Goal: Task Accomplishment & Management: Complete application form

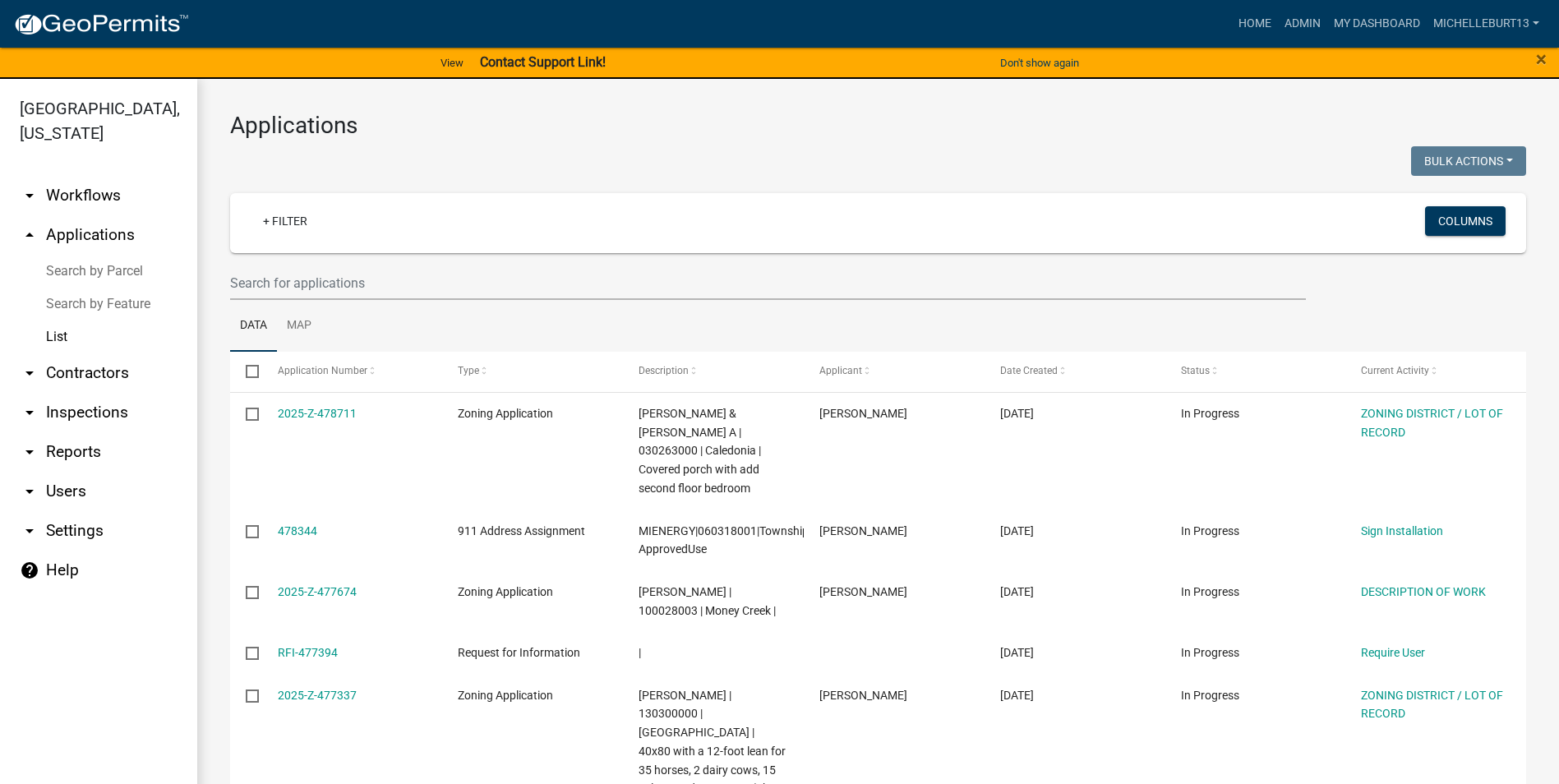
select select "3: 100"
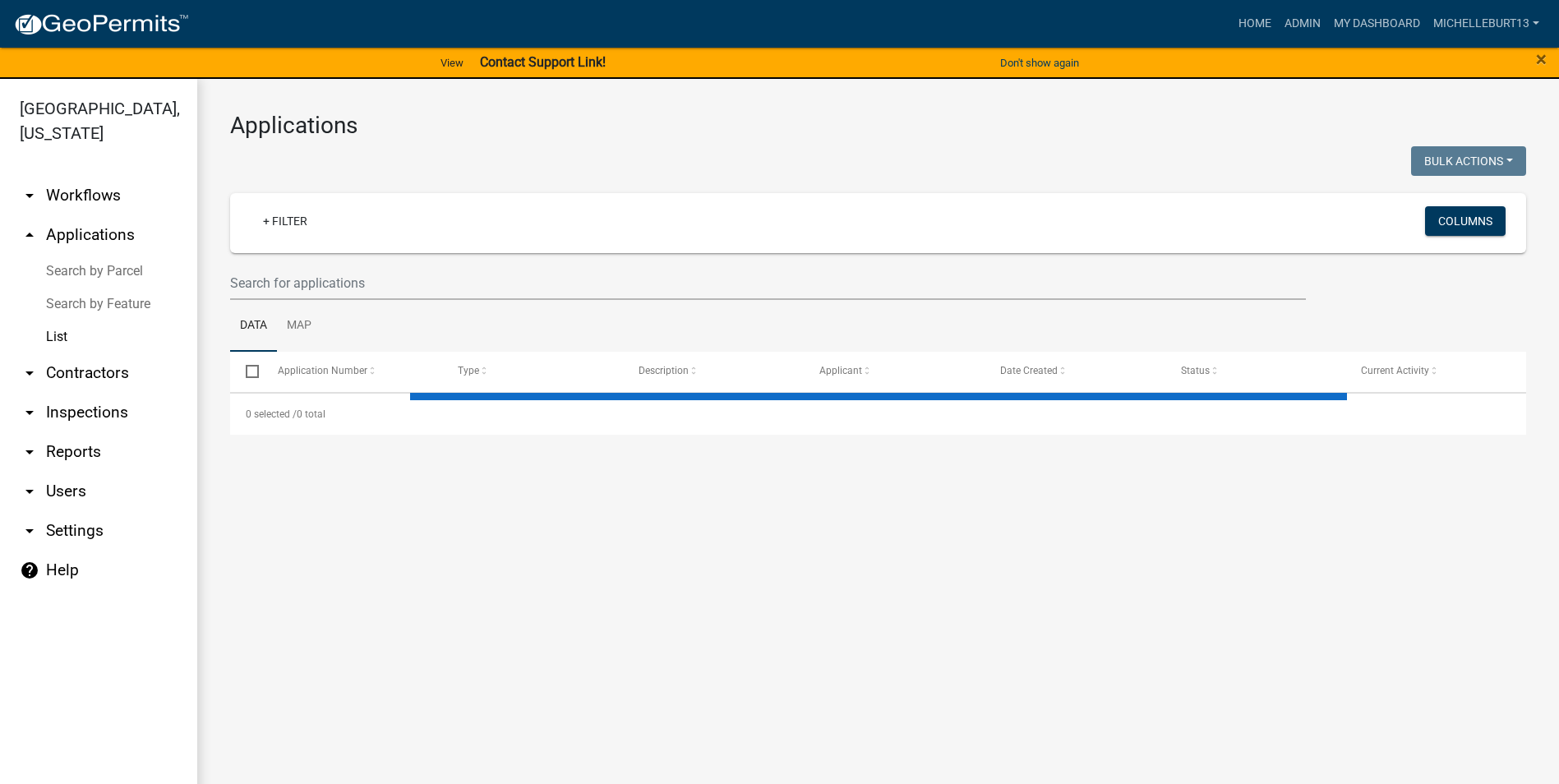
select select "3: 100"
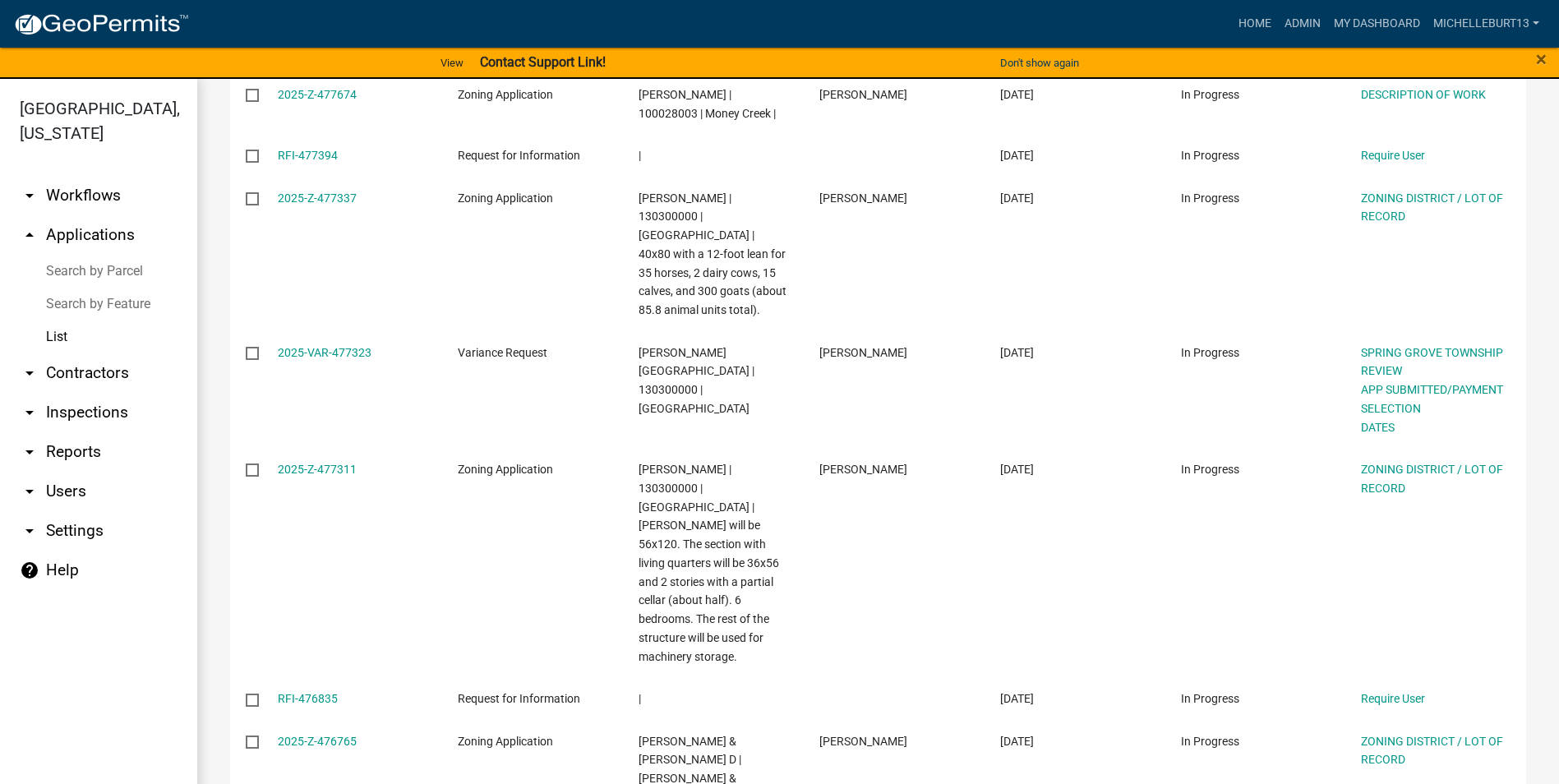
scroll to position [493, 0]
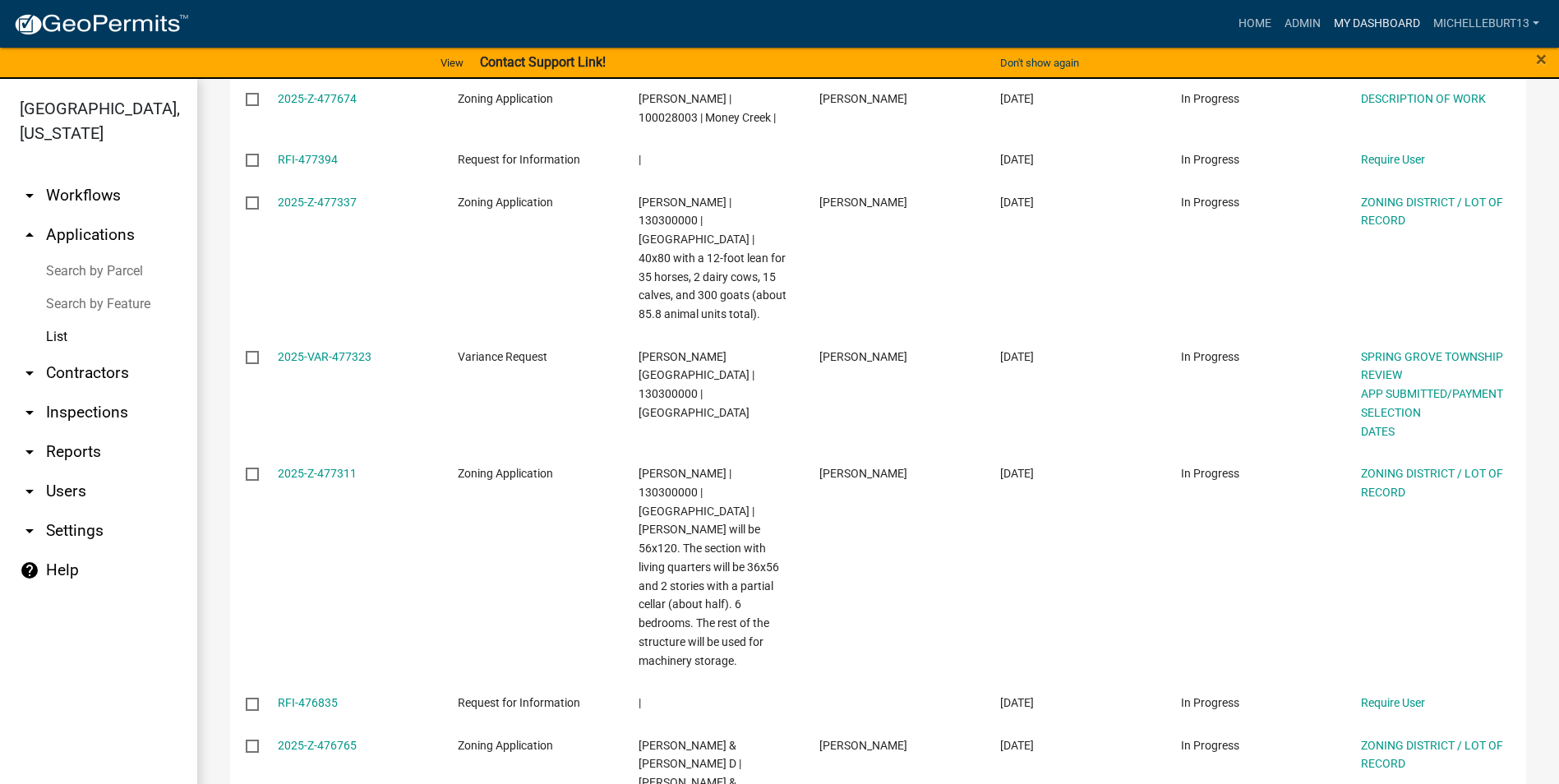
click at [1383, 21] on link "My Dashboard" at bounding box center [1377, 24] width 99 height 32
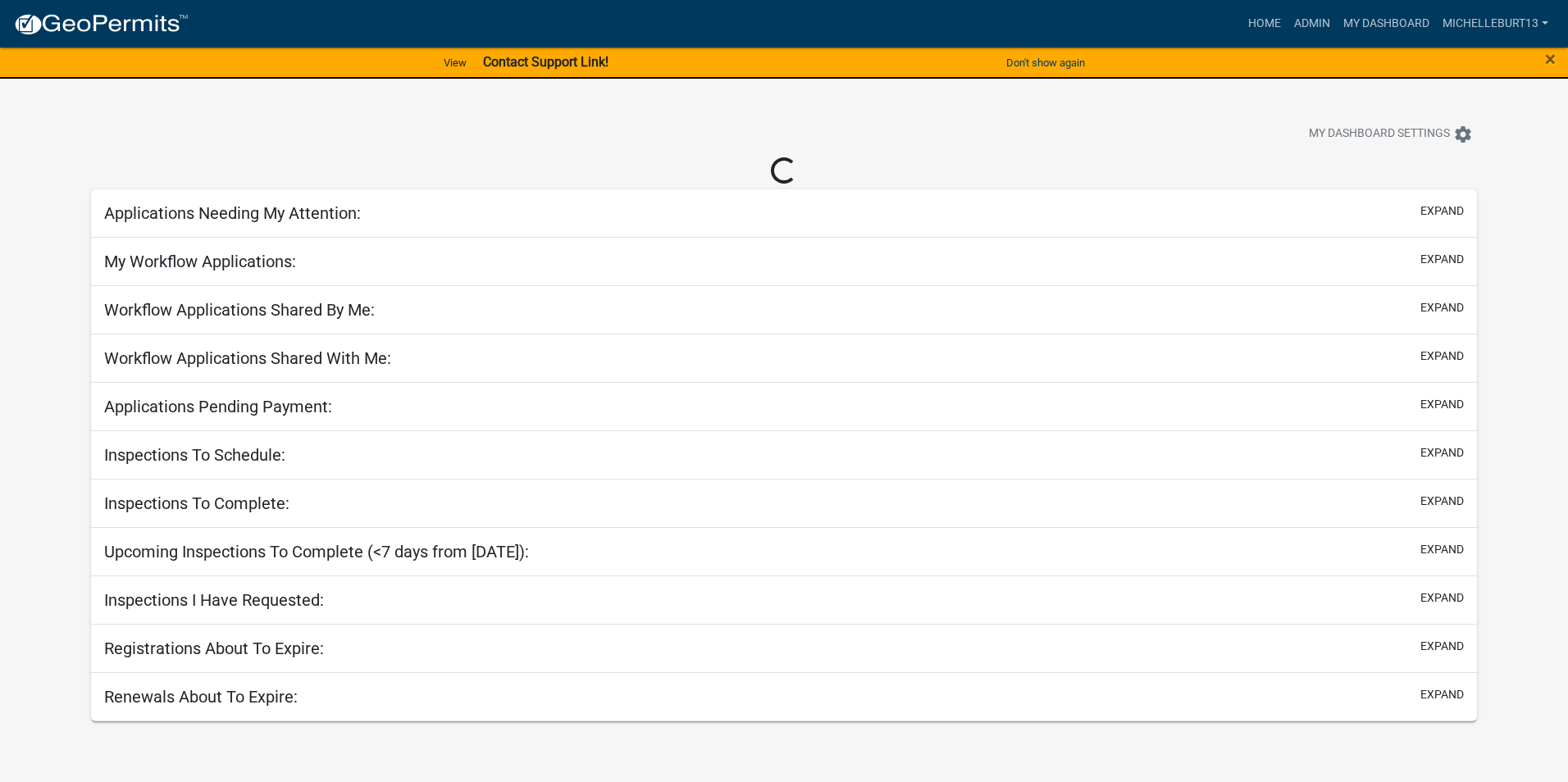
select select "3: 100"
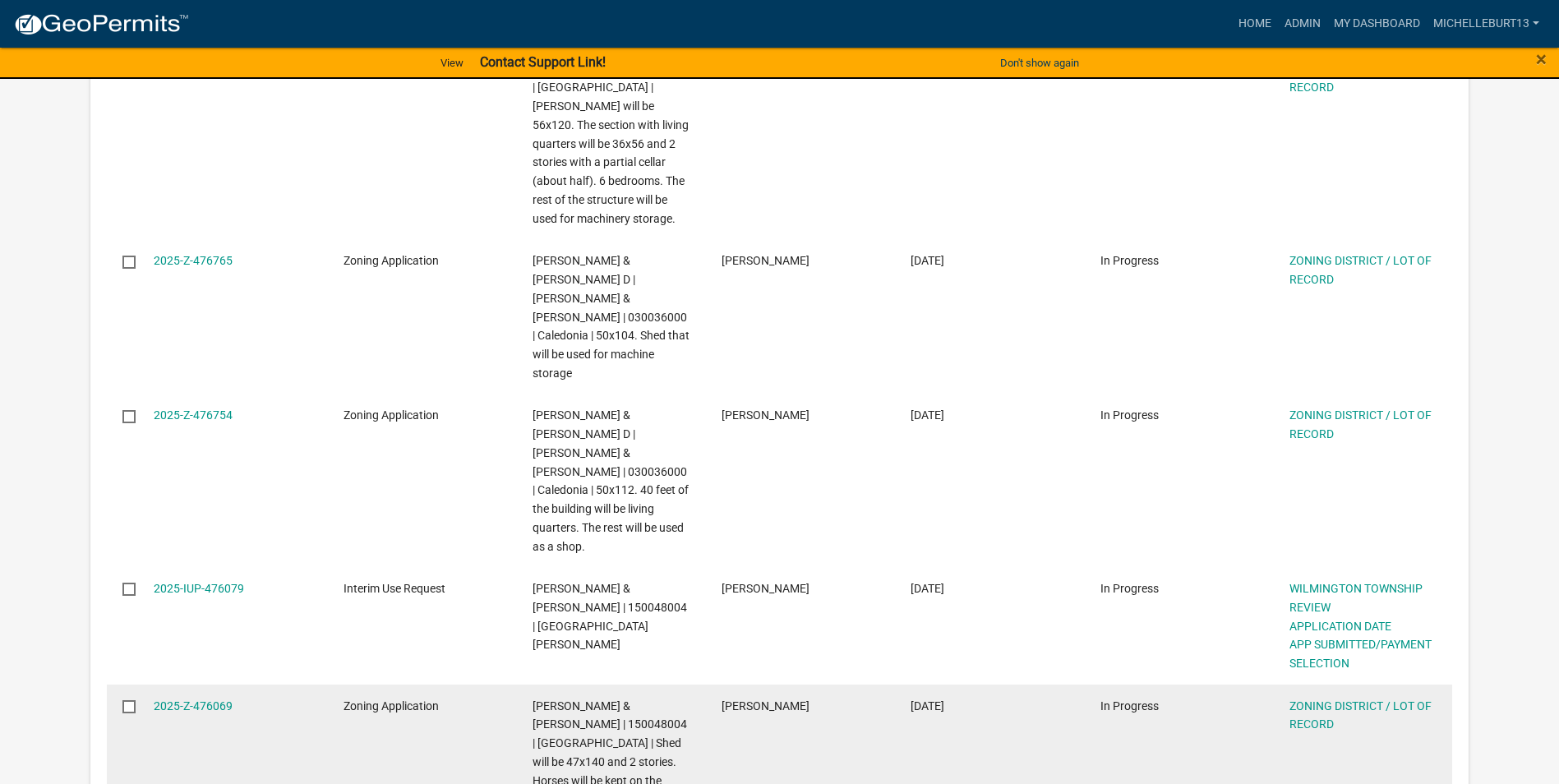
scroll to position [904, 0]
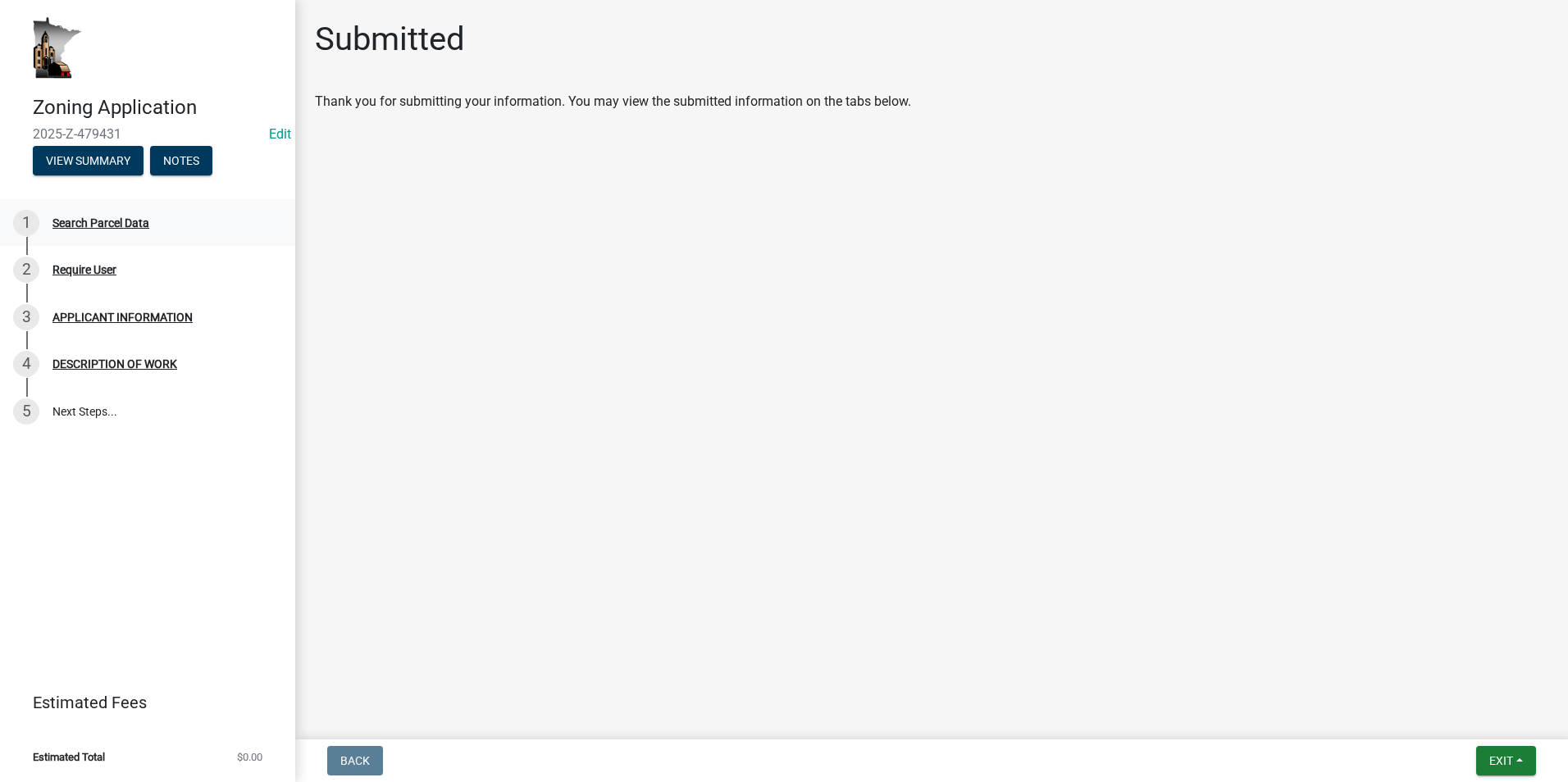
click at [133, 233] on div "1 Search Parcel Data" at bounding box center [141, 223] width 256 height 26
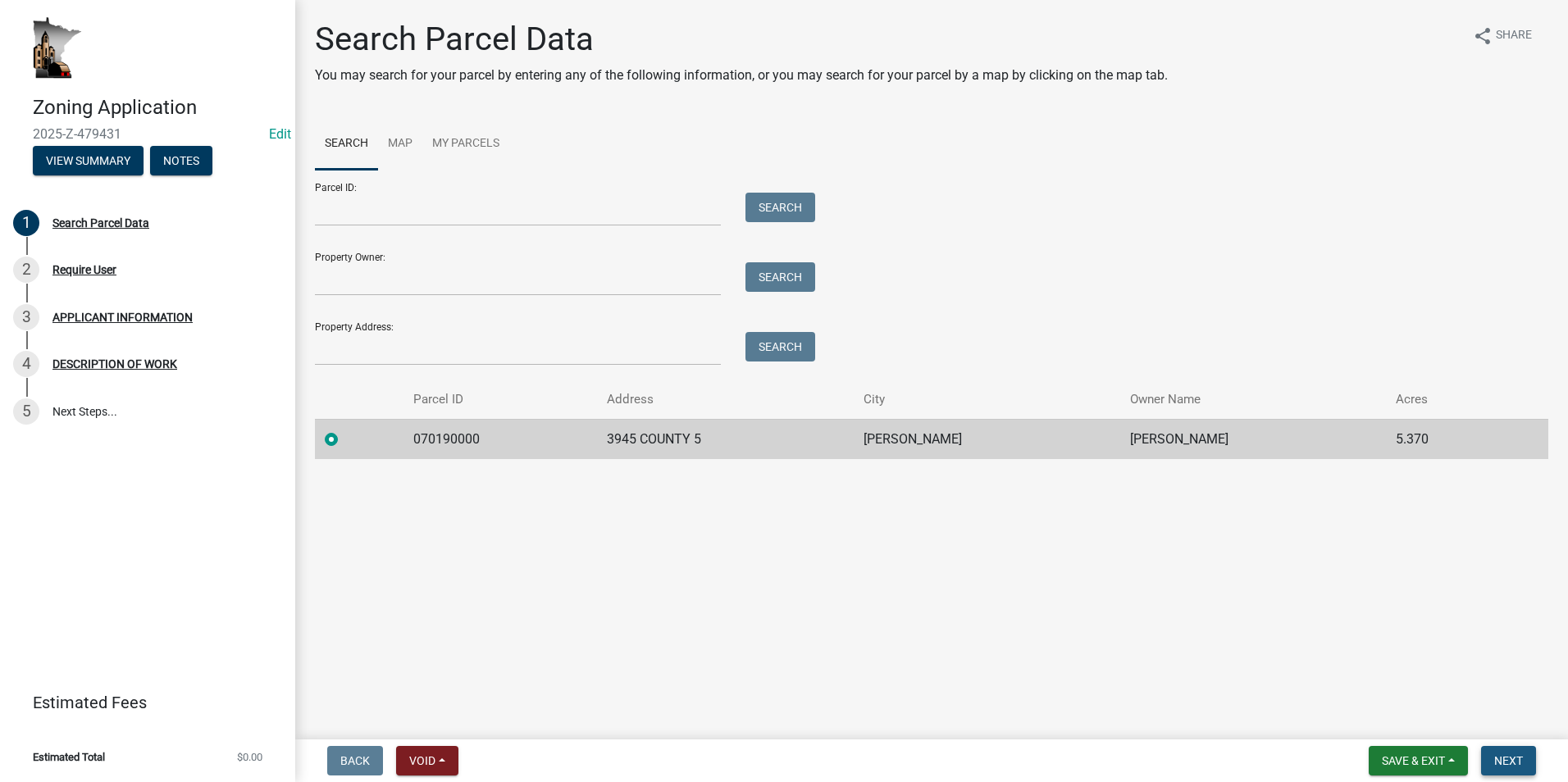
click at [1511, 752] on button "Next" at bounding box center [1508, 761] width 55 height 30
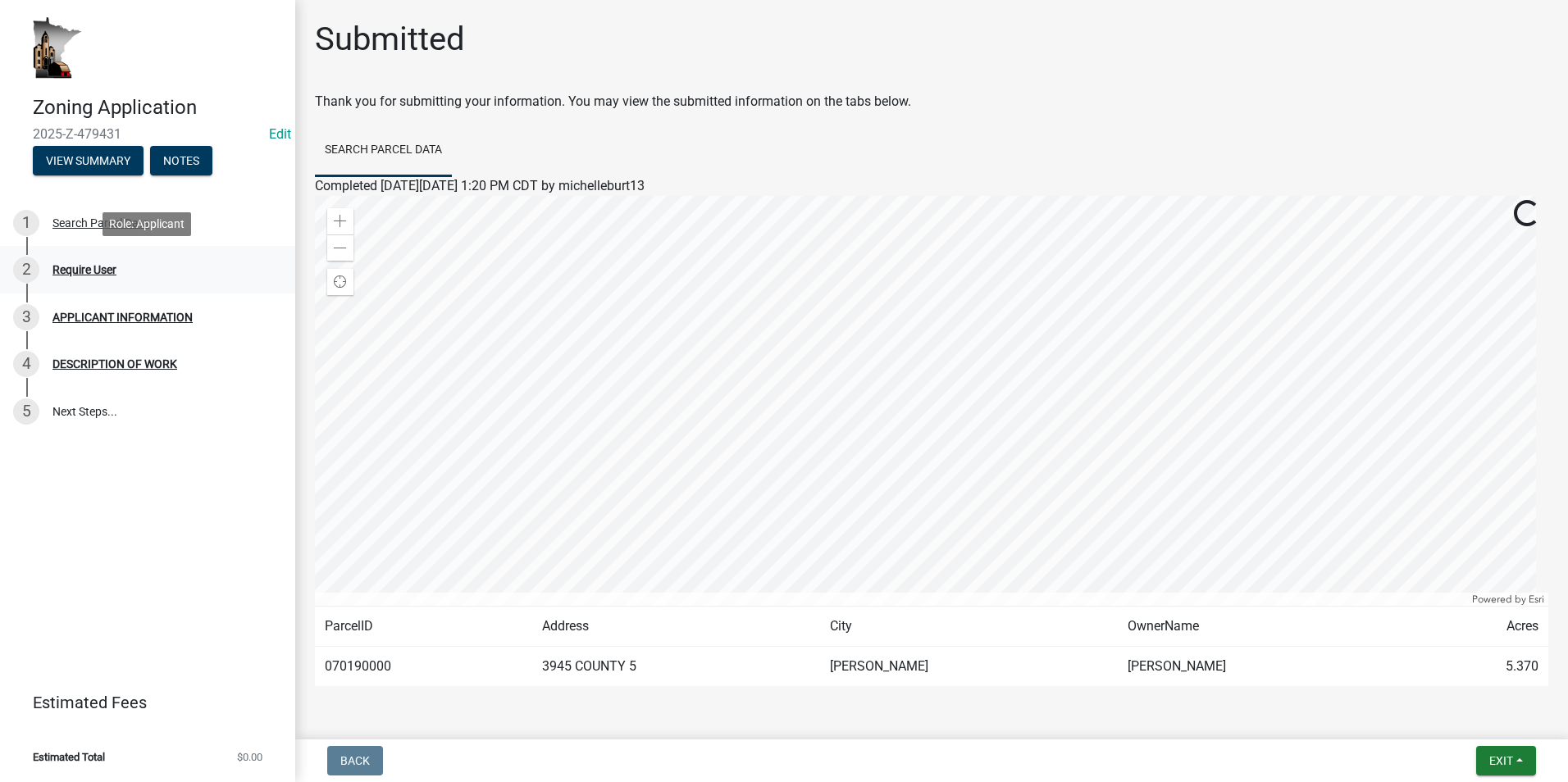
click at [62, 276] on div "2 Require User" at bounding box center [141, 269] width 256 height 26
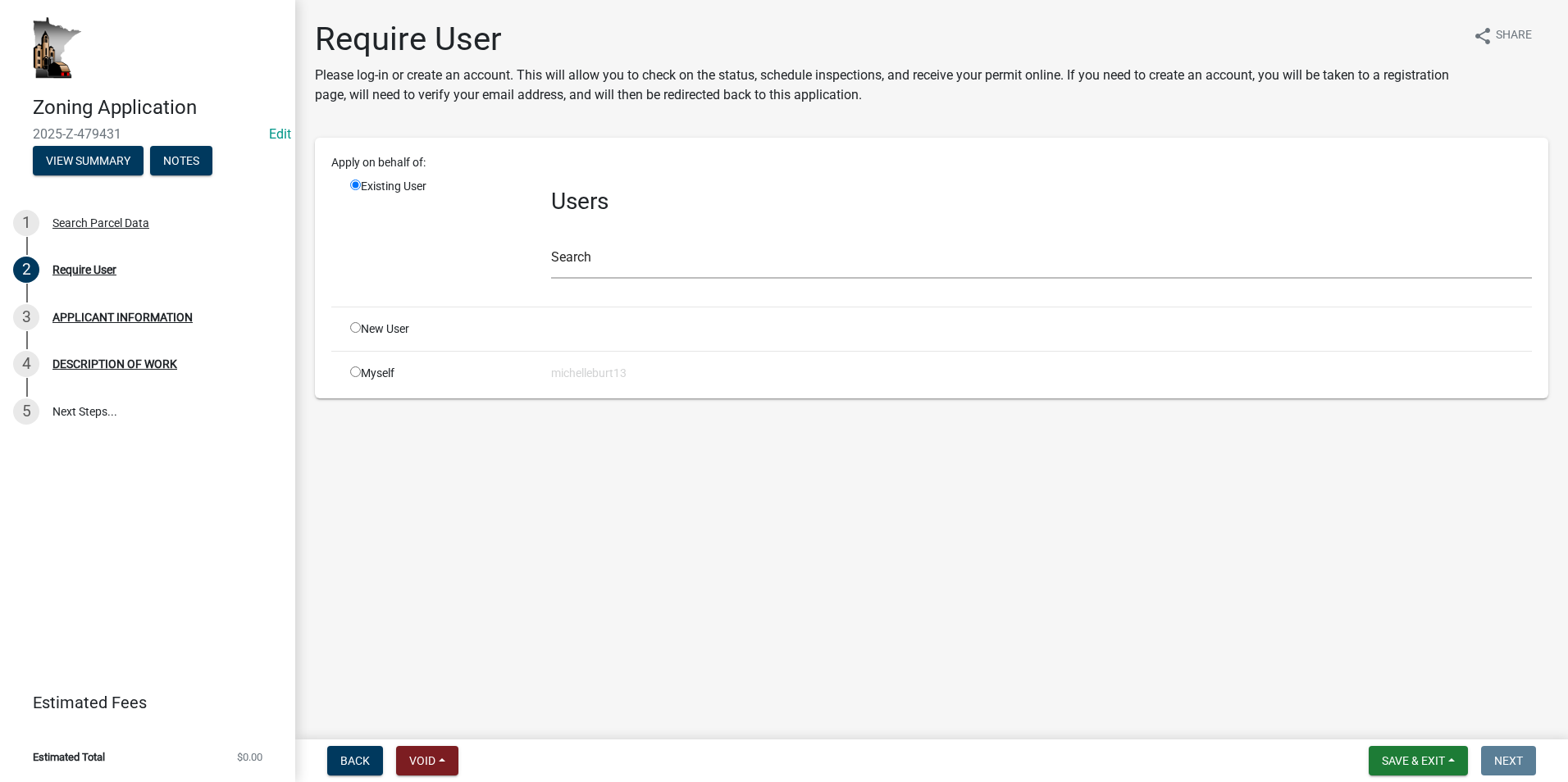
click at [354, 323] on input "radio" at bounding box center [355, 327] width 10 height 10
radio input "true"
radio input "false"
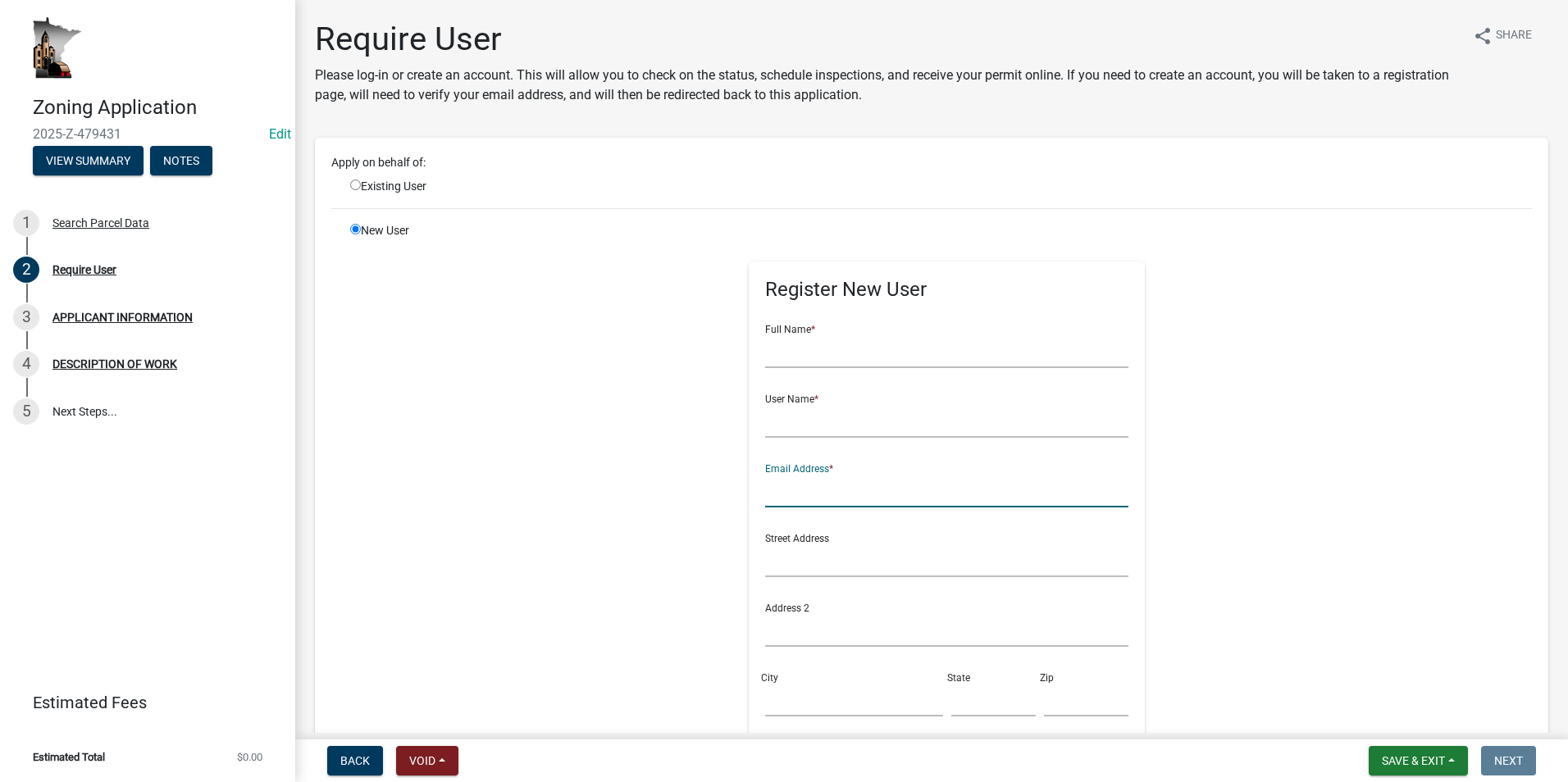
click at [779, 490] on input "text" at bounding box center [947, 490] width 363 height 33
type input "[EMAIL_ADDRESS][DOMAIN_NAME]"
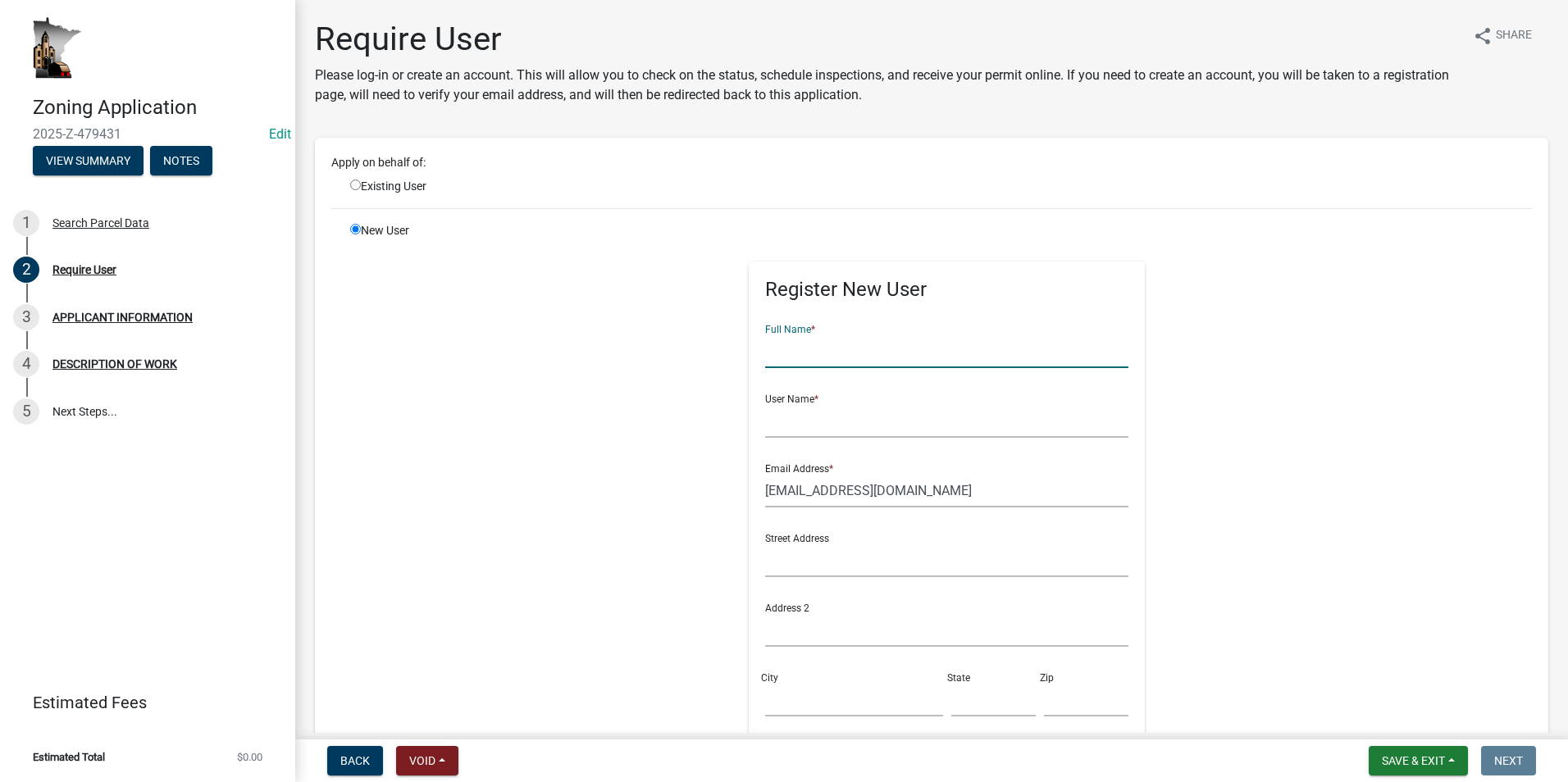
click at [787, 354] on input "text" at bounding box center [947, 350] width 363 height 33
type input "[PERSON_NAME]"
click at [775, 433] on input "text" at bounding box center [947, 420] width 363 height 33
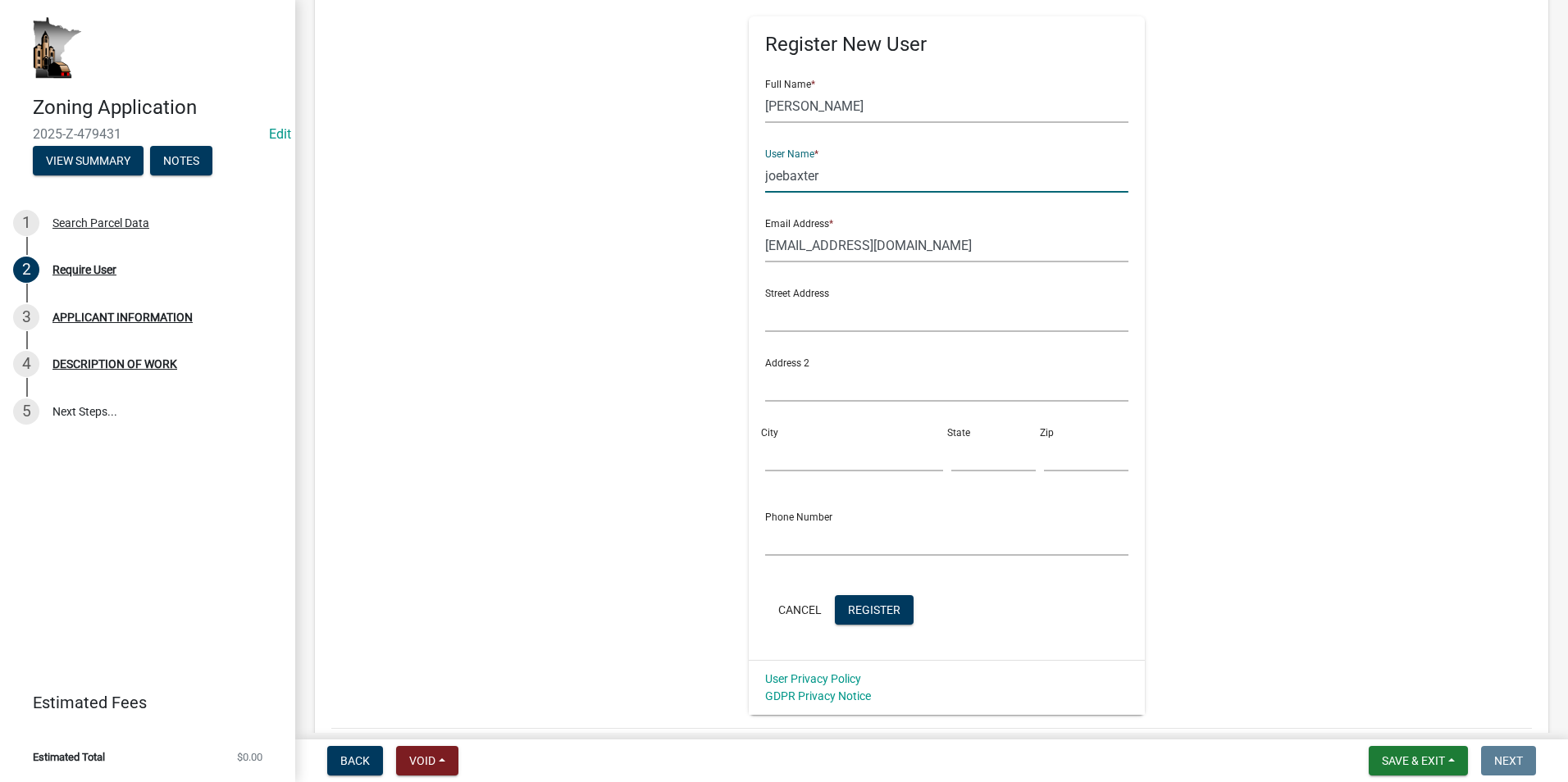
scroll to position [246, 0]
type input "joebaxter"
click at [858, 611] on span "Register" at bounding box center [874, 608] width 53 height 13
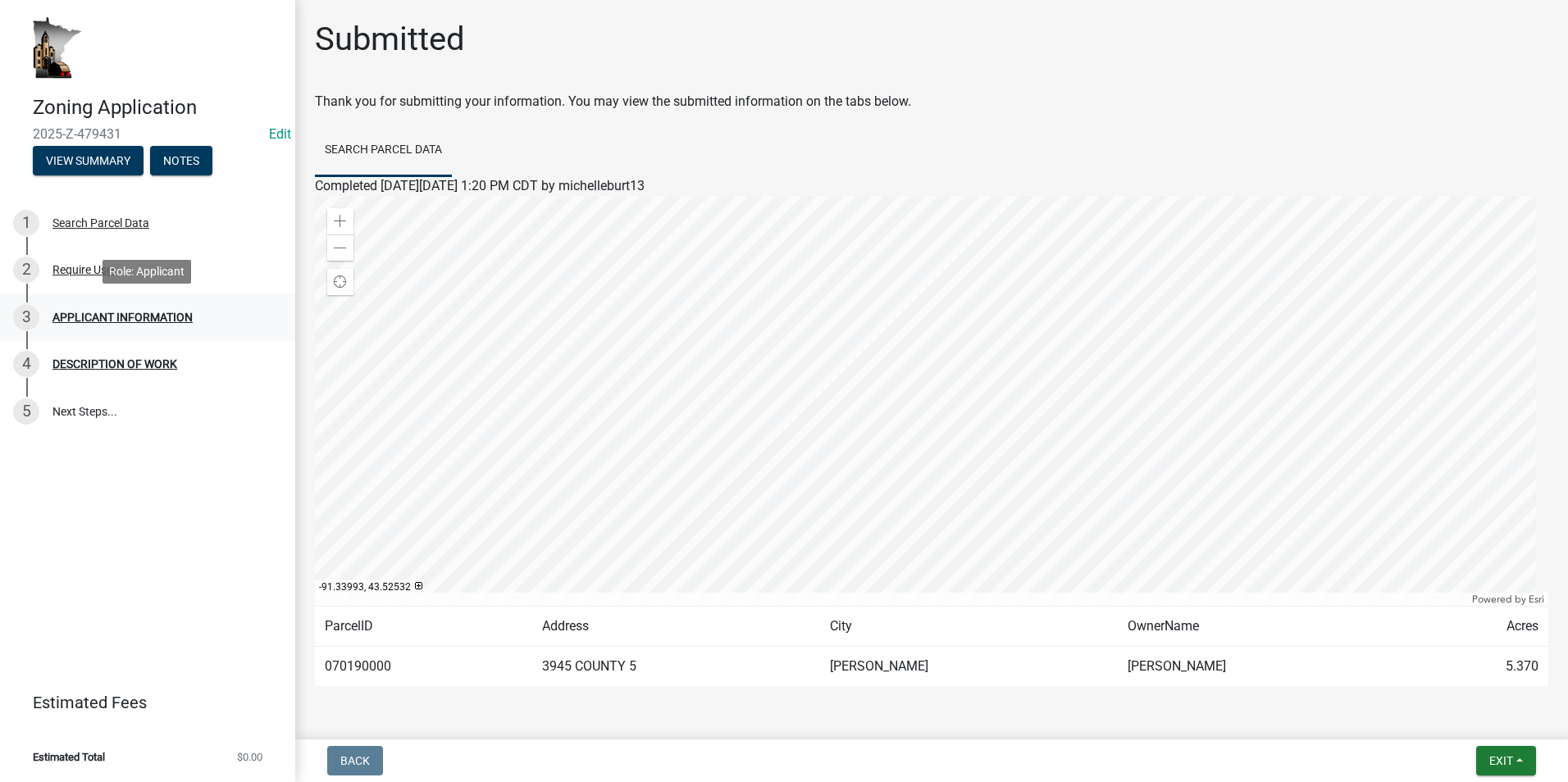
click at [166, 316] on div "APPLICANT INFORMATION" at bounding box center [123, 316] width 140 height 11
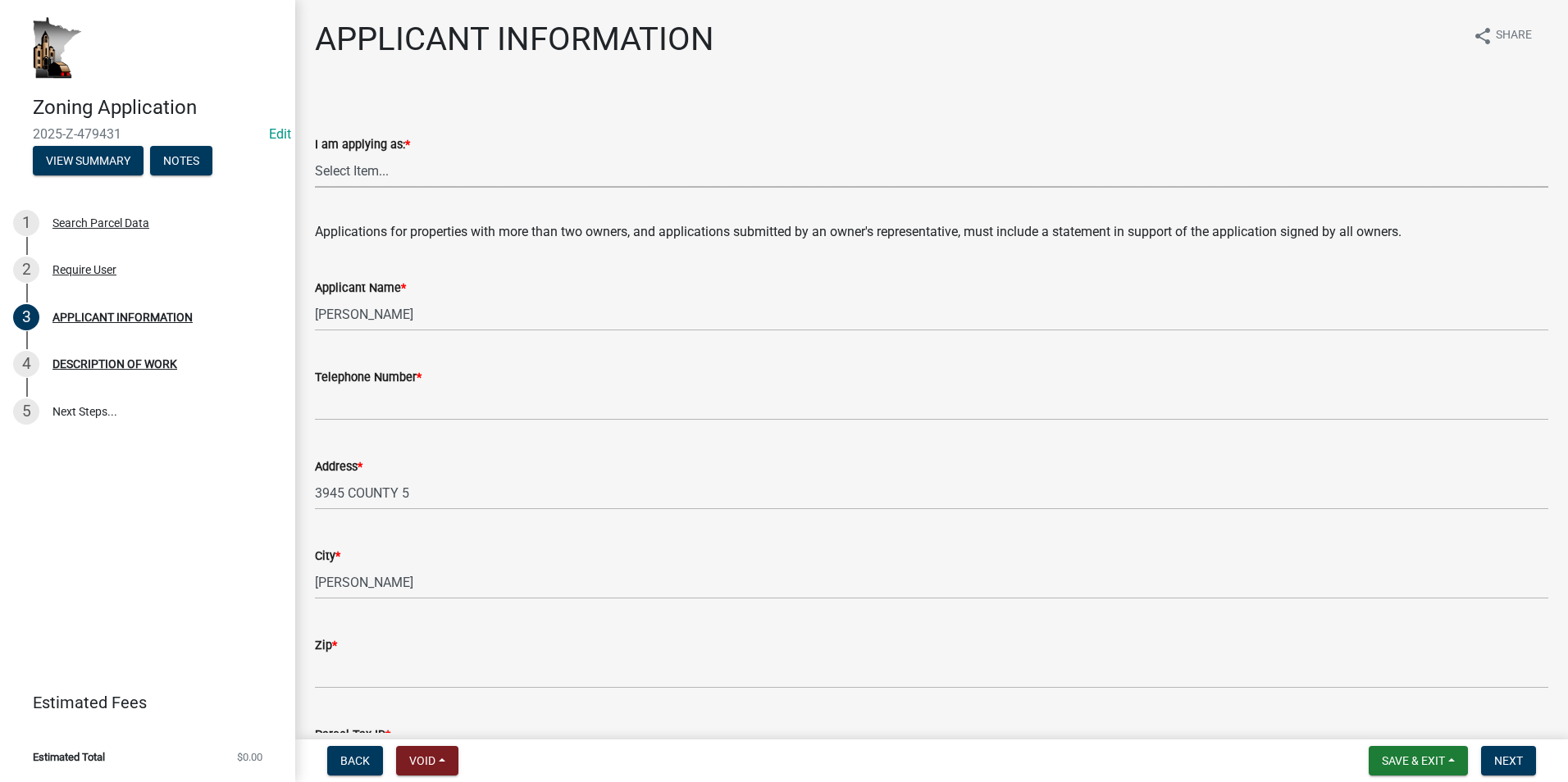
click at [333, 180] on select "Select Item... The sole owner of the property A co-owner of the property with o…" at bounding box center [932, 171] width 1234 height 33
click at [315, 154] on select "Select Item... The sole owner of the property A co-owner of the property with o…" at bounding box center [932, 171] width 1234 height 33
select select "884de254-84a4-4256-8abe-0e7e5fcf6e66"
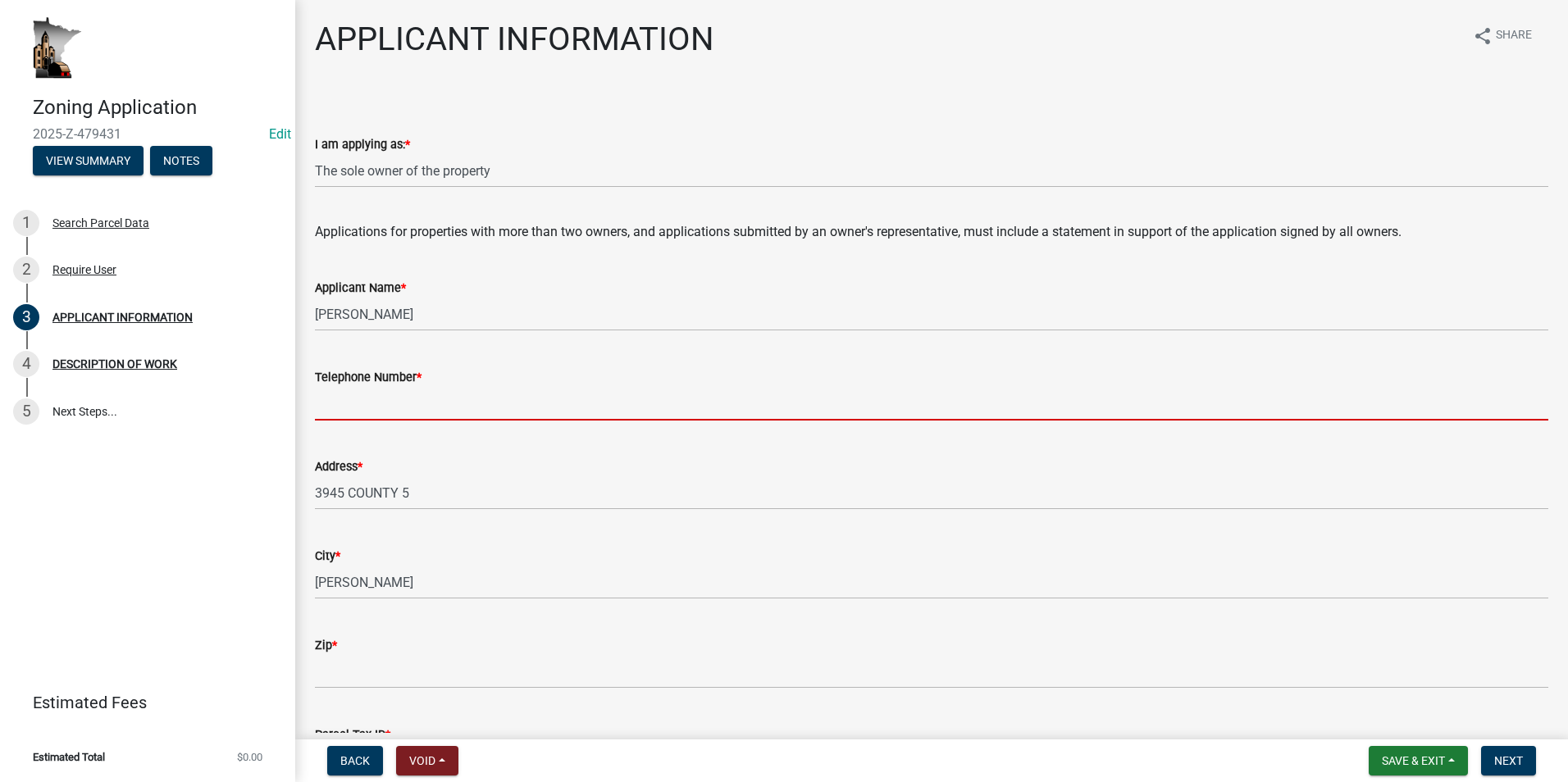
click at [321, 401] on input "Telephone Number *" at bounding box center [932, 403] width 1234 height 33
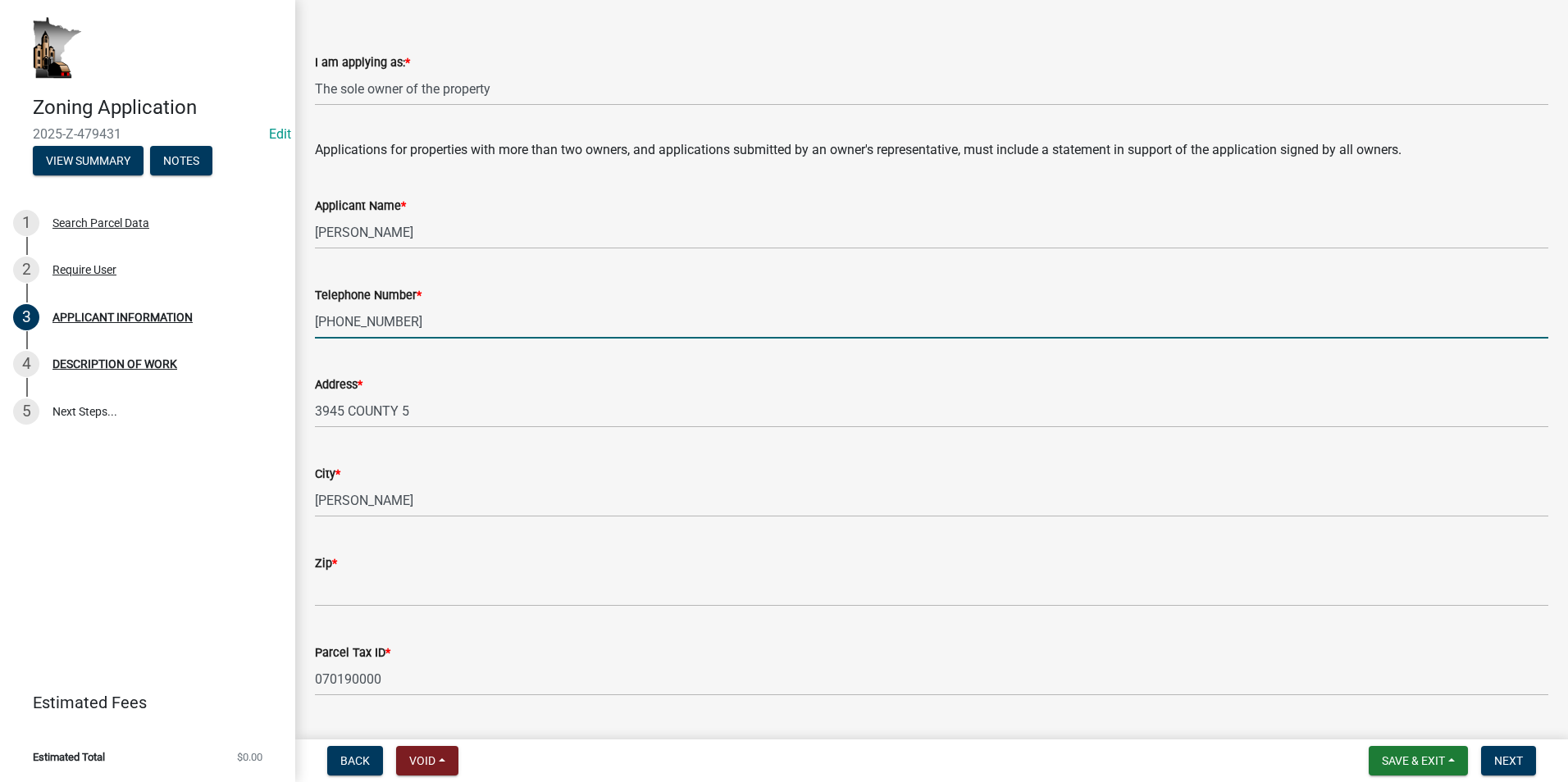
scroll to position [164, 0]
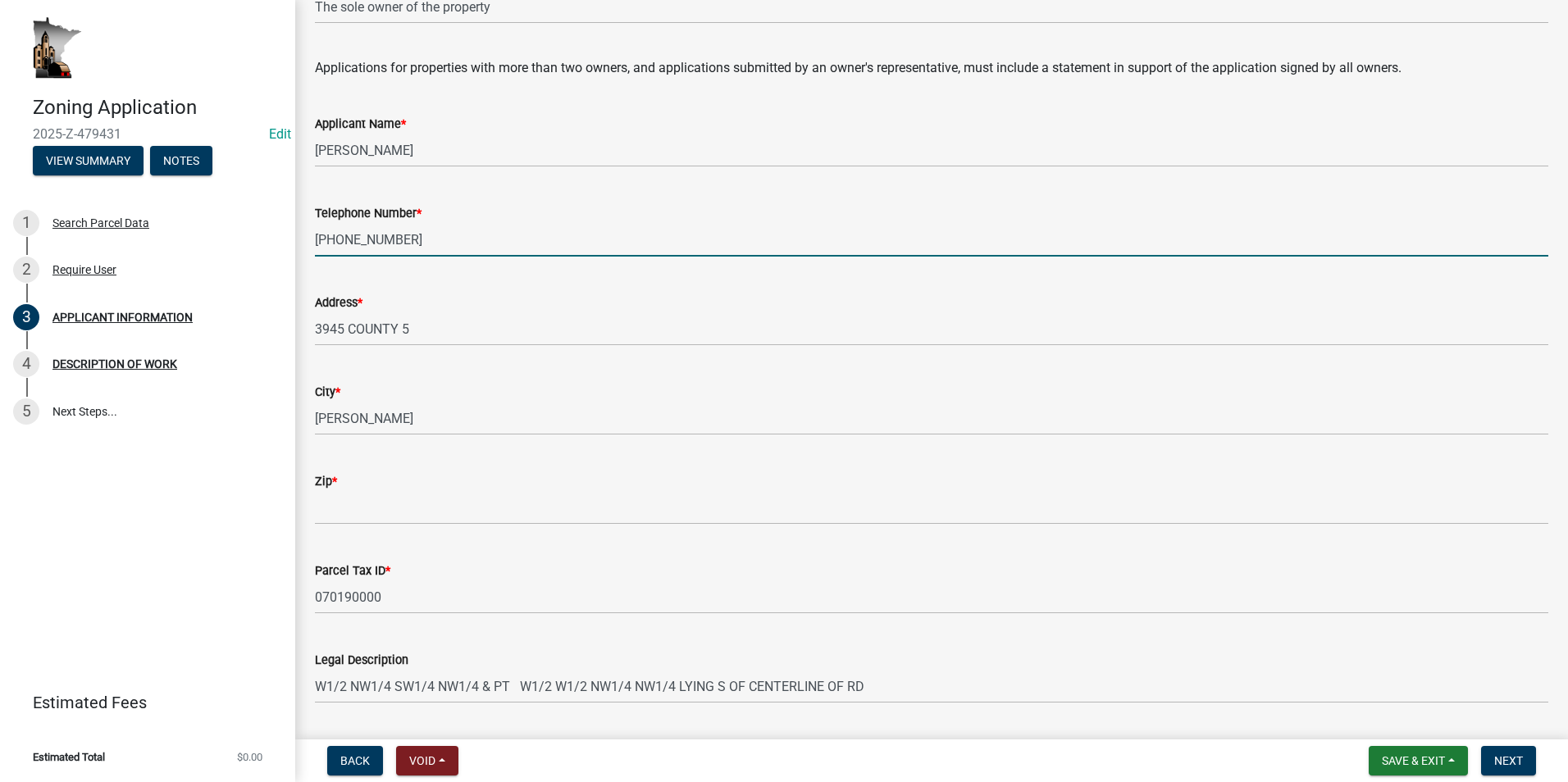
type input "507-542-4308"
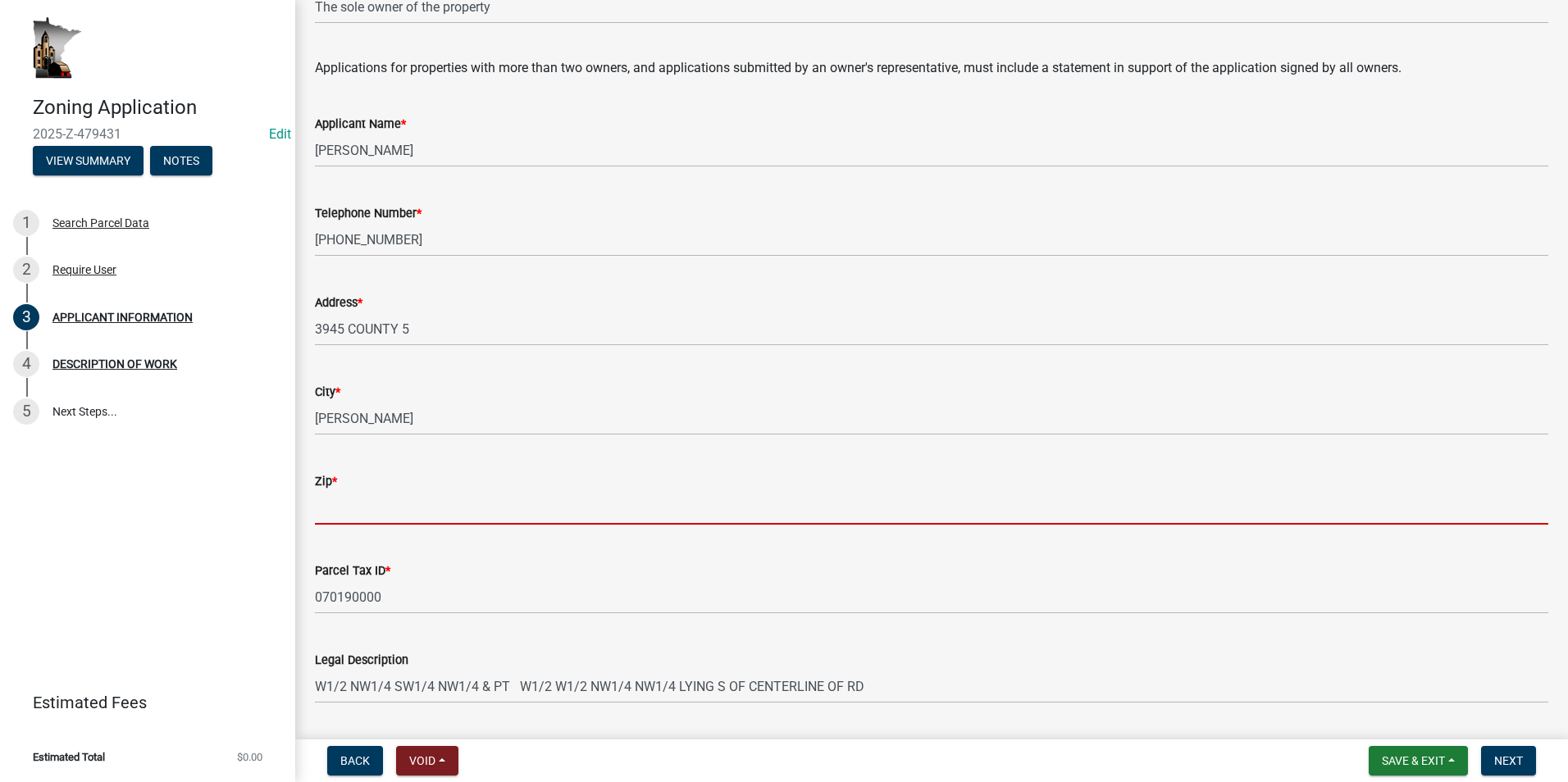
click at [364, 513] on input "Zip *" at bounding box center [932, 507] width 1234 height 33
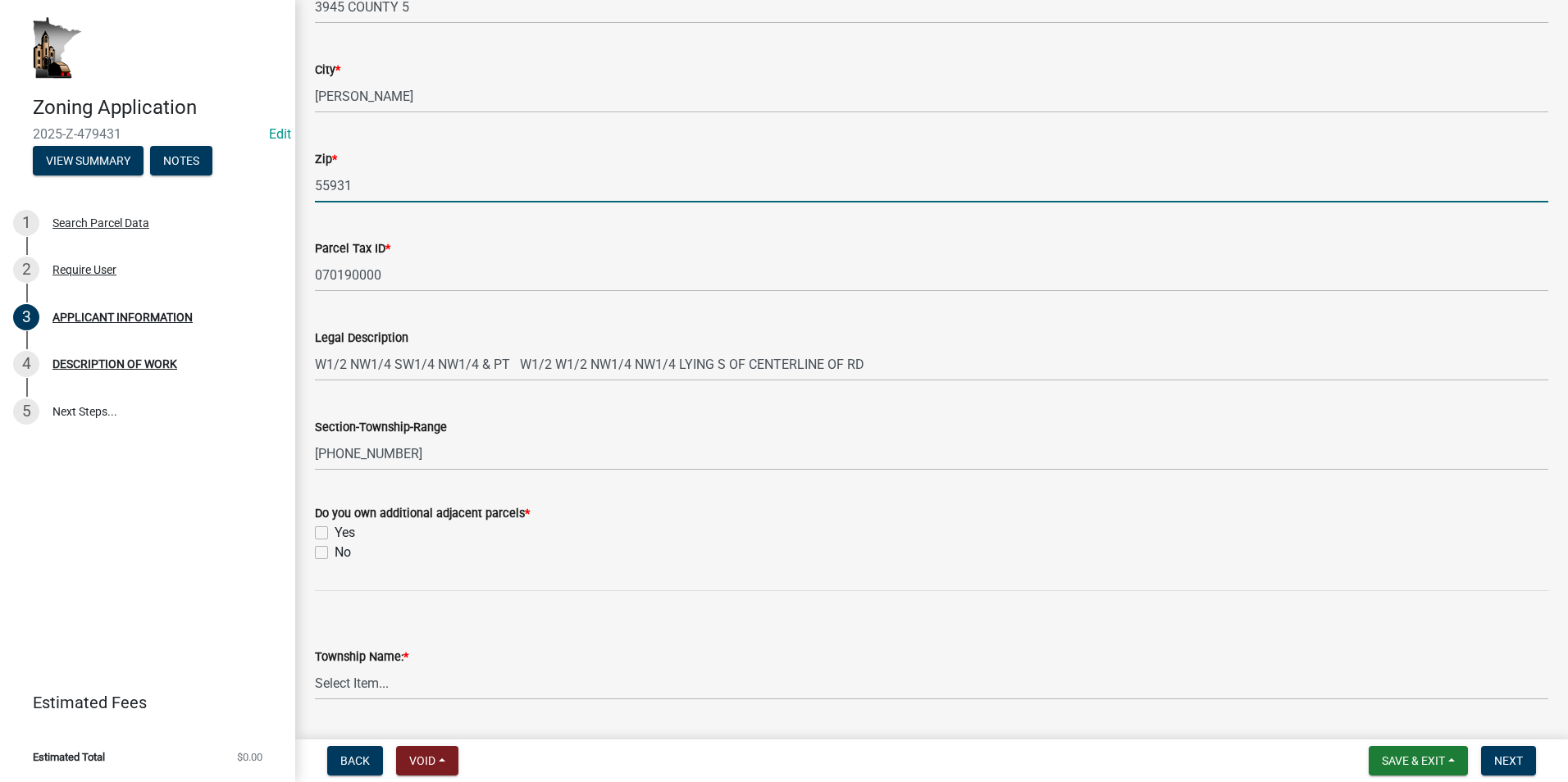
scroll to position [492, 0]
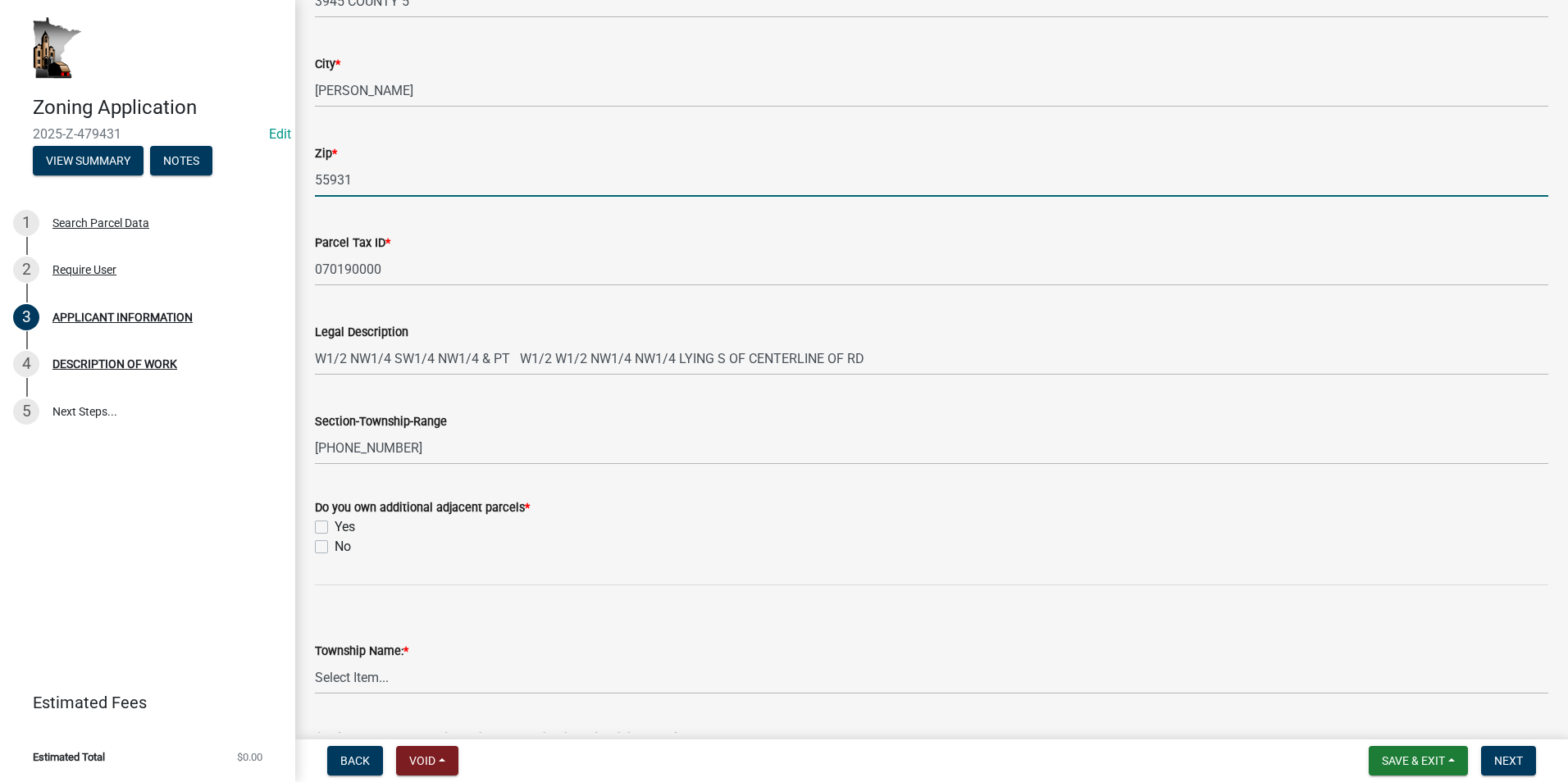
type input "55931"
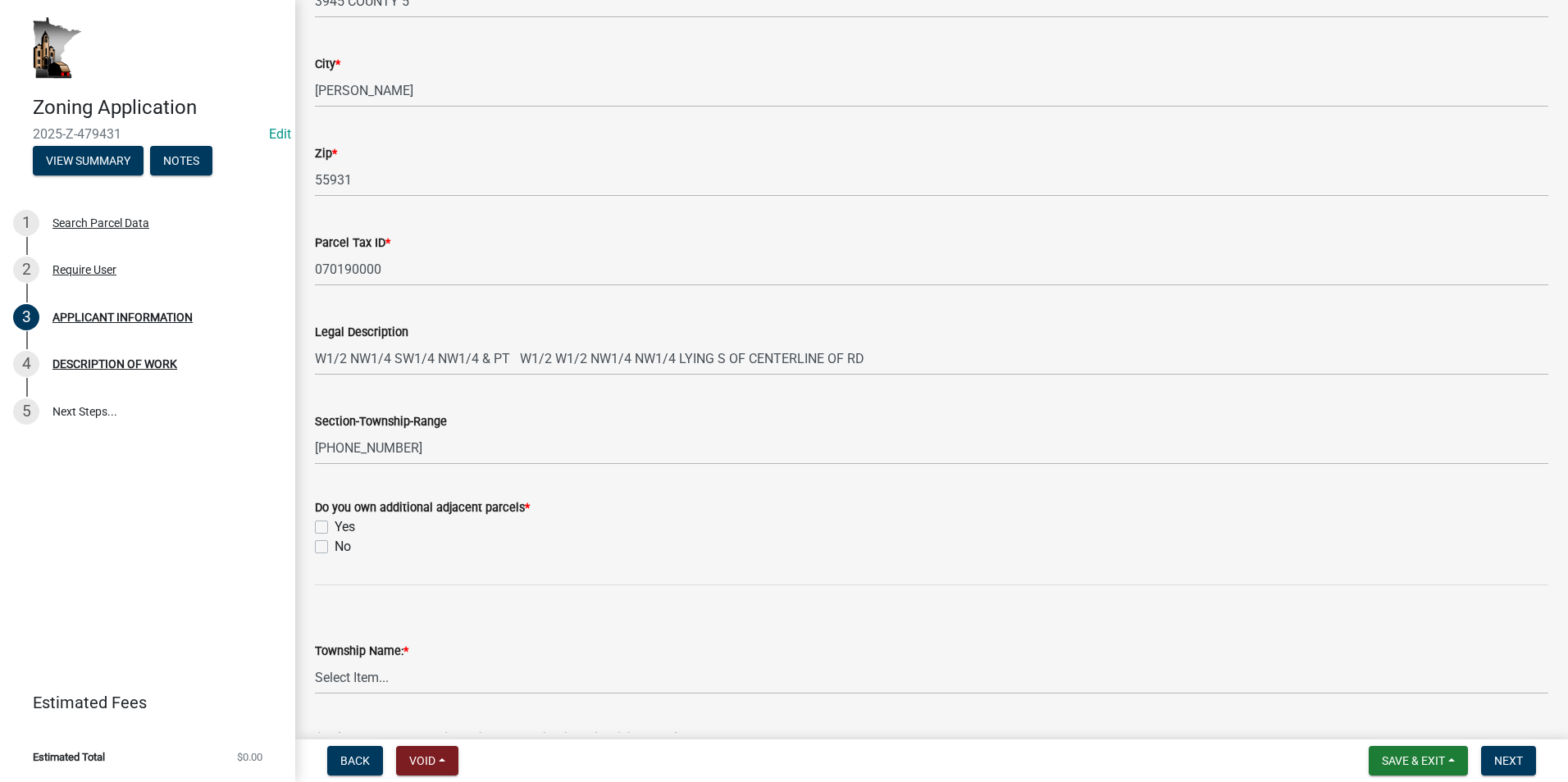
drag, startPoint x: 322, startPoint y: 546, endPoint x: 383, endPoint y: 563, distance: 63.3
click at [334, 546] on label "No" at bounding box center [342, 547] width 16 height 20
click at [334, 546] on input "No" at bounding box center [340, 542] width 10 height 10
checkbox input "true"
checkbox input "false"
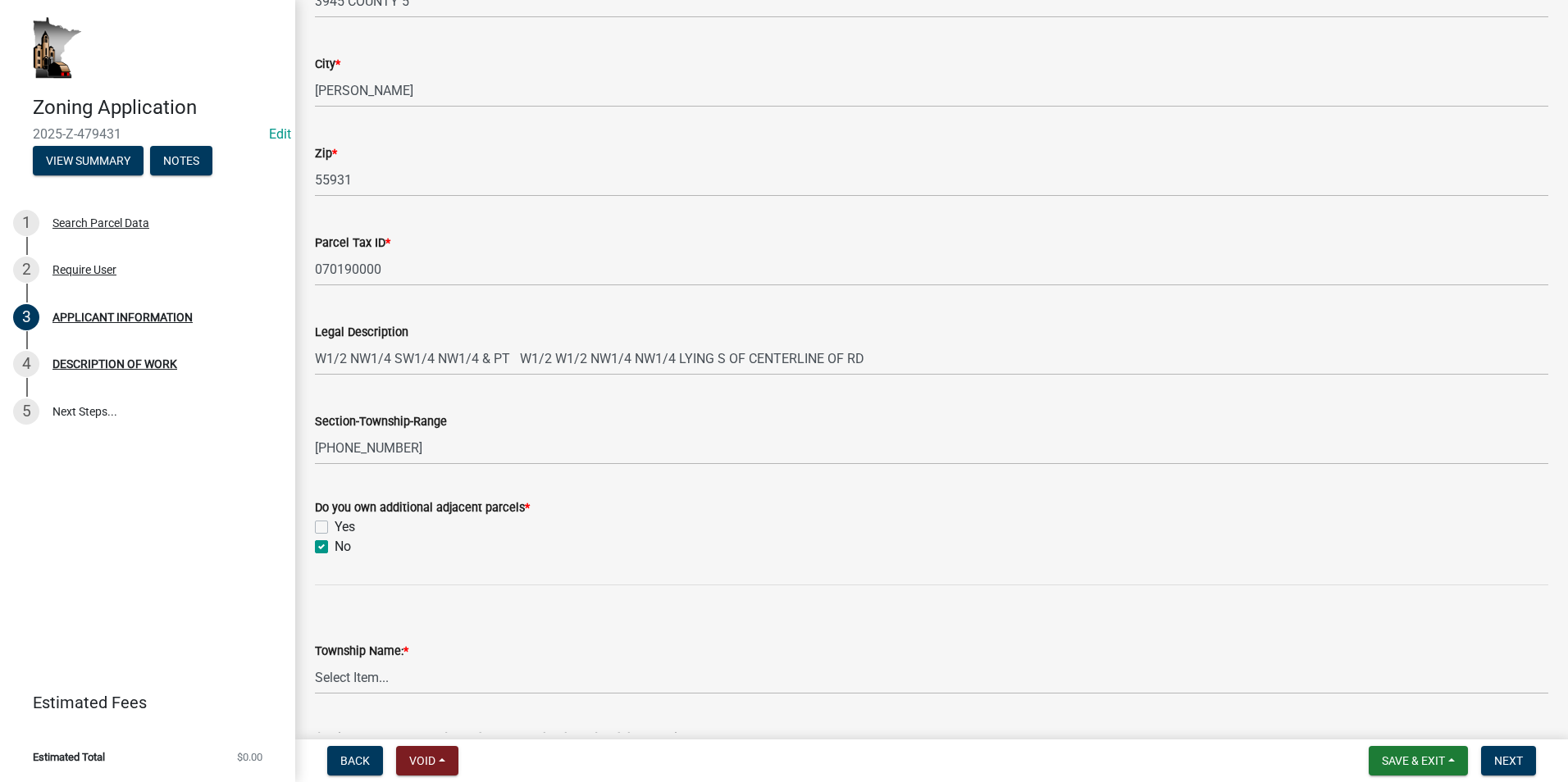
checkbox input "true"
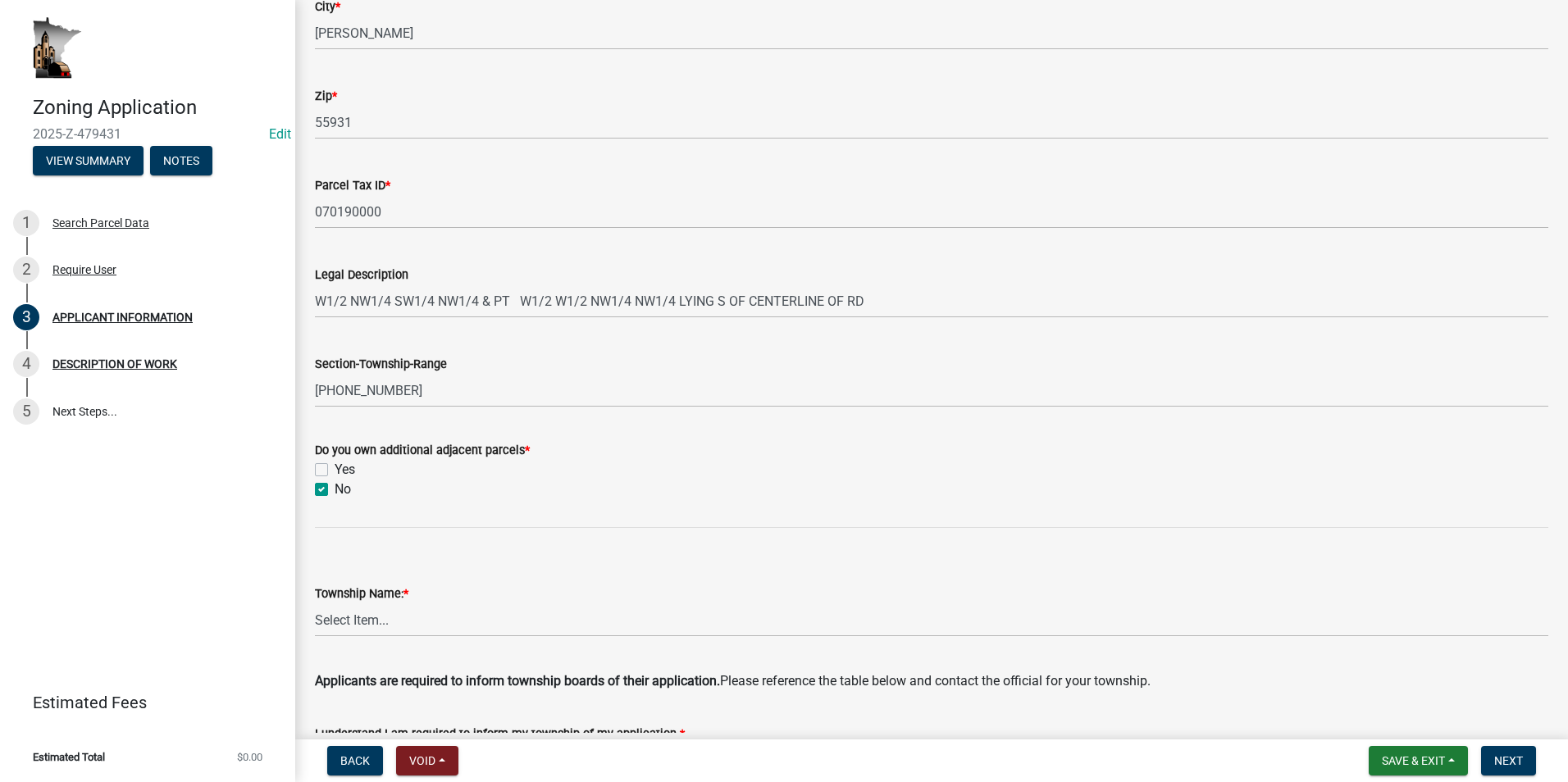
scroll to position [574, 0]
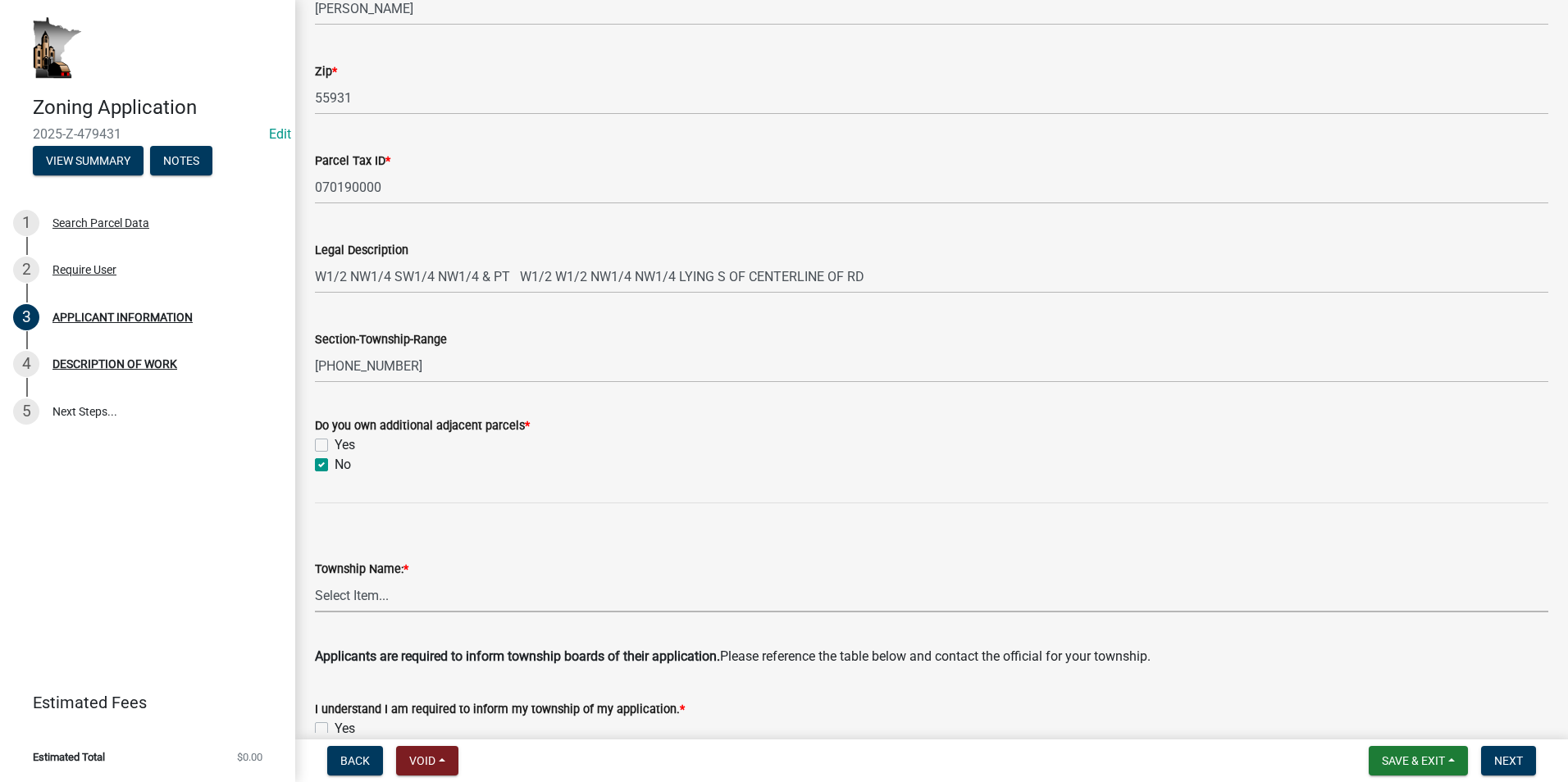
click at [387, 586] on select "Select Item... Black Hammer Brownsville Caledonia Crooked Creek Hokah Houston J…" at bounding box center [932, 595] width 1234 height 33
click at [315, 579] on select "Select Item... Black Hammer Brownsville Caledonia Crooked Creek Hokah Houston J…" at bounding box center [932, 595] width 1234 height 33
select select "7dbe0979-4c59-485e-8944-80dbc021bfb4"
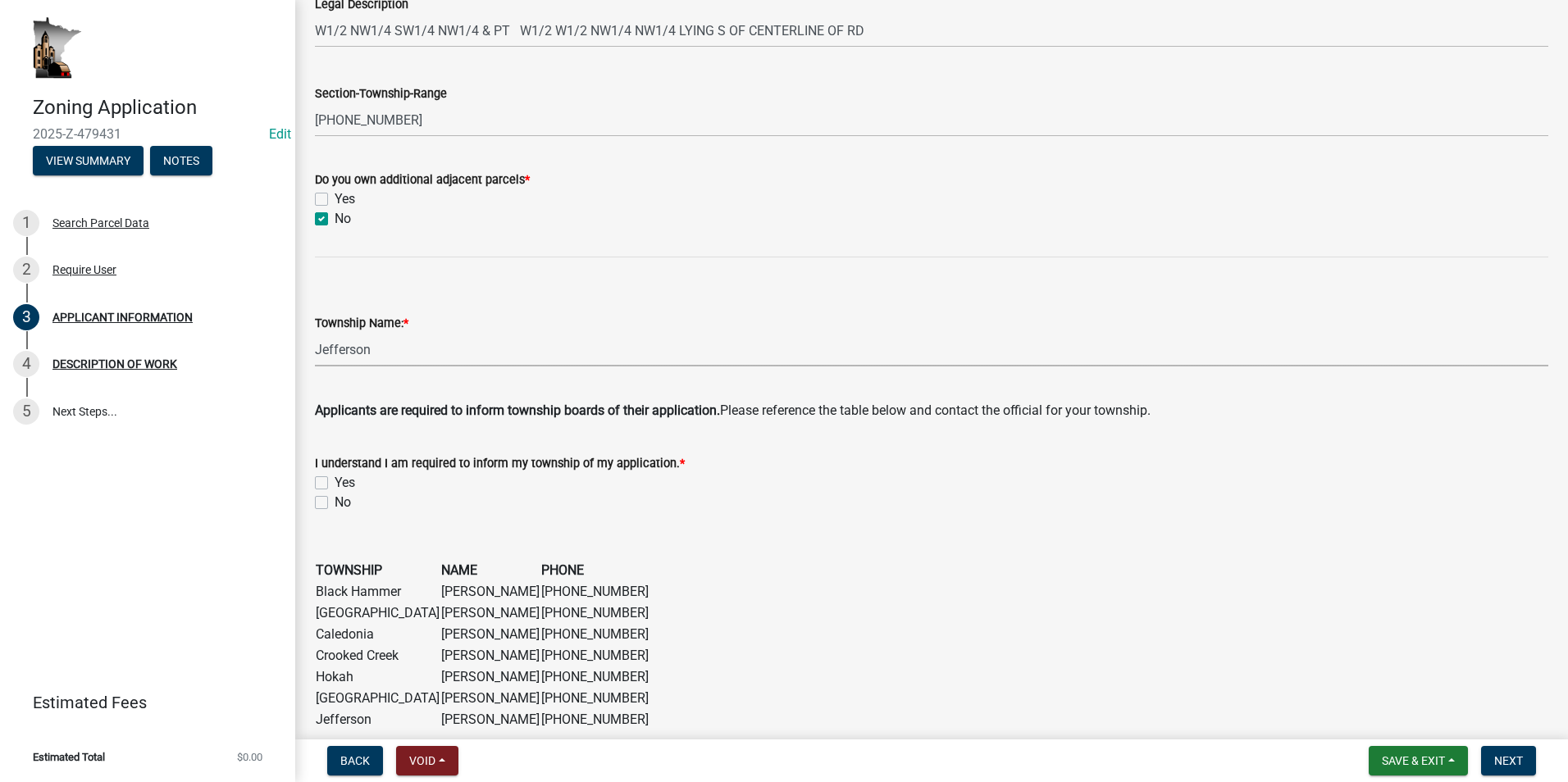
scroll to position [901, 0]
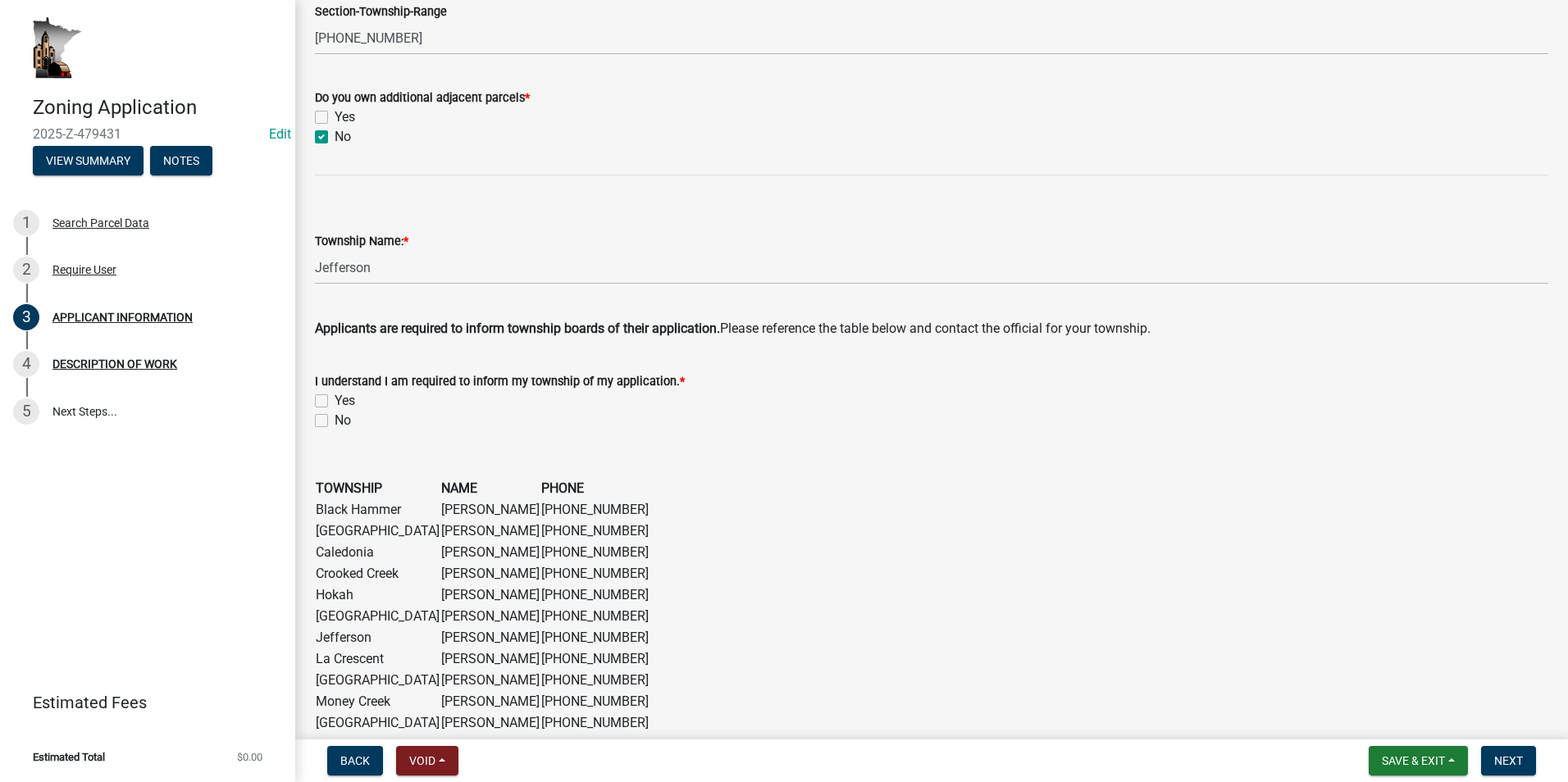
click at [334, 403] on label "Yes" at bounding box center [345, 400] width 20 height 20
click at [334, 402] on input "Yes" at bounding box center [340, 396] width 10 height 10
checkbox input "true"
checkbox input "false"
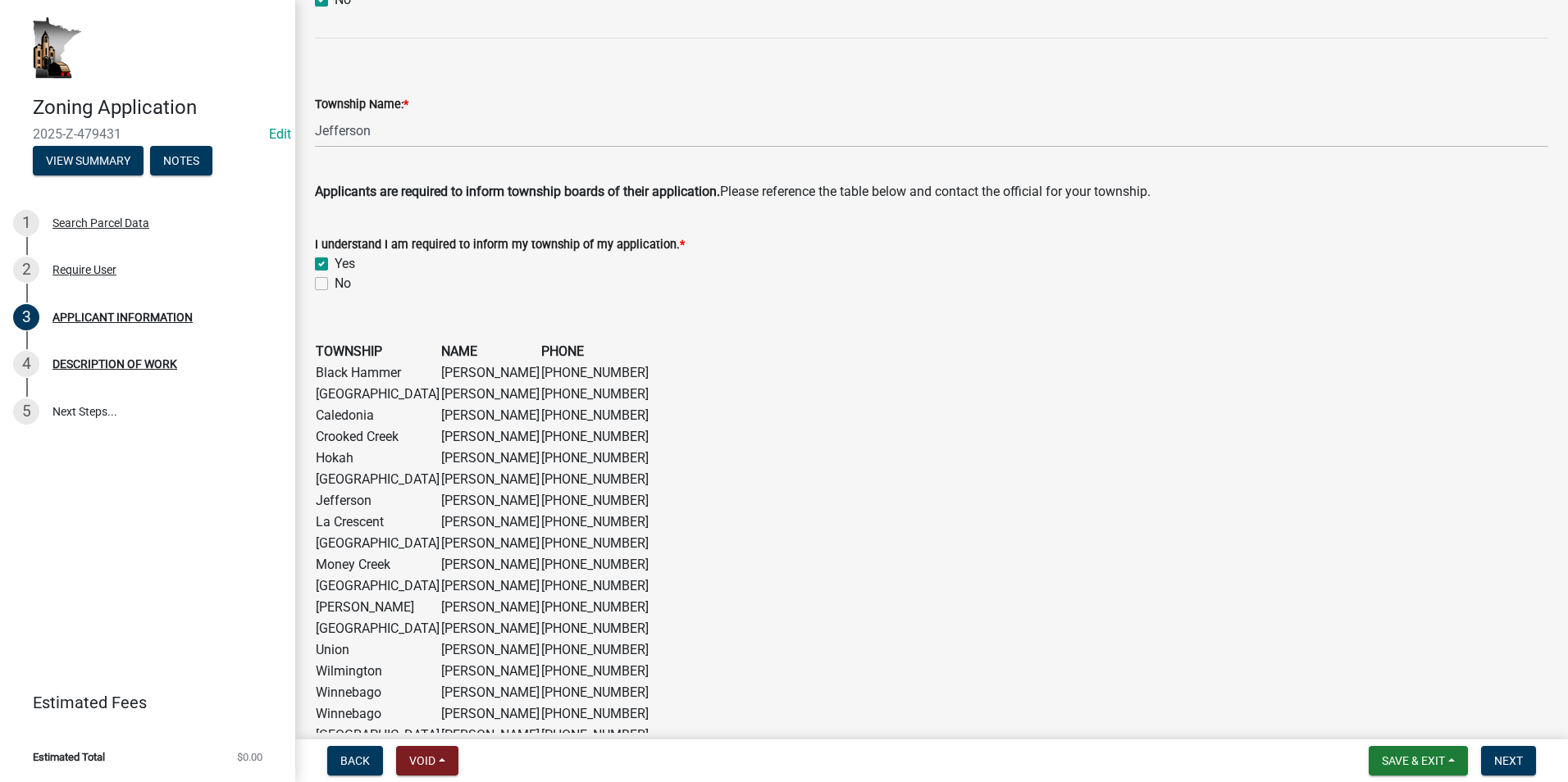
scroll to position [1249, 0]
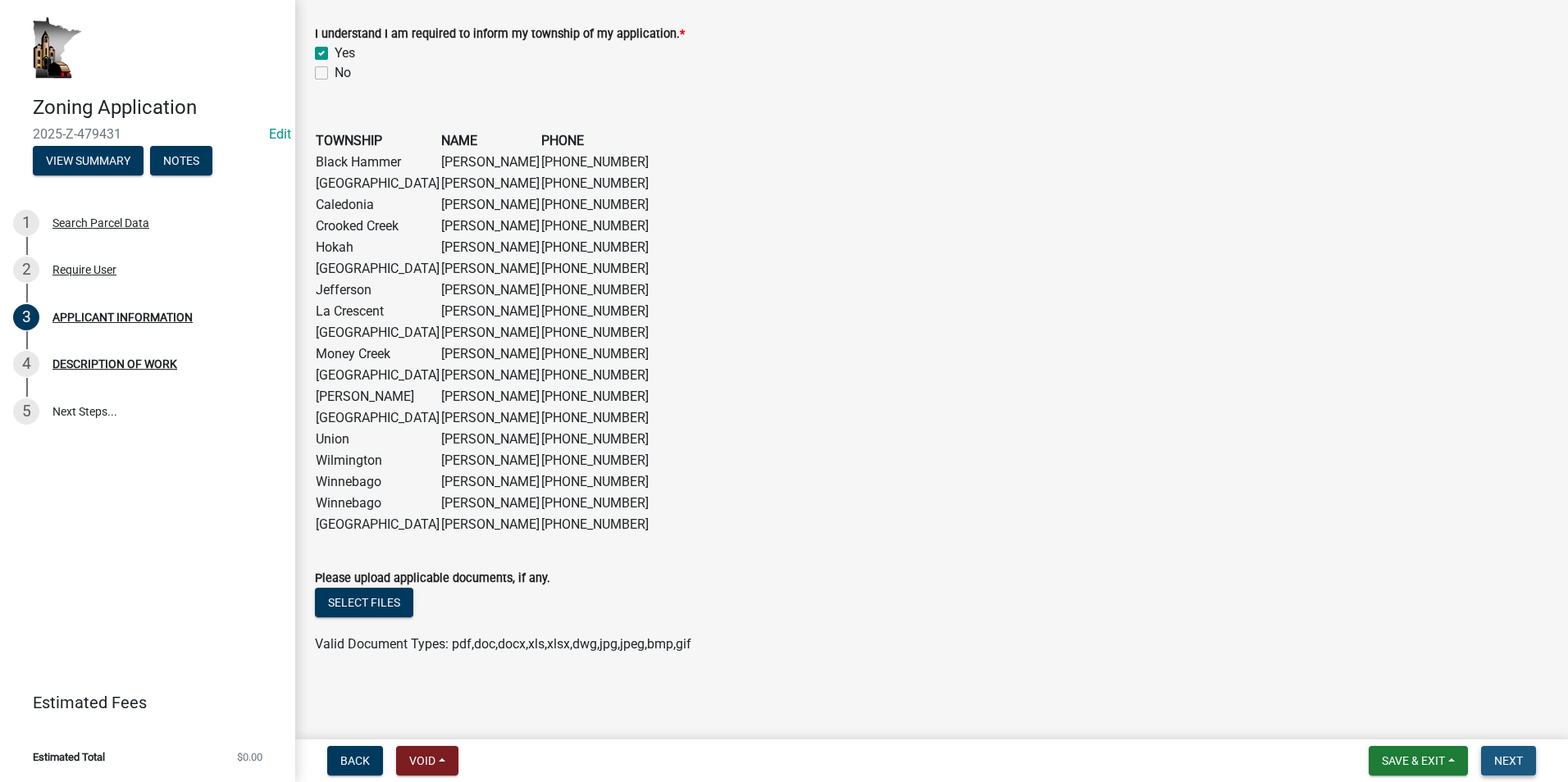
click at [1496, 761] on span "Next" at bounding box center [1508, 760] width 29 height 13
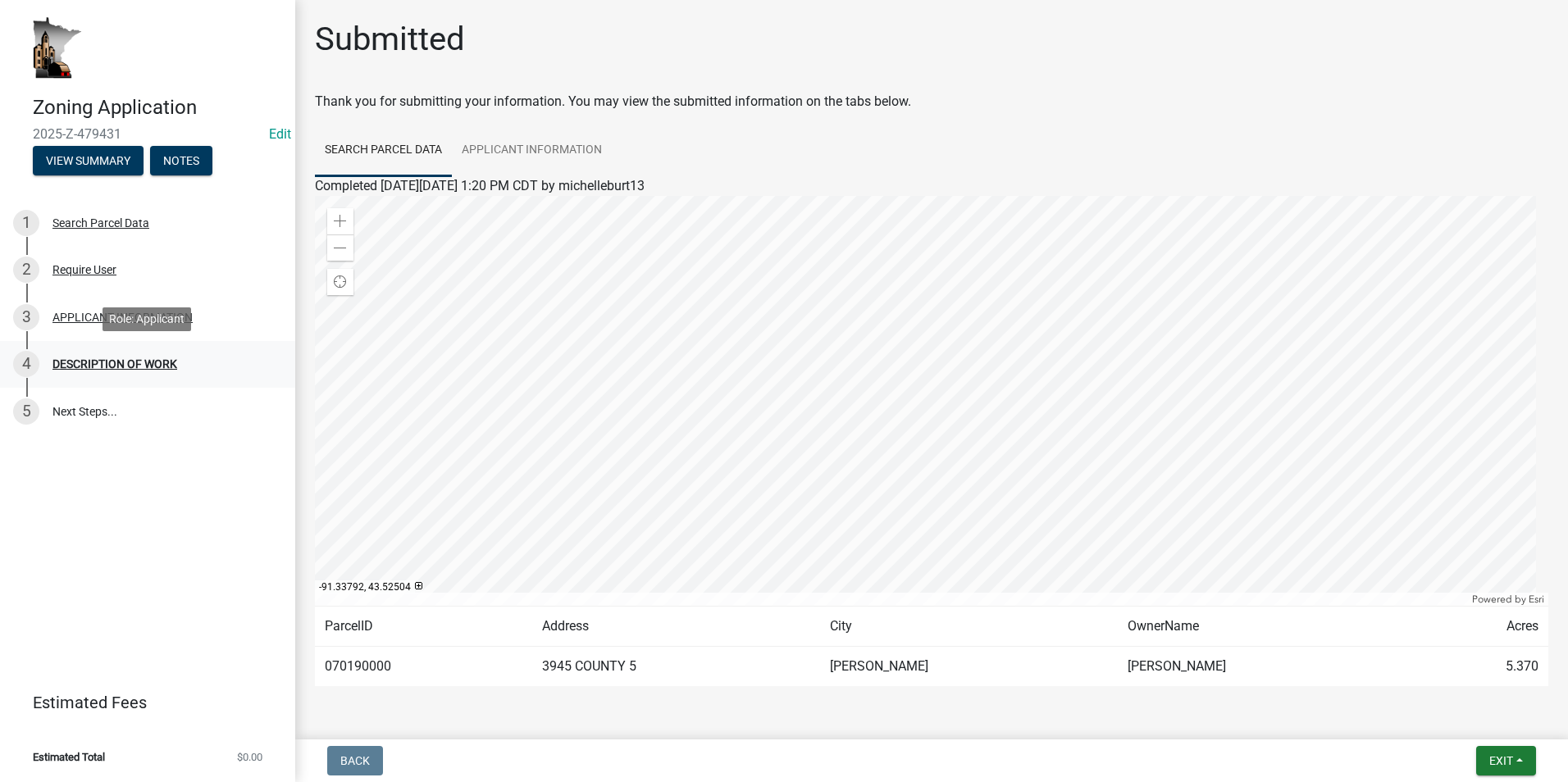
click at [139, 362] on div "DESCRIPTION OF WORK" at bounding box center [115, 363] width 125 height 11
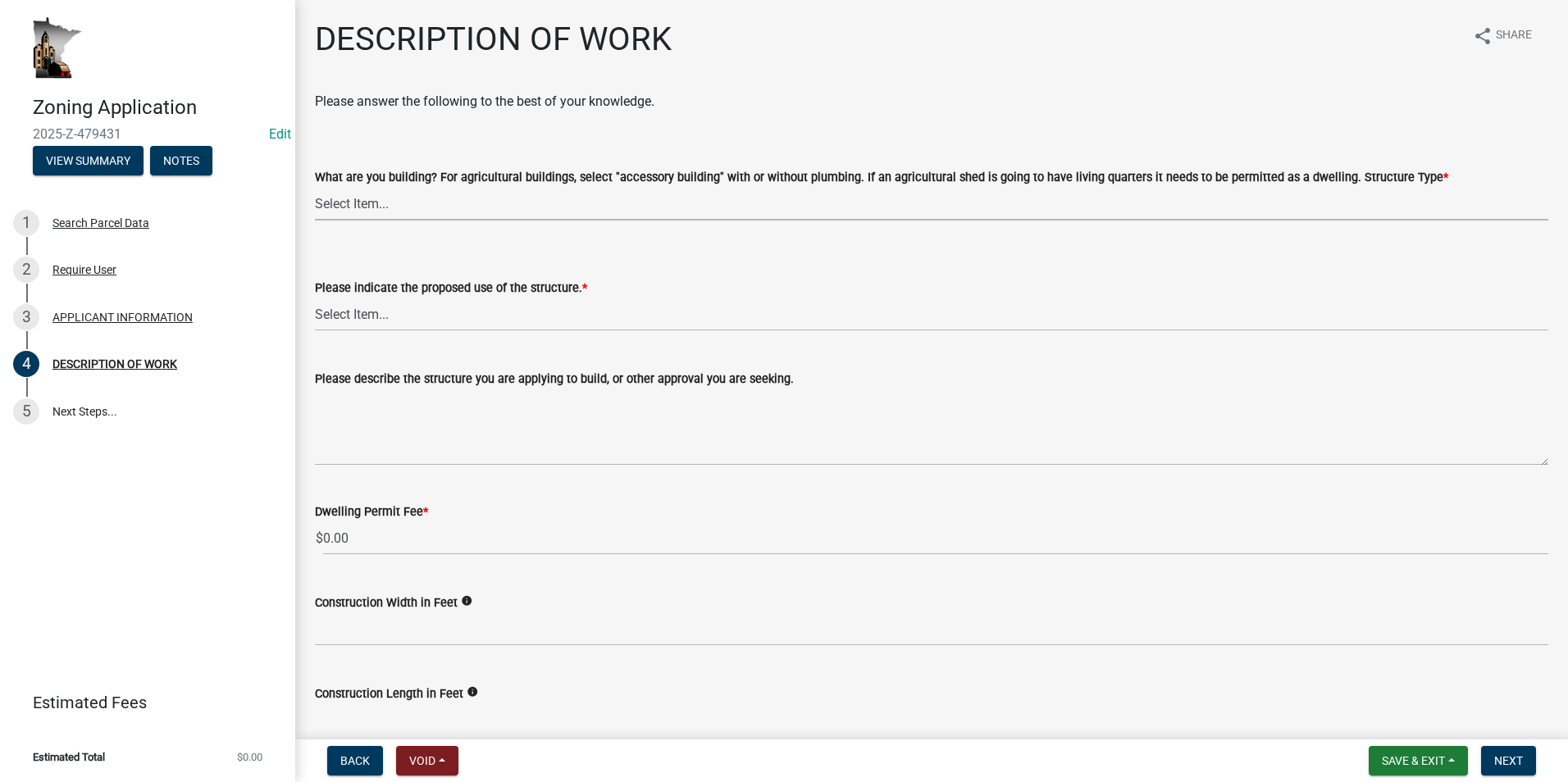
click at [370, 206] on select "Select Item... Single Family Dwelling or "Shouse" Bedroom addition Non-bedroom …" at bounding box center [932, 203] width 1234 height 33
click at [315, 187] on select "Select Item... Single Family Dwelling or "Shouse" Bedroom addition Non-bedroom …" at bounding box center [932, 203] width 1234 height 33
select select "e1fb8828-f682-45b5-9017-38d4fe0ec7ac"
click at [393, 316] on select "Select Item... Year-Round Residential Seasonal Residential Agricultural Recreat…" at bounding box center [932, 314] width 1234 height 33
click at [315, 298] on select "Select Item... Year-Round Residential Seasonal Residential Agricultural Recreat…" at bounding box center [932, 314] width 1234 height 33
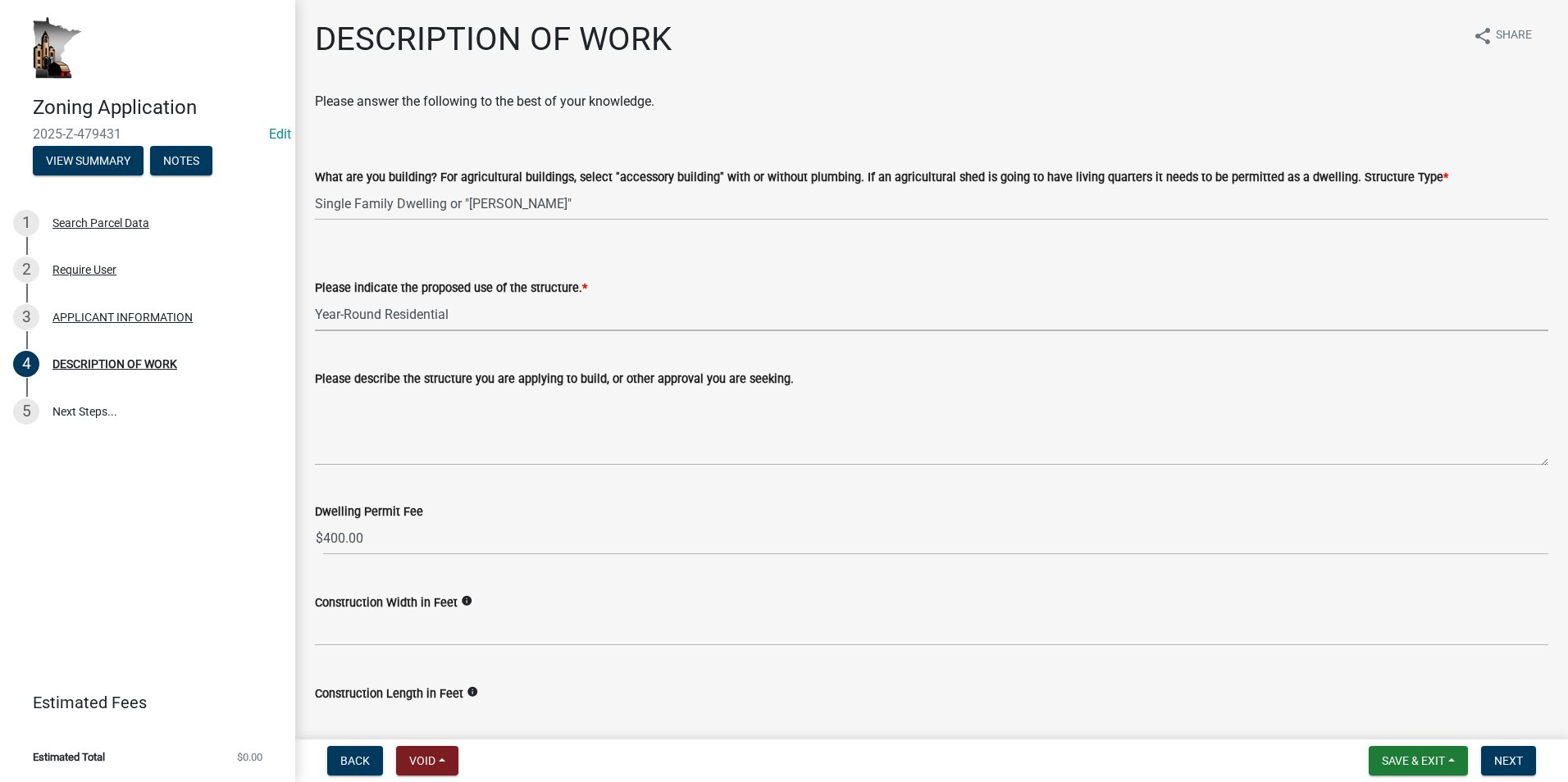
select select "ee49324e-6bbc-48fe-982e-4c2d7e8c1c0f"
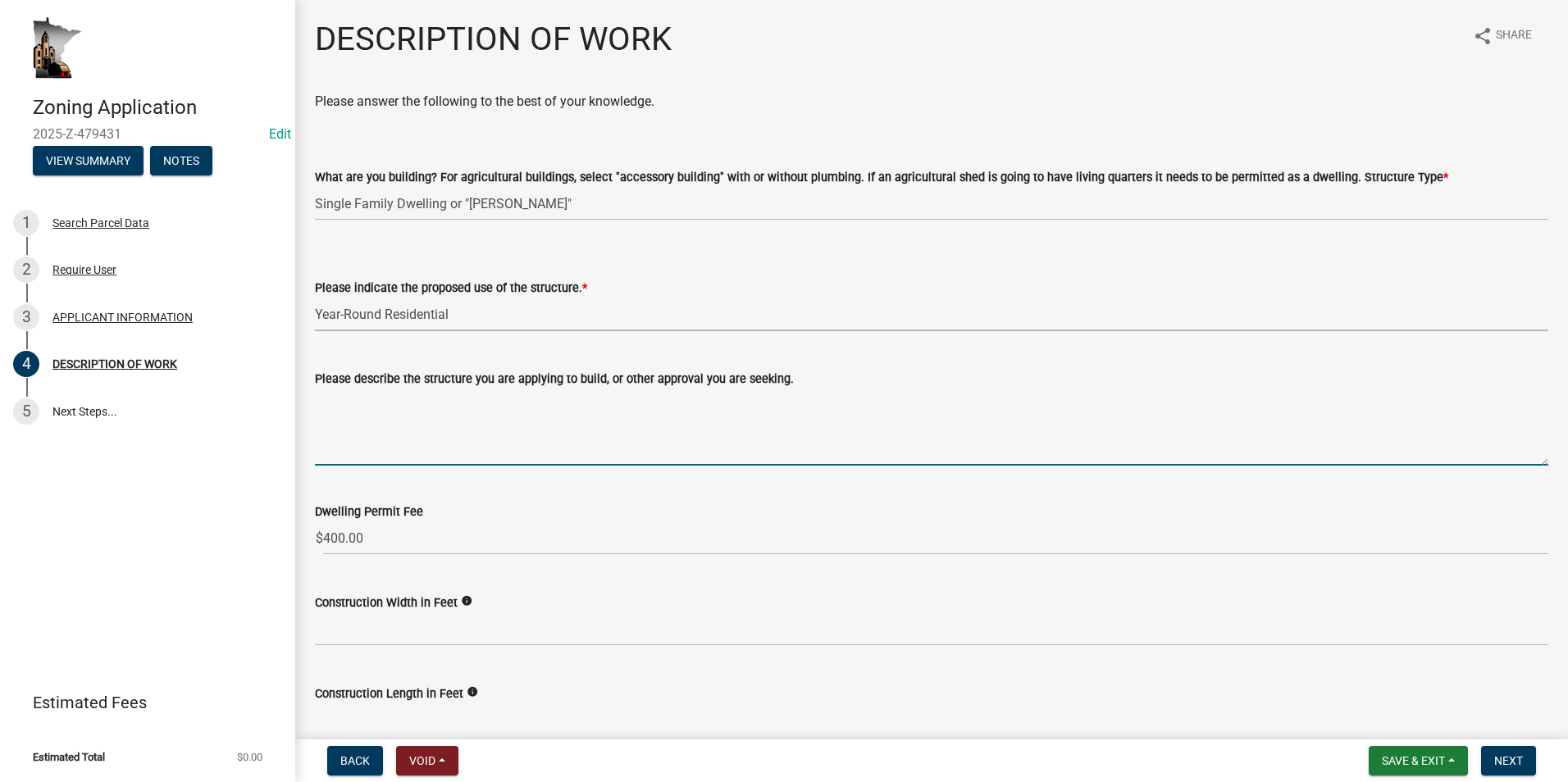
click at [328, 402] on textarea "Please describe the structure you are applying to build, or other approval you …" at bounding box center [932, 427] width 1234 height 77
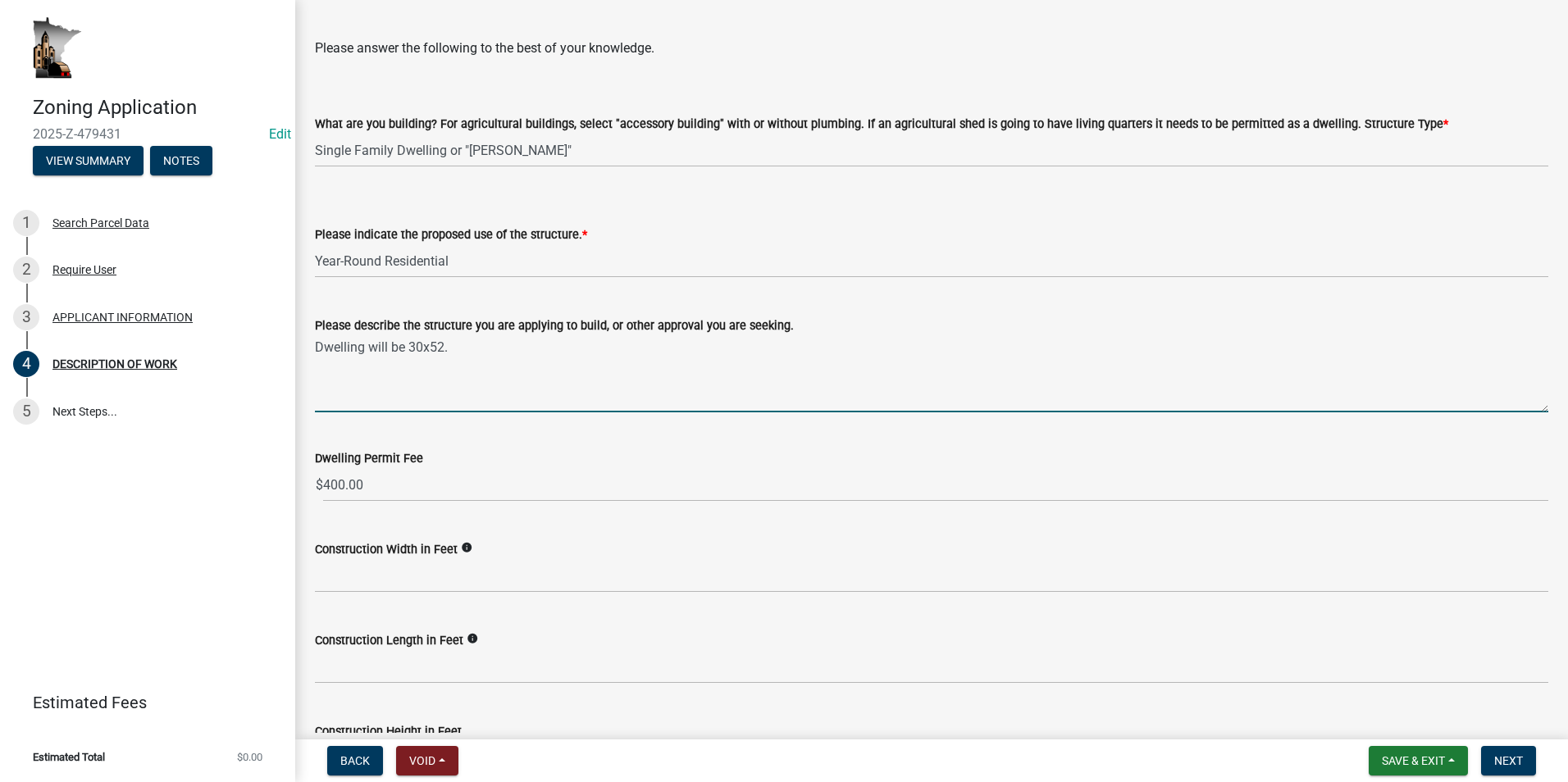
scroll to position [82, 0]
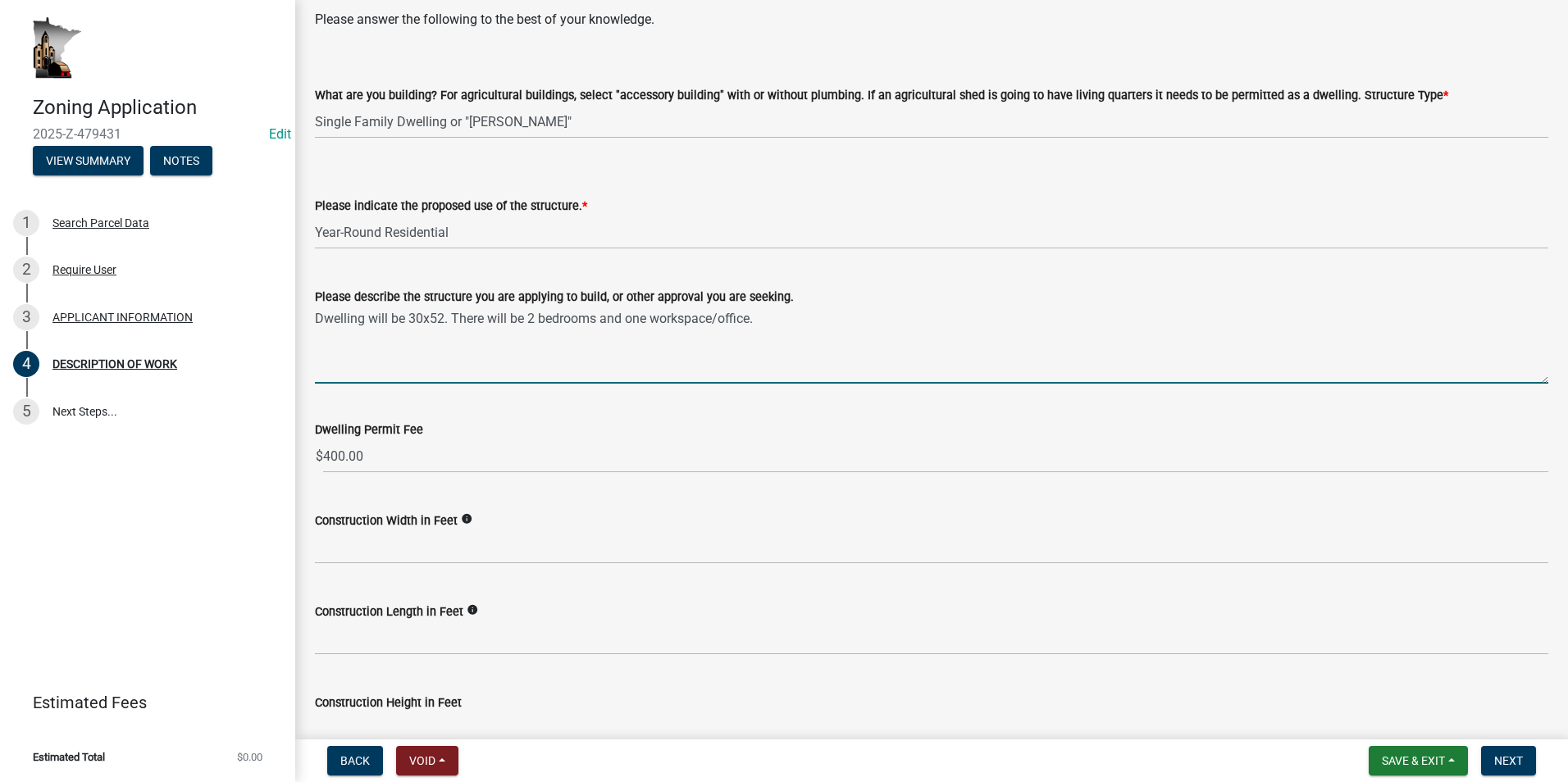
type textarea "Dwelling will be 30x52. There will be 2 bedrooms and one workspace/office."
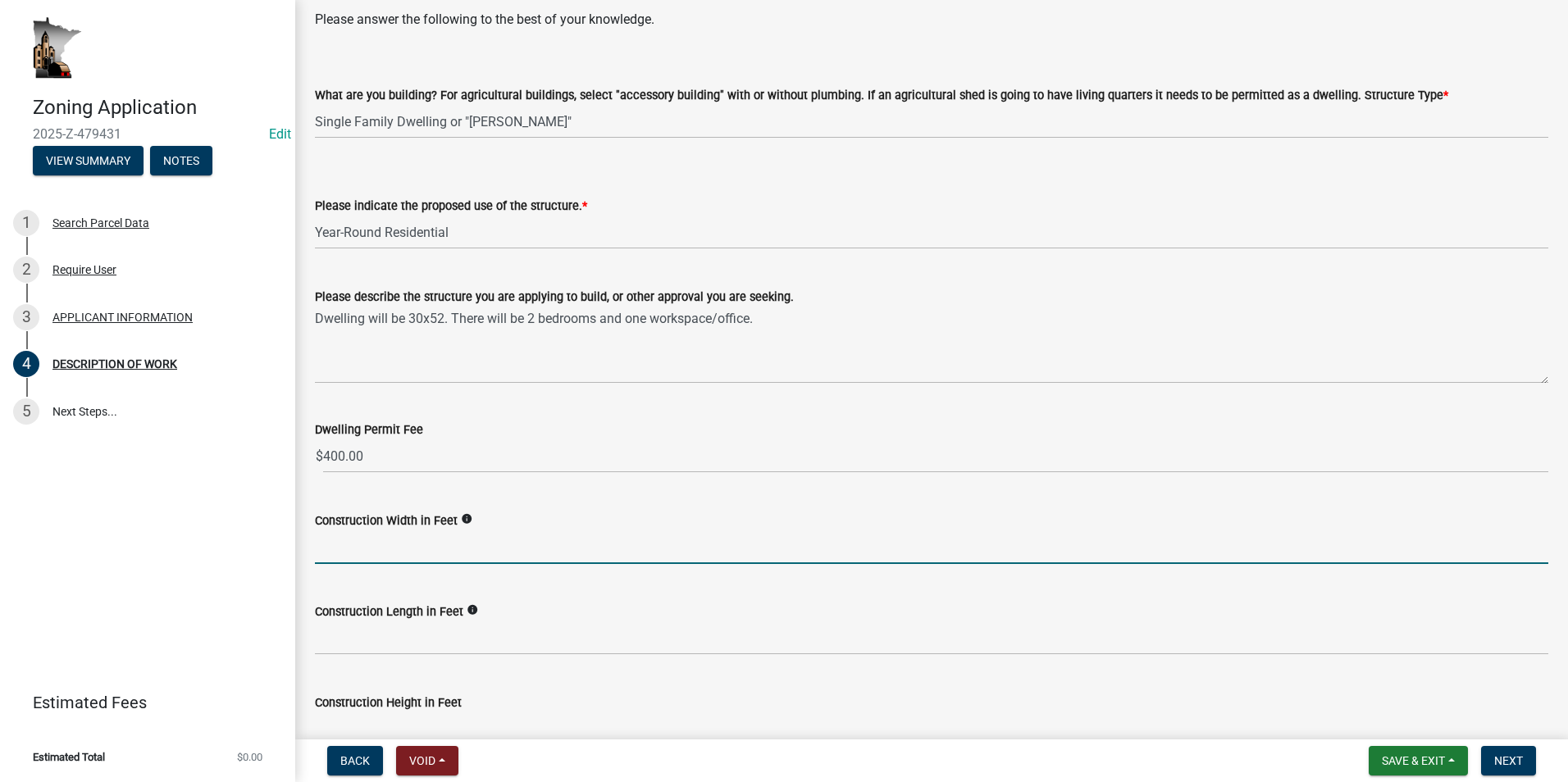
click at [379, 542] on input "text" at bounding box center [932, 547] width 1234 height 33
type input "30"
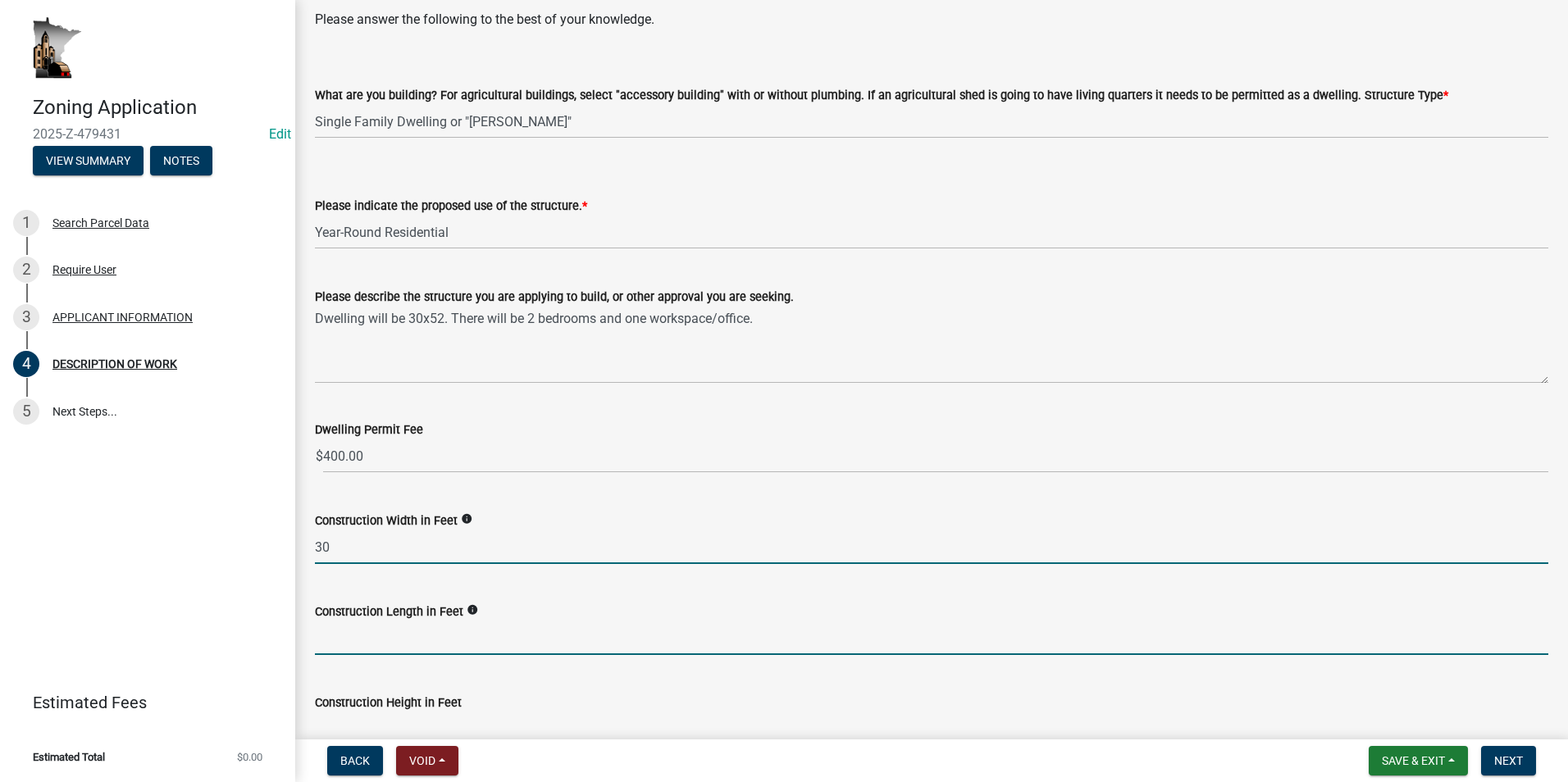
click at [377, 642] on input "text" at bounding box center [932, 638] width 1234 height 33
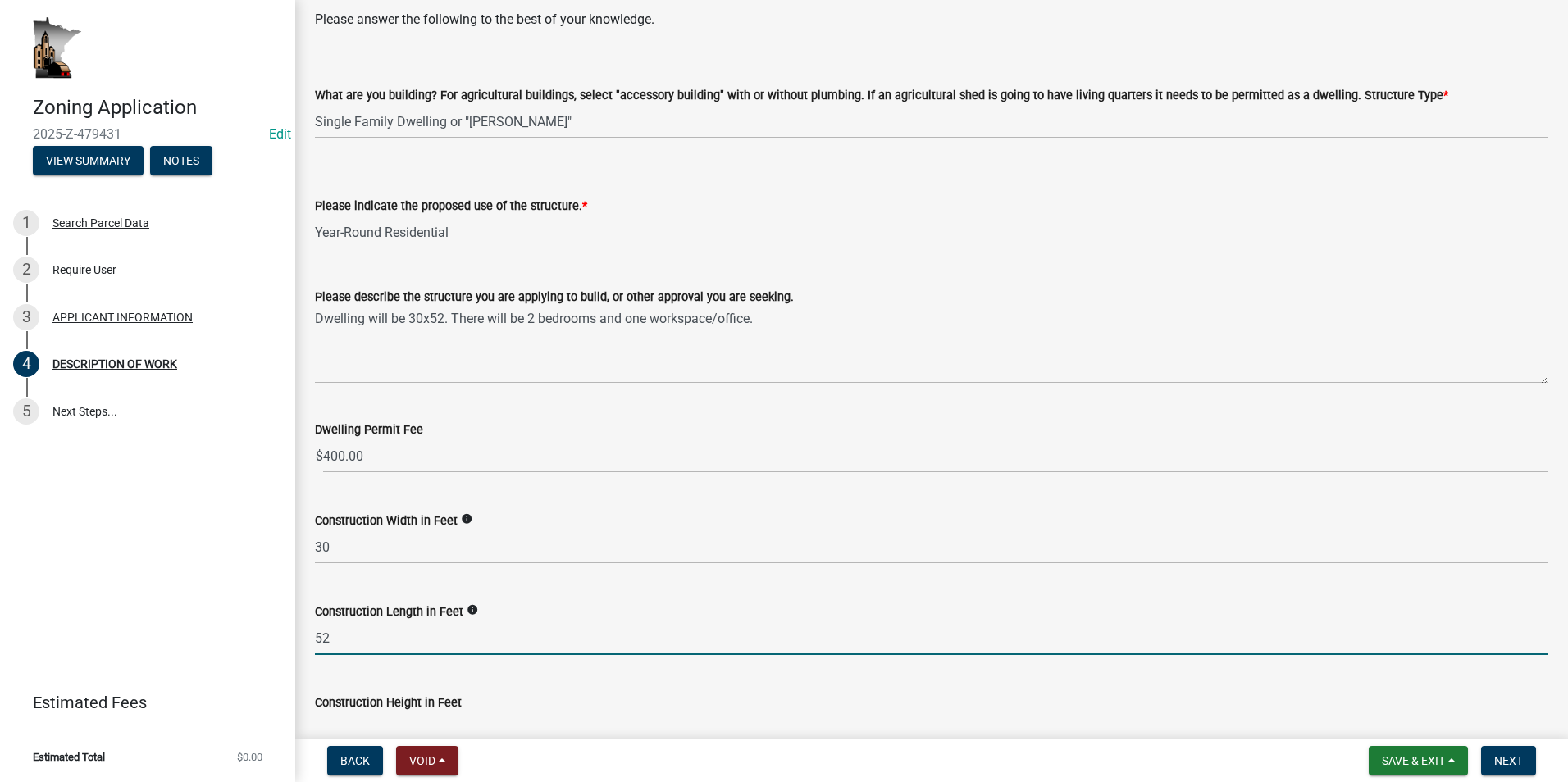
scroll to position [164, 0]
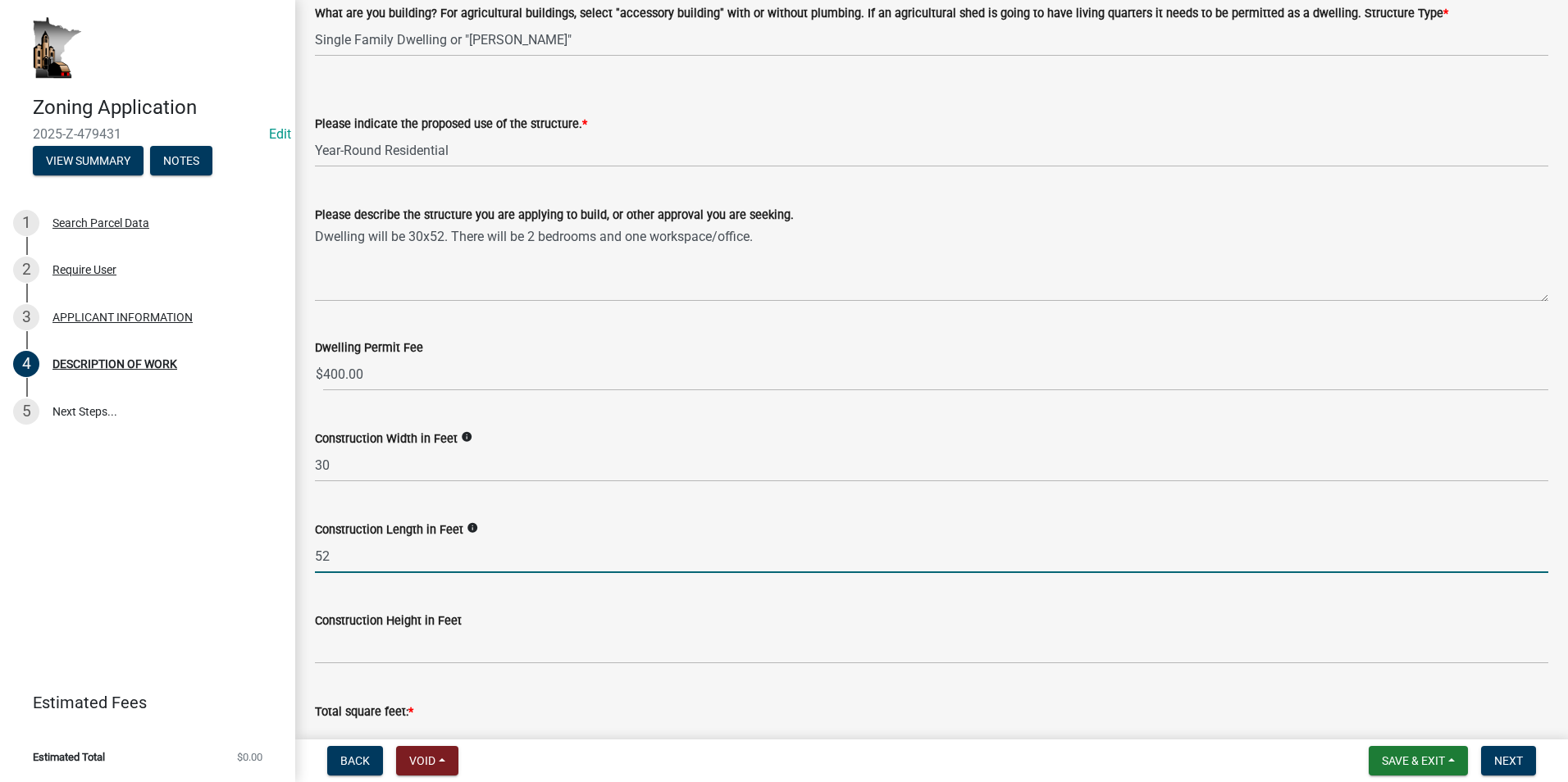
type input "52"
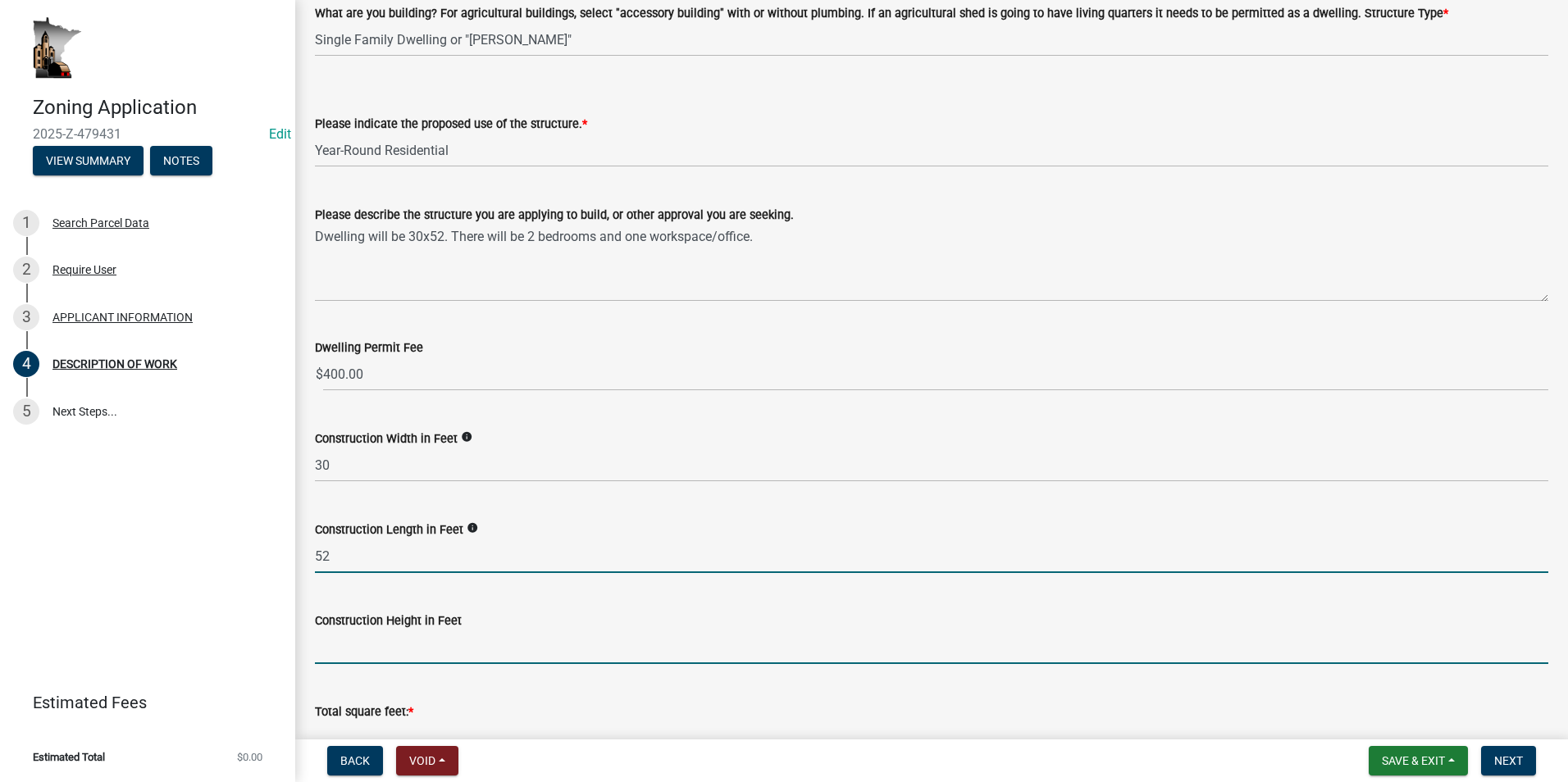
click at [368, 644] on input "text" at bounding box center [932, 646] width 1234 height 33
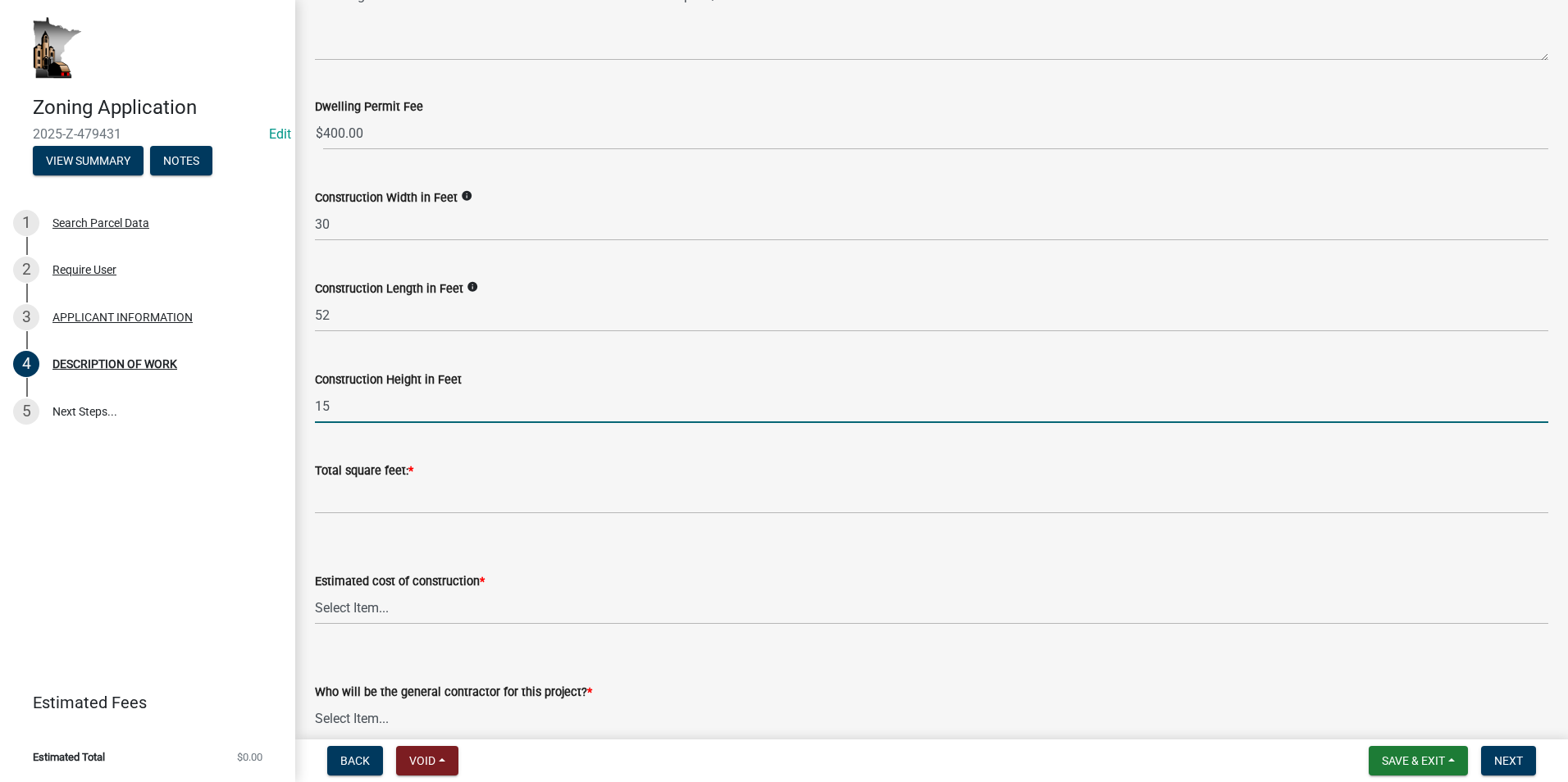
scroll to position [410, 0]
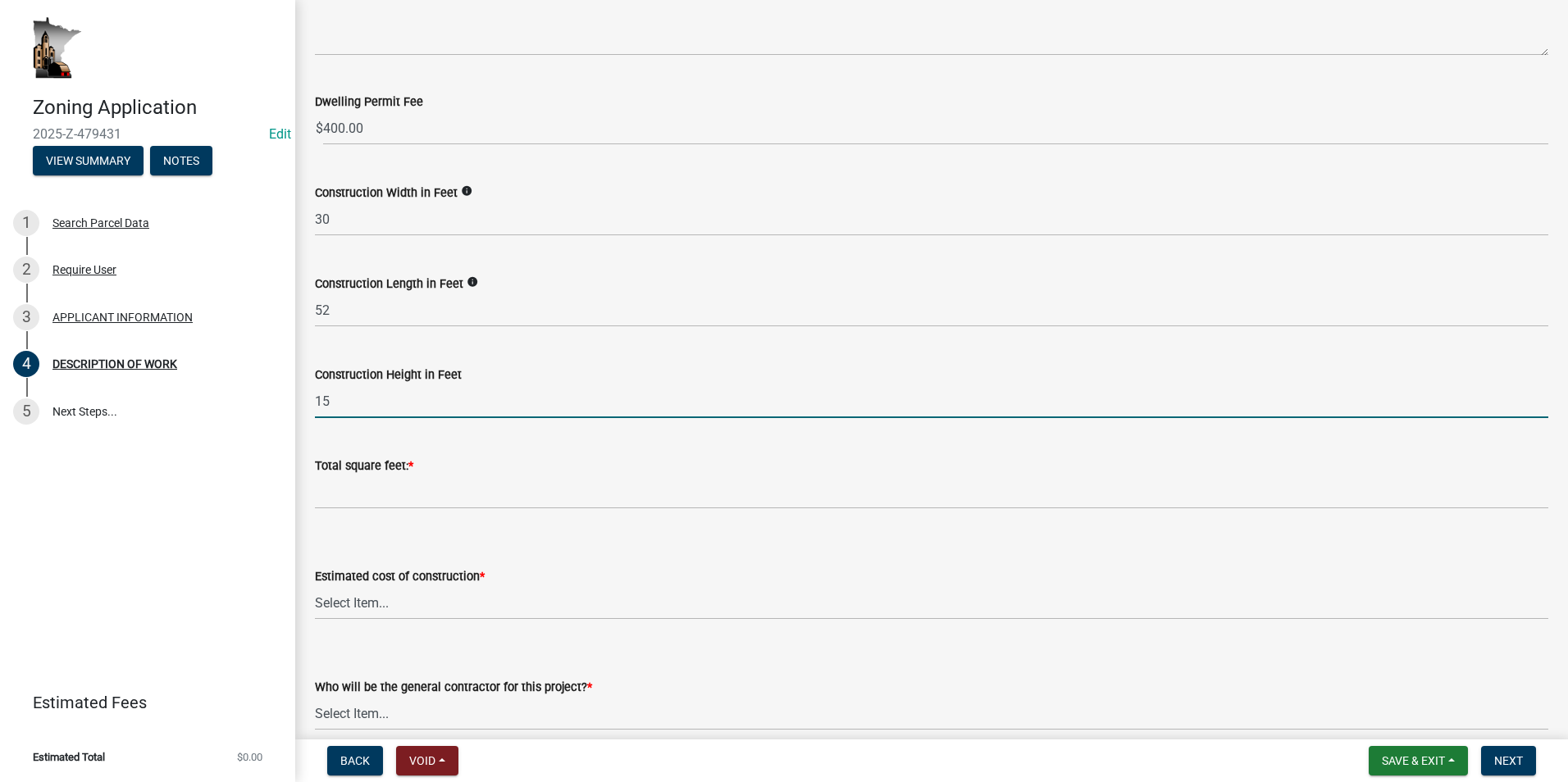
type input "15"
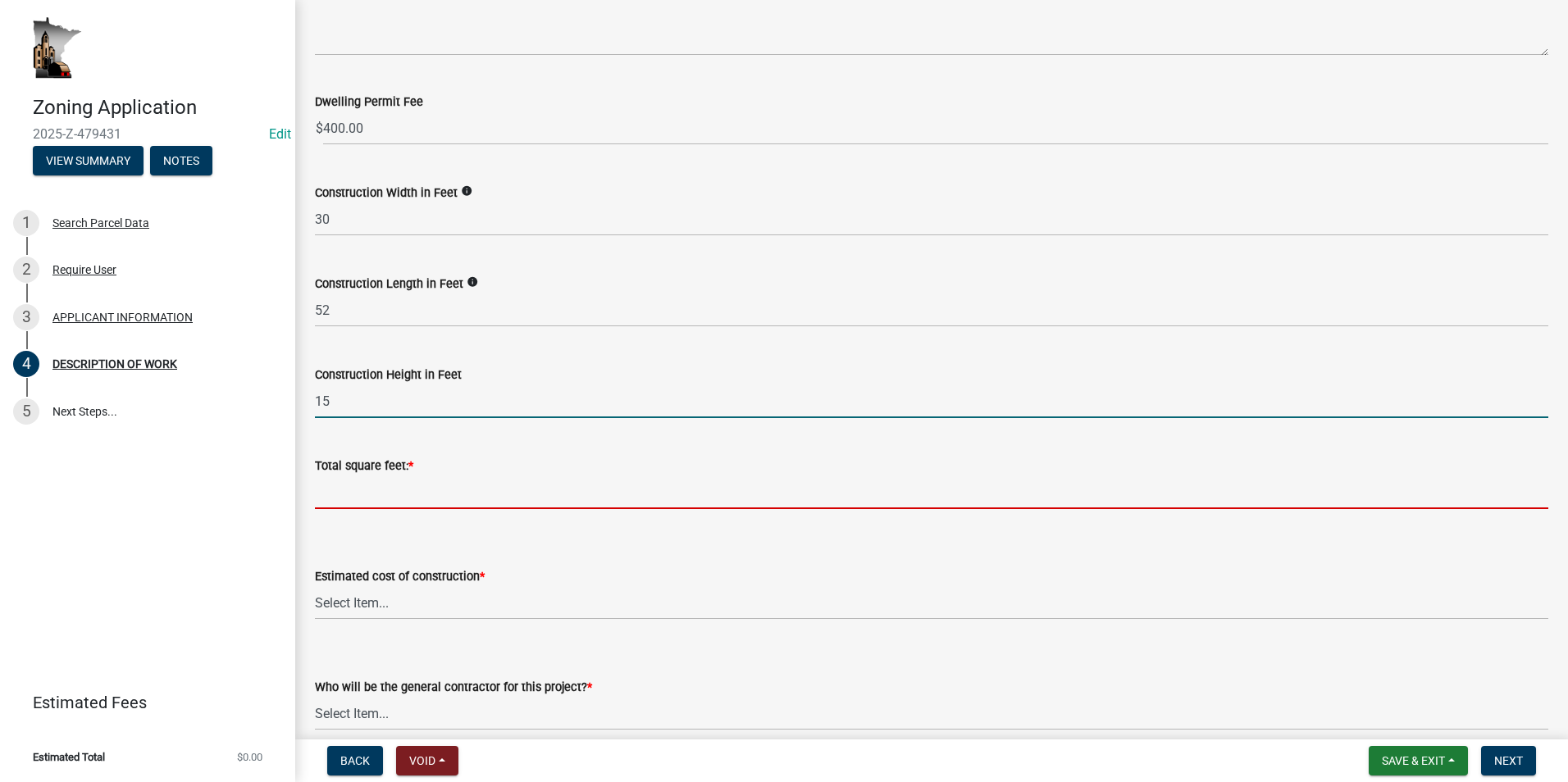
click at [351, 476] on input "text" at bounding box center [932, 492] width 1234 height 33
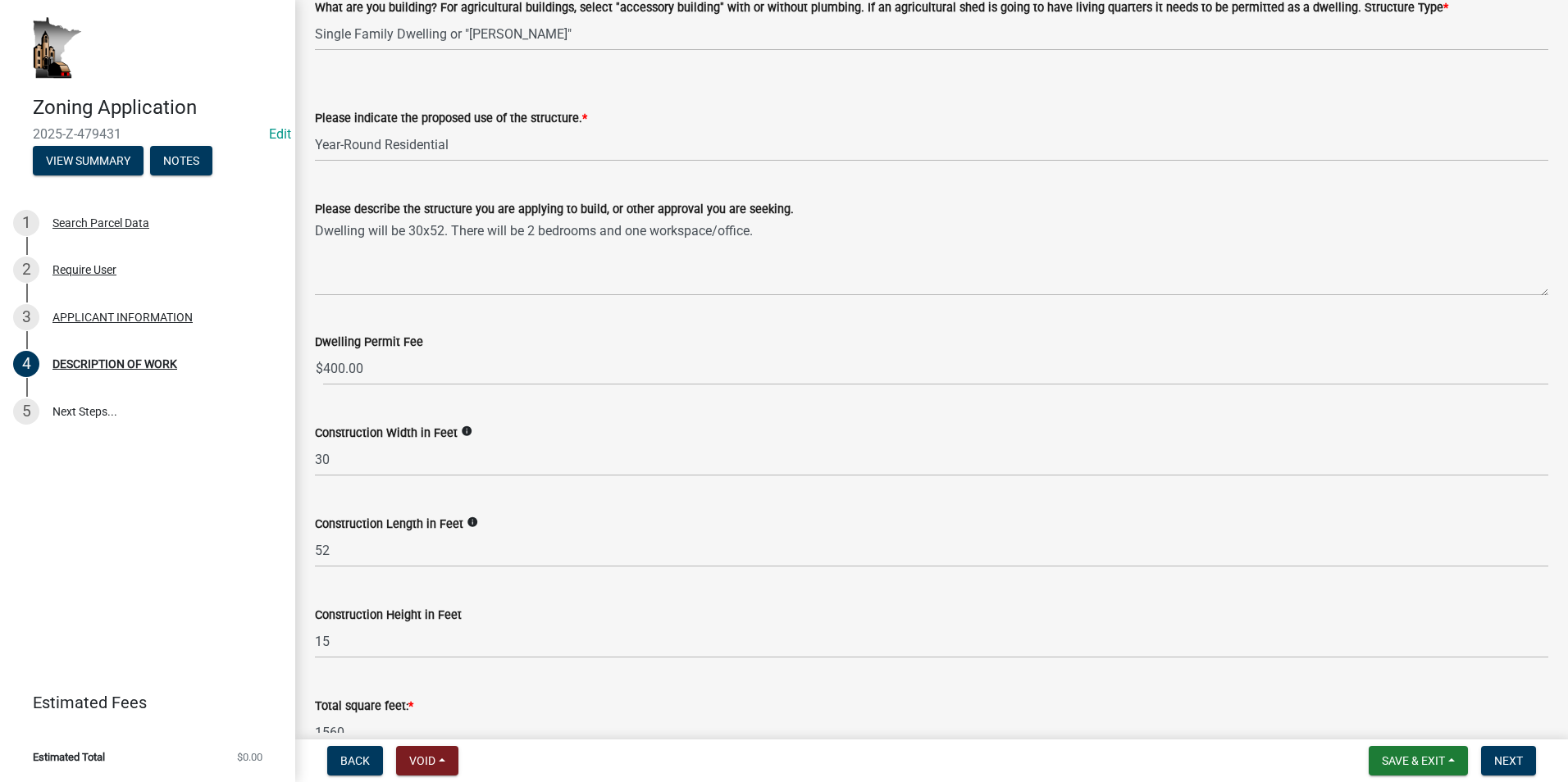
scroll to position [164, 0]
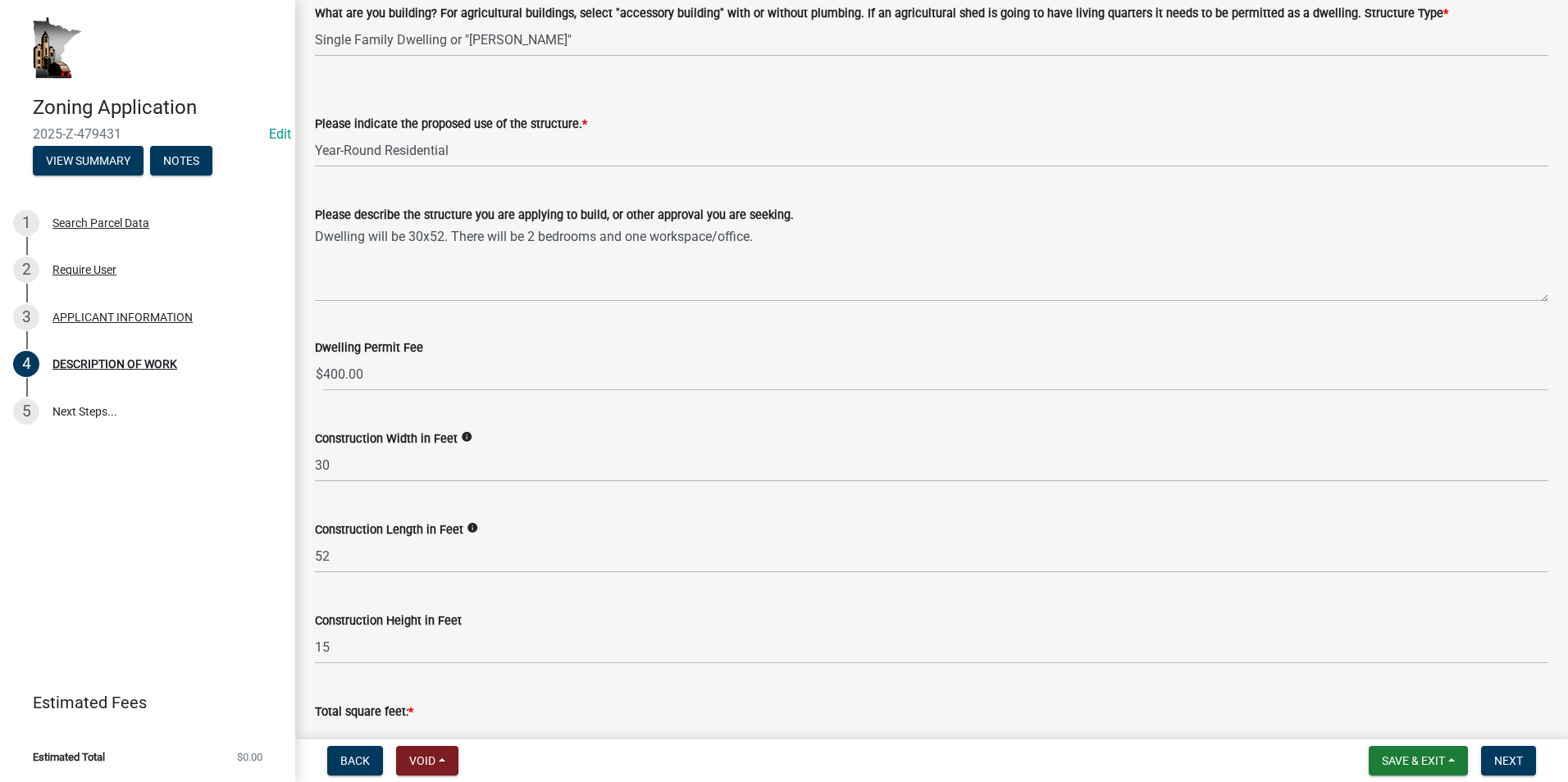
type input "1560"
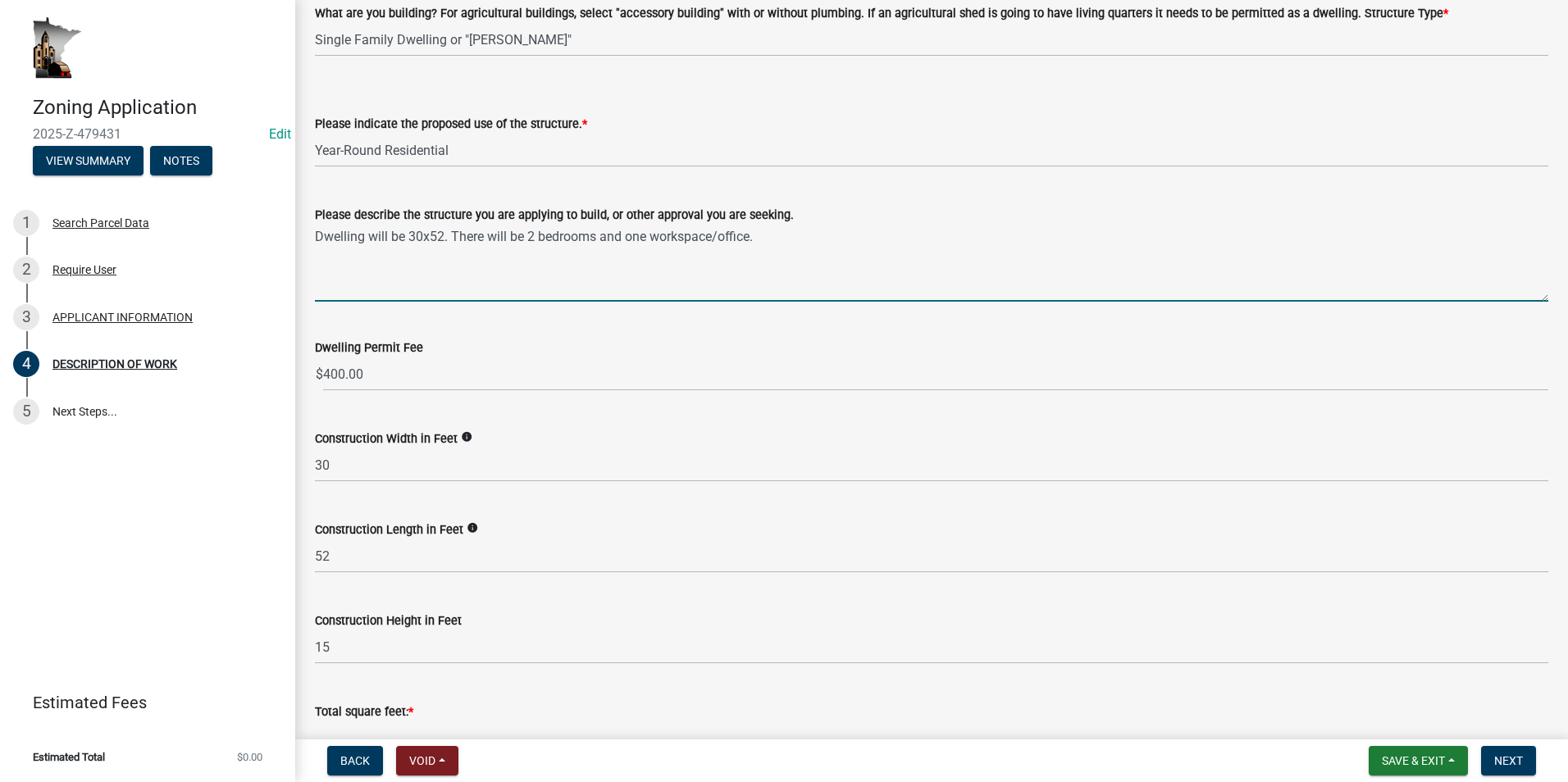
click at [443, 236] on textarea "Dwelling will be 30x52. There will be 2 bedrooms and one workspace/office." at bounding box center [932, 263] width 1234 height 77
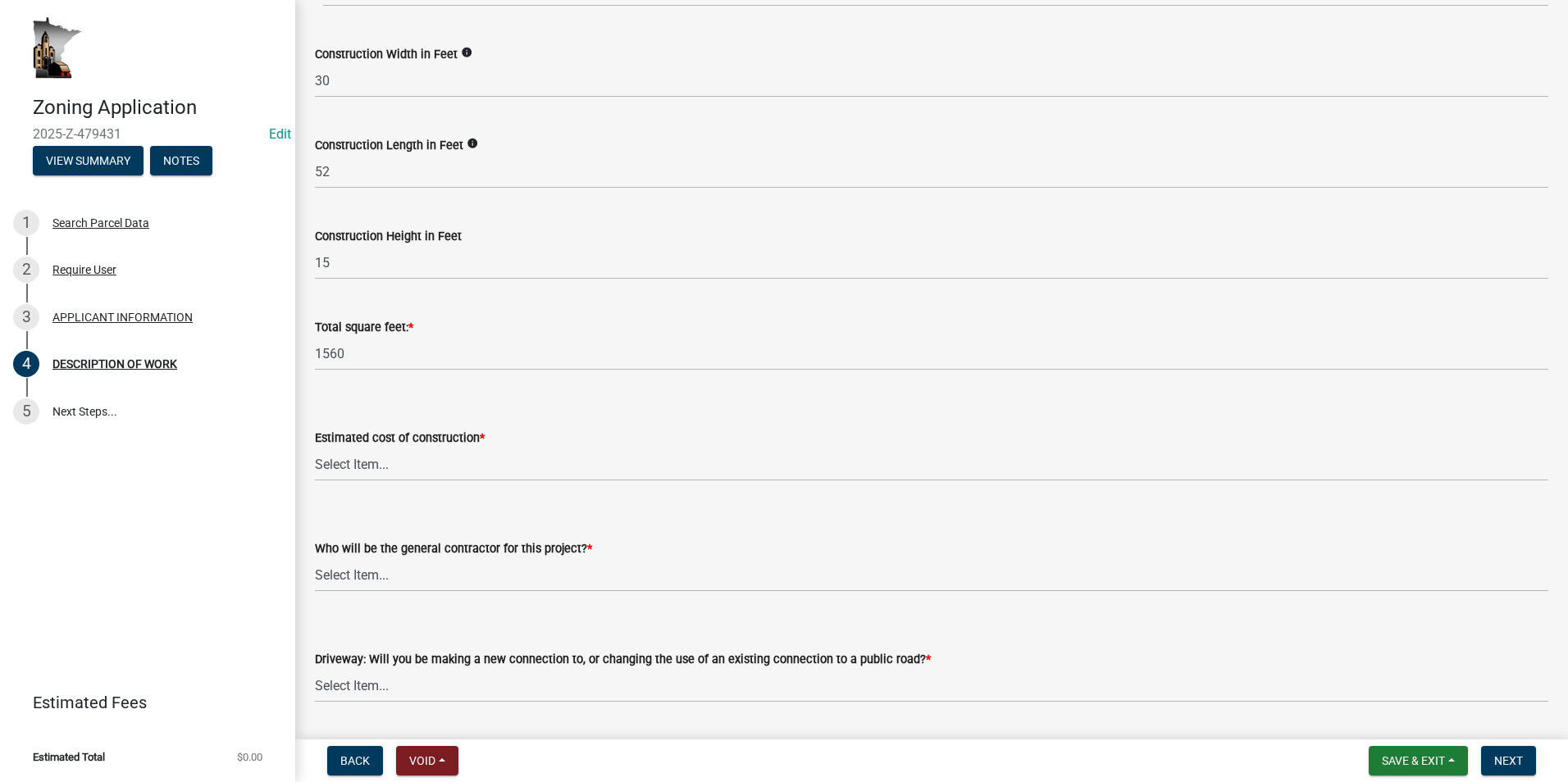
scroll to position [574, 0]
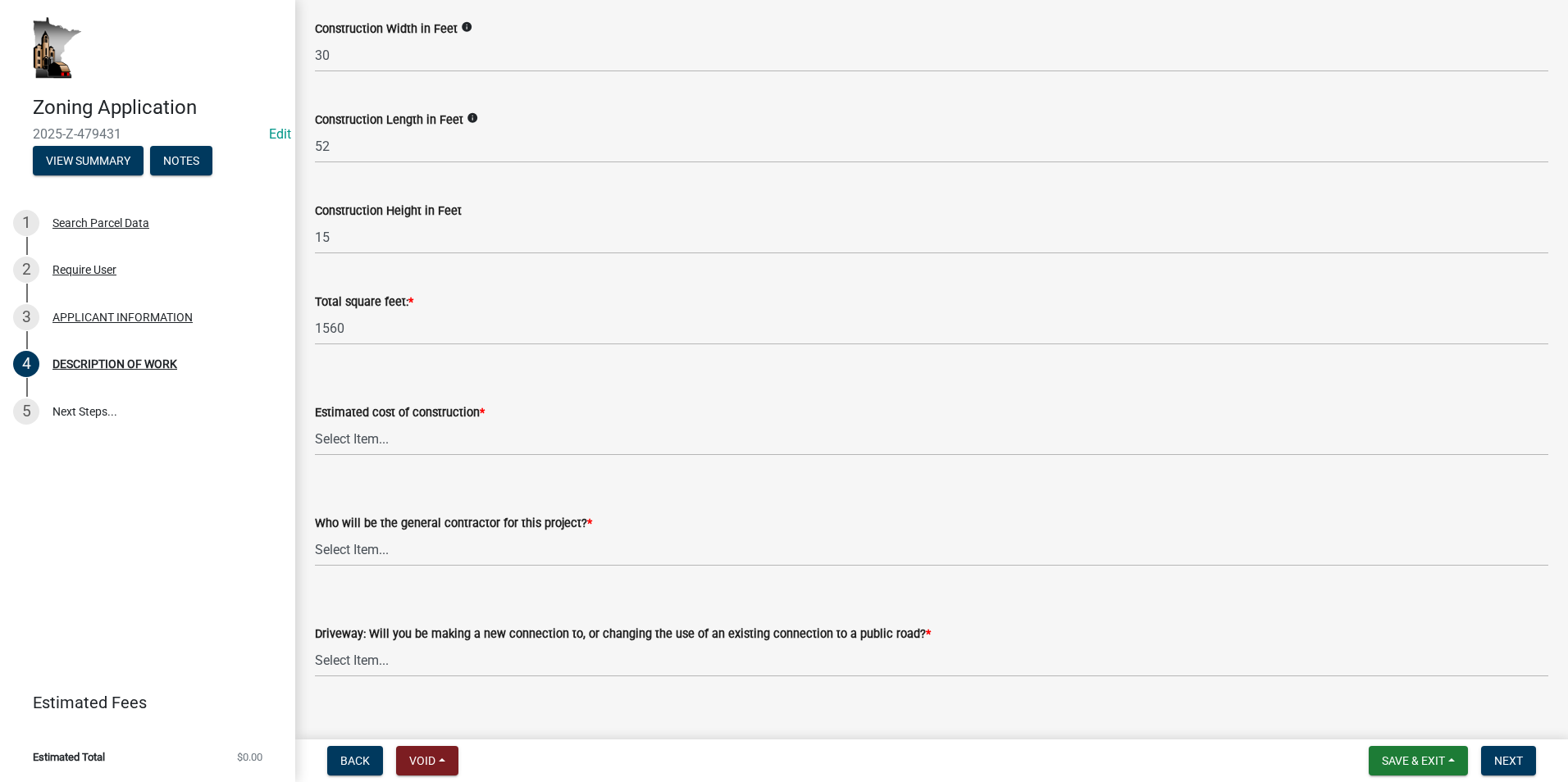
type textarea "Dwelling will be 30x52, one story. There will be 2 bedrooms and one workspace/o…"
click at [391, 441] on select "Select Item... $0 - $50,000 $50,001 - $100,000 $101,000 - $150,000 $150,001 or …" at bounding box center [932, 438] width 1234 height 33
click at [315, 422] on select "Select Item... $0 - $50,000 $50,001 - $100,000 $101,000 - $150,000 $150,001 or …" at bounding box center [932, 438] width 1234 height 33
select select "e929572a-d3c1-4656-a5cb-745867c8f3e2"
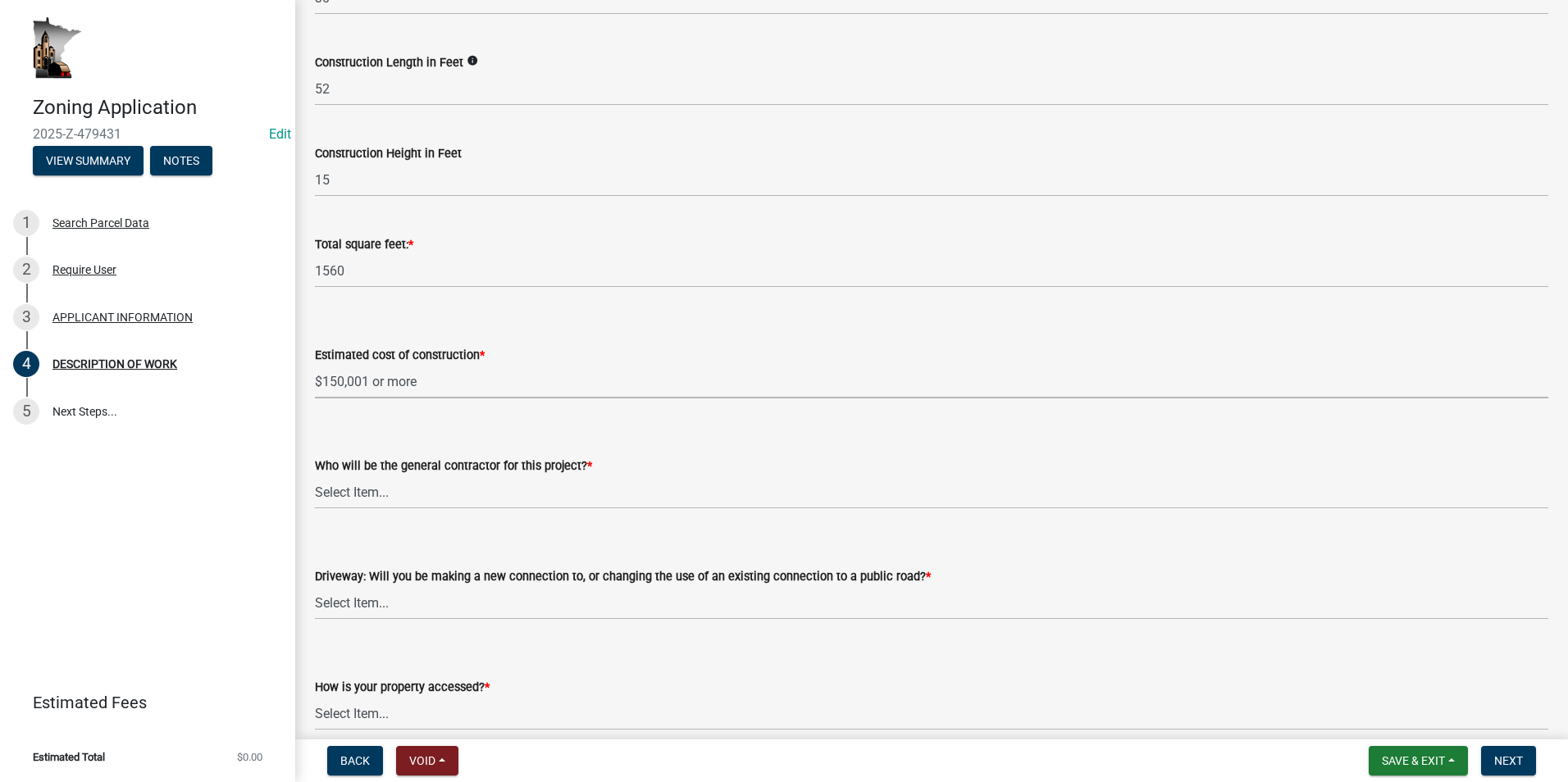
scroll to position [656, 0]
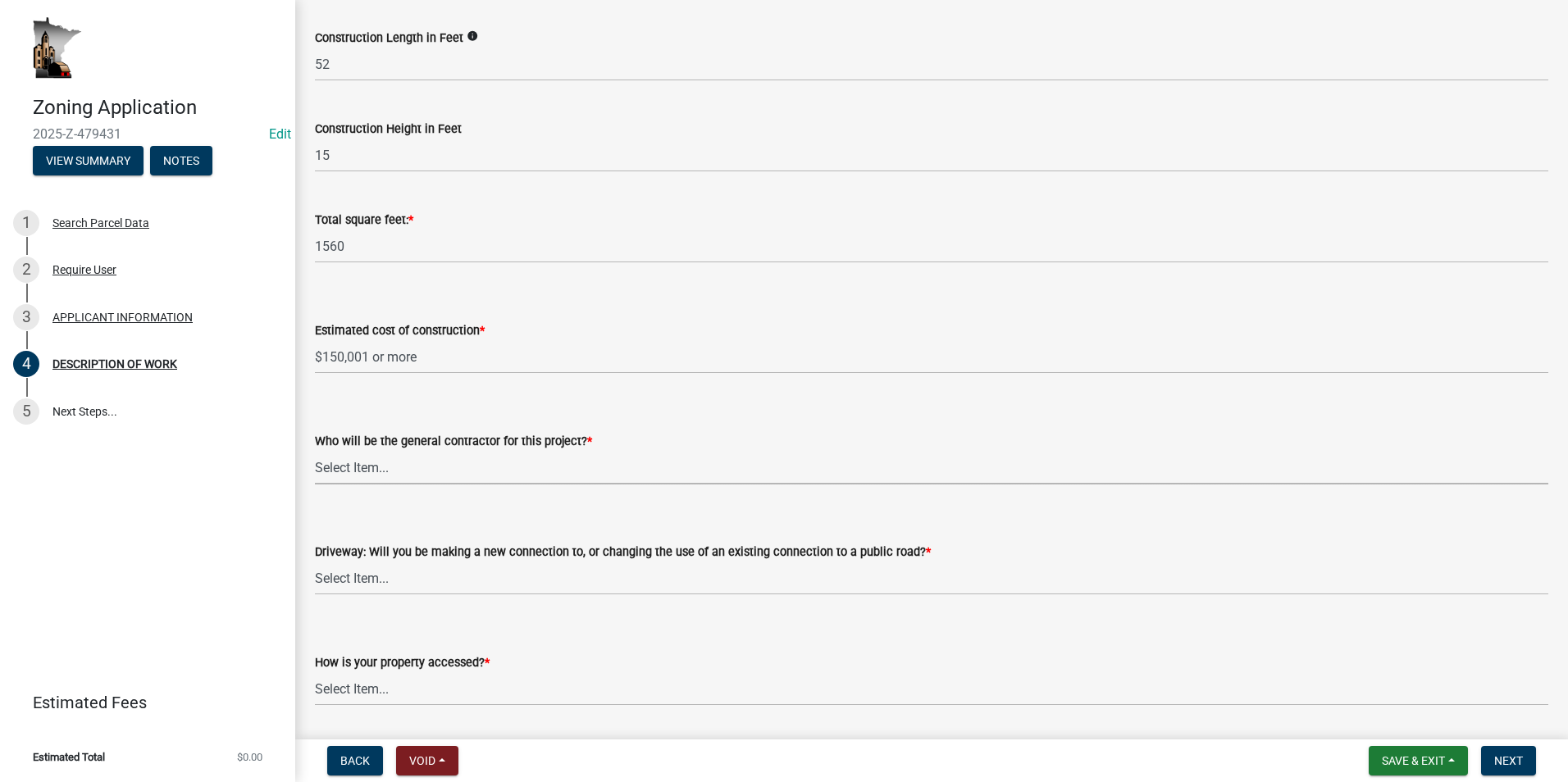
click at [402, 473] on select "Select Item... Myself Other" at bounding box center [932, 467] width 1234 height 33
click at [315, 451] on select "Select Item... Myself Other" at bounding box center [932, 467] width 1234 height 33
select select "4bd12ca6-4a20-42a0-933f-fd6ef7b65674"
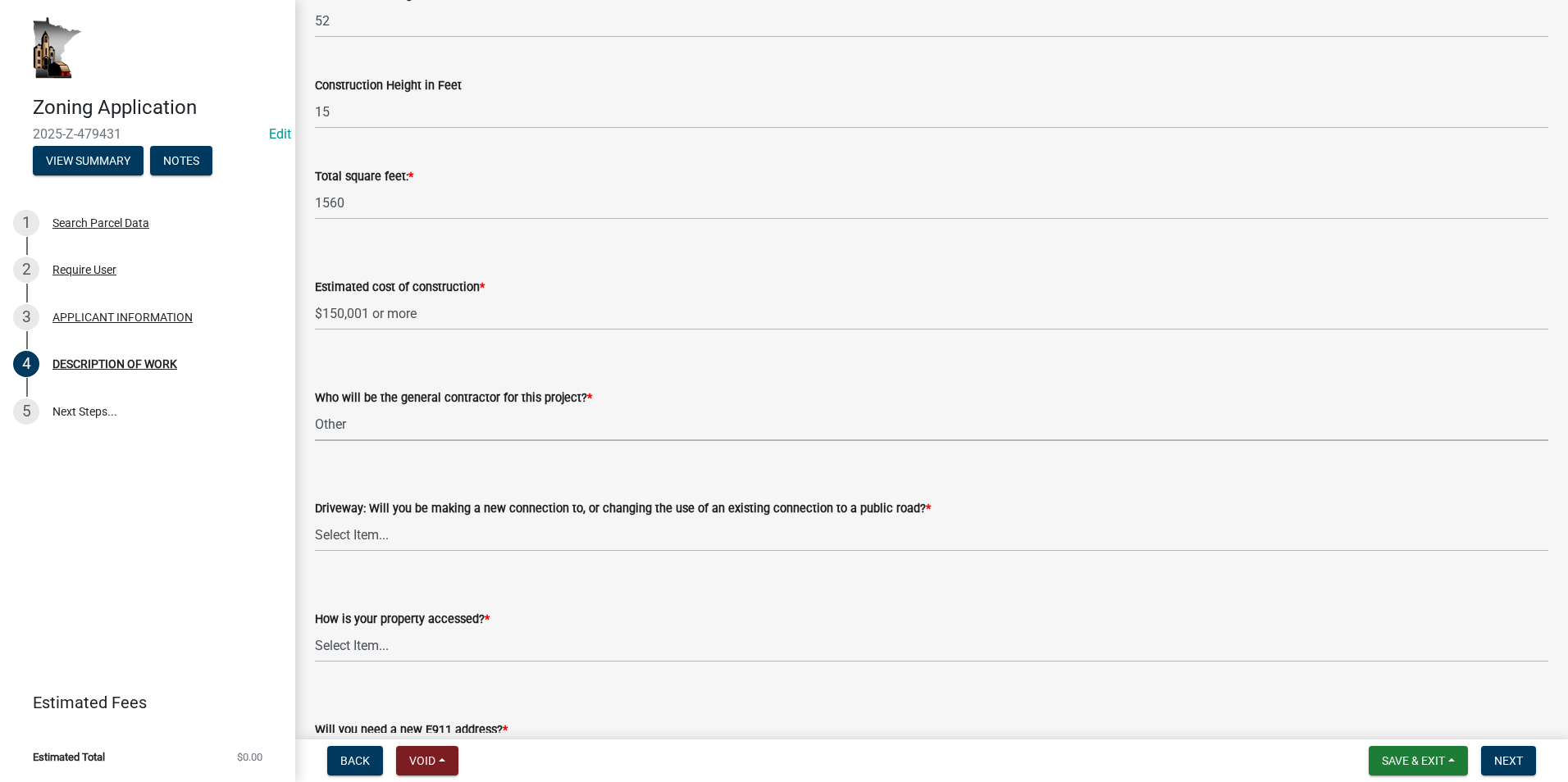
scroll to position [738, 0]
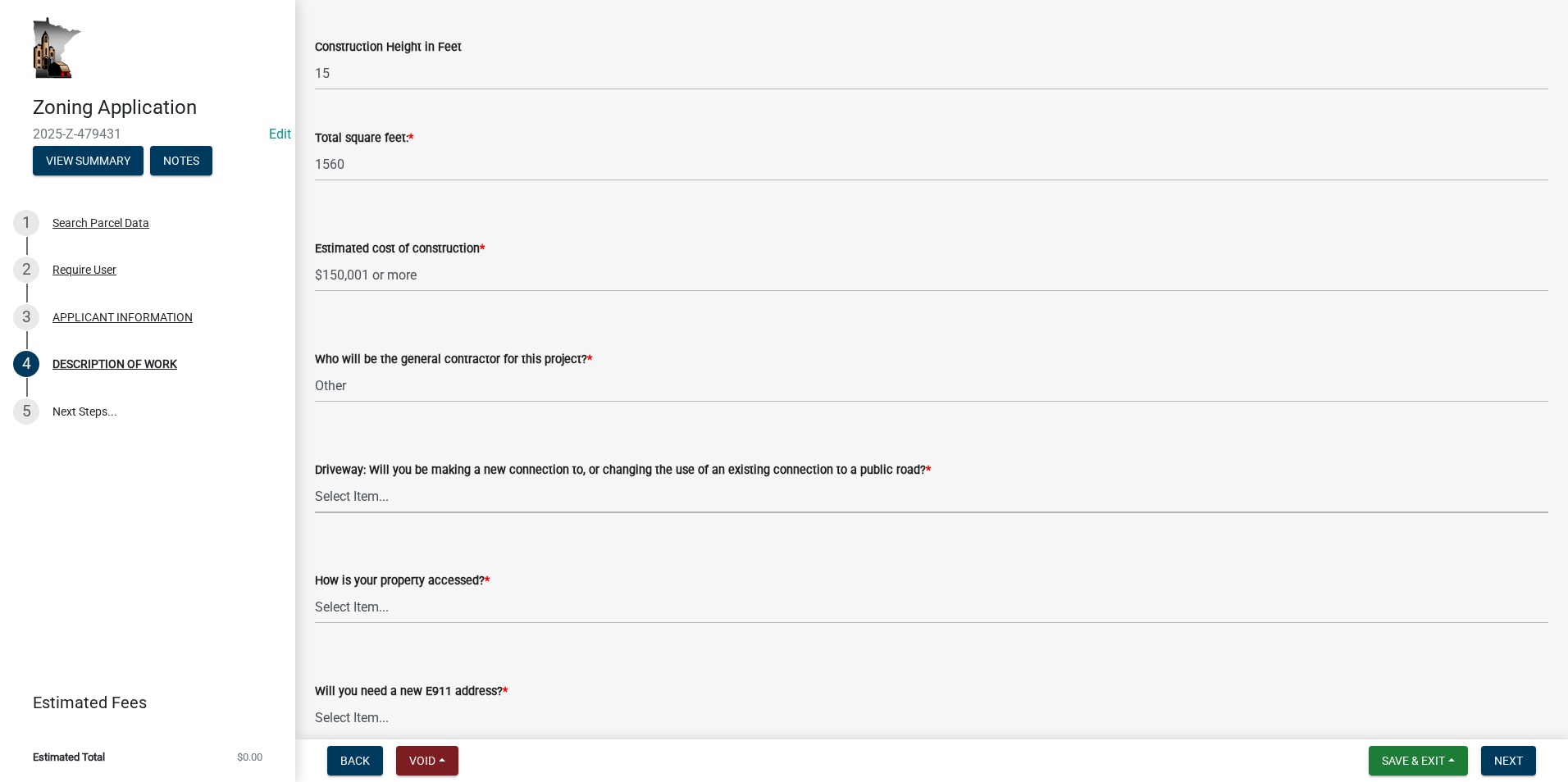
click at [371, 496] on select "Select Item... I am installing a new driveway access to a public road I am chan…" at bounding box center [932, 495] width 1234 height 33
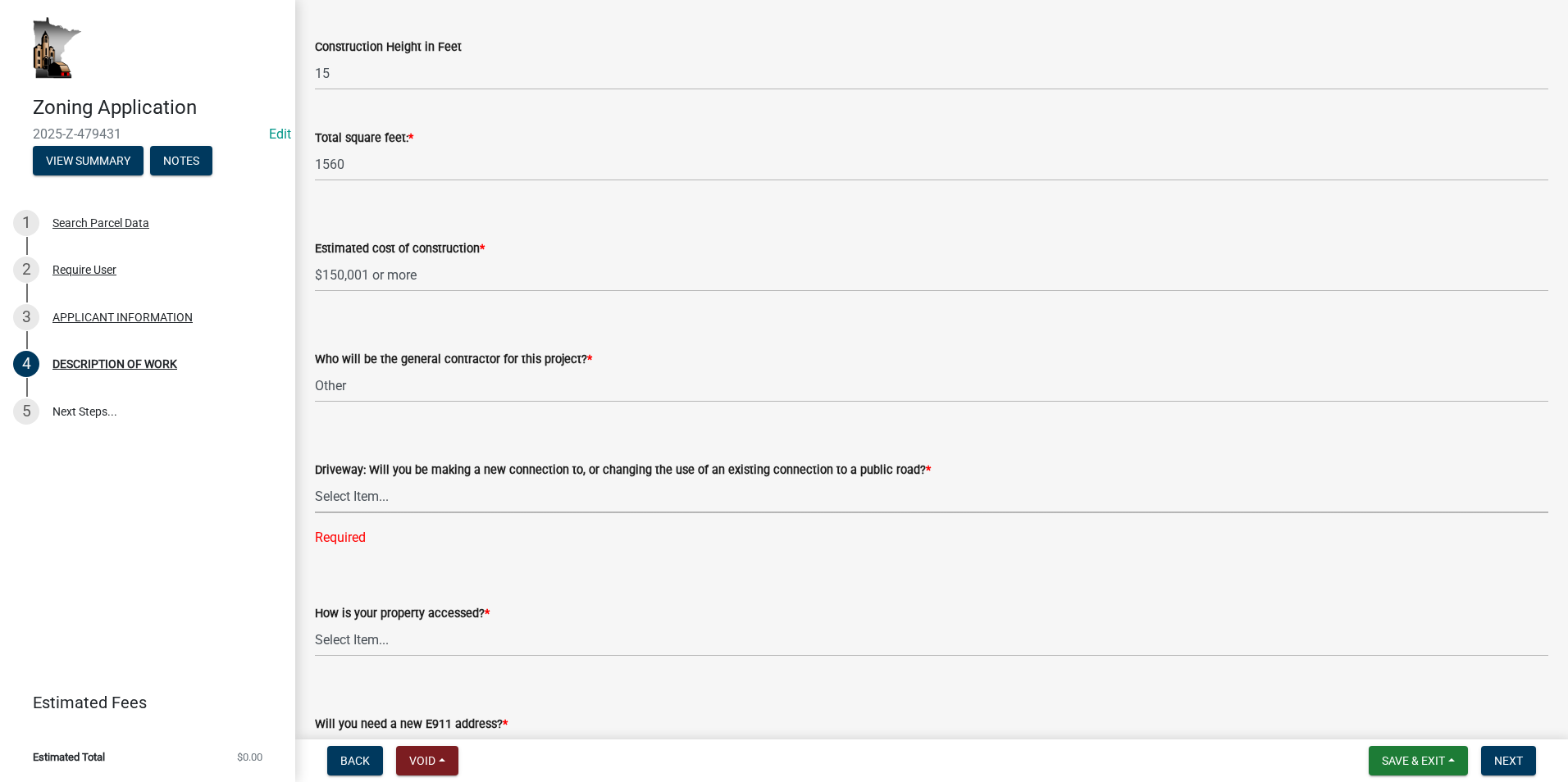
click at [370, 502] on select "Select Item... I am installing a new driveway access to a public road I am chan…" at bounding box center [932, 495] width 1234 height 33
click at [315, 479] on select "Select Item... I am installing a new driveway access to a public road I am chan…" at bounding box center [932, 495] width 1234 height 33
select select "865858fb-cec4-4771-ade1-629df977e661"
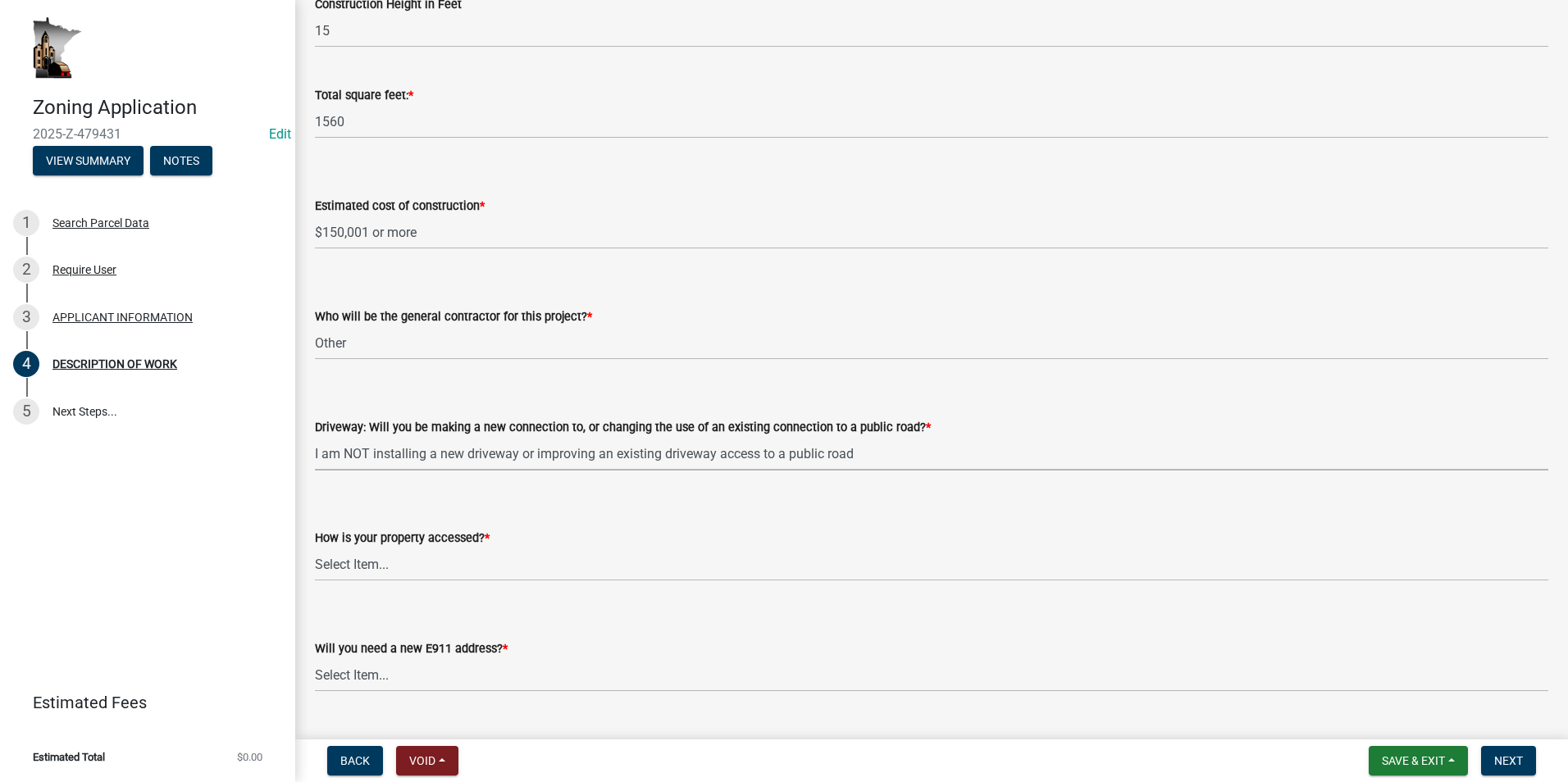
scroll to position [820, 0]
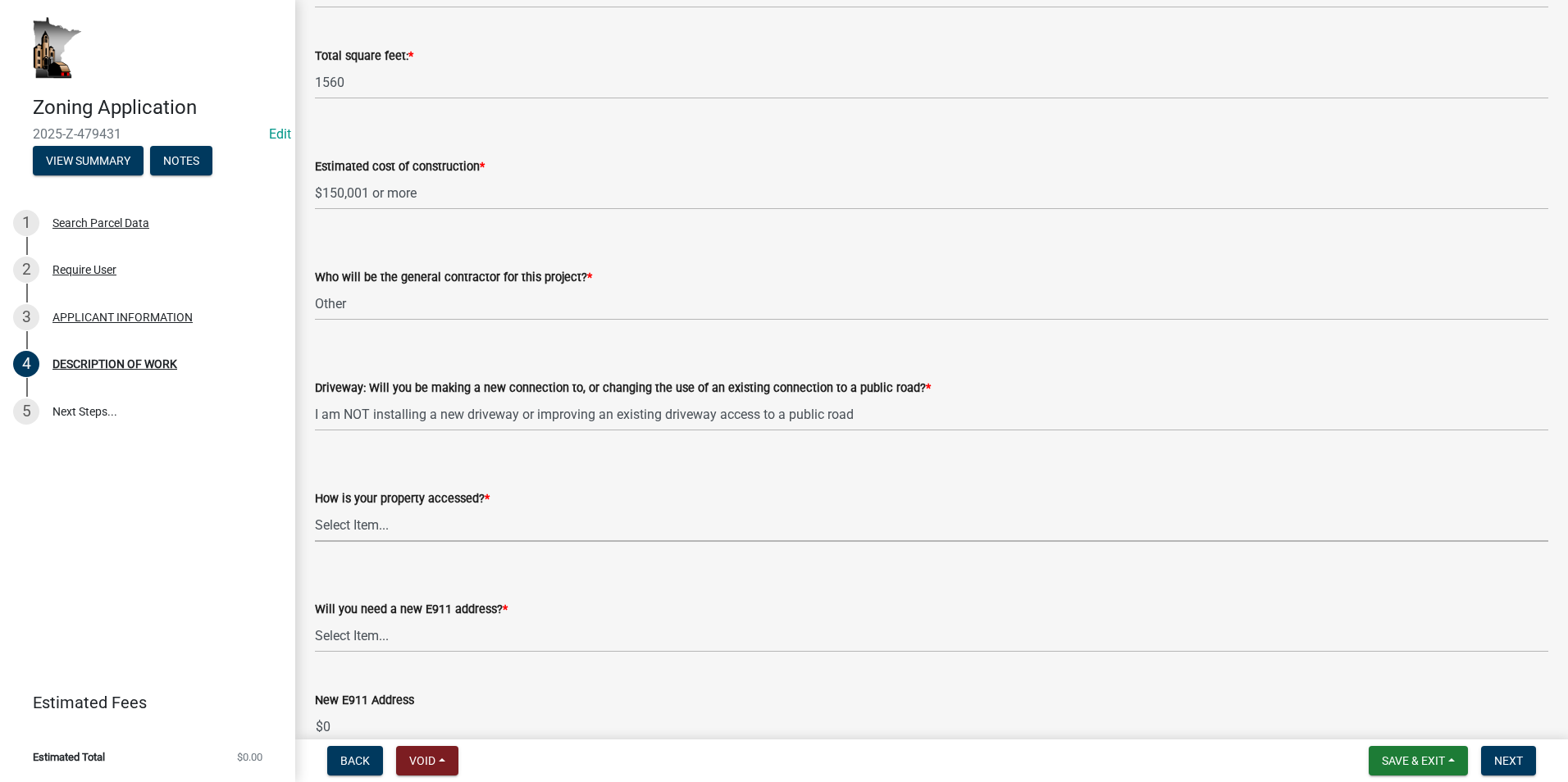
click at [393, 534] on select "Select Item... Access is off a state highway Access is off a county road Access…" at bounding box center [932, 524] width 1234 height 33
click at [315, 508] on select "Select Item... Access is off a state highway Access is off a county road Access…" at bounding box center [932, 524] width 1234 height 33
select select "cef96780-4810-40e3-9d85-228a56ab53a8"
click at [412, 414] on select "Select Item... I am installing a new driveway access to a public road I am chan…" at bounding box center [932, 414] width 1234 height 33
click at [315, 397] on select "Select Item... I am installing a new driveway access to a public road I am chan…" at bounding box center [932, 414] width 1234 height 33
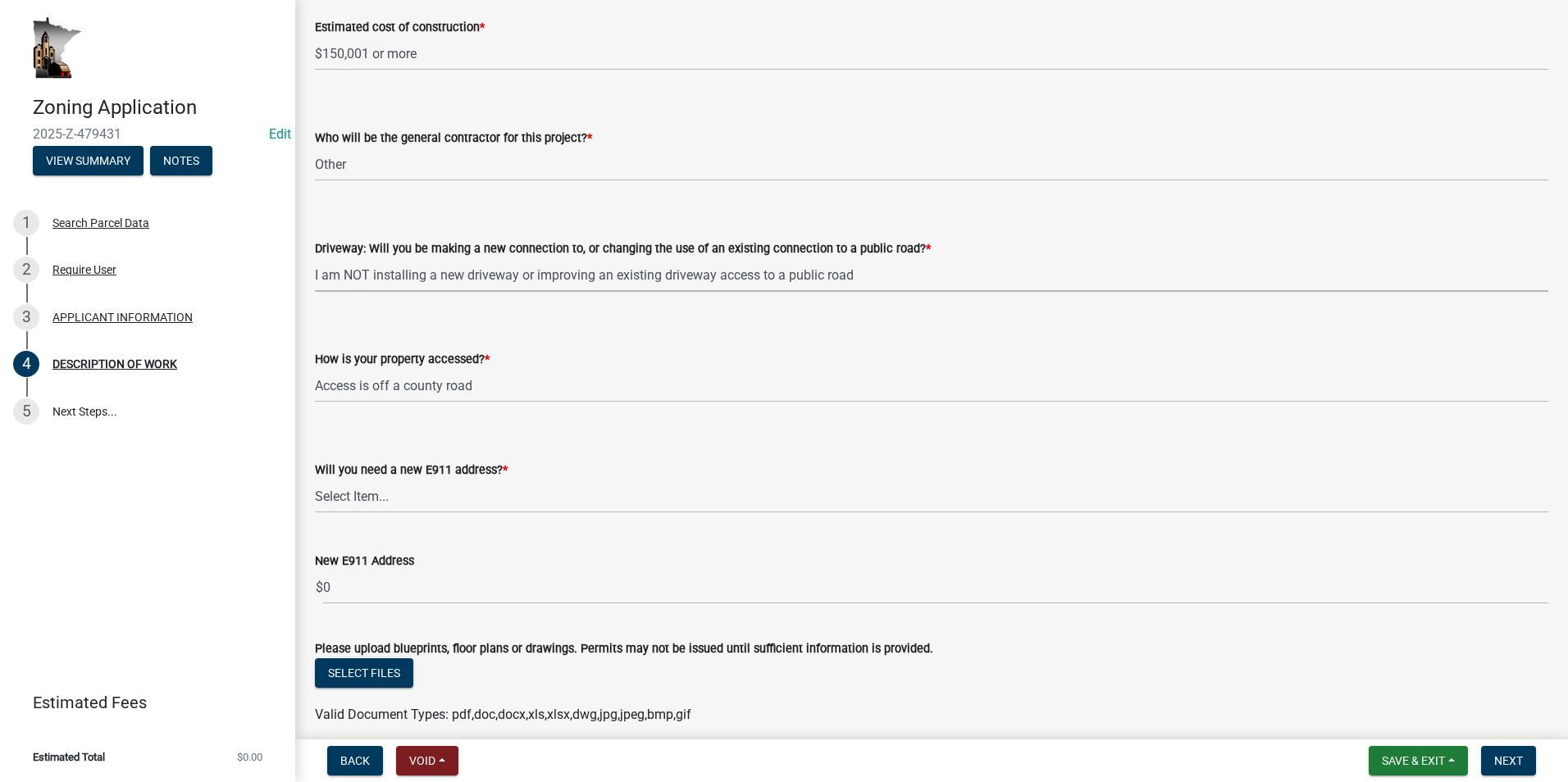
scroll to position [983, 0]
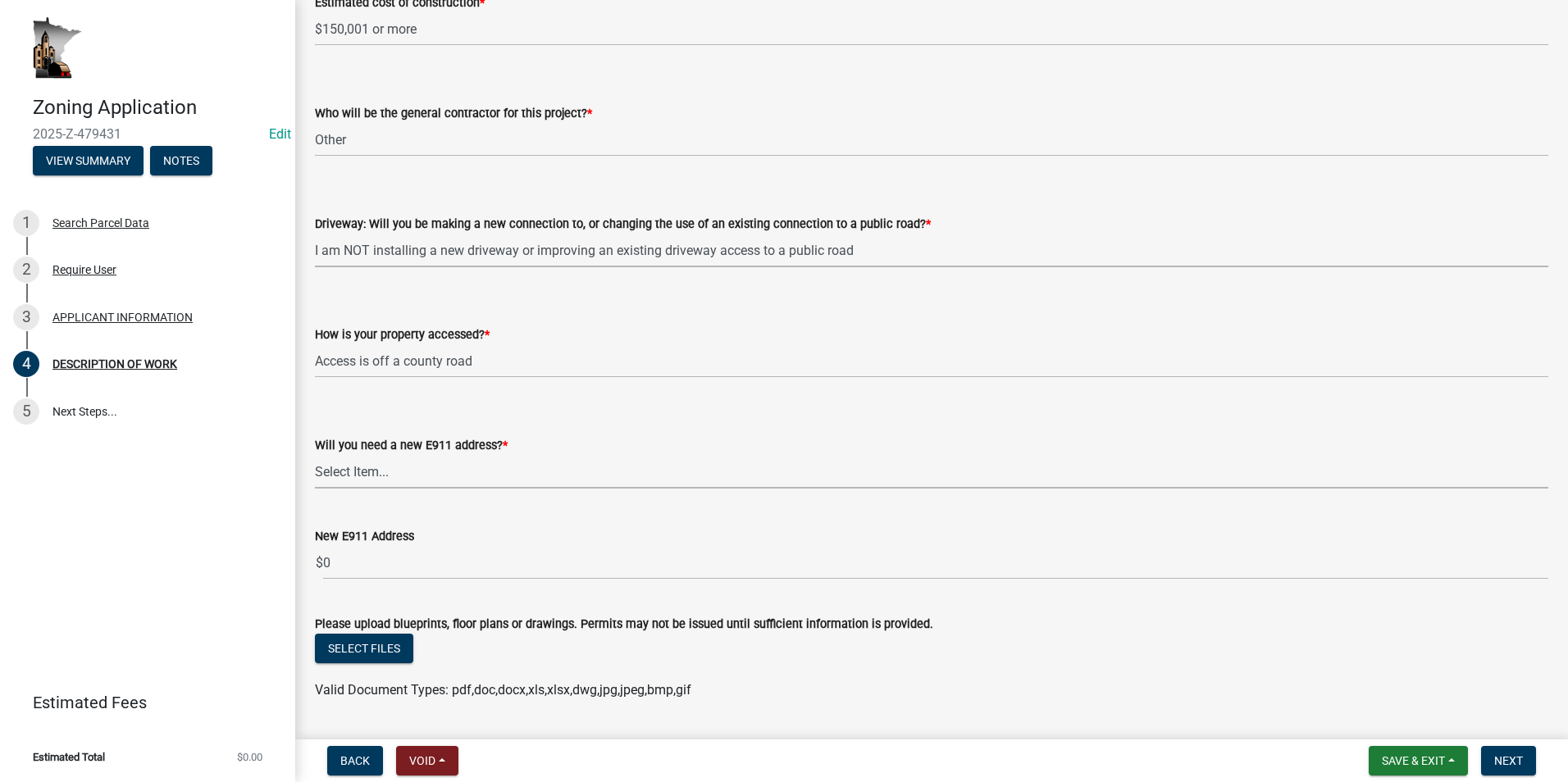
click at [422, 478] on select "Select Item... Yes No" at bounding box center [932, 471] width 1234 height 33
click at [315, 472] on select "Select Item... Yes No" at bounding box center [932, 471] width 1234 height 33
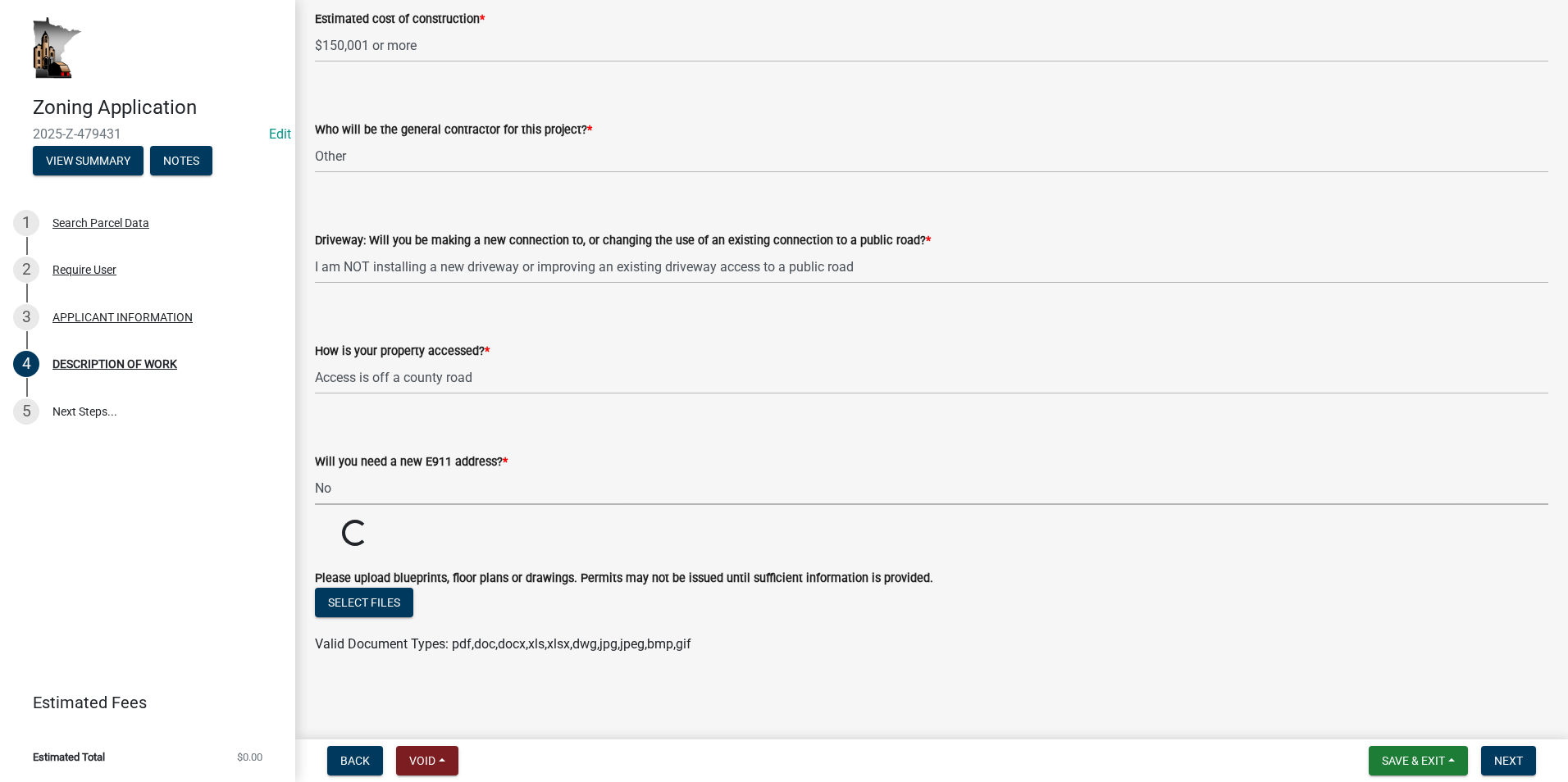
select select "79149638-379e-4eb8-8707-a078303474c9"
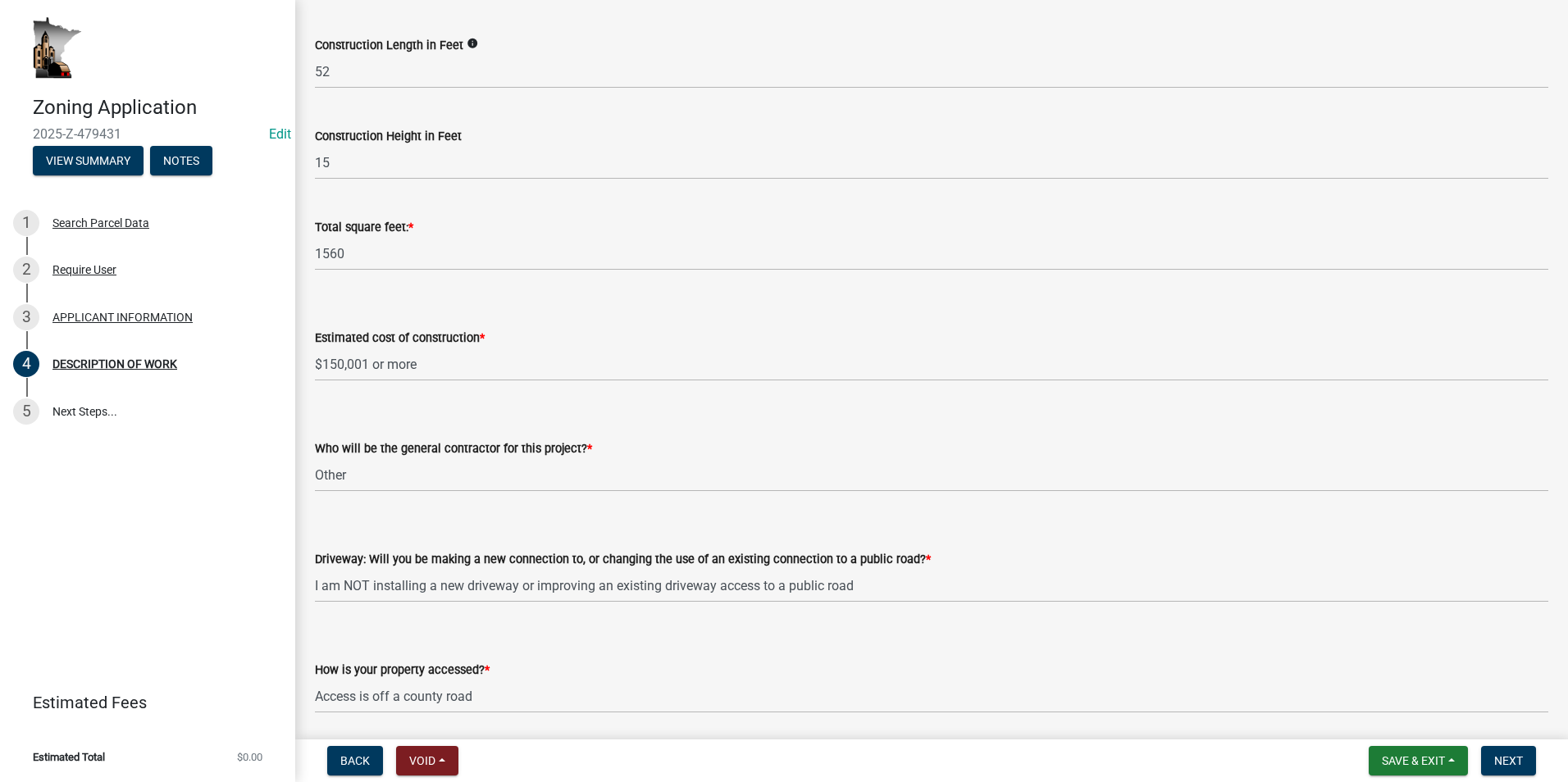
scroll to position [738, 0]
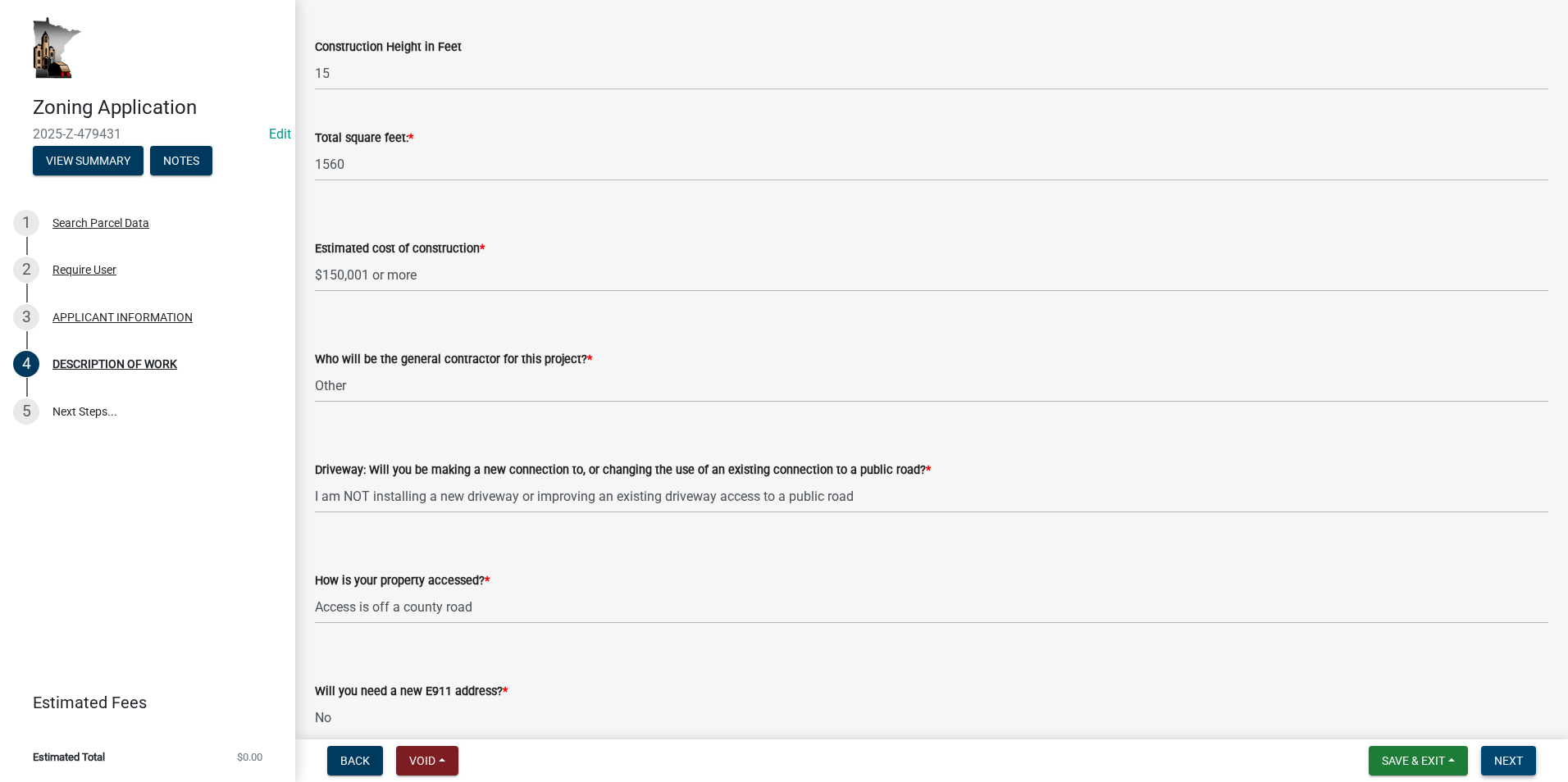
click at [1507, 762] on span "Next" at bounding box center [1508, 760] width 29 height 13
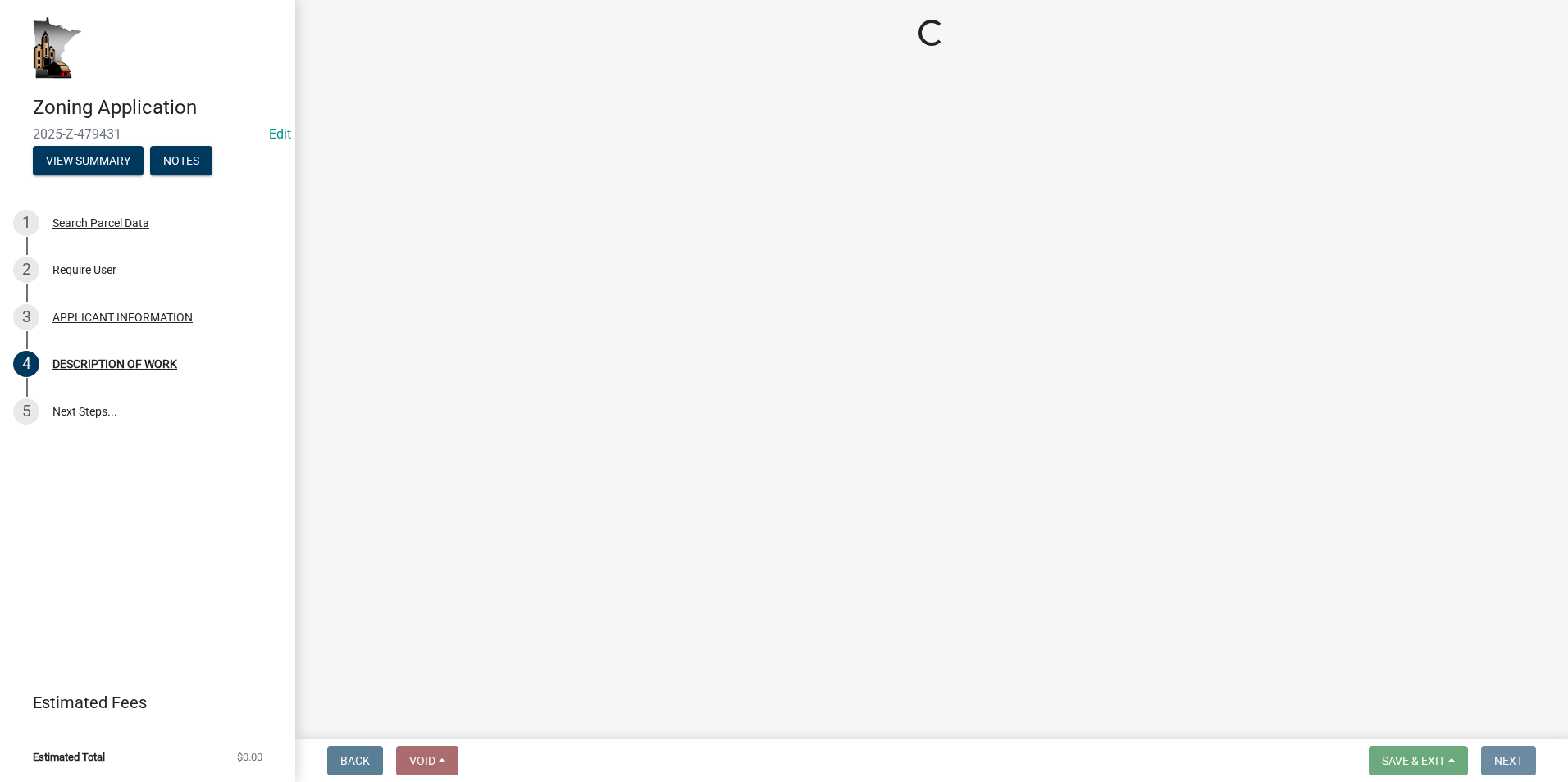
scroll to position [0, 0]
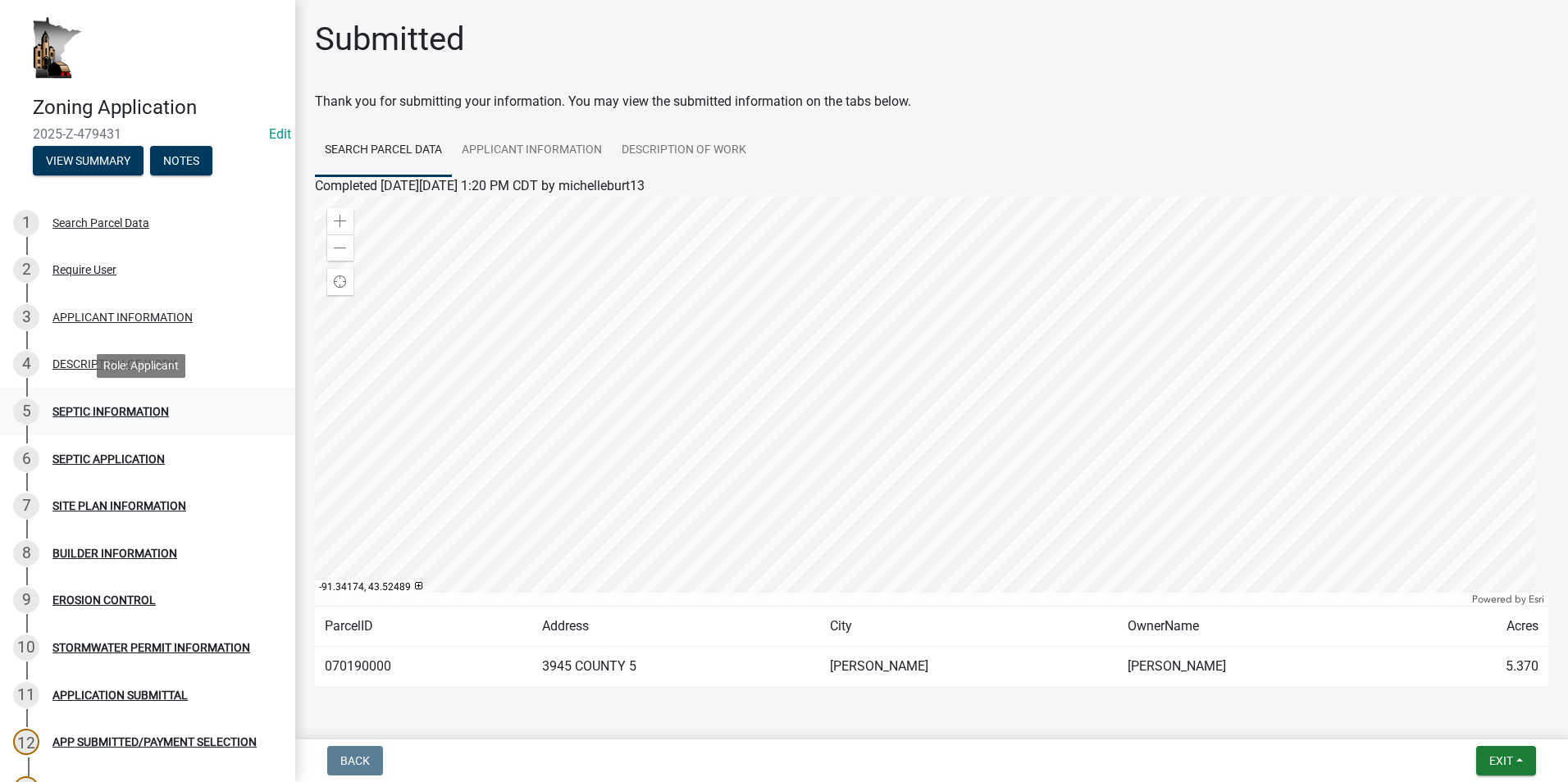
click at [122, 409] on div "SEPTIC INFORMATION" at bounding box center [111, 411] width 116 height 11
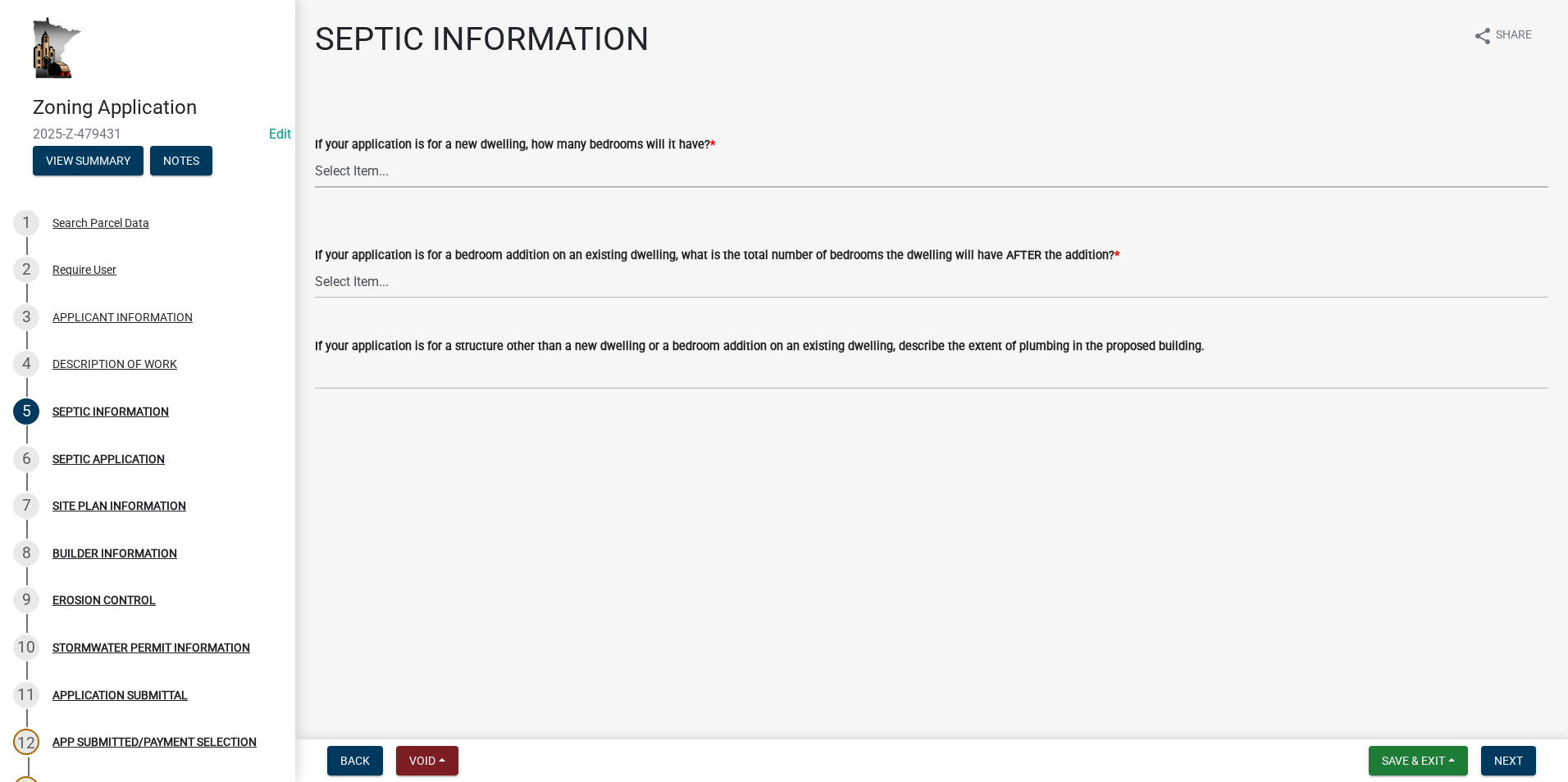
click at [387, 177] on select "Select Item... My application is NOT for a new dwelling. 1 2 3 4 5 6 More than 6" at bounding box center [932, 171] width 1234 height 33
click at [315, 154] on select "Select Item... My application is NOT for a new dwelling. 1 2 3 4 5 6 More than 6" at bounding box center [932, 171] width 1234 height 33
select select "b2ae70e6-0deb-4dcf-a9d8-159d35a2da6b"
click at [456, 282] on select "Select Item... My application is NOT for an addition on an existing dwelling. 1…" at bounding box center [932, 281] width 1234 height 33
click at [315, 264] on select "Select Item... My application is NOT for an addition on an existing dwelling. 1…" at bounding box center [932, 281] width 1234 height 33
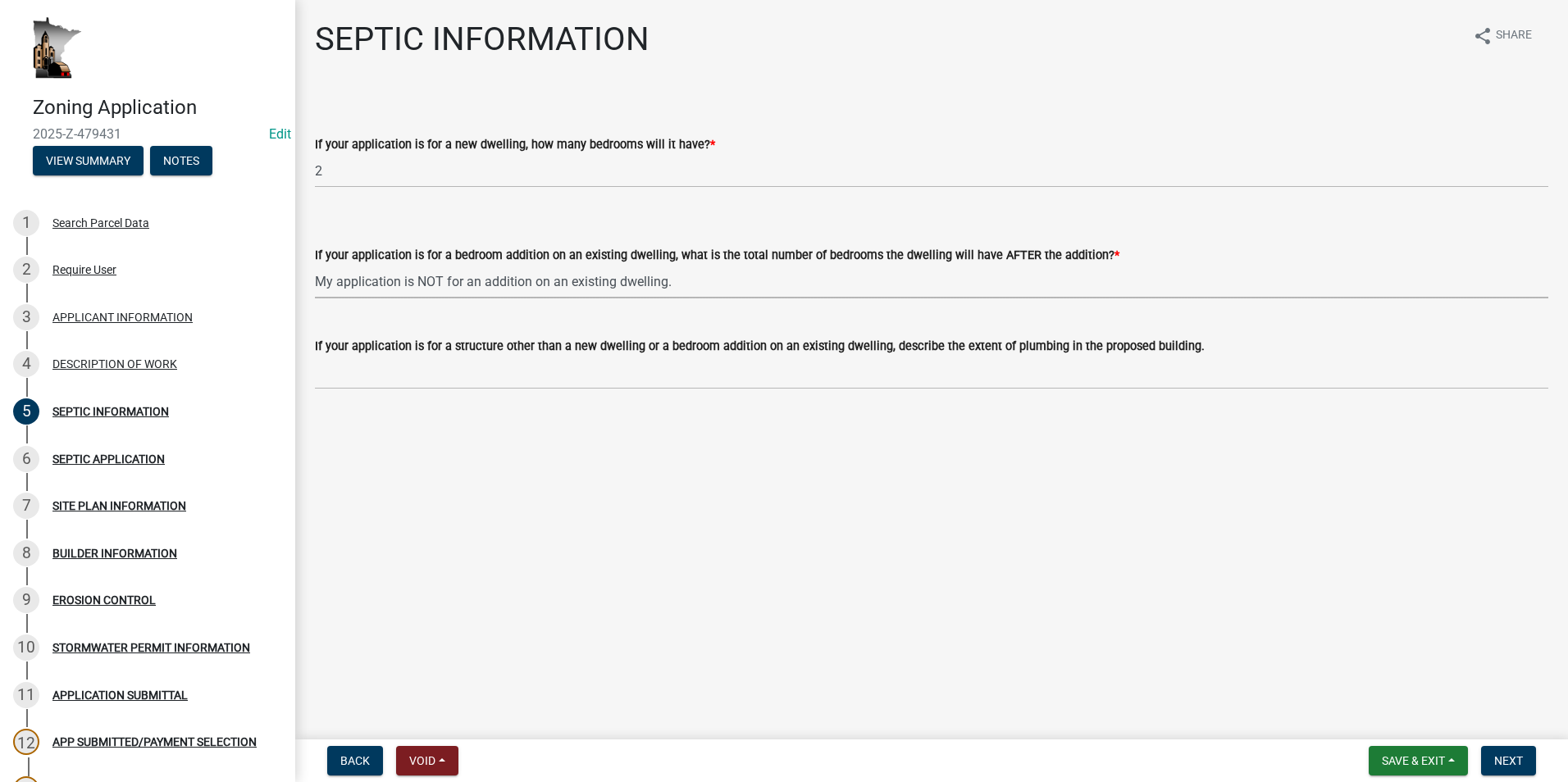
select select "393a6e79-731c-4c45-8900-76e5bd3bc101"
click at [1500, 762] on span "Next" at bounding box center [1508, 760] width 29 height 13
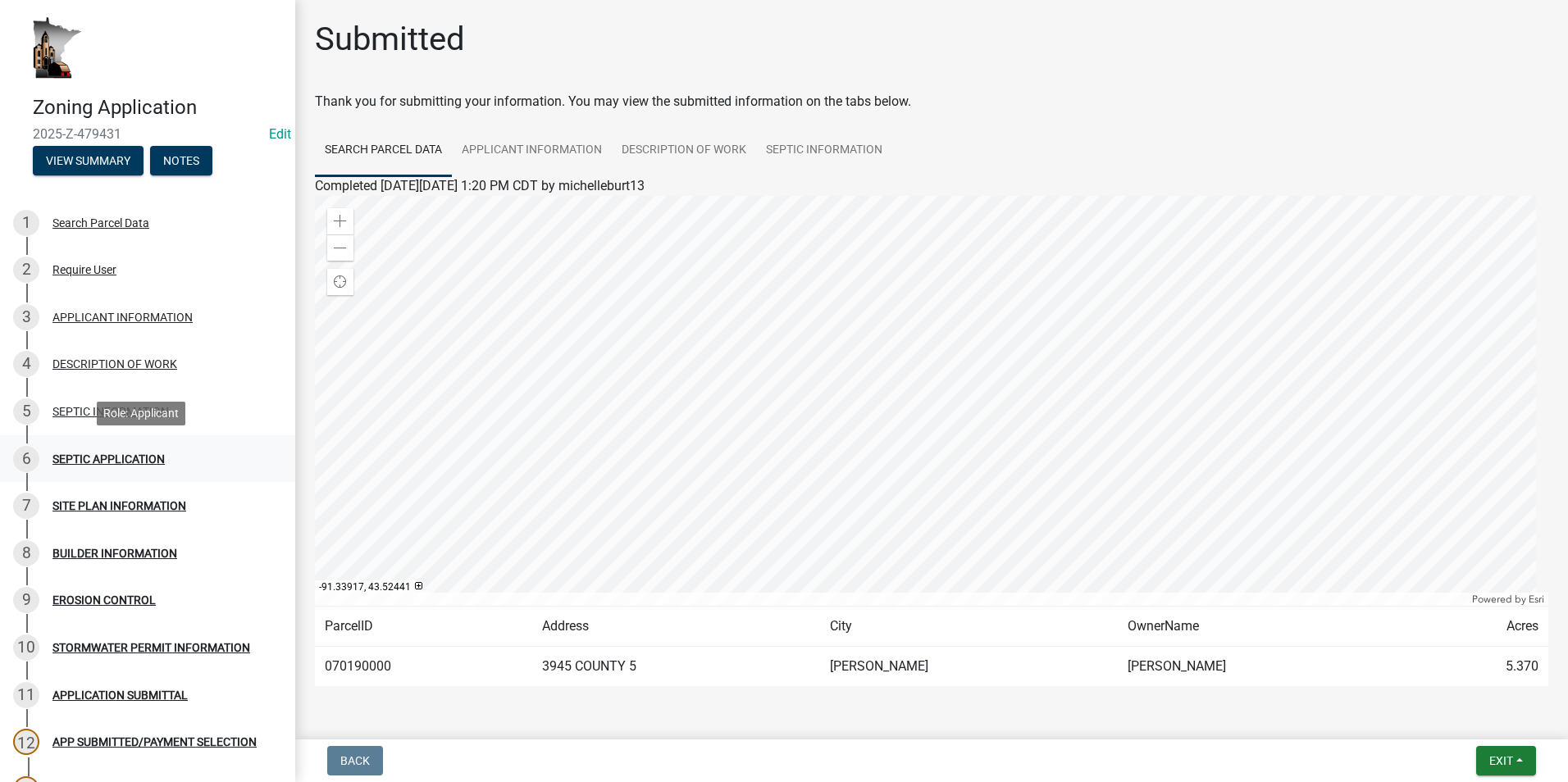
click at [126, 459] on div "SEPTIC APPLICATION" at bounding box center [109, 459] width 113 height 11
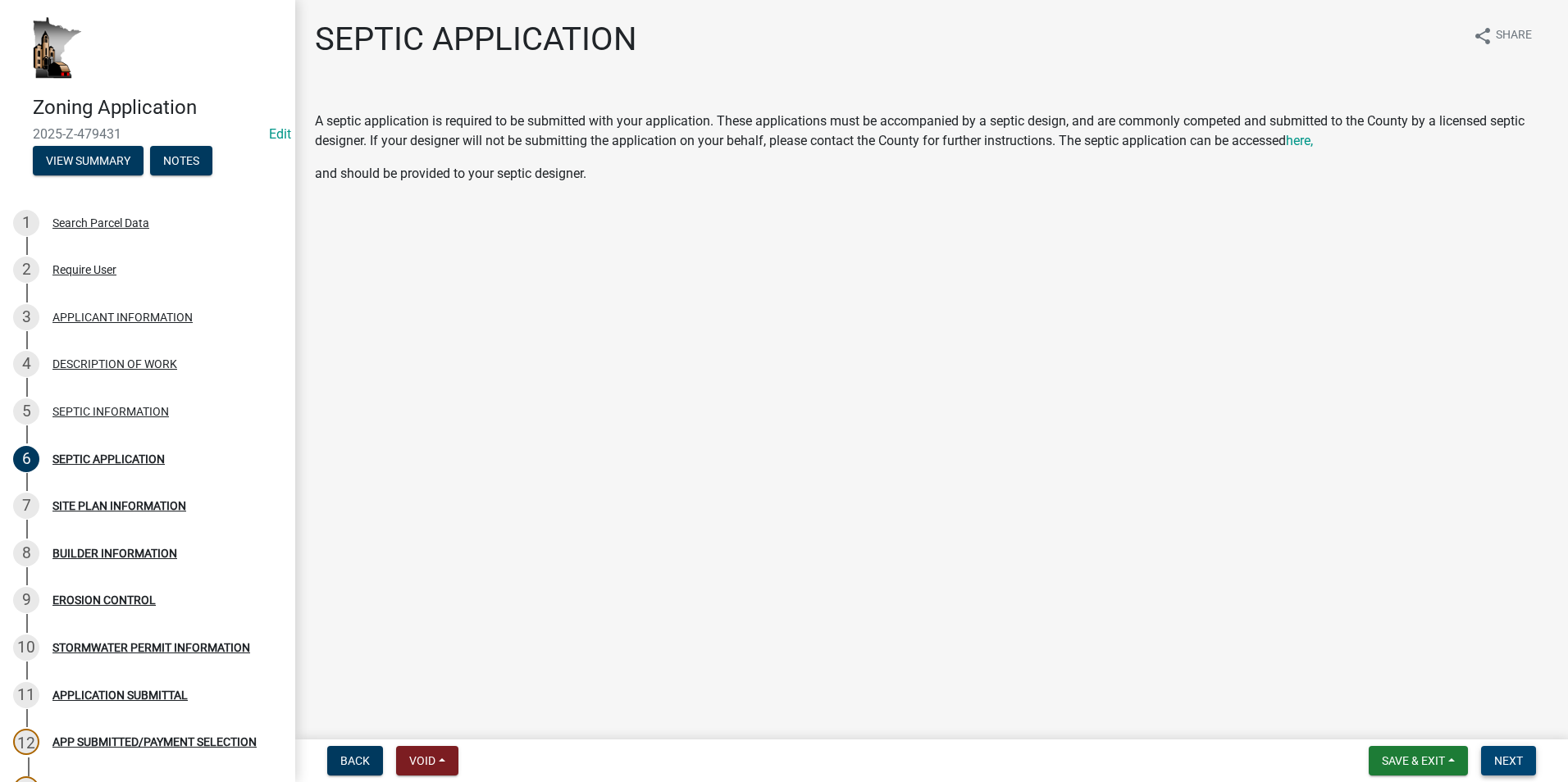
click at [1513, 761] on span "Next" at bounding box center [1508, 760] width 29 height 13
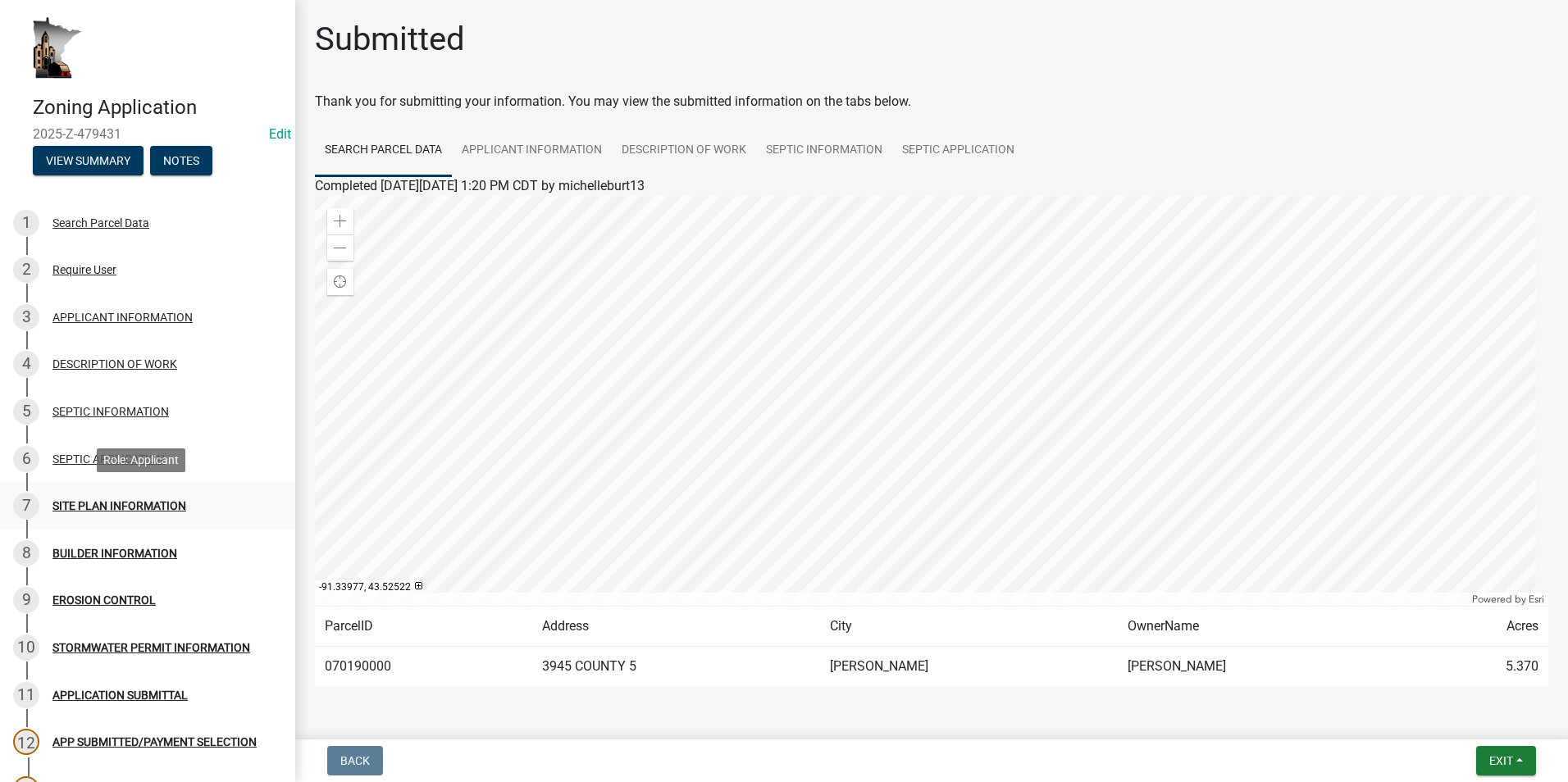
click at [125, 505] on div "SITE PLAN INFORMATION" at bounding box center [119, 505] width 134 height 11
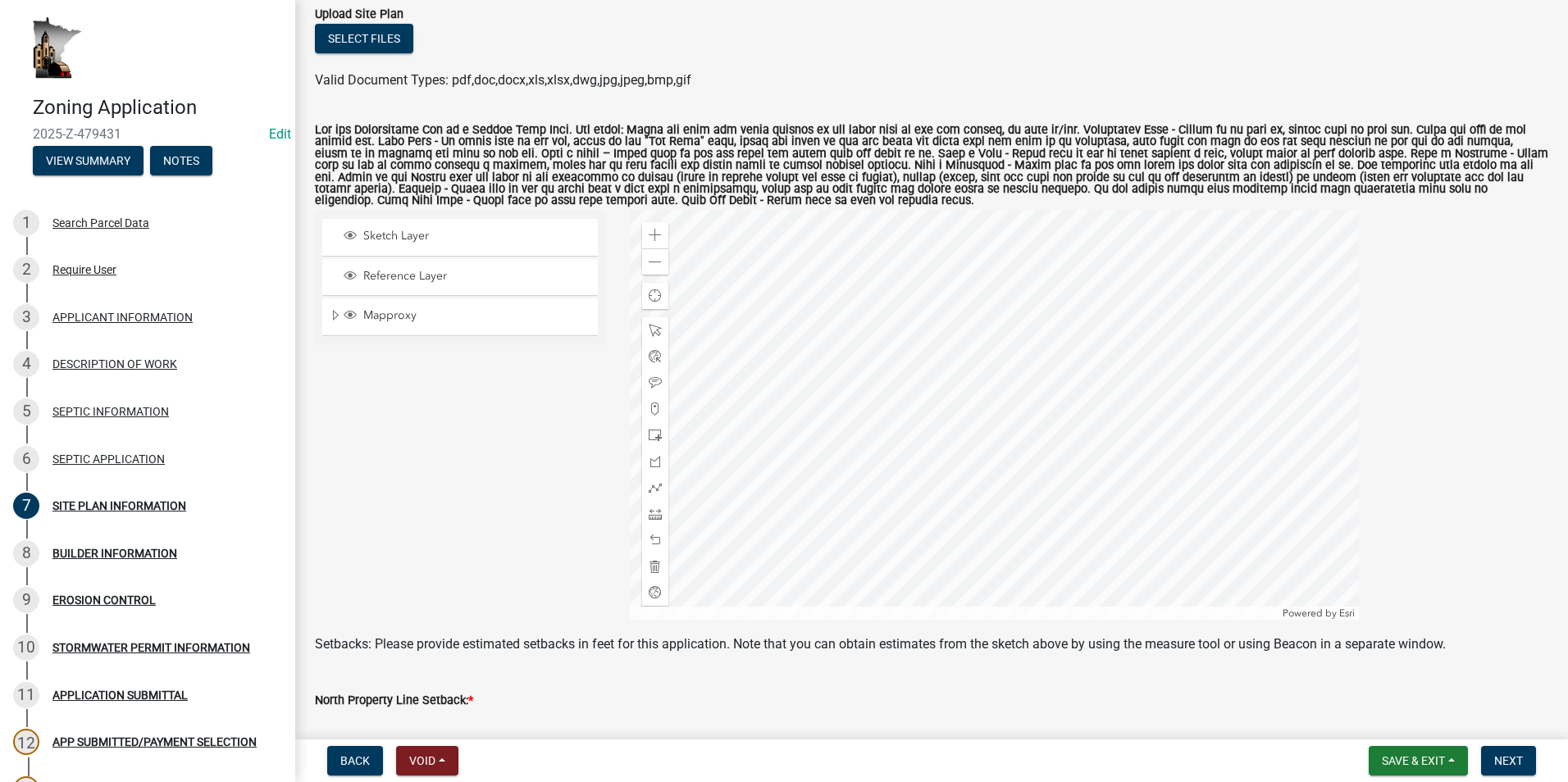
scroll to position [164, 0]
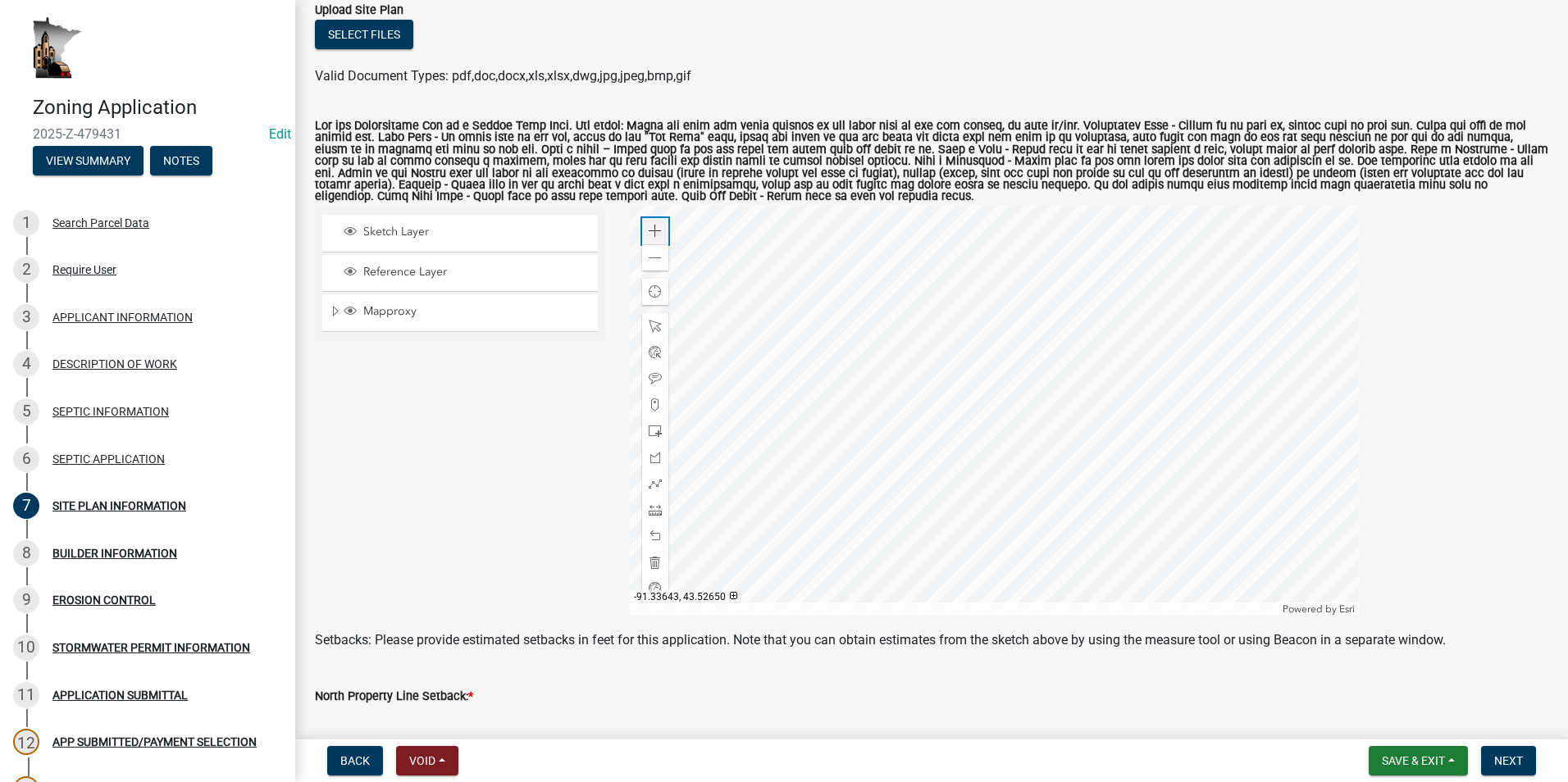
click at [648, 227] on span at bounding box center [654, 230] width 13 height 13
click at [962, 399] on div at bounding box center [994, 410] width 729 height 410
click at [648, 228] on span at bounding box center [654, 230] width 13 height 13
click at [878, 420] on div at bounding box center [994, 410] width 729 height 410
click at [852, 421] on div at bounding box center [994, 410] width 729 height 410
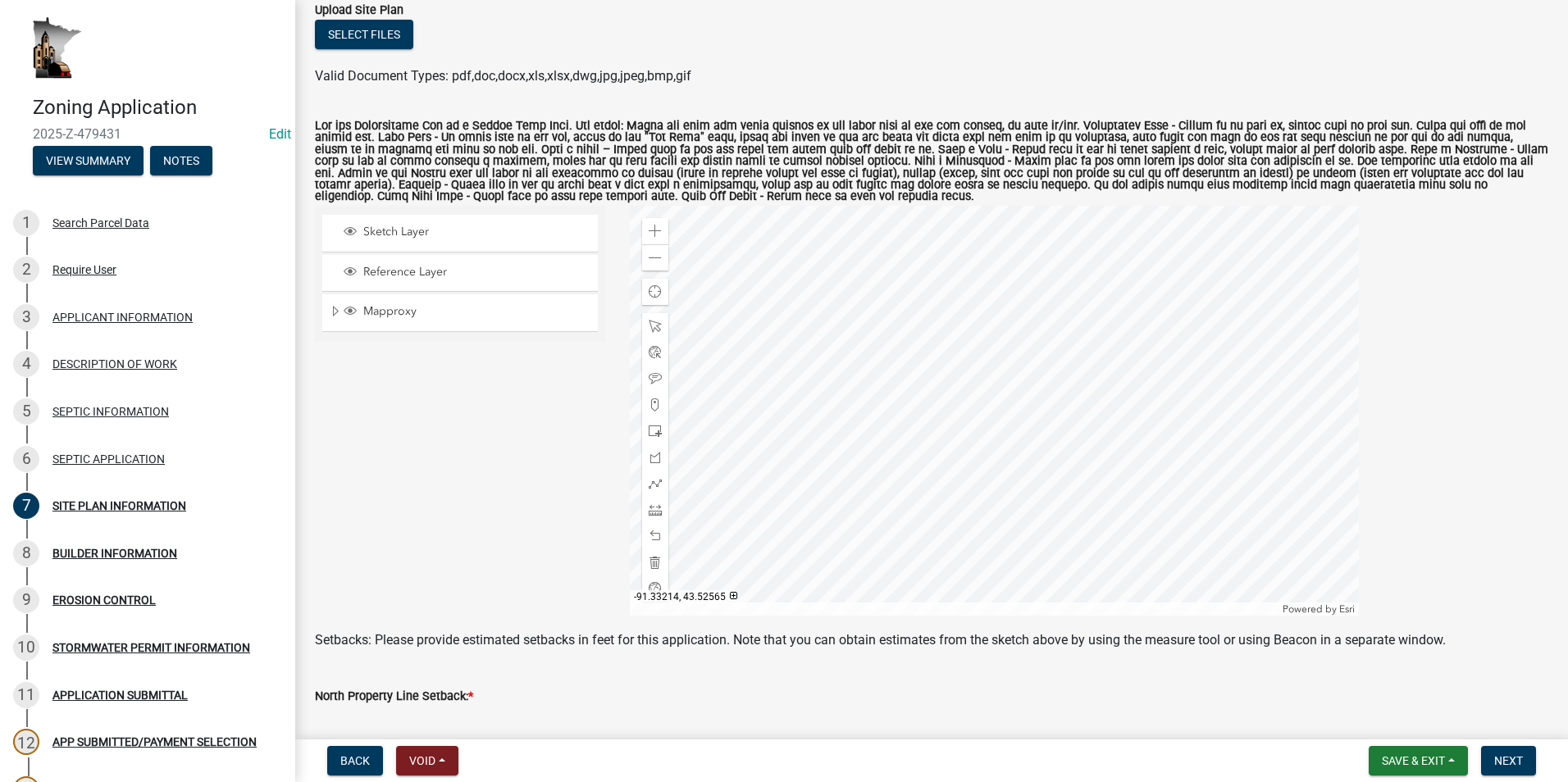
click at [881, 435] on div at bounding box center [994, 410] width 729 height 410
click at [876, 438] on div at bounding box center [994, 410] width 729 height 410
click at [652, 432] on span at bounding box center [654, 431] width 13 height 13
click at [1068, 485] on div at bounding box center [994, 410] width 729 height 410
click at [648, 321] on span at bounding box center [654, 326] width 13 height 13
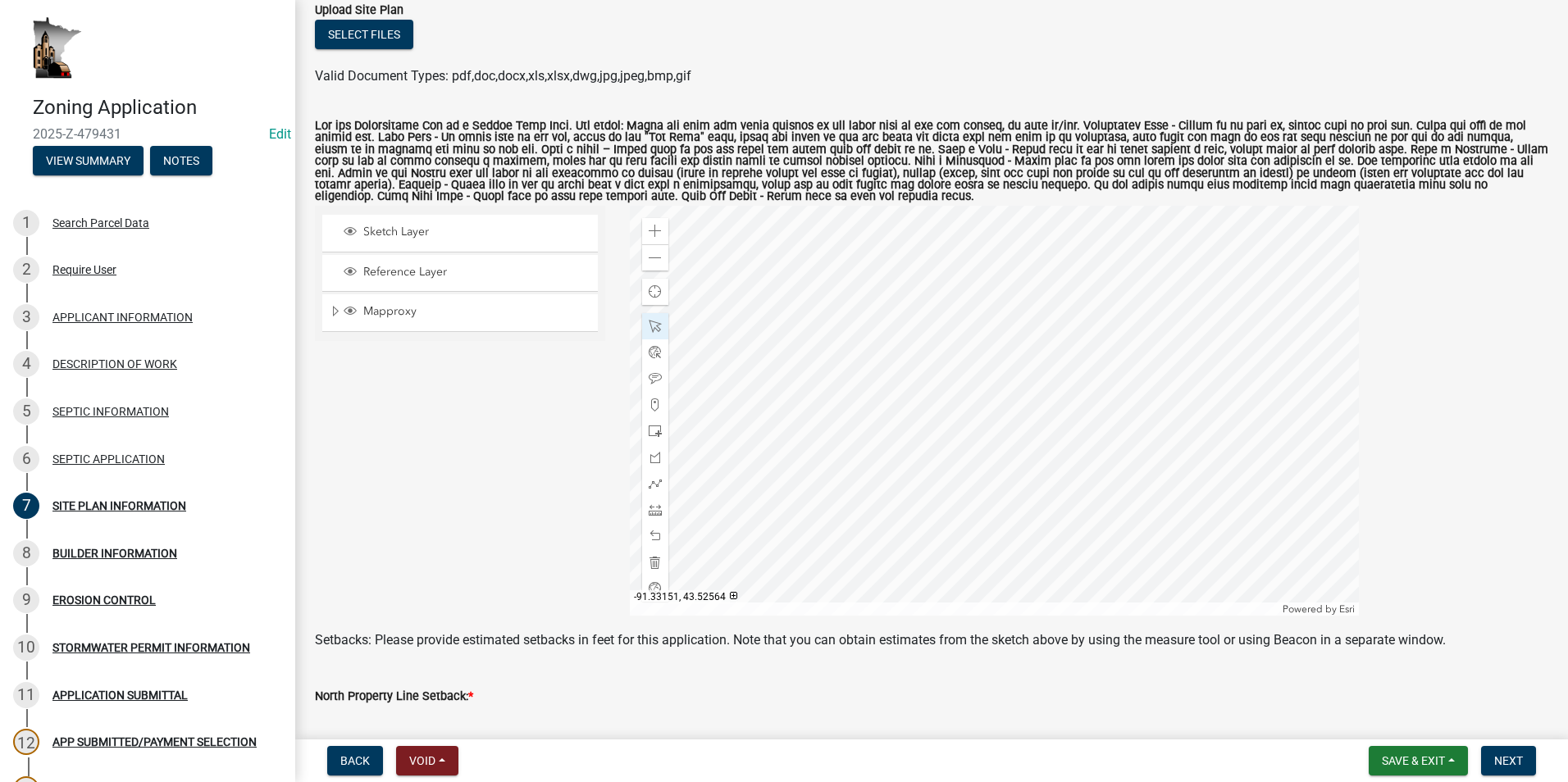
click at [1065, 487] on div at bounding box center [994, 410] width 729 height 410
click at [1183, 381] on span "Close" at bounding box center [1188, 383] width 13 height 13
click at [1089, 493] on div at bounding box center [994, 410] width 729 height 410
click at [1036, 449] on div at bounding box center [994, 410] width 729 height 410
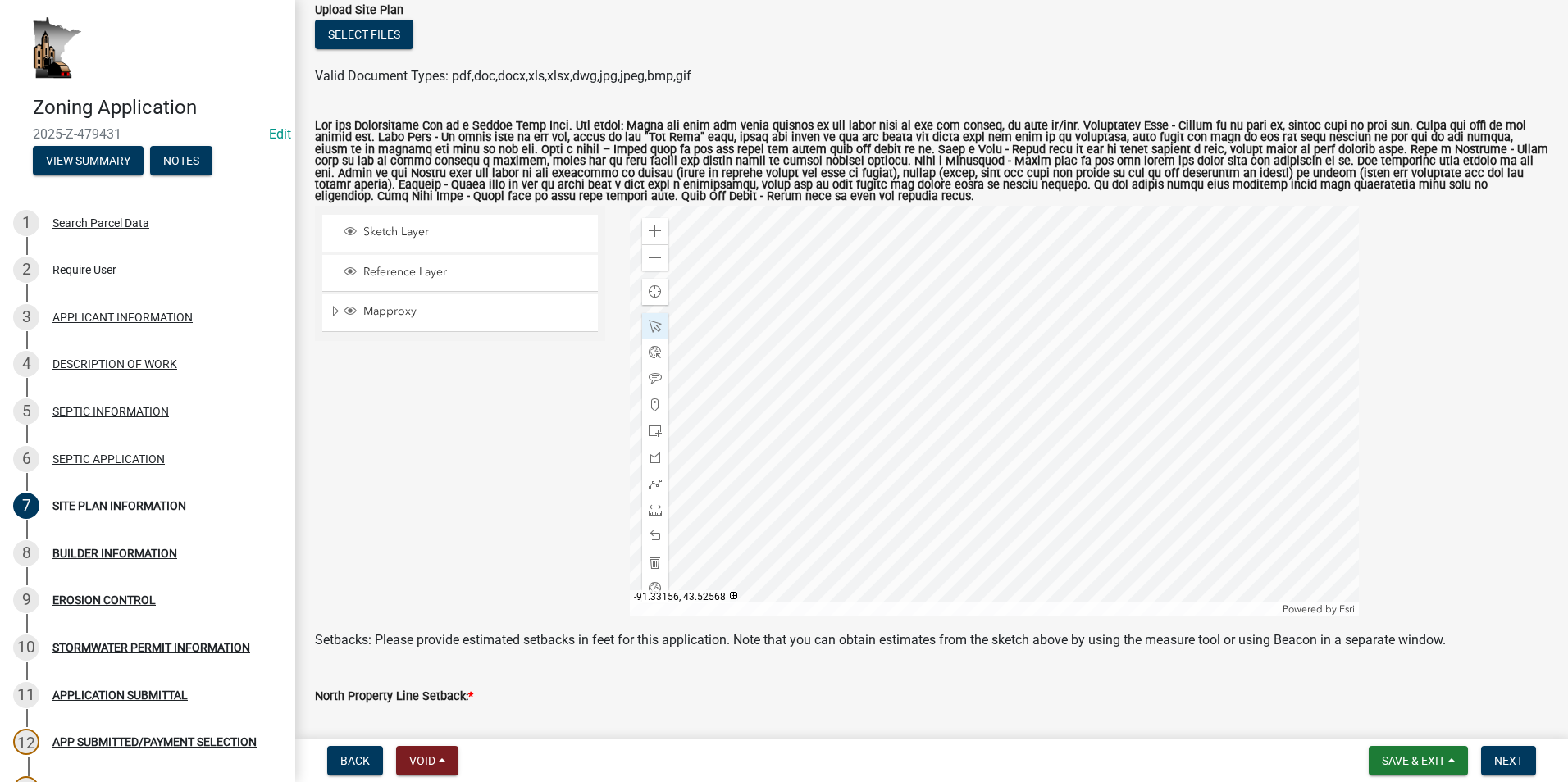
click at [1047, 473] on div at bounding box center [994, 410] width 729 height 410
click at [1059, 476] on div at bounding box center [994, 410] width 729 height 410
click at [1059, 488] on div at bounding box center [994, 410] width 729 height 410
click at [1035, 448] on div at bounding box center [994, 410] width 729 height 410
click at [1067, 542] on div at bounding box center [994, 410] width 729 height 410
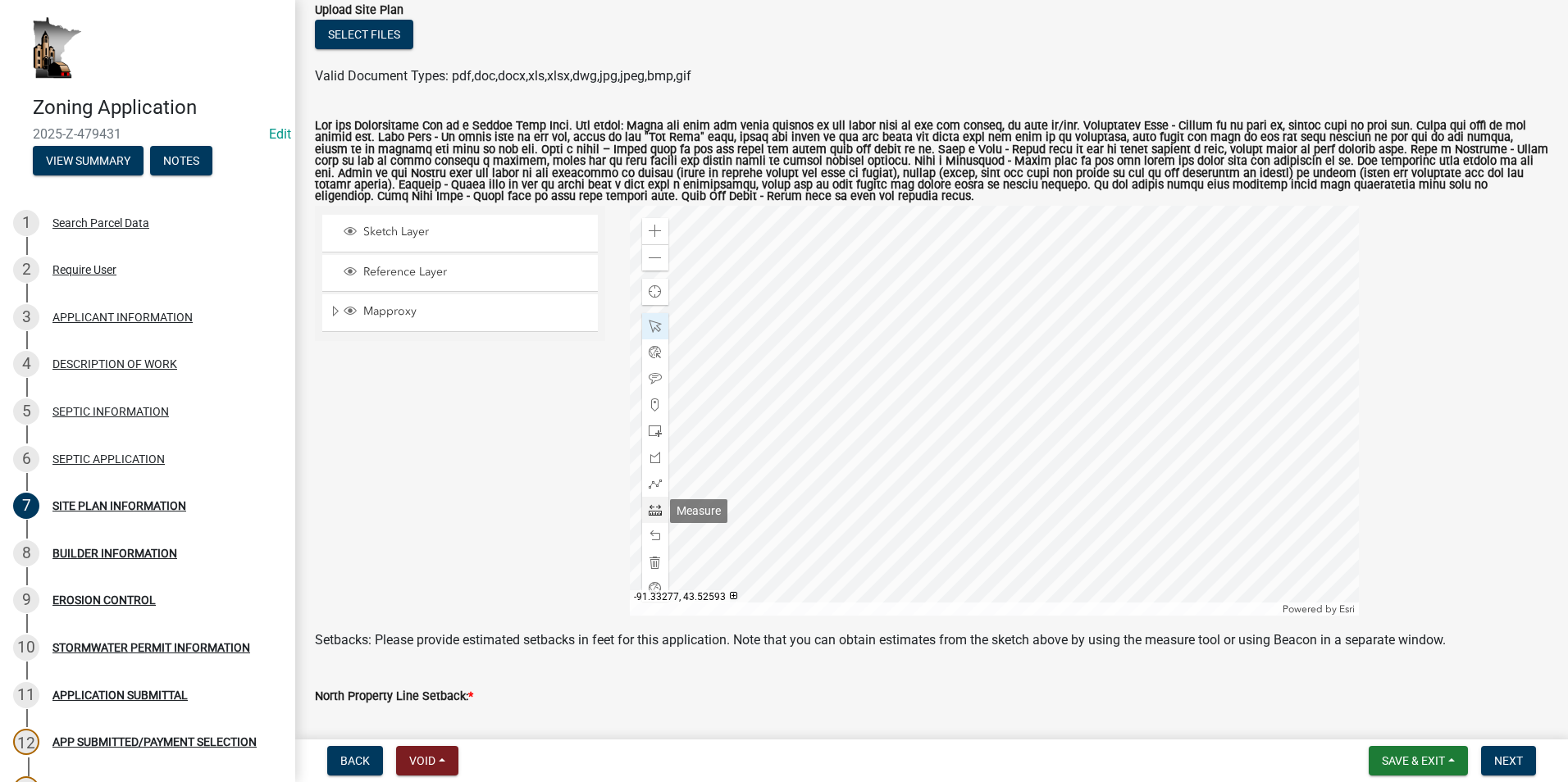
click at [669, 516] on div "Zoom in Zoom out Find my location Powered by Esri" at bounding box center [994, 410] width 729 height 410
click at [654, 512] on span at bounding box center [654, 509] width 13 height 13
click at [653, 331] on span at bounding box center [654, 326] width 13 height 13
click at [650, 535] on span at bounding box center [654, 536] width 13 height 13
click at [652, 432] on div at bounding box center [655, 431] width 26 height 26
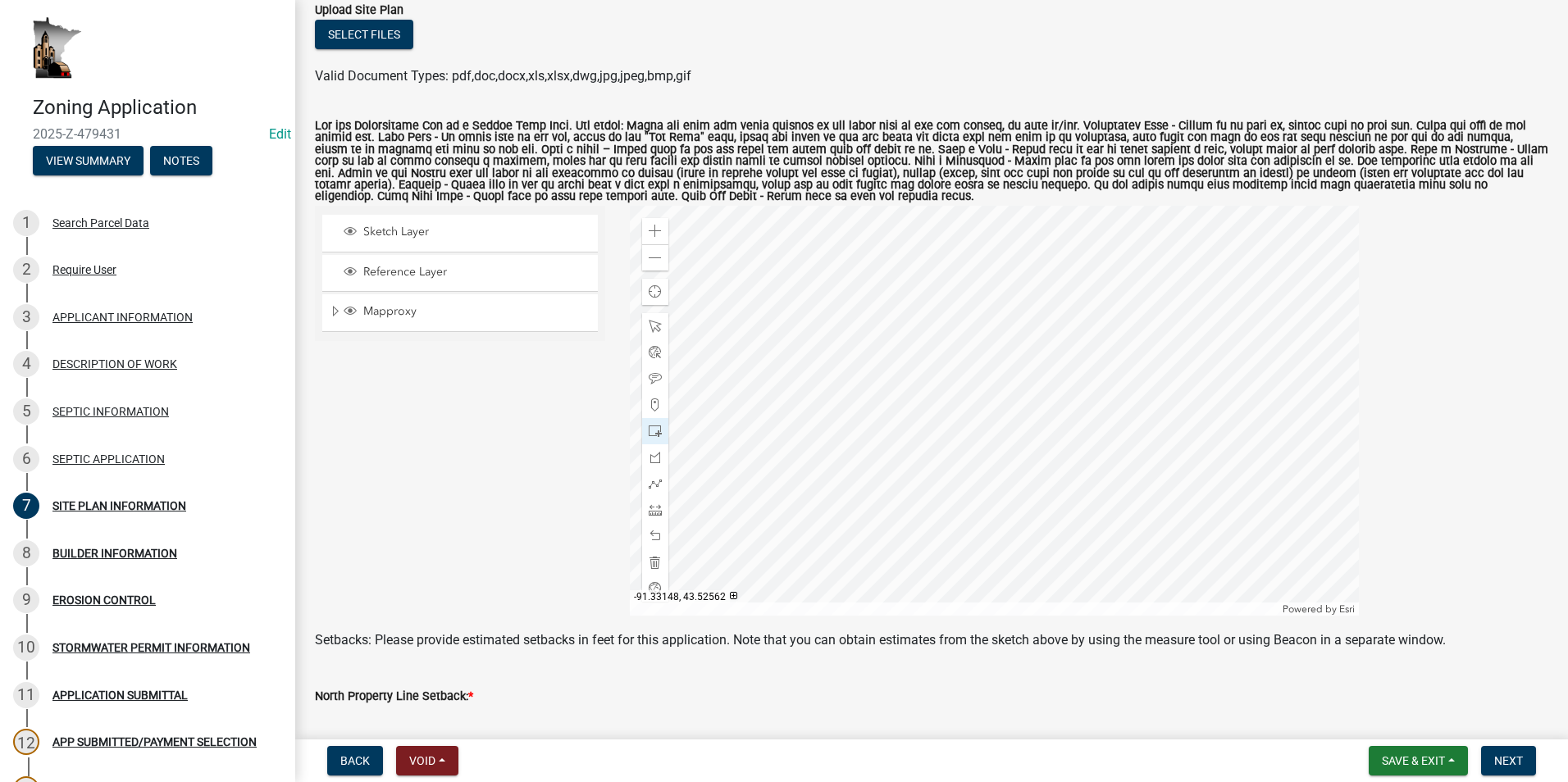
click at [1071, 498] on div at bounding box center [994, 410] width 729 height 410
click at [648, 323] on span at bounding box center [654, 326] width 13 height 13
click at [1066, 487] on div at bounding box center [994, 410] width 729 height 410
click at [1192, 381] on span "Close" at bounding box center [1189, 383] width 13 height 13
click at [1075, 500] on div at bounding box center [994, 410] width 729 height 410
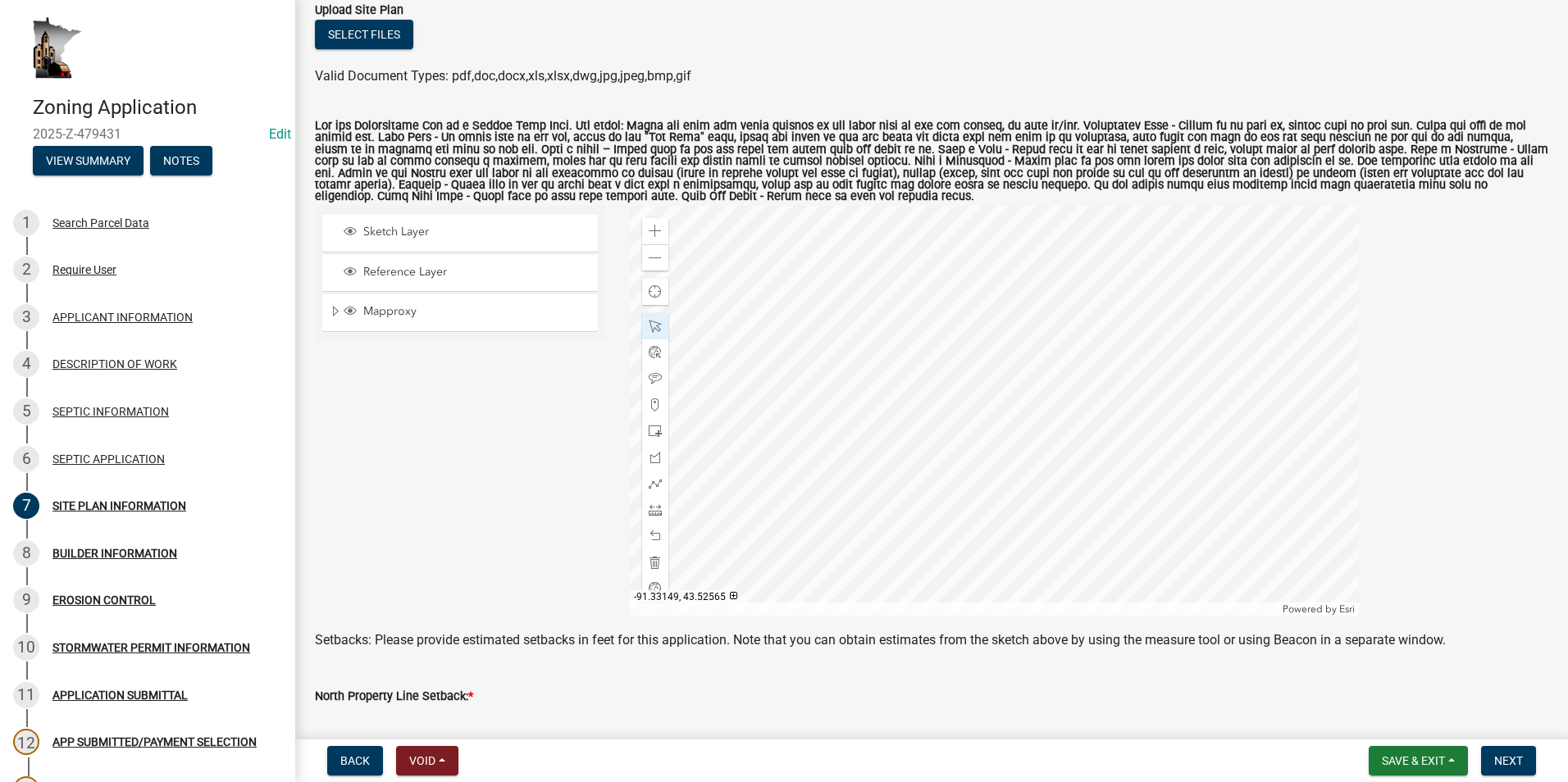
click at [1067, 485] on div at bounding box center [994, 410] width 729 height 410
click at [1042, 448] on div at bounding box center [994, 410] width 729 height 410
click at [1106, 514] on div at bounding box center [994, 410] width 729 height 410
click at [930, 518] on div at bounding box center [994, 410] width 729 height 410
click at [1062, 475] on div at bounding box center [994, 410] width 729 height 410
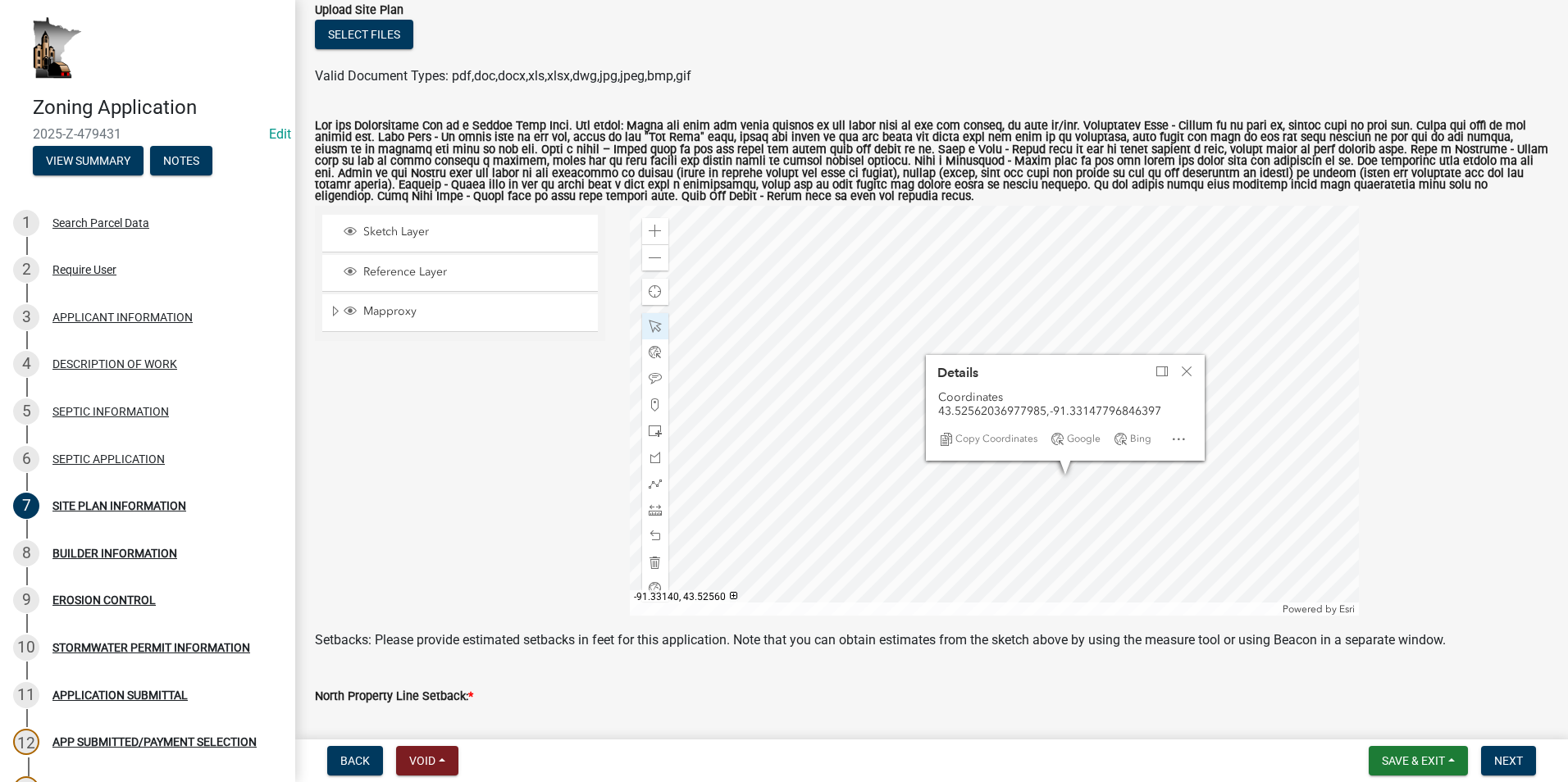
click at [1094, 507] on div at bounding box center [994, 410] width 729 height 410
click at [967, 520] on div at bounding box center [994, 410] width 729 height 410
click at [653, 505] on span at bounding box center [654, 509] width 13 height 13
click at [1089, 461] on div at bounding box center [994, 410] width 729 height 410
click at [1126, 458] on div at bounding box center [994, 410] width 729 height 410
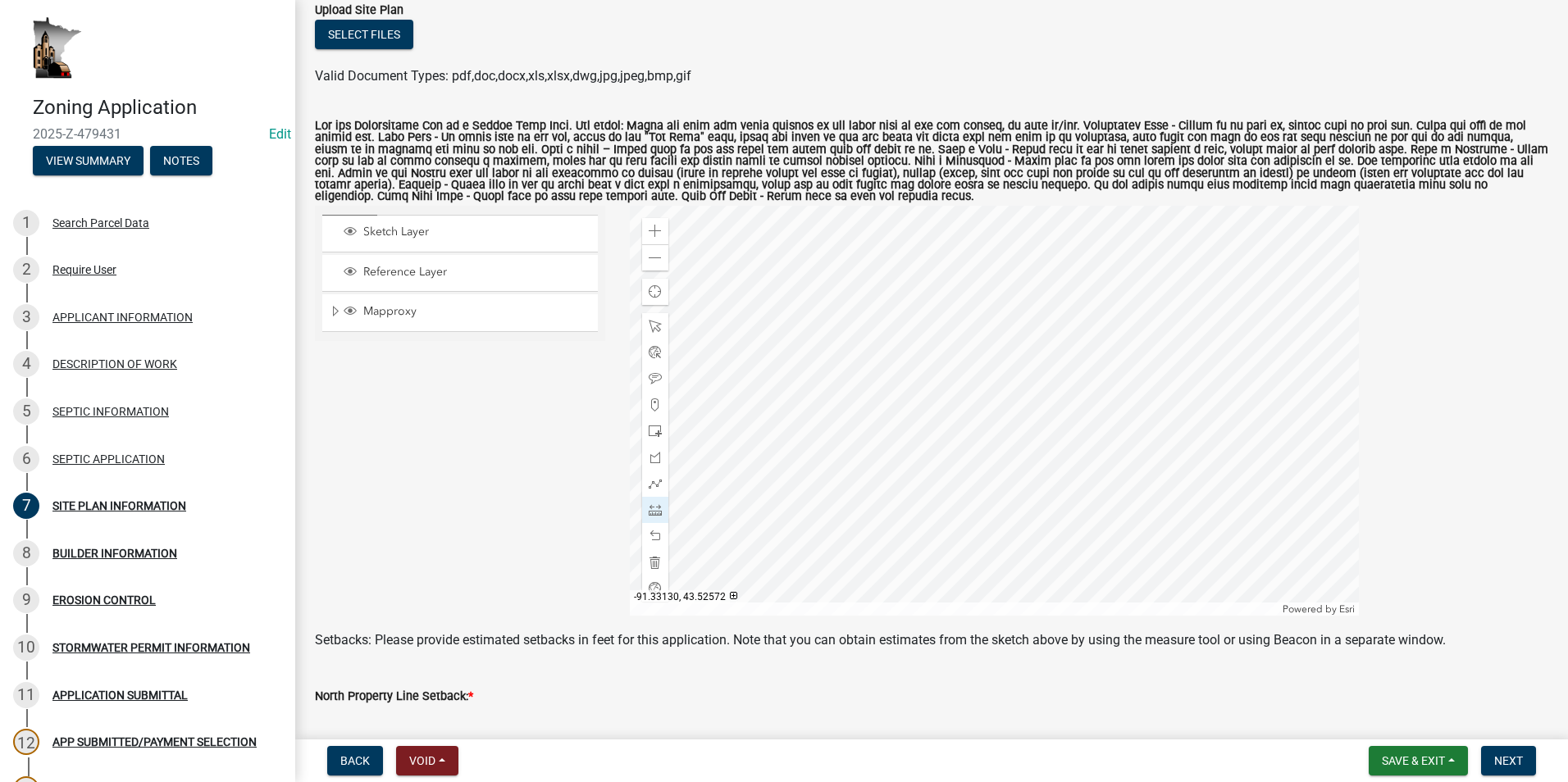
click at [1126, 458] on div at bounding box center [994, 410] width 729 height 410
click at [661, 333] on div at bounding box center [655, 326] width 26 height 26
click at [1067, 477] on div at bounding box center [994, 410] width 729 height 410
click at [1057, 478] on div at bounding box center [994, 410] width 729 height 410
click at [1059, 472] on div at bounding box center [994, 410] width 729 height 410
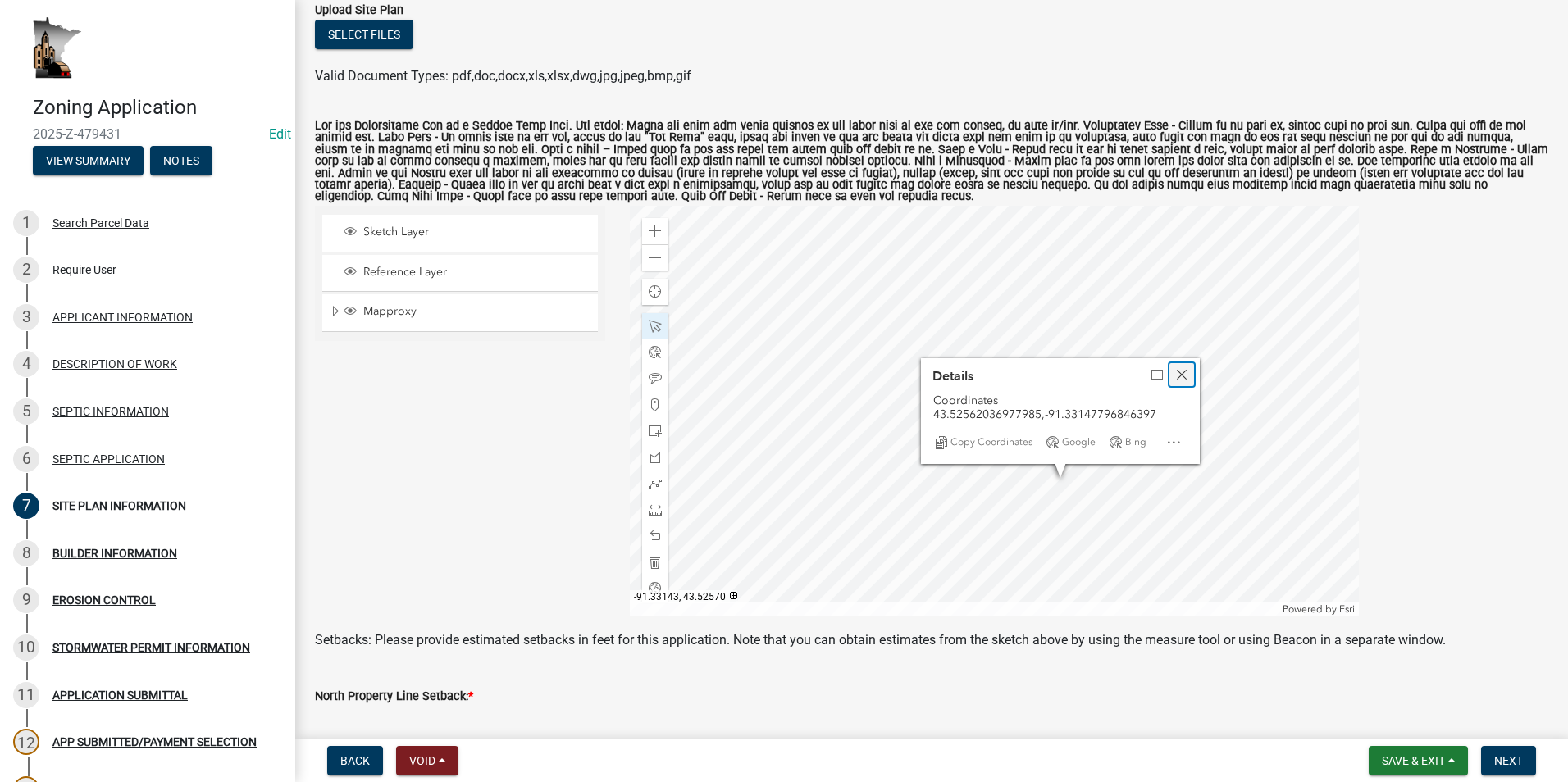
click at [1183, 378] on span "Close" at bounding box center [1181, 374] width 13 height 13
click at [1049, 469] on div at bounding box center [994, 410] width 729 height 410
click at [653, 511] on span at bounding box center [654, 509] width 13 height 13
click at [1125, 447] on div at bounding box center [994, 410] width 729 height 410
click at [1069, 445] on div at bounding box center [994, 410] width 729 height 410
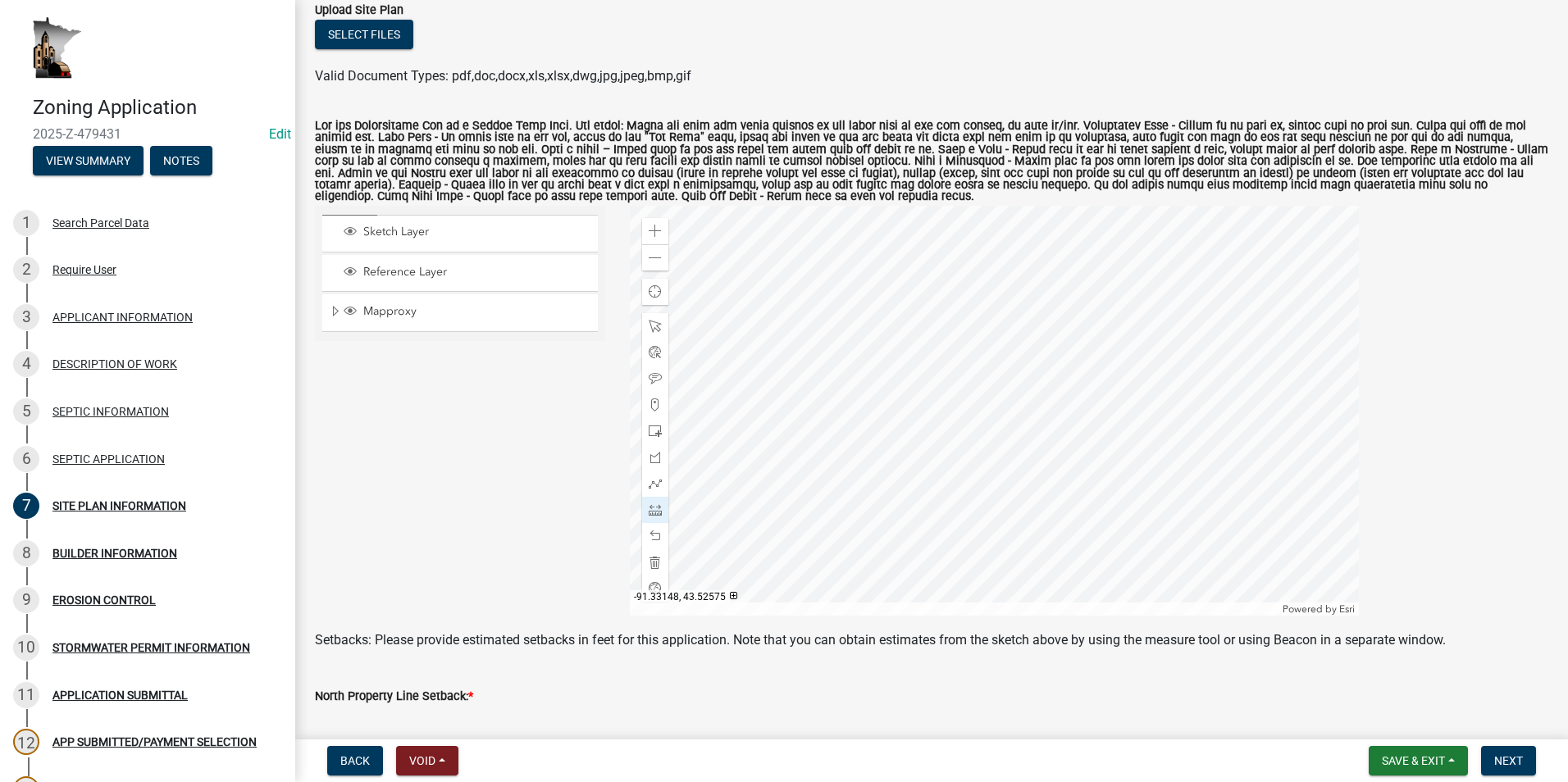
click at [1069, 445] on div at bounding box center [994, 410] width 729 height 410
click at [651, 539] on span at bounding box center [654, 536] width 13 height 13
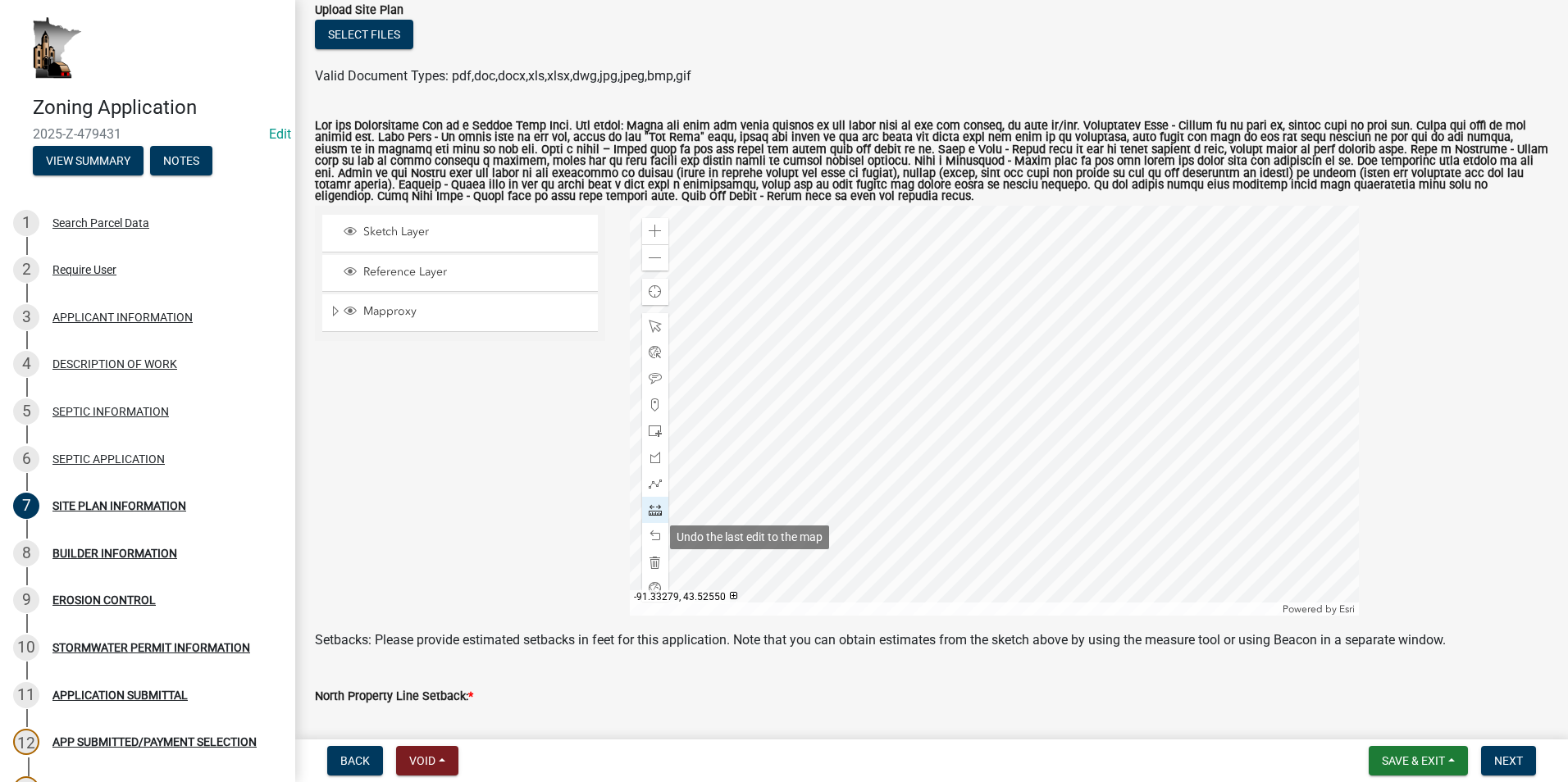
drag, startPoint x: 648, startPoint y: 537, endPoint x: 652, endPoint y: 518, distance: 19.4
click at [648, 537] on span at bounding box center [654, 536] width 13 height 13
click at [652, 433] on span at bounding box center [654, 431] width 13 height 13
click at [1049, 466] on div at bounding box center [994, 410] width 729 height 410
click at [654, 327] on span at bounding box center [654, 326] width 13 height 13
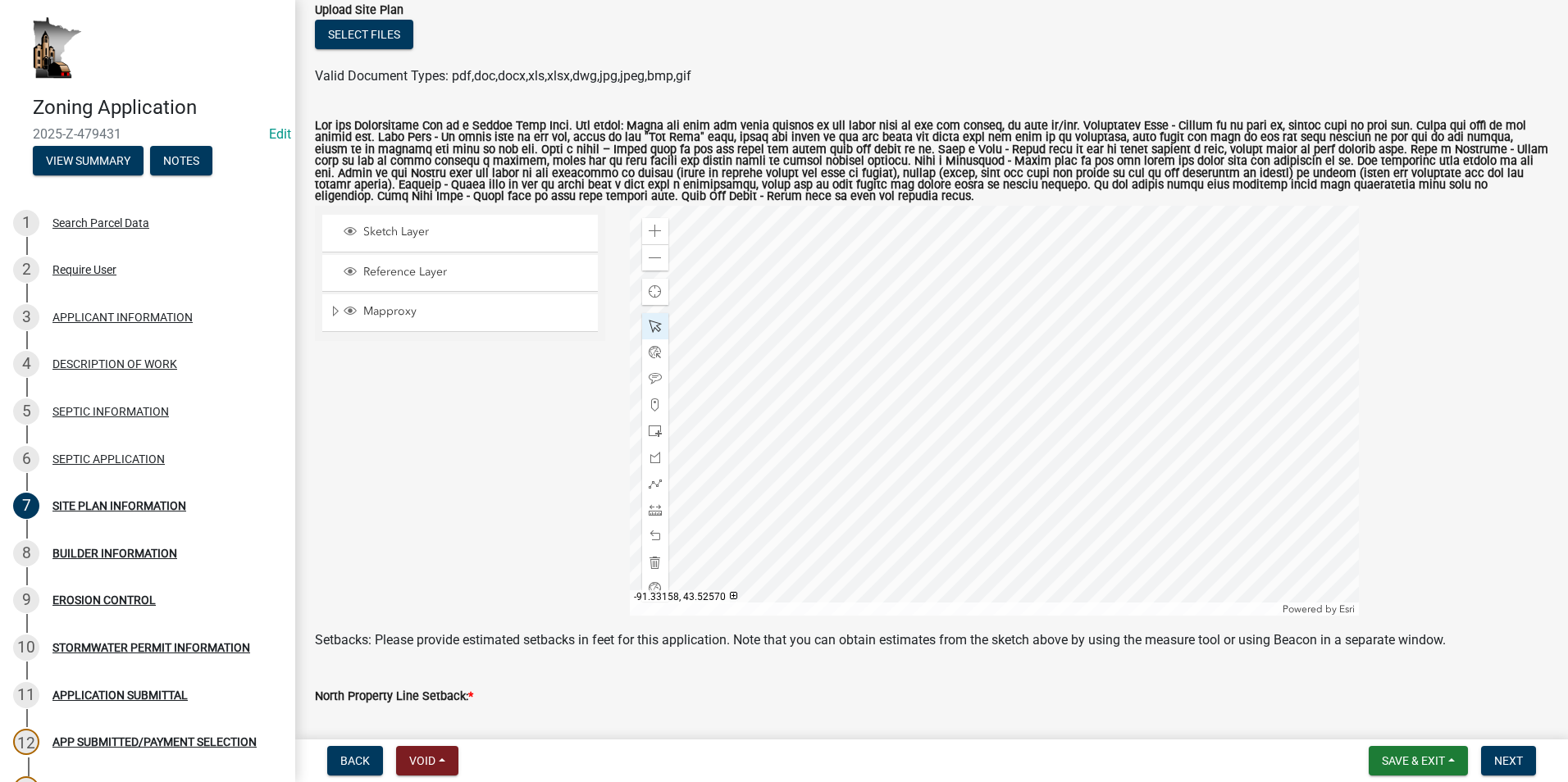
click at [1039, 464] on div at bounding box center [994, 410] width 729 height 410
click at [1164, 362] on span "Close" at bounding box center [1163, 360] width 13 height 13
click at [1051, 476] on div at bounding box center [994, 410] width 729 height 410
click at [1064, 472] on div at bounding box center [994, 410] width 729 height 410
click at [1030, 439] on div at bounding box center [994, 410] width 729 height 410
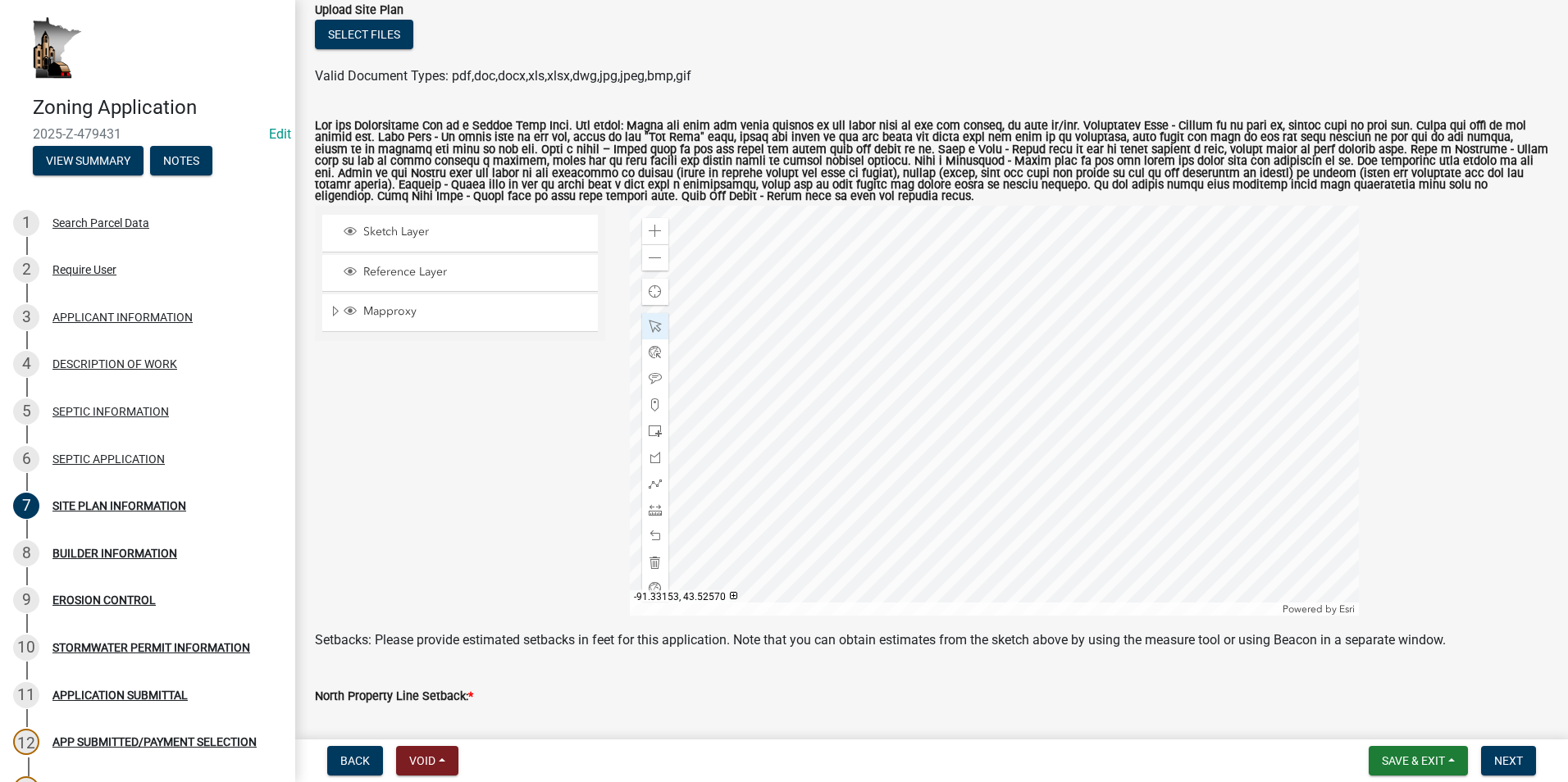
click at [1054, 466] on div at bounding box center [994, 410] width 729 height 410
click at [651, 503] on div at bounding box center [655, 509] width 26 height 26
click at [1077, 449] on div at bounding box center [994, 410] width 729 height 410
click at [1126, 448] on div at bounding box center [994, 410] width 729 height 410
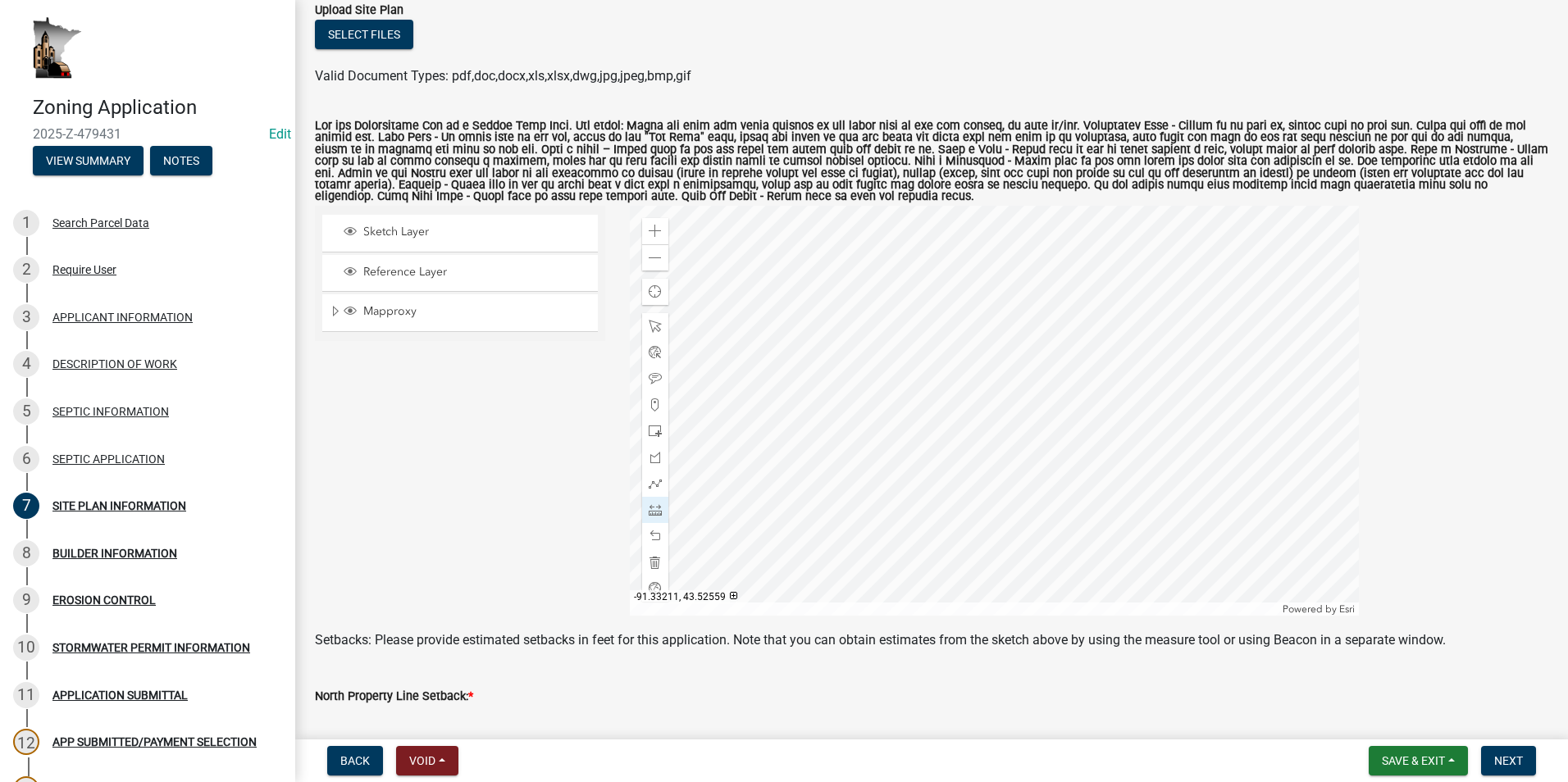
click at [844, 387] on div at bounding box center [994, 410] width 729 height 410
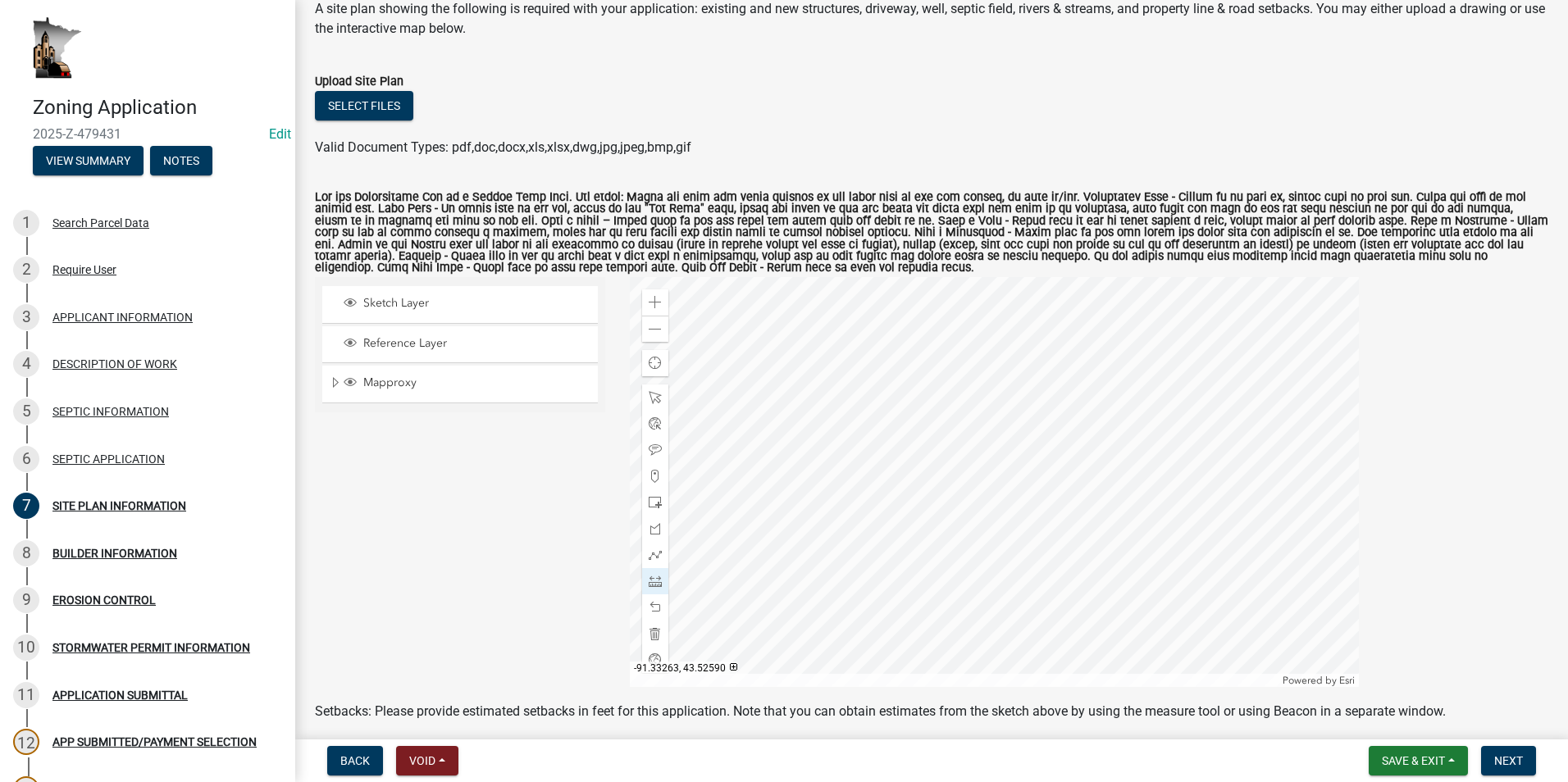
scroll to position [82, 0]
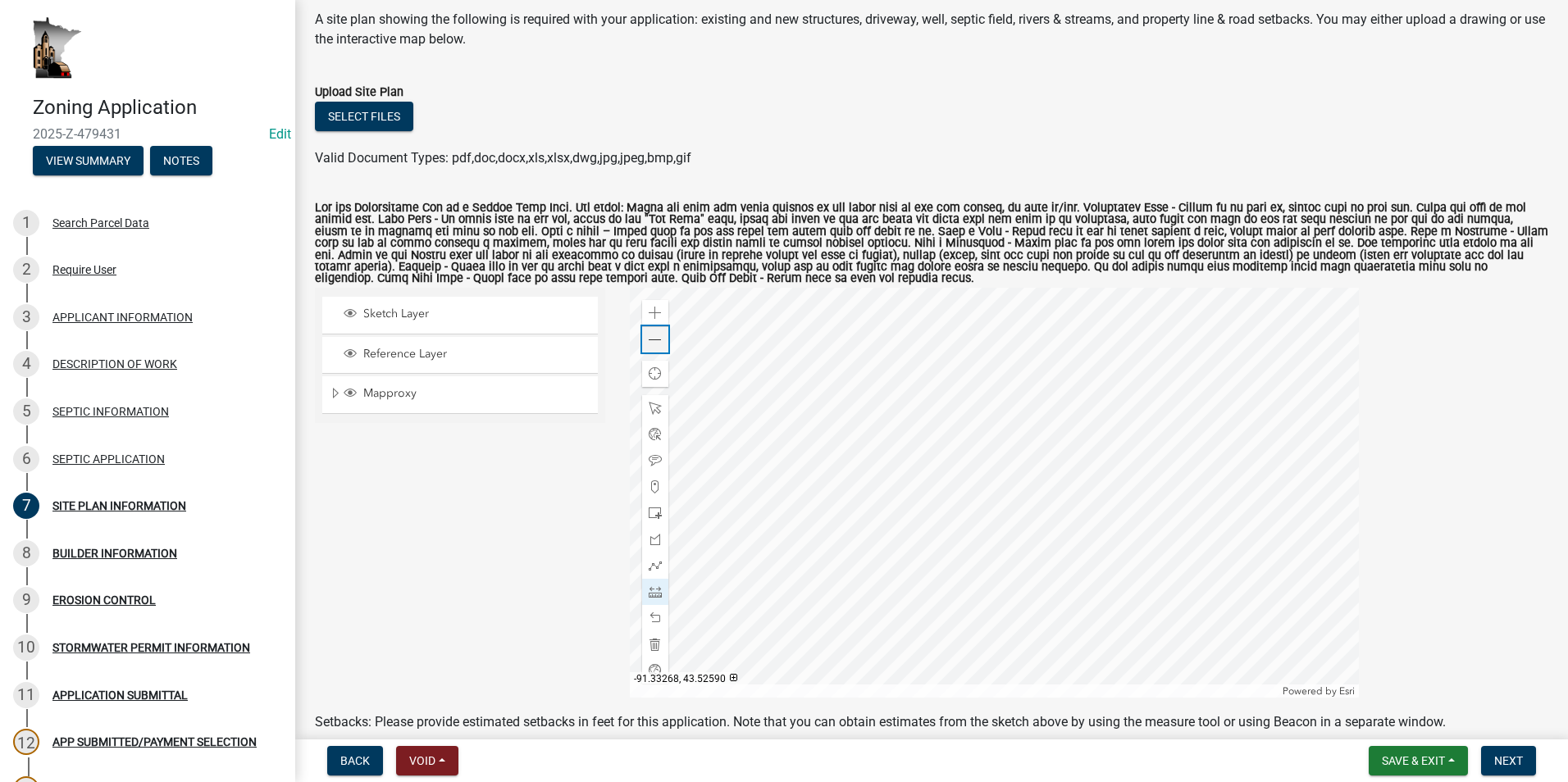
click at [652, 339] on span at bounding box center [654, 339] width 13 height 13
click at [653, 316] on span at bounding box center [654, 312] width 13 height 13
click at [997, 449] on div at bounding box center [994, 492] width 729 height 410
click at [999, 377] on div at bounding box center [994, 492] width 729 height 410
click at [999, 617] on div at bounding box center [994, 492] width 729 height 410
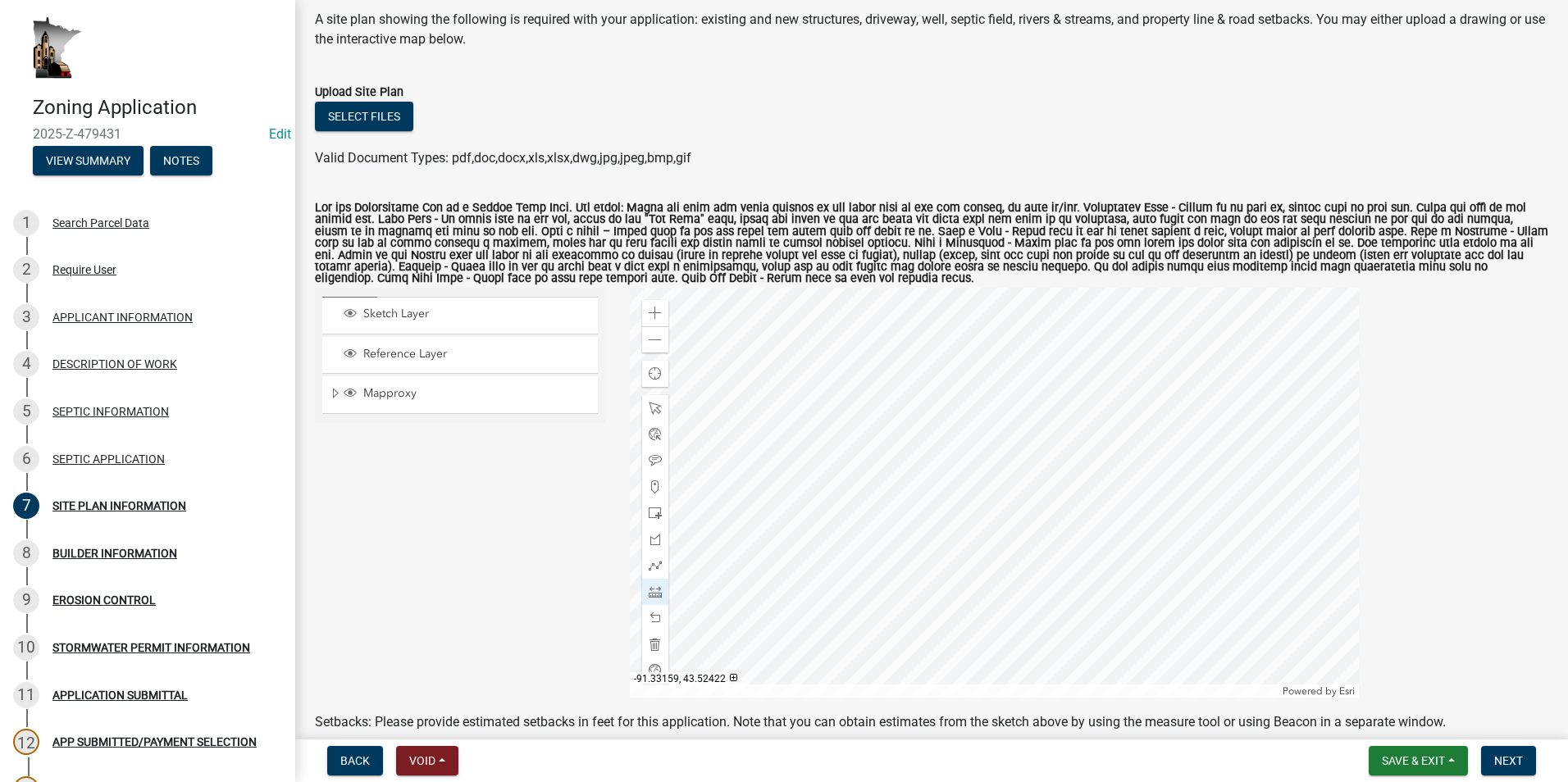
click at [999, 617] on div at bounding box center [994, 492] width 729 height 410
click at [943, 628] on div at bounding box center [994, 492] width 729 height 410
click at [648, 311] on span at bounding box center [654, 312] width 13 height 13
click at [957, 489] on div at bounding box center [994, 492] width 729 height 410
click at [698, 483] on div at bounding box center [994, 492] width 729 height 410
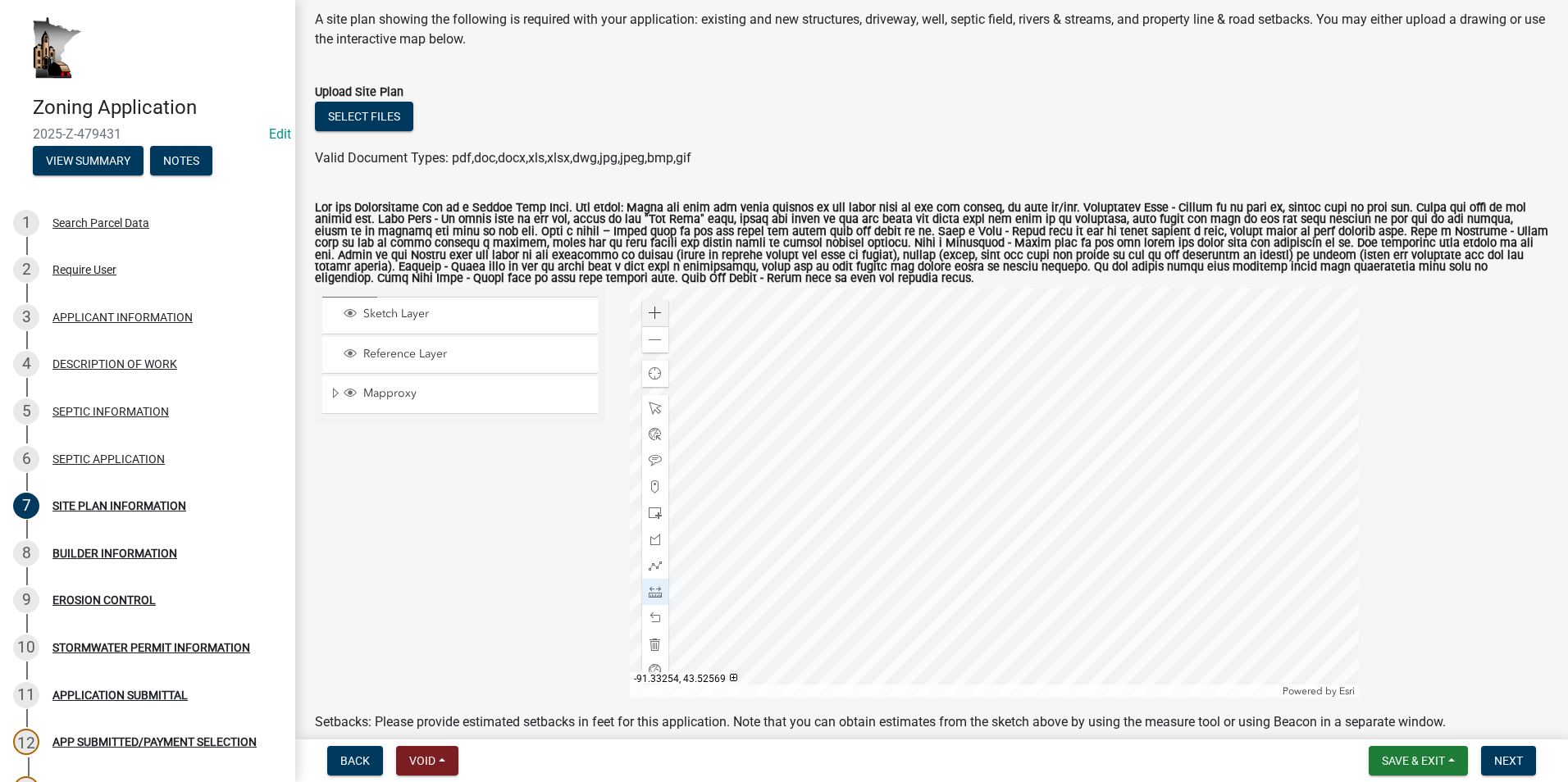
click at [698, 483] on div at bounding box center [994, 492] width 729 height 410
click at [899, 472] on div at bounding box center [994, 492] width 729 height 410
click at [894, 341] on div at bounding box center [994, 492] width 729 height 410
click at [920, 458] on div at bounding box center [994, 492] width 729 height 410
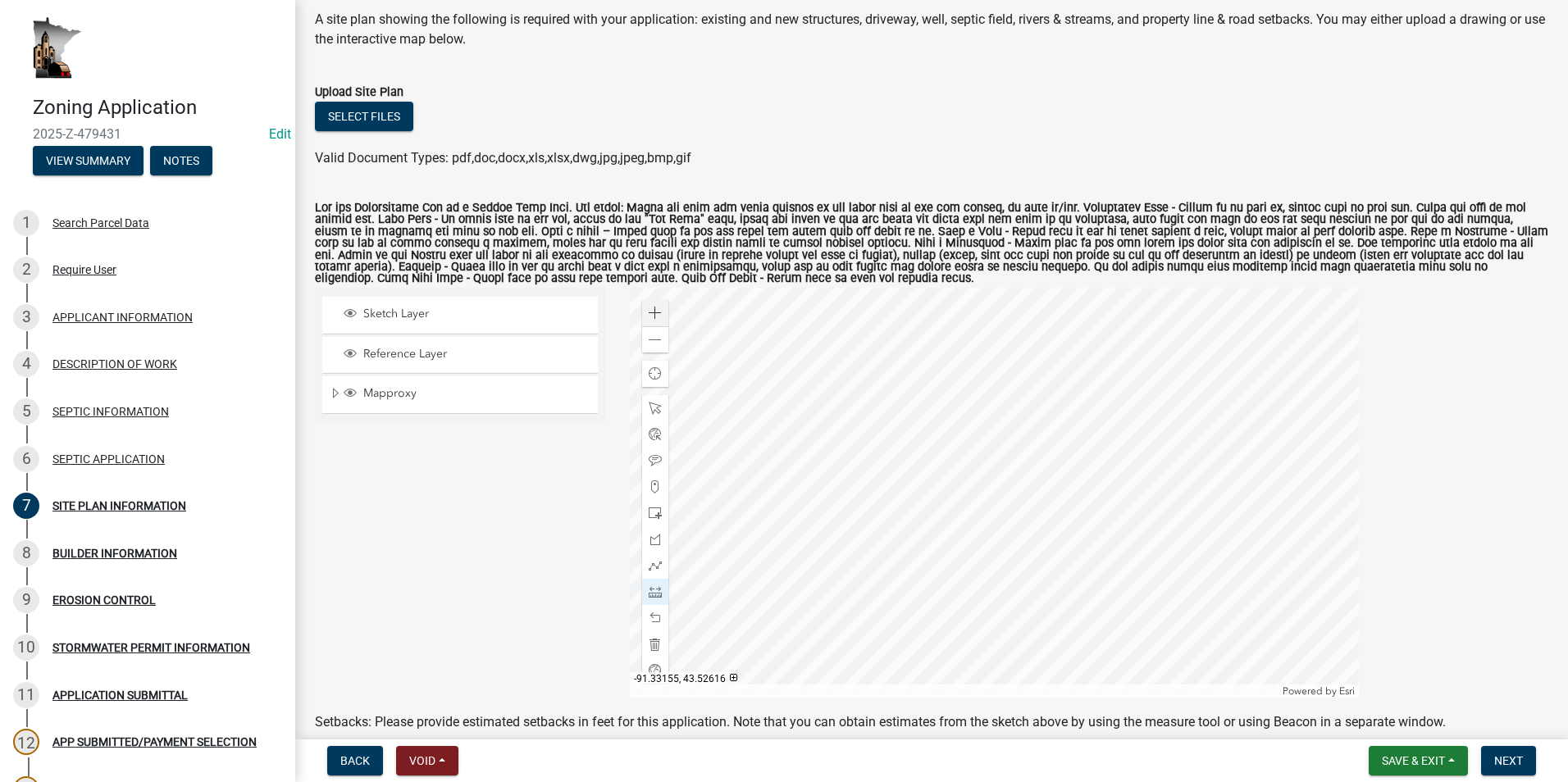
click at [916, 340] on div at bounding box center [994, 492] width 729 height 410
click at [648, 405] on span at bounding box center [654, 408] width 13 height 13
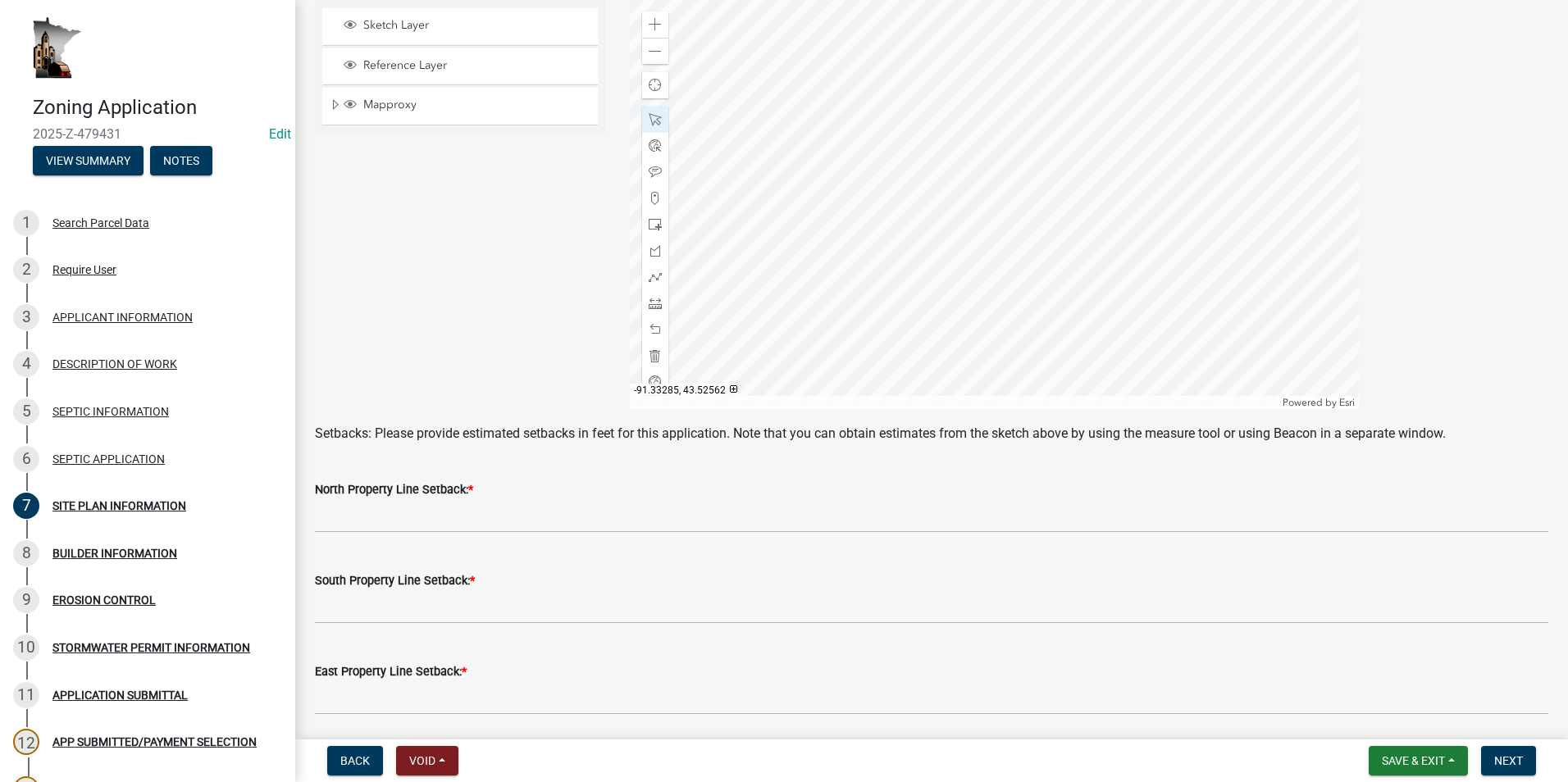
scroll to position [410, 0]
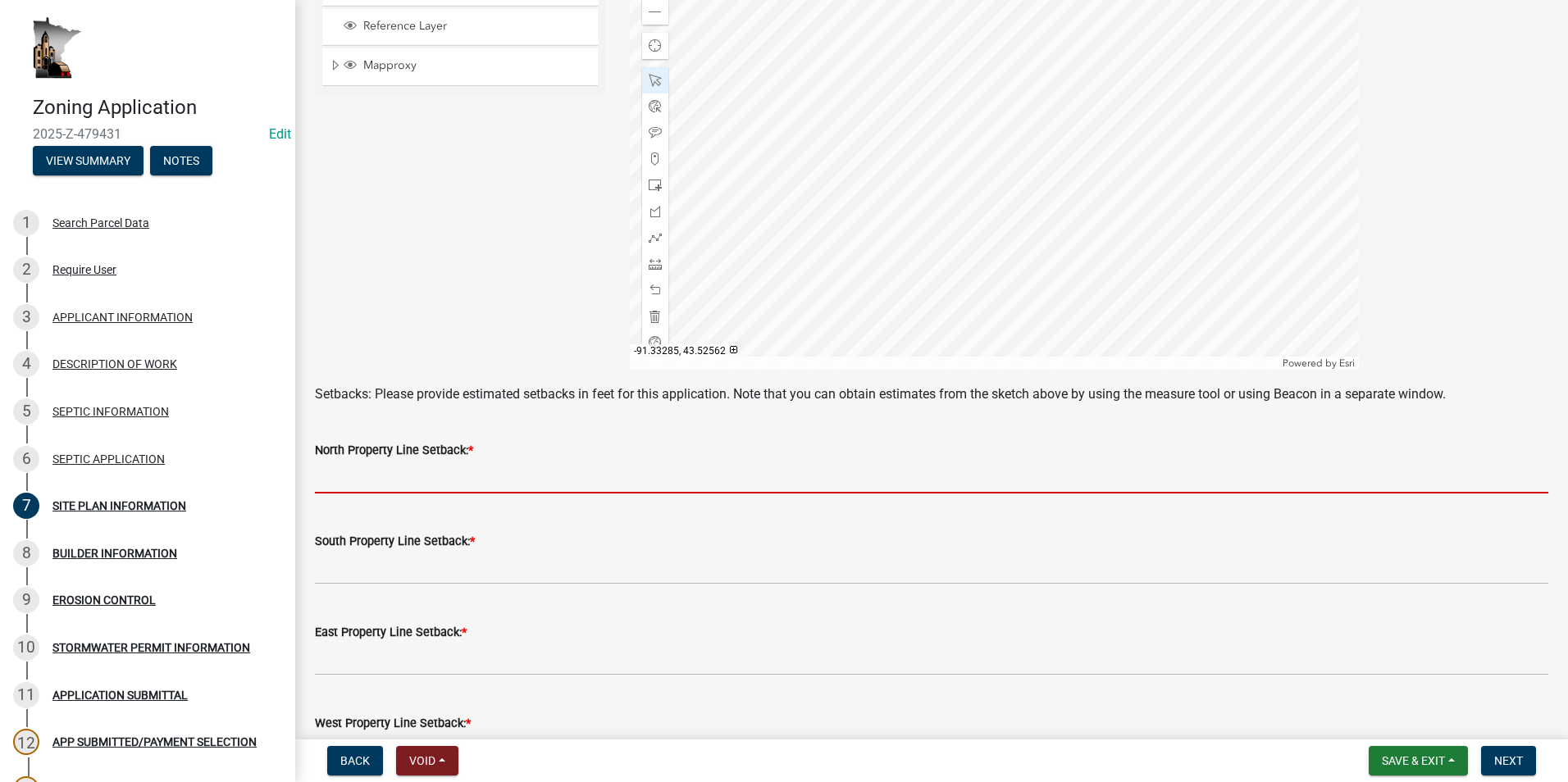
drag, startPoint x: 396, startPoint y: 474, endPoint x: 386, endPoint y: 476, distance: 10.2
click at [396, 474] on input "text" at bounding box center [932, 476] width 1234 height 33
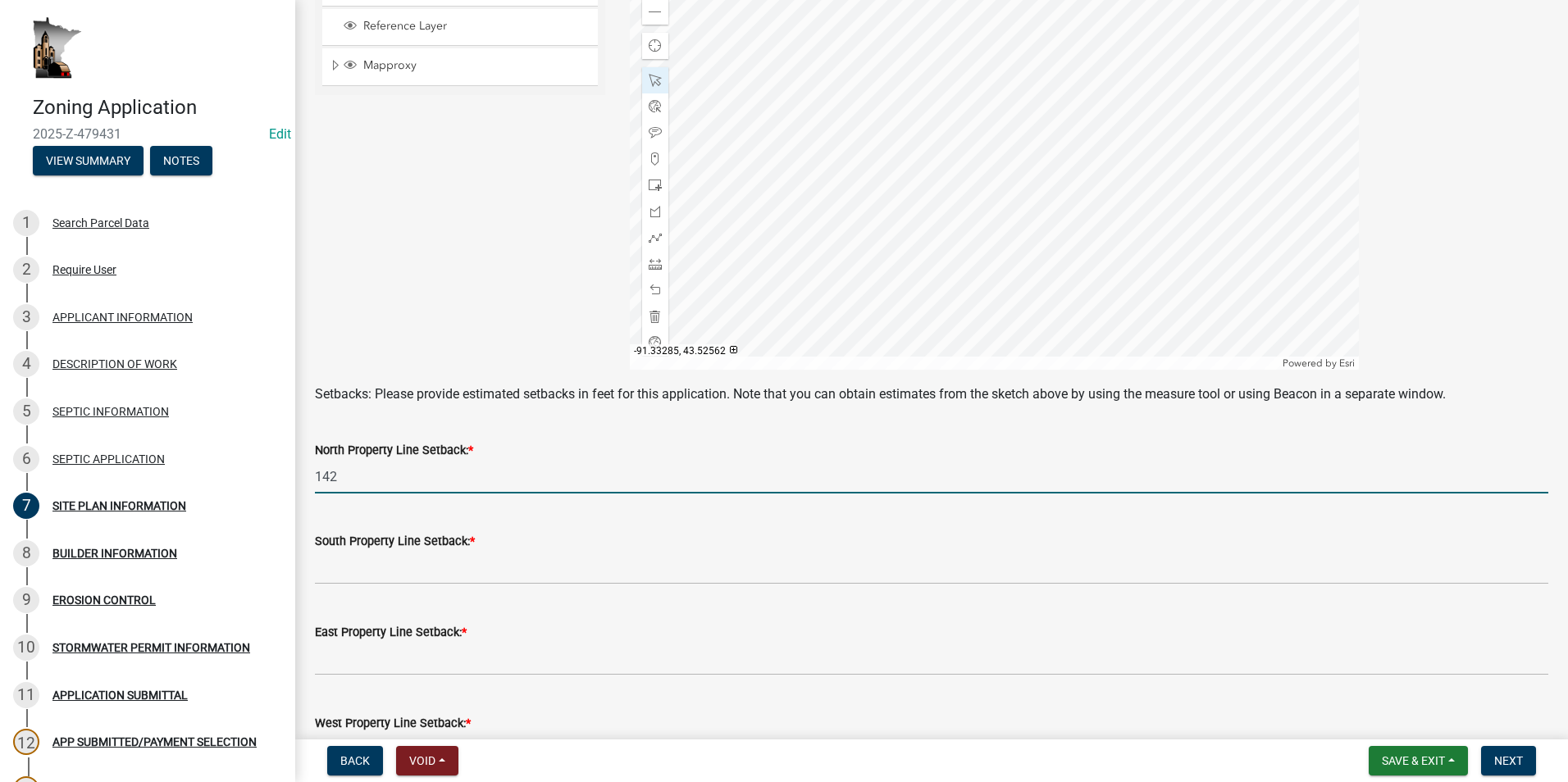
type input "142"
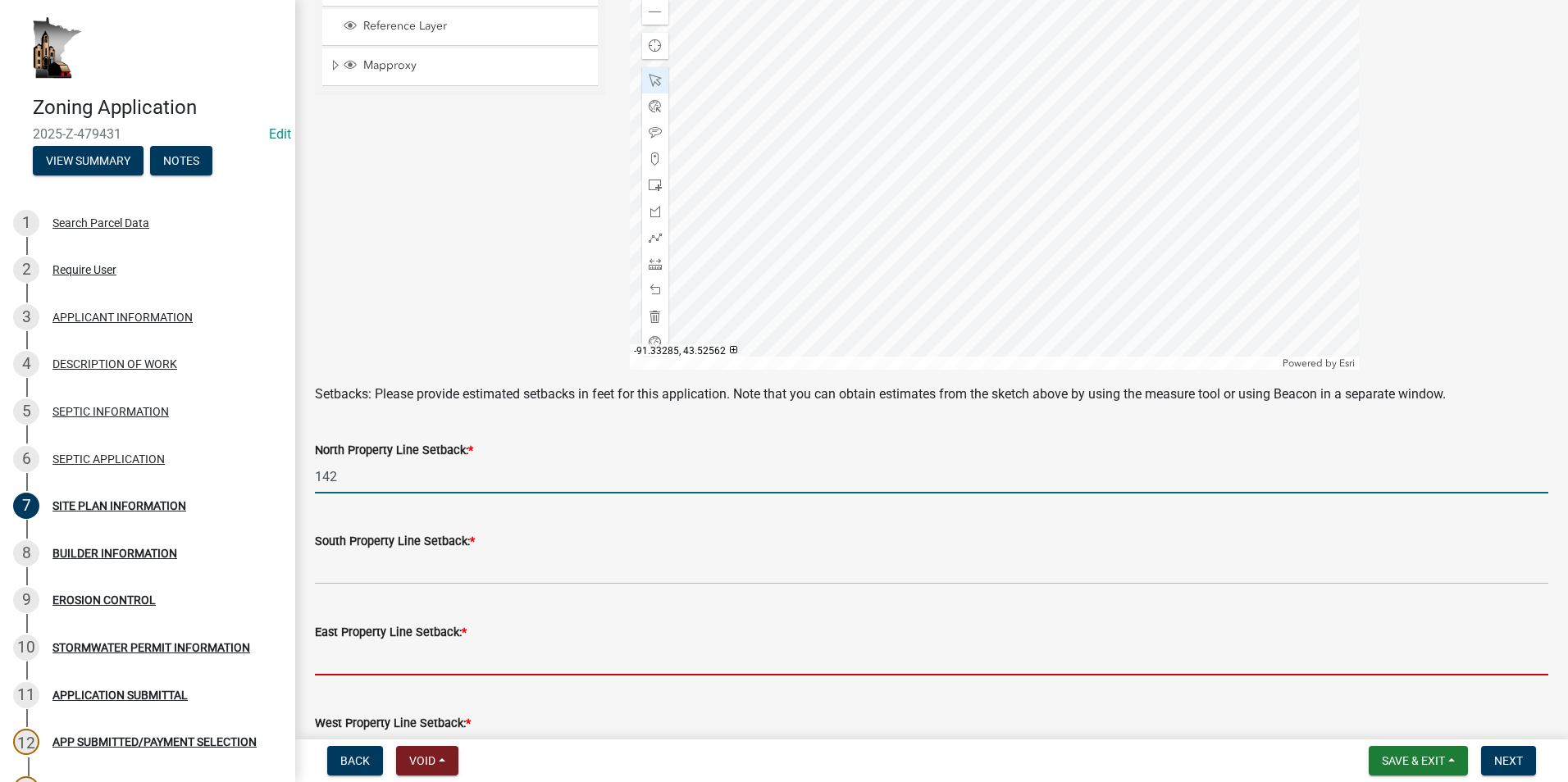
click at [383, 649] on input "text" at bounding box center [932, 658] width 1234 height 33
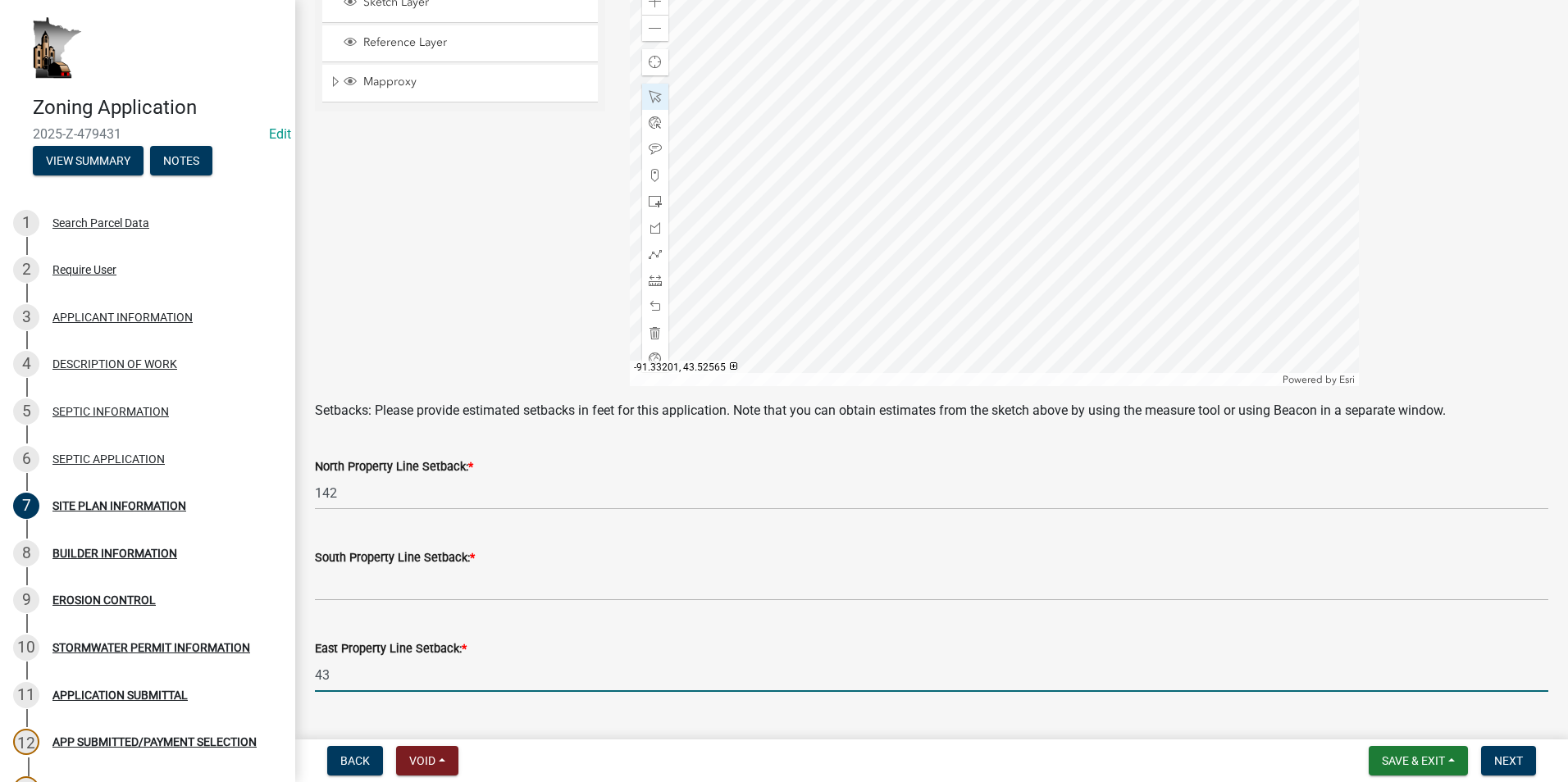
scroll to position [327, 0]
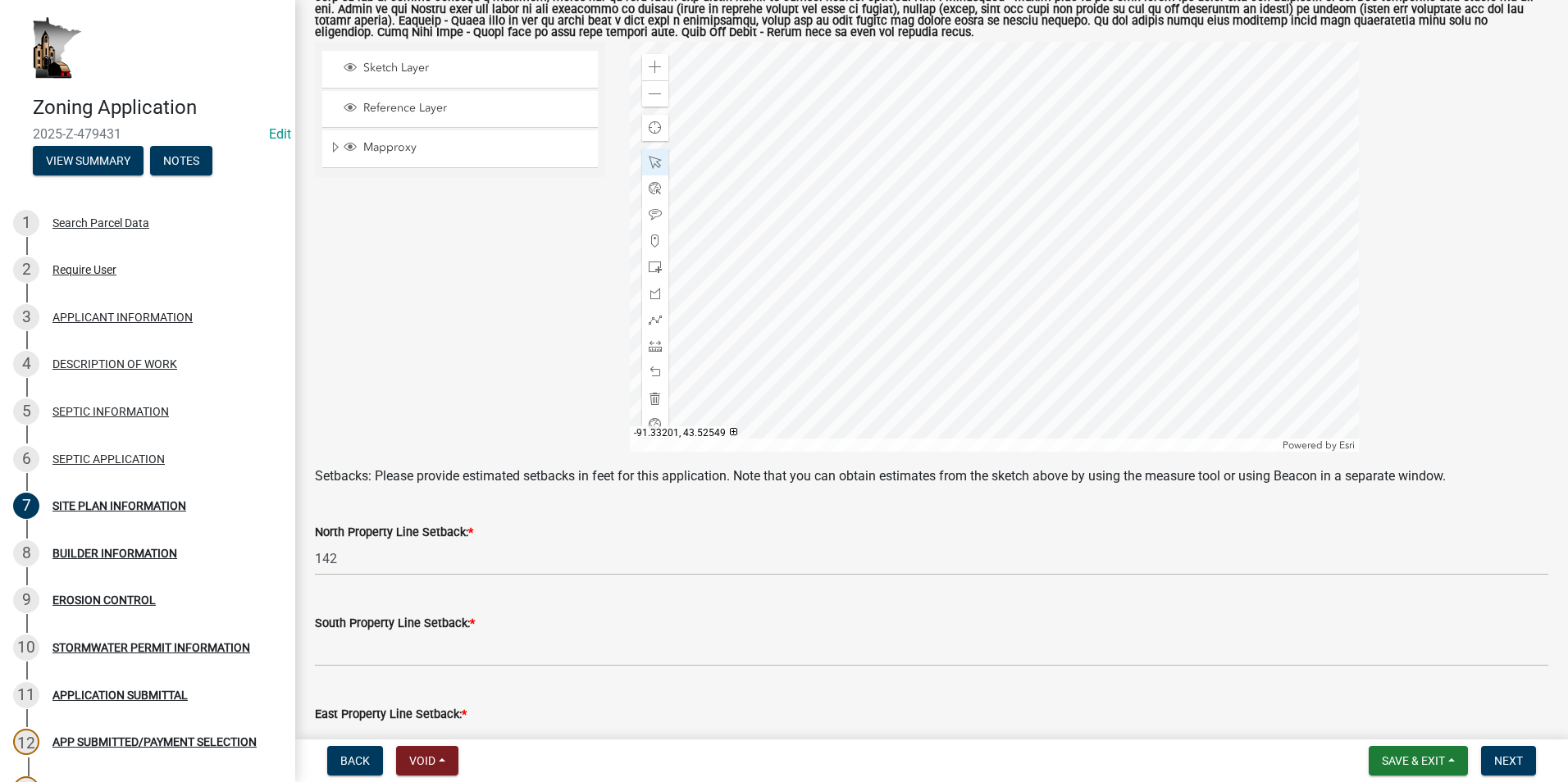
type input "43"
click at [779, 161] on div at bounding box center [994, 246] width 729 height 410
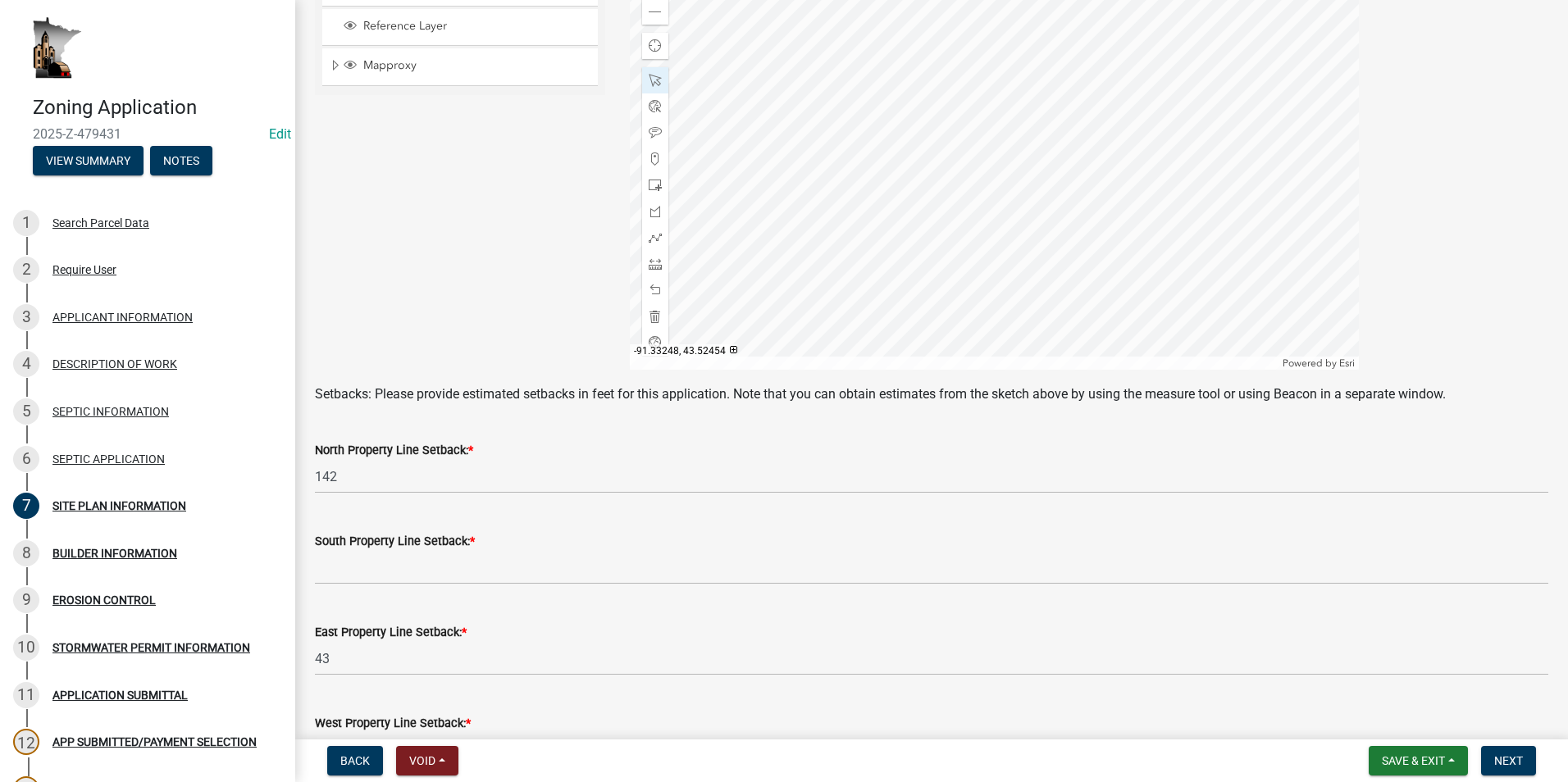
scroll to position [492, 0]
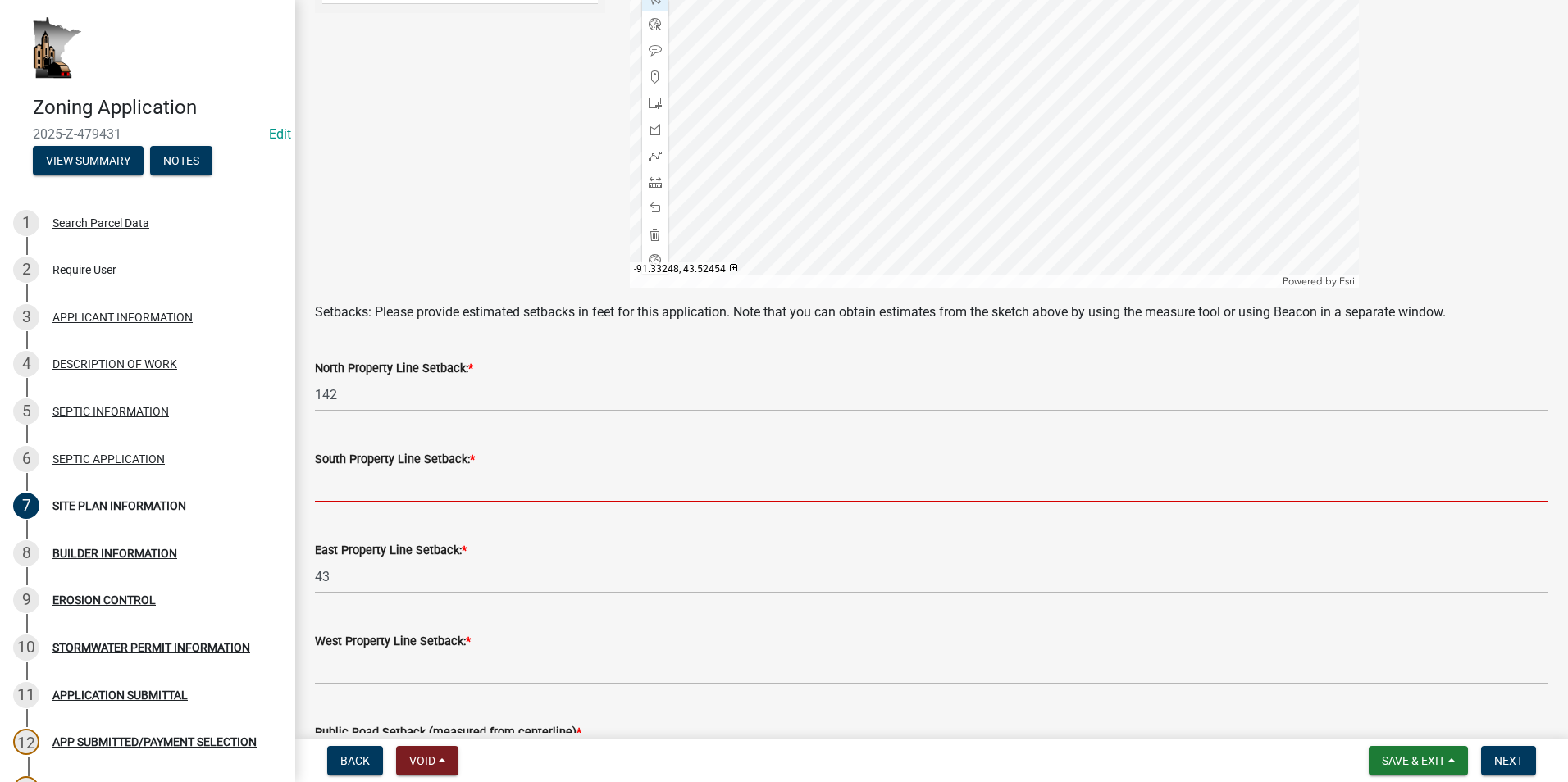
click at [338, 484] on input "text" at bounding box center [932, 485] width 1234 height 33
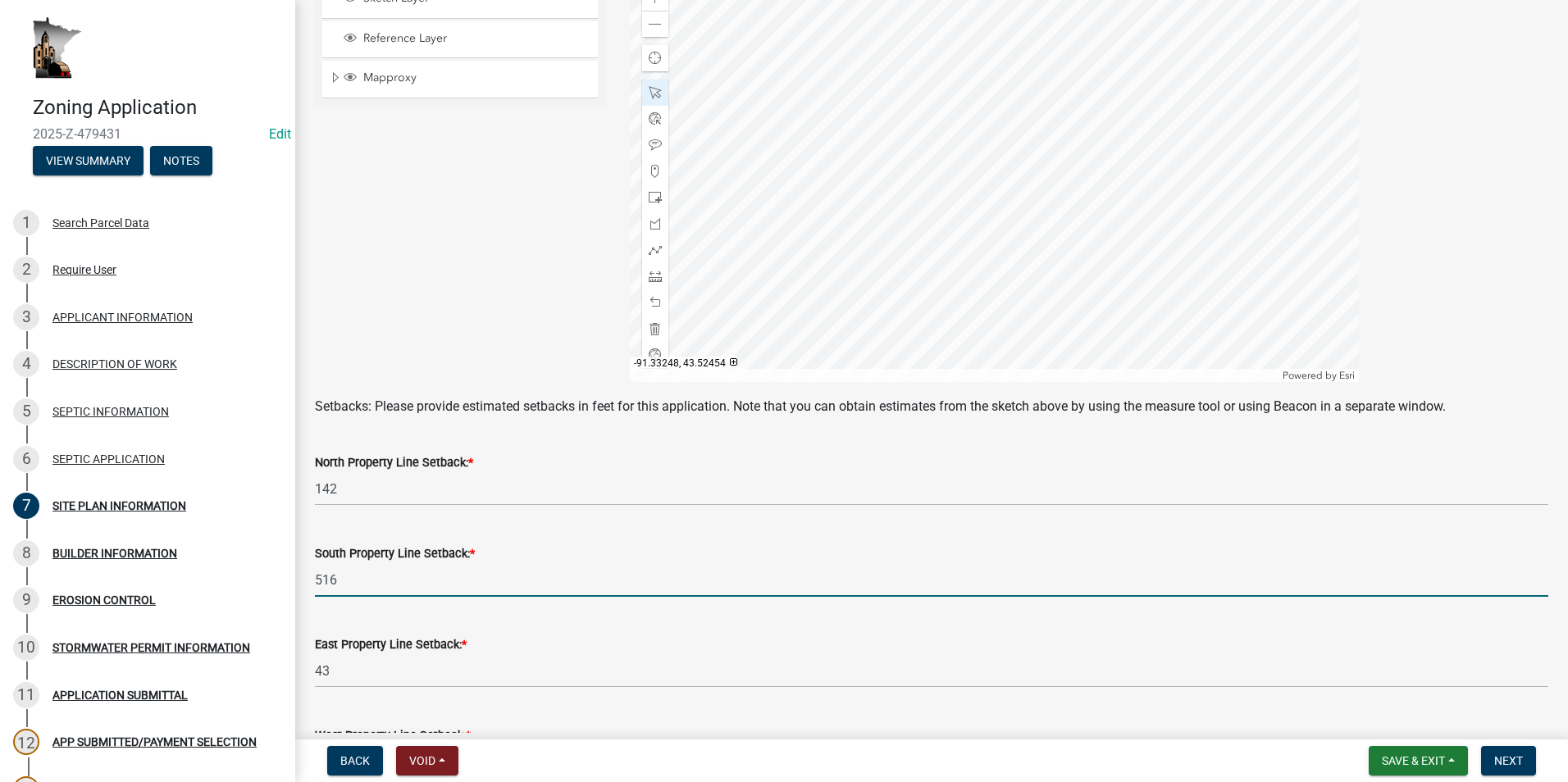
scroll to position [246, 0]
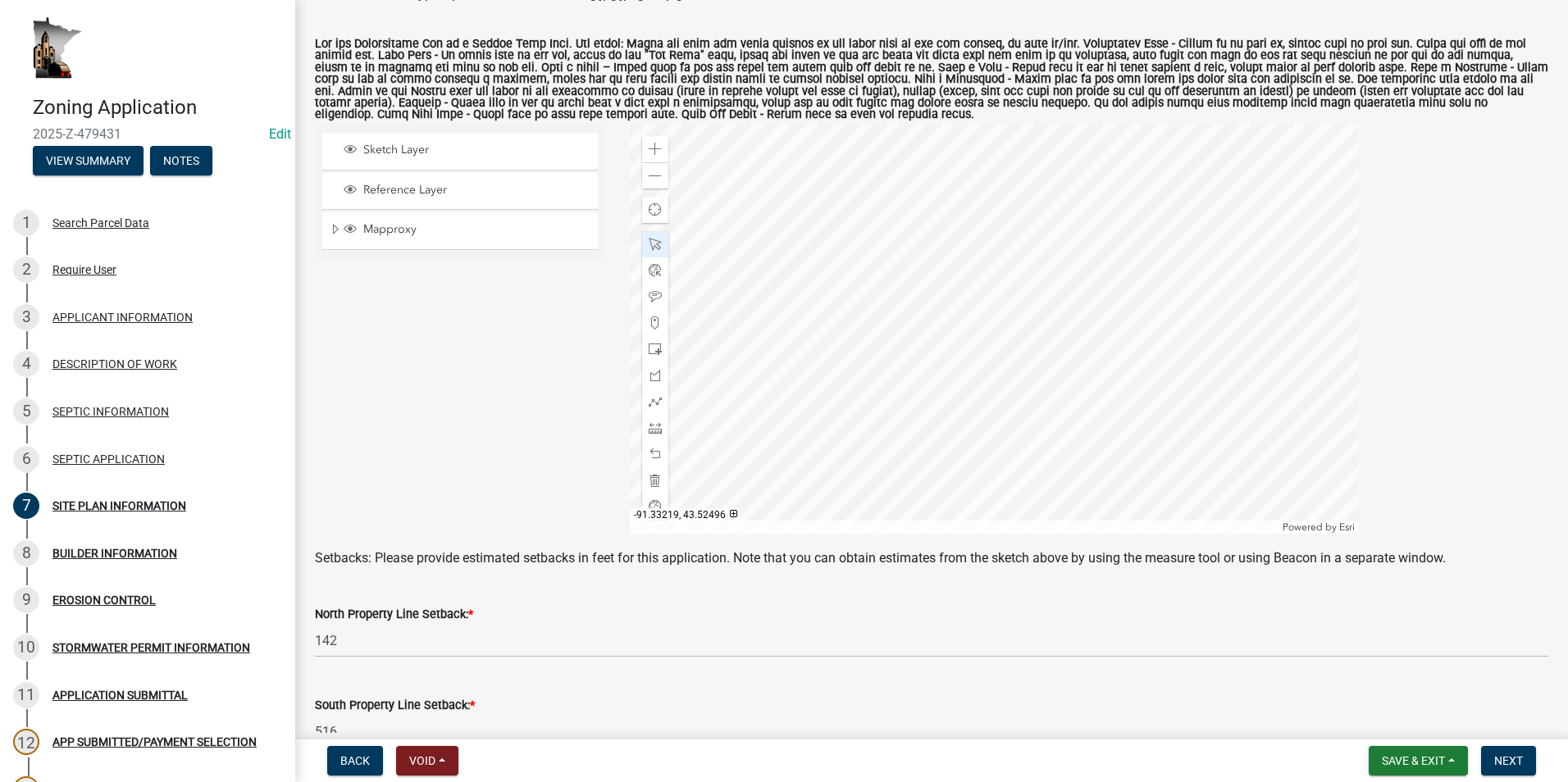
type input "516"
click at [754, 435] on div at bounding box center [994, 328] width 729 height 410
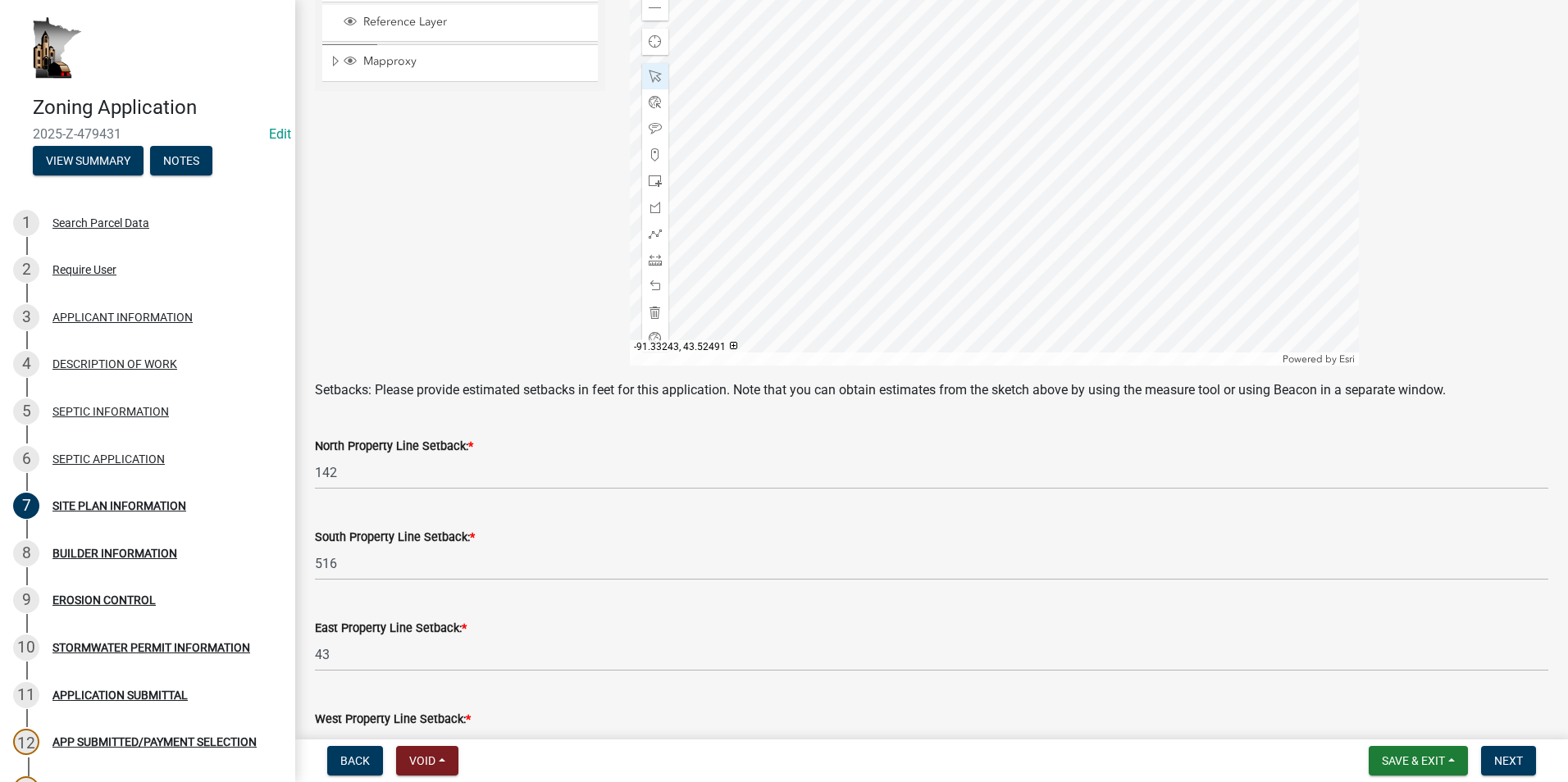
scroll to position [492, 0]
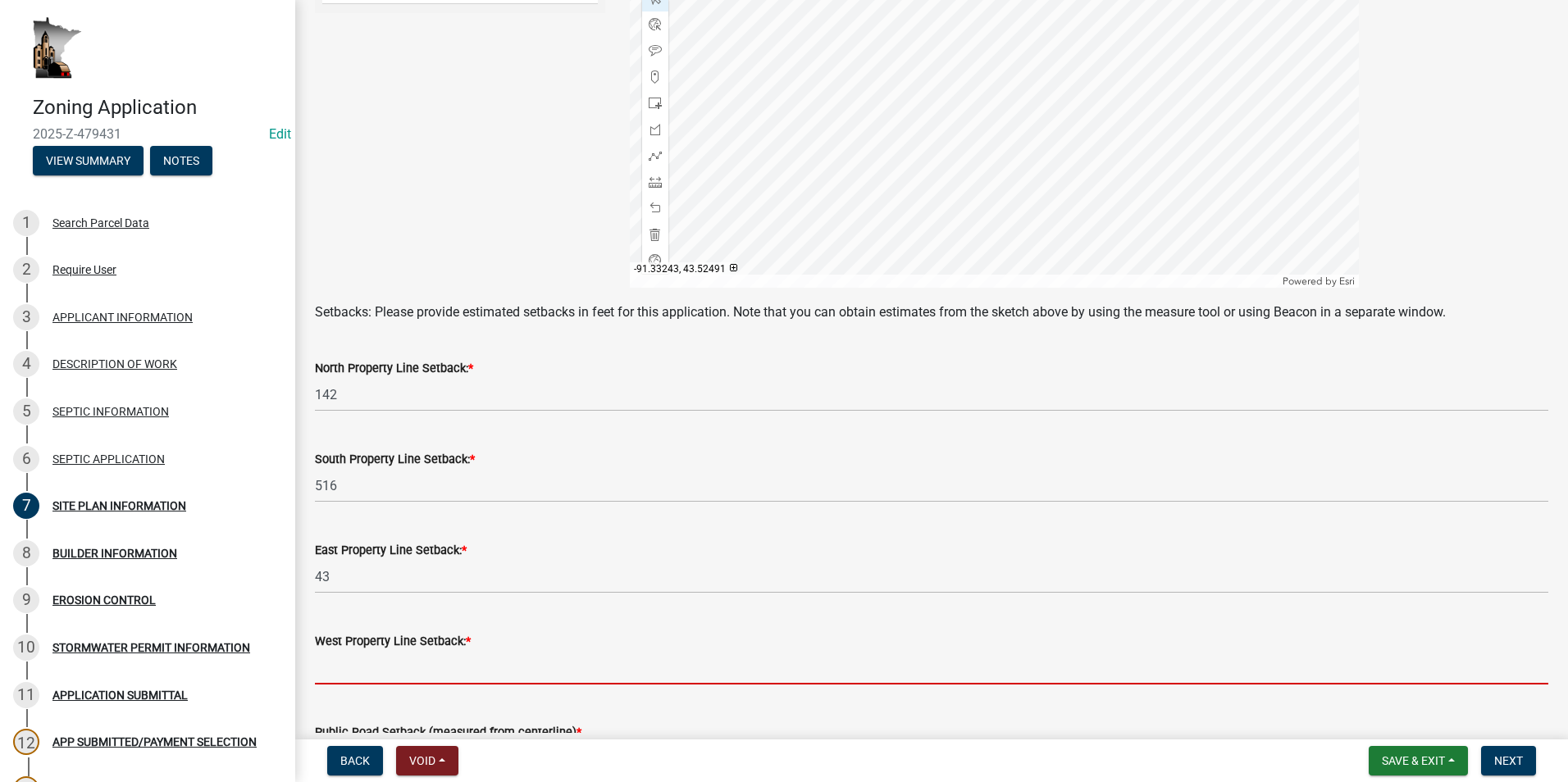
click at [375, 669] on input "text" at bounding box center [932, 667] width 1234 height 33
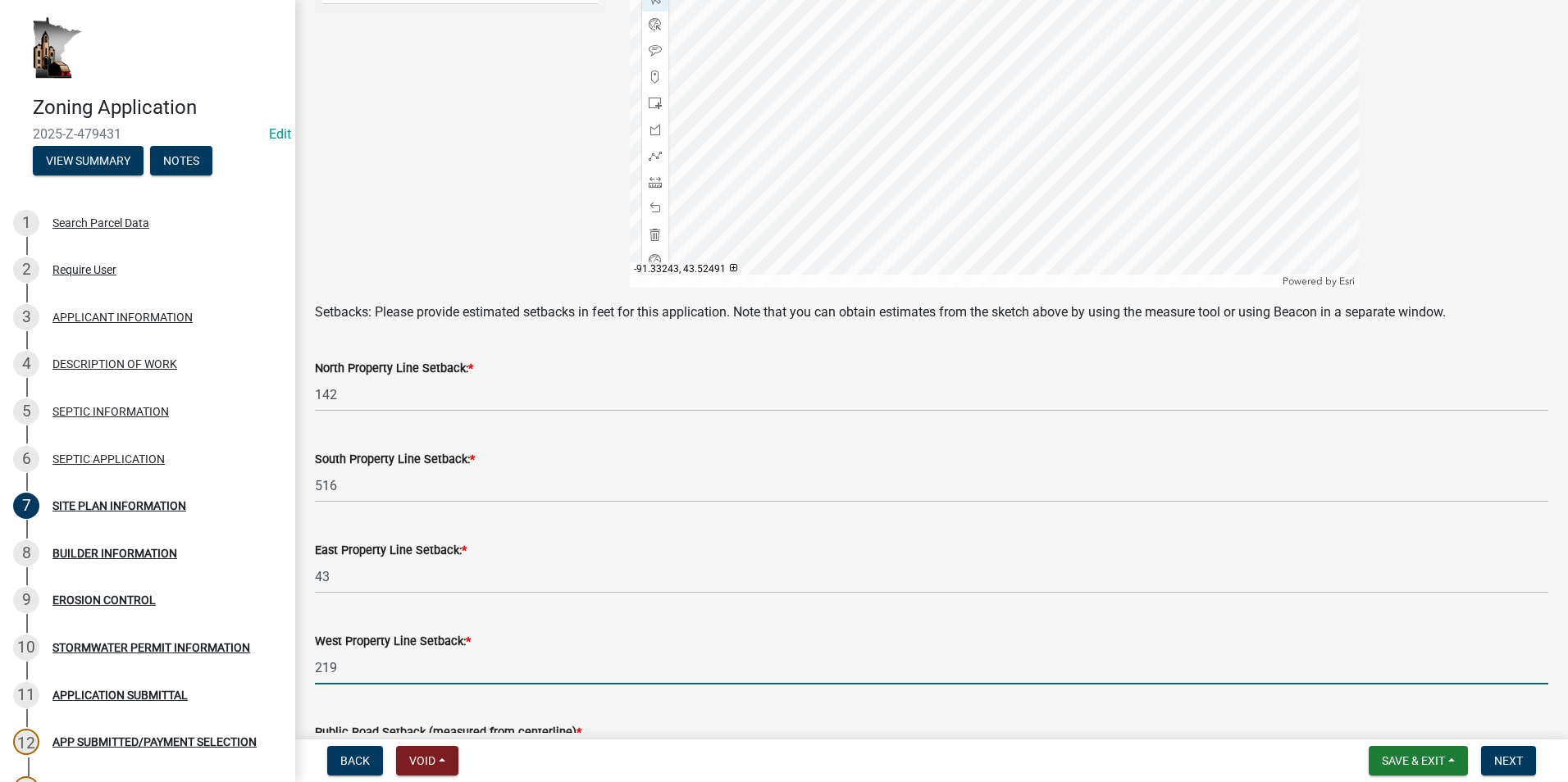
scroll to position [574, 0]
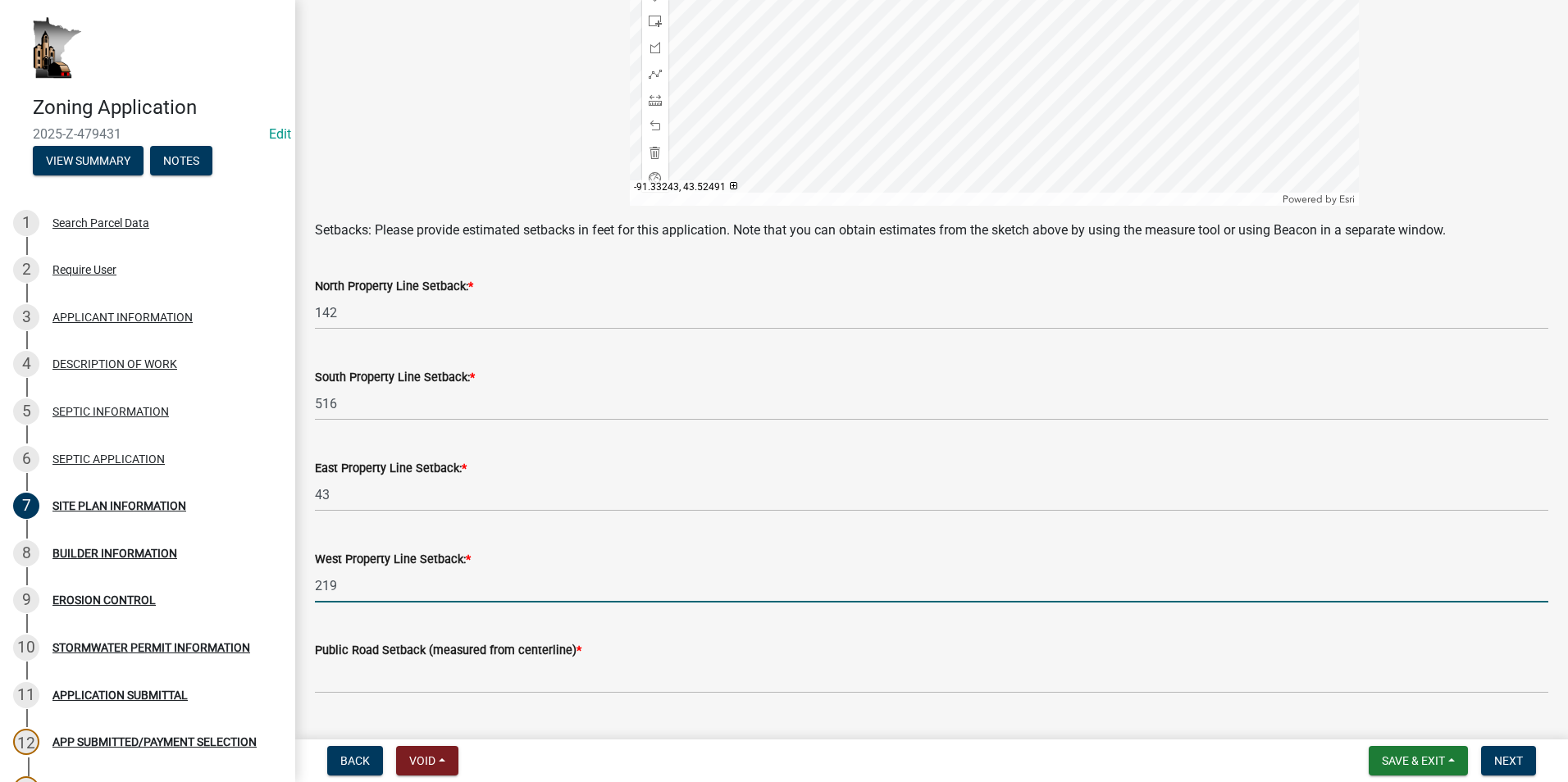
type input "219"
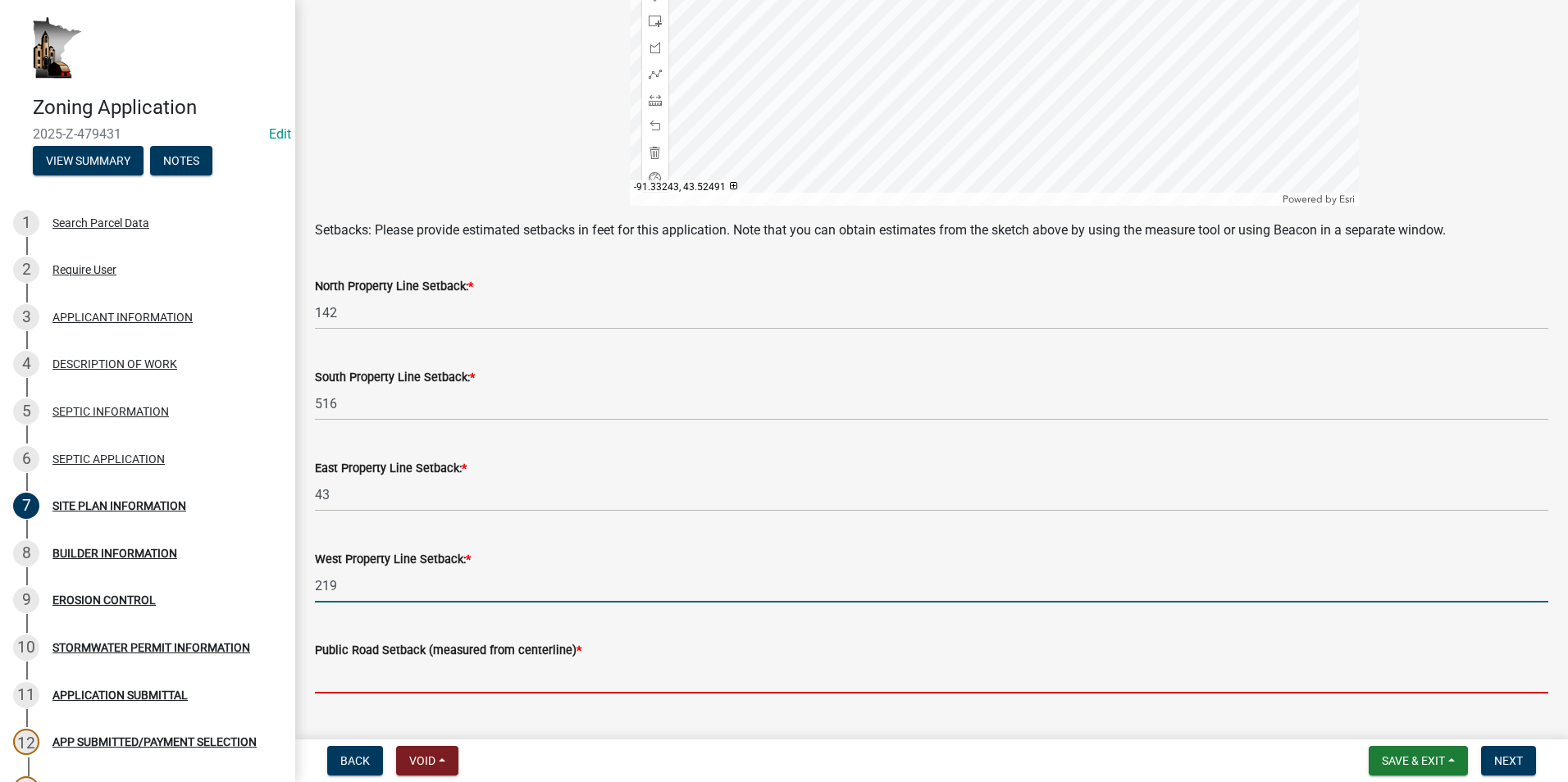
click at [367, 679] on input "text" at bounding box center [932, 676] width 1234 height 33
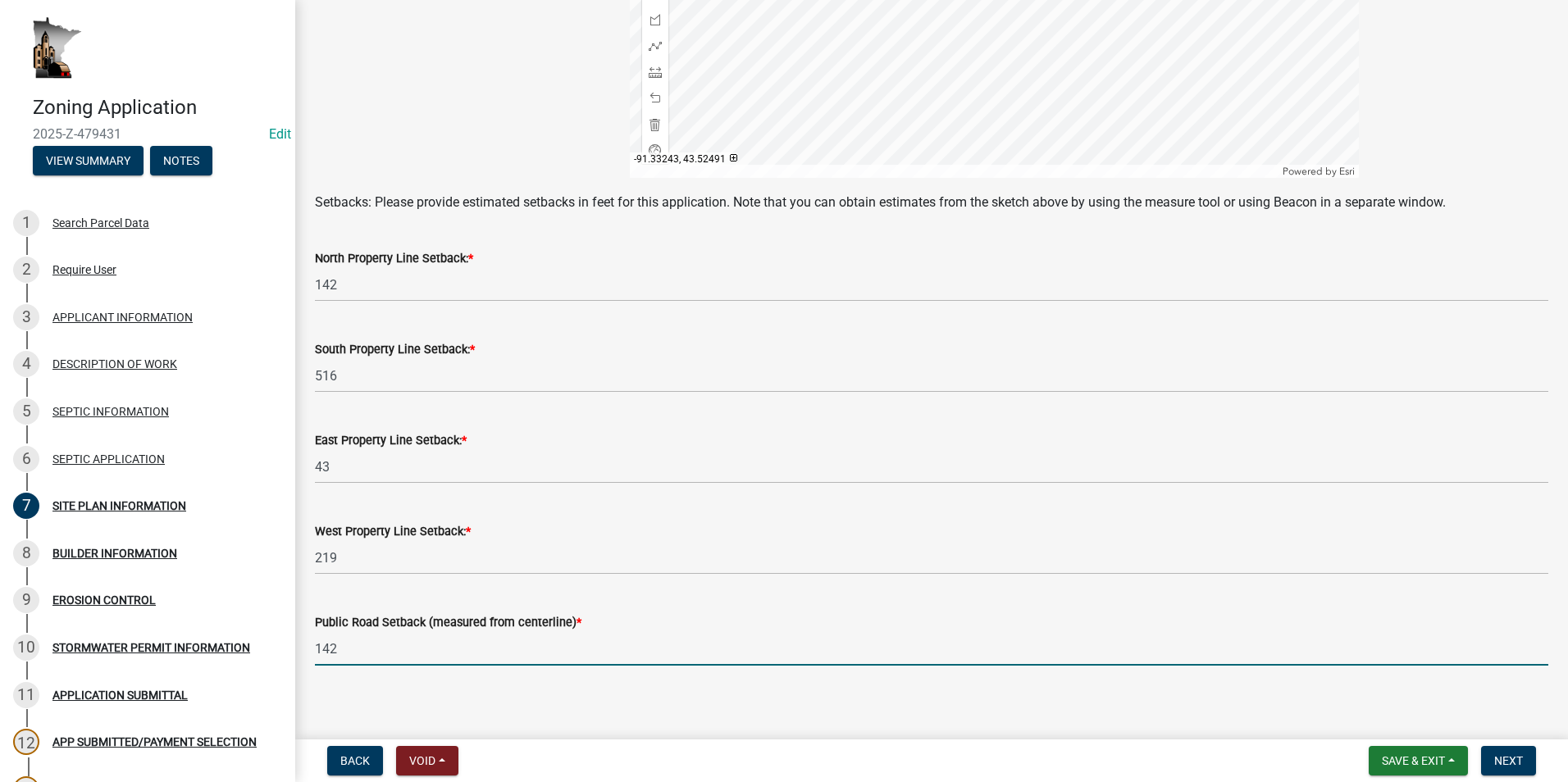
scroll to position [614, 0]
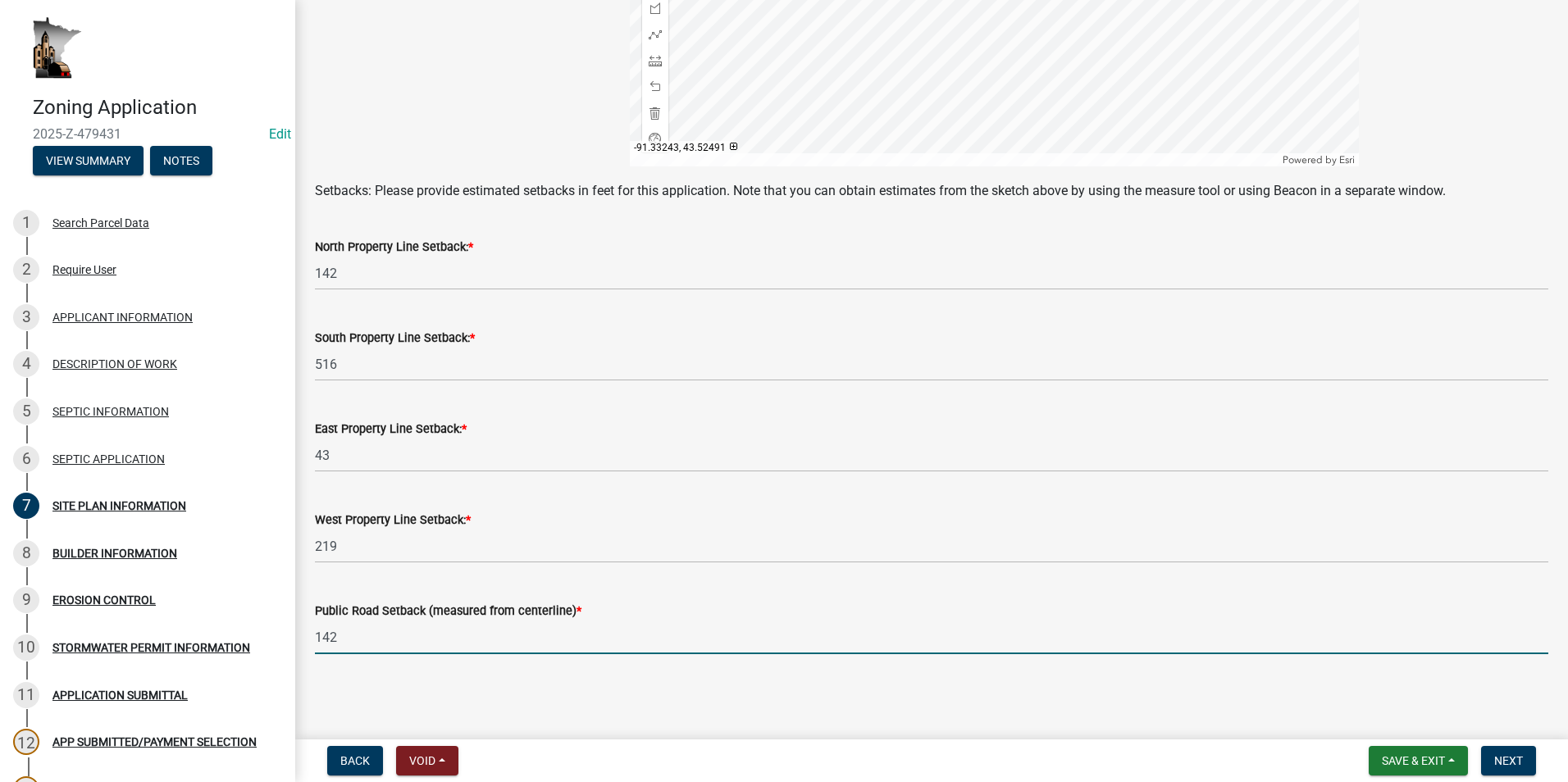
click at [398, 645] on input "142" at bounding box center [932, 637] width 1234 height 33
click at [334, 639] on input "142" at bounding box center [932, 637] width 1234 height 33
click at [351, 639] on input "142" at bounding box center [932, 637] width 1234 height 33
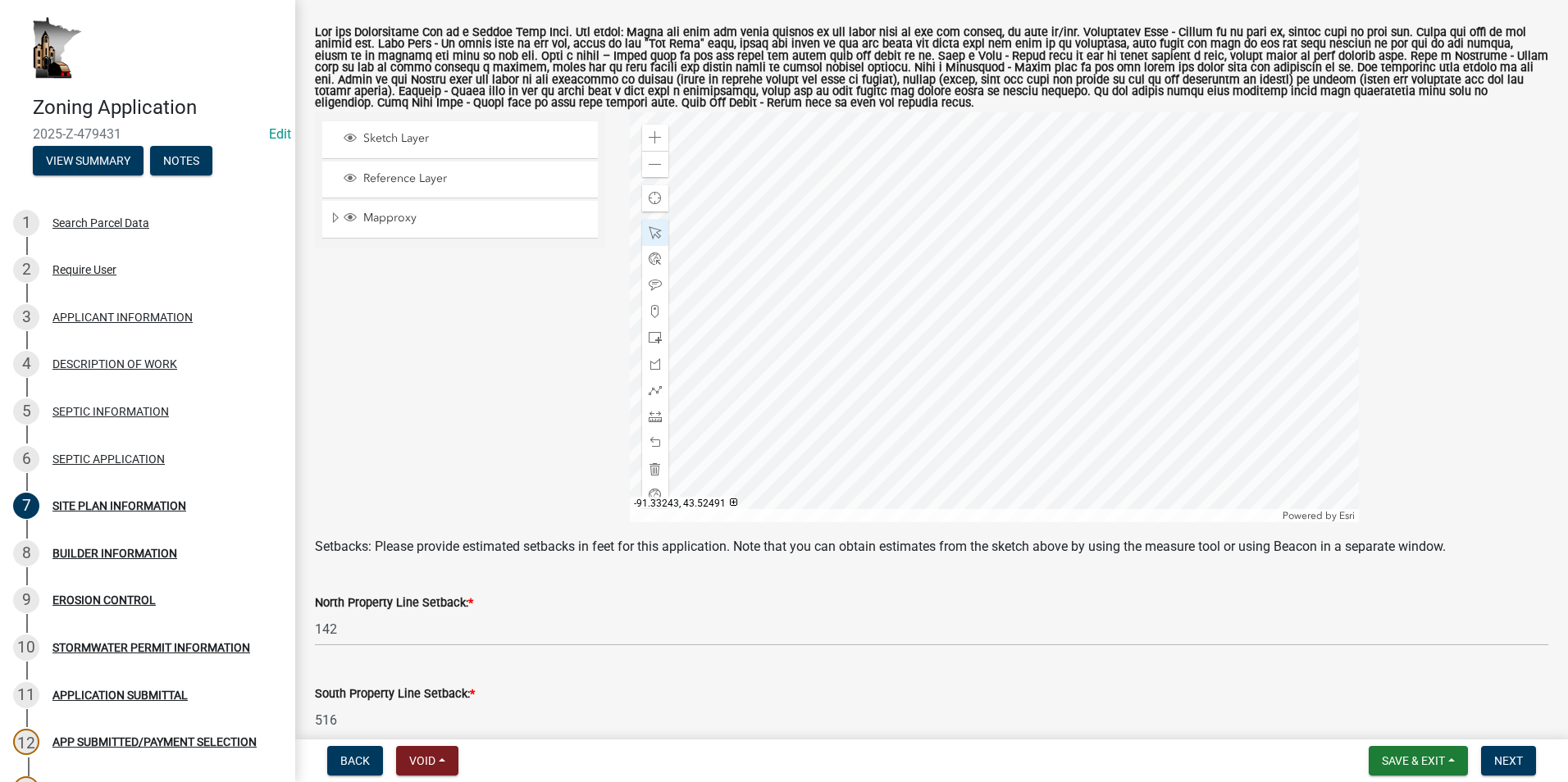
scroll to position [286, 0]
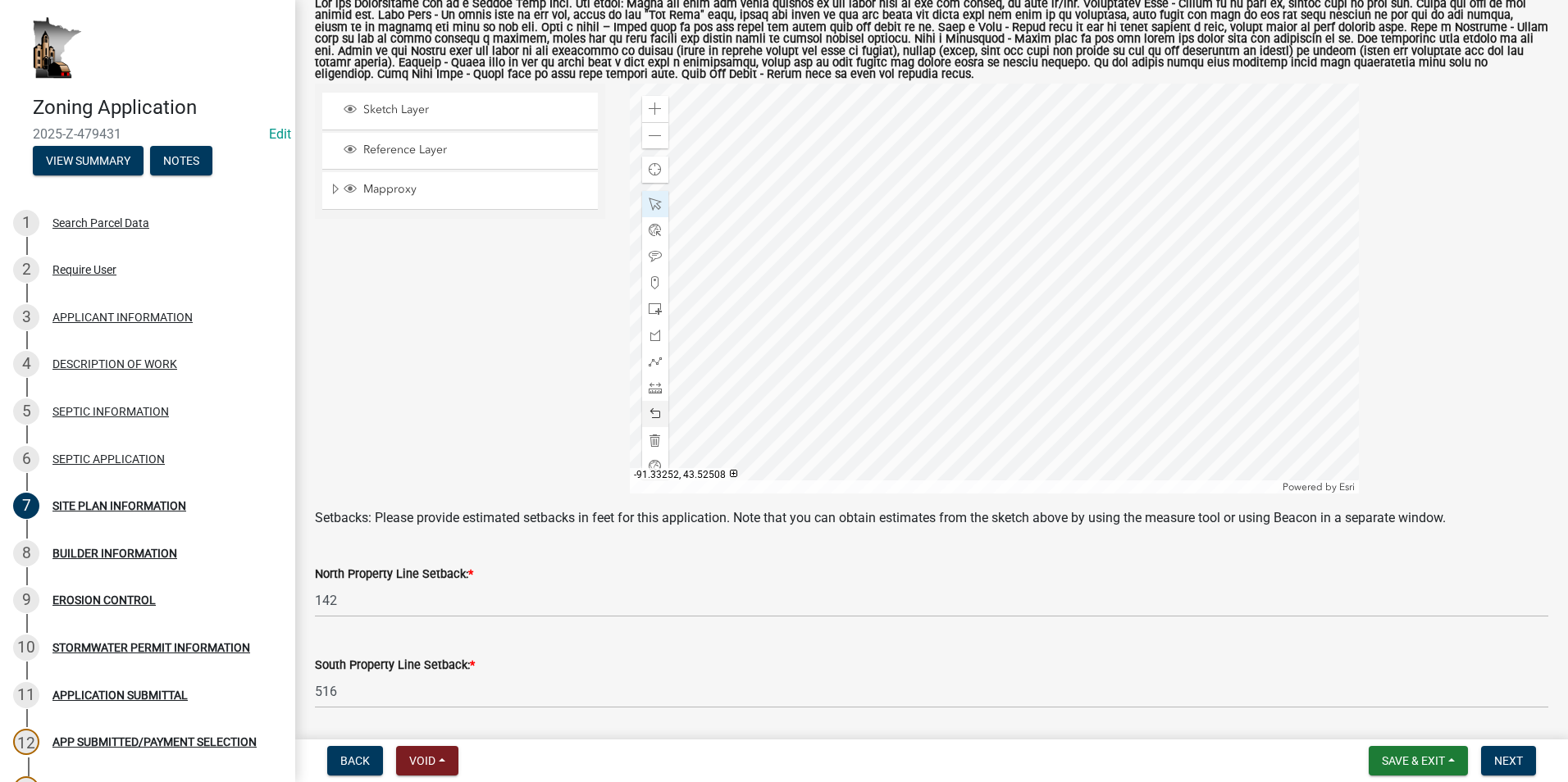
type input "142"
click at [752, 409] on div at bounding box center [994, 288] width 729 height 410
click at [1508, 759] on span "Next" at bounding box center [1508, 760] width 29 height 13
click at [652, 200] on span at bounding box center [654, 204] width 13 height 13
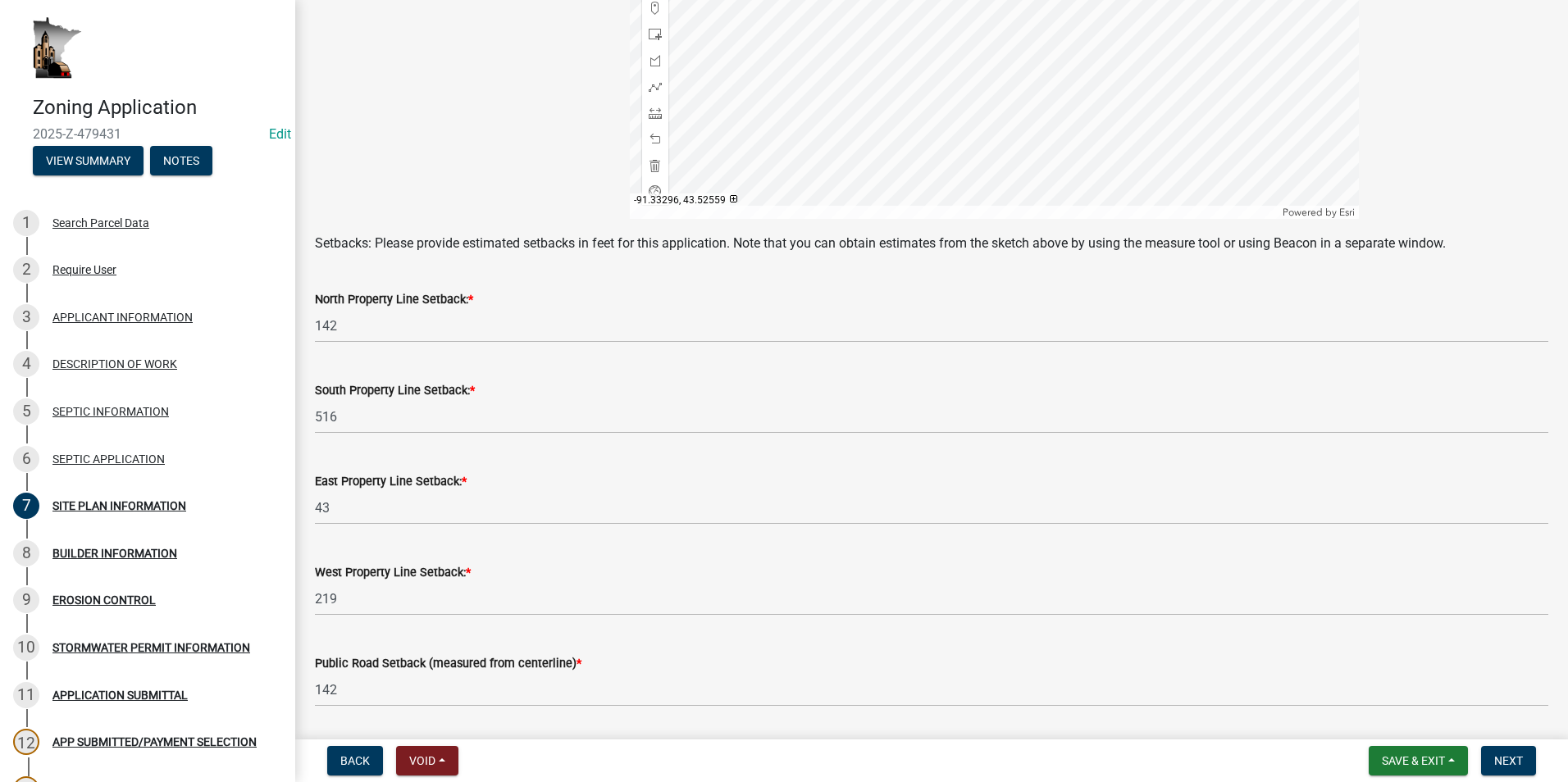
scroll to position [532, 0]
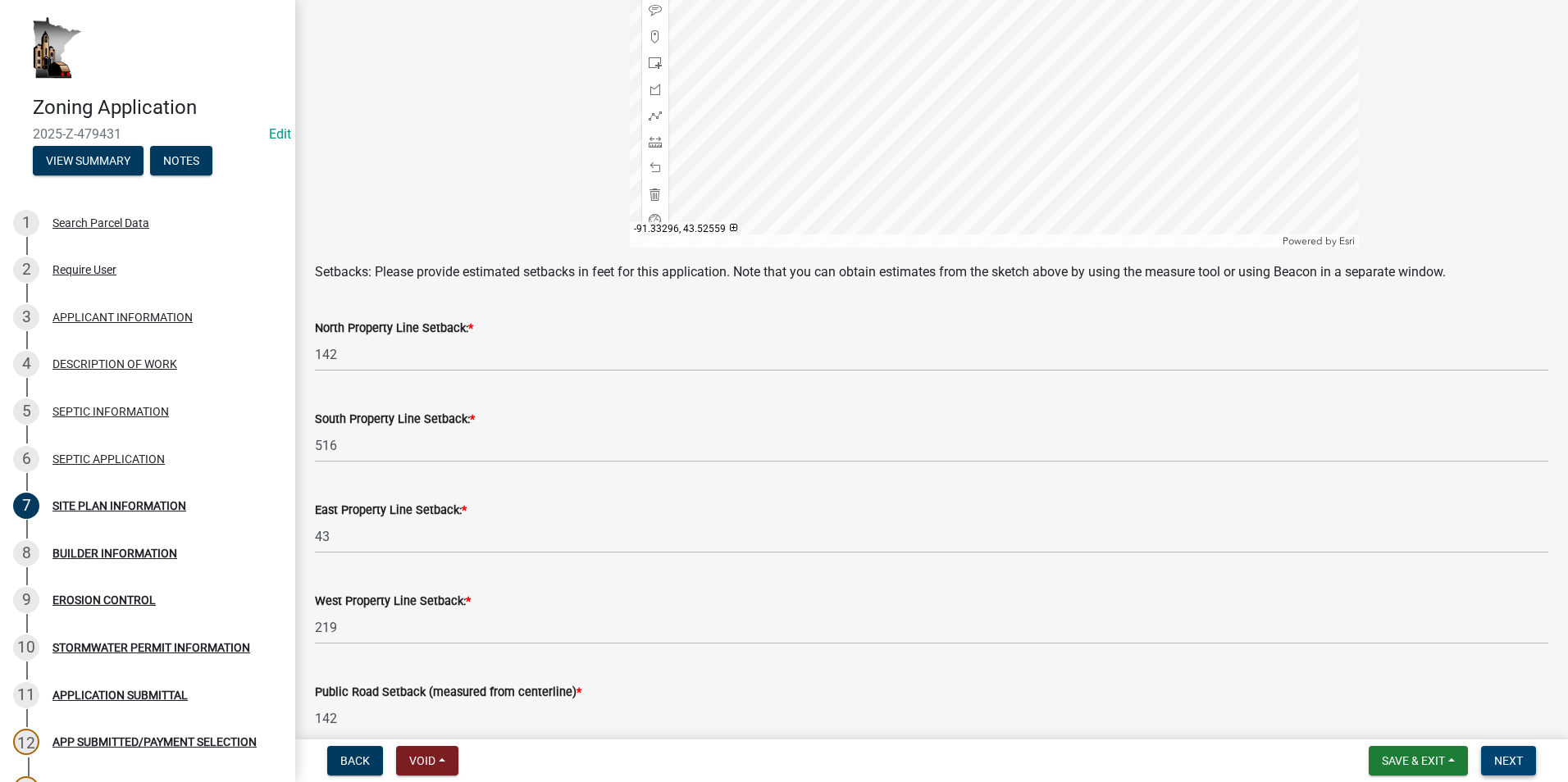
click at [1512, 766] on span "Next" at bounding box center [1508, 760] width 29 height 13
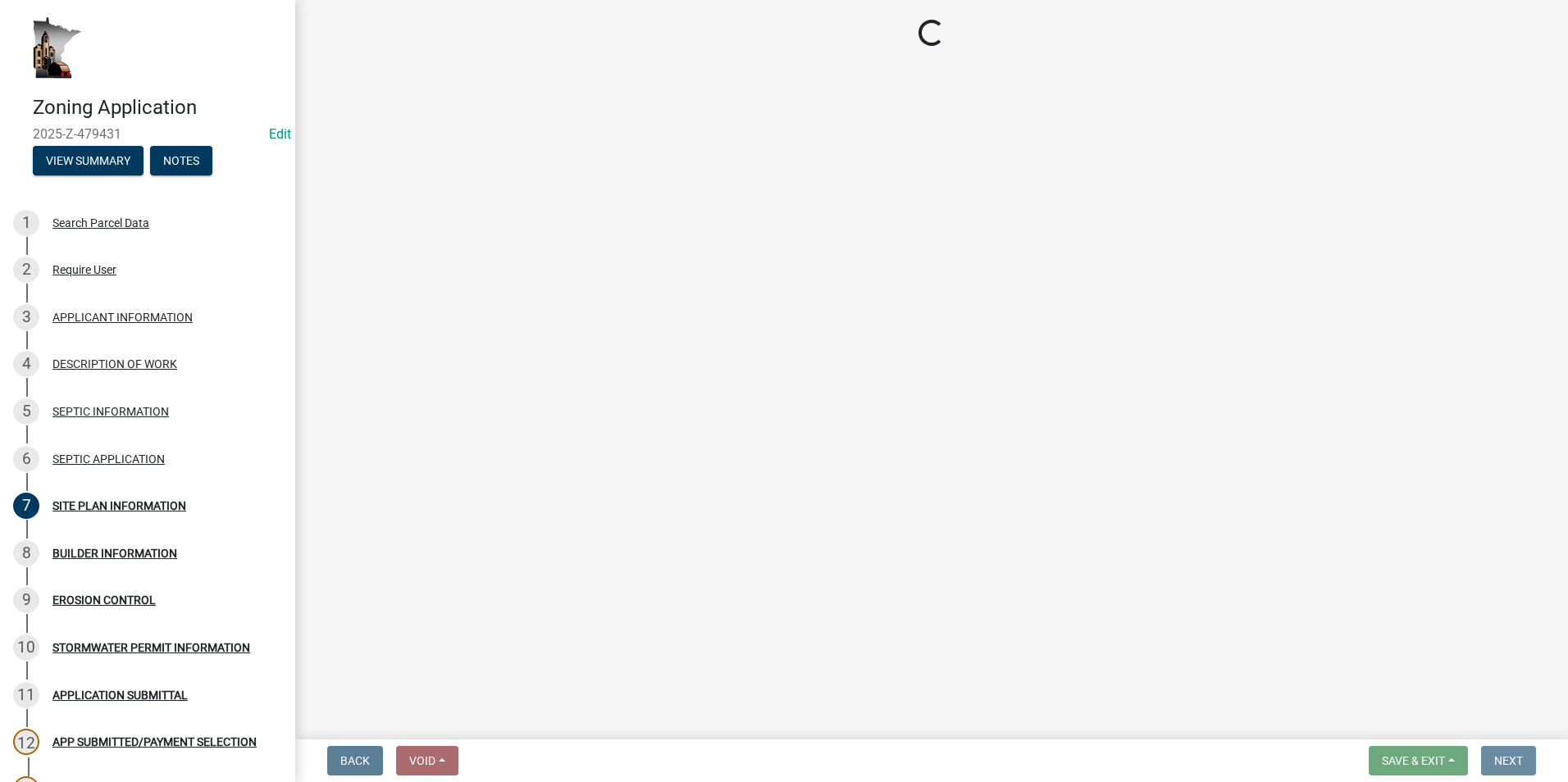
scroll to position [0, 0]
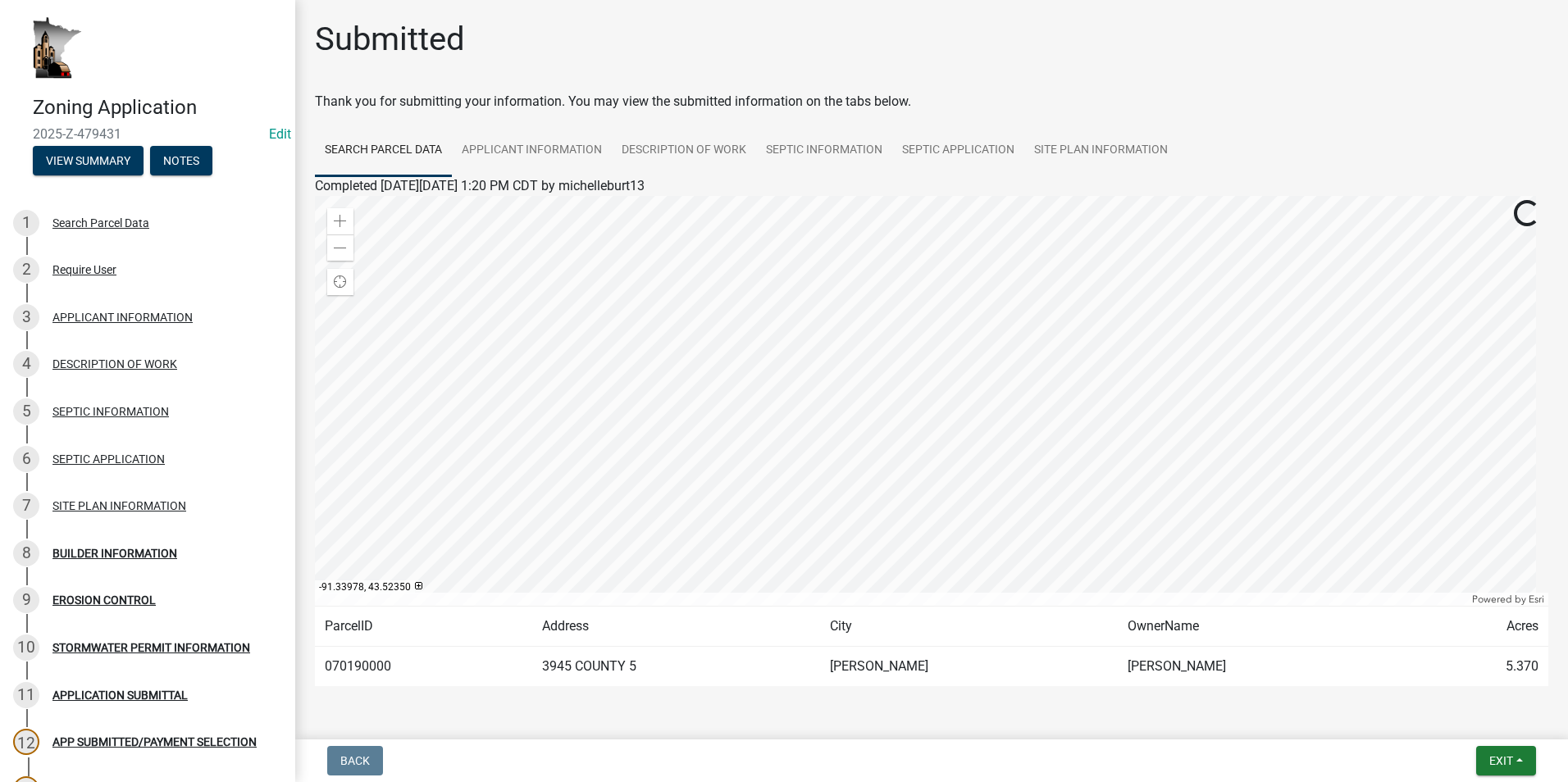
click at [125, 552] on div "BUILDER INFORMATION" at bounding box center [115, 553] width 125 height 11
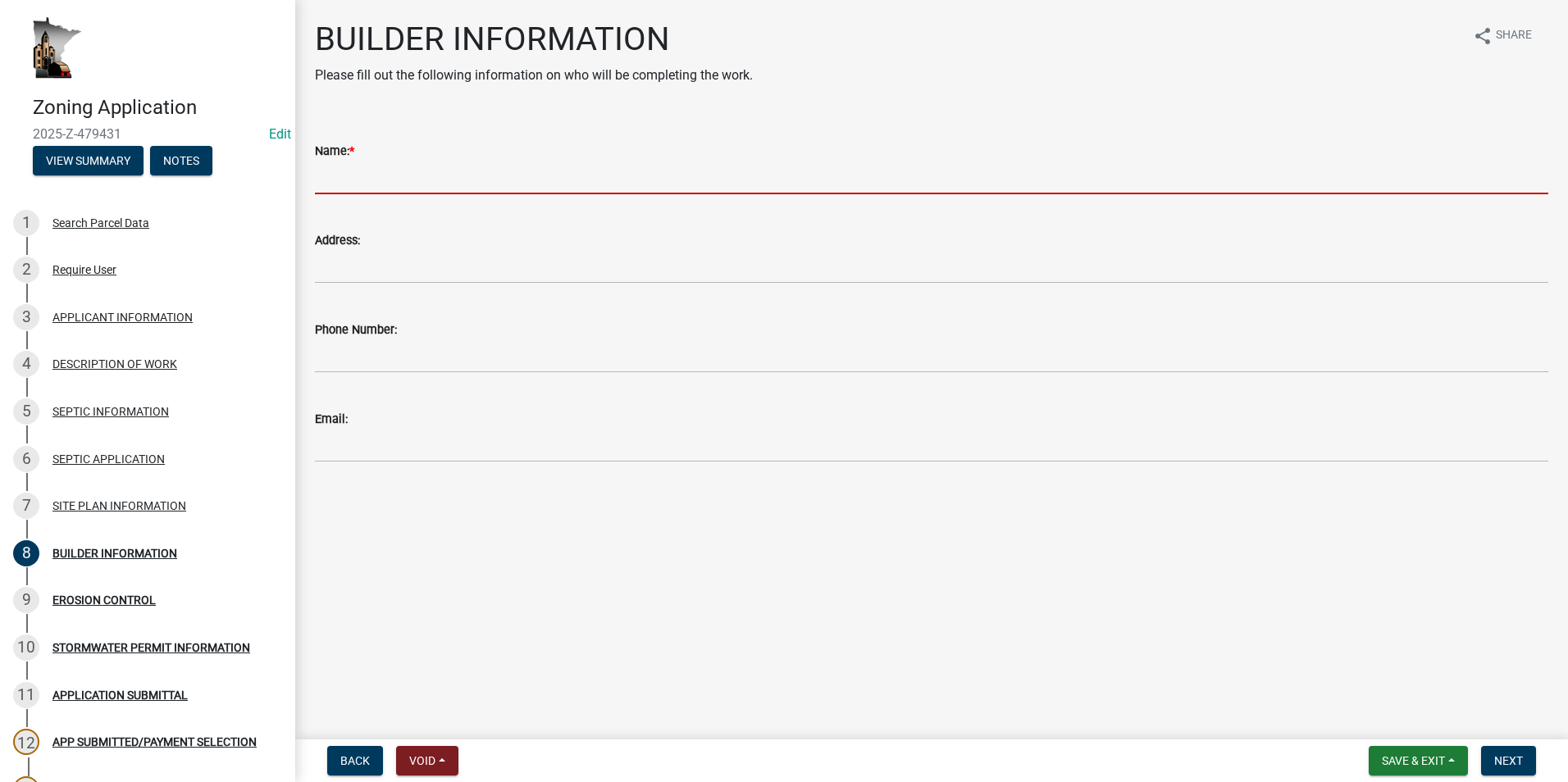
click at [399, 182] on input "Name: *" at bounding box center [932, 177] width 1234 height 33
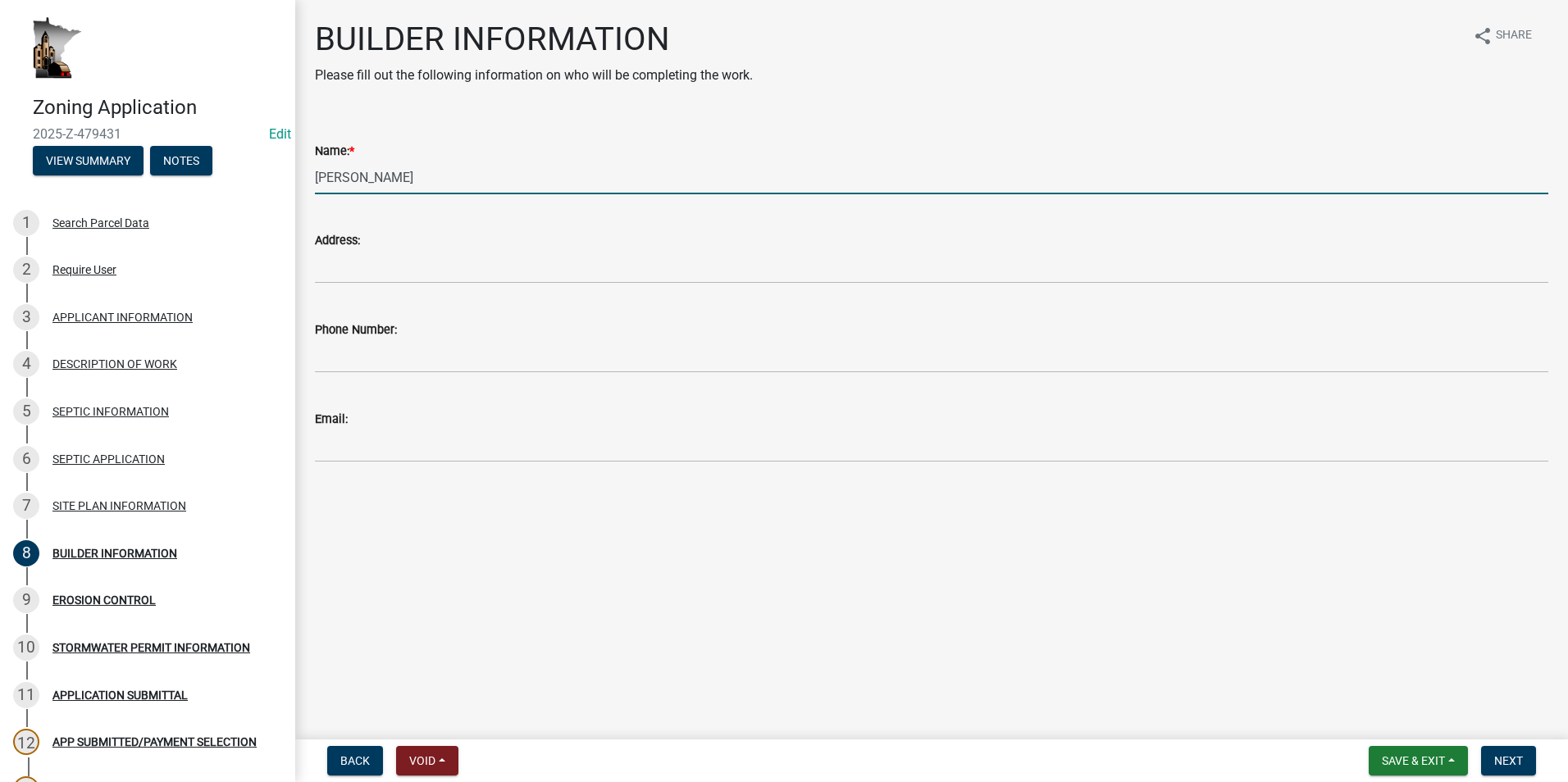
type input "Jack Swinghammer"
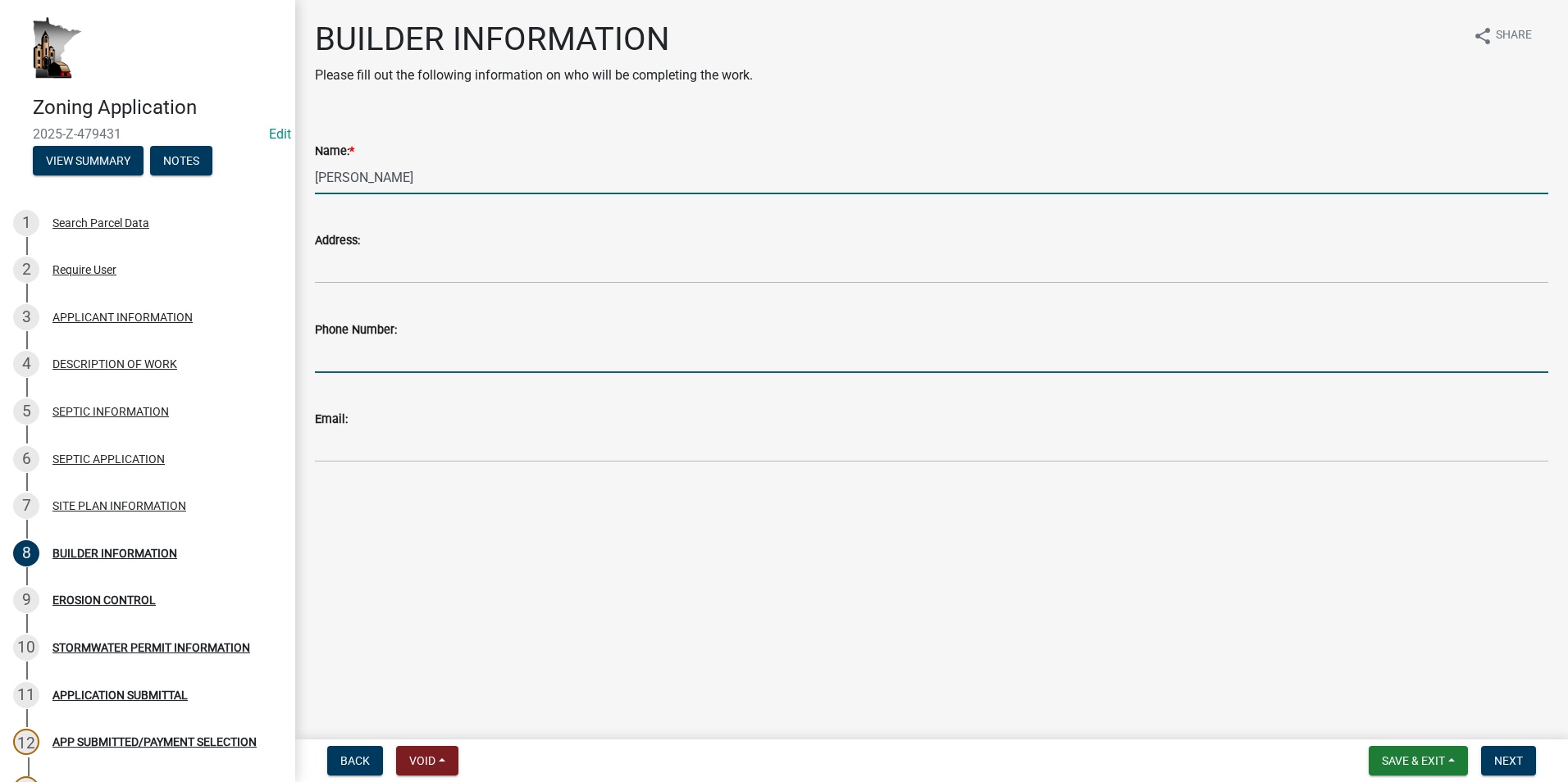
click at [362, 356] on input "Phone Number:" at bounding box center [932, 356] width 1234 height 33
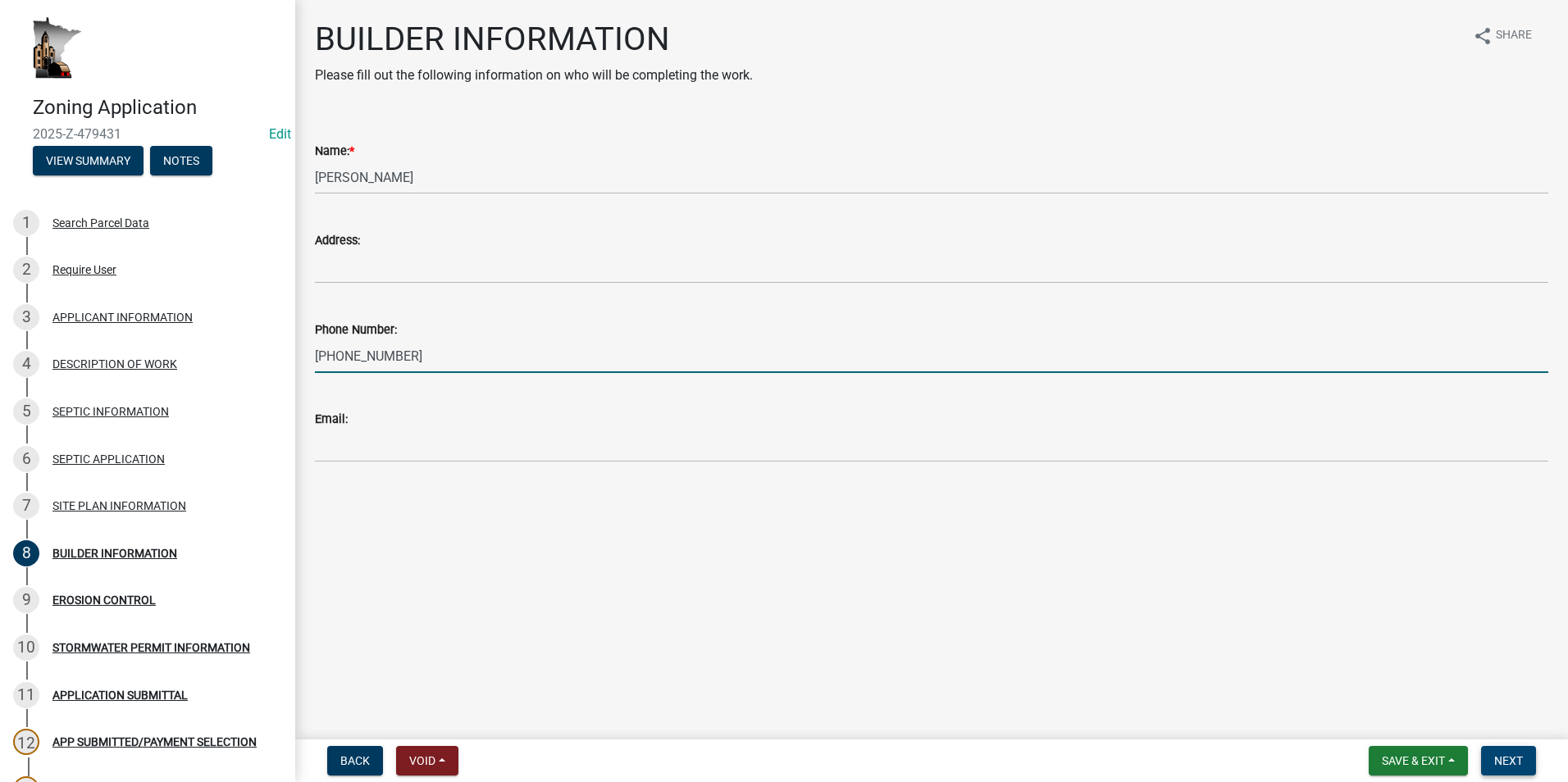
type input "608-498-1851"
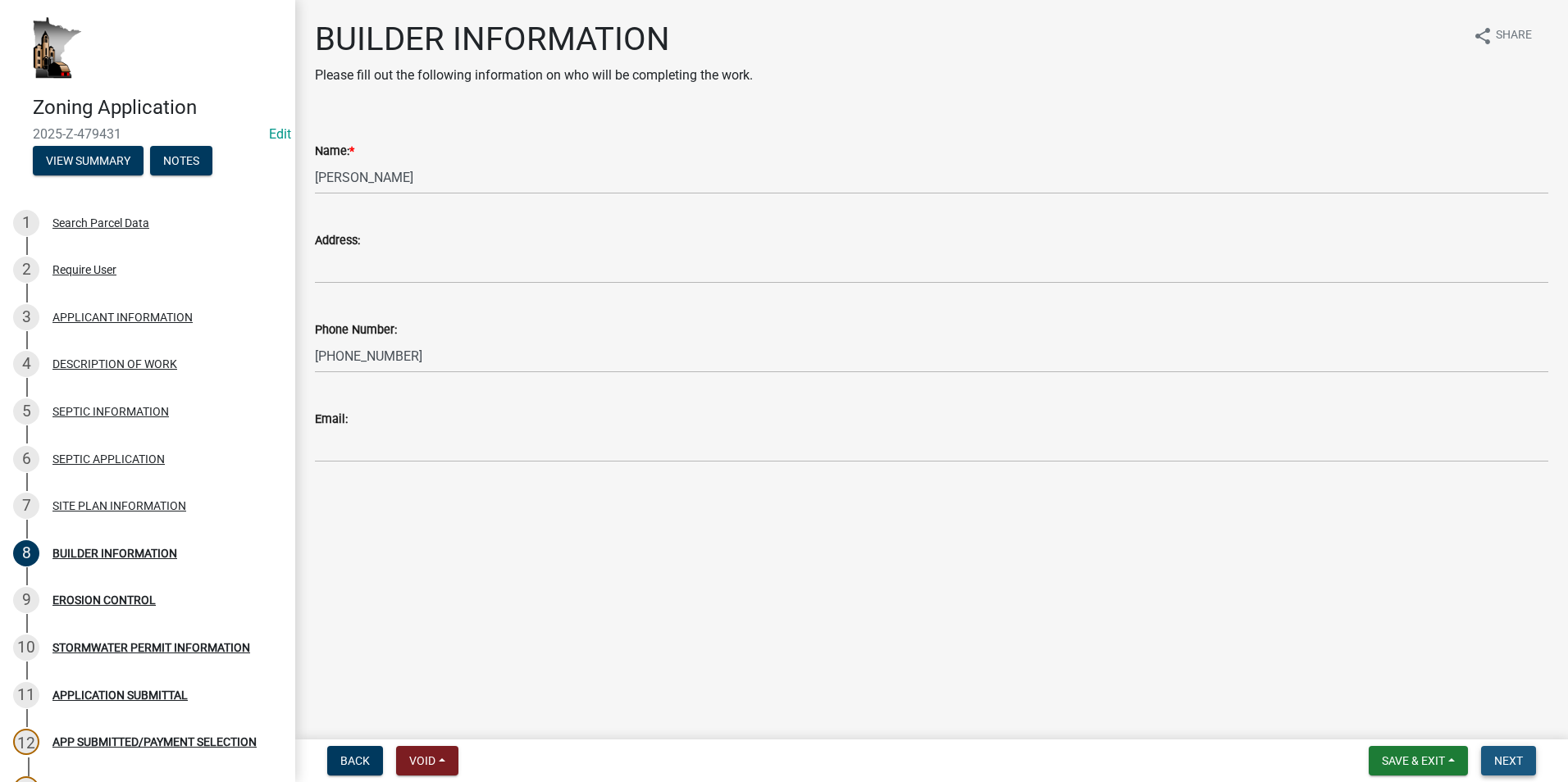
click at [1510, 756] on span "Next" at bounding box center [1508, 760] width 29 height 13
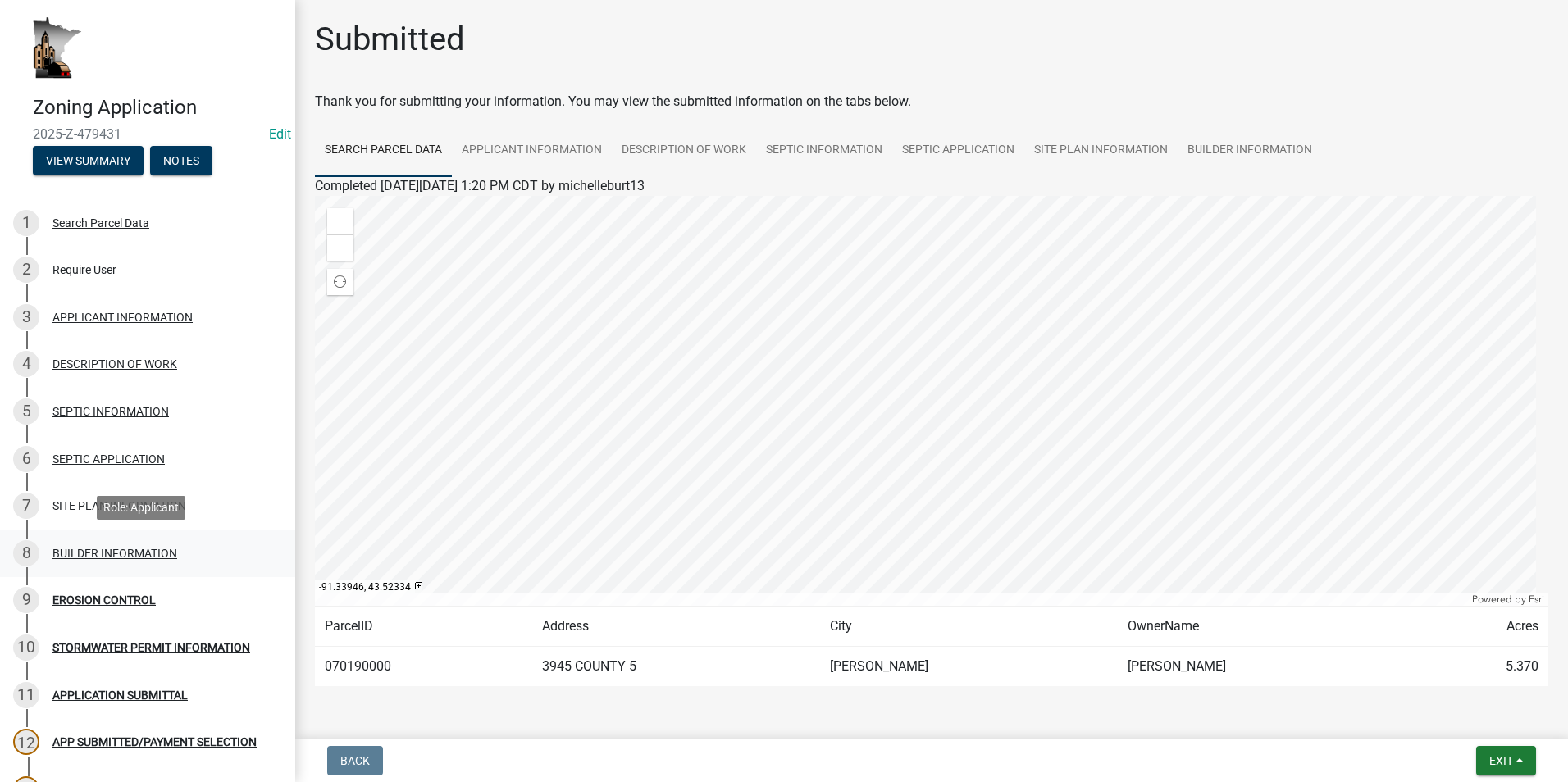
click at [74, 558] on div "BUILDER INFORMATION" at bounding box center [115, 553] width 125 height 11
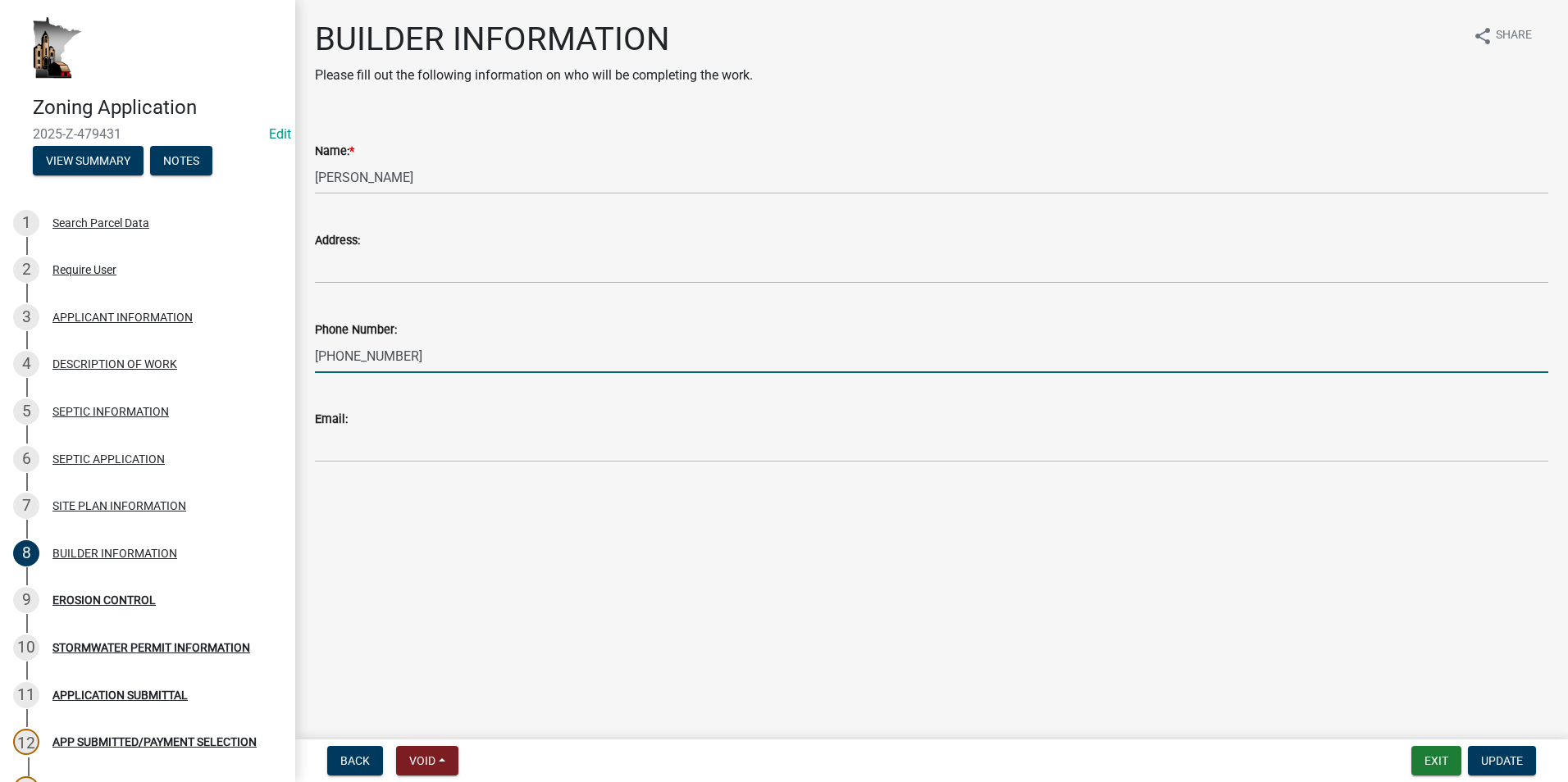
click at [362, 355] on input "608-498-1851" at bounding box center [932, 356] width 1234 height 33
click at [108, 595] on div "EROSION CONTROL" at bounding box center [104, 600] width 103 height 11
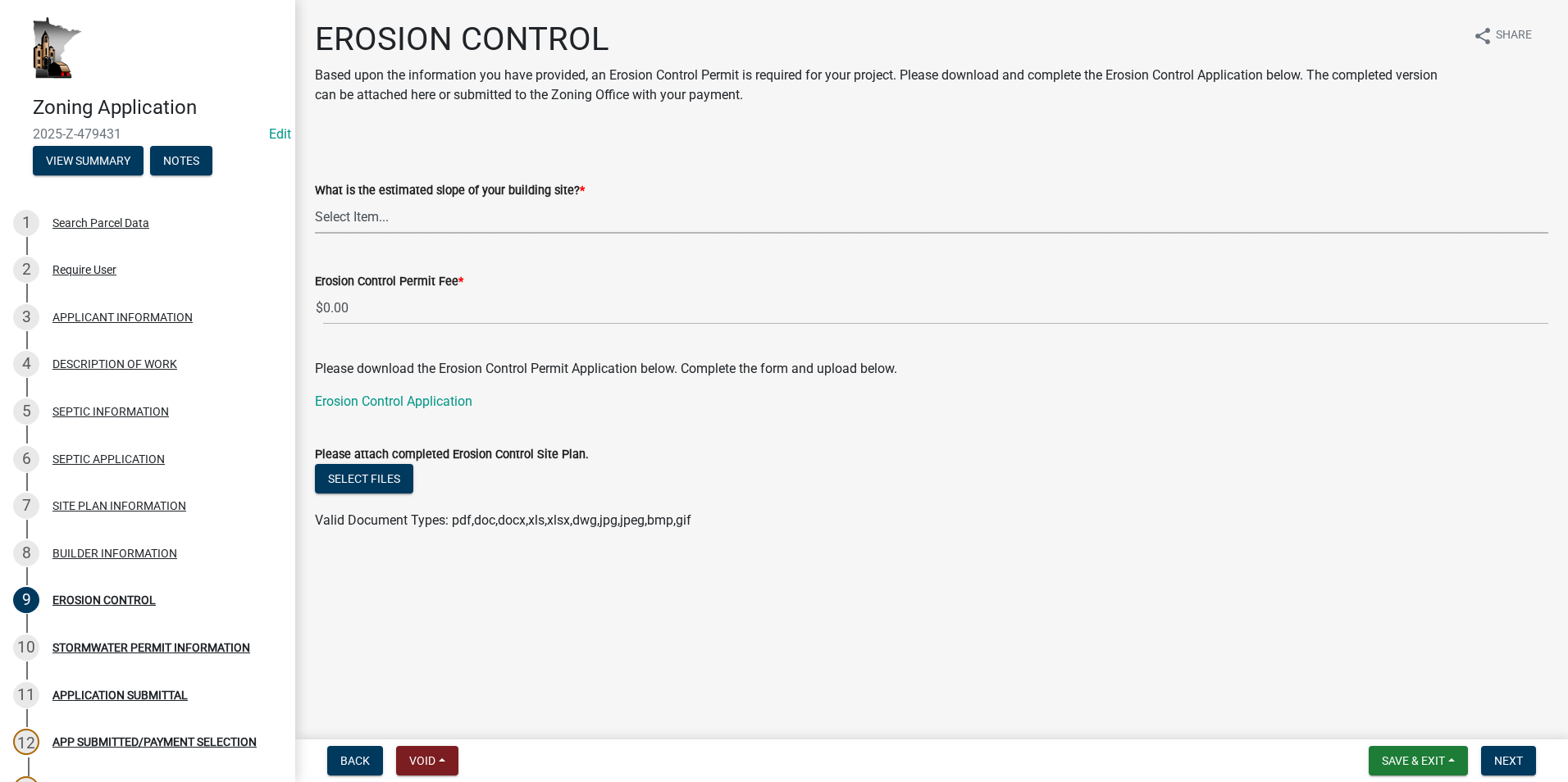
click at [395, 214] on select "Select Item... Less than 12% 13% to 19% 20% to 24% 25% or greater" at bounding box center [932, 217] width 1234 height 33
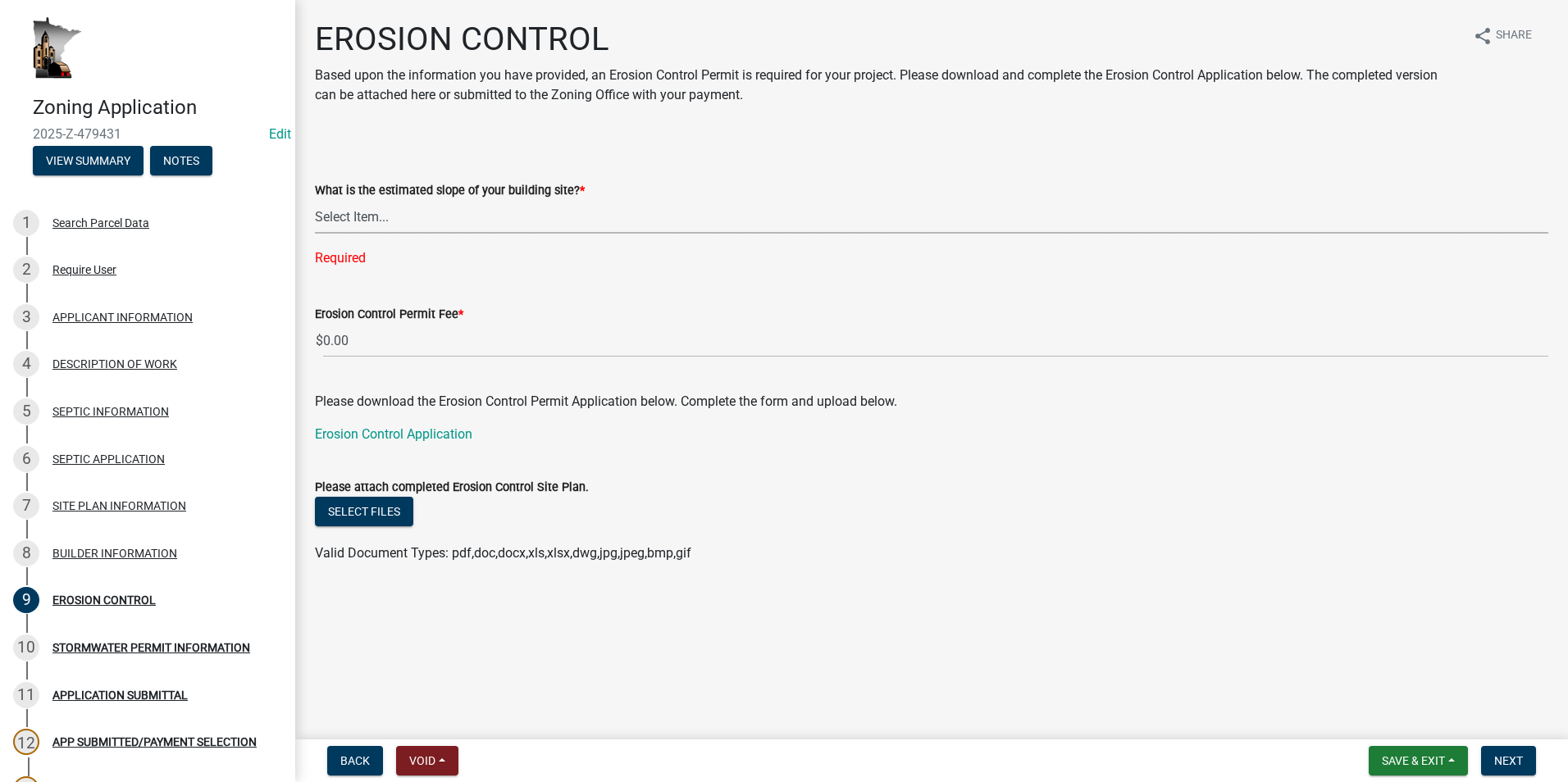
click at [400, 219] on select "Select Item... Less than 12% 13% to 19% 20% to 24% 25% or greater" at bounding box center [932, 217] width 1234 height 33
click at [315, 200] on select "Select Item... Less than 12% 13% to 19% 20% to 24% 25% or greater" at bounding box center [932, 217] width 1234 height 33
select select "8ae685bd-6d9e-44a0-8f7c-04abed5f7dc1"
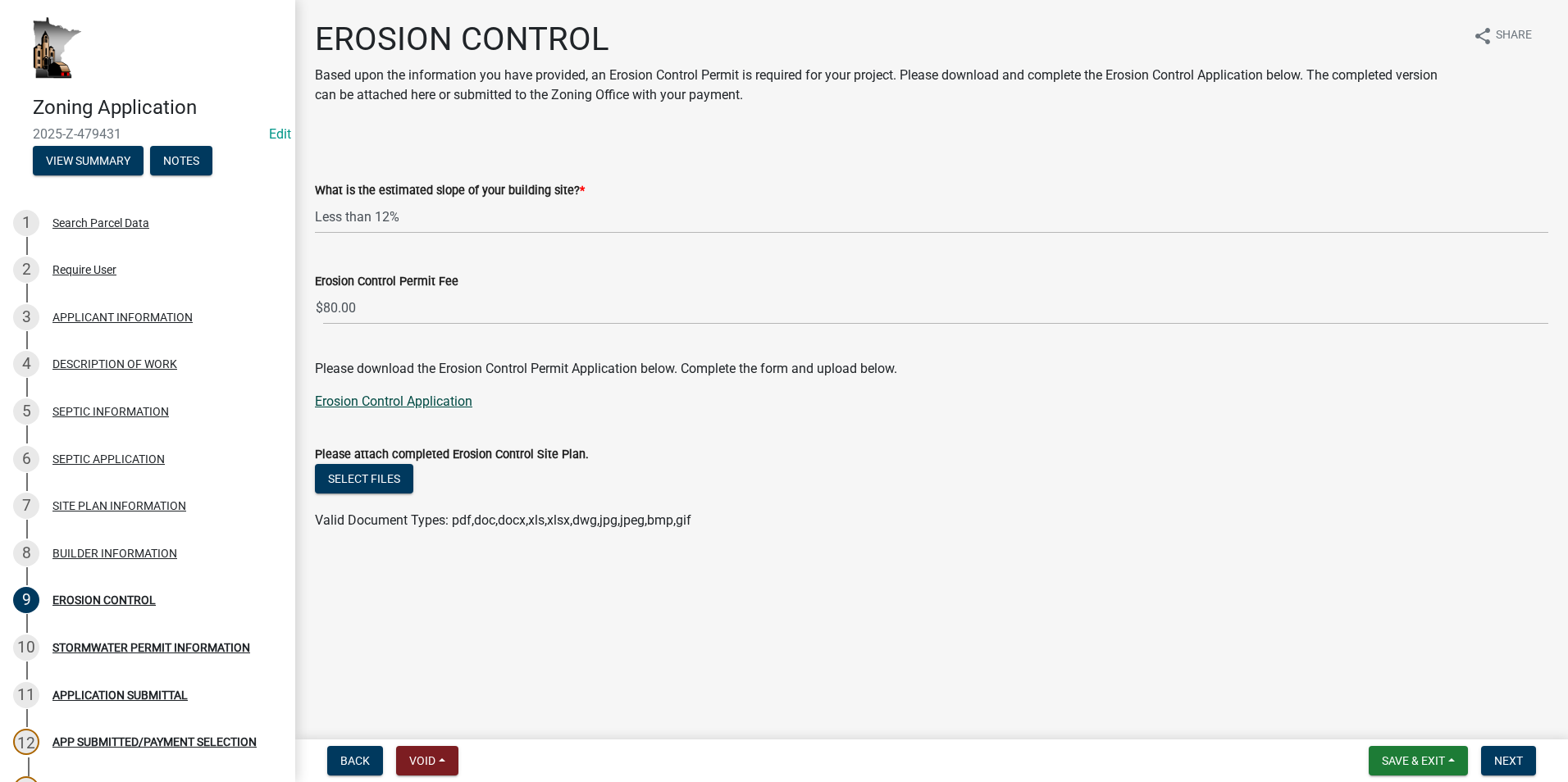
click at [378, 402] on link "Erosion Control Application" at bounding box center [393, 401] width 158 height 15
click at [1507, 754] on span "Next" at bounding box center [1508, 760] width 29 height 13
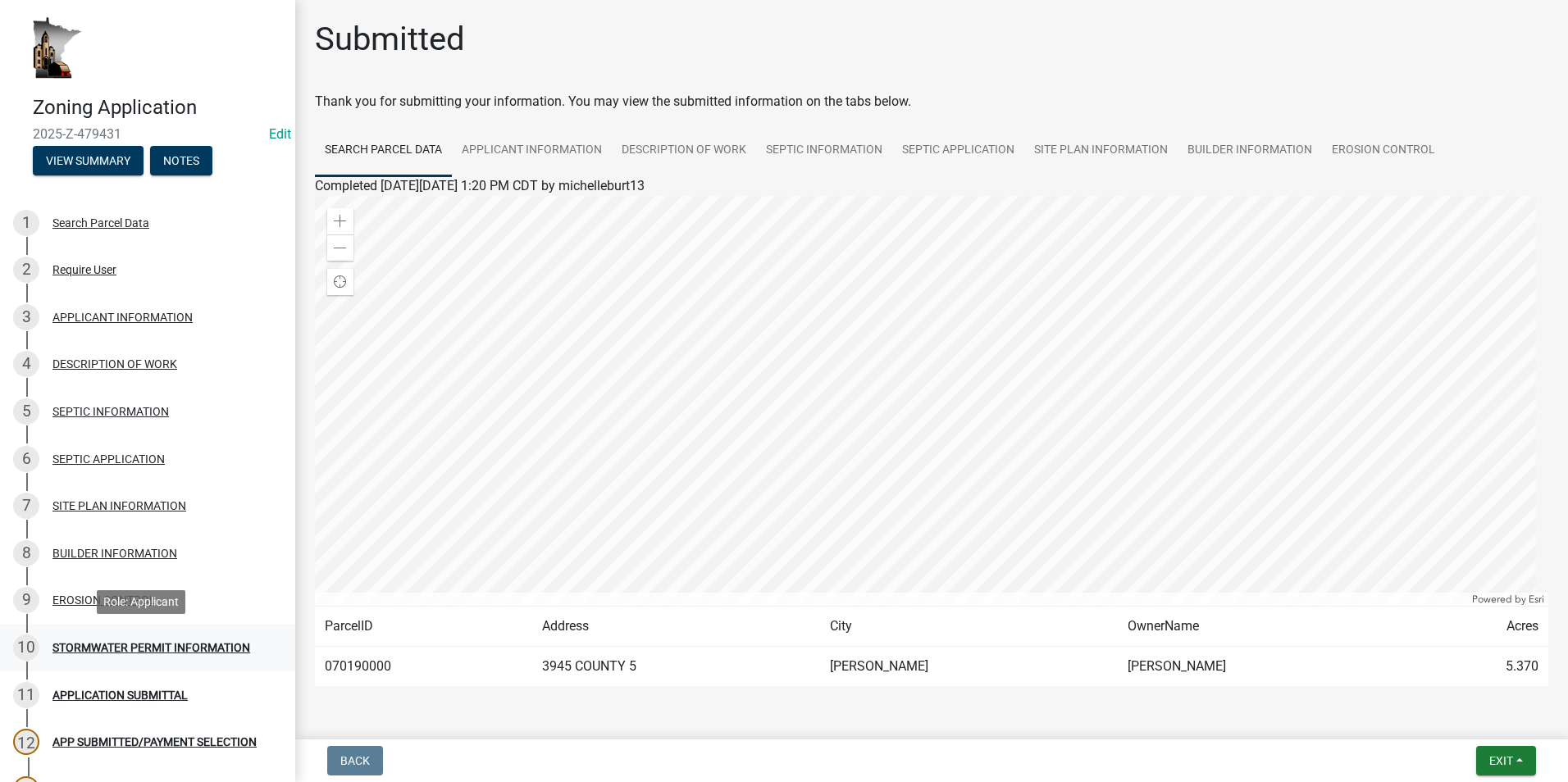
scroll to position [82, 0]
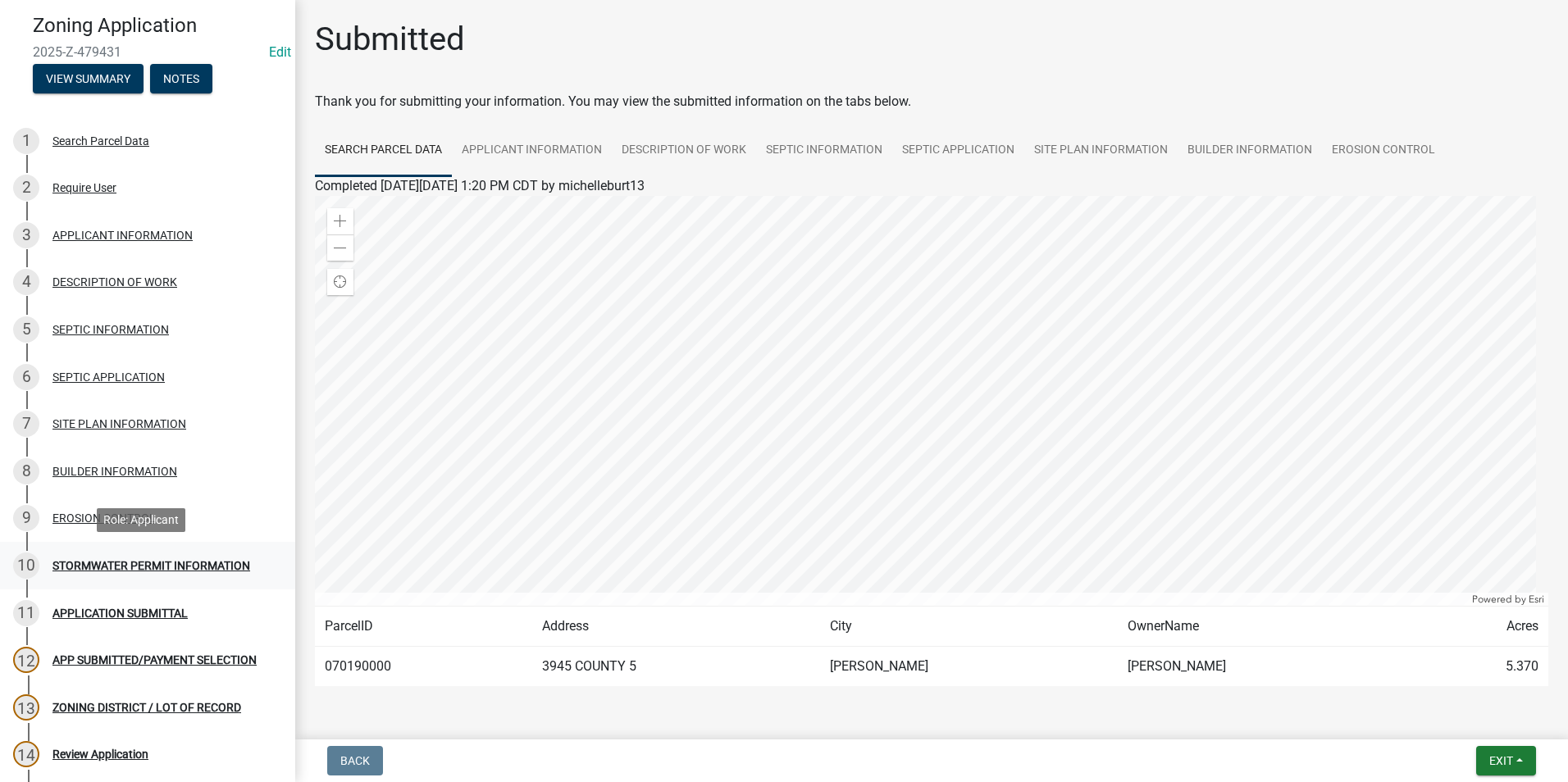
click at [137, 568] on div "STORMWATER PERMIT INFORMATION" at bounding box center [152, 565] width 198 height 11
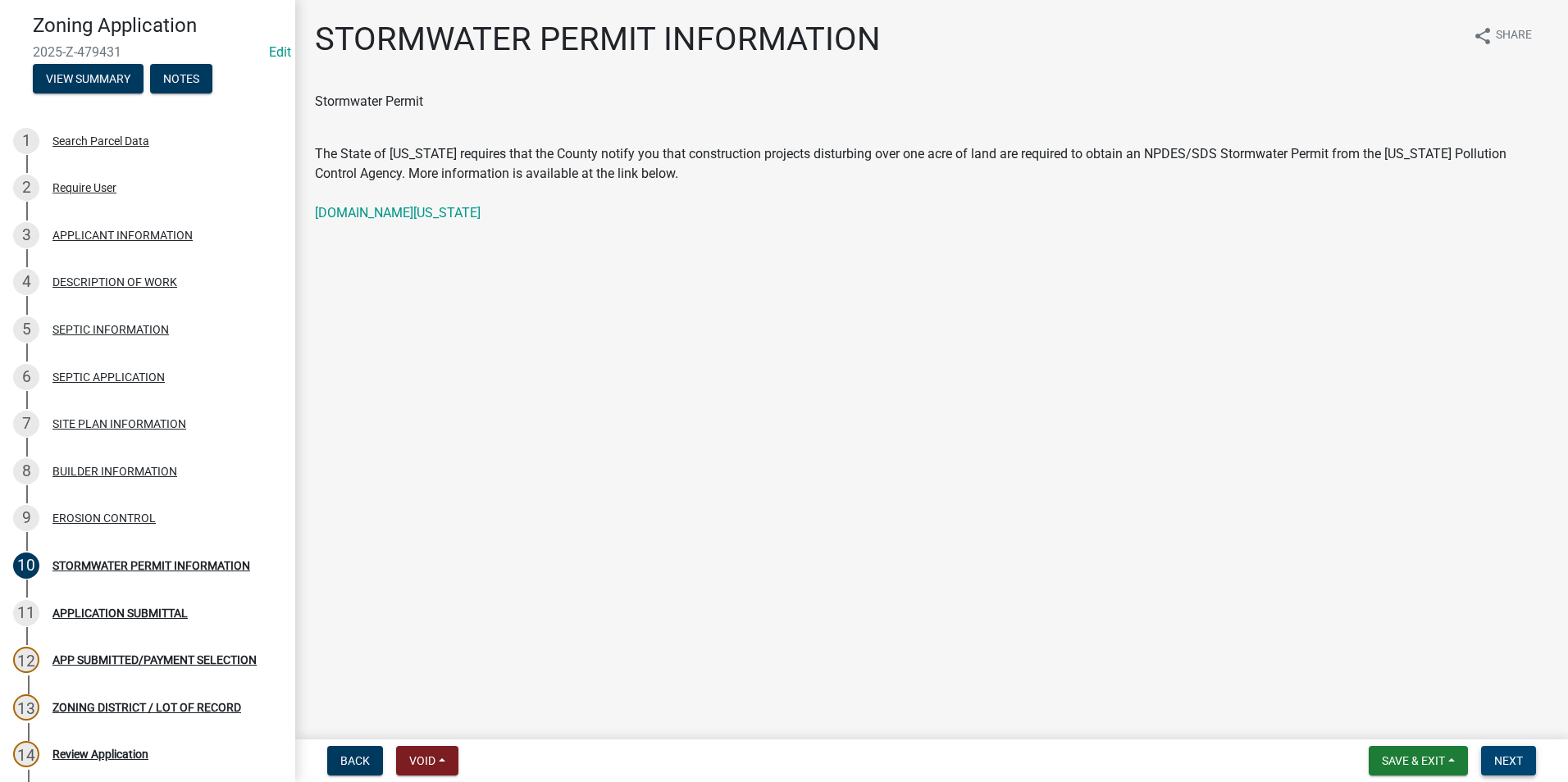
click at [1516, 761] on span "Next" at bounding box center [1508, 760] width 29 height 13
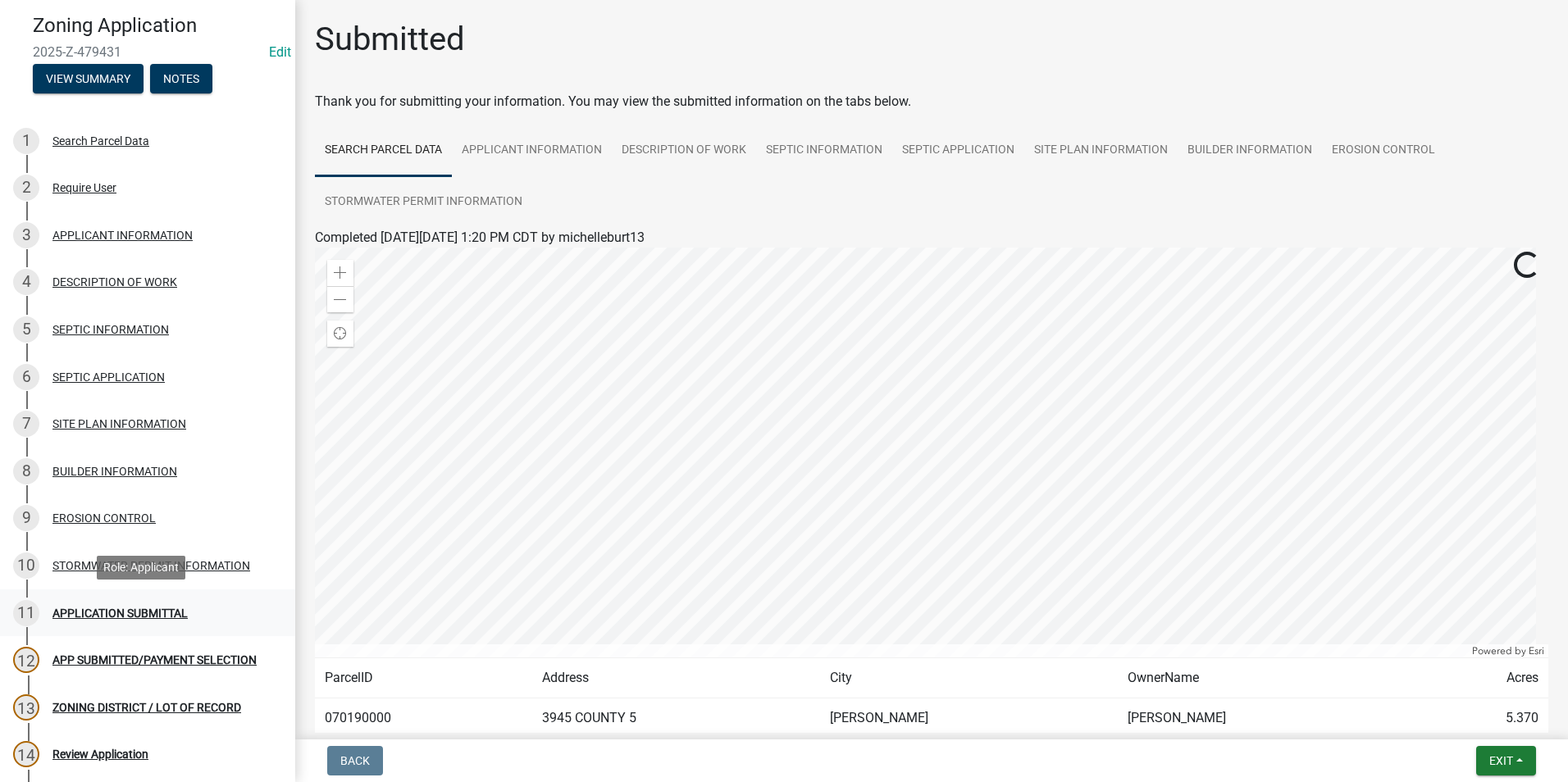
click at [163, 613] on div "APPLICATION SUBMITTAL" at bounding box center [120, 612] width 136 height 11
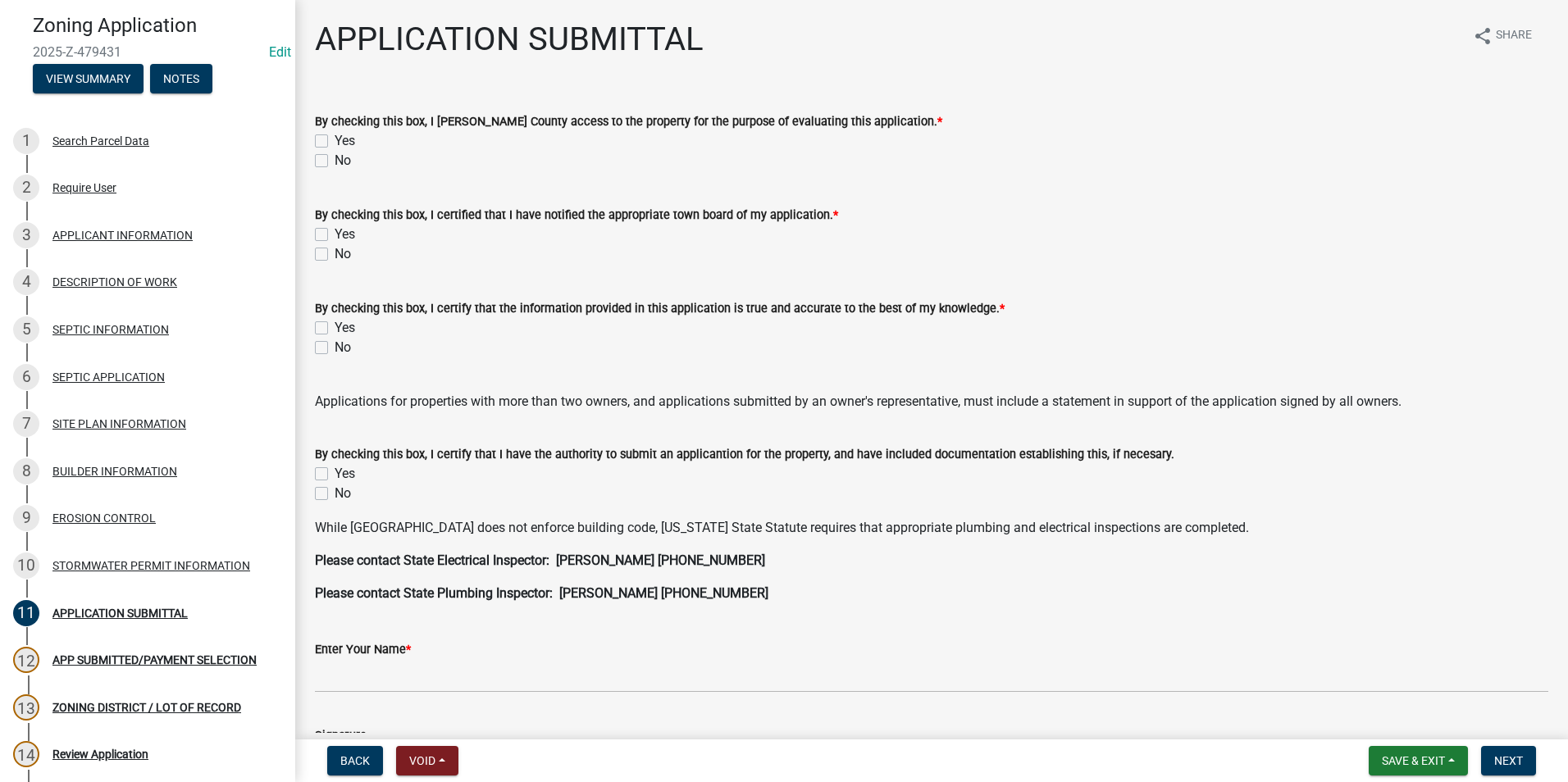
click at [334, 141] on label "Yes" at bounding box center [345, 141] width 20 height 20
click at [334, 141] on input "Yes" at bounding box center [340, 136] width 10 height 10
checkbox input "true"
checkbox input "false"
click at [334, 236] on label "Yes" at bounding box center [345, 234] width 20 height 20
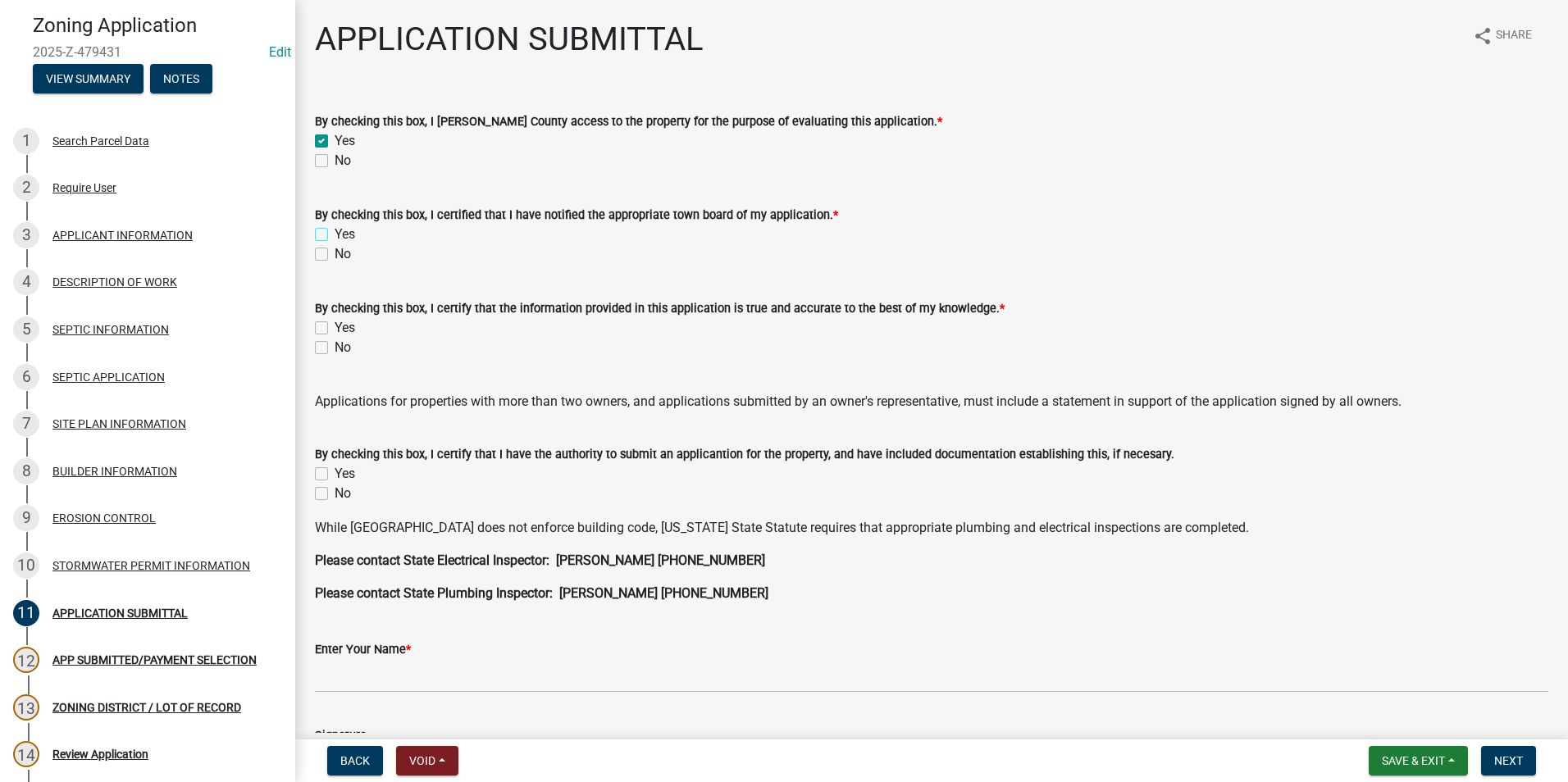
click at [334, 235] on input "Yes" at bounding box center [340, 229] width 10 height 10
checkbox input "true"
checkbox input "false"
click at [334, 326] on label "Yes" at bounding box center [345, 327] width 20 height 20
click at [334, 326] on input "Yes" at bounding box center [340, 323] width 10 height 10
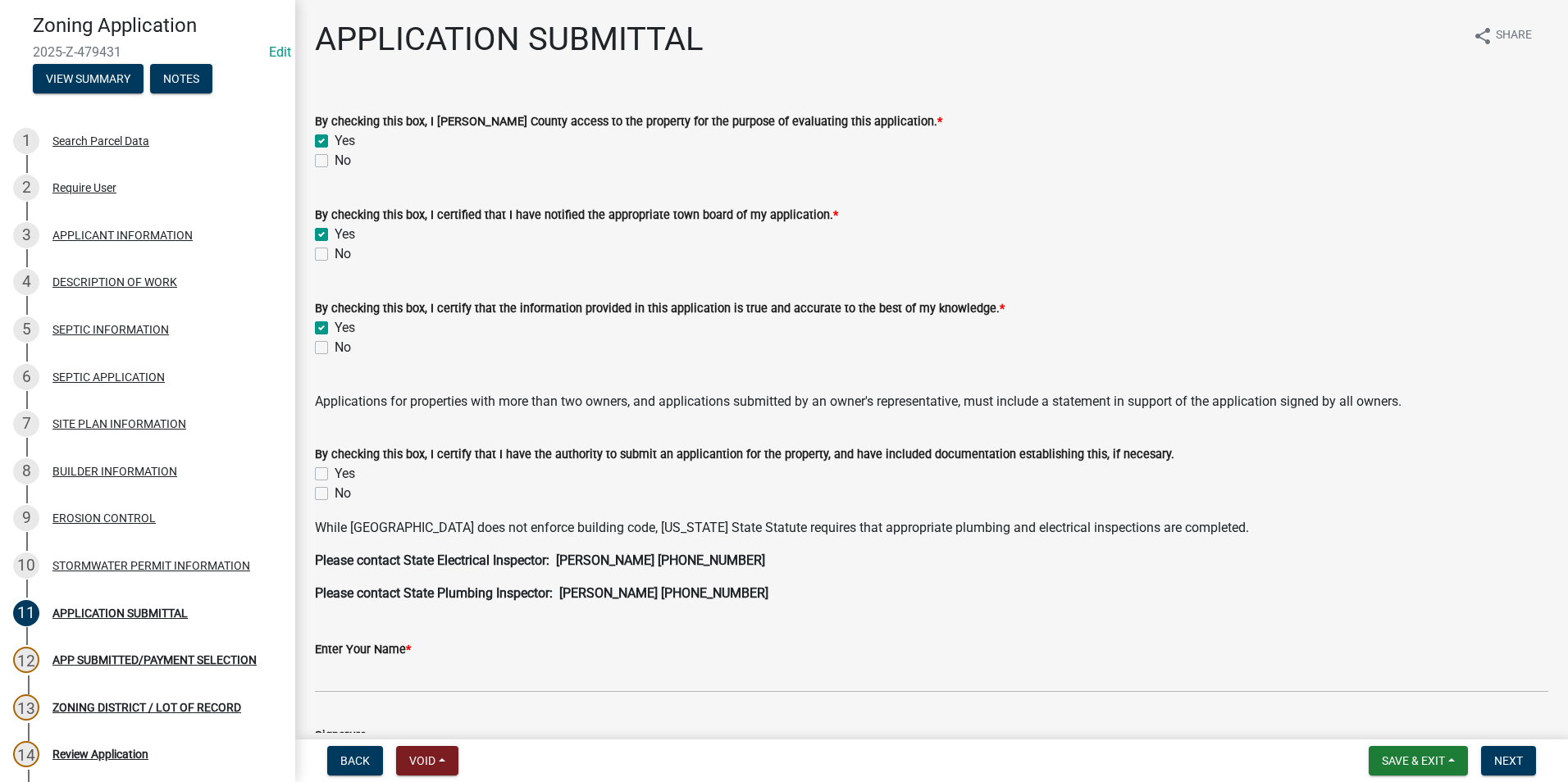
checkbox input "true"
checkbox input "false"
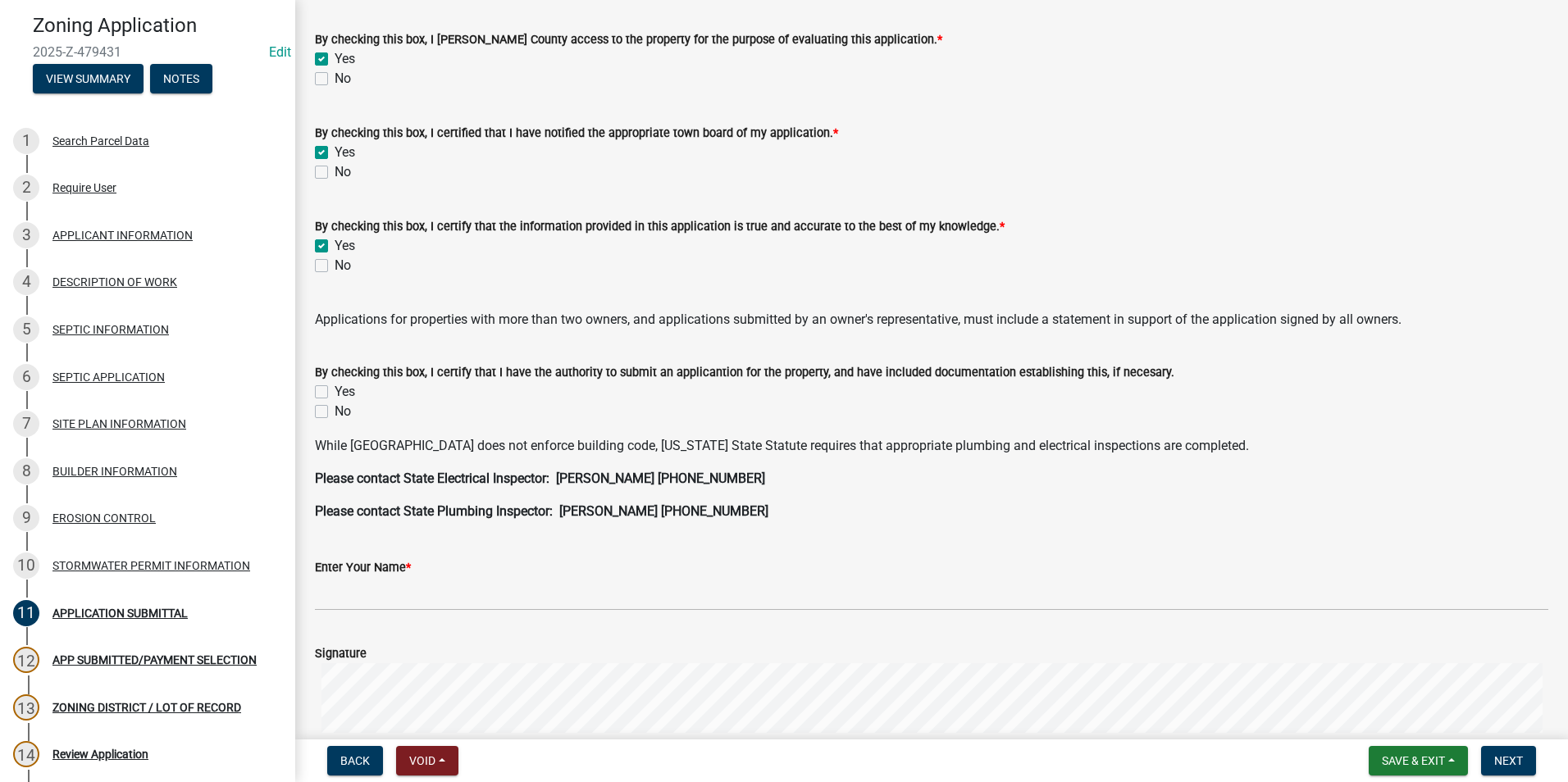
click at [334, 392] on label "Yes" at bounding box center [345, 391] width 20 height 20
click at [334, 392] on input "Yes" at bounding box center [340, 387] width 10 height 10
checkbox input "true"
checkbox input "false"
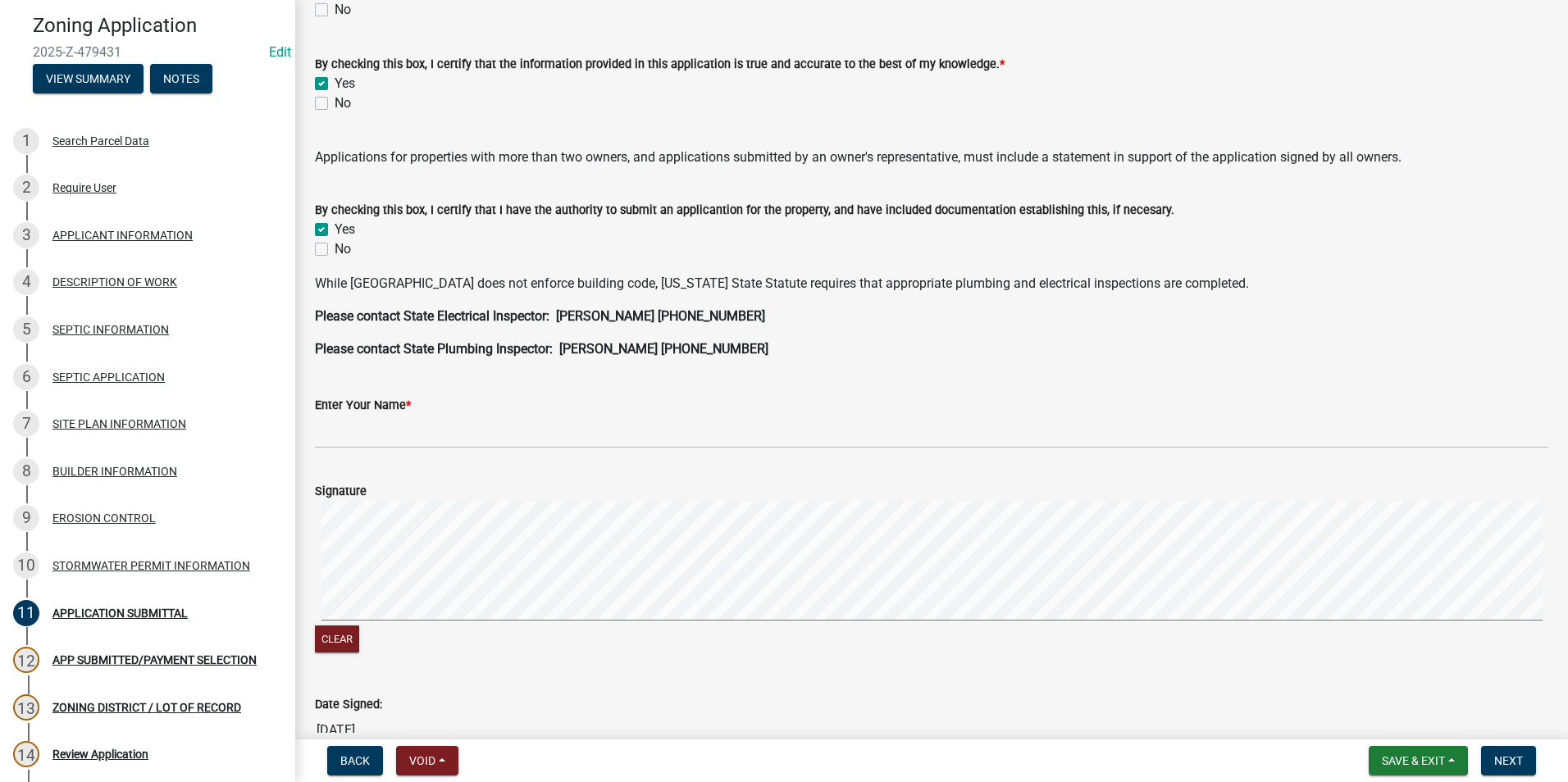
scroll to position [246, 0]
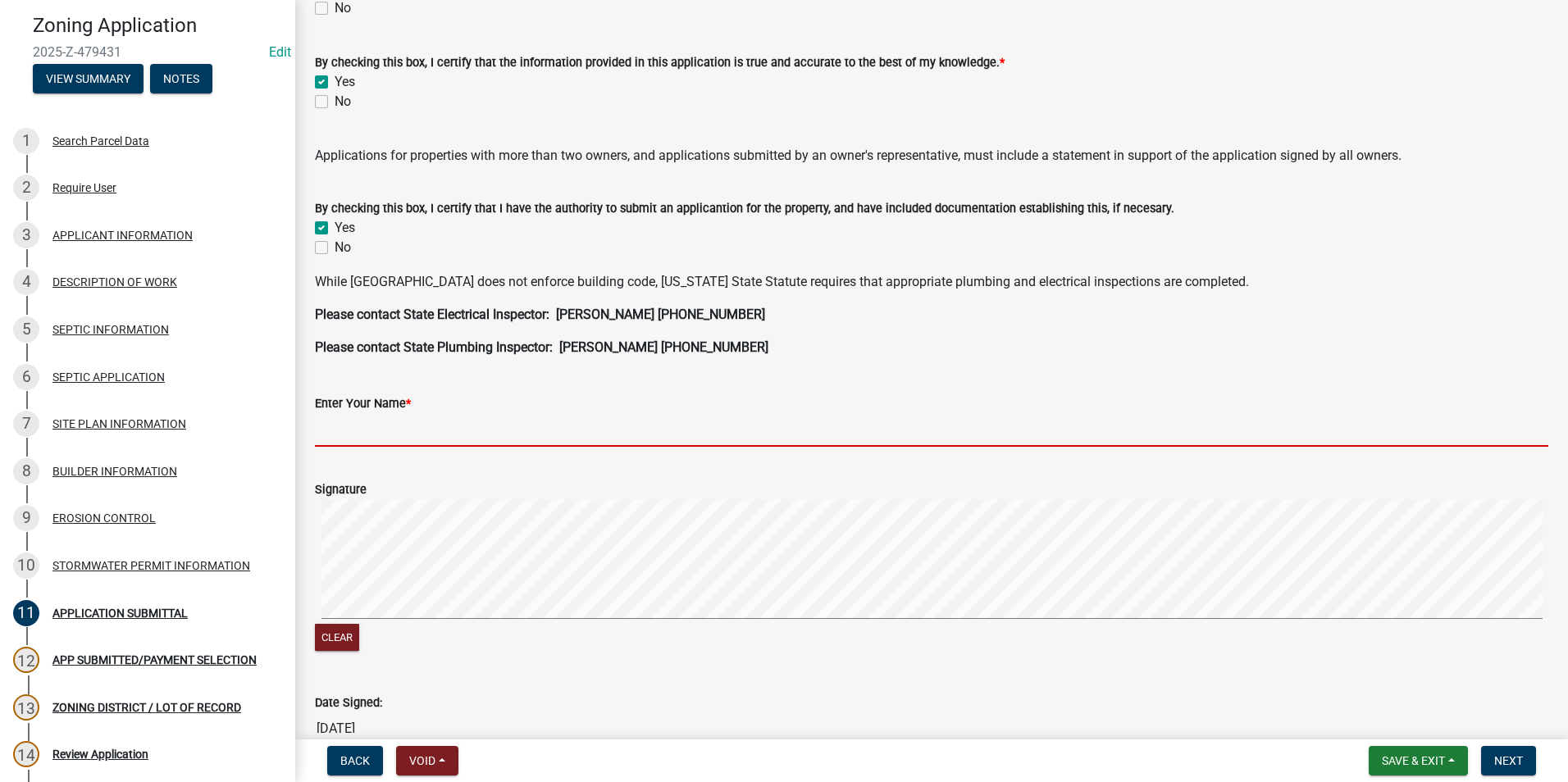
click at [342, 429] on input "Enter Your Name *" at bounding box center [932, 429] width 1234 height 33
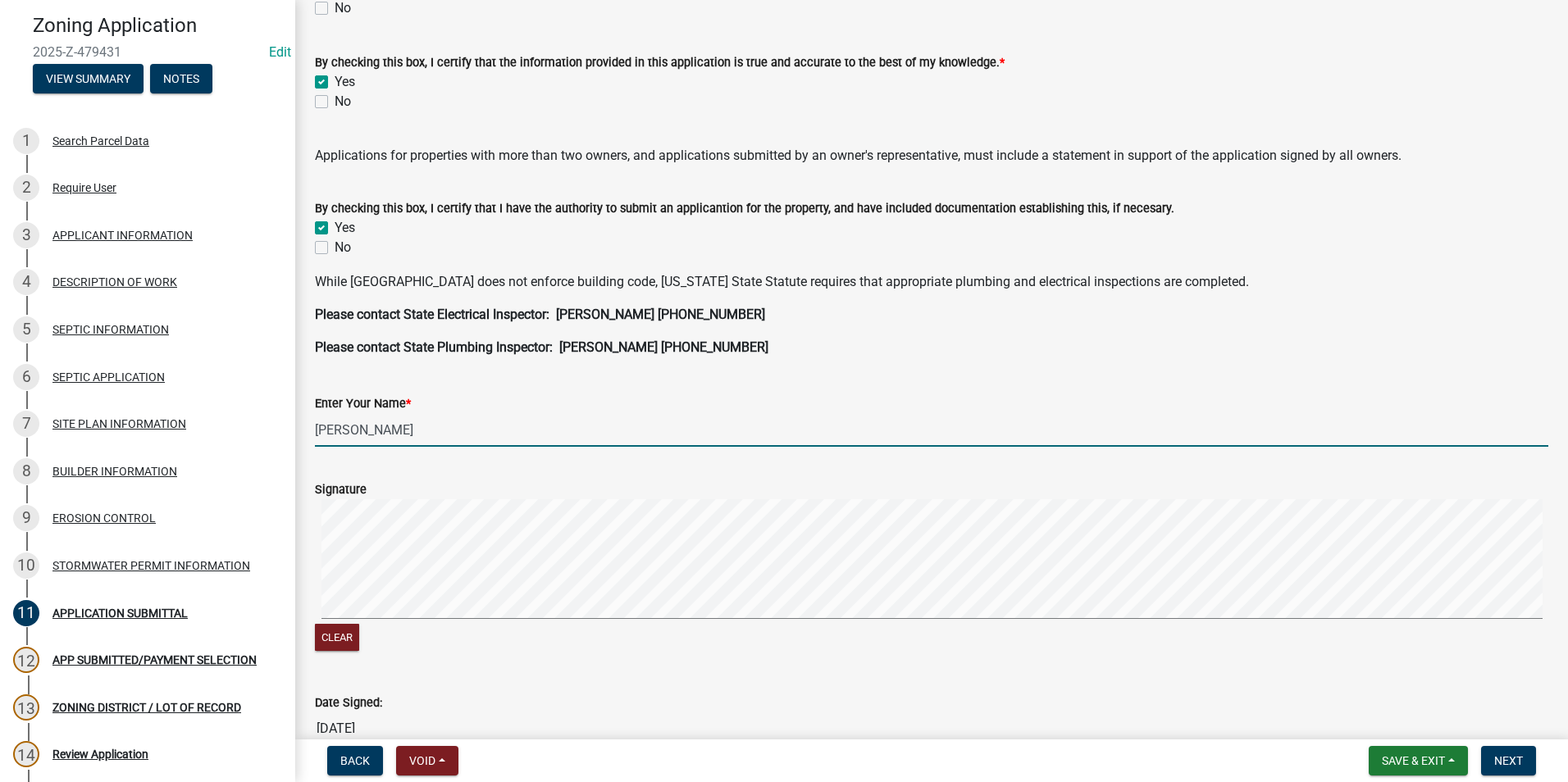
type input "[PERSON_NAME]"
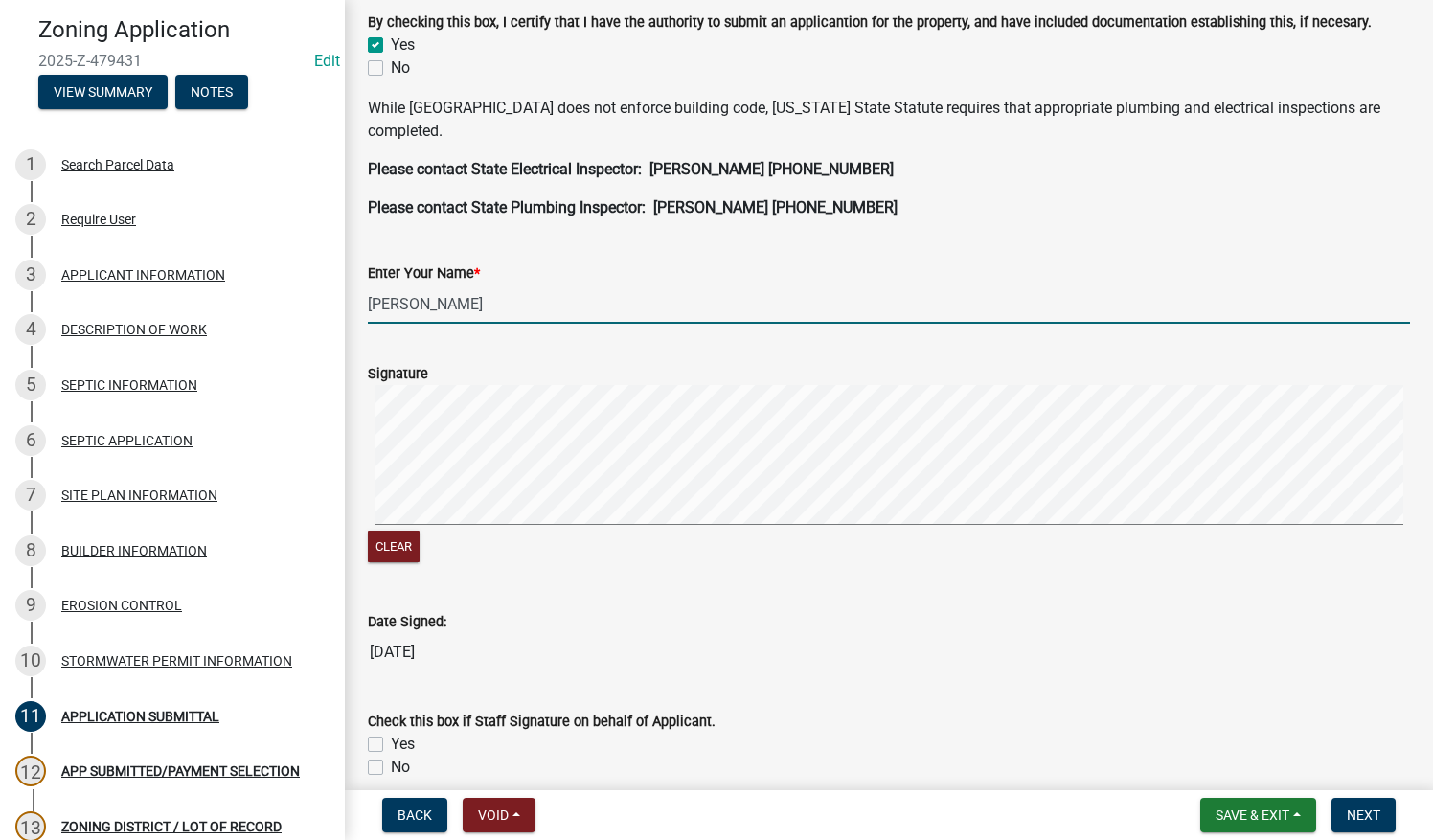
scroll to position [575, 0]
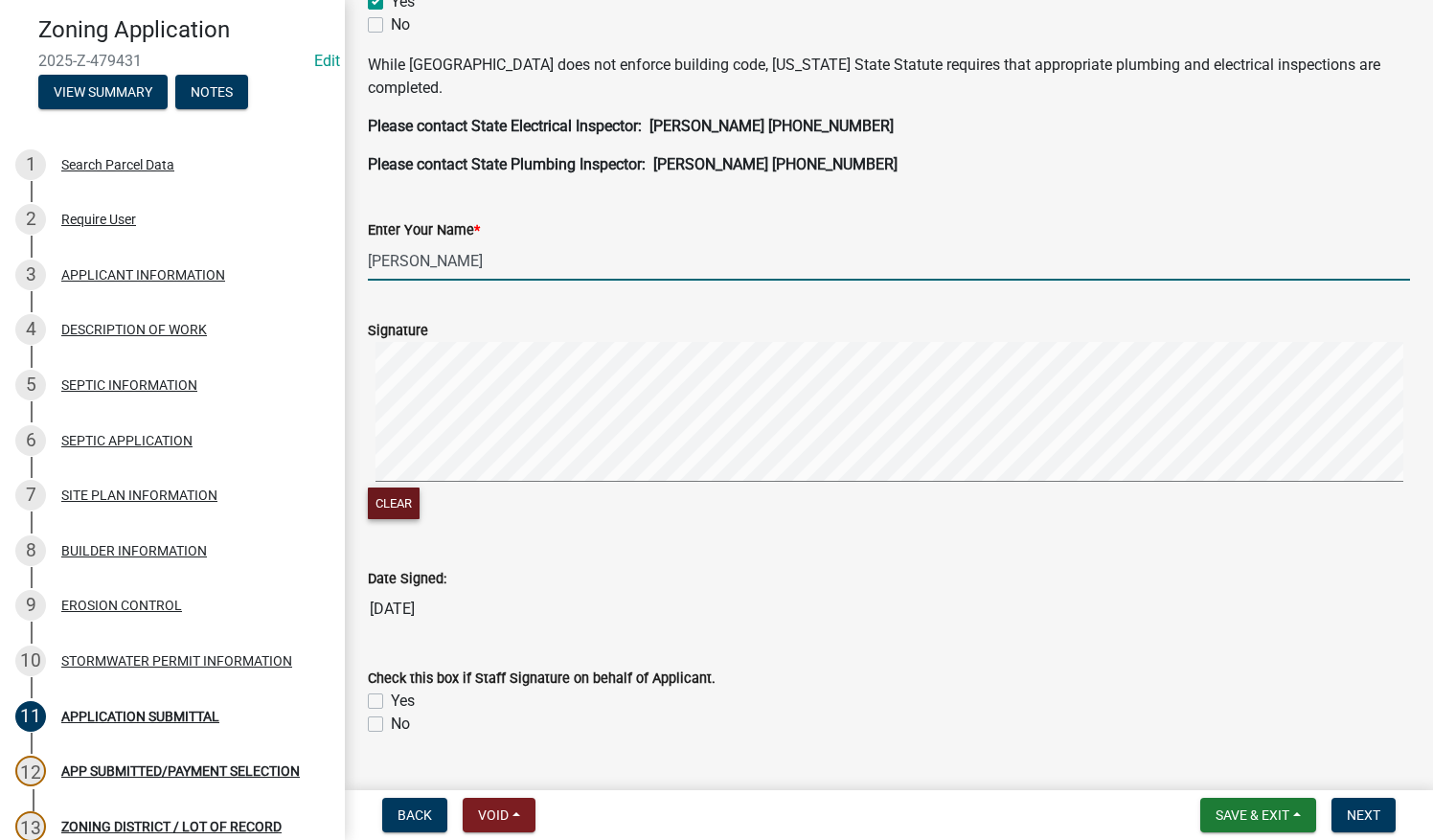
click at [403, 498] on button "Clear" at bounding box center [394, 503] width 52 height 32
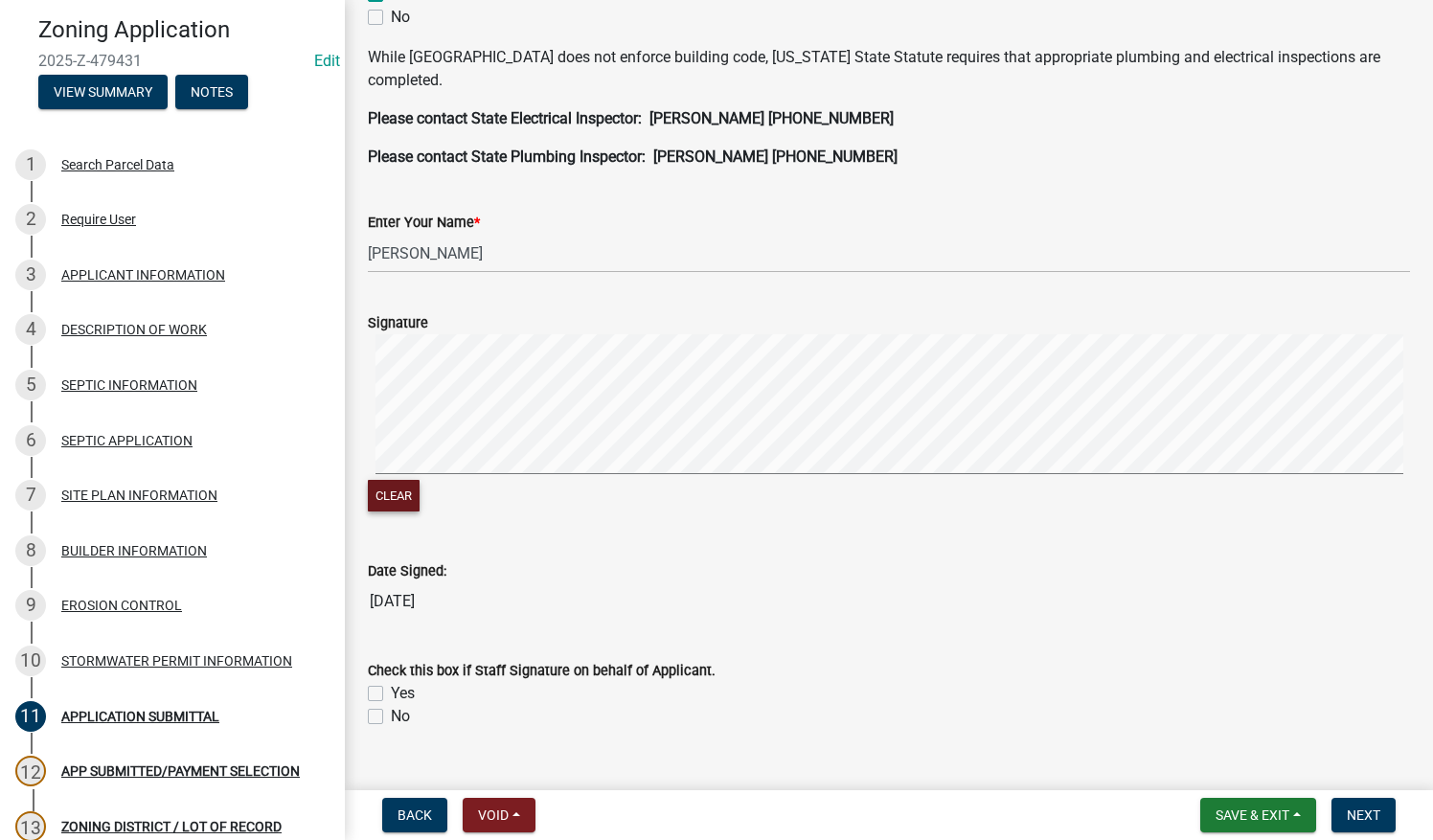
scroll to position [619, 0]
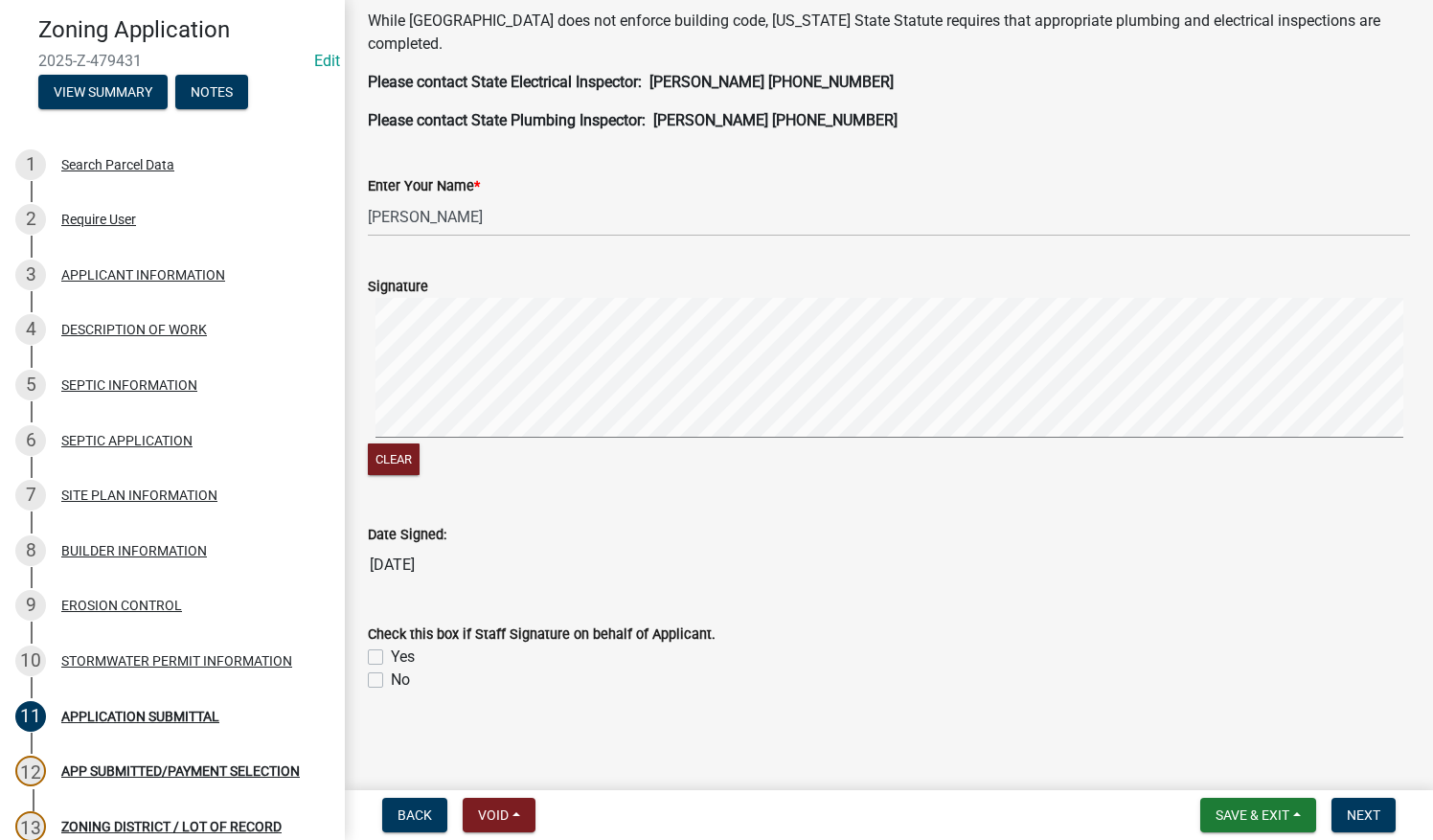
click at [391, 679] on label "No" at bounding box center [400, 680] width 19 height 23
click at [391, 679] on input "No" at bounding box center [397, 675] width 12 height 12
checkbox input "true"
checkbox input "false"
checkbox input "true"
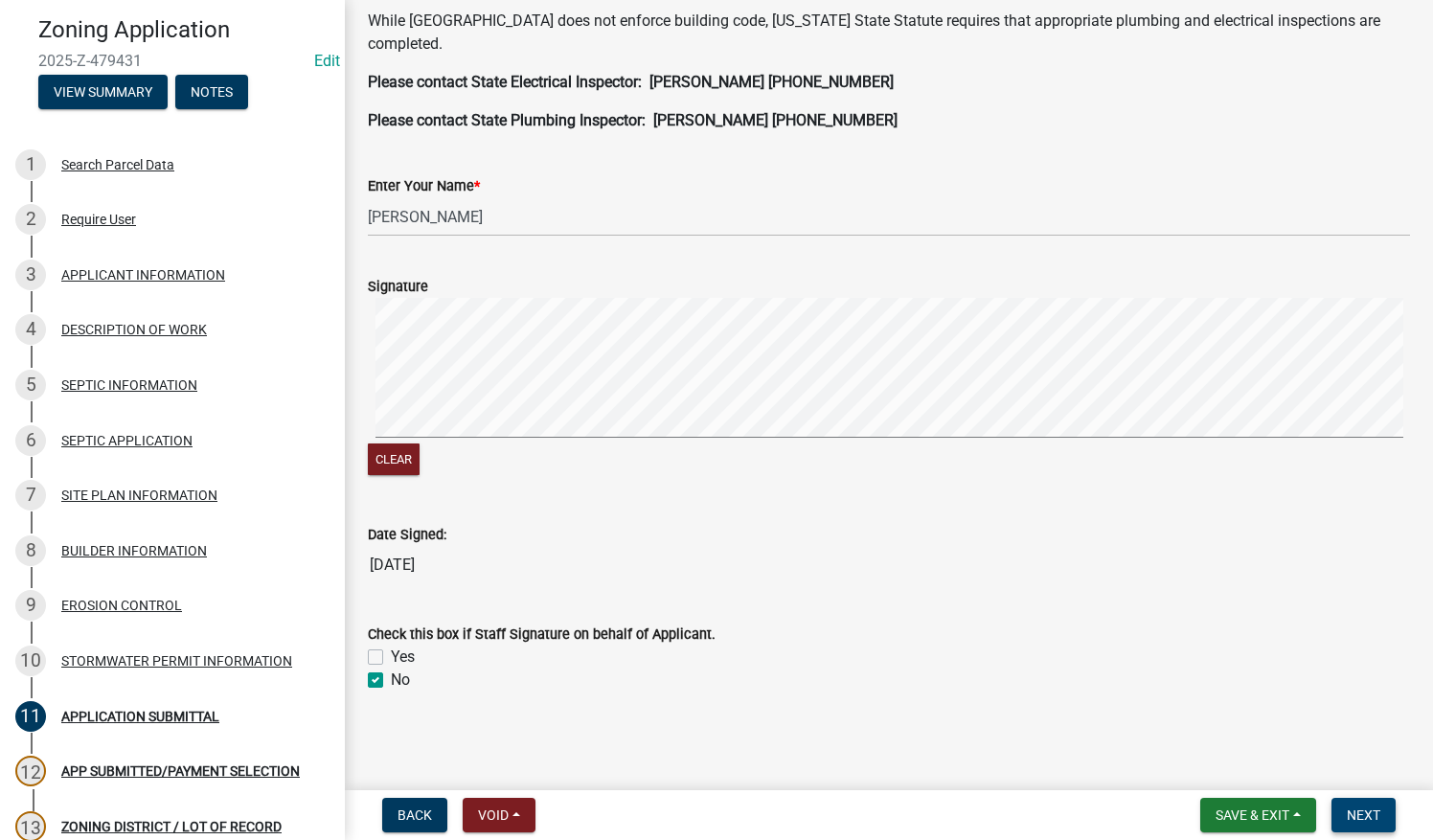
click at [1362, 814] on span "Next" at bounding box center [1363, 814] width 34 height 15
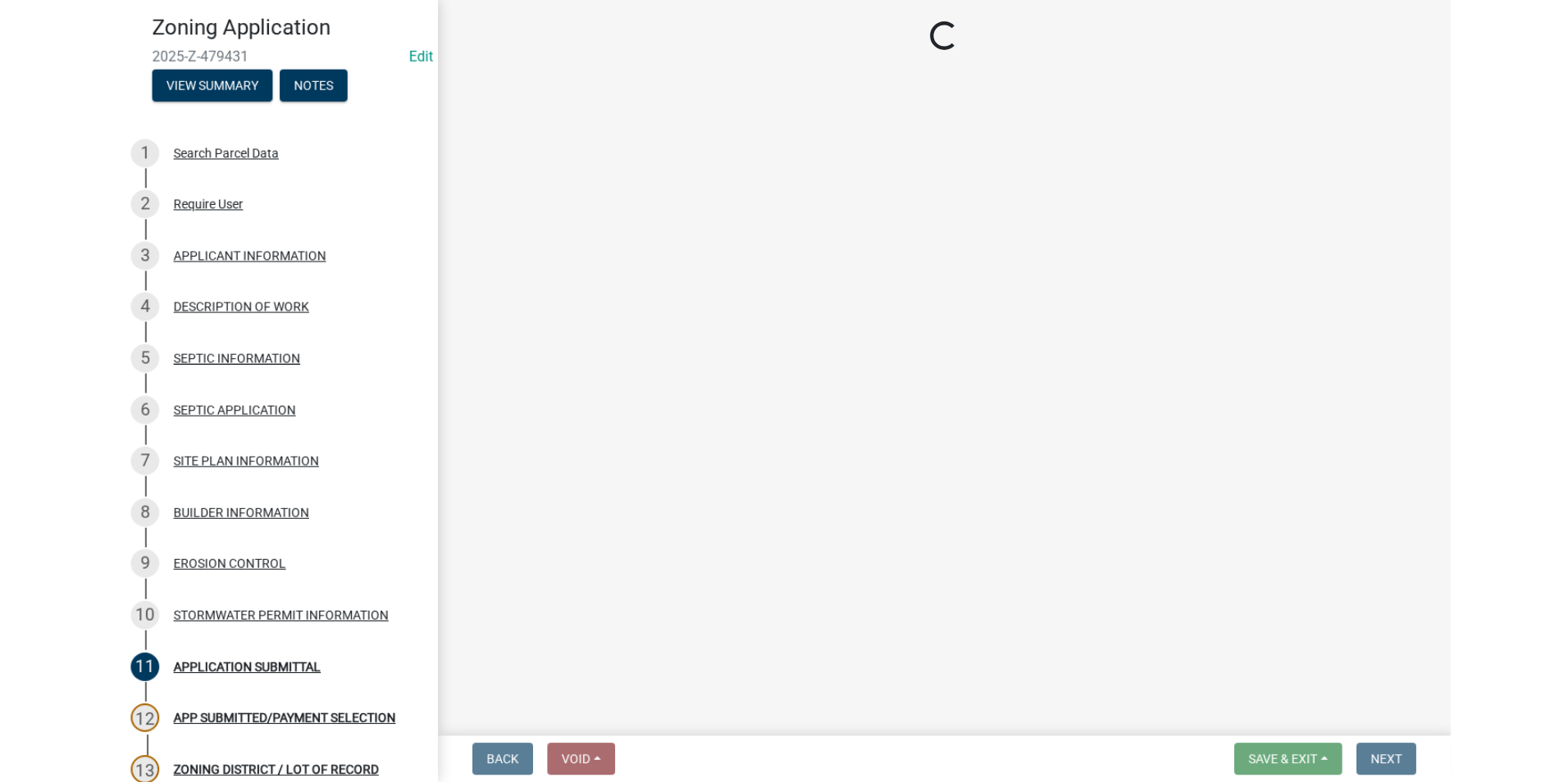
scroll to position [82, 0]
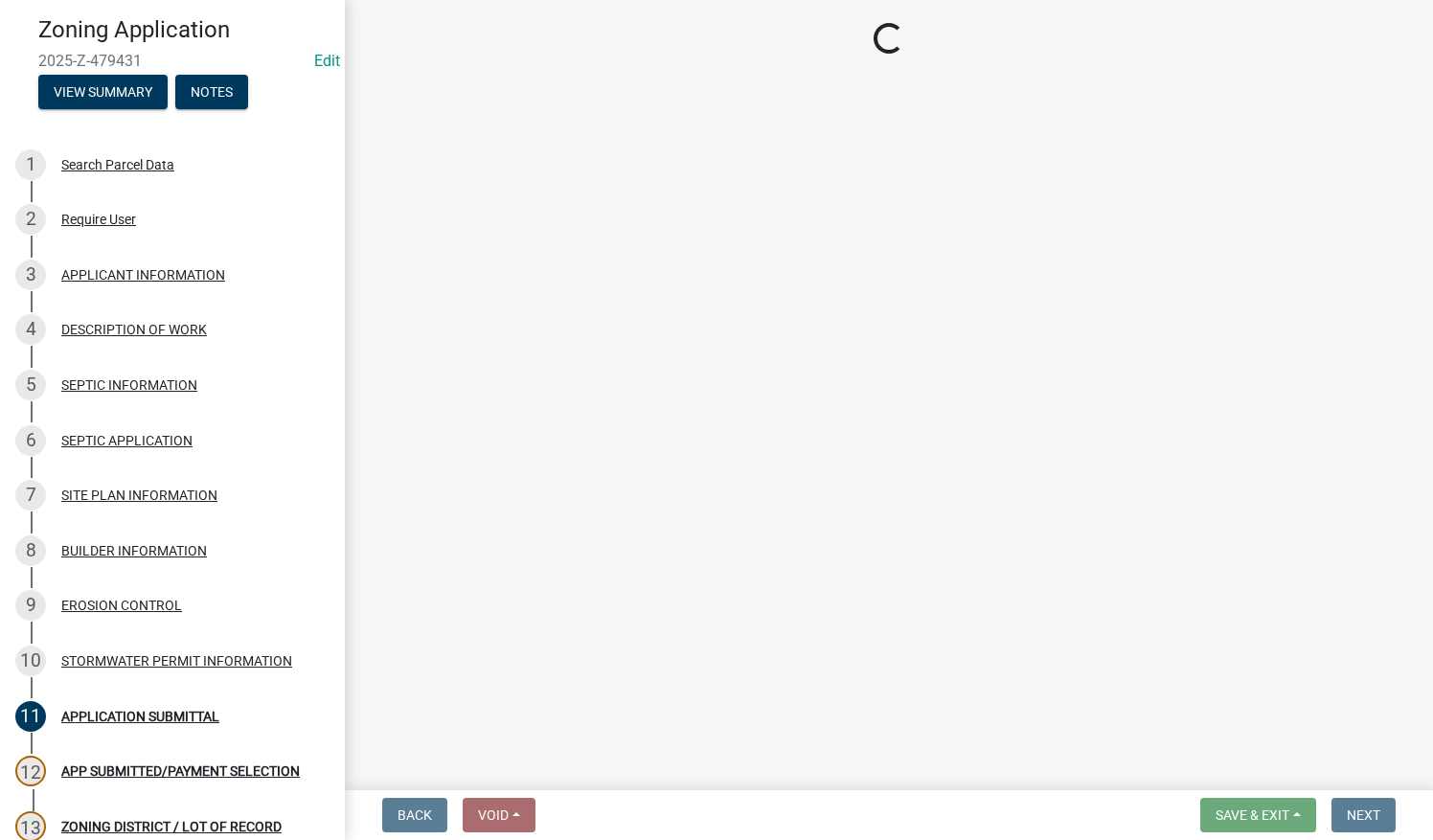
select select "2: 1"
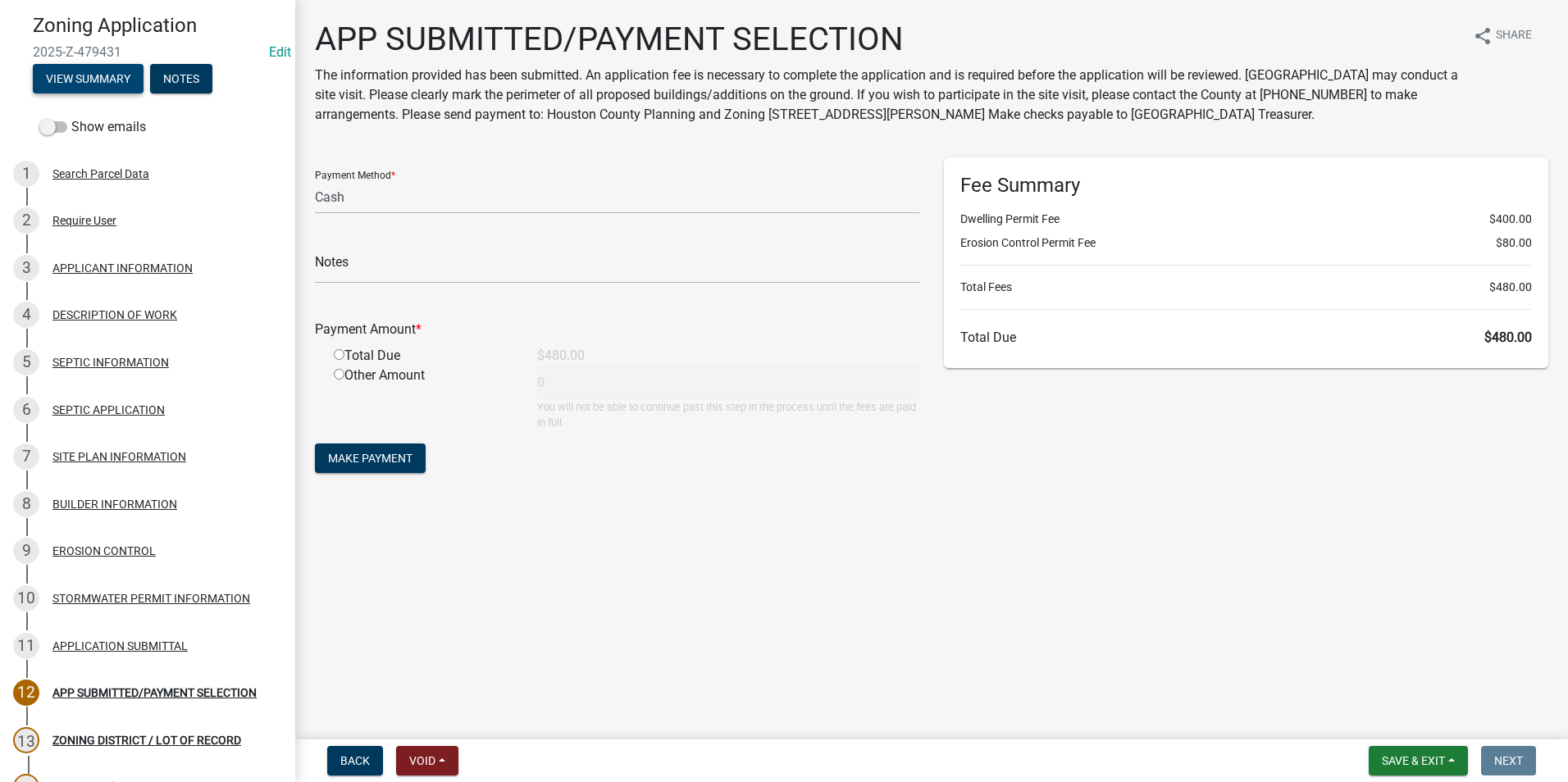
click at [96, 83] on button "View Summary" at bounding box center [88, 78] width 111 height 30
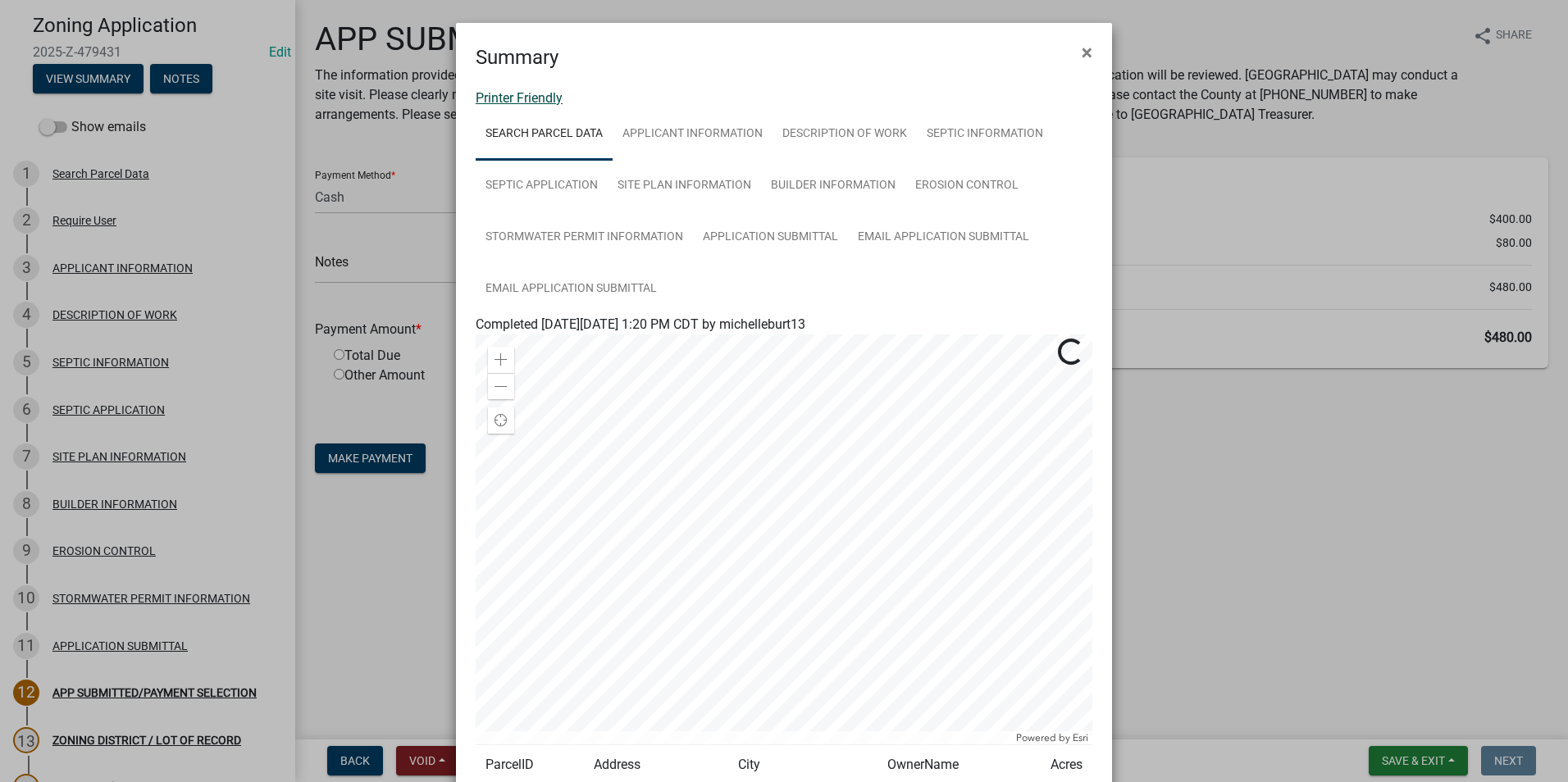
click at [533, 98] on link "Printer Friendly" at bounding box center [520, 98] width 87 height 15
click at [1082, 52] on span "×" at bounding box center [1087, 52] width 10 height 23
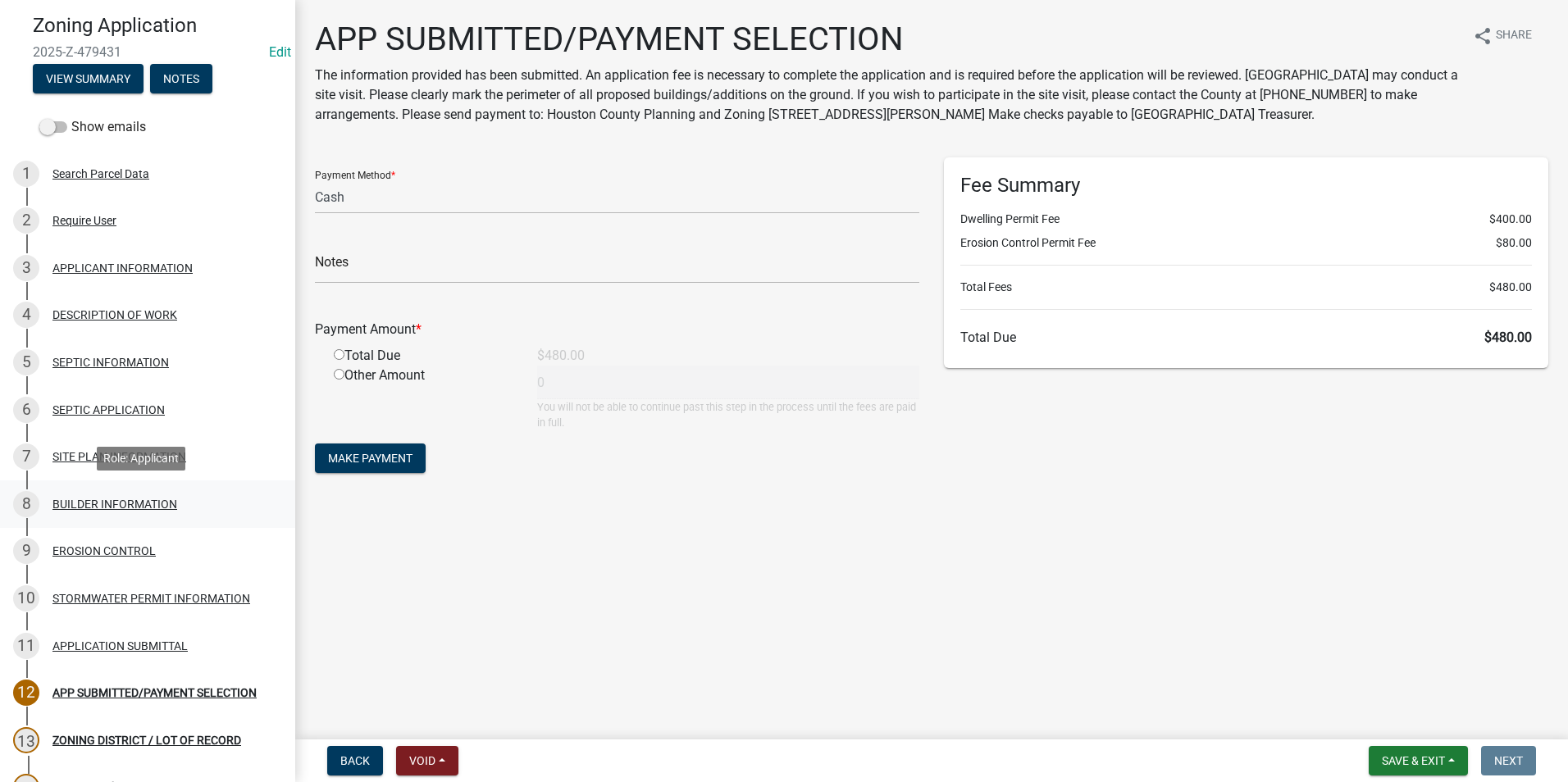
click at [134, 506] on div "BUILDER INFORMATION" at bounding box center [115, 503] width 125 height 11
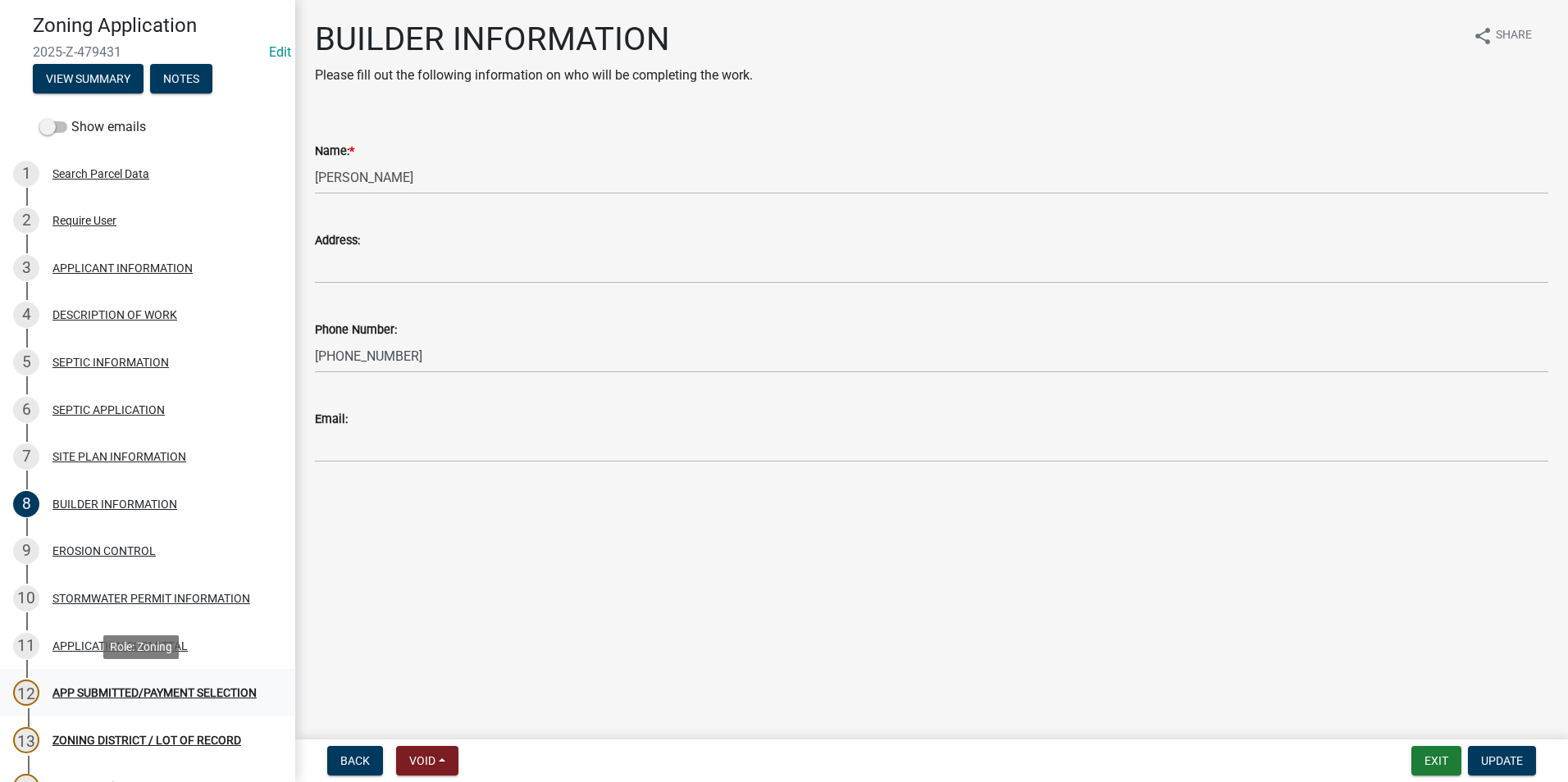
click at [134, 686] on div "APP SUBMITTED/PAYMENT SELECTION" at bounding box center [154, 692] width 204 height 11
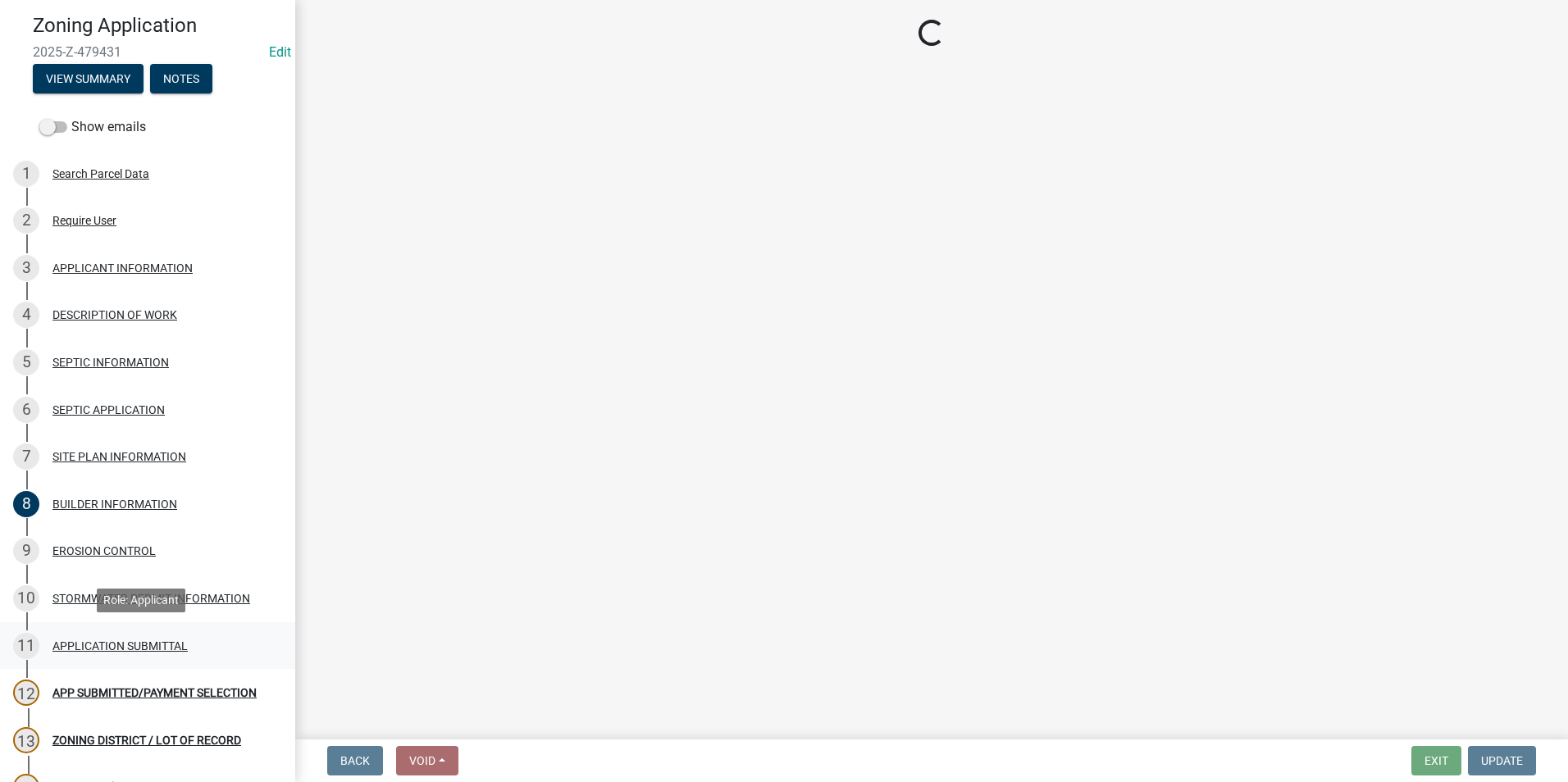
select select "2: 1"
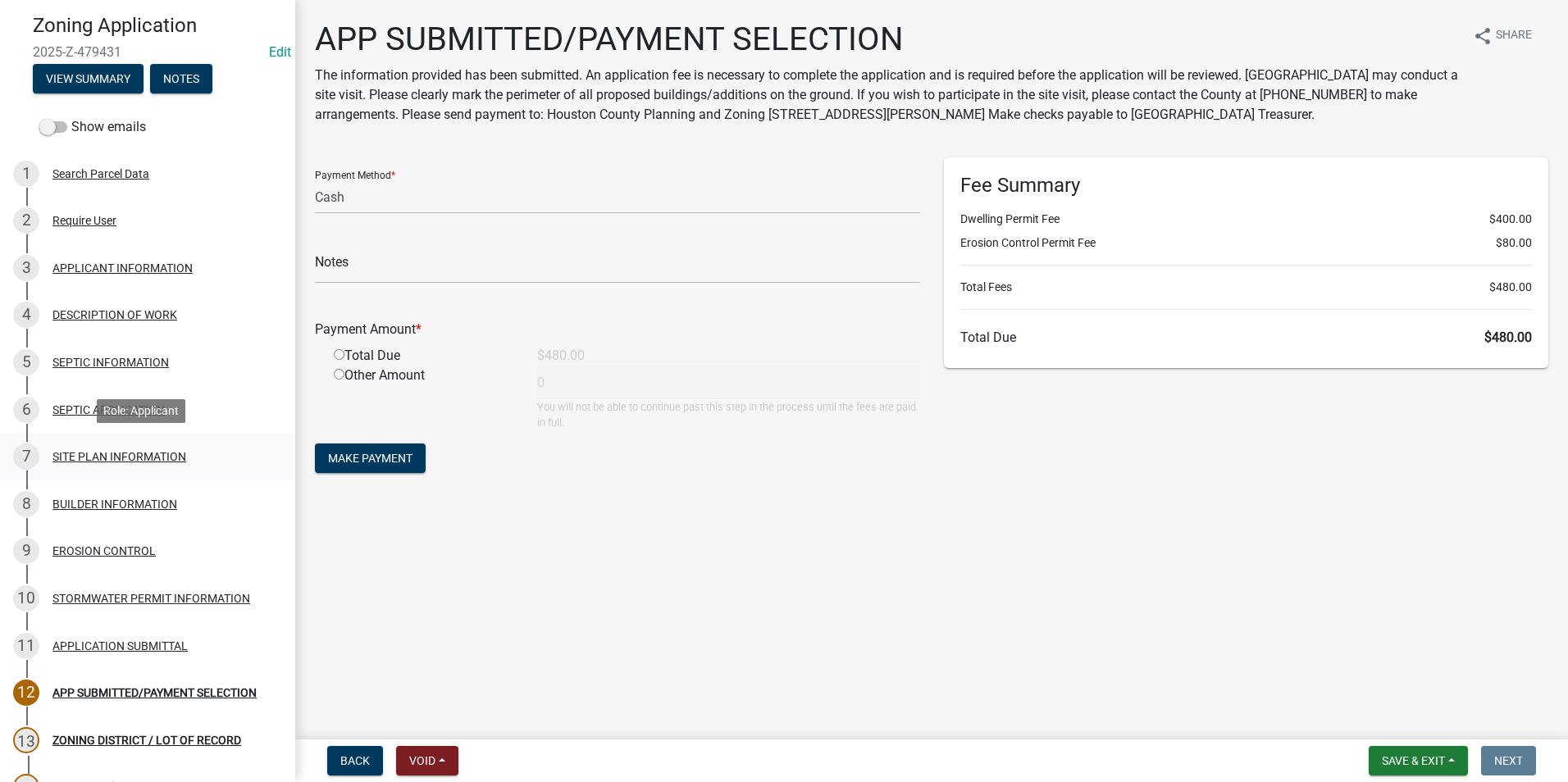
click at [125, 457] on div "SITE PLAN INFORMATION" at bounding box center [119, 456] width 134 height 11
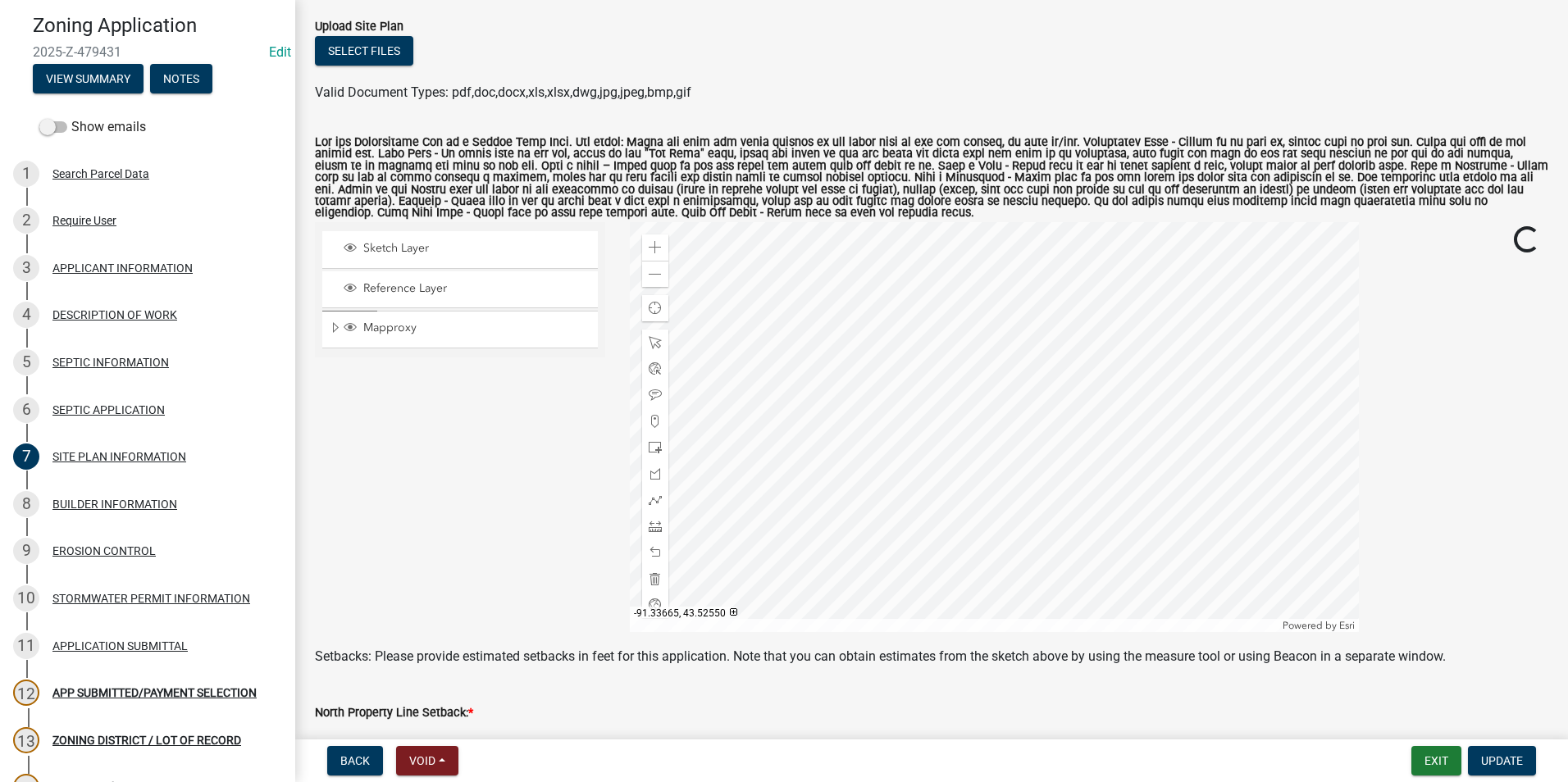
scroll to position [164, 0]
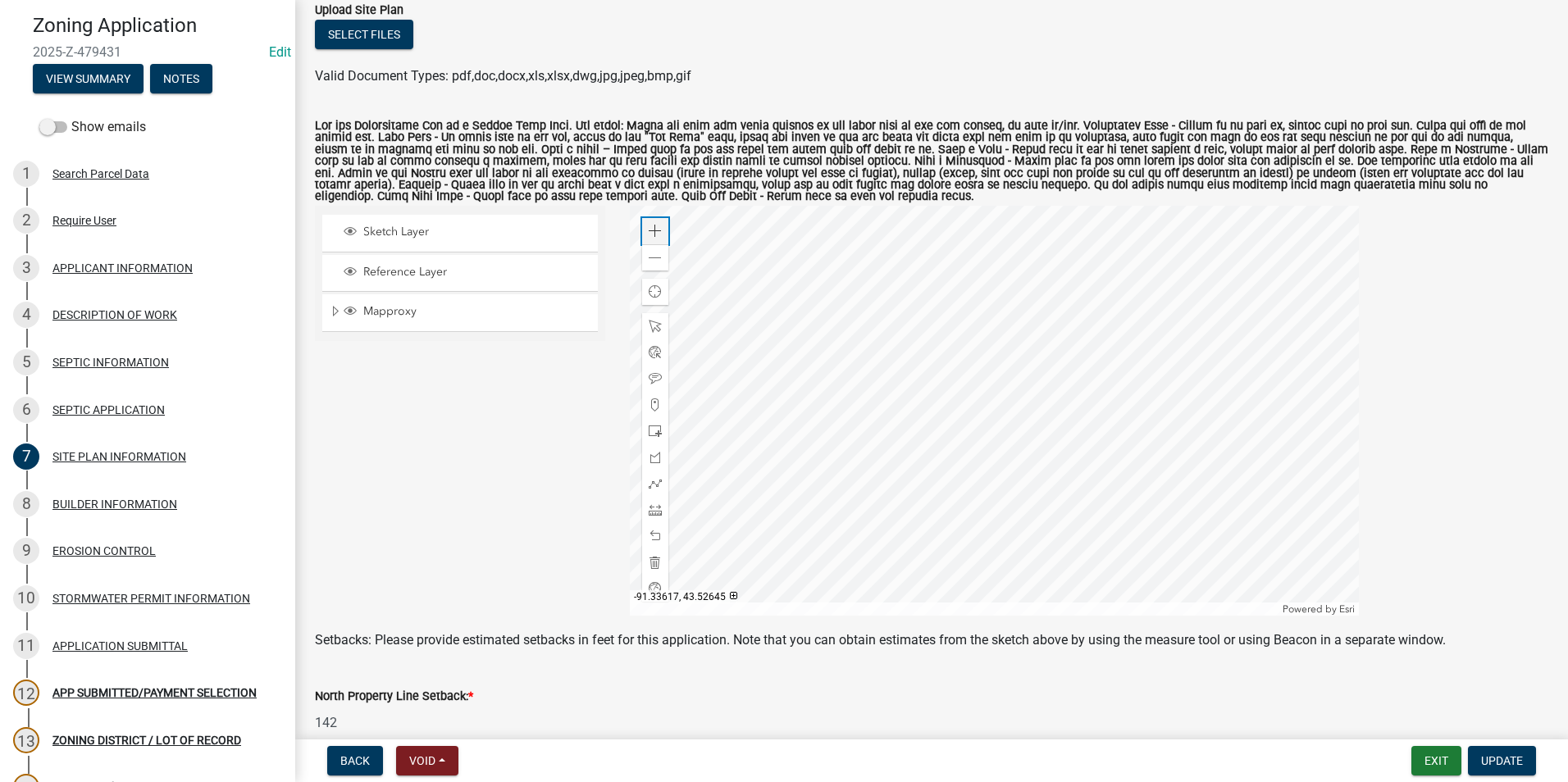
click at [648, 229] on span at bounding box center [654, 230] width 13 height 13
click at [648, 230] on span at bounding box center [654, 230] width 13 height 13
click at [824, 505] on div at bounding box center [994, 410] width 729 height 410
click at [660, 230] on div "Zoom in" at bounding box center [655, 231] width 26 height 26
click at [653, 532] on span at bounding box center [654, 536] width 13 height 13
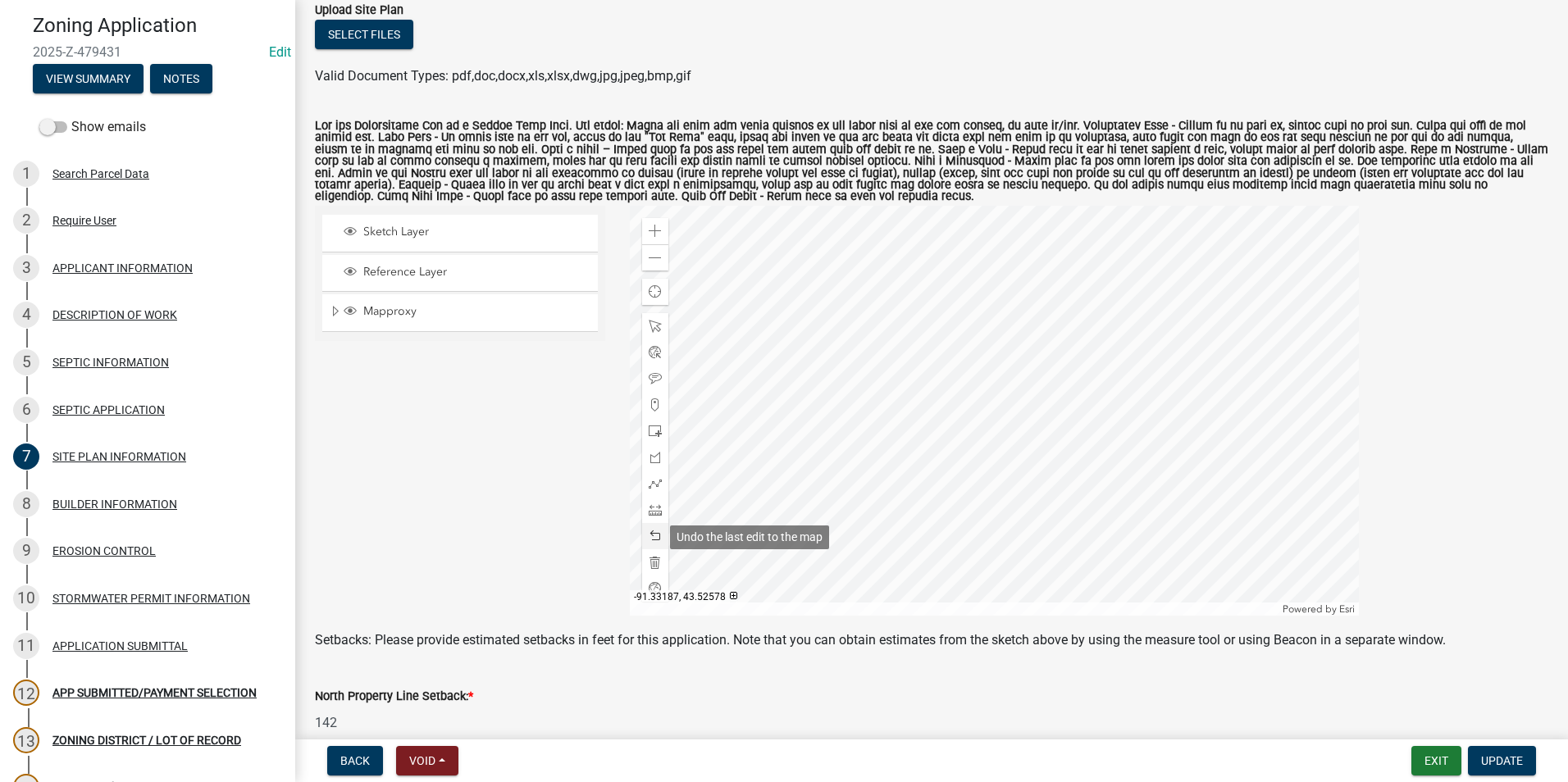
click at [653, 533] on span at bounding box center [654, 536] width 13 height 13
click at [652, 533] on span at bounding box center [654, 536] width 13 height 13
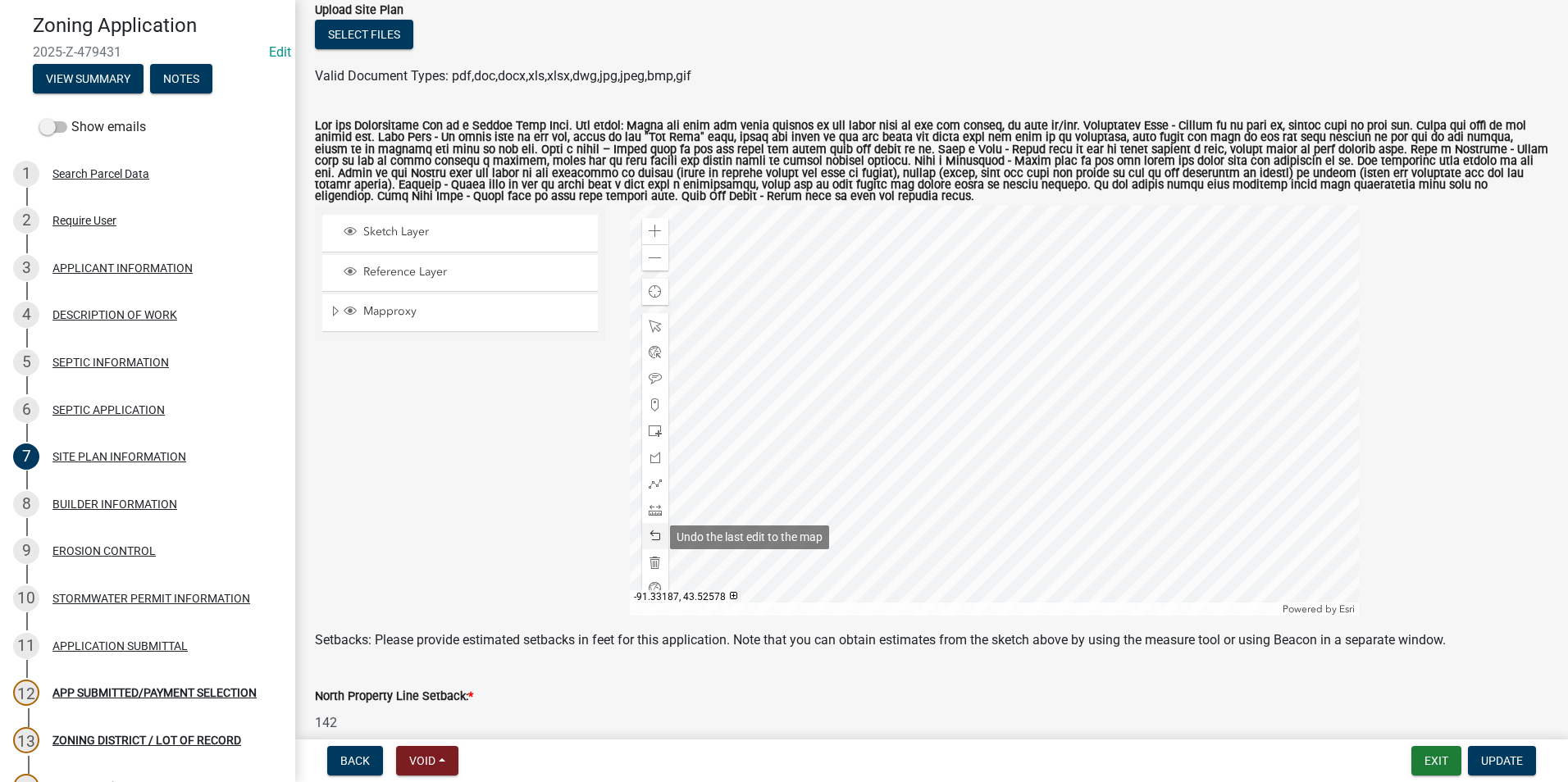
click at [652, 533] on span at bounding box center [654, 536] width 13 height 13
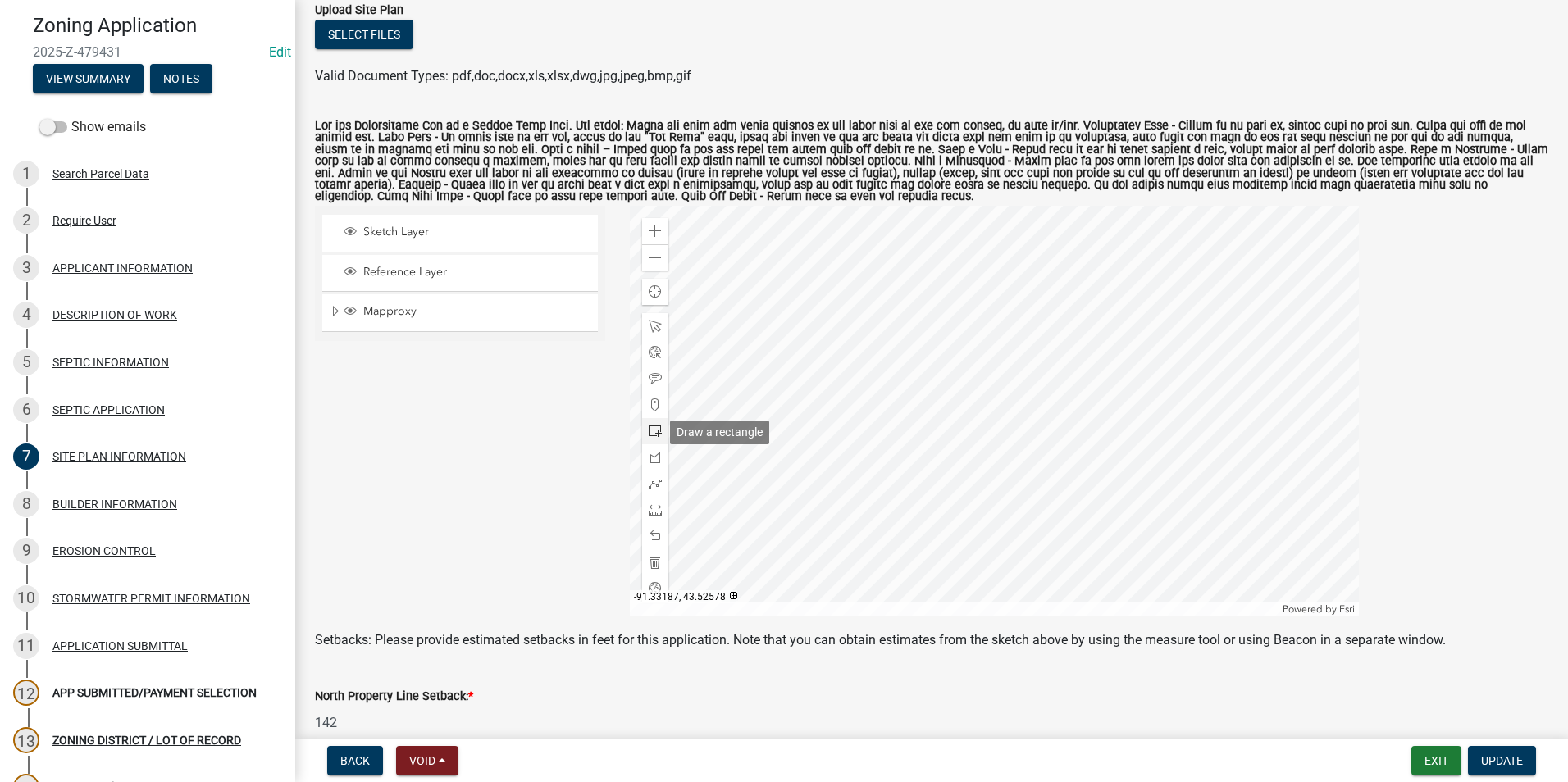
click at [648, 428] on span at bounding box center [654, 431] width 13 height 13
click at [783, 376] on div at bounding box center [994, 410] width 729 height 410
click at [656, 329] on span at bounding box center [654, 326] width 13 height 13
click at [771, 374] on div at bounding box center [994, 410] width 729 height 410
click at [898, 370] on div at bounding box center [994, 410] width 729 height 410
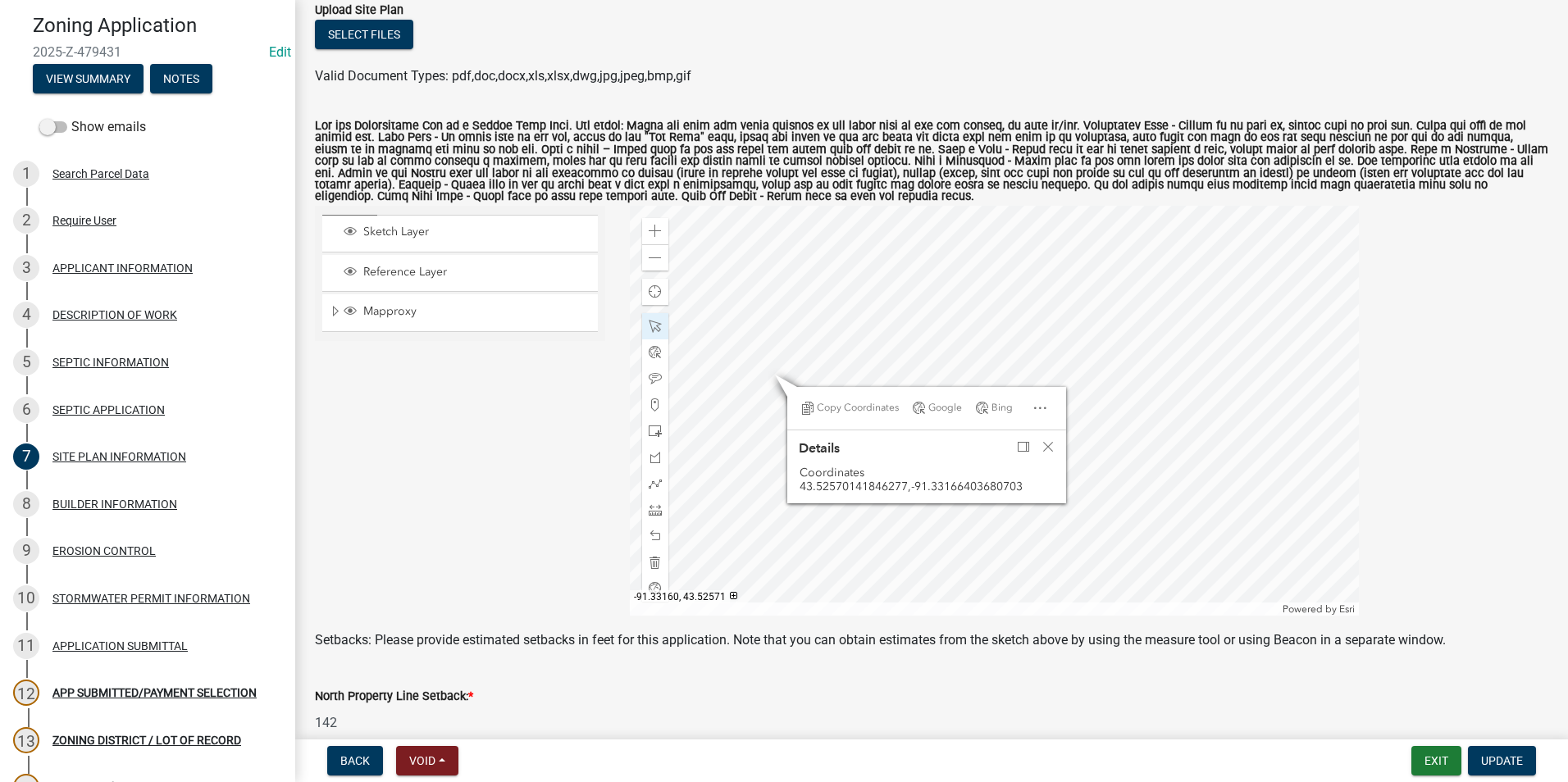
click at [822, 371] on div at bounding box center [994, 410] width 729 height 410
click at [800, 344] on div at bounding box center [994, 410] width 729 height 410
click at [847, 335] on div at bounding box center [994, 410] width 729 height 410
click at [653, 506] on span at bounding box center [654, 509] width 13 height 13
click at [894, 348] on div at bounding box center [994, 410] width 729 height 410
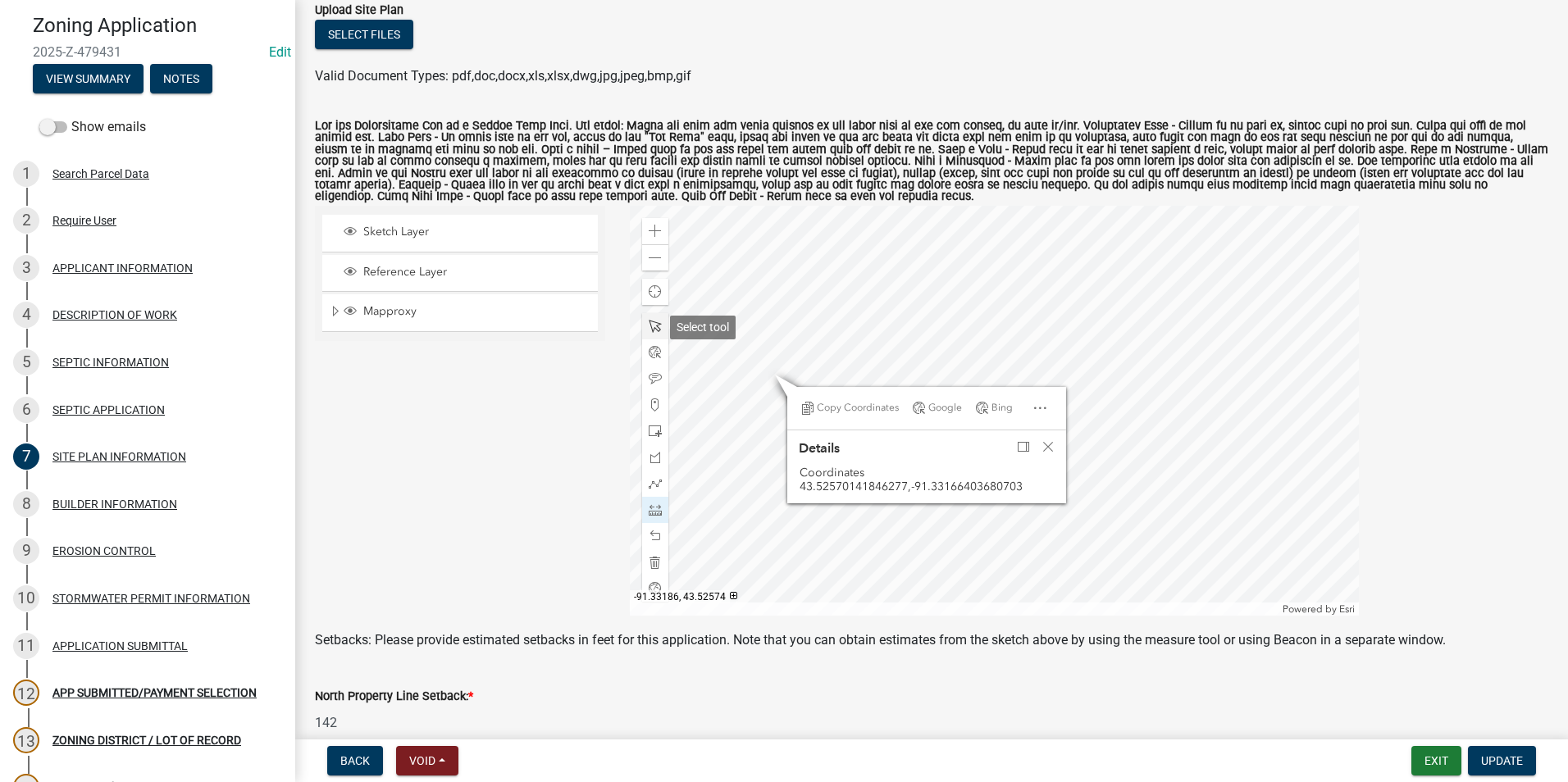
click at [653, 325] on span at bounding box center [654, 326] width 13 height 13
click at [649, 534] on span at bounding box center [654, 536] width 13 height 13
click at [1047, 440] on div "Close" at bounding box center [1048, 446] width 25 height 23
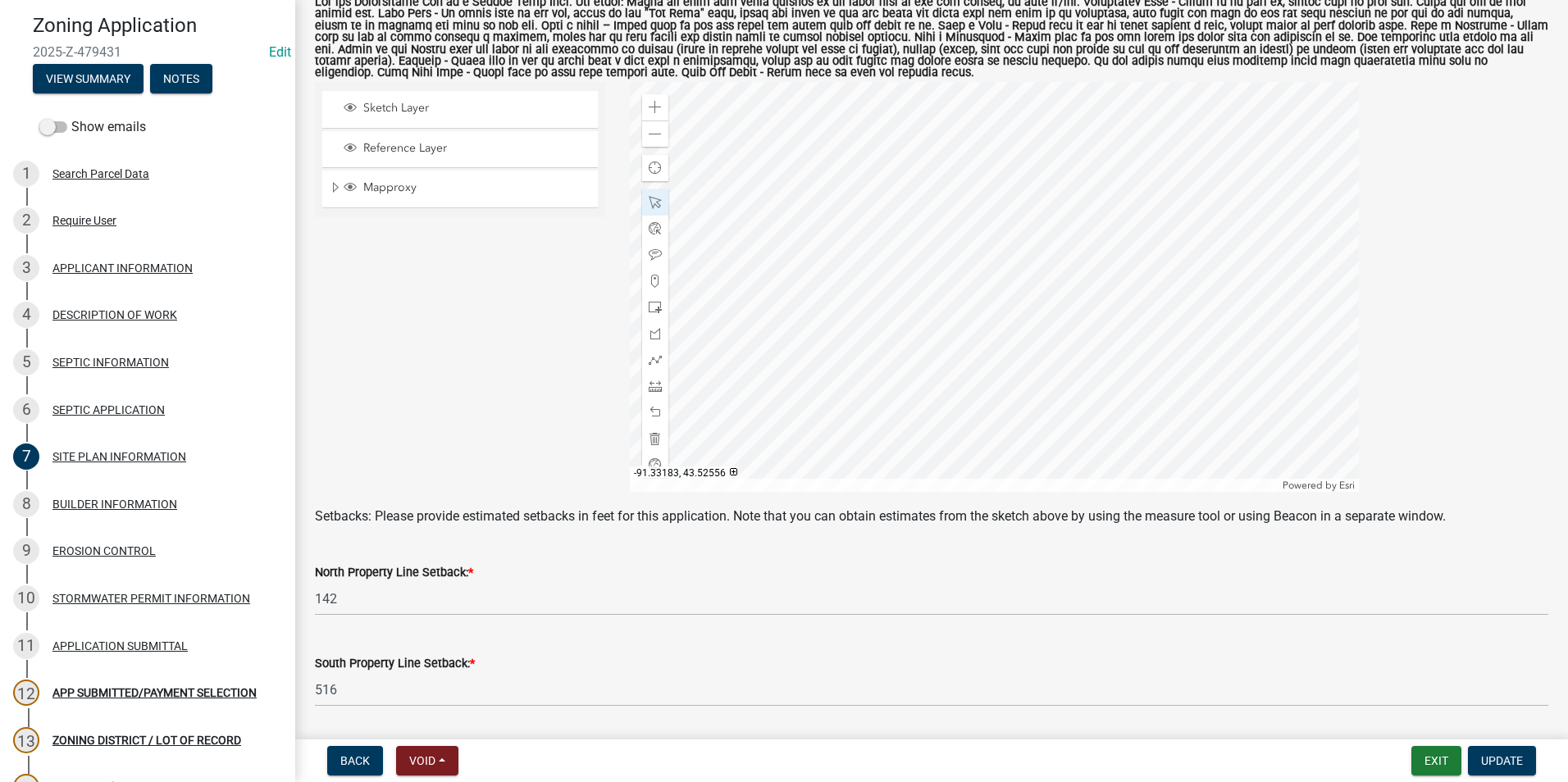
scroll to position [246, 0]
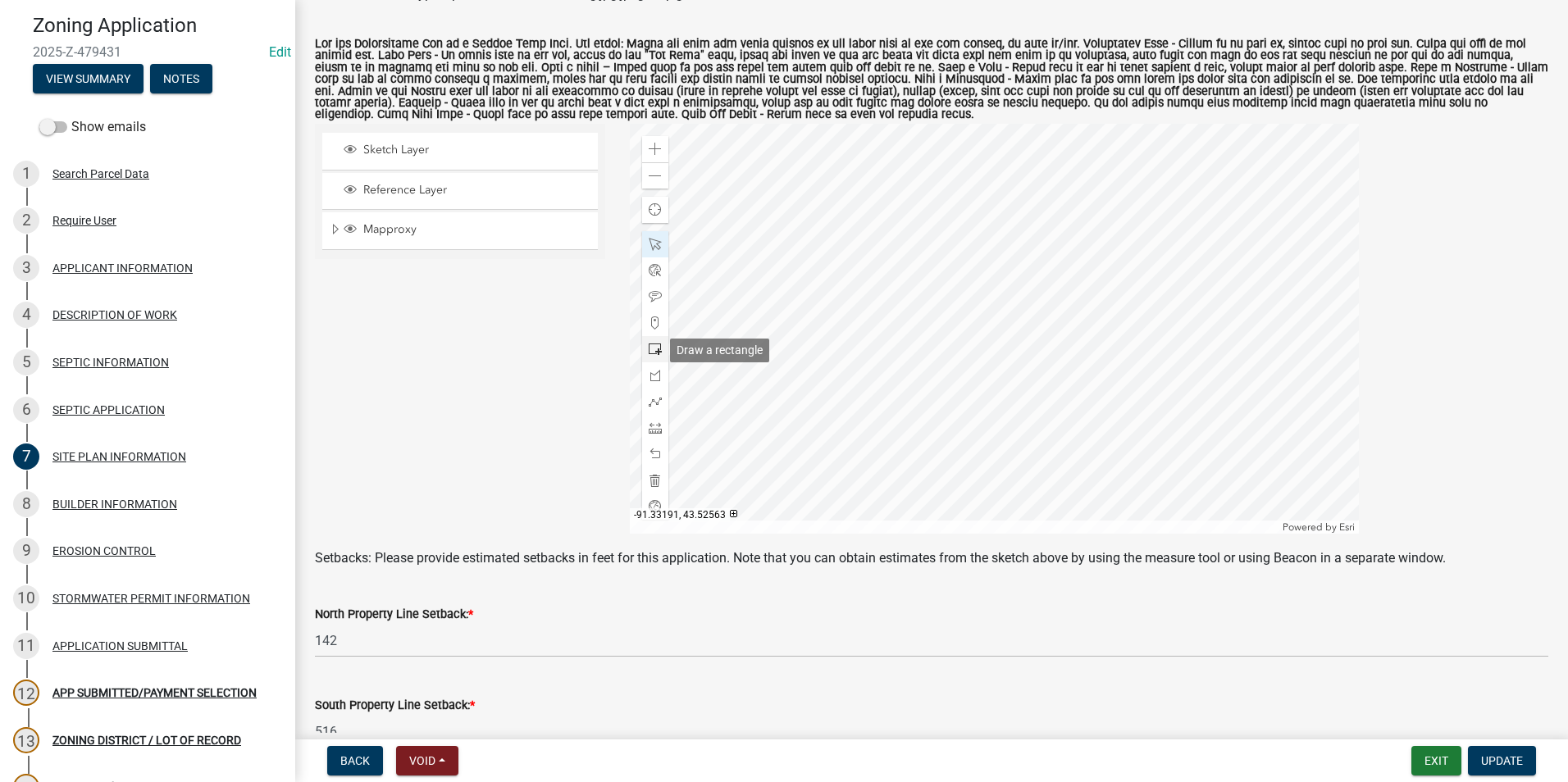
click at [652, 341] on div at bounding box center [655, 349] width 26 height 26
click at [827, 303] on div at bounding box center [994, 328] width 729 height 410
drag, startPoint x: 650, startPoint y: 243, endPoint x: 671, endPoint y: 254, distance: 23.7
click at [651, 243] on span at bounding box center [654, 244] width 13 height 13
click at [844, 303] on div at bounding box center [994, 328] width 729 height 410
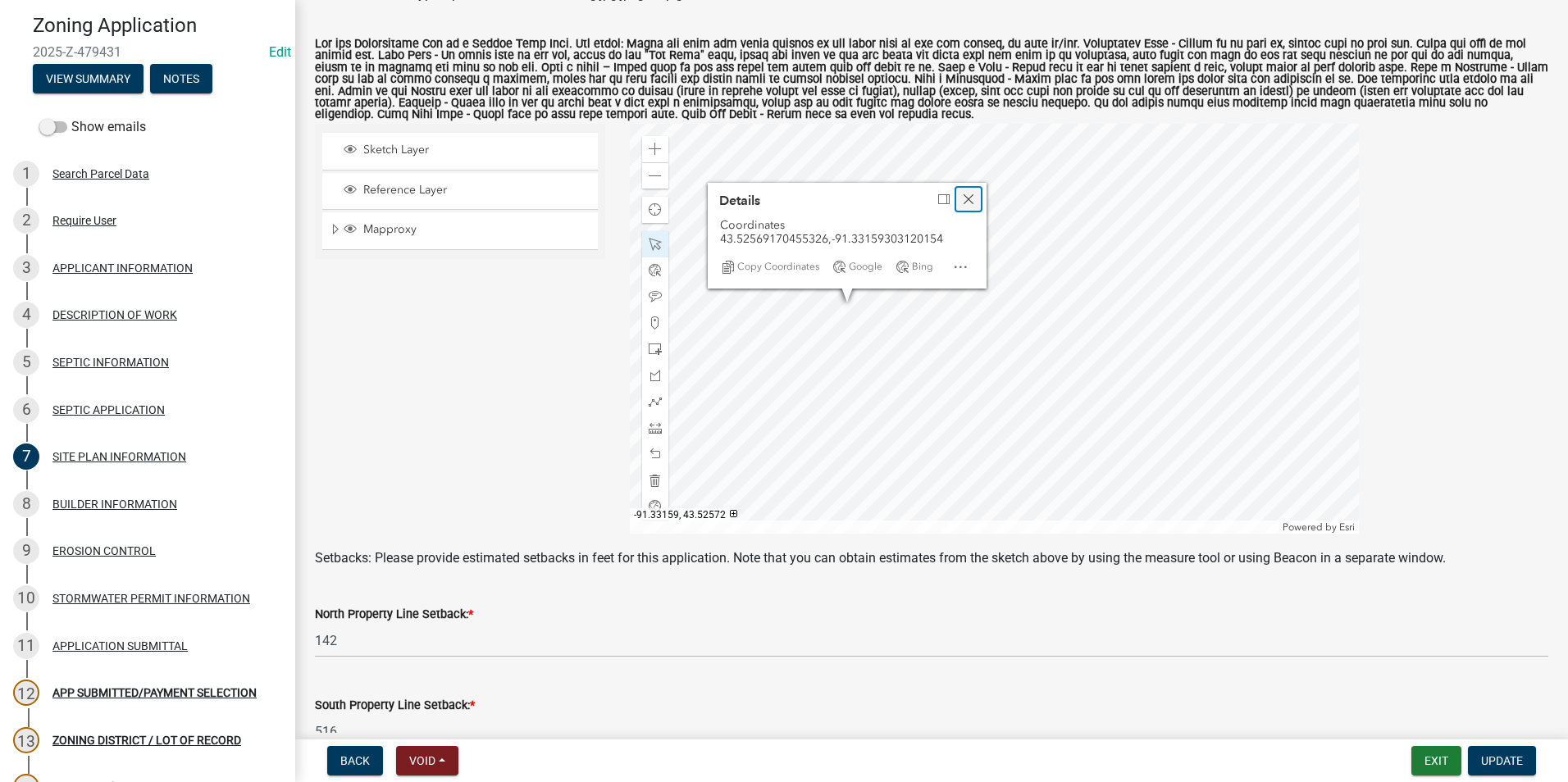
click at [973, 200] on div "Close" at bounding box center [968, 199] width 25 height 23
click at [832, 303] on div at bounding box center [994, 328] width 729 height 410
click at [892, 319] on div at bounding box center [994, 328] width 729 height 410
click at [818, 285] on div at bounding box center [994, 328] width 729 height 410
click at [848, 272] on div at bounding box center [994, 328] width 729 height 410
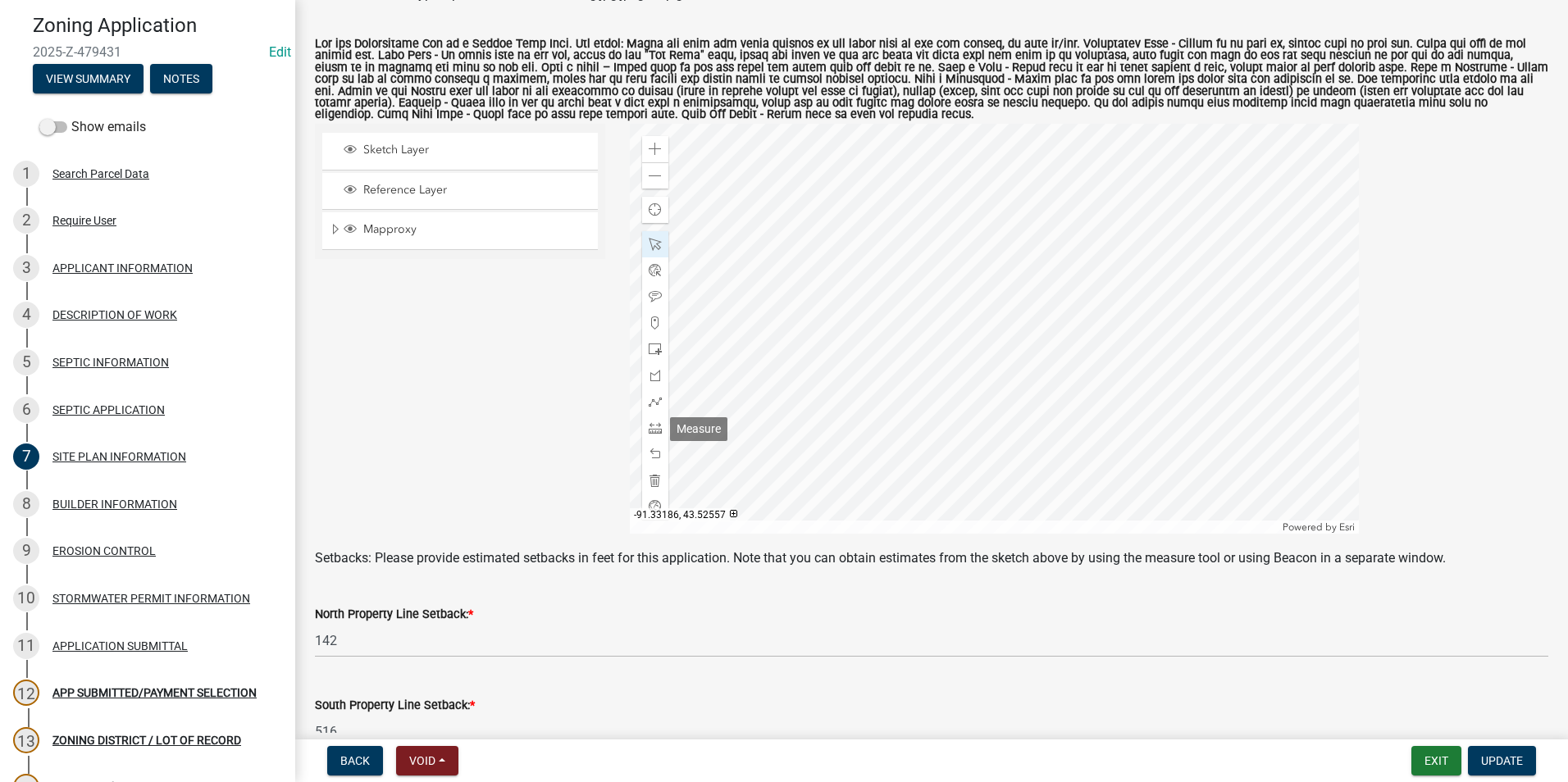
drag, startPoint x: 654, startPoint y: 427, endPoint x: 671, endPoint y: 423, distance: 17.5
click at [654, 428] on span at bounding box center [654, 427] width 13 height 13
click at [888, 281] on div at bounding box center [994, 328] width 729 height 410
click at [1007, 277] on div at bounding box center [994, 328] width 729 height 410
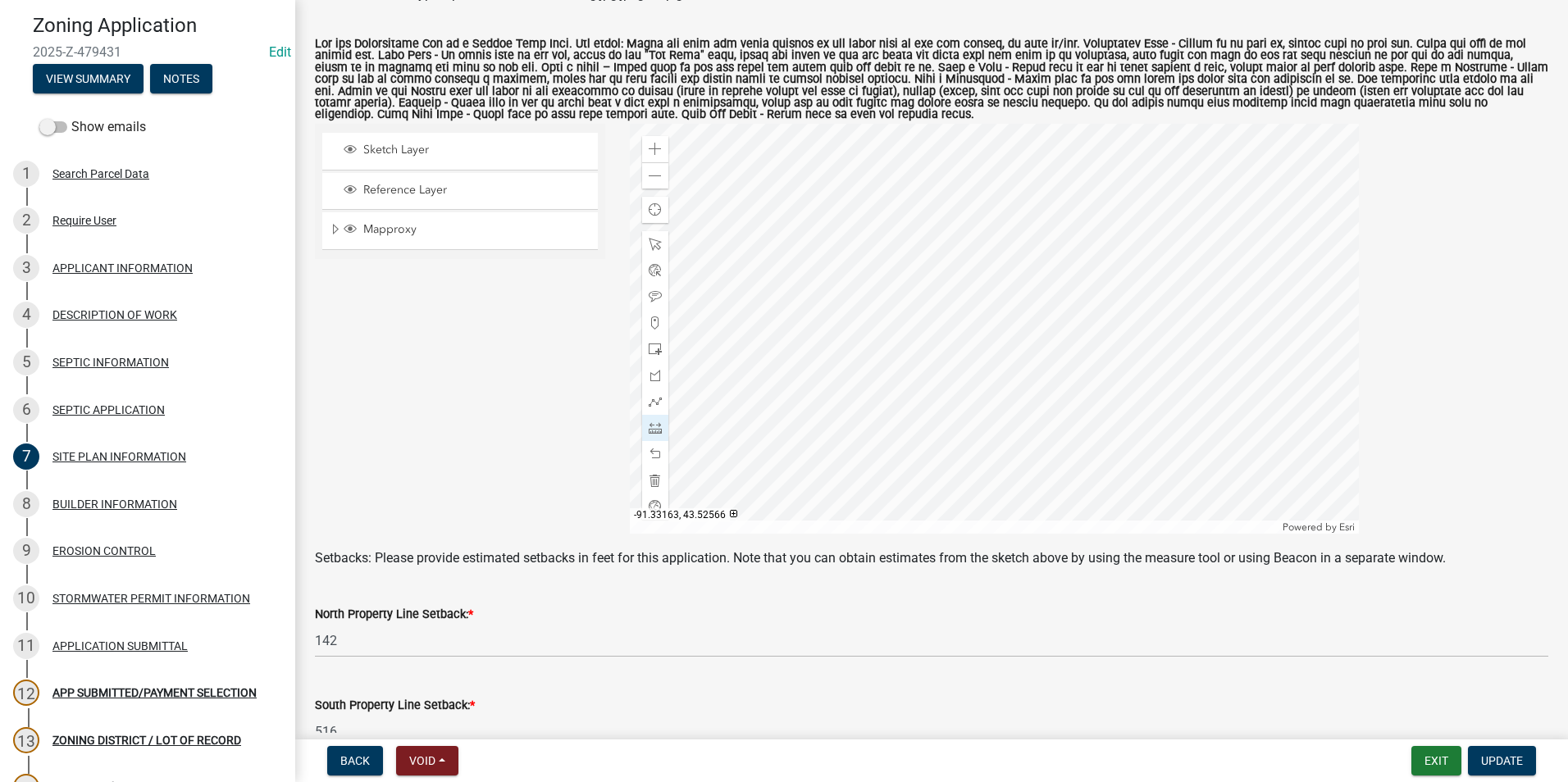
click at [801, 327] on div at bounding box center [994, 328] width 729 height 410
click at [816, 236] on div at bounding box center [994, 328] width 729 height 410
click at [814, 282] on div at bounding box center [994, 328] width 729 height 410
click at [824, 450] on div at bounding box center [994, 328] width 729 height 410
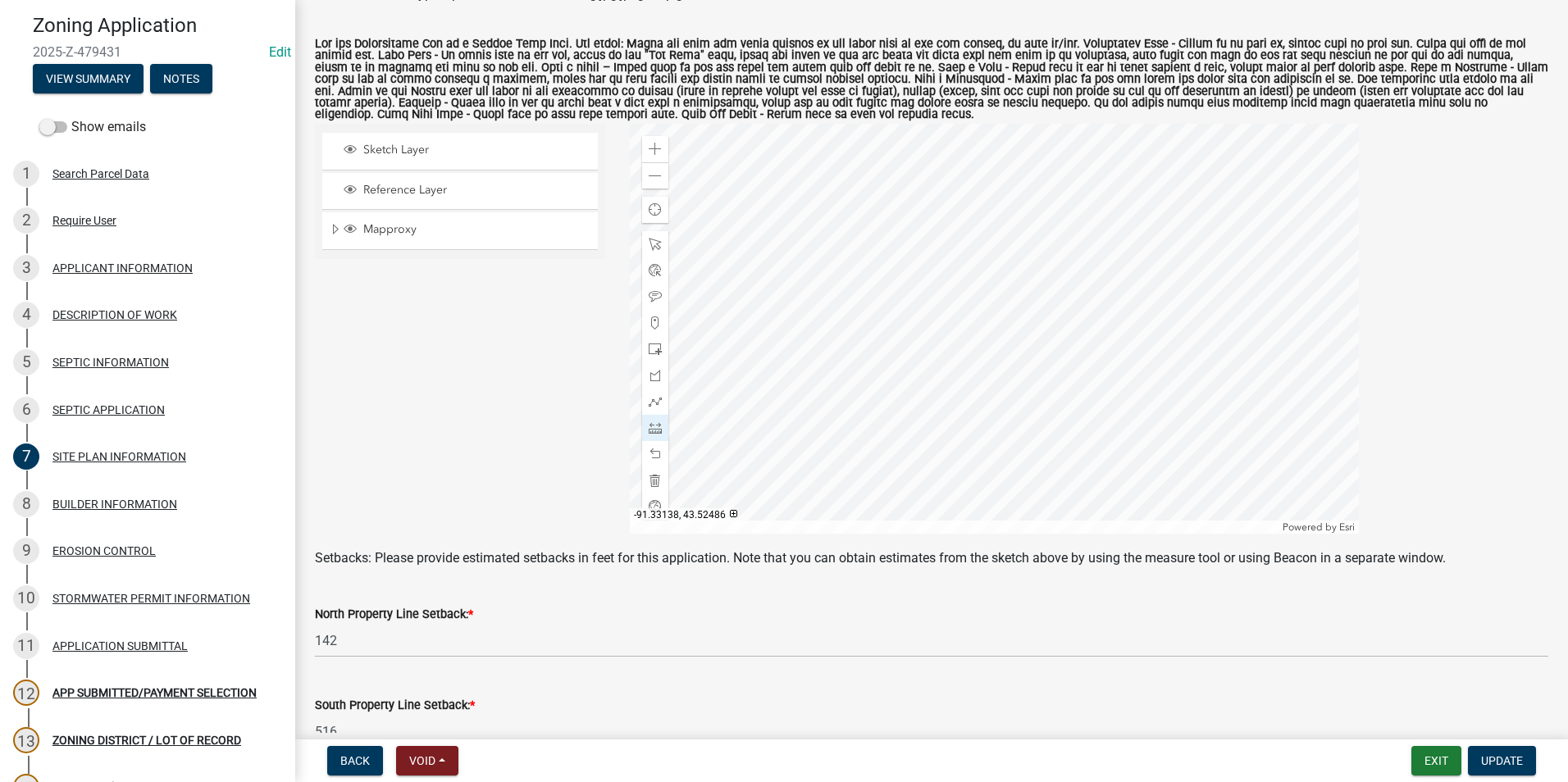
click at [879, 449] on div at bounding box center [994, 328] width 729 height 410
click at [873, 331] on div at bounding box center [994, 328] width 729 height 410
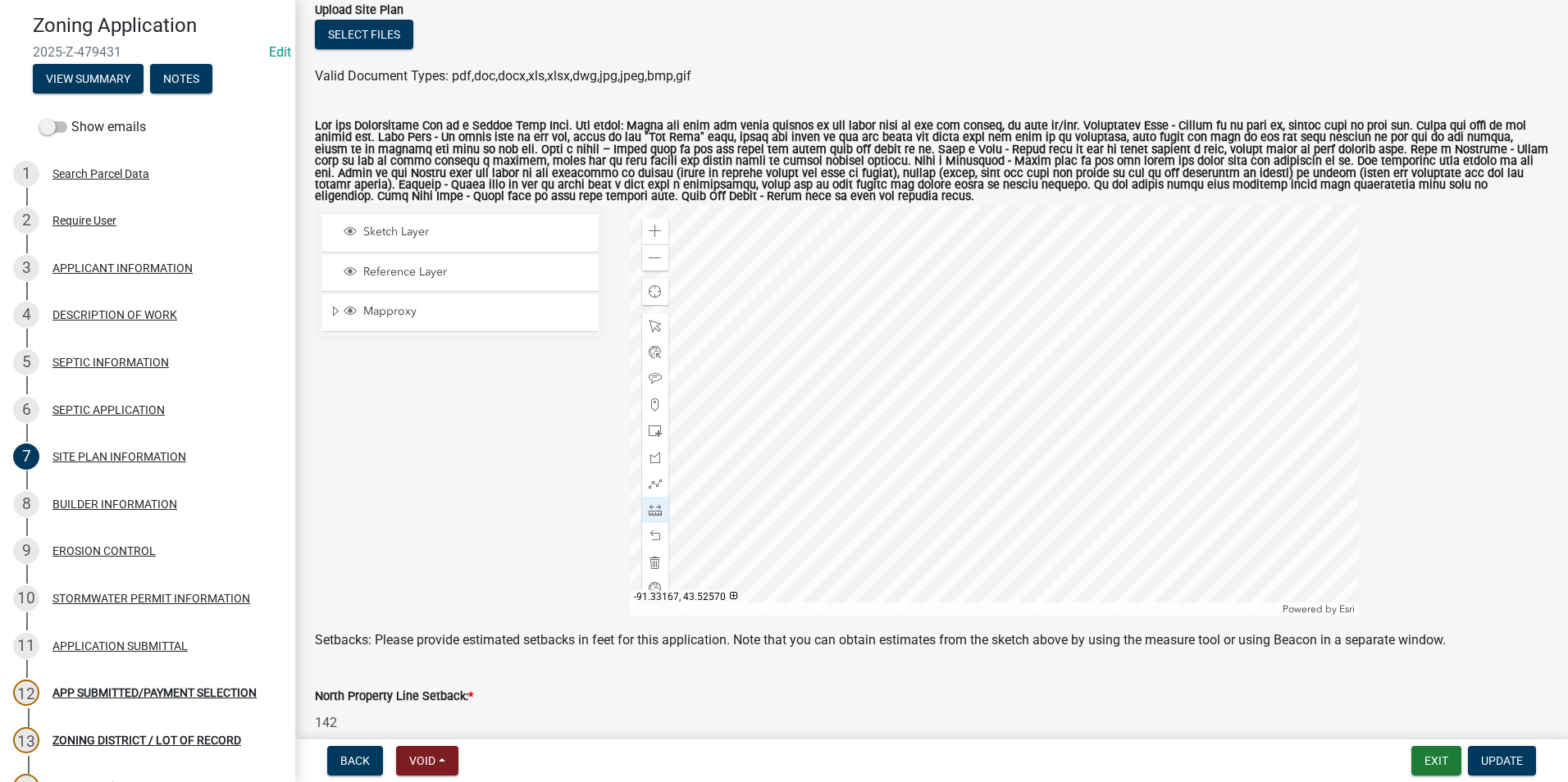
click at [821, 342] on div at bounding box center [994, 410] width 729 height 410
click at [630, 345] on div at bounding box center [994, 410] width 729 height 410
click at [814, 352] on div at bounding box center [994, 410] width 729 height 410
click at [835, 390] on div at bounding box center [994, 410] width 729 height 410
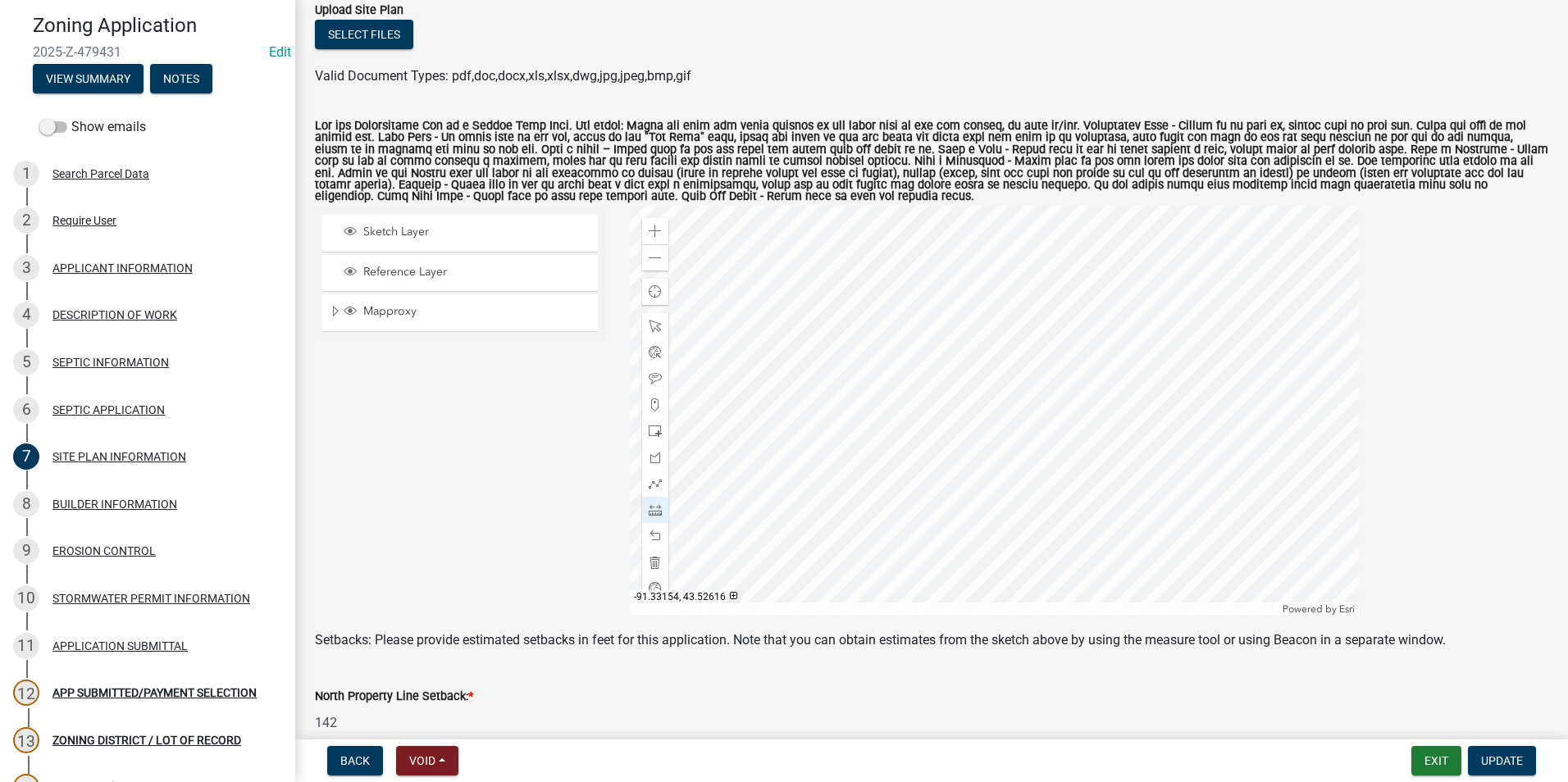
click at [833, 268] on div at bounding box center [994, 410] width 729 height 410
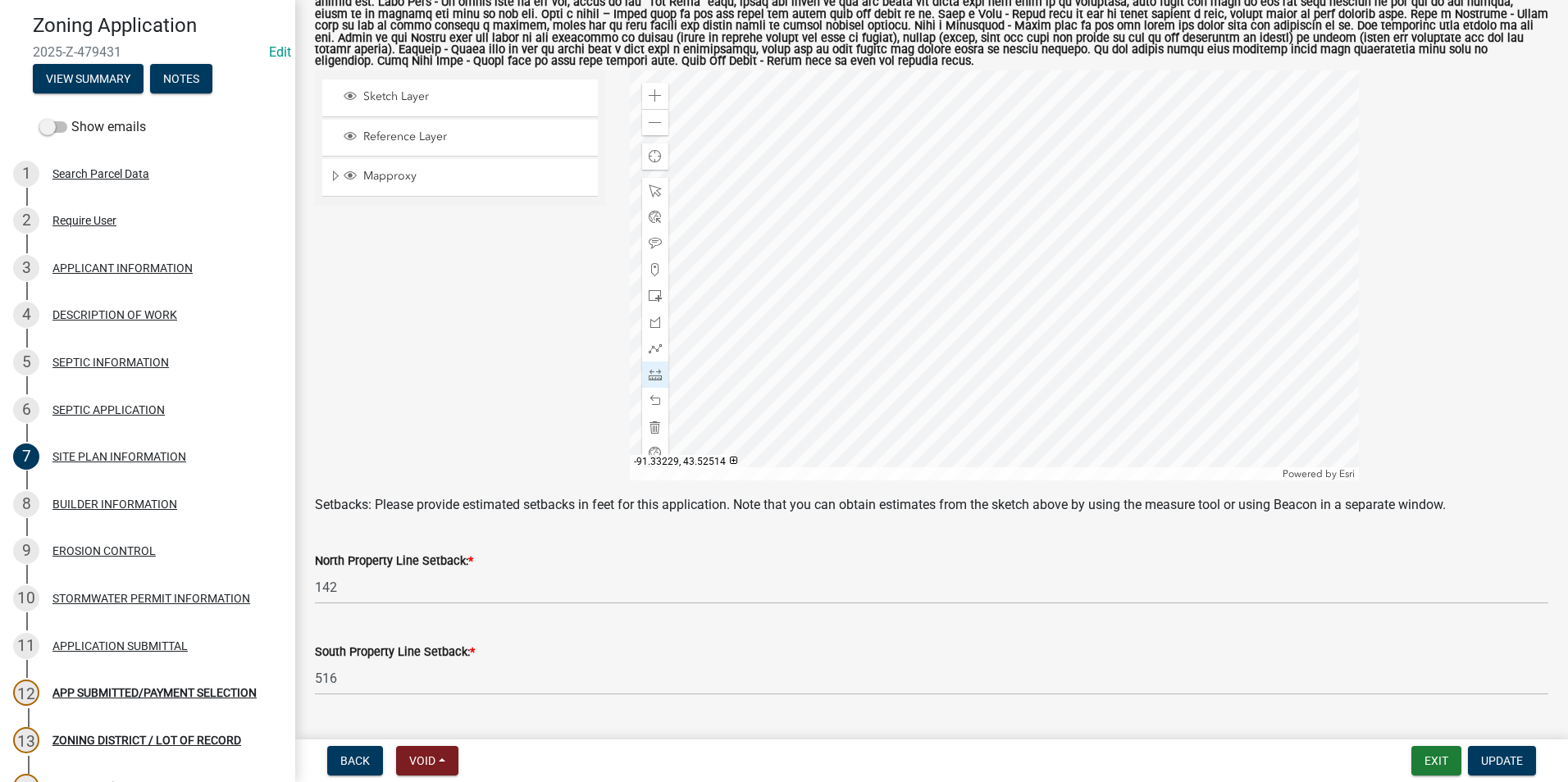
scroll to position [327, 0]
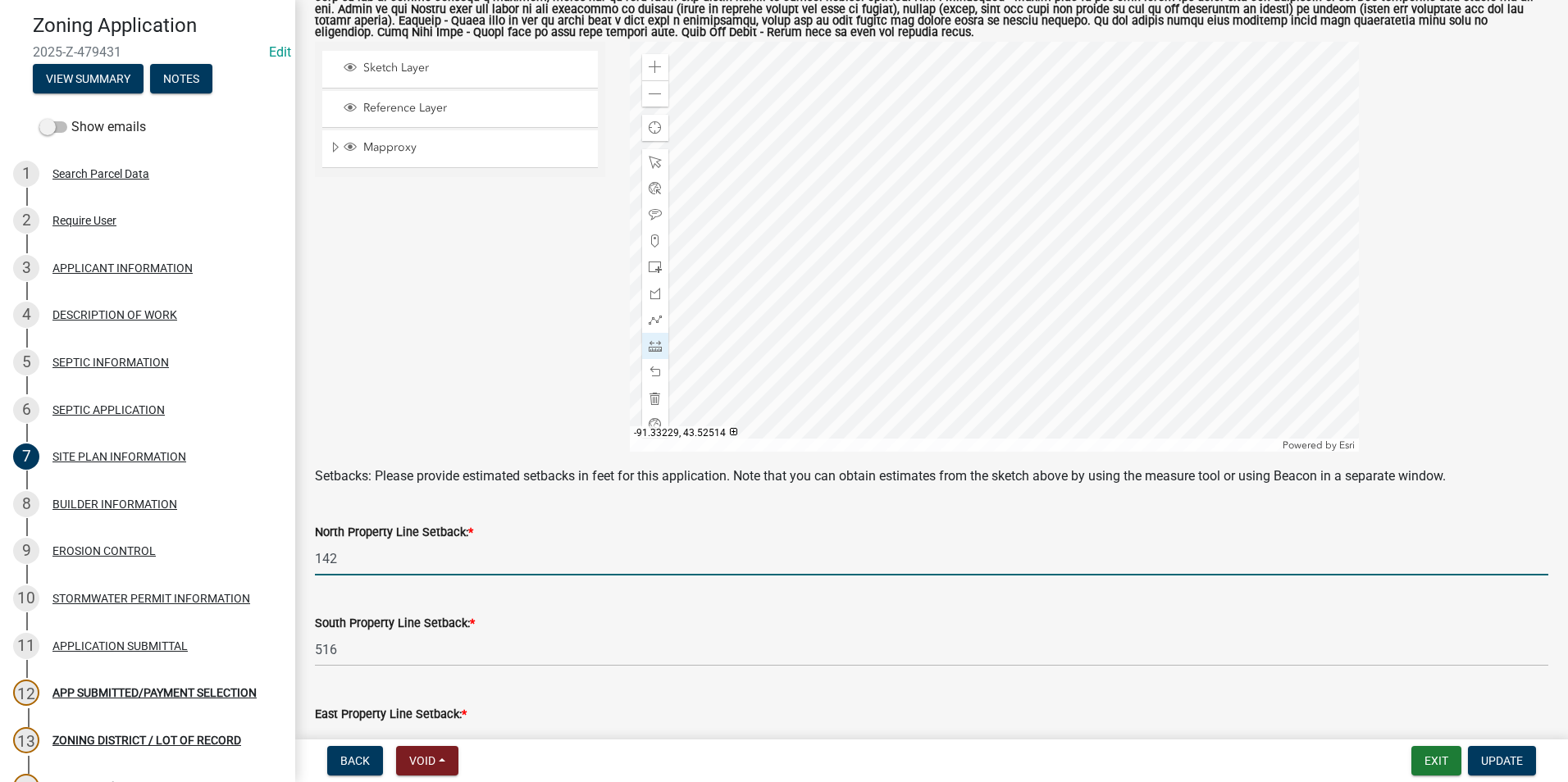
drag, startPoint x: 344, startPoint y: 560, endPoint x: 294, endPoint y: 558, distance: 50.0
click at [294, 558] on div "Zoning Application 2025-Z-479431 Edit View Summary Notes Show emails 1 Search P…" at bounding box center [784, 391] width 1568 height 782
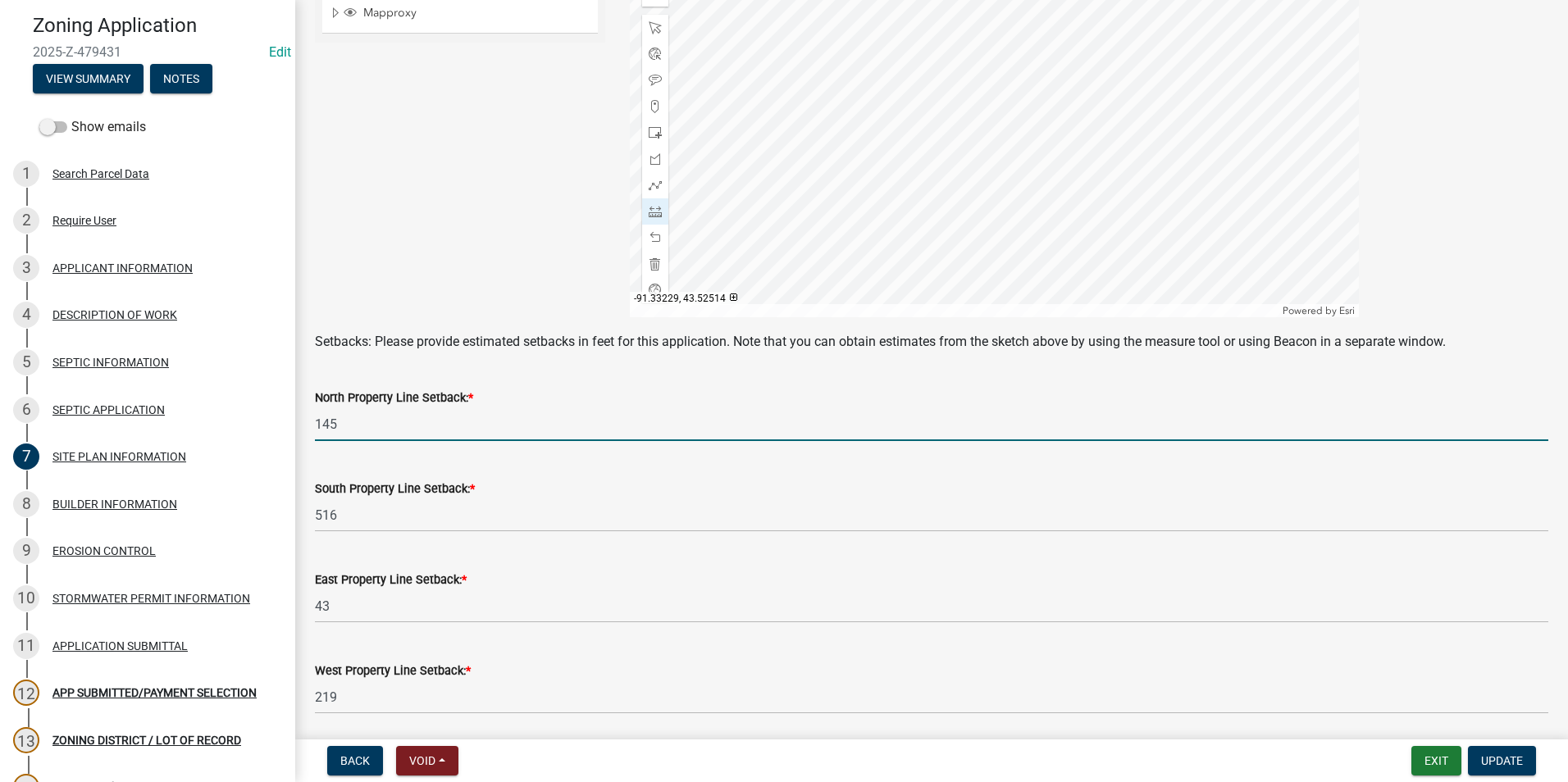
scroll to position [492, 0]
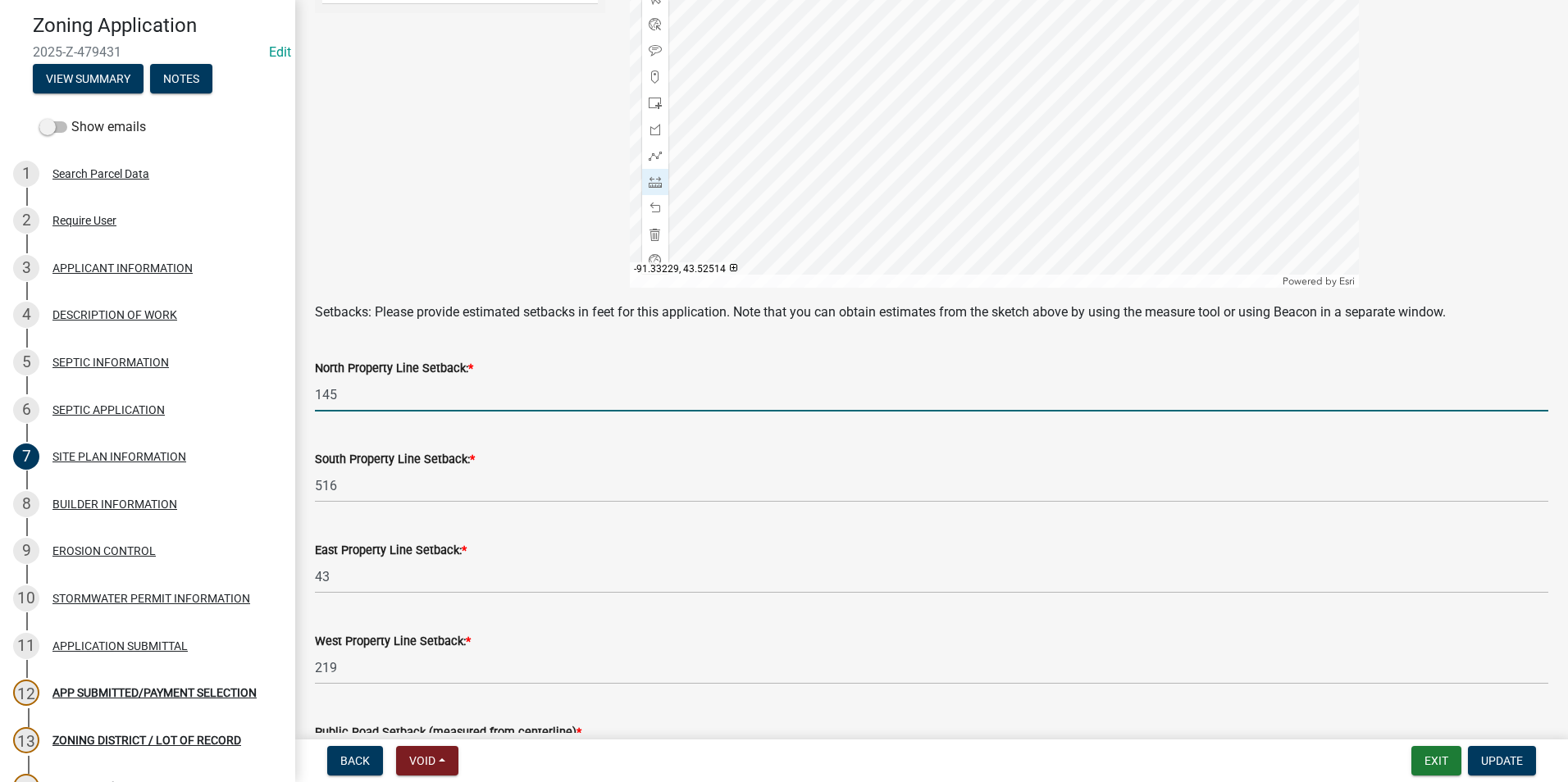
type input "145"
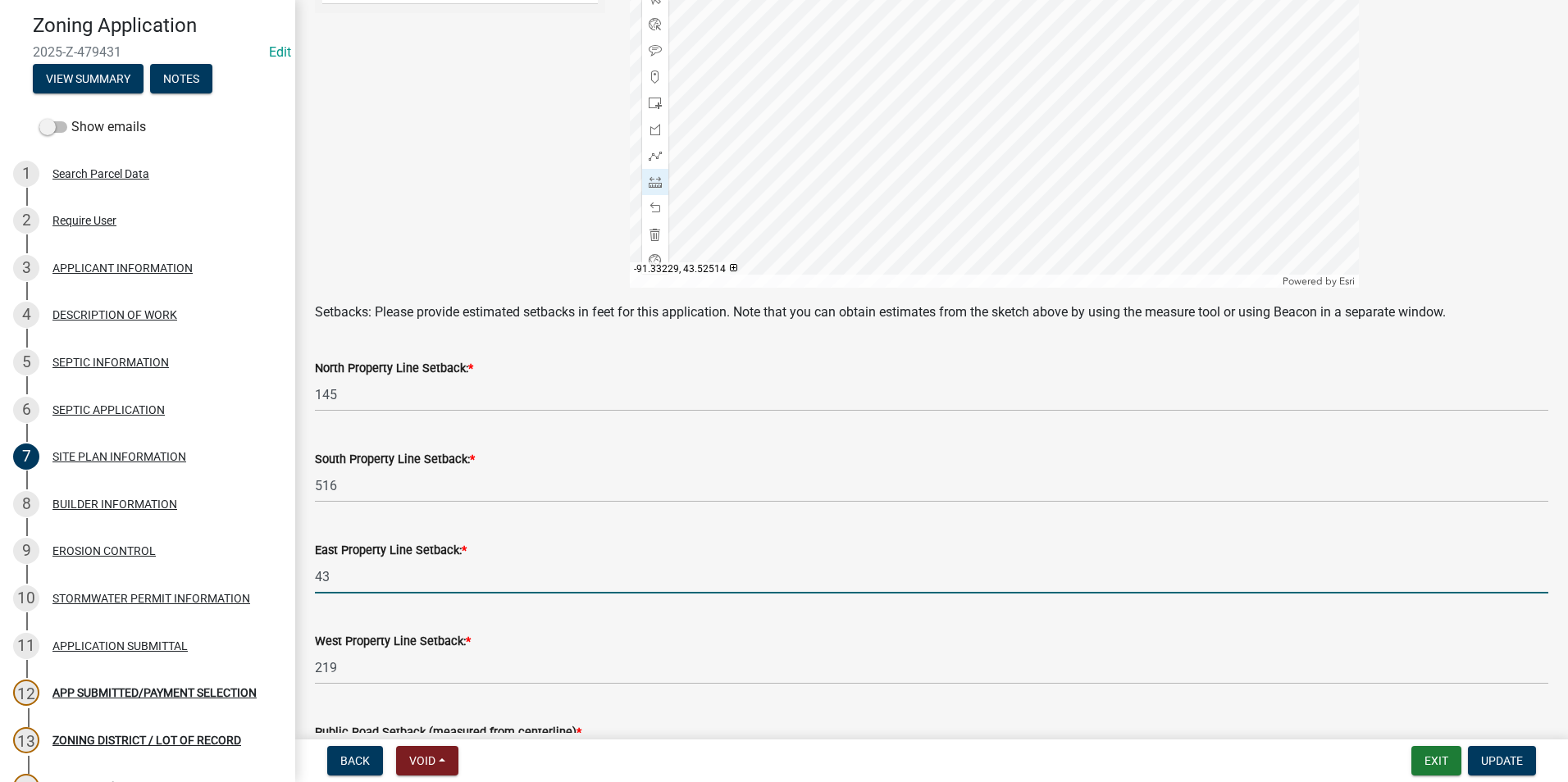
click at [335, 578] on input "43" at bounding box center [932, 576] width 1234 height 33
type input "4"
type input "51.5"
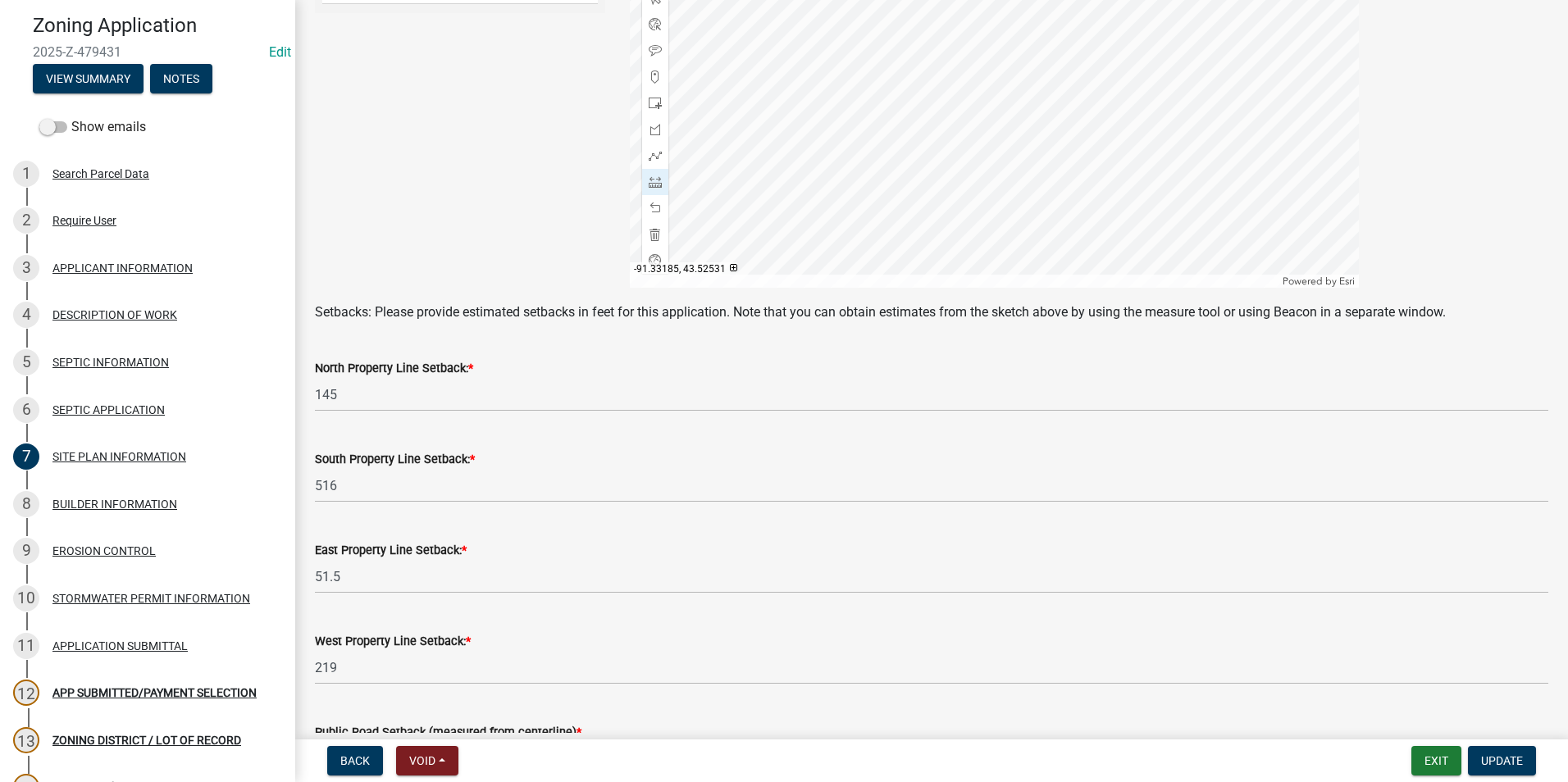
click at [767, 107] on div at bounding box center [994, 83] width 729 height 410
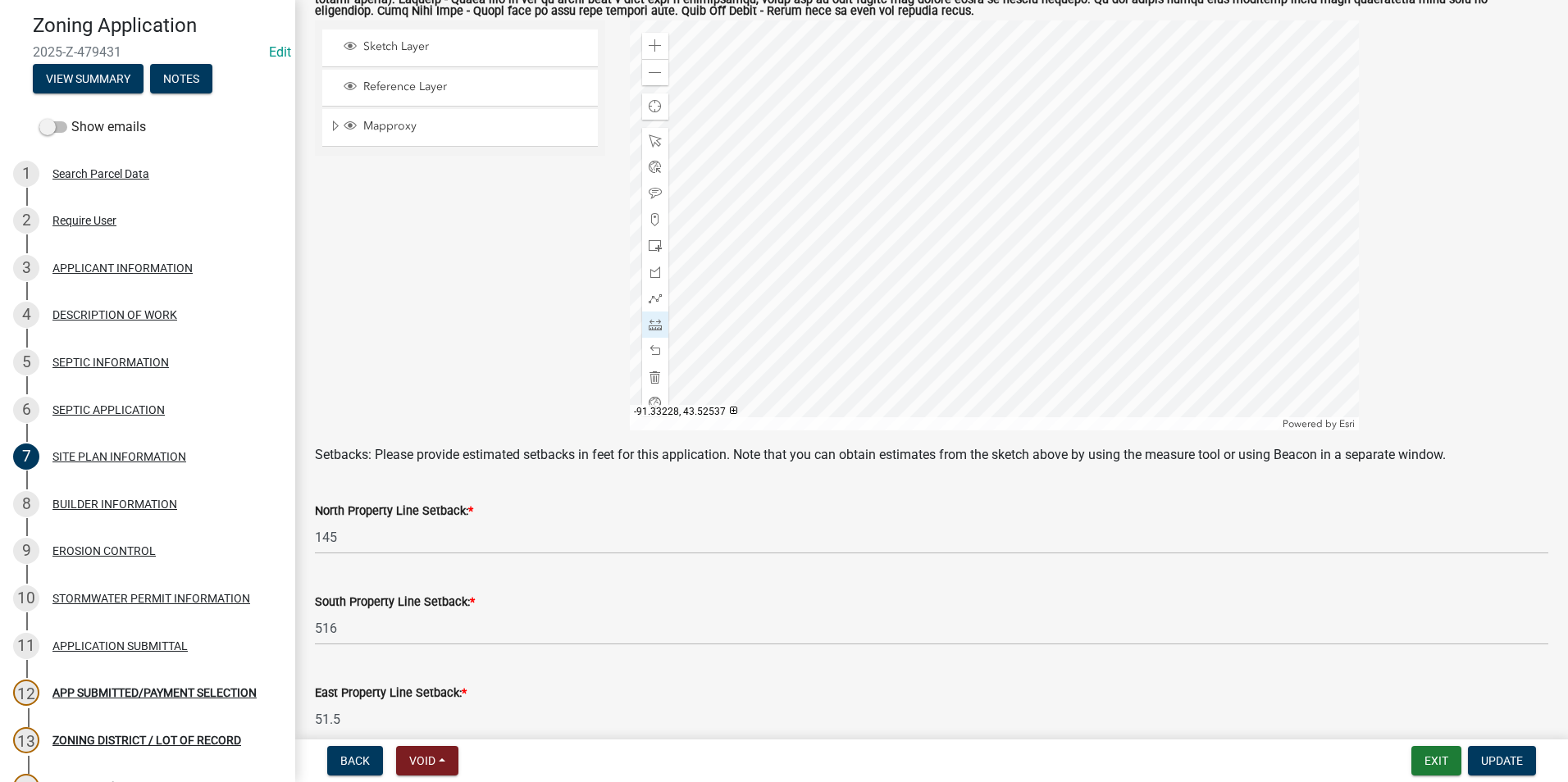
scroll to position [327, 0]
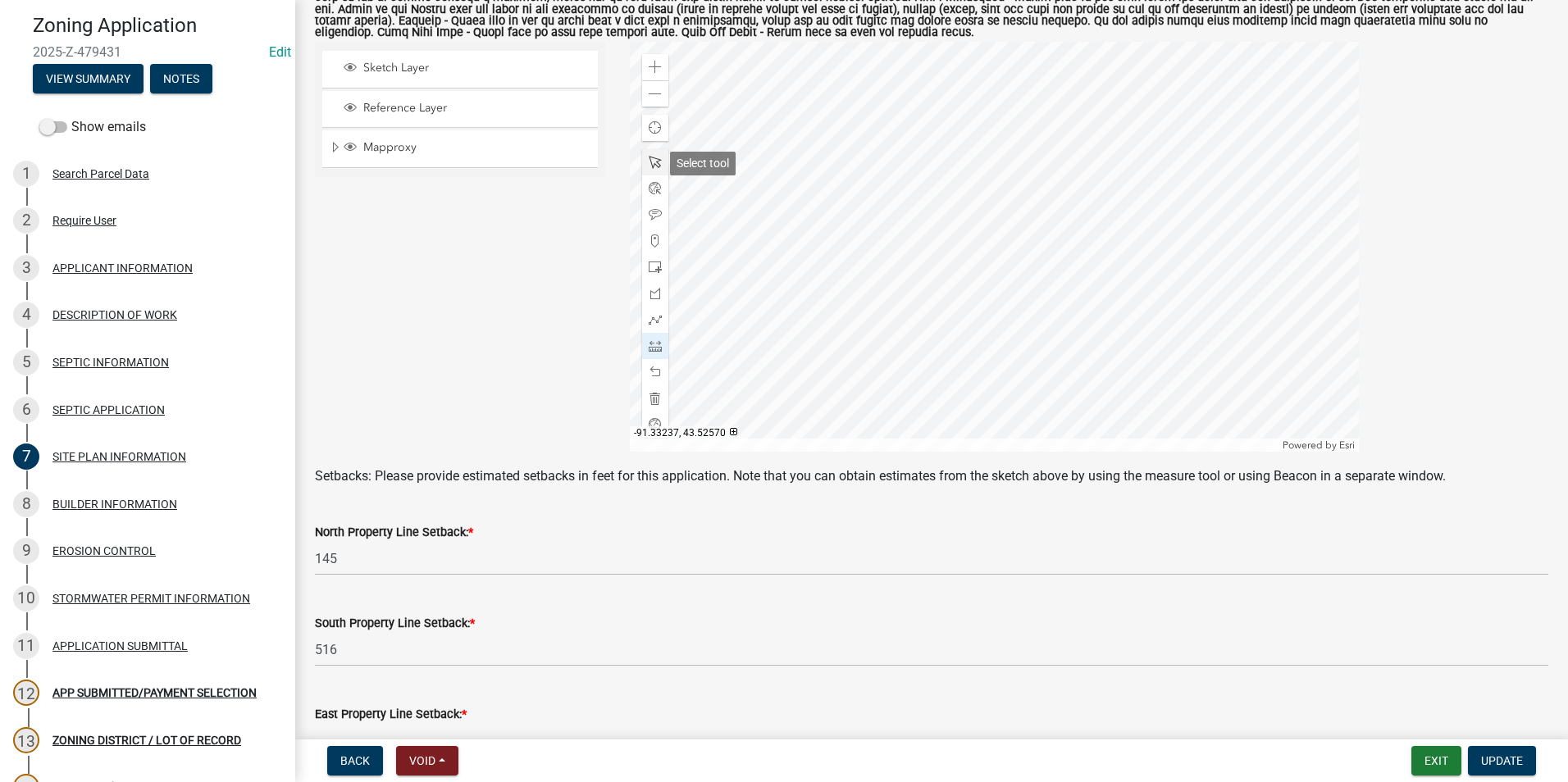
drag, startPoint x: 653, startPoint y: 167, endPoint x: 659, endPoint y: 175, distance: 10.0
click at [653, 168] on span at bounding box center [654, 162] width 13 height 13
click at [775, 269] on div at bounding box center [994, 246] width 729 height 410
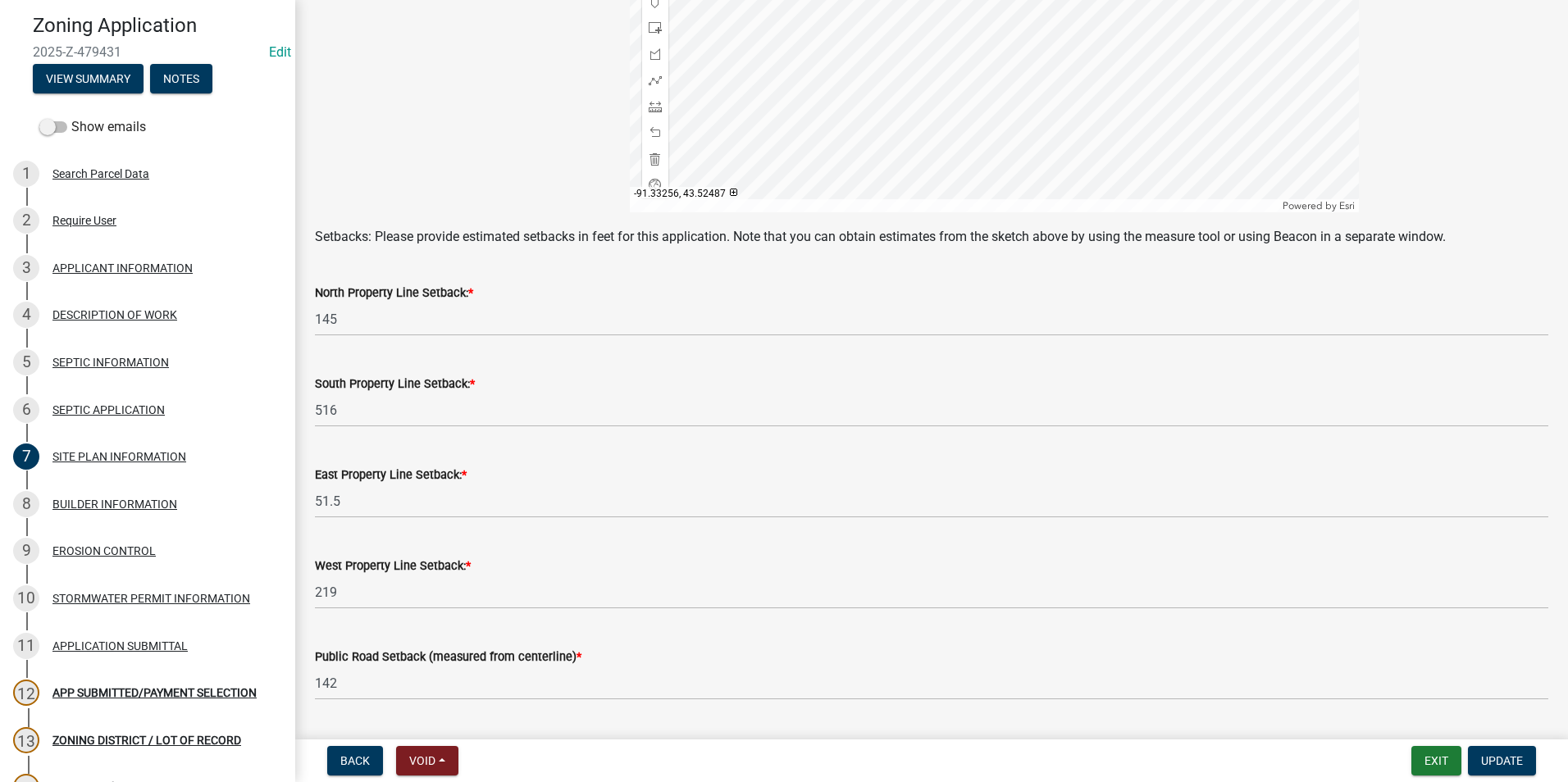
scroll to position [574, 0]
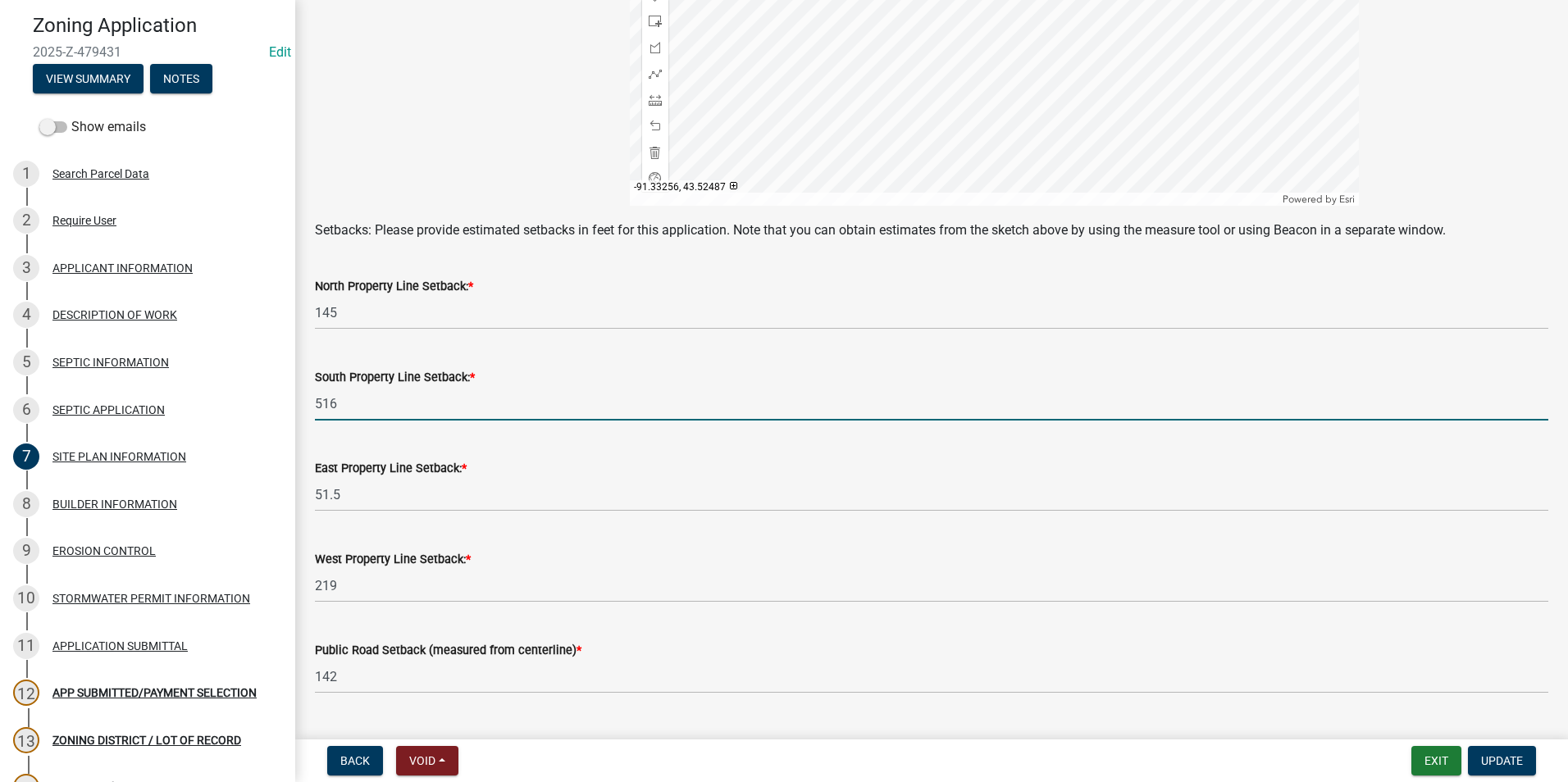
drag, startPoint x: 322, startPoint y: 406, endPoint x: 310, endPoint y: 408, distance: 12.2
click at [310, 408] on div "South Property Line Setback: * 516" at bounding box center [932, 382] width 1257 height 76
click at [328, 403] on input "516" at bounding box center [932, 403] width 1234 height 33
drag, startPoint x: 343, startPoint y: 405, endPoint x: 299, endPoint y: 405, distance: 44.0
click at [299, 405] on div "SITE PLAN INFORMATION share Share A site plan showing the following is required…" at bounding box center [932, 84] width 1273 height 1277
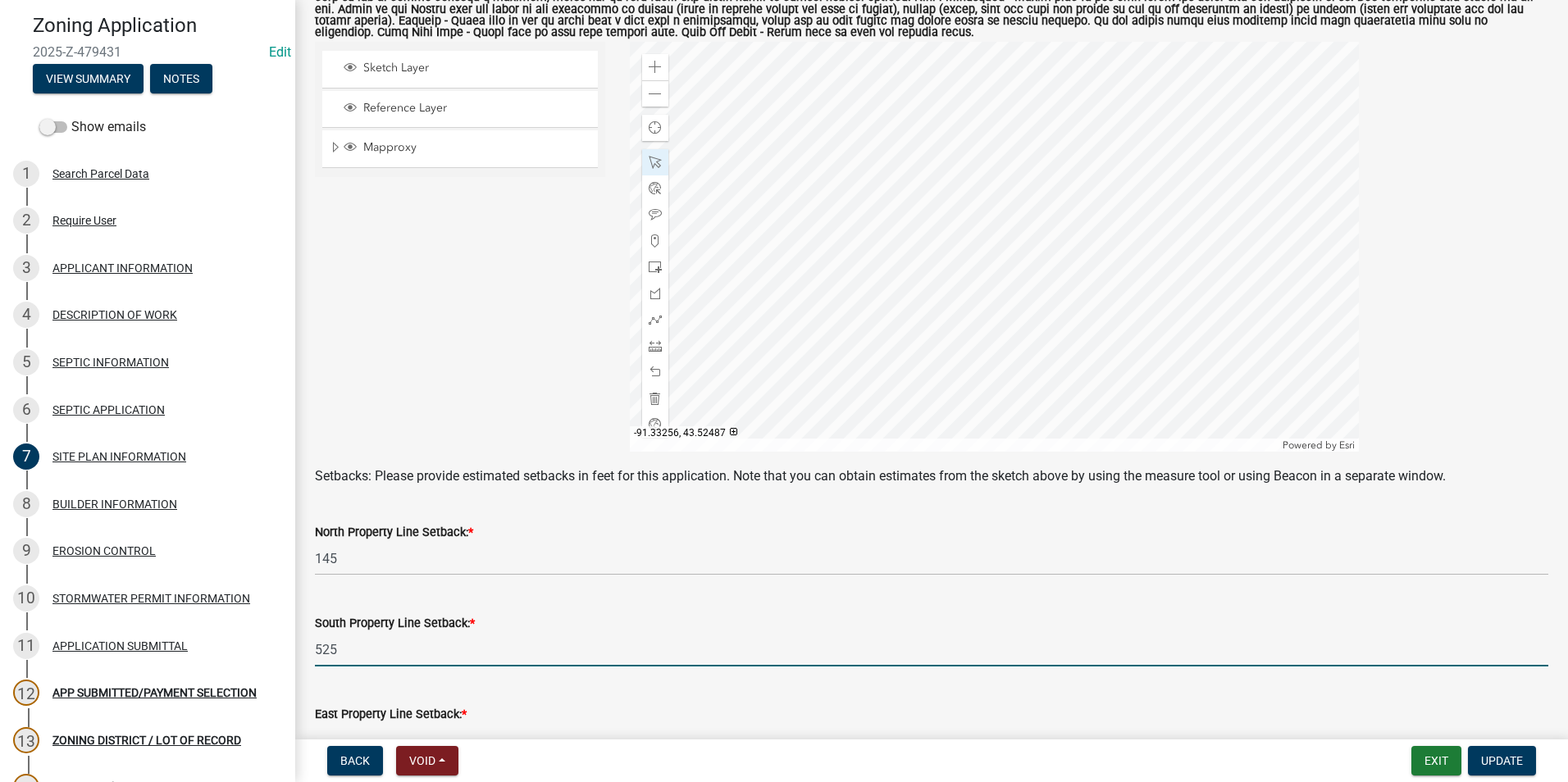
scroll to position [246, 0]
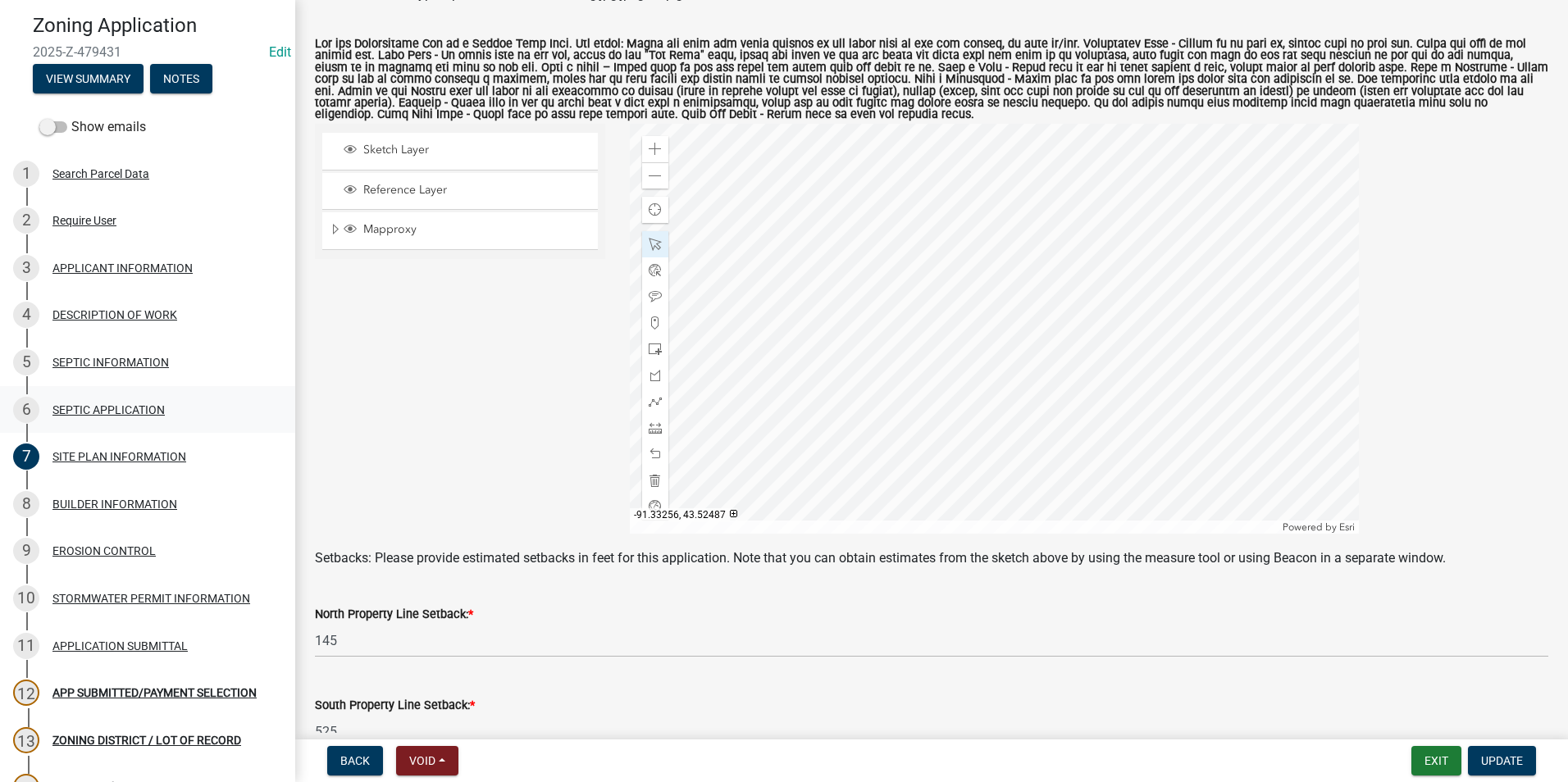
type input "525"
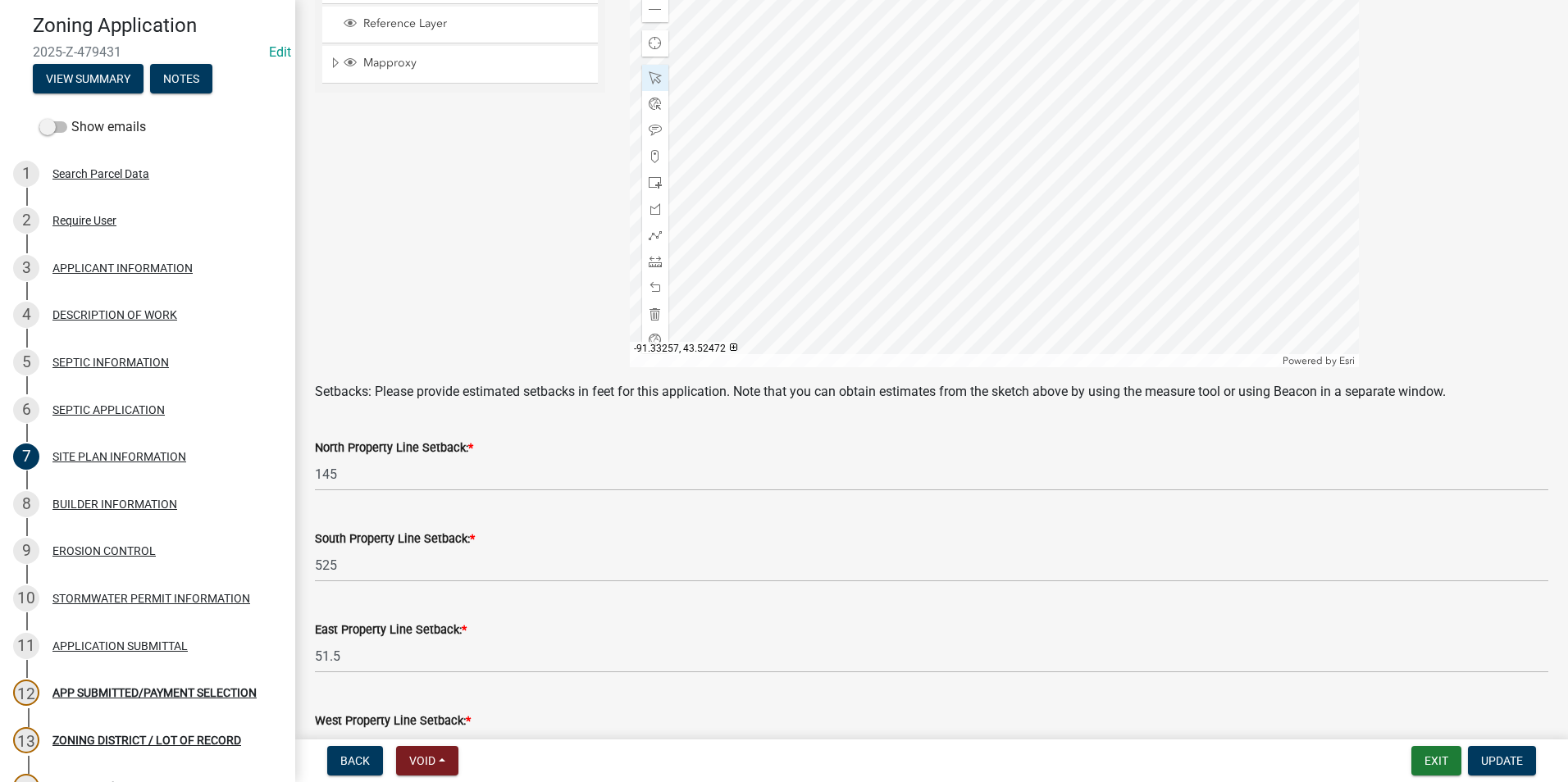
scroll to position [492, 0]
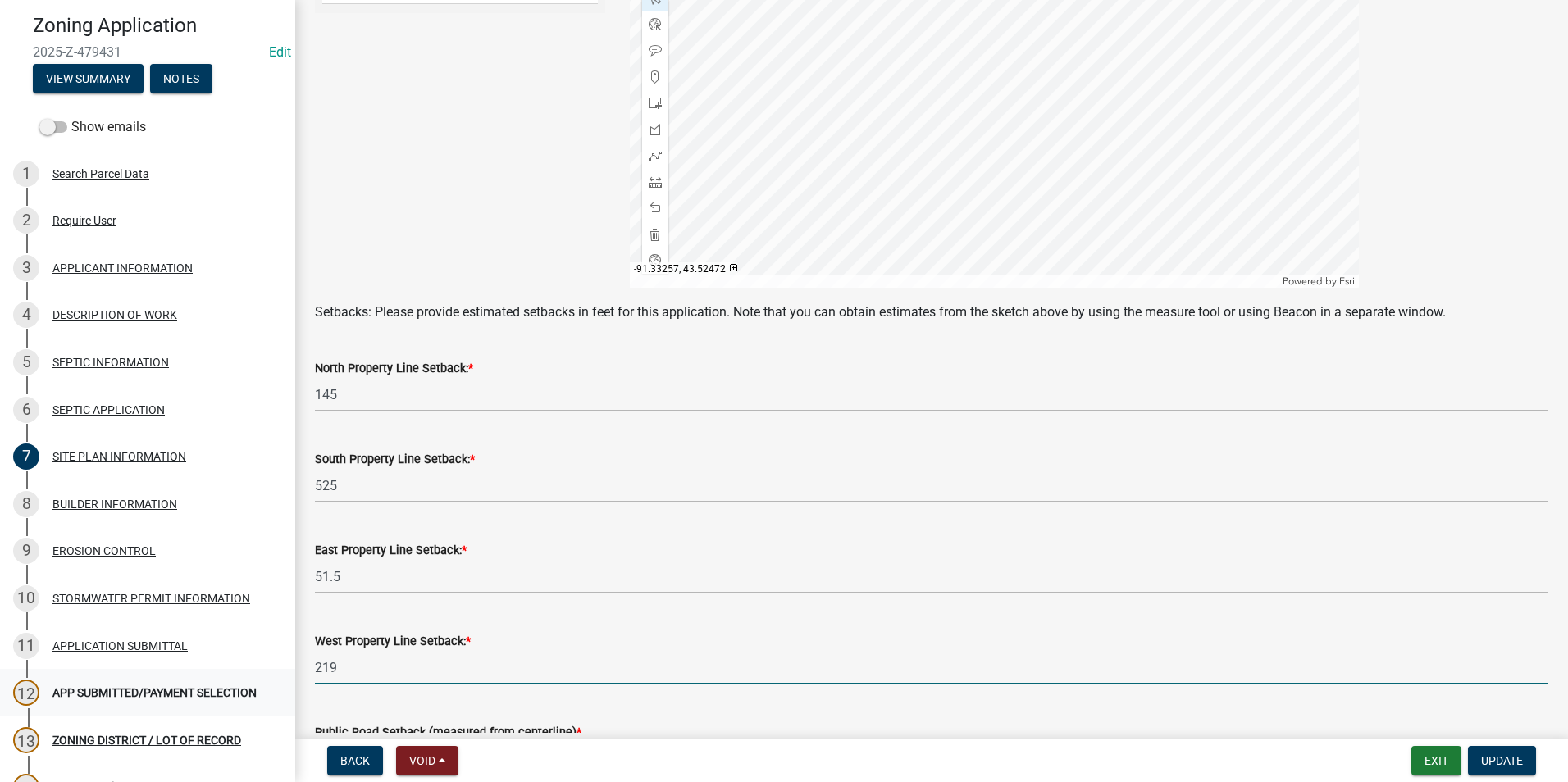
drag, startPoint x: 346, startPoint y: 672, endPoint x: 282, endPoint y: 670, distance: 64.0
click at [283, 672] on div "Zoning Application 2025-Z-479431 Edit View Summary Notes Show emails 1 Search P…" at bounding box center [784, 391] width 1568 height 782
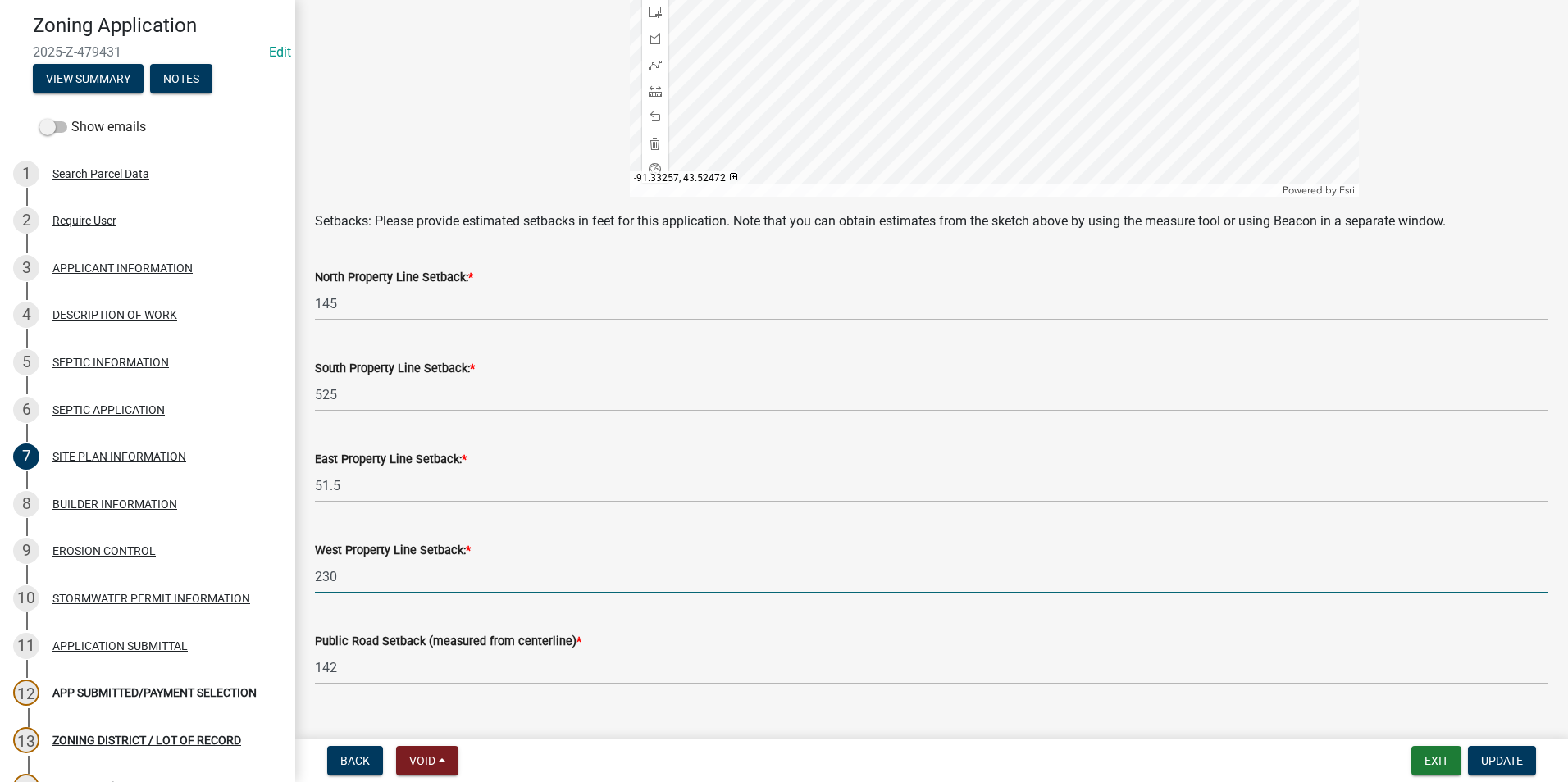
scroll to position [614, 0]
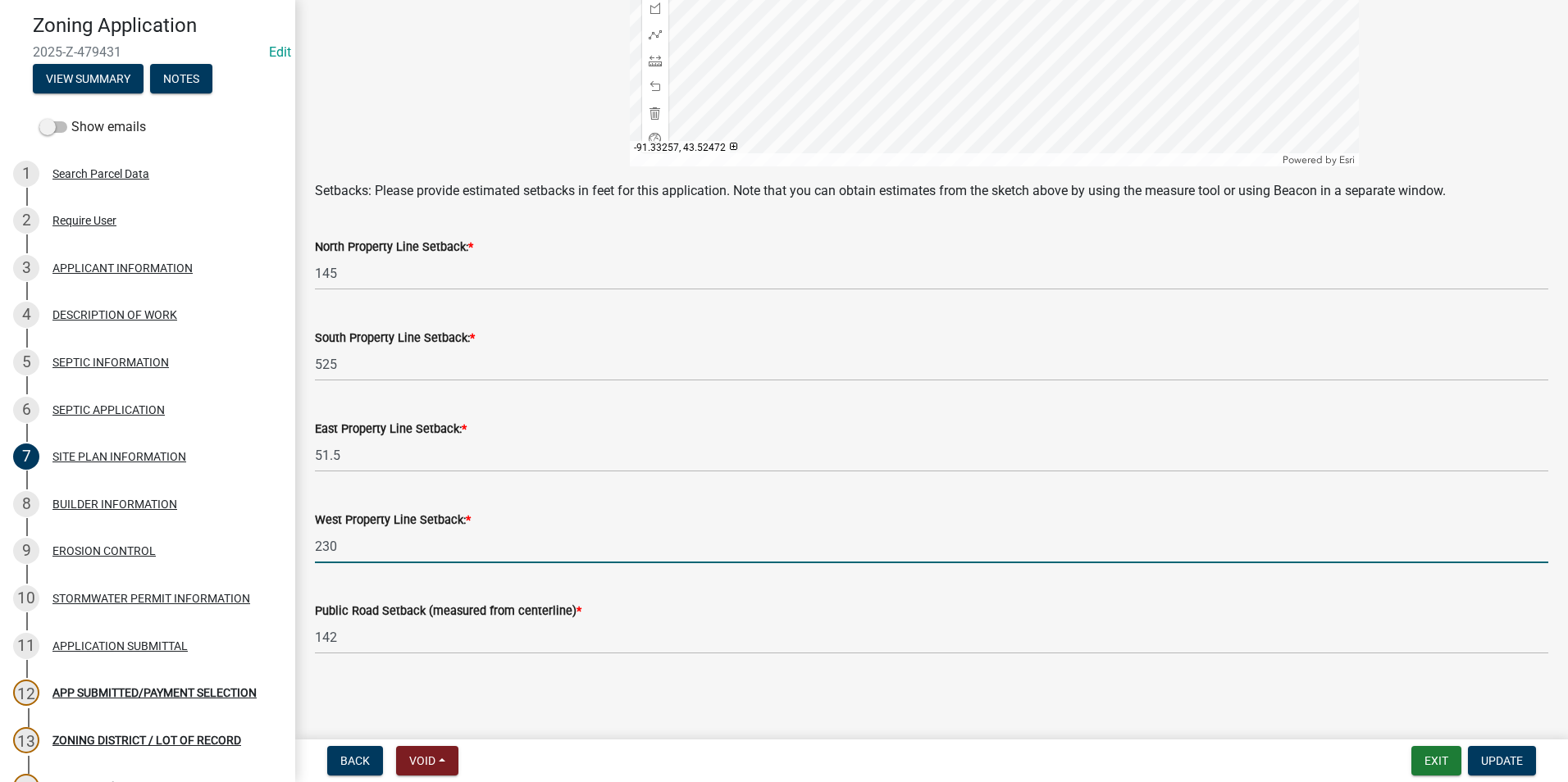
type input "230"
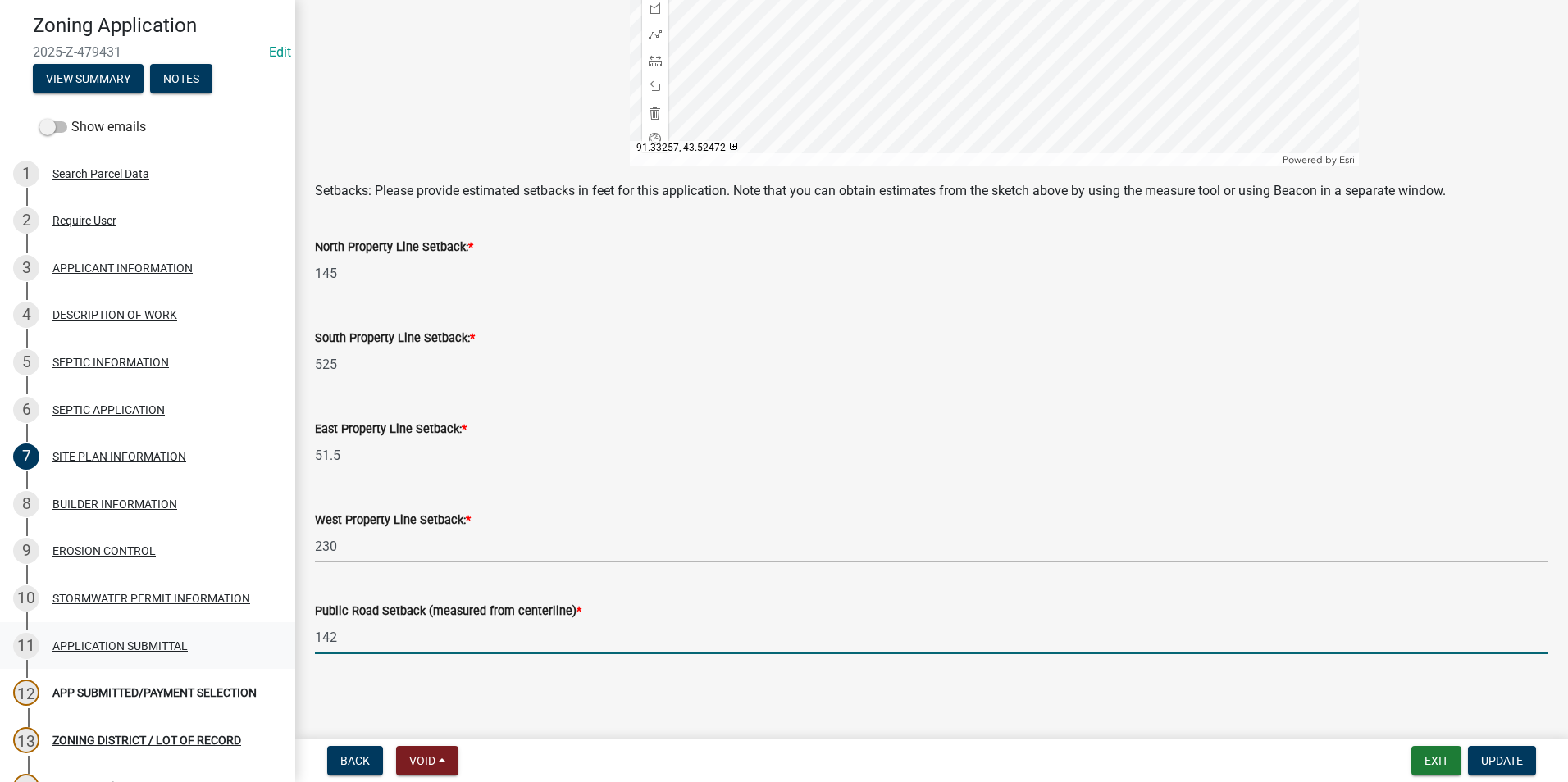
drag, startPoint x: 293, startPoint y: 640, endPoint x: 267, endPoint y: 640, distance: 26.0
click at [267, 640] on div "Zoning Application 2025-Z-479431 Edit View Summary Notes Show emails 1 Search P…" at bounding box center [784, 391] width 1568 height 782
type input "145"
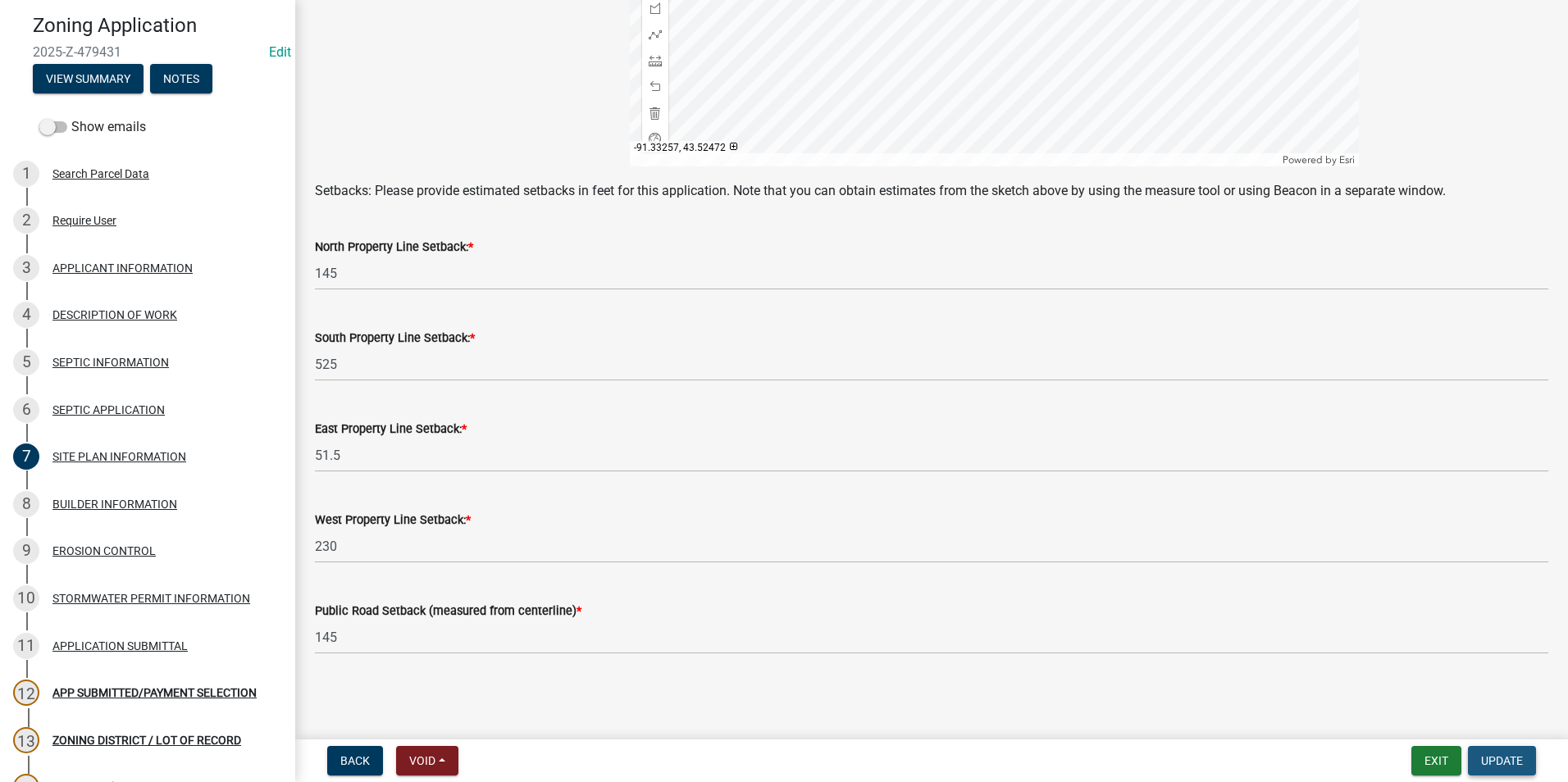
click at [1497, 755] on span "Update" at bounding box center [1501, 760] width 42 height 13
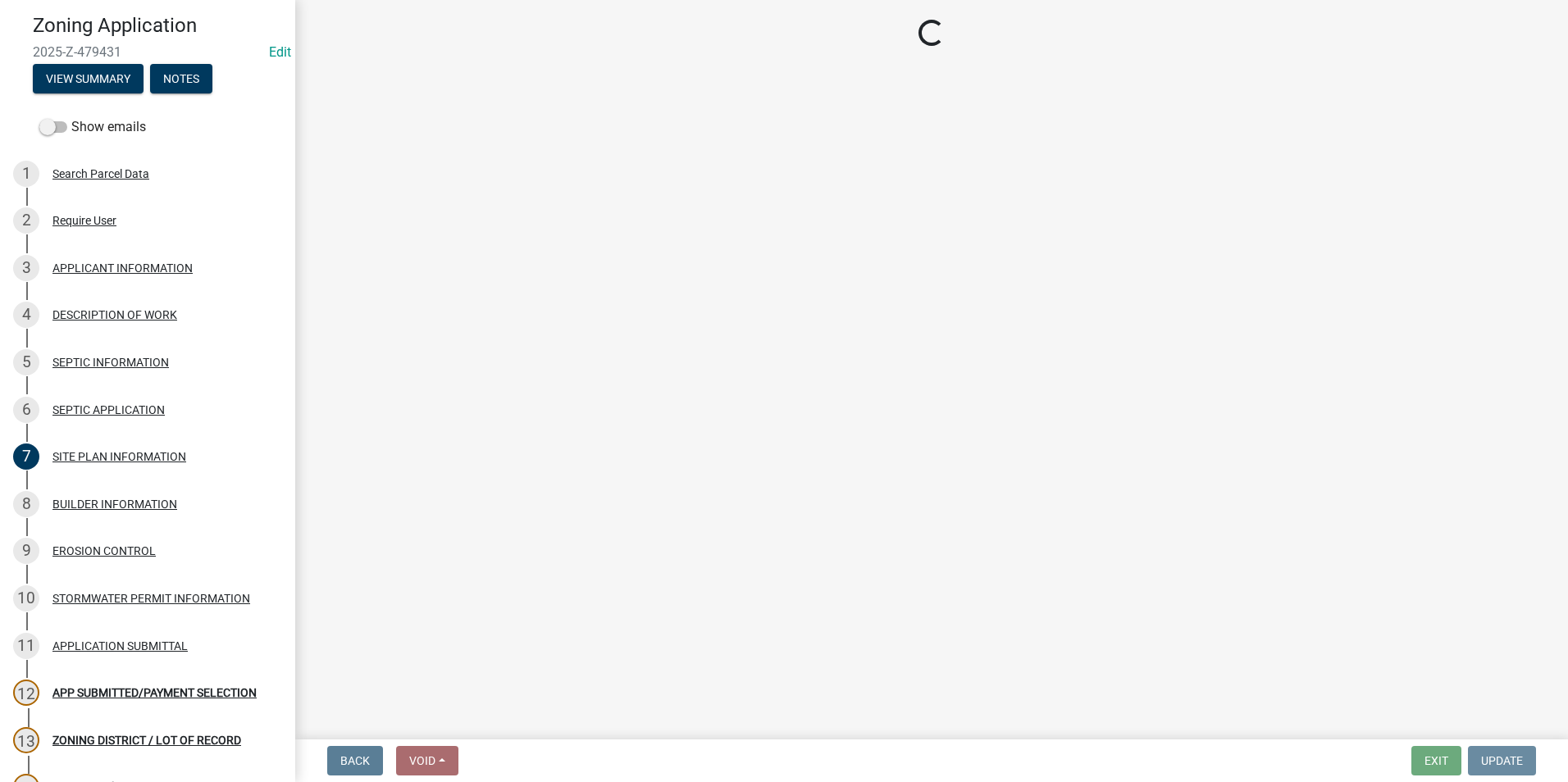
scroll to position [0, 0]
select select "2: 1"
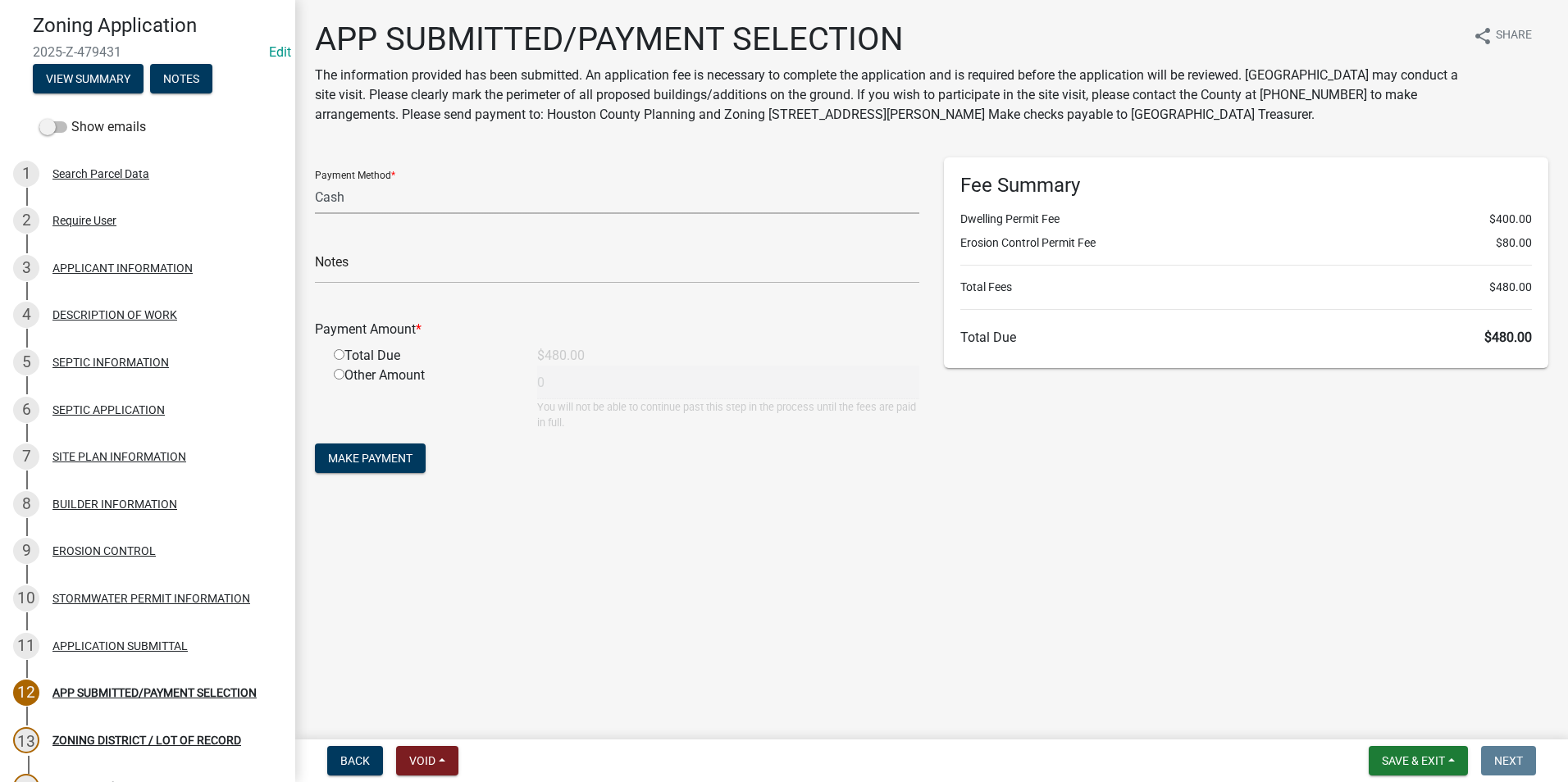
click at [360, 200] on select "Credit Card POS Check Cash" at bounding box center [617, 196] width 604 height 33
click at [315, 180] on select "Credit Card POS Check Cash" at bounding box center [617, 196] width 604 height 33
click at [373, 264] on input "text" at bounding box center [617, 266] width 604 height 33
click at [337, 355] on input "radio" at bounding box center [339, 354] width 10 height 10
radio input "true"
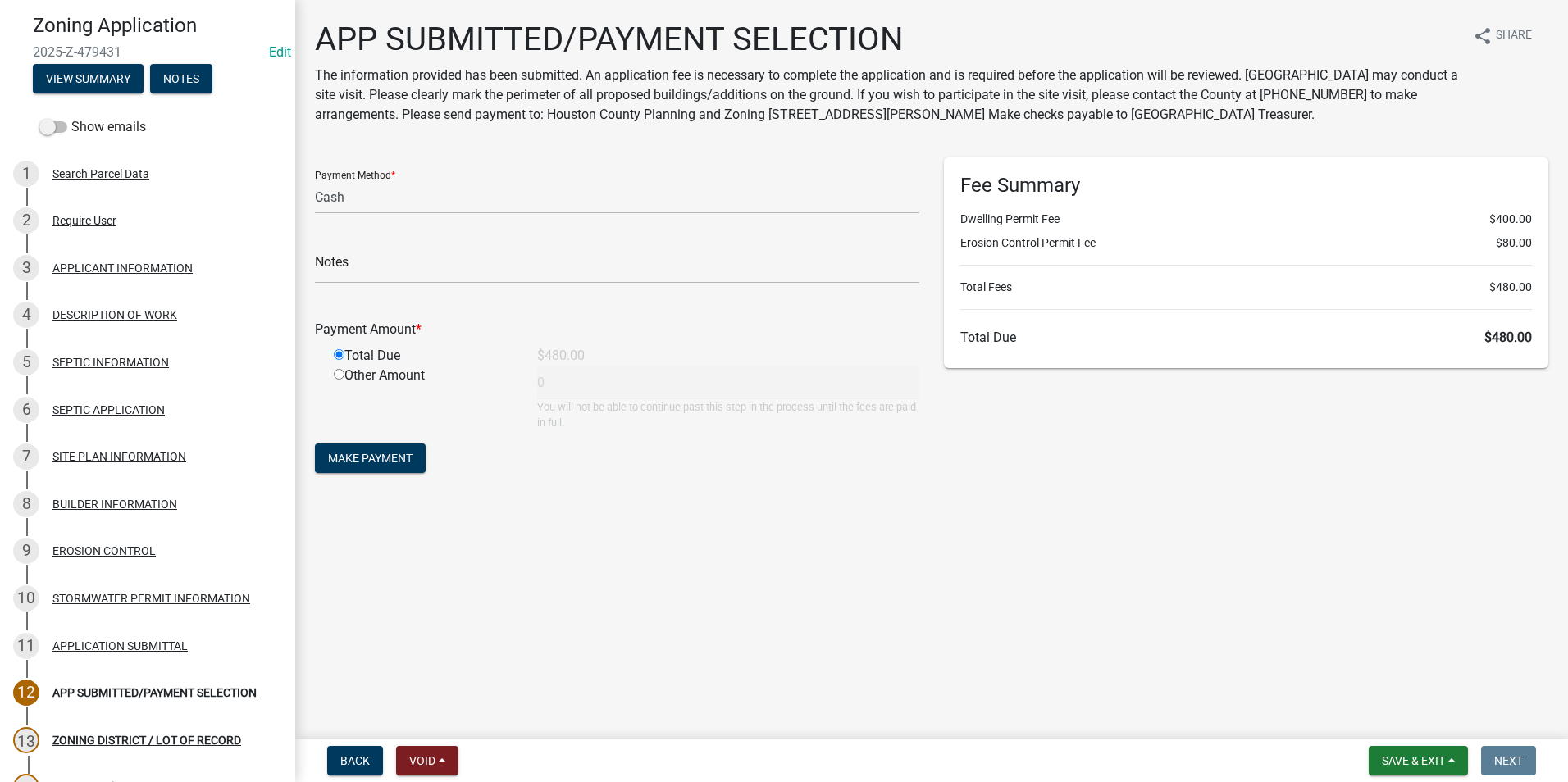
type input "480"
click at [352, 458] on span "Make Payment" at bounding box center [369, 458] width 84 height 13
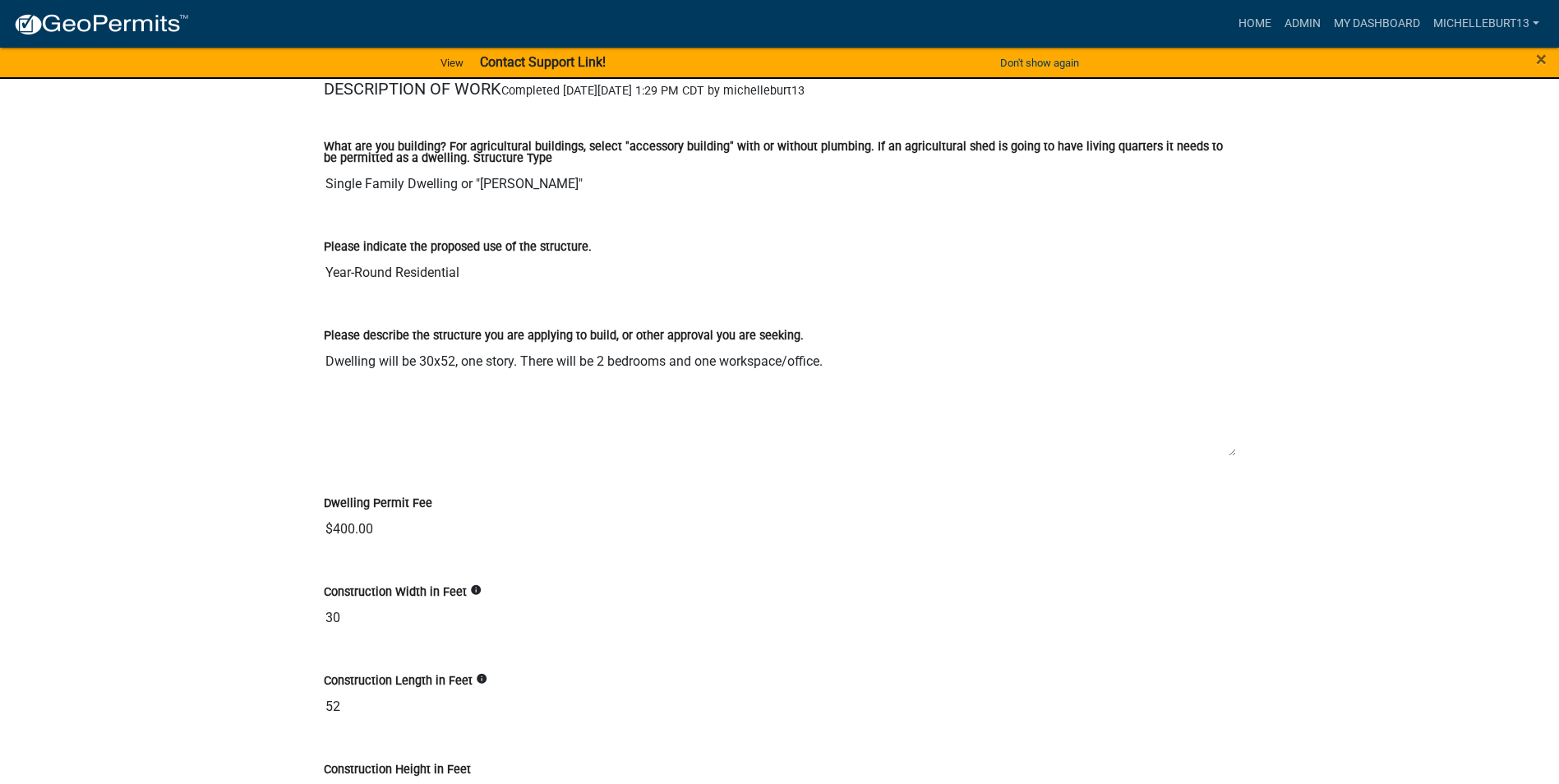
scroll to position [1972, 0]
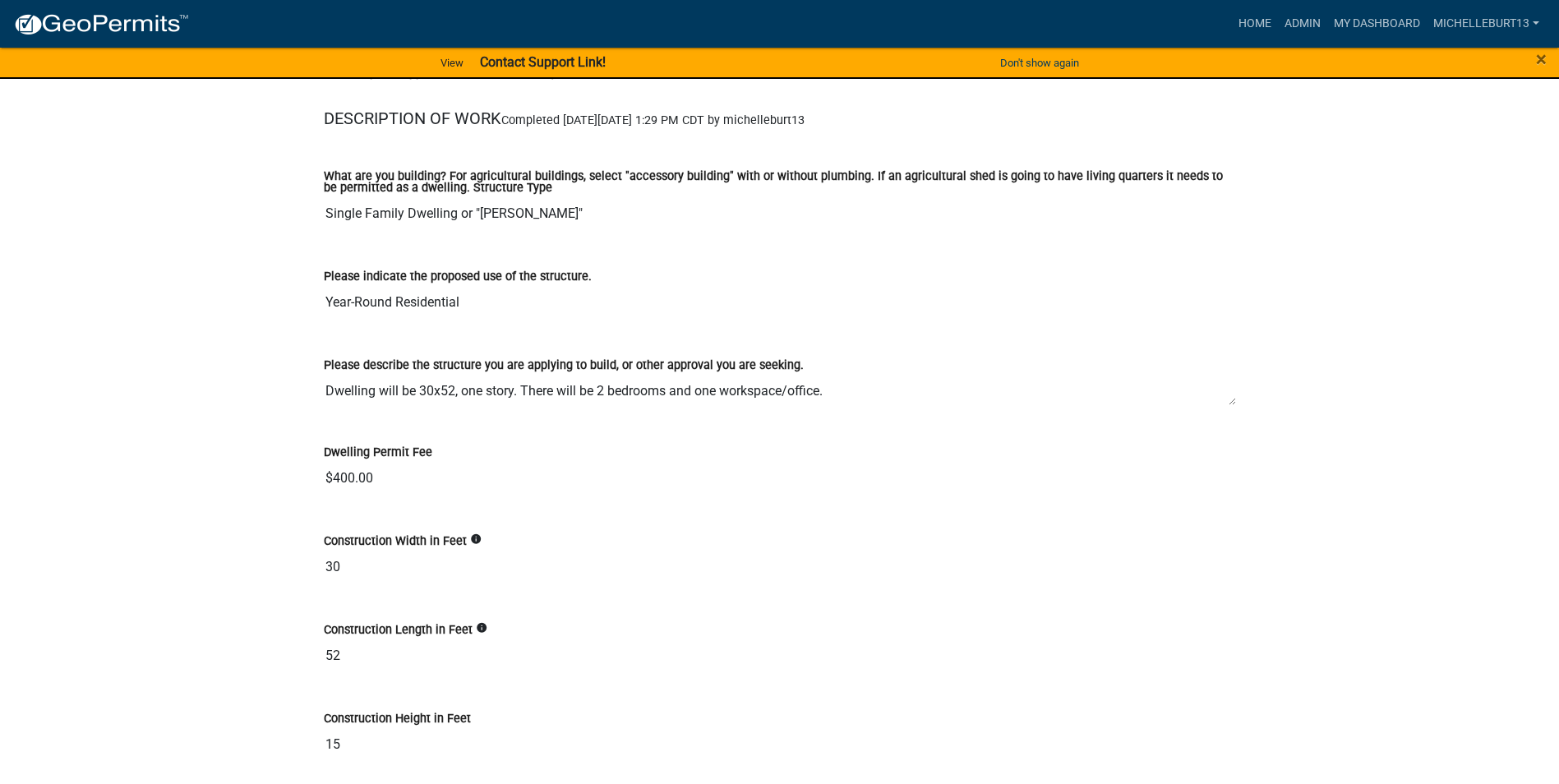
drag, startPoint x: 1234, startPoint y: 484, endPoint x: 1216, endPoint y: 404, distance: 82.0
click at [1216, 404] on textarea "Dwelling will be 30x52, one story. There will be 2 bedrooms and one workspace/o…" at bounding box center [780, 390] width 912 height 32
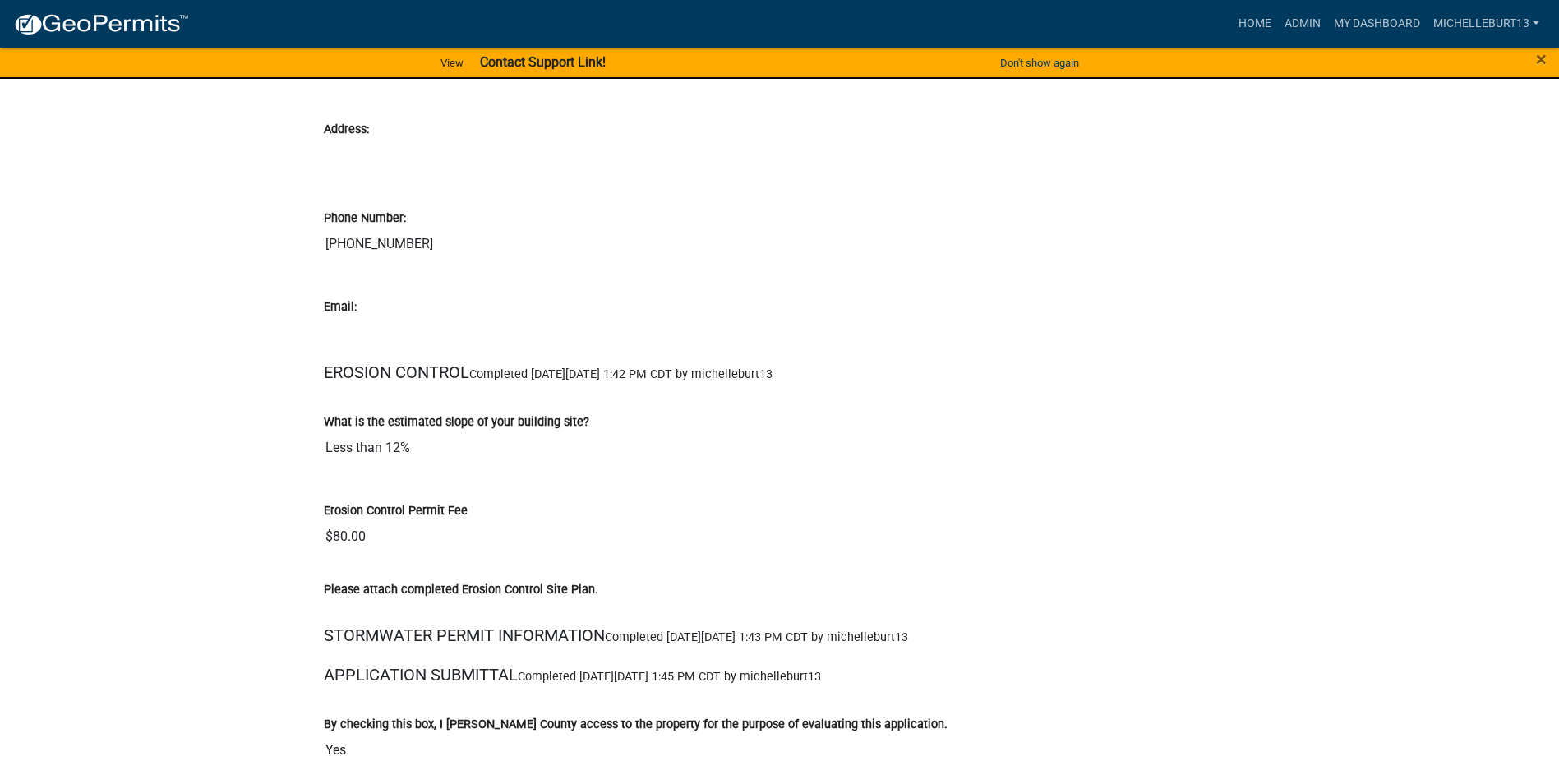
scroll to position [4579, 0]
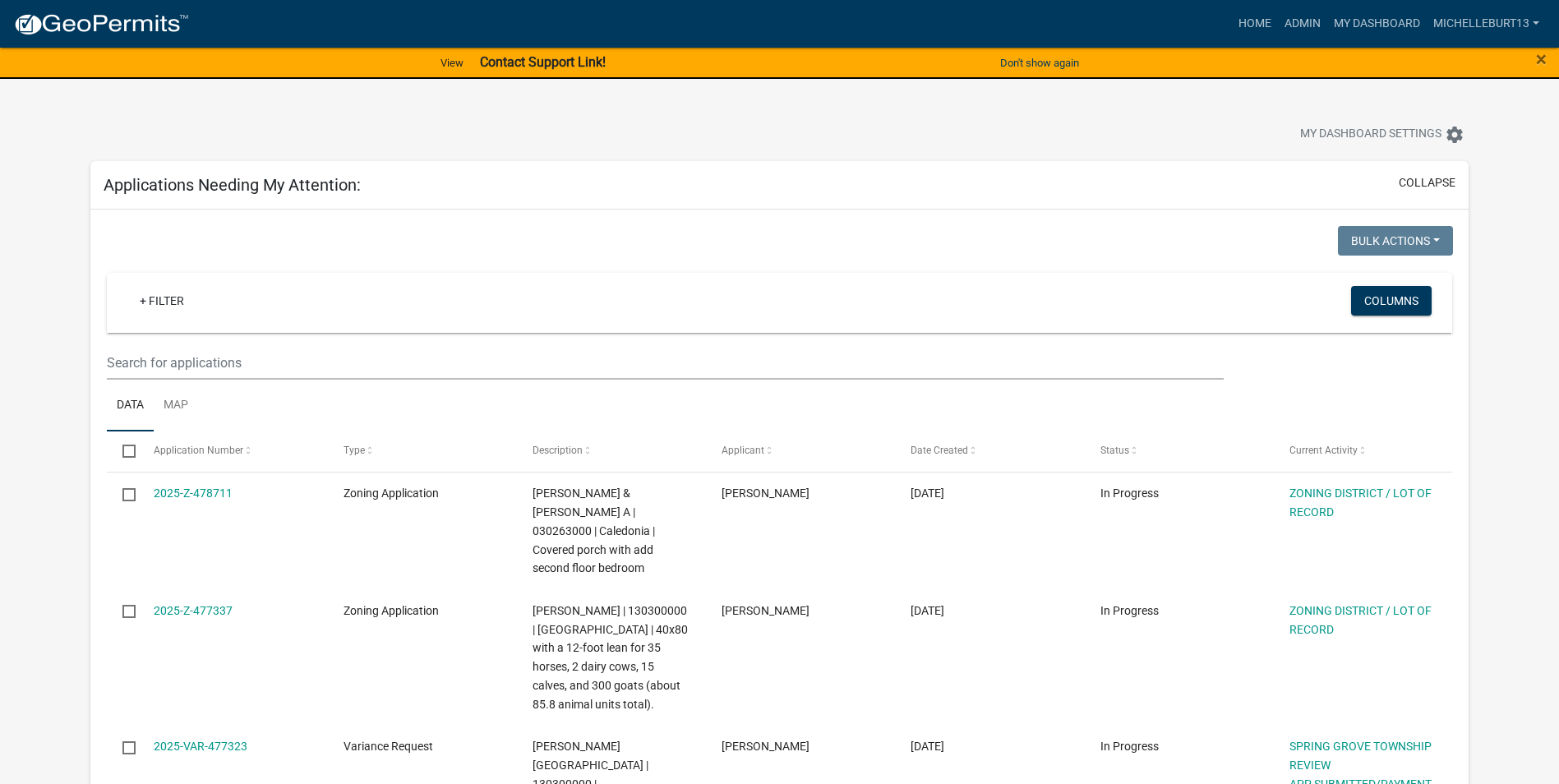
select select "3: 100"
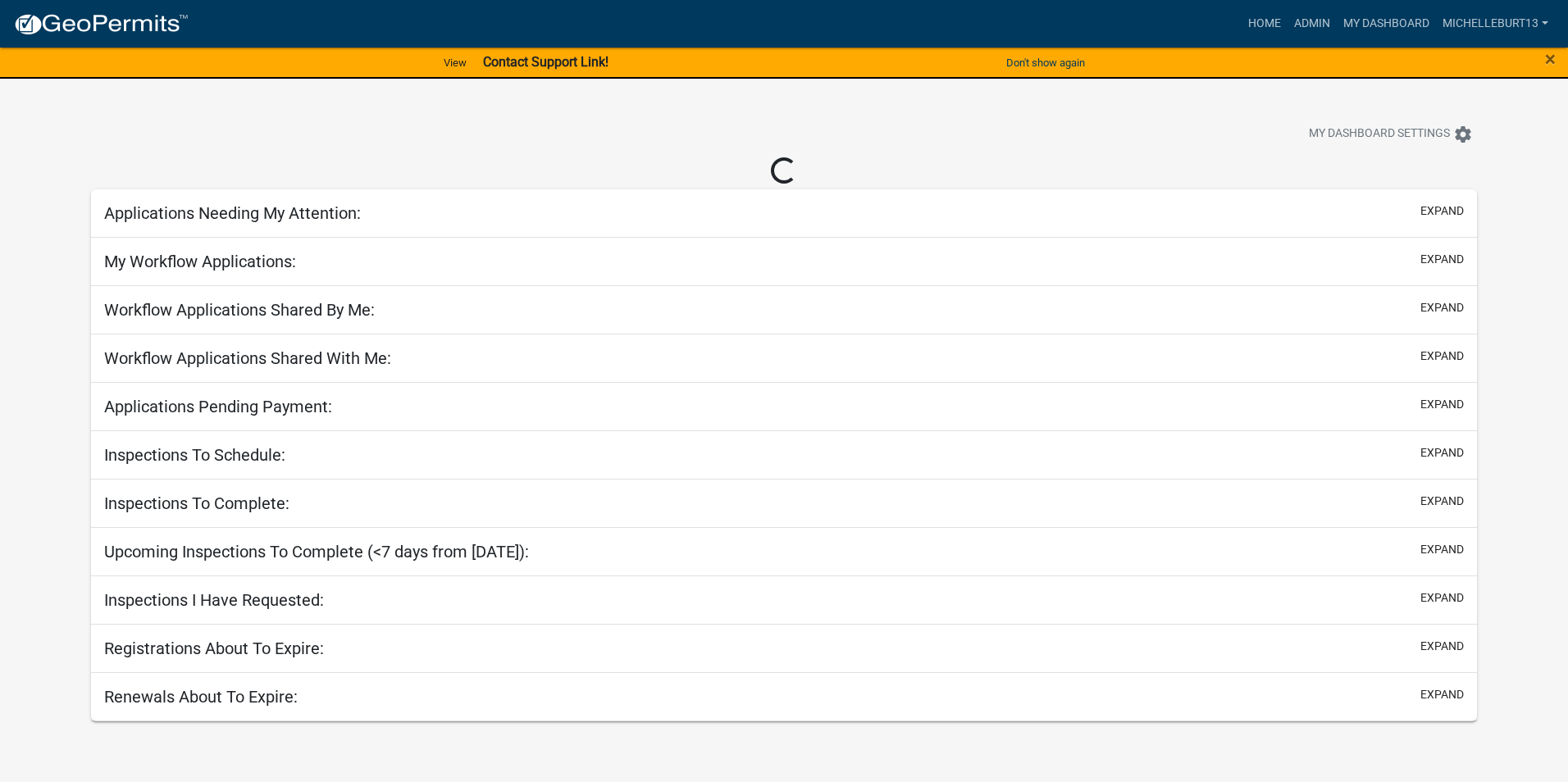
select select "3: 100"
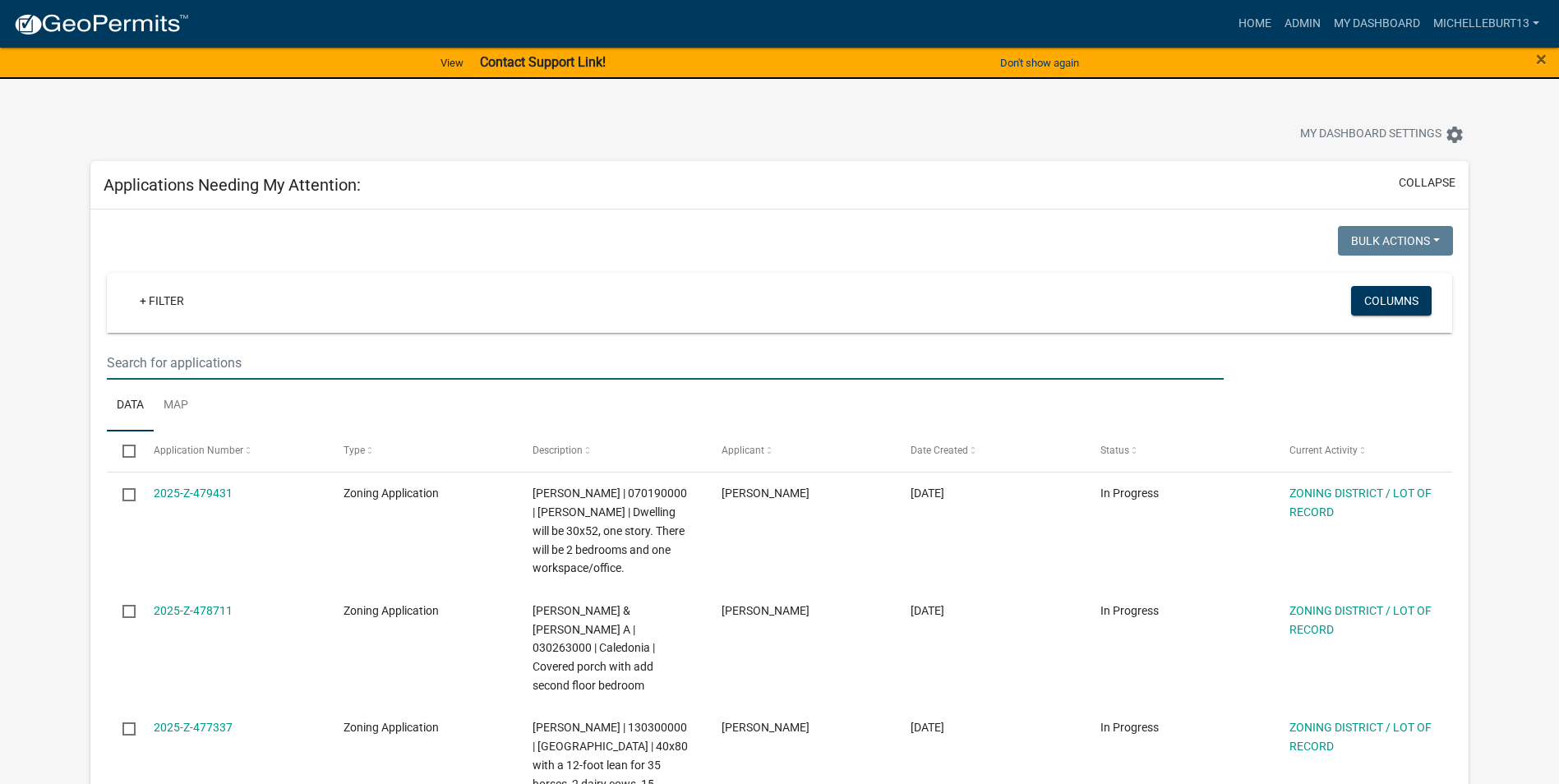
click at [357, 368] on input "text" at bounding box center [665, 363] width 1117 height 33
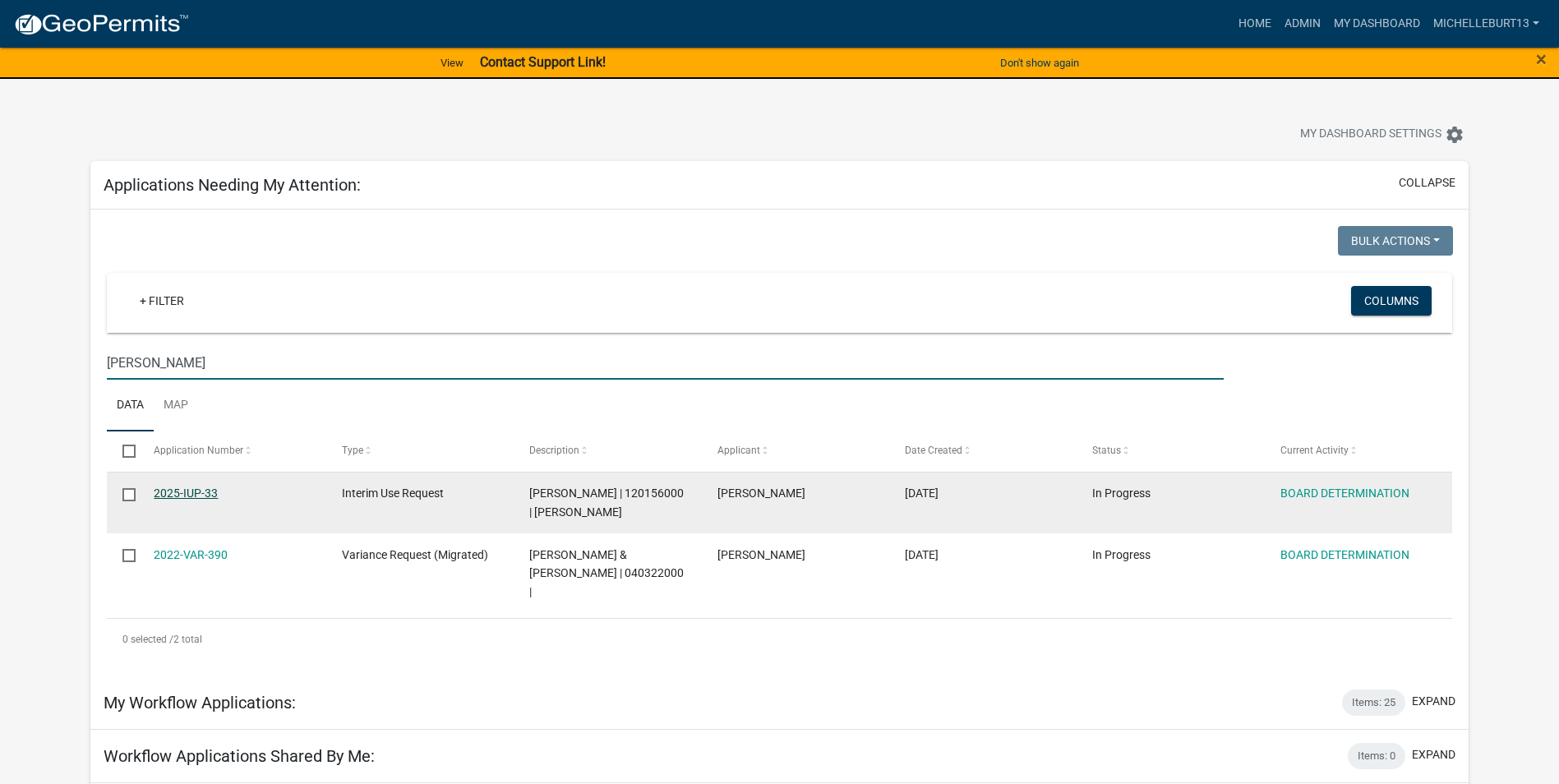
type input "[PERSON_NAME]"
click at [199, 493] on link "2025-IUP-33" at bounding box center [186, 492] width 64 height 13
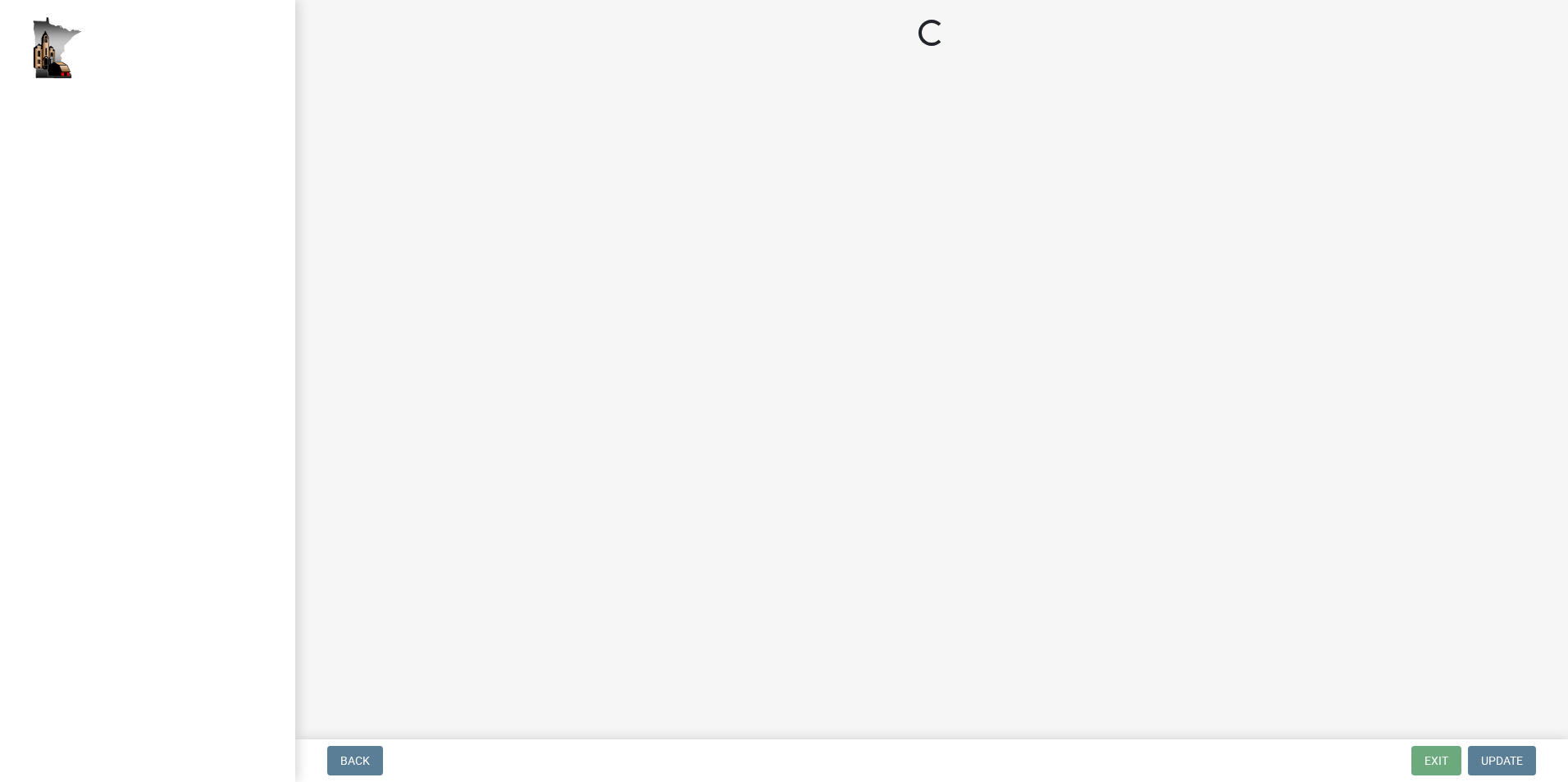
select select "9dbecd2a-f33e-4835-a5c0-33ac2cce7722"
select select "bb97efb3-2ad1-488f-bbc0-8ca183a1f79c"
select select "ae5238dc-1dd5-4e96-b80a-d8403a14a043"
select select "273e149d-5d14-4d45-ab82-91bf453234d7"
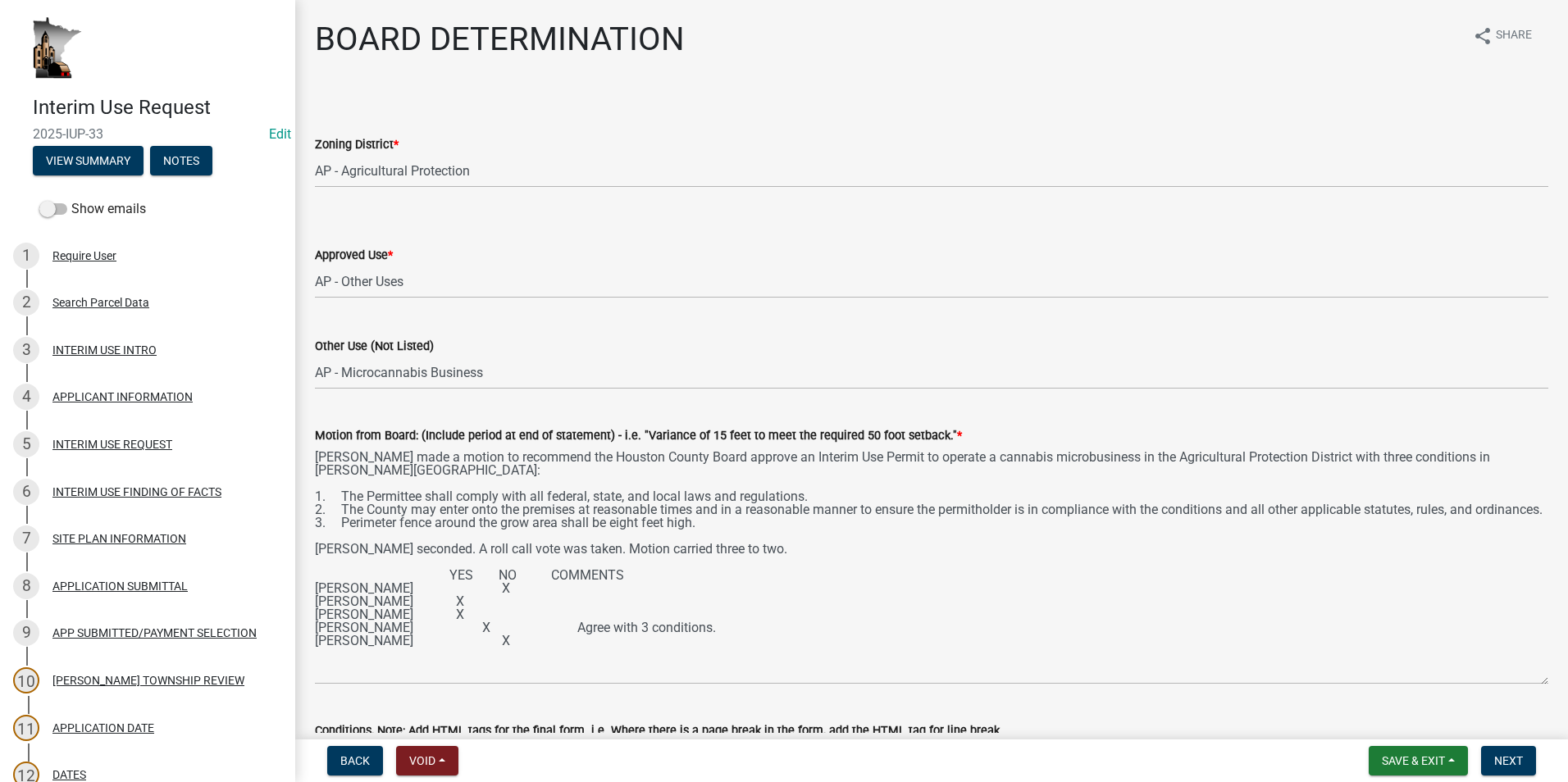
drag, startPoint x: 1532, startPoint y: 521, endPoint x: 1532, endPoint y: 684, distance: 163.0
click at [1532, 684] on textarea "[PERSON_NAME] made a motion to recommend the Houston County Board approve an In…" at bounding box center [932, 565] width 1234 height 240
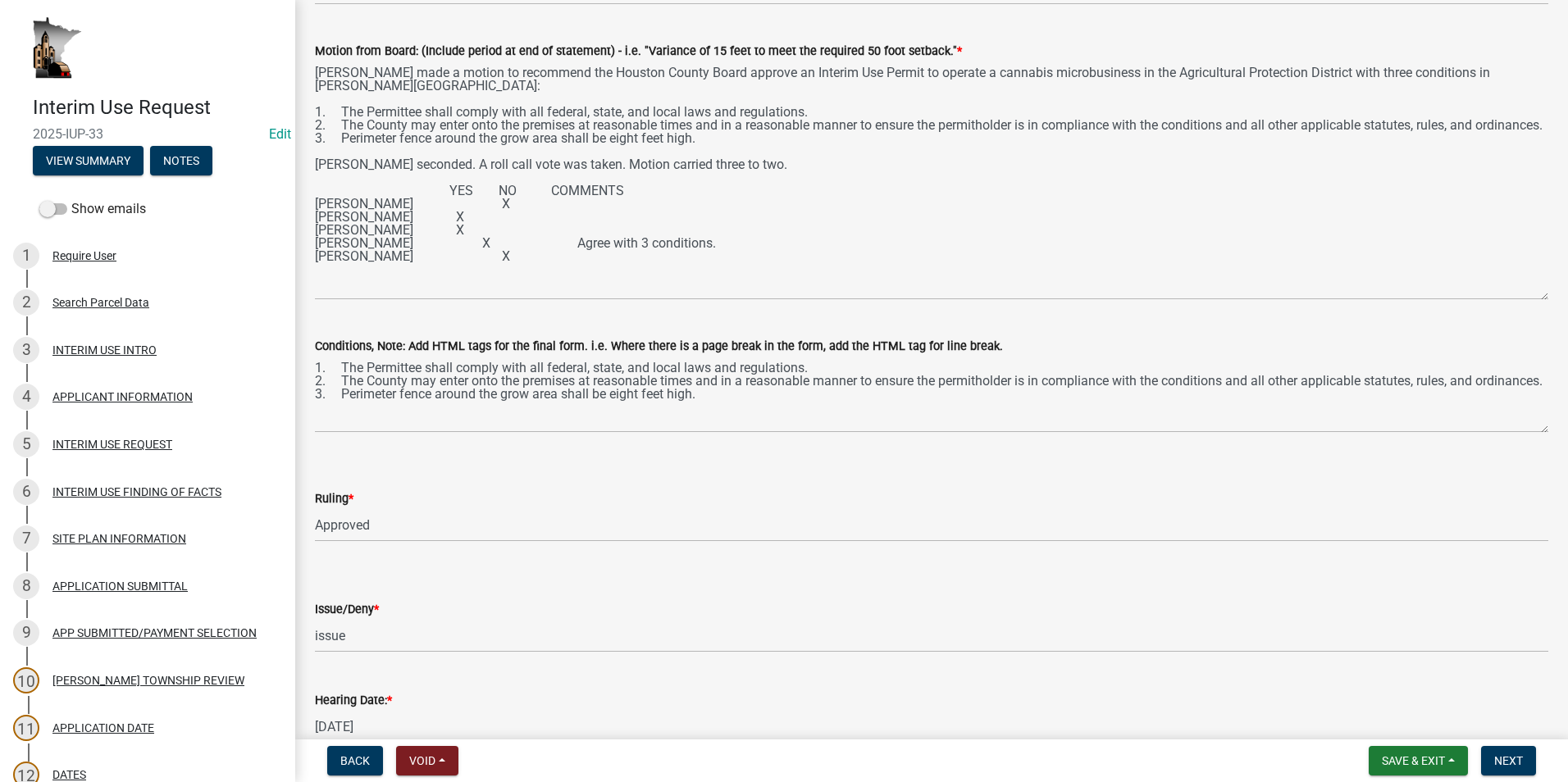
scroll to position [410, 0]
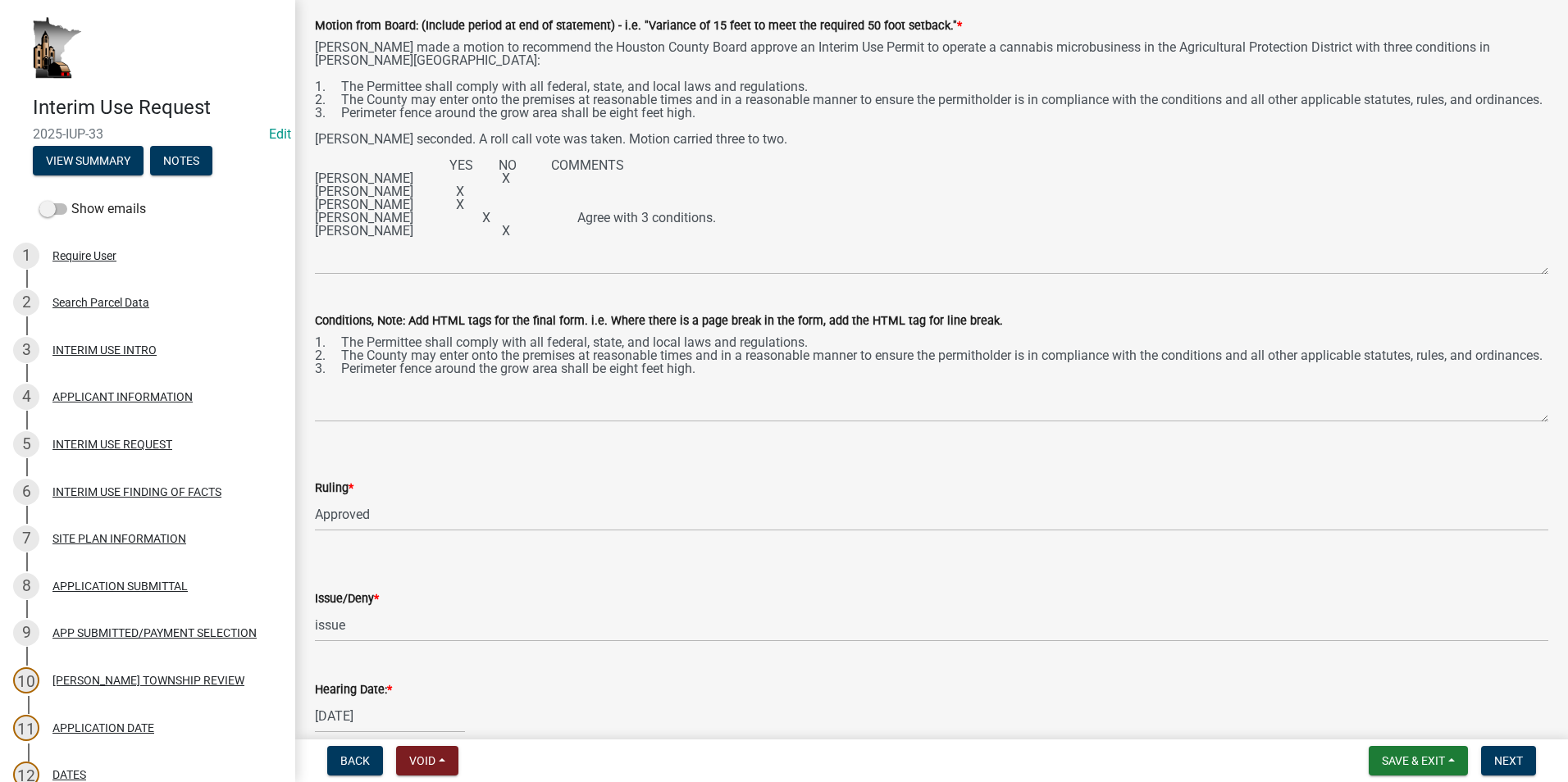
drag, startPoint x: 1533, startPoint y: 404, endPoint x: 1530, endPoint y: 419, distance: 15.3
click at [1530, 419] on textarea "1. The Permittee shall comply with all federal, state, and local laws and regul…" at bounding box center [932, 376] width 1234 height 92
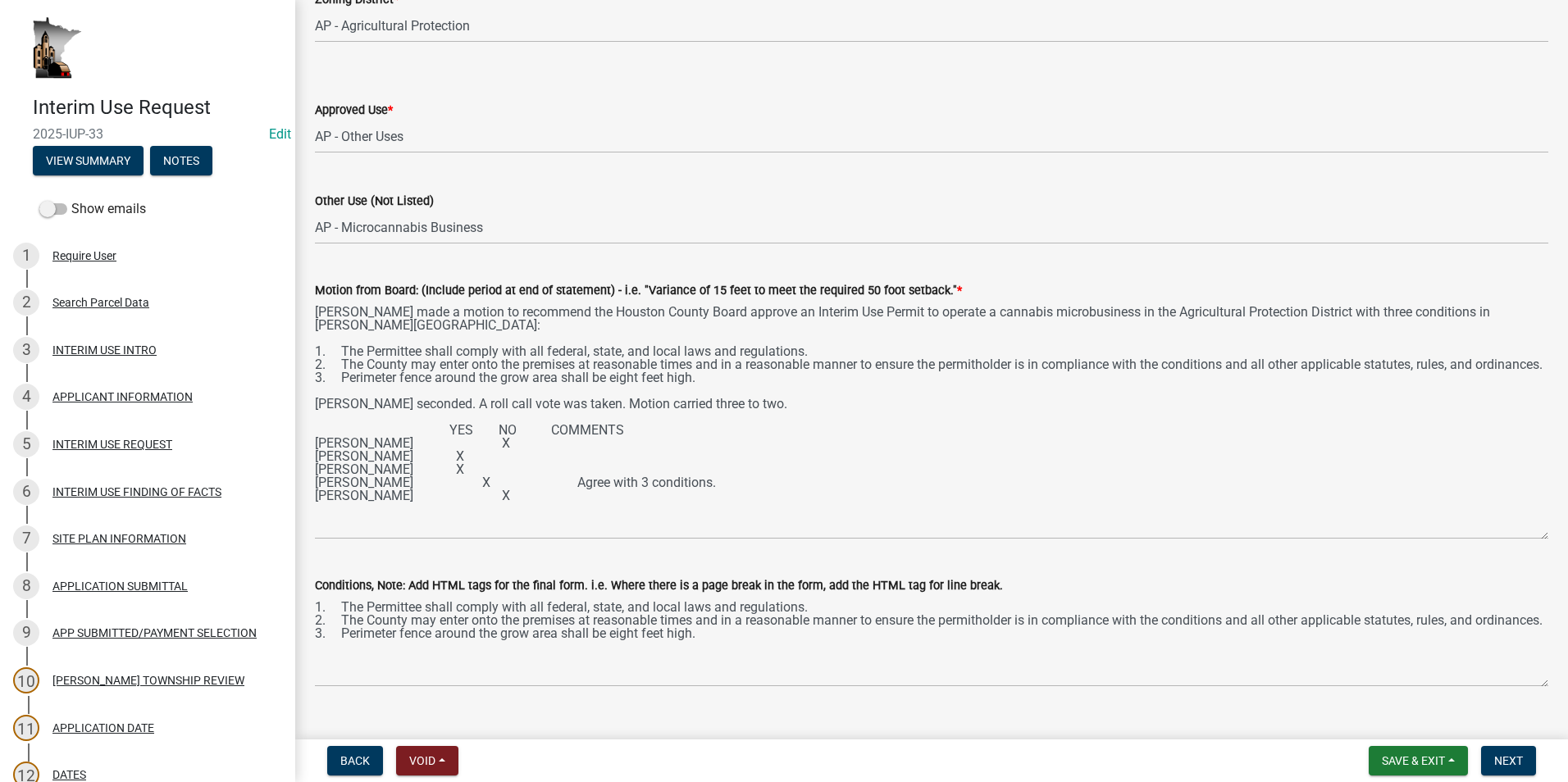
scroll to position [164, 0]
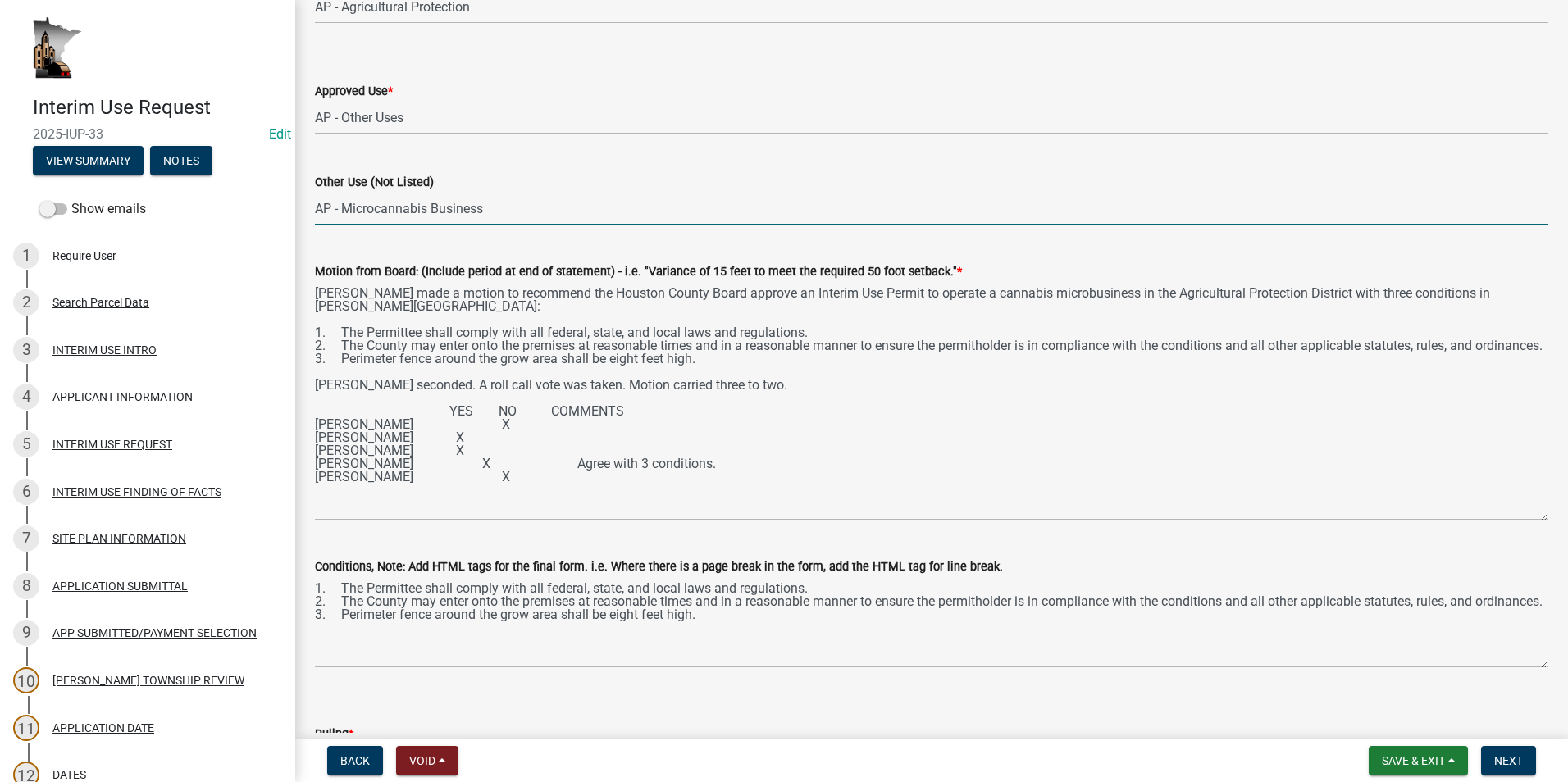
drag, startPoint x: 486, startPoint y: 209, endPoint x: 346, endPoint y: 220, distance: 140.4
click at [346, 220] on input "AP - Microcannabis Business" at bounding box center [932, 208] width 1234 height 33
type input "AP - Cannabis Microbusiness"
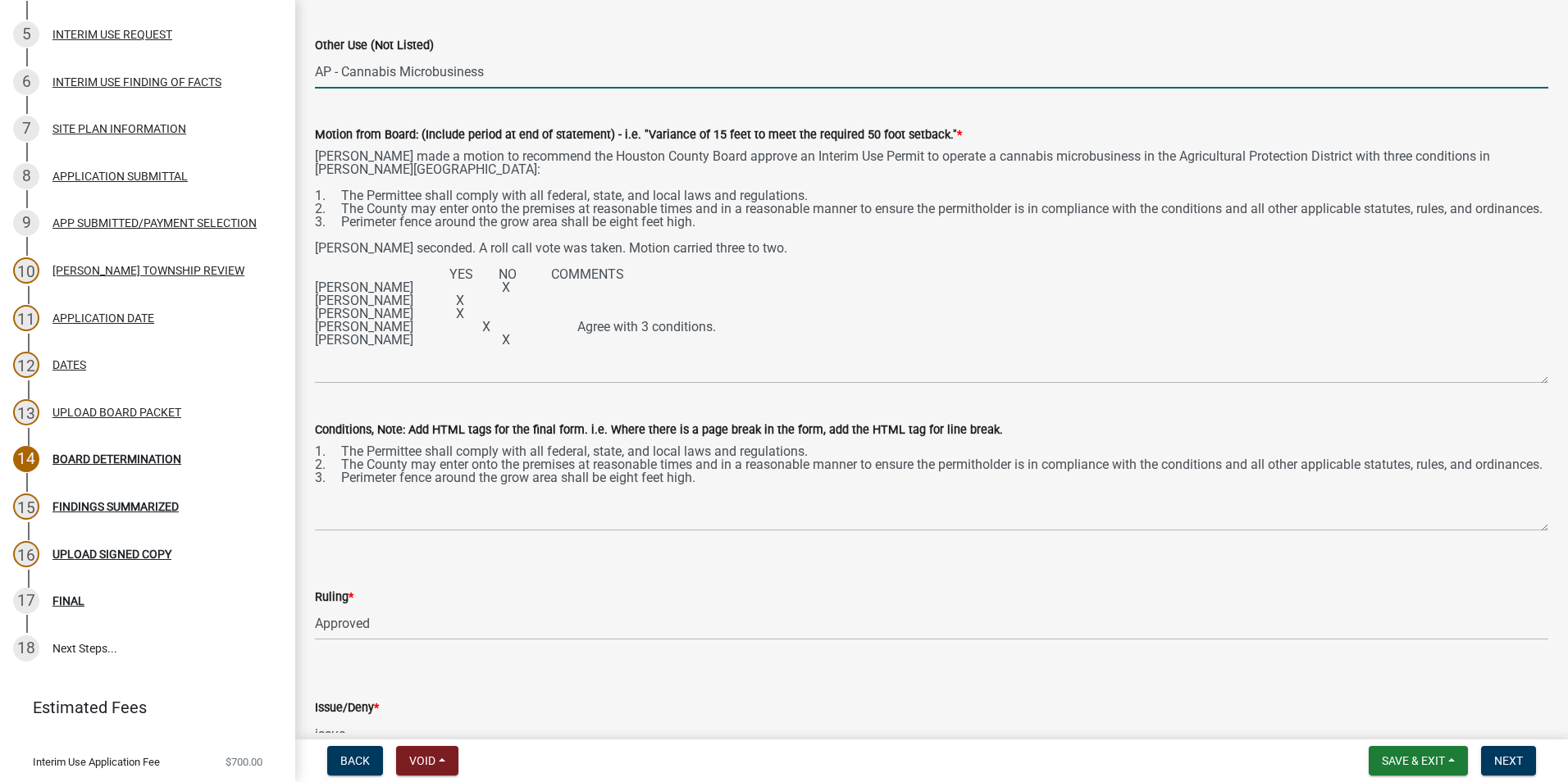
scroll to position [327, 0]
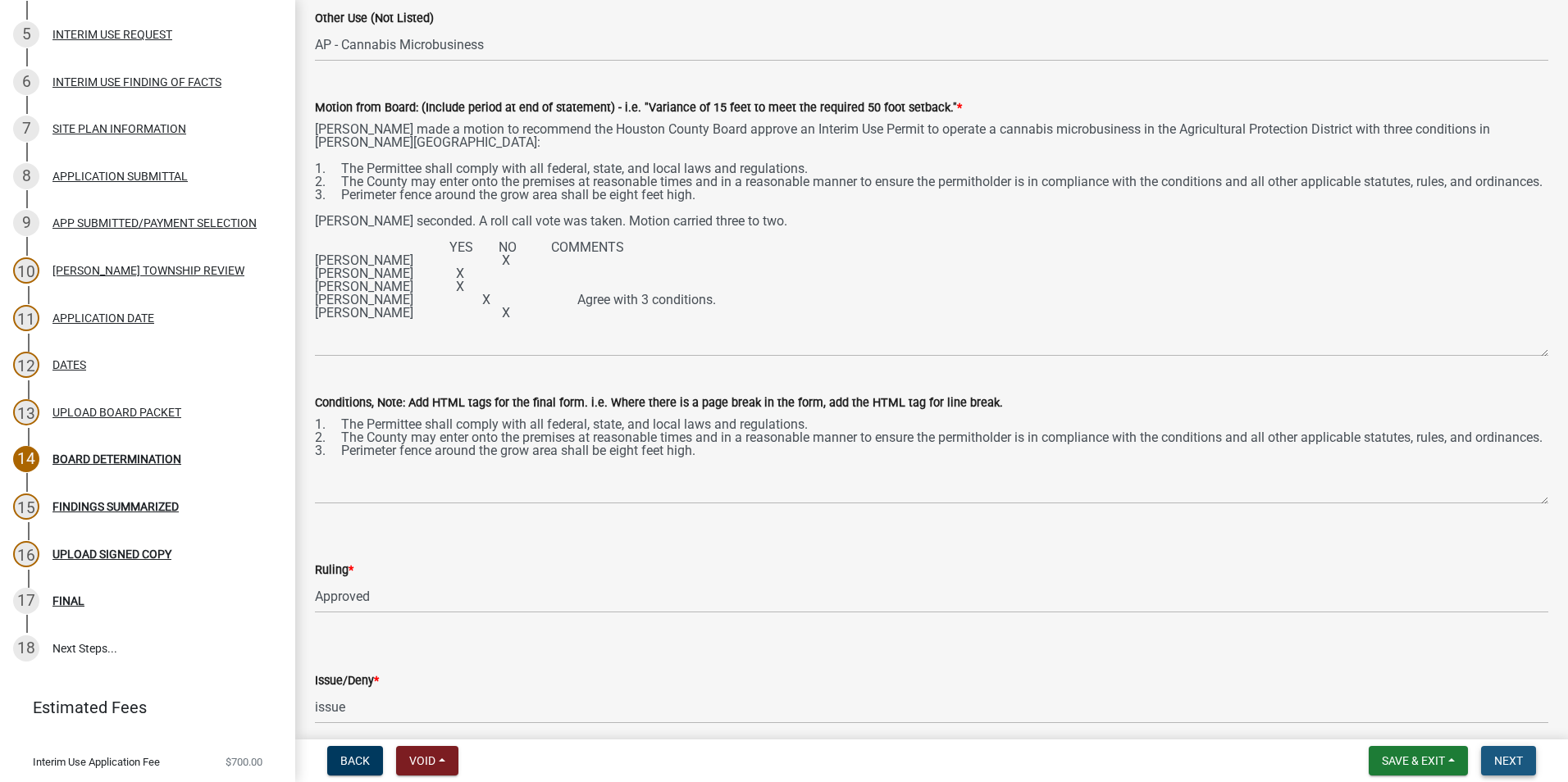
click at [1502, 754] on span "Next" at bounding box center [1508, 760] width 29 height 13
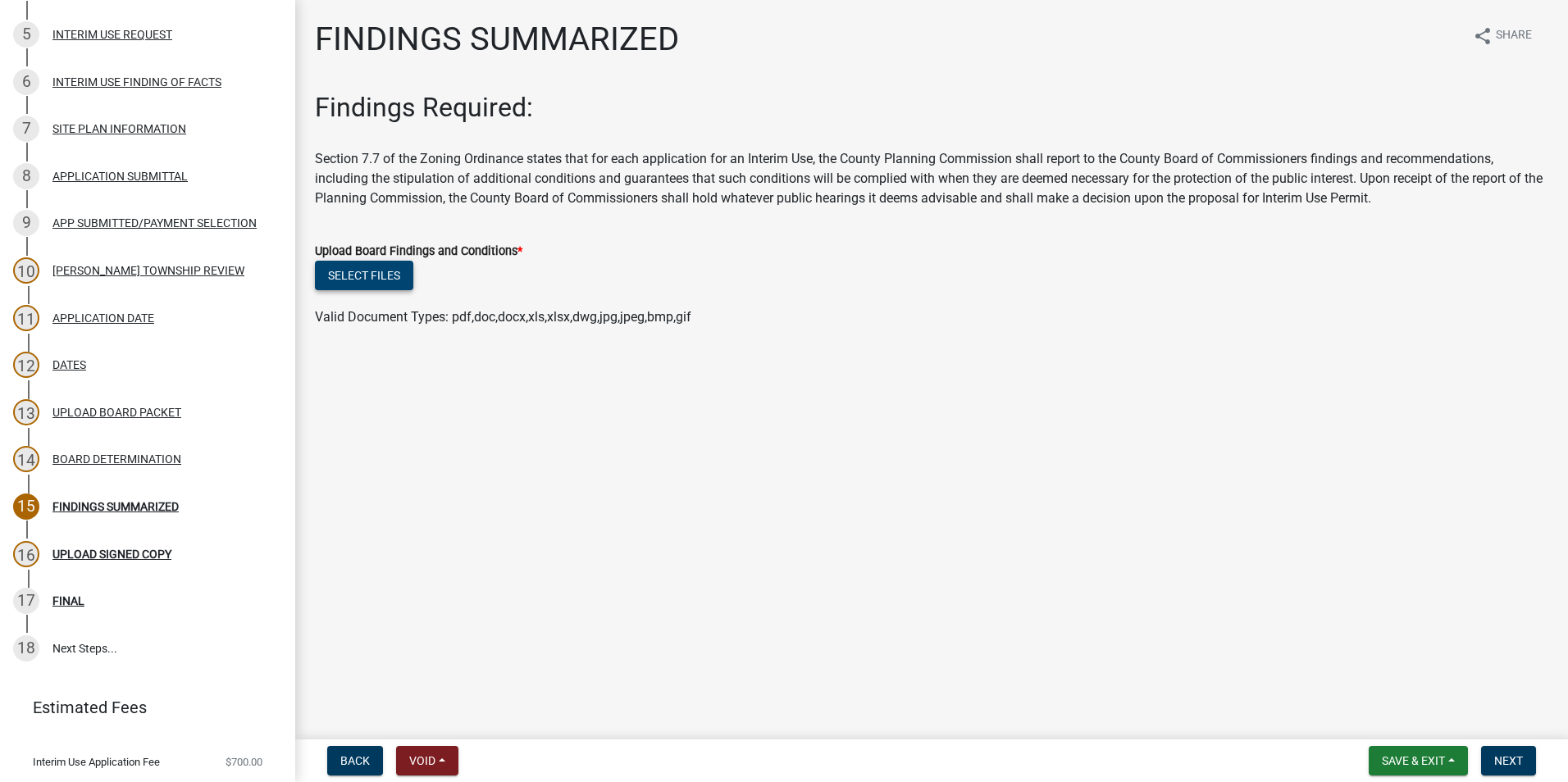
click at [373, 276] on button "Select files" at bounding box center [363, 275] width 98 height 30
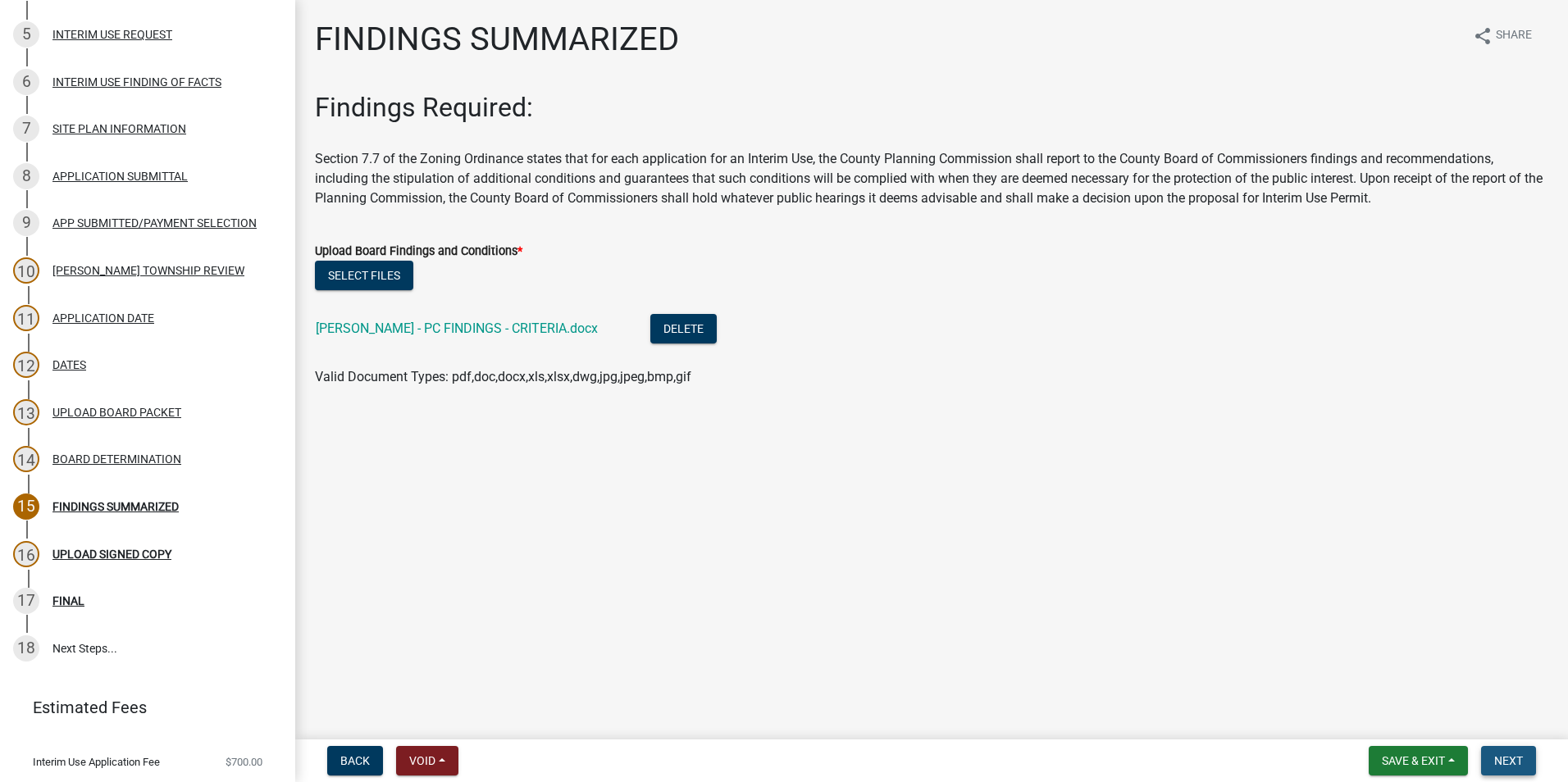
click at [1494, 758] on span "Next" at bounding box center [1508, 760] width 29 height 13
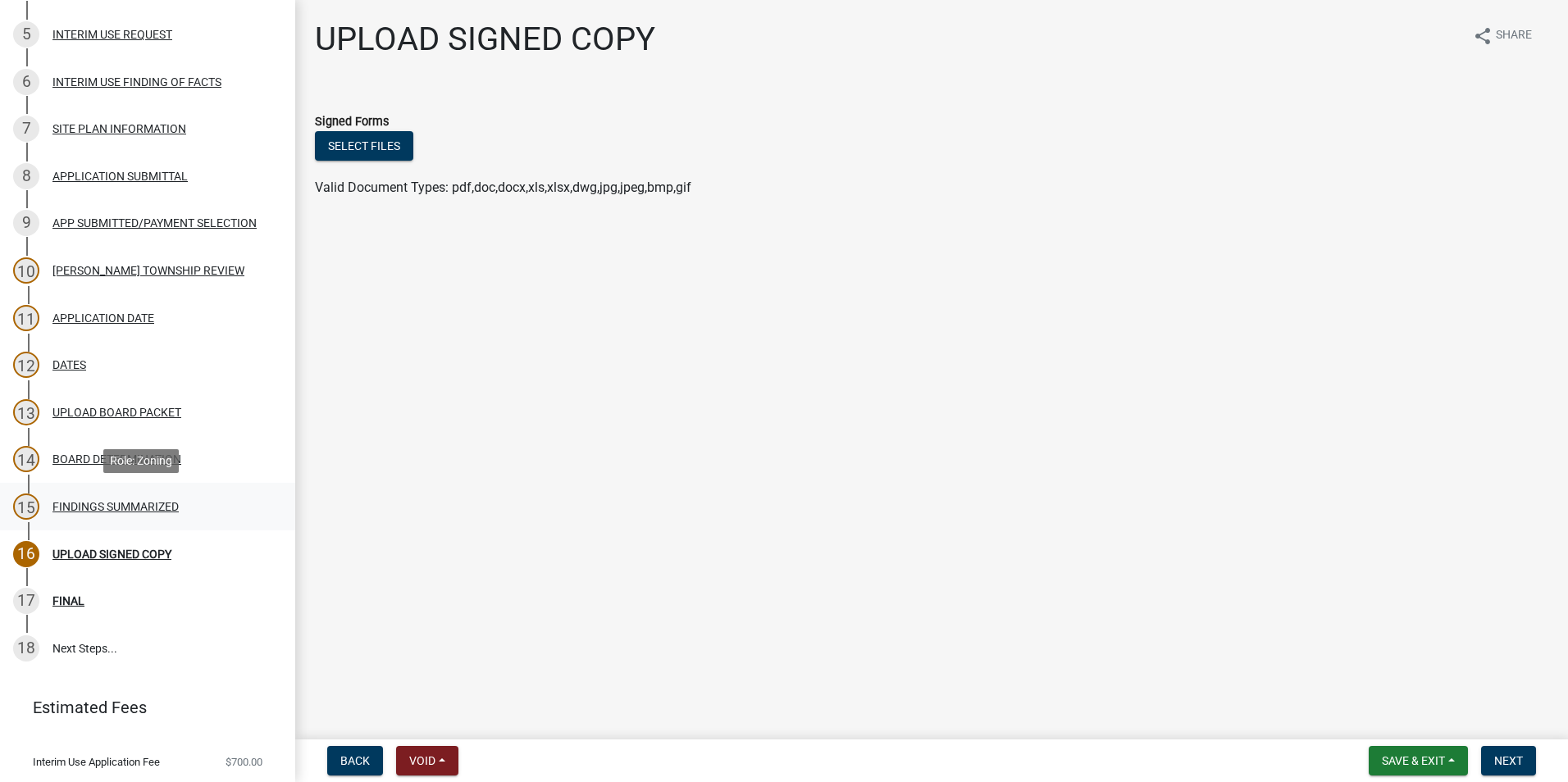
click at [118, 497] on div "15 FINDINGS SUMMARIZED" at bounding box center [141, 507] width 256 height 26
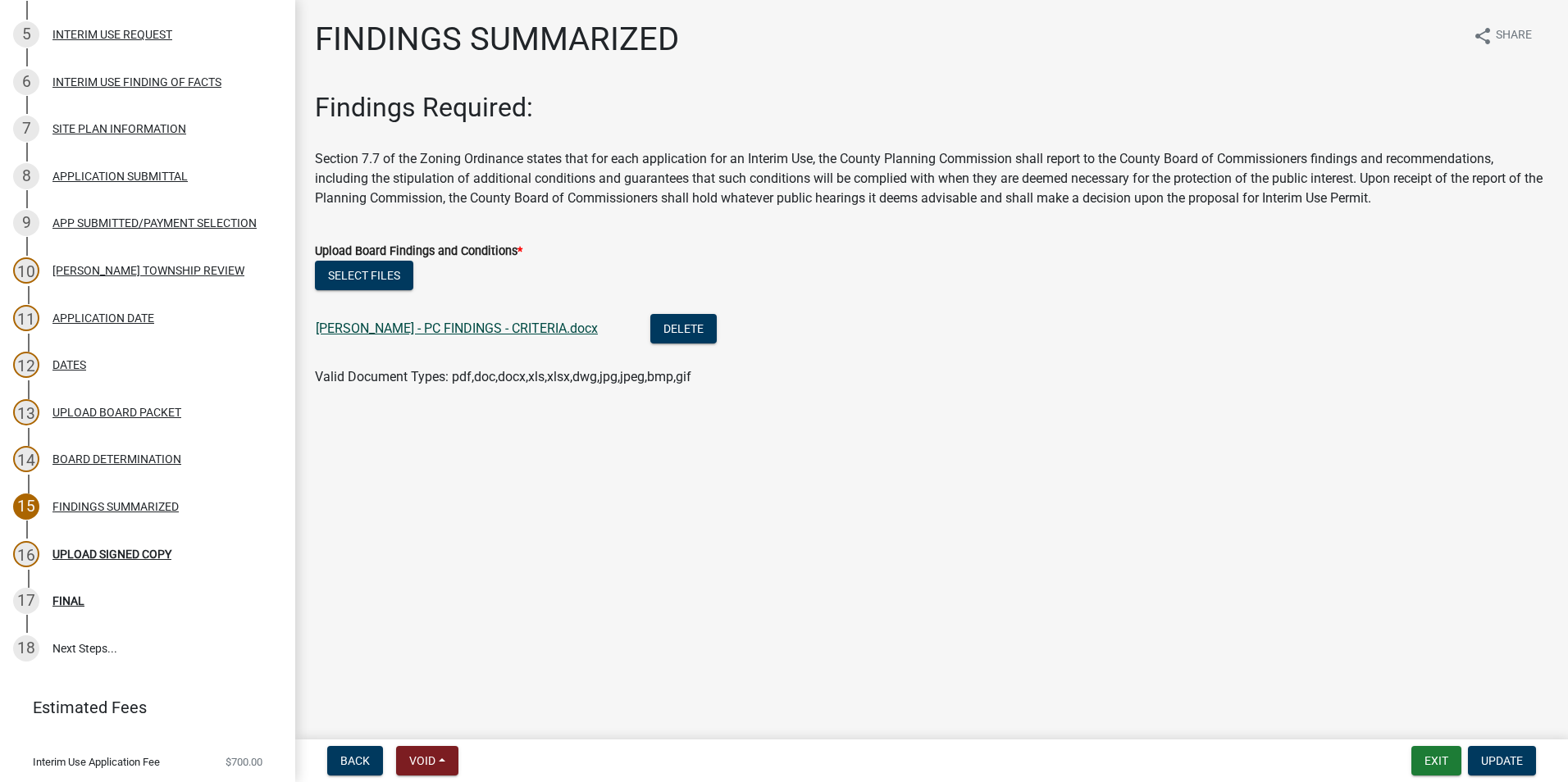
click at [473, 329] on link "[PERSON_NAME] - PC FINDINGS - CRITERIA.docx" at bounding box center [456, 328] width 282 height 15
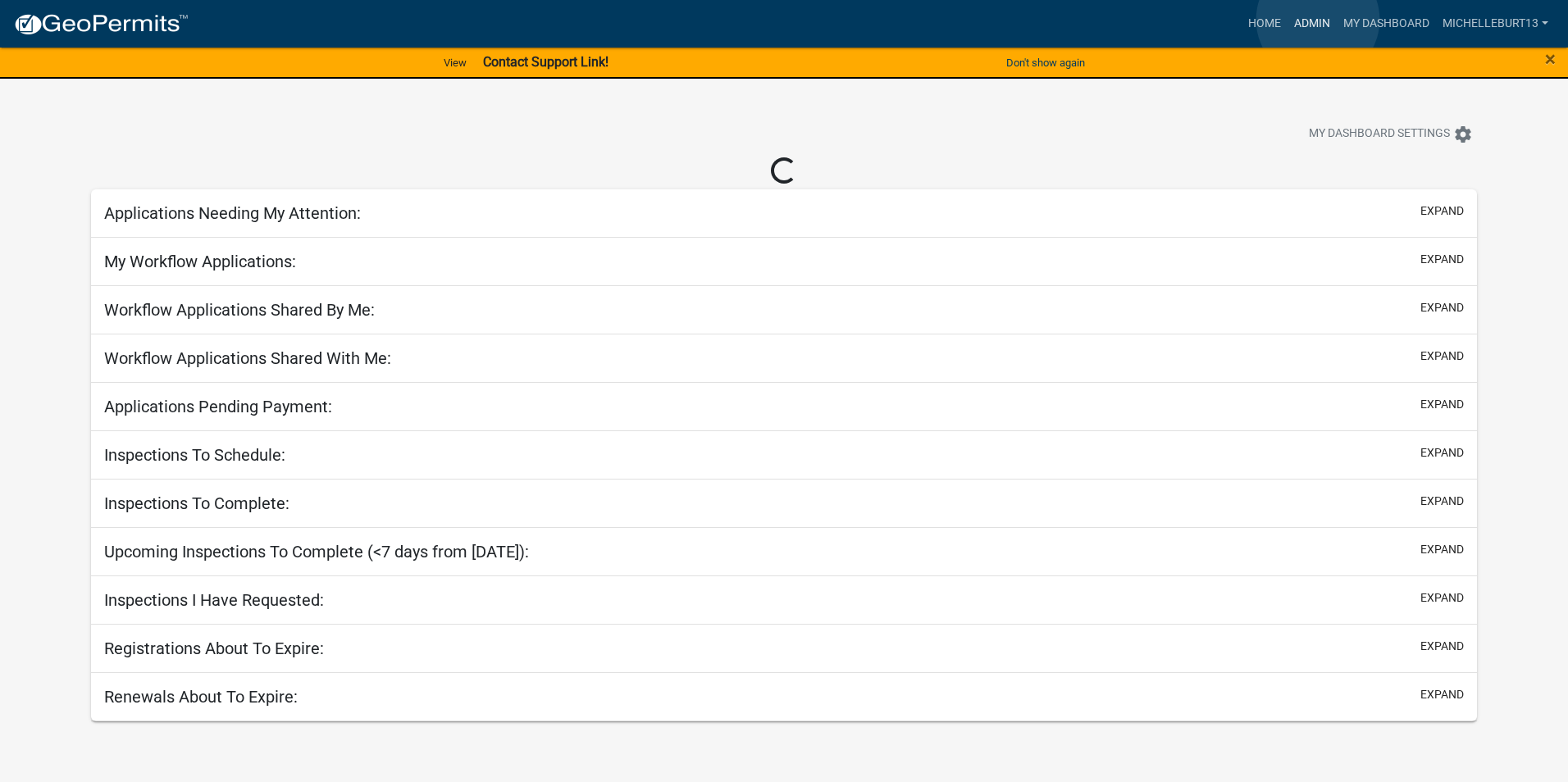
click at [1318, 20] on link "Admin" at bounding box center [1312, 24] width 49 height 32
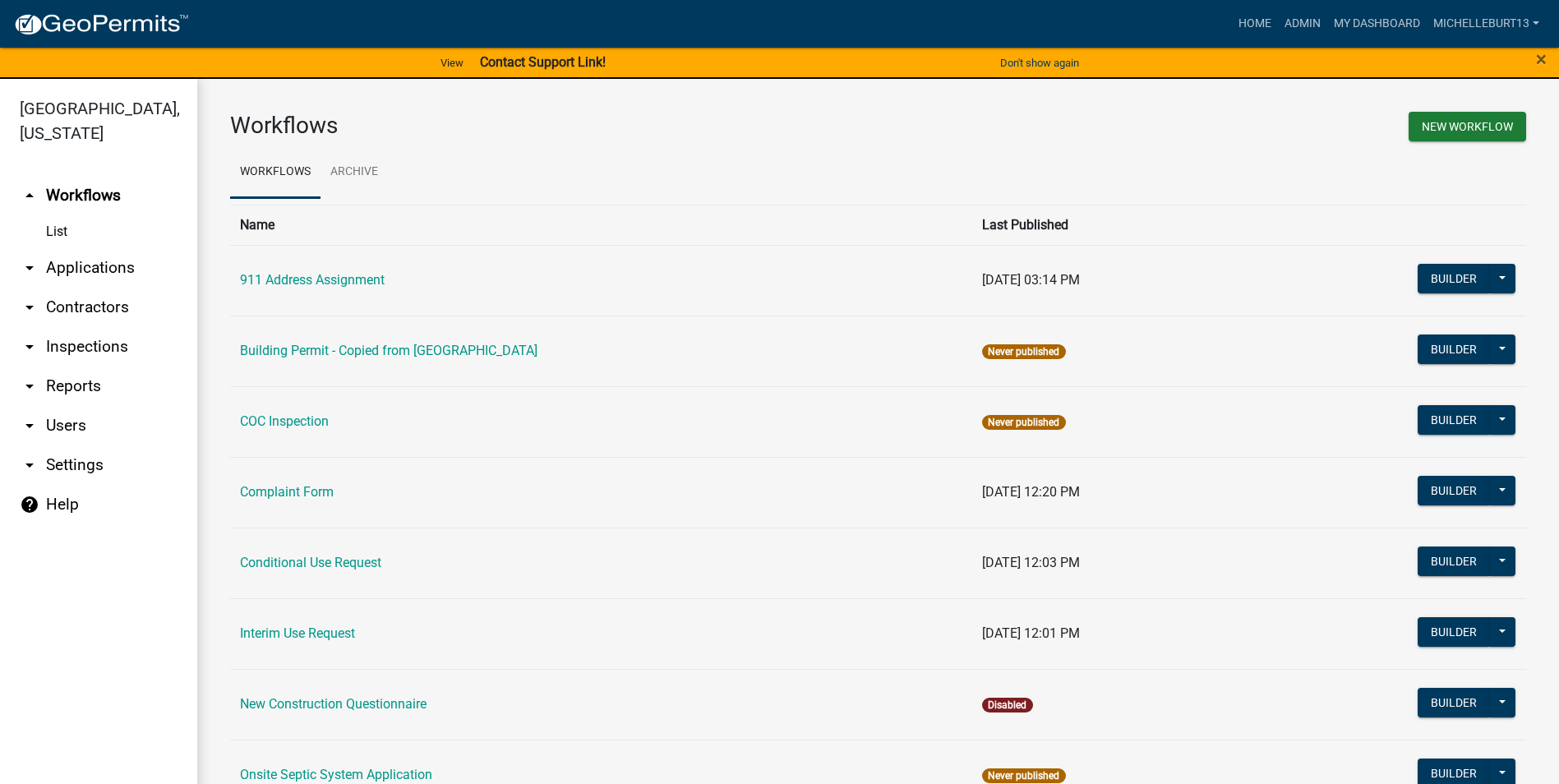
click at [32, 269] on icon "arrow_drop_down" at bounding box center [29, 268] width 20 height 20
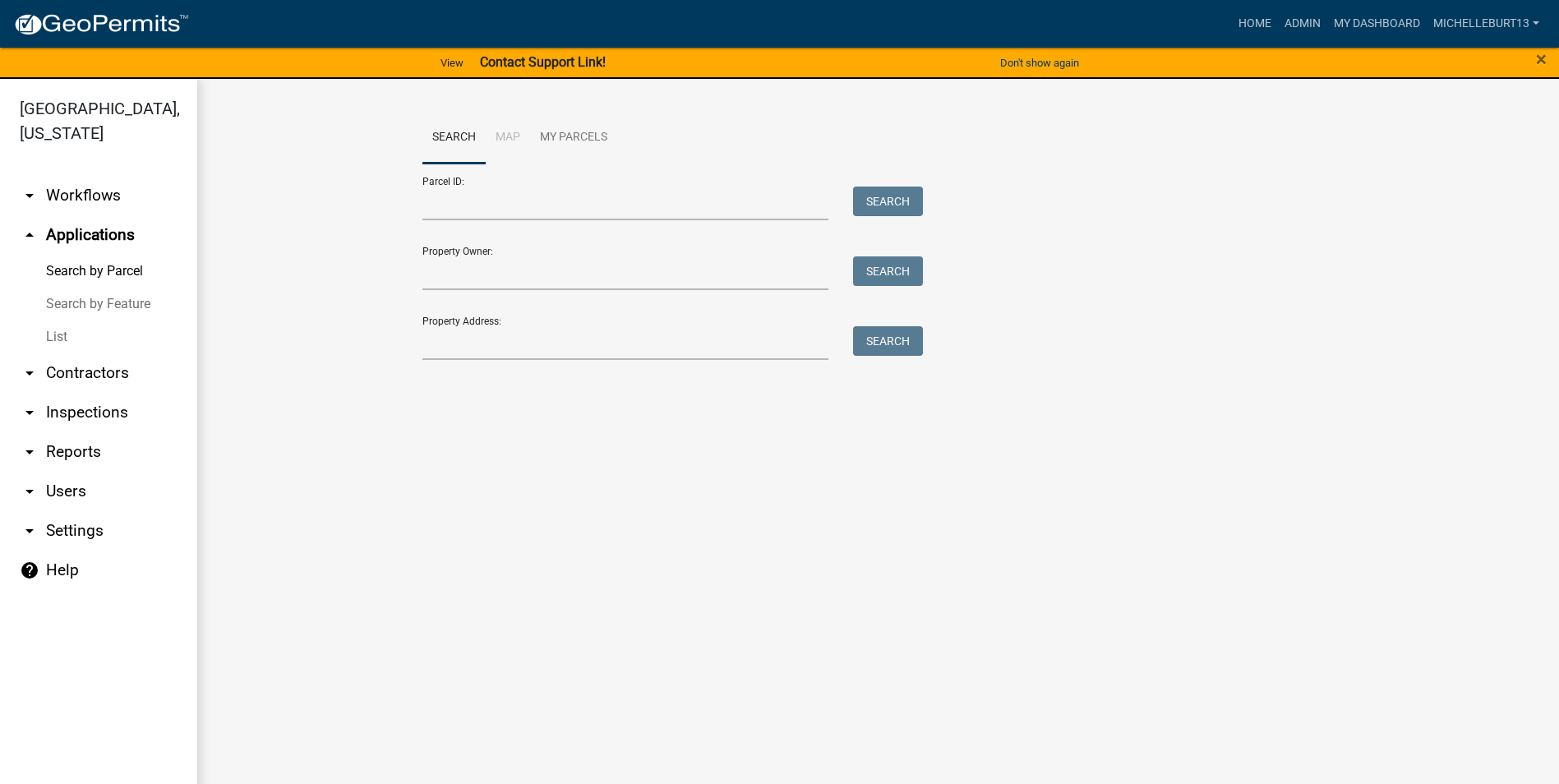
click at [56, 340] on link "List" at bounding box center [98, 337] width 198 height 32
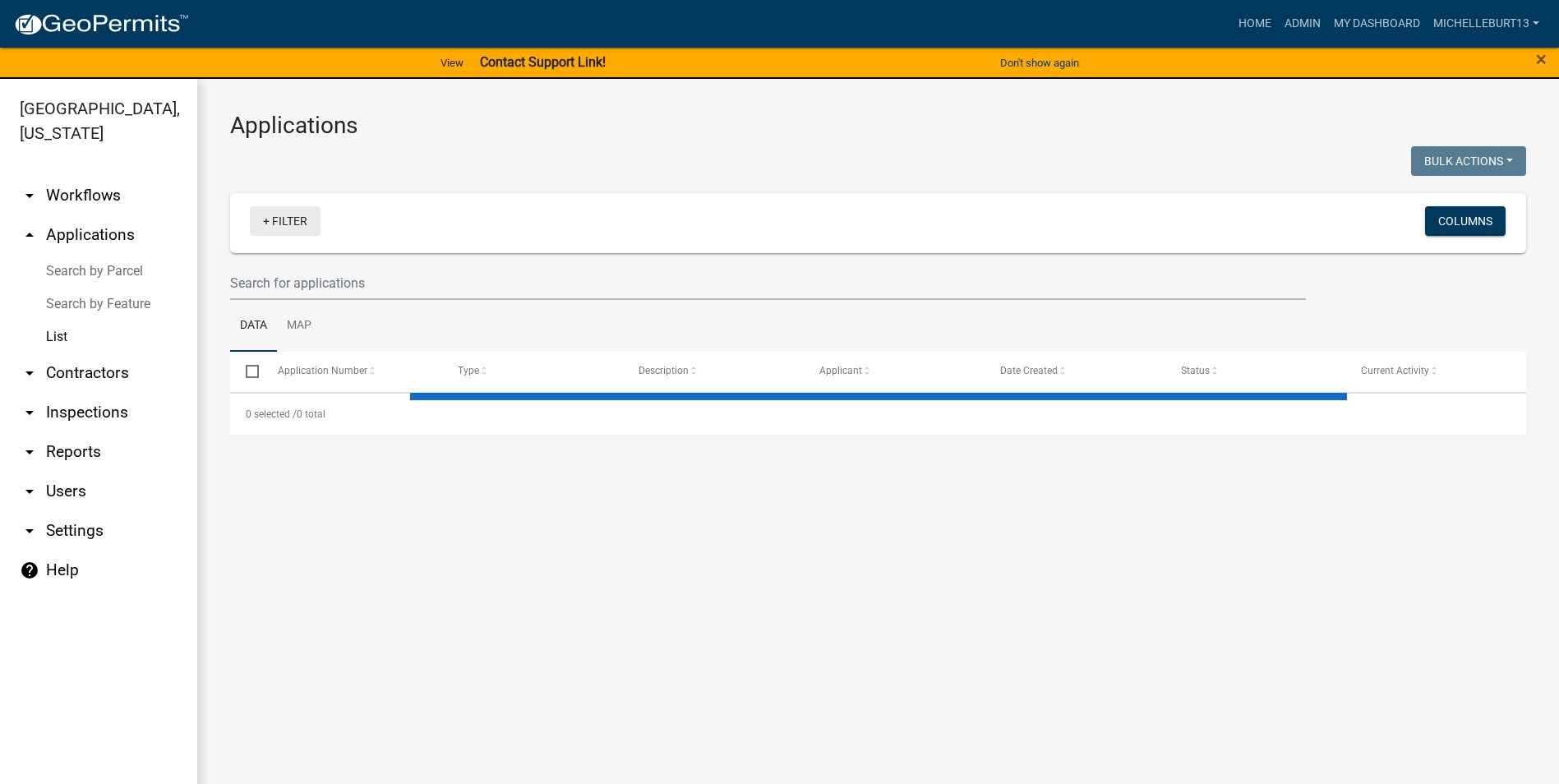
click at [286, 223] on link "+ Filter" at bounding box center [285, 221] width 71 height 30
select select "3: 100"
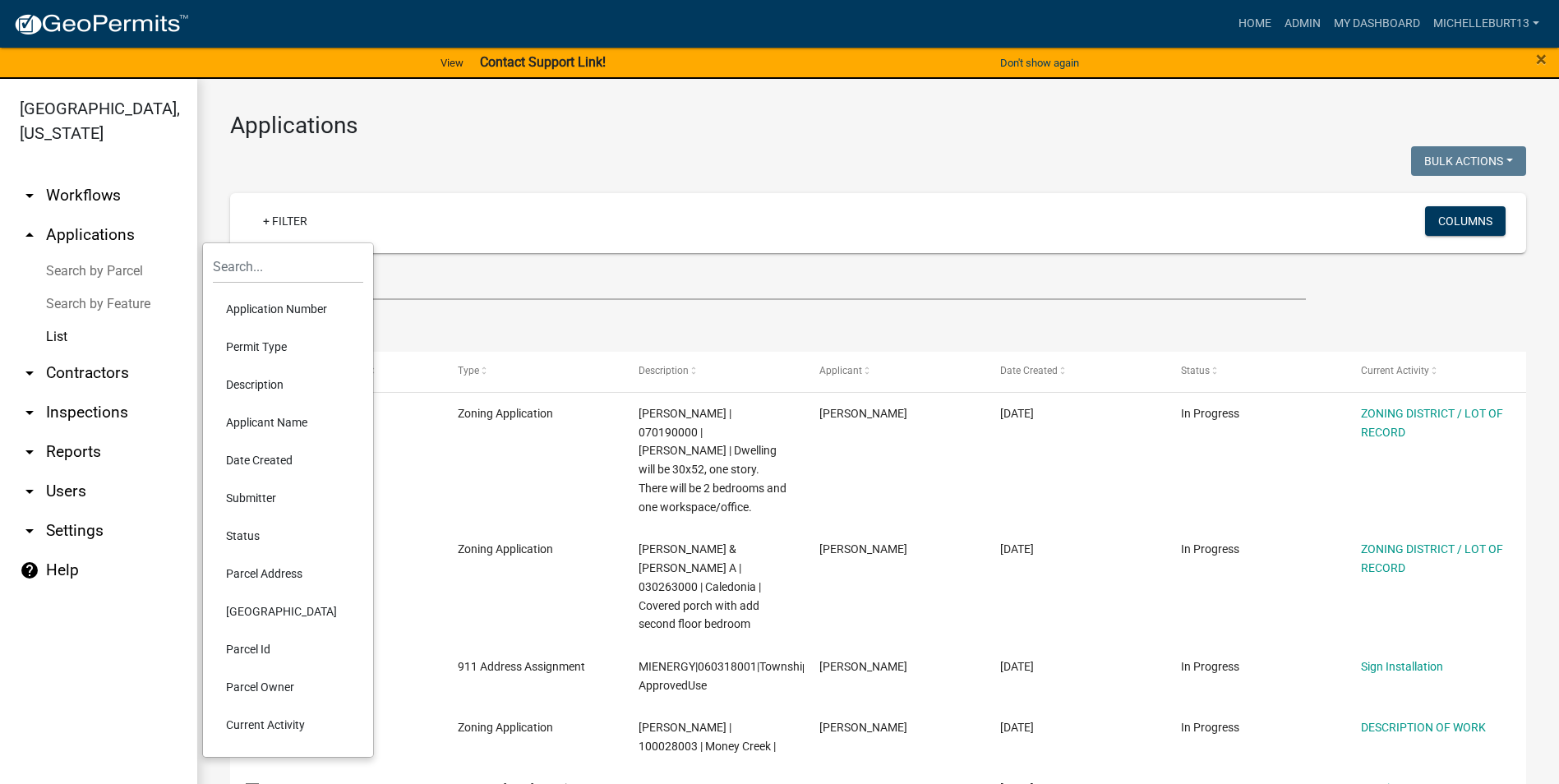
click at [265, 345] on li "Permit Type" at bounding box center [288, 347] width 151 height 38
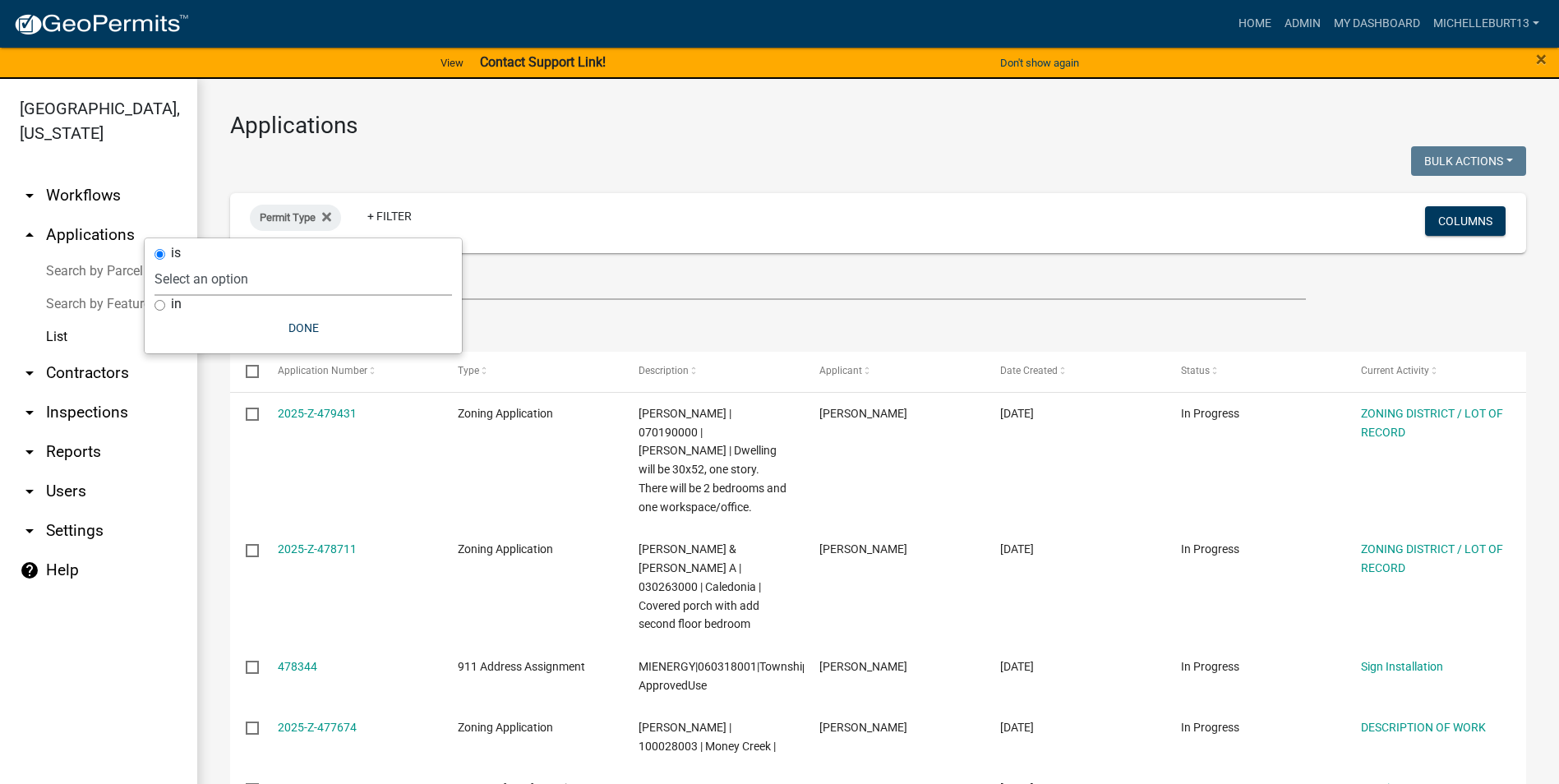
click at [233, 277] on select "Select an option 911 Address Assignment Building Contractor (Registration) Buil…" at bounding box center [304, 279] width 298 height 33
select select "673c2f27-9aad-41c8-ae77-96c346a88d9d"
click at [209, 262] on select "Select an option 911 Address Assignment Building Contractor (Registration) Buil…" at bounding box center [304, 279] width 298 height 33
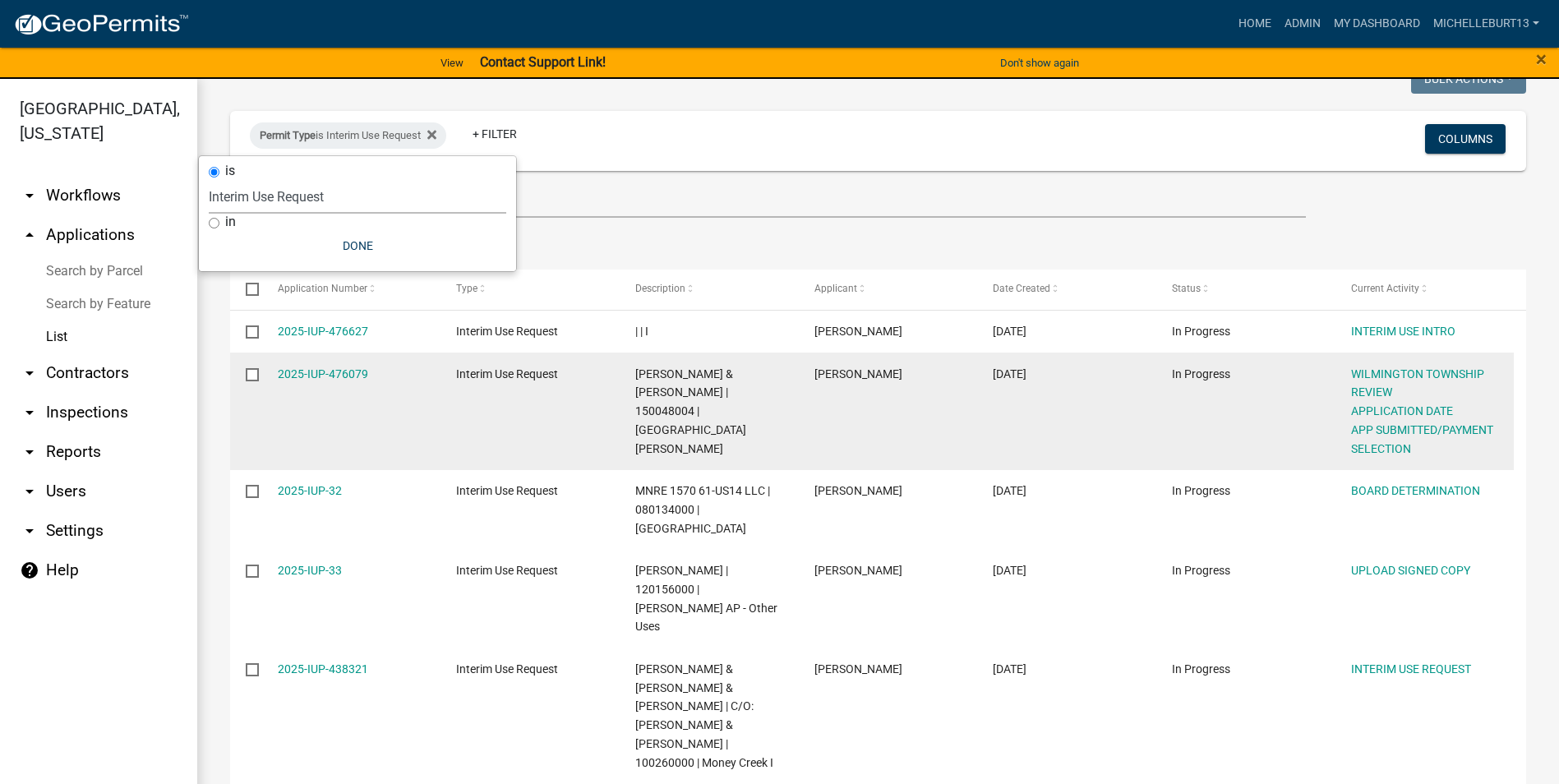
scroll to position [246, 0]
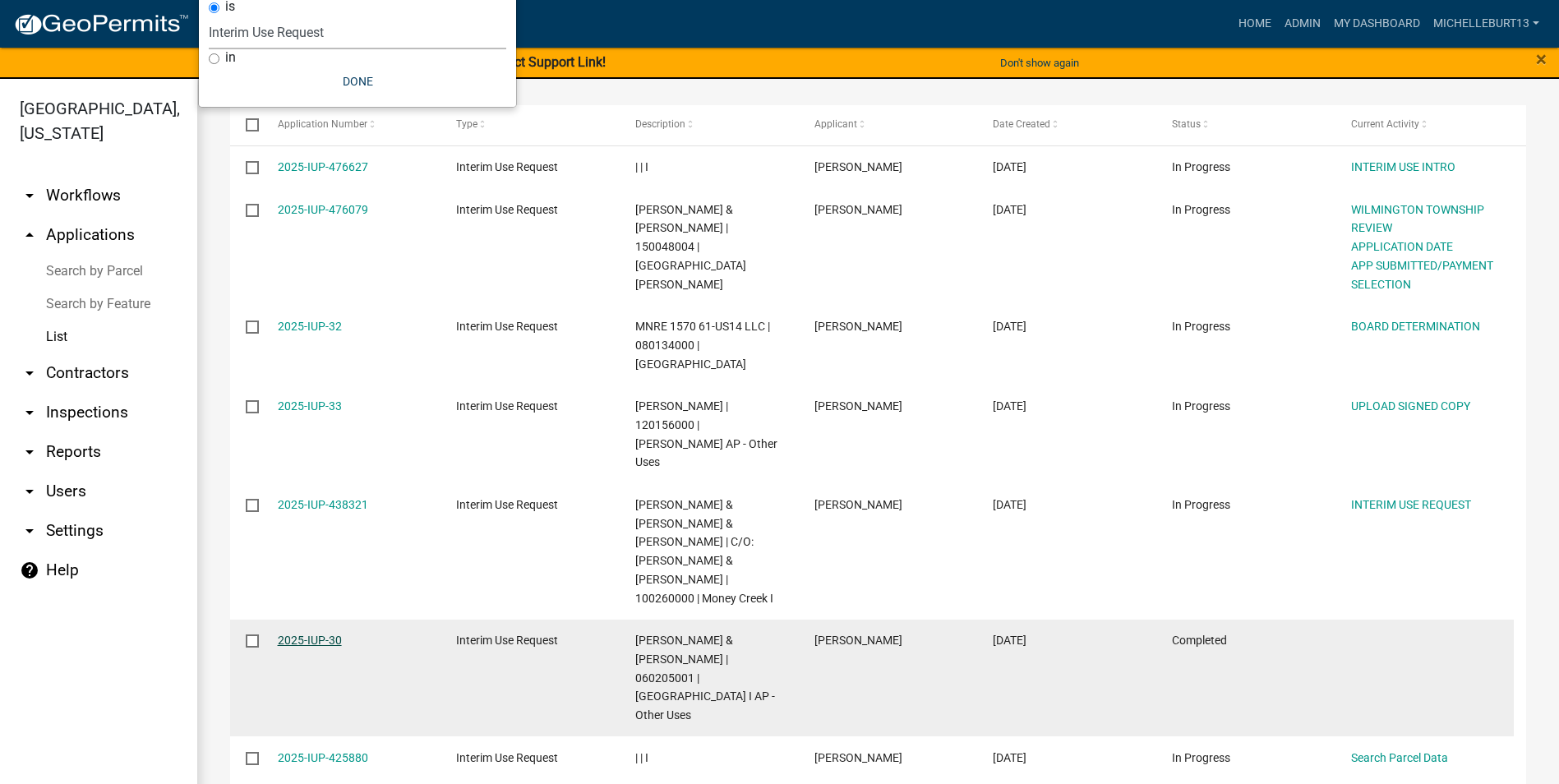
click at [312, 634] on link "2025-IUP-30" at bounding box center [310, 640] width 64 height 13
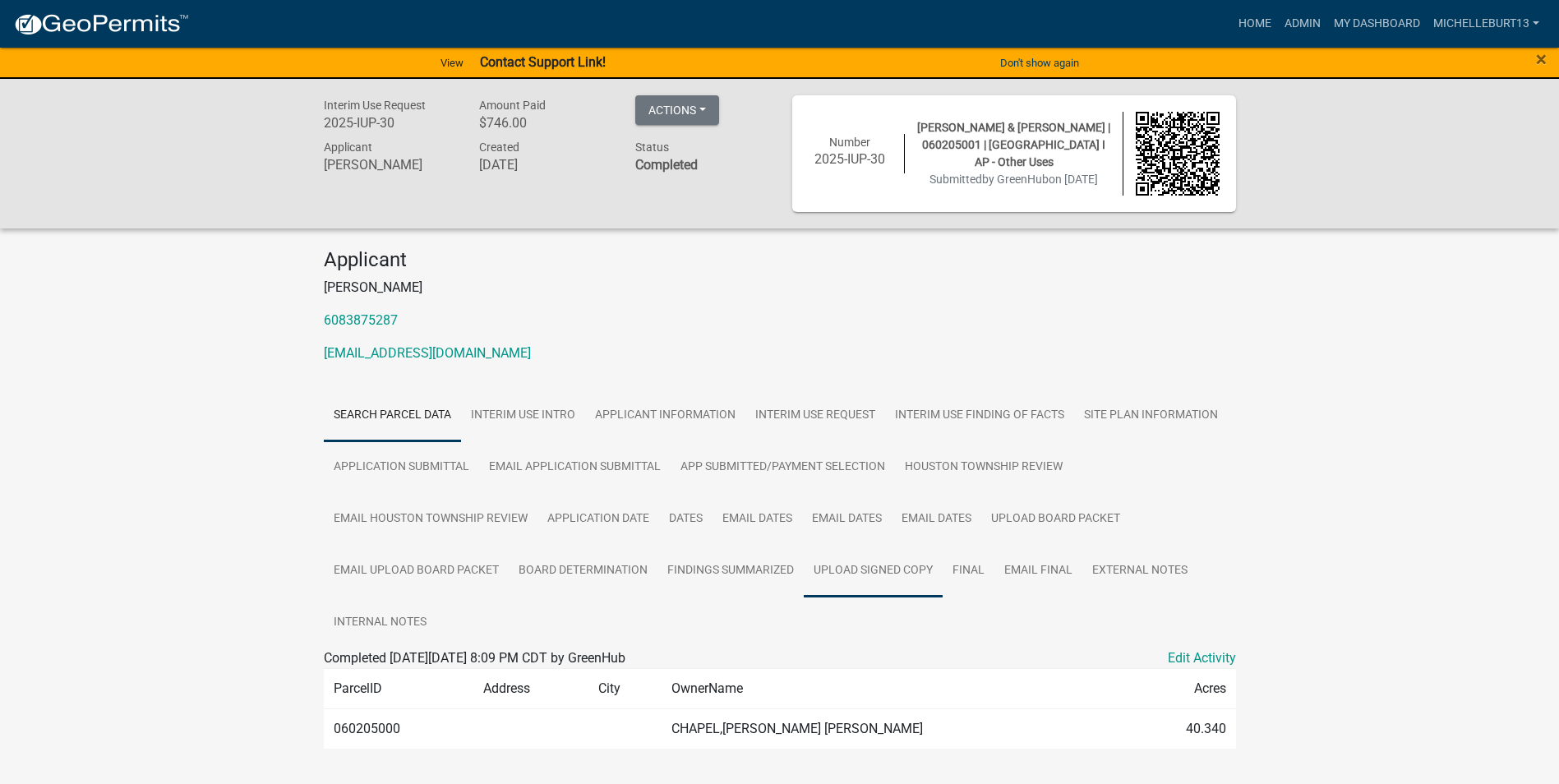
click at [893, 580] on link "UPLOAD SIGNED COPY" at bounding box center [873, 571] width 139 height 53
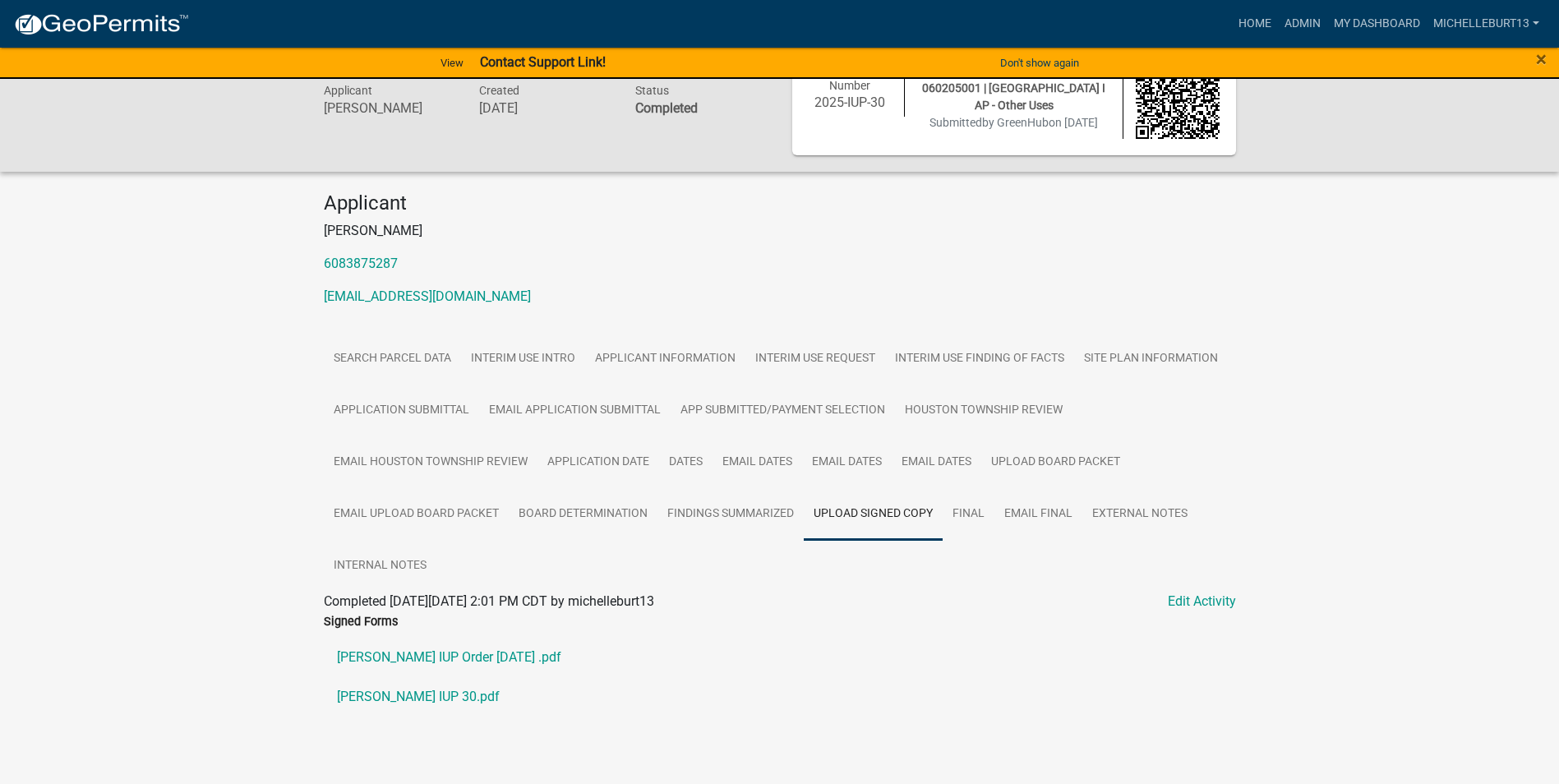
scroll to position [81, 0]
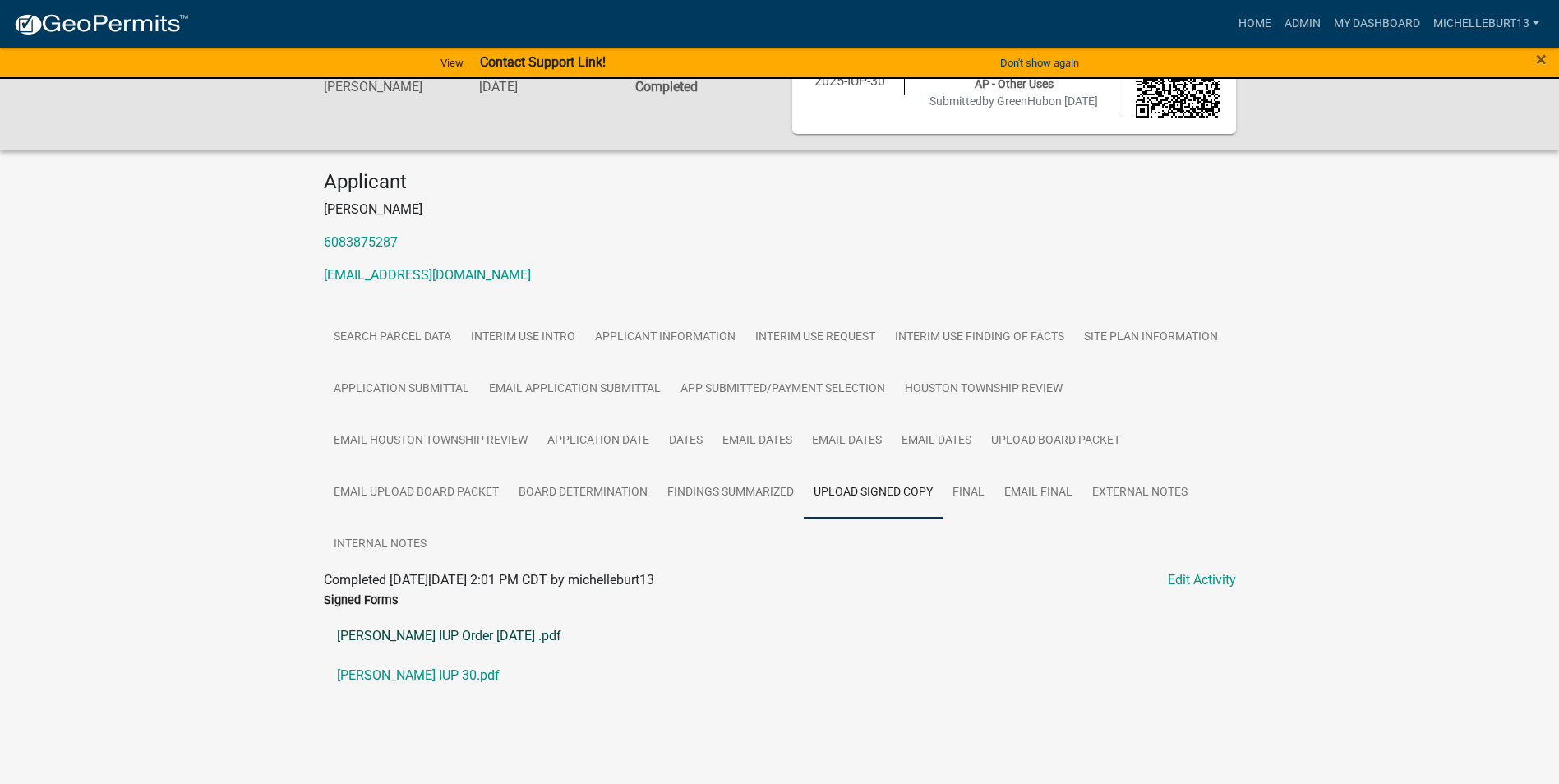
click at [499, 637] on link "[PERSON_NAME] IUP Order [DATE] .pdf" at bounding box center [780, 636] width 912 height 39
click at [1384, 19] on link "My Dashboard" at bounding box center [1377, 24] width 99 height 32
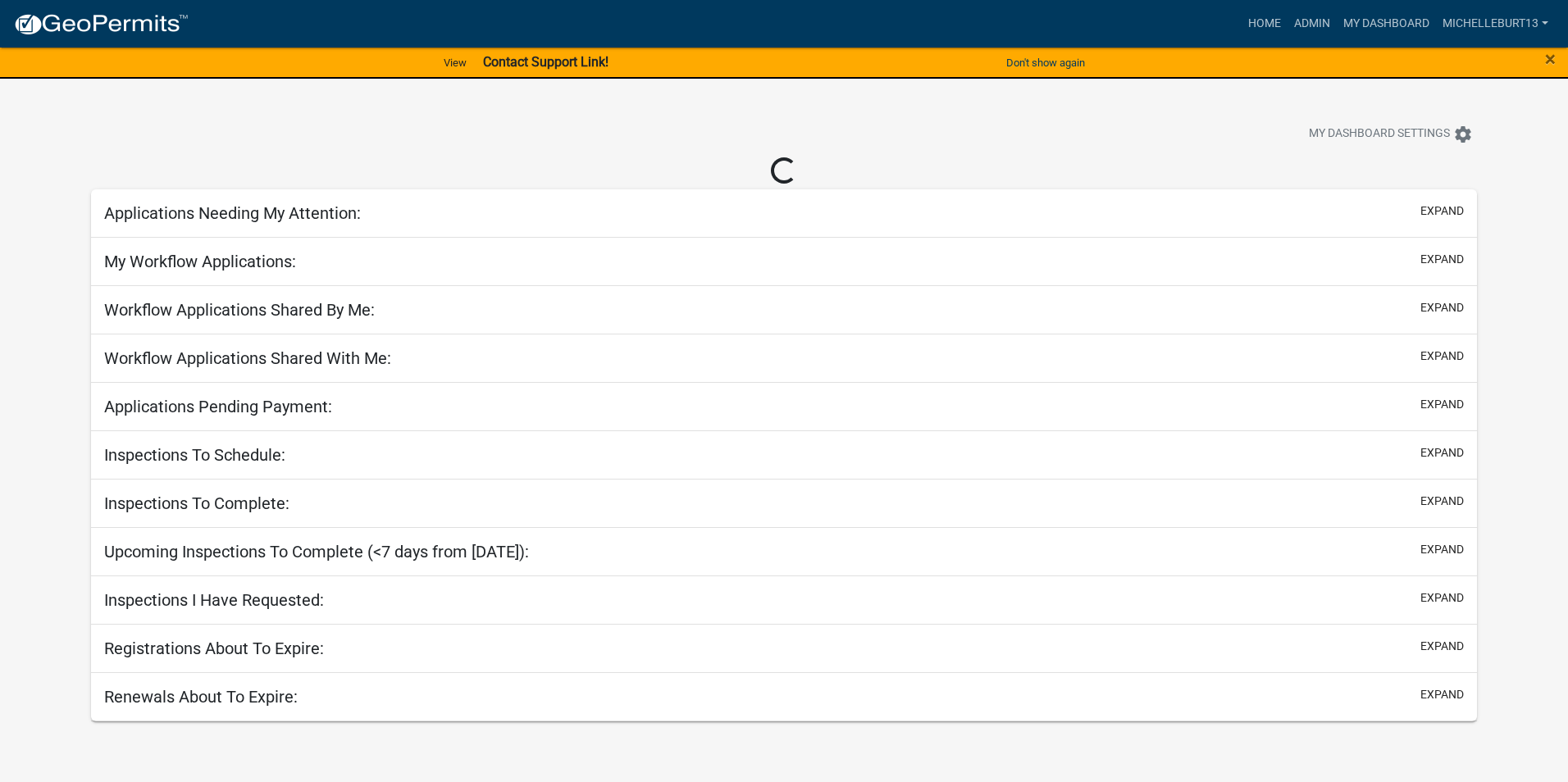
select select "3: 100"
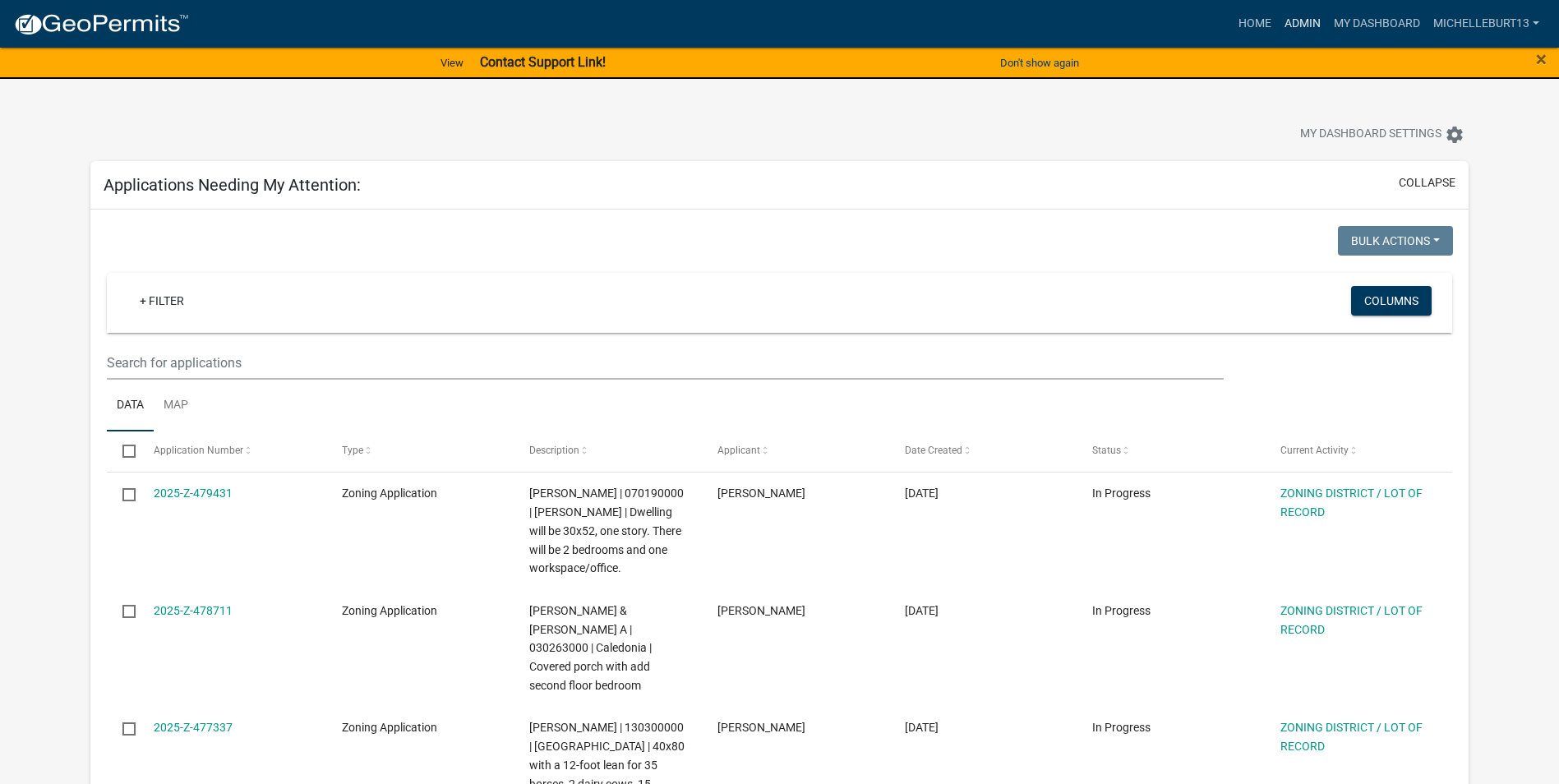
click at [1286, 18] on link "Admin" at bounding box center [1303, 24] width 50 height 32
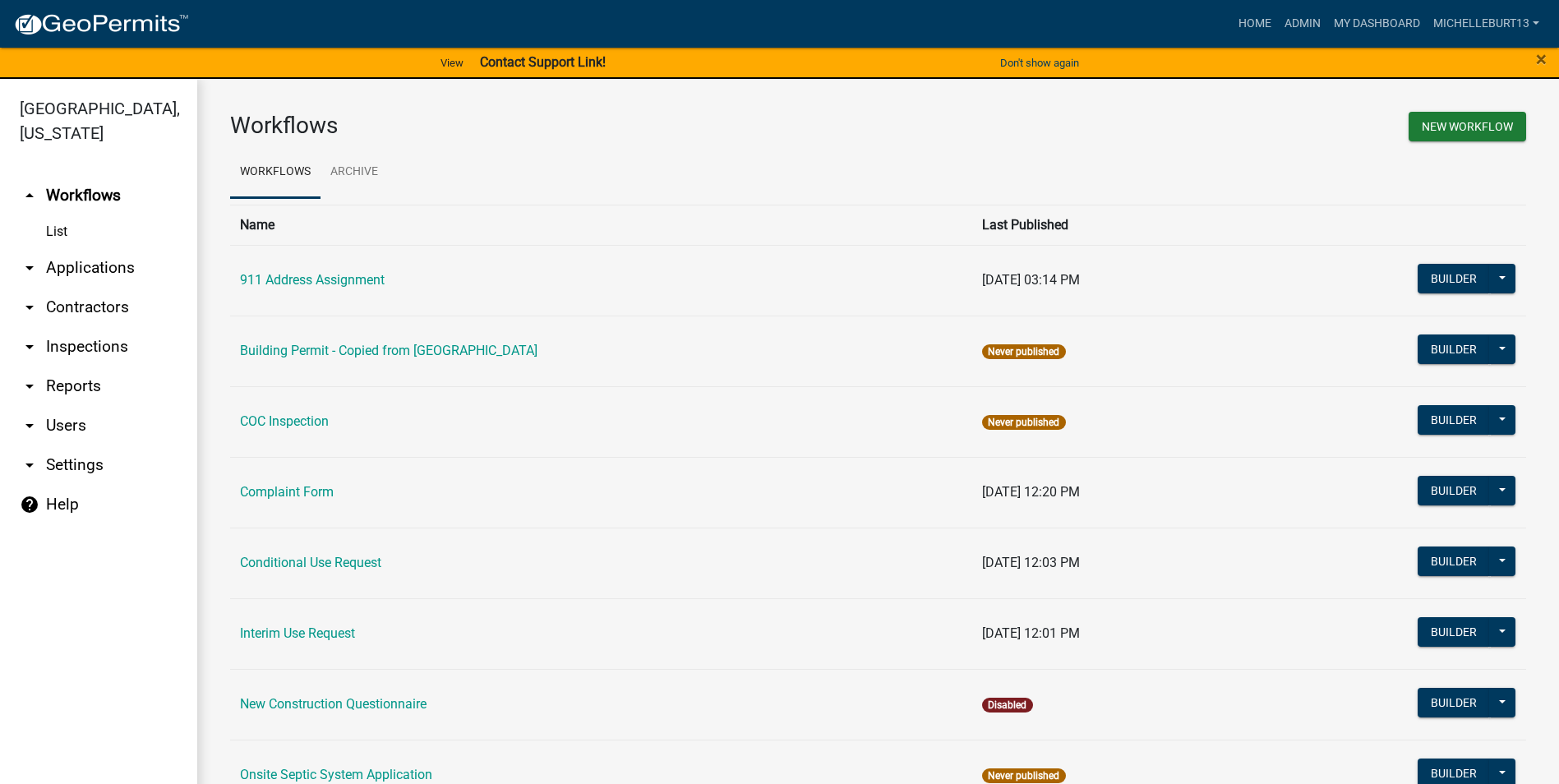
click at [90, 265] on link "arrow_drop_down Applications" at bounding box center [98, 268] width 198 height 39
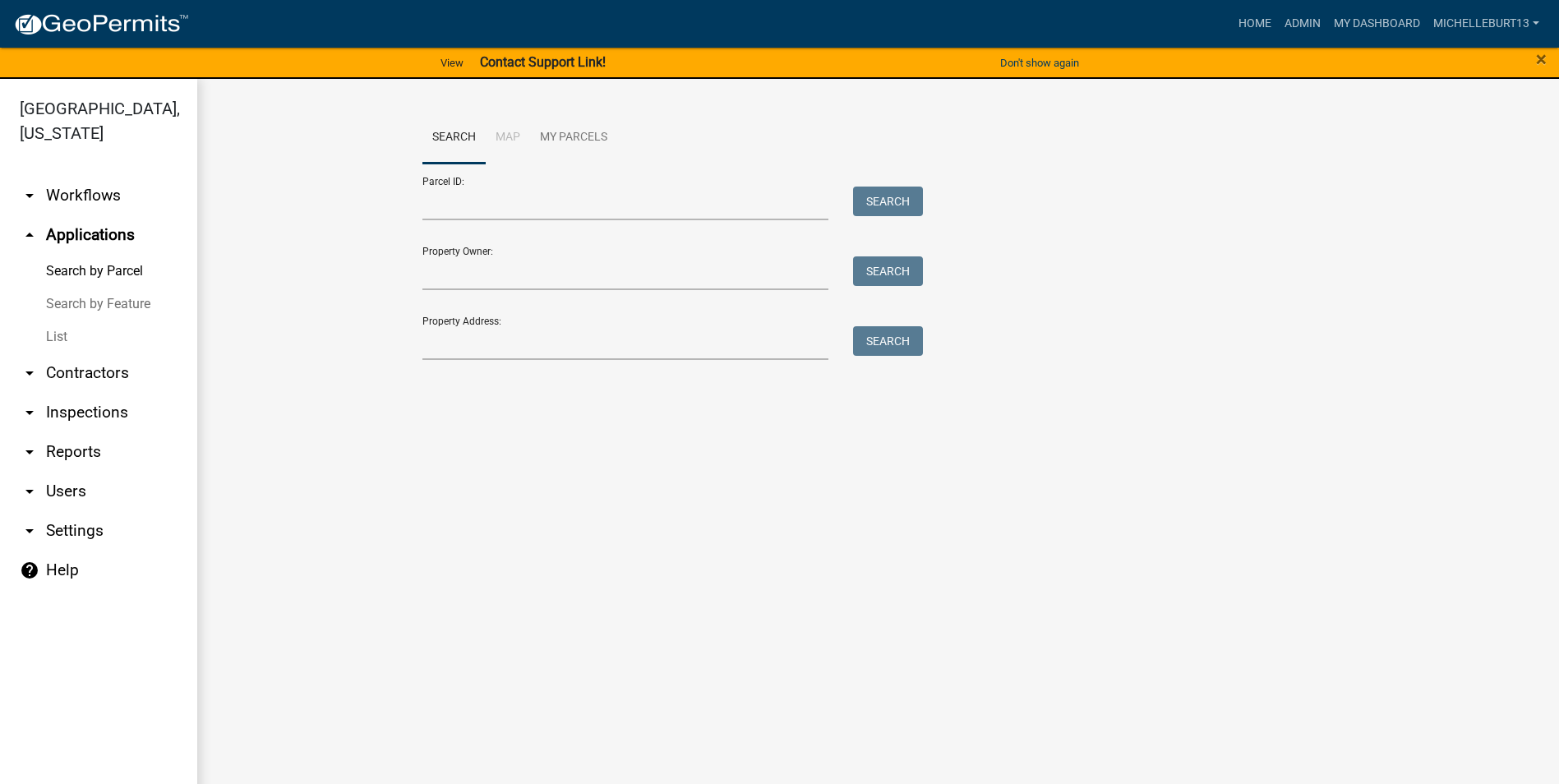
click at [61, 336] on link "List" at bounding box center [98, 337] width 198 height 32
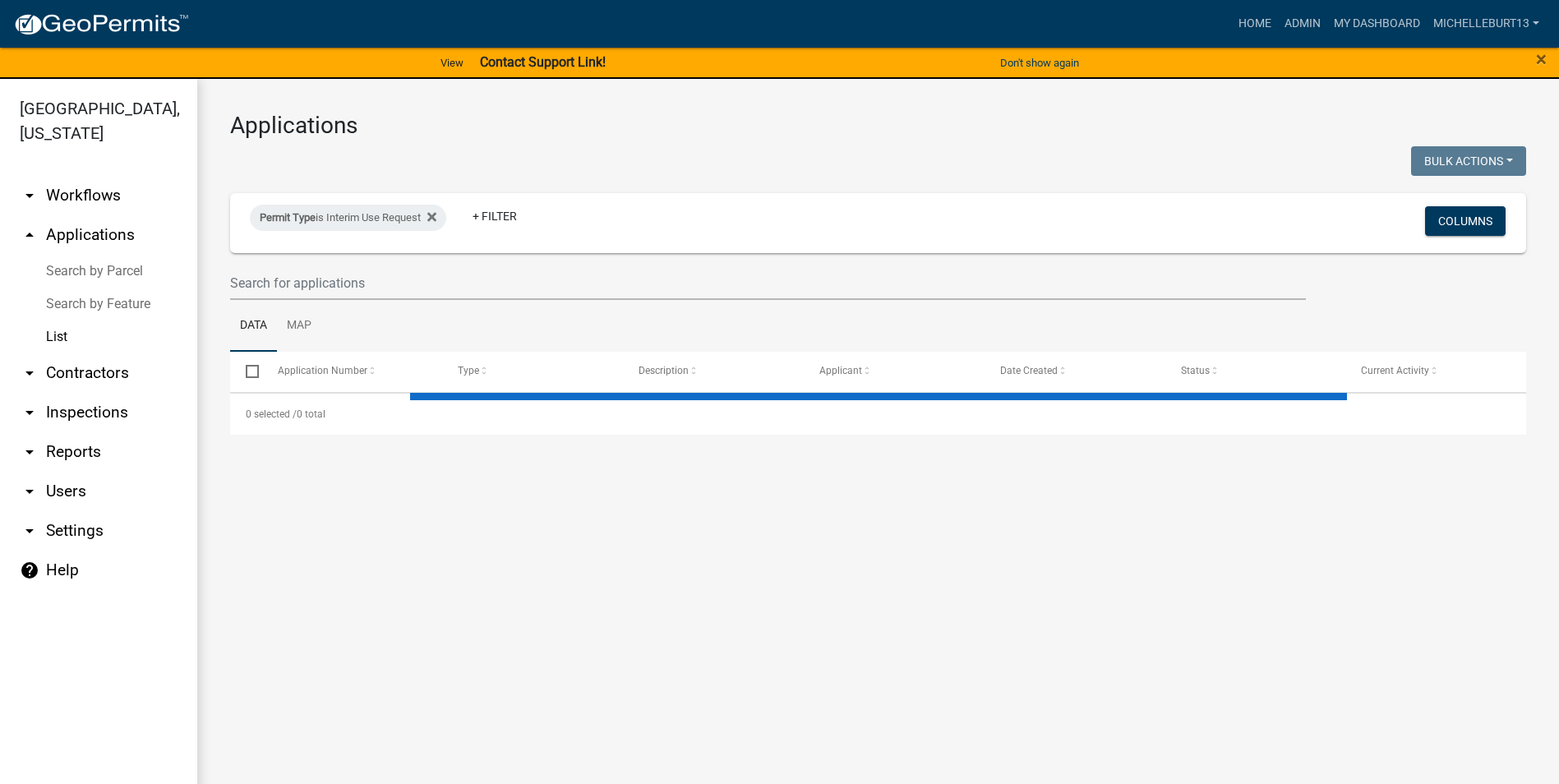
select select "3: 100"
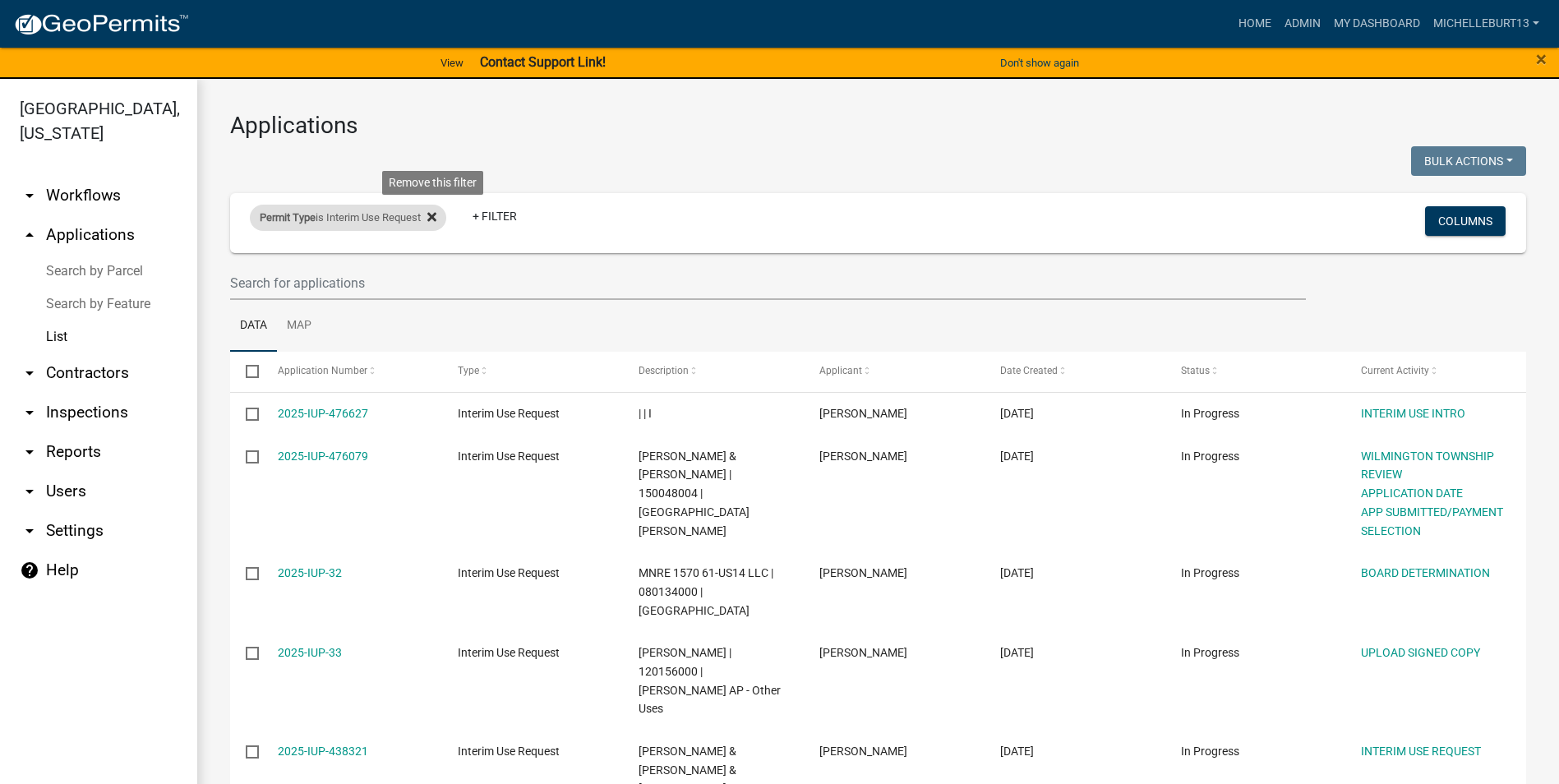
click at [432, 221] on icon at bounding box center [432, 216] width 9 height 13
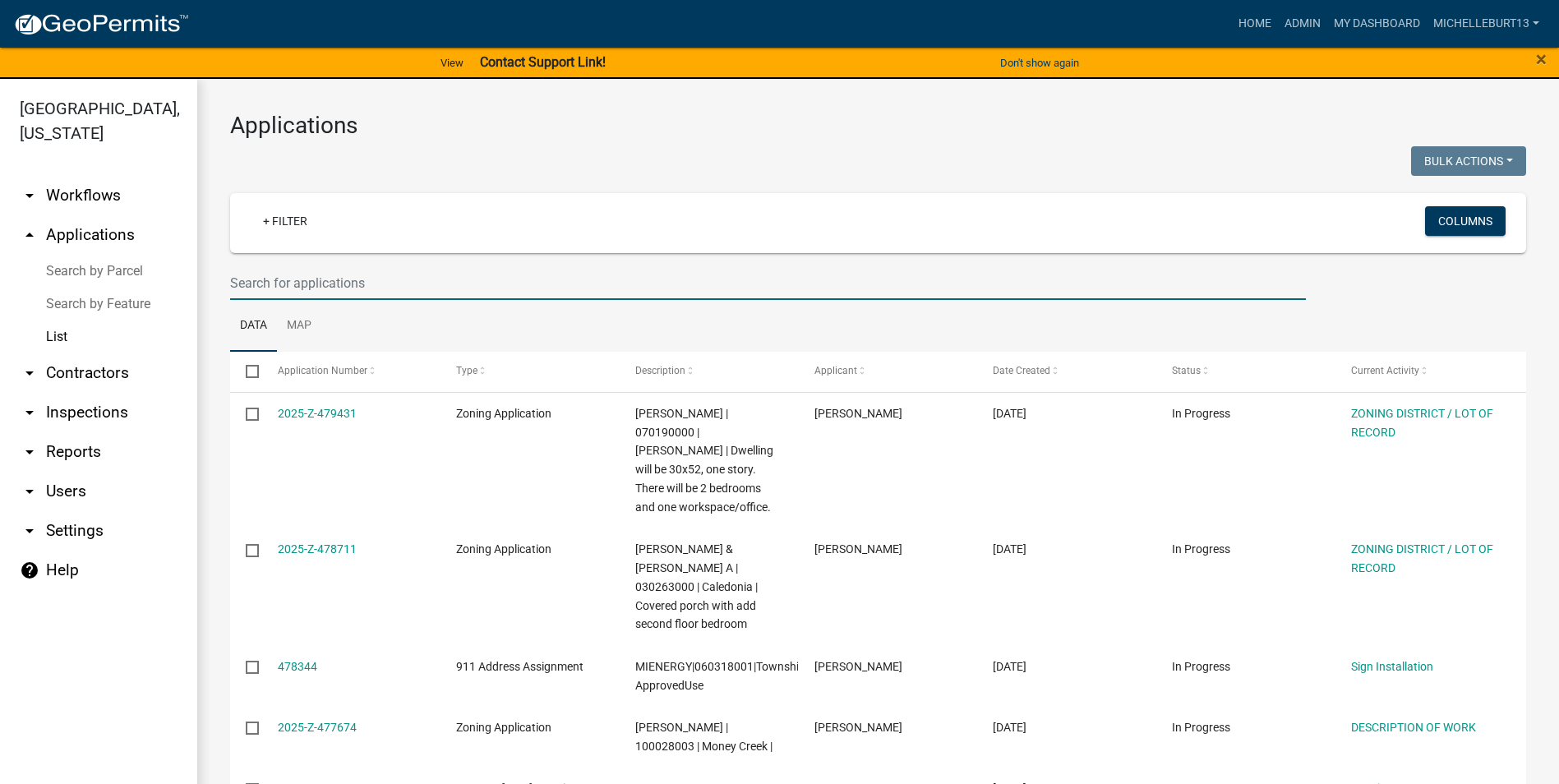
click at [310, 286] on input "text" at bounding box center [768, 282] width 1076 height 33
type input "[PERSON_NAME]"
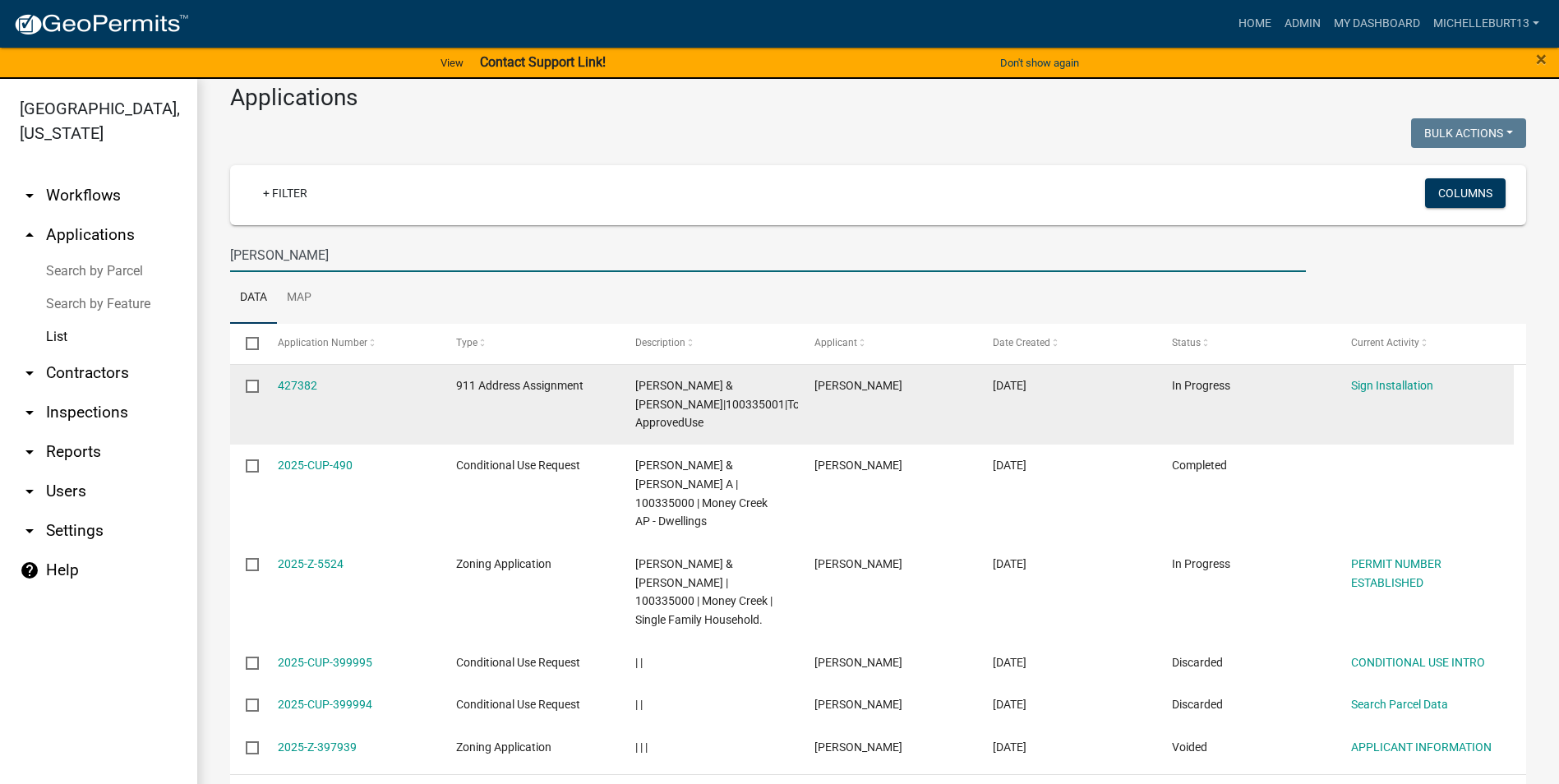
scroll to position [54, 0]
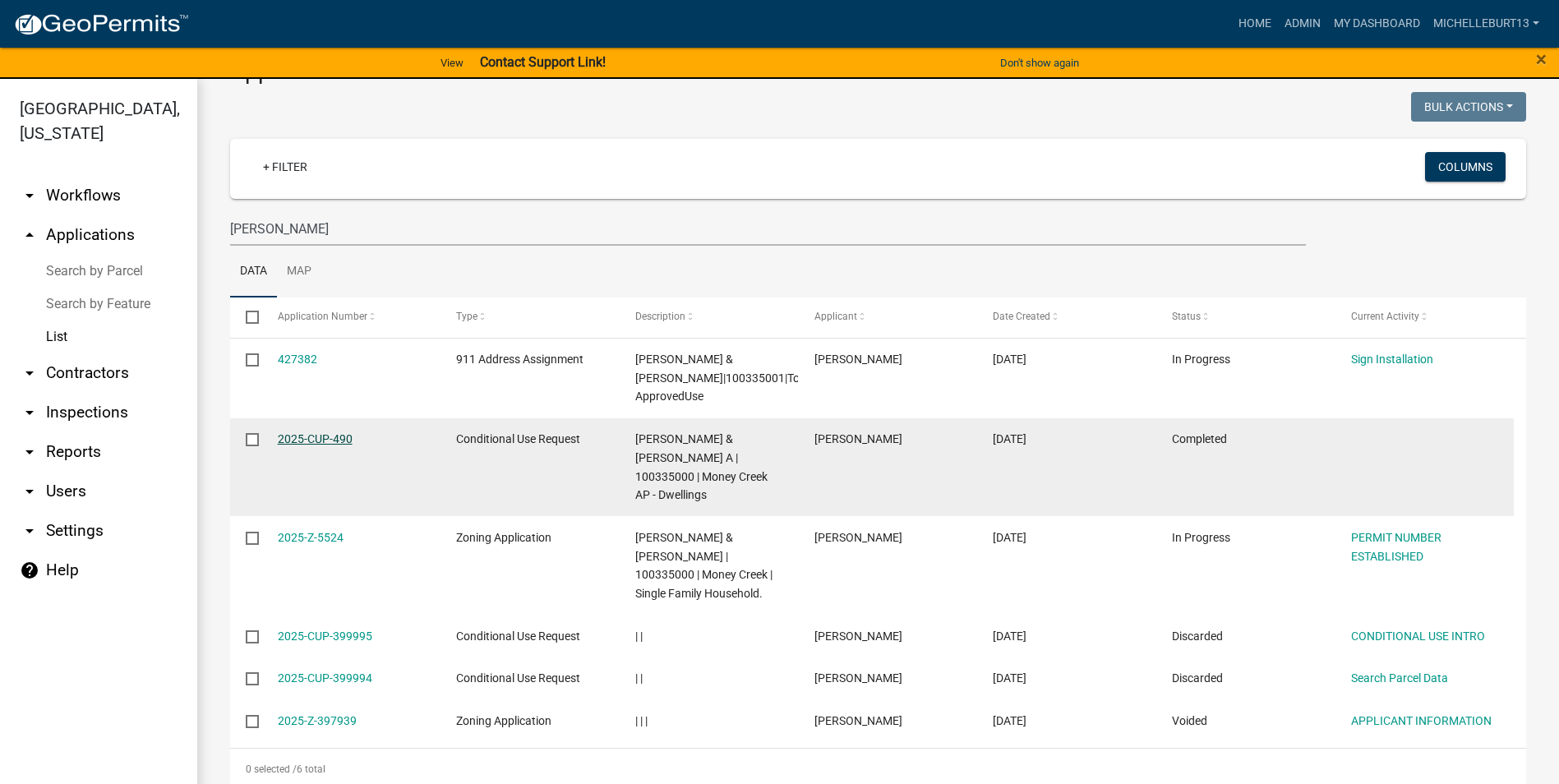
click at [319, 435] on link "2025-CUP-490" at bounding box center [315, 439] width 74 height 13
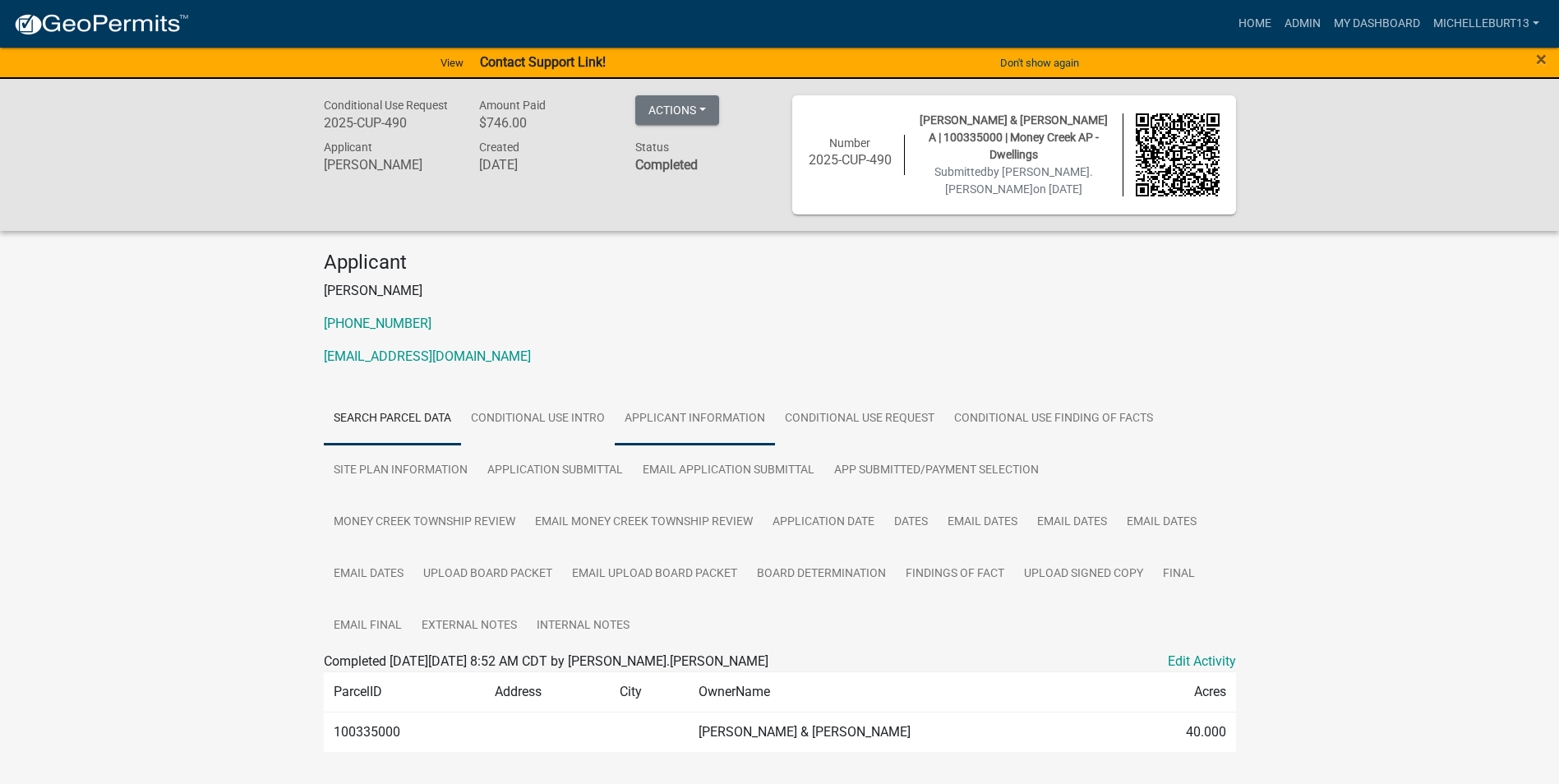
click at [737, 422] on link "APPLICANT INFORMATION" at bounding box center [694, 419] width 160 height 53
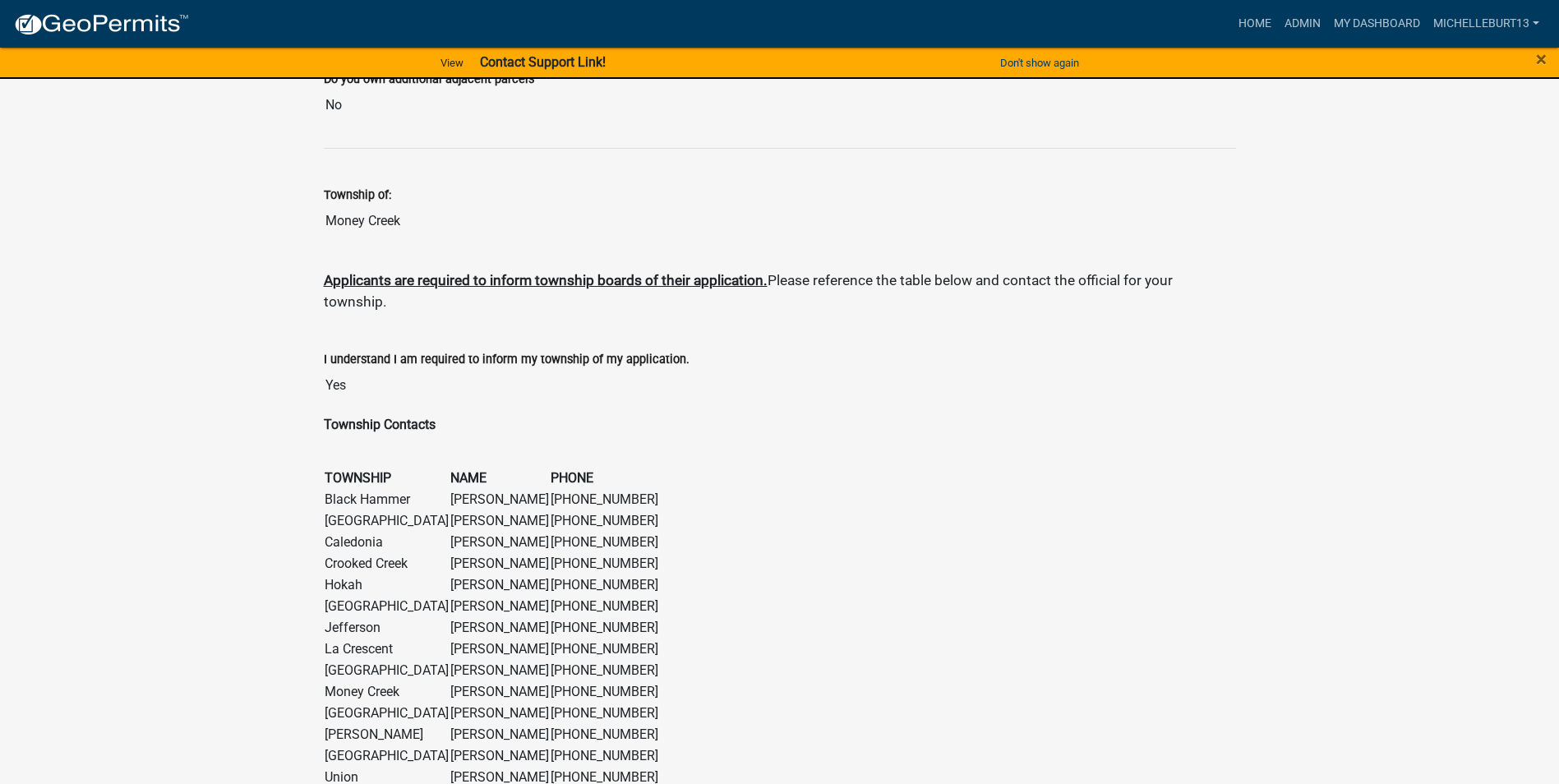
scroll to position [1507, 0]
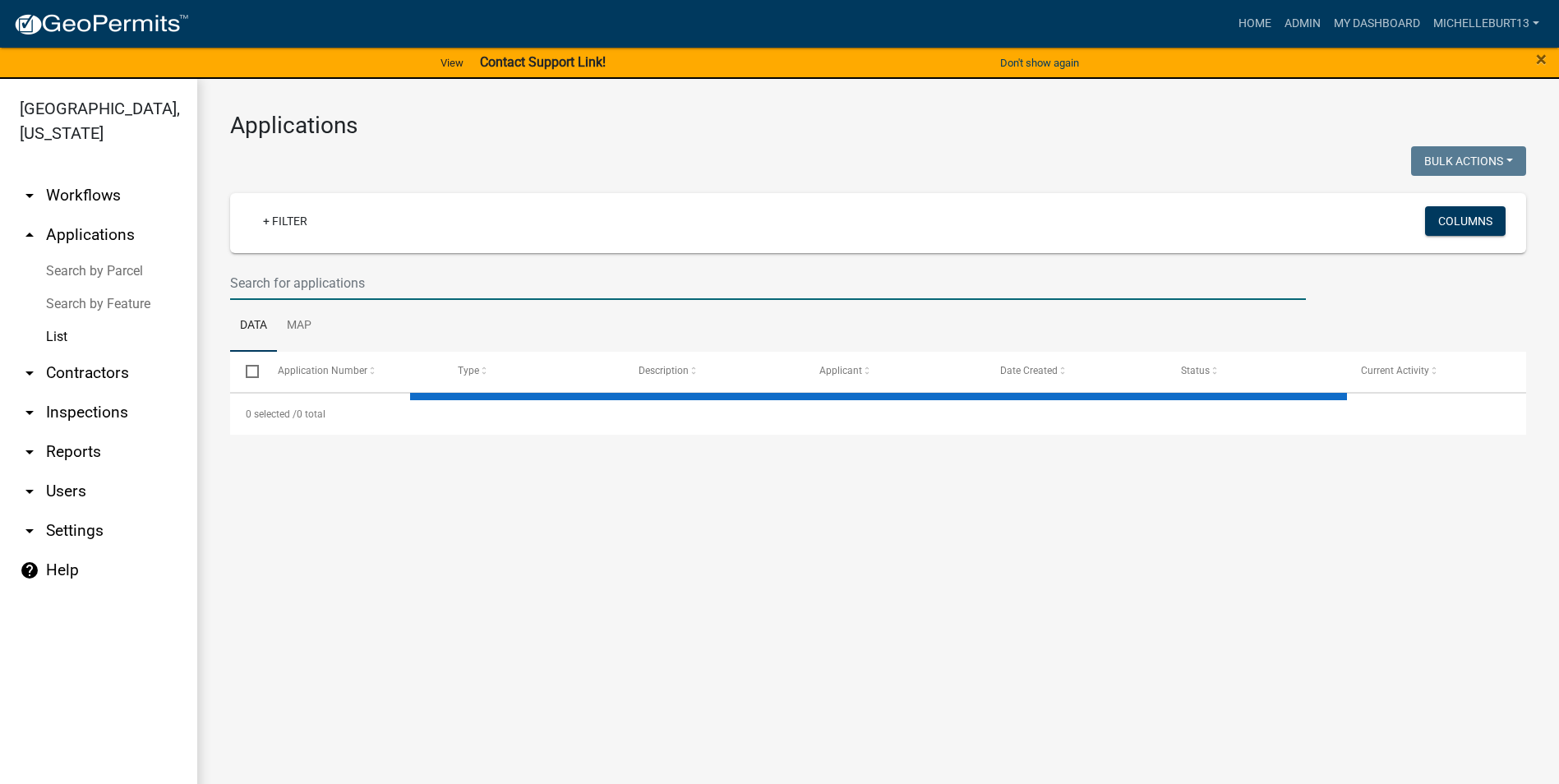
click at [357, 292] on input "text" at bounding box center [768, 282] width 1076 height 33
select select "3: 100"
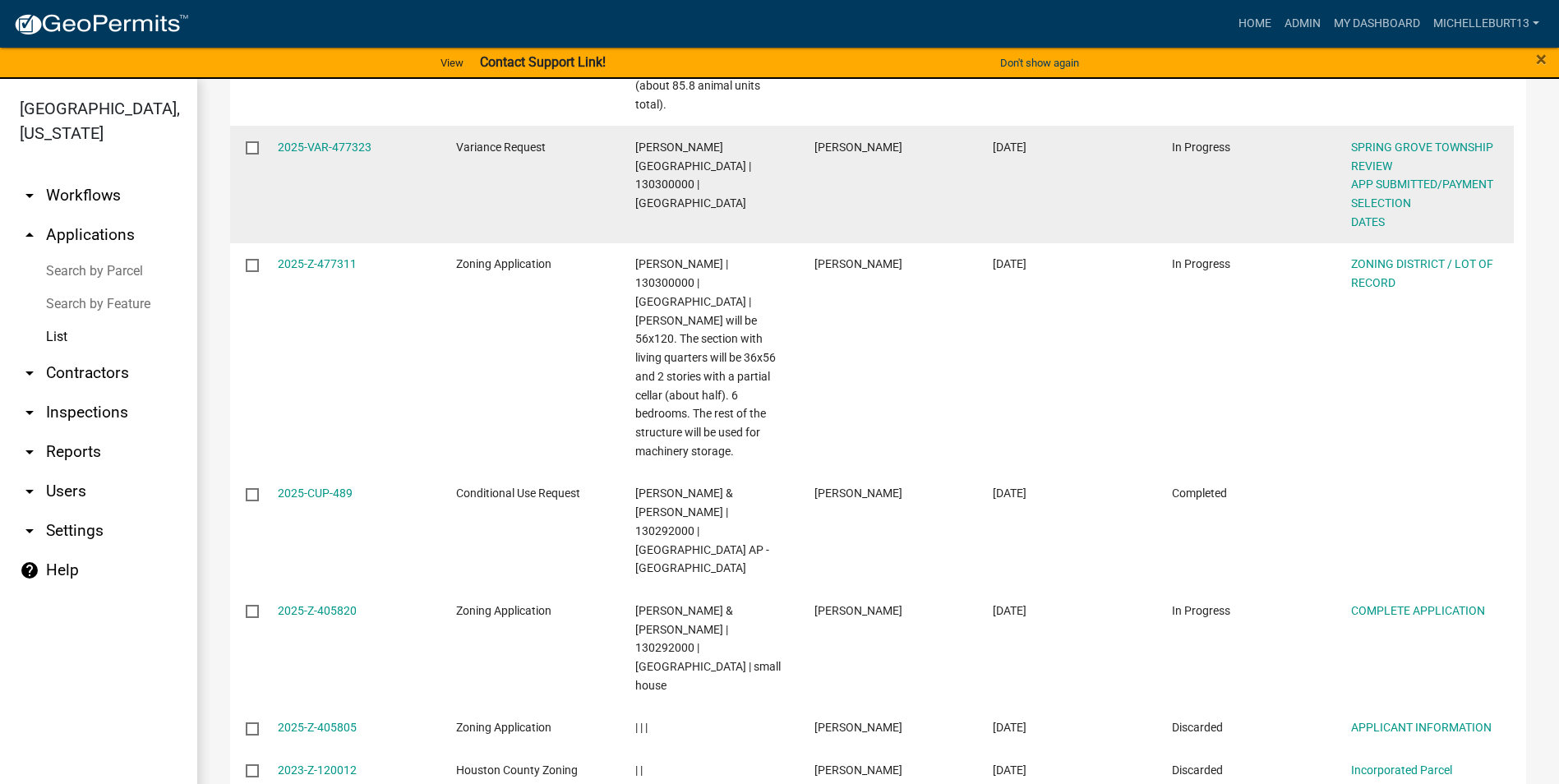
scroll to position [493, 0]
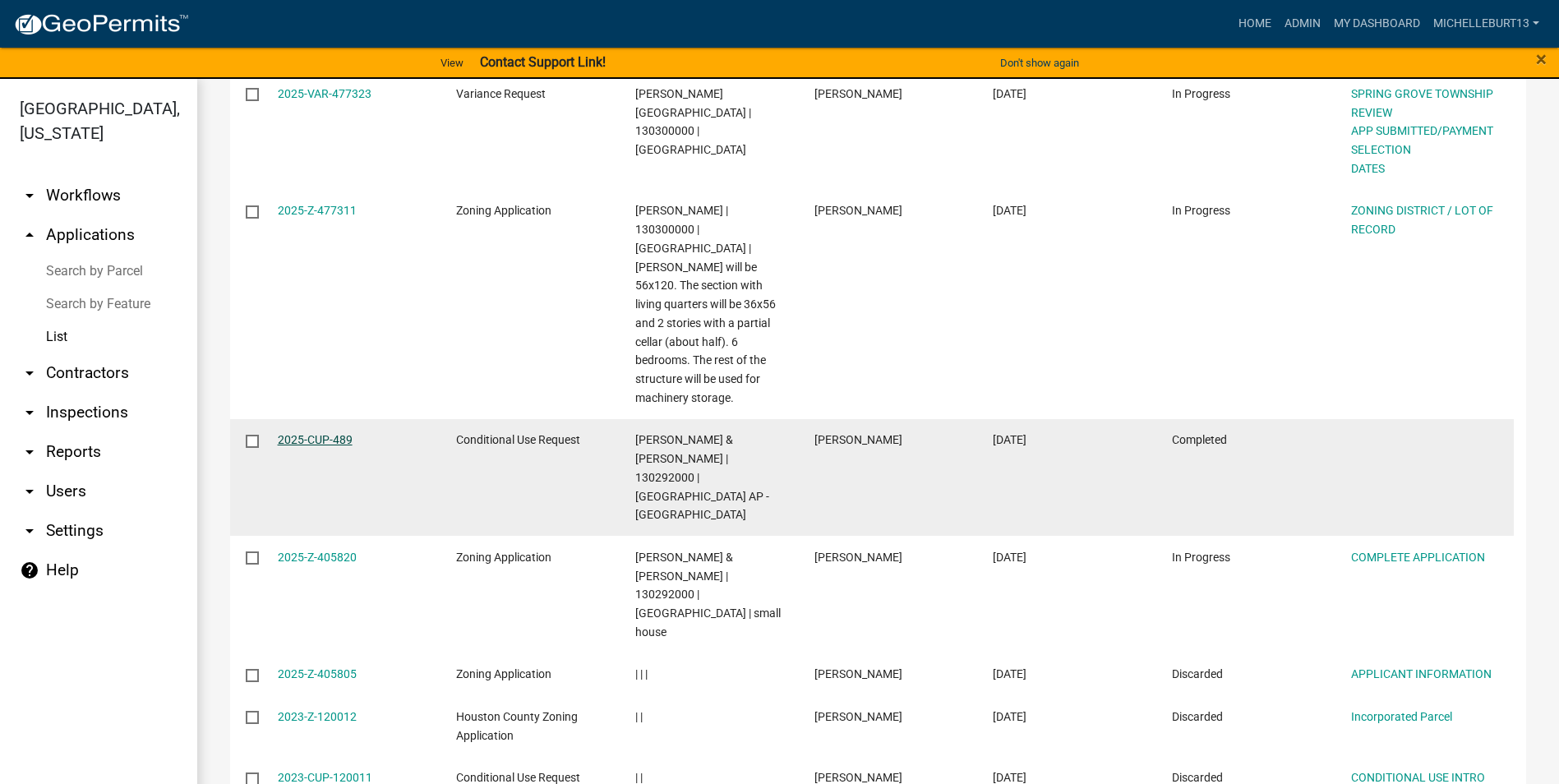
type input "[PERSON_NAME]"
click at [312, 433] on link "2025-CUP-489" at bounding box center [315, 439] width 74 height 13
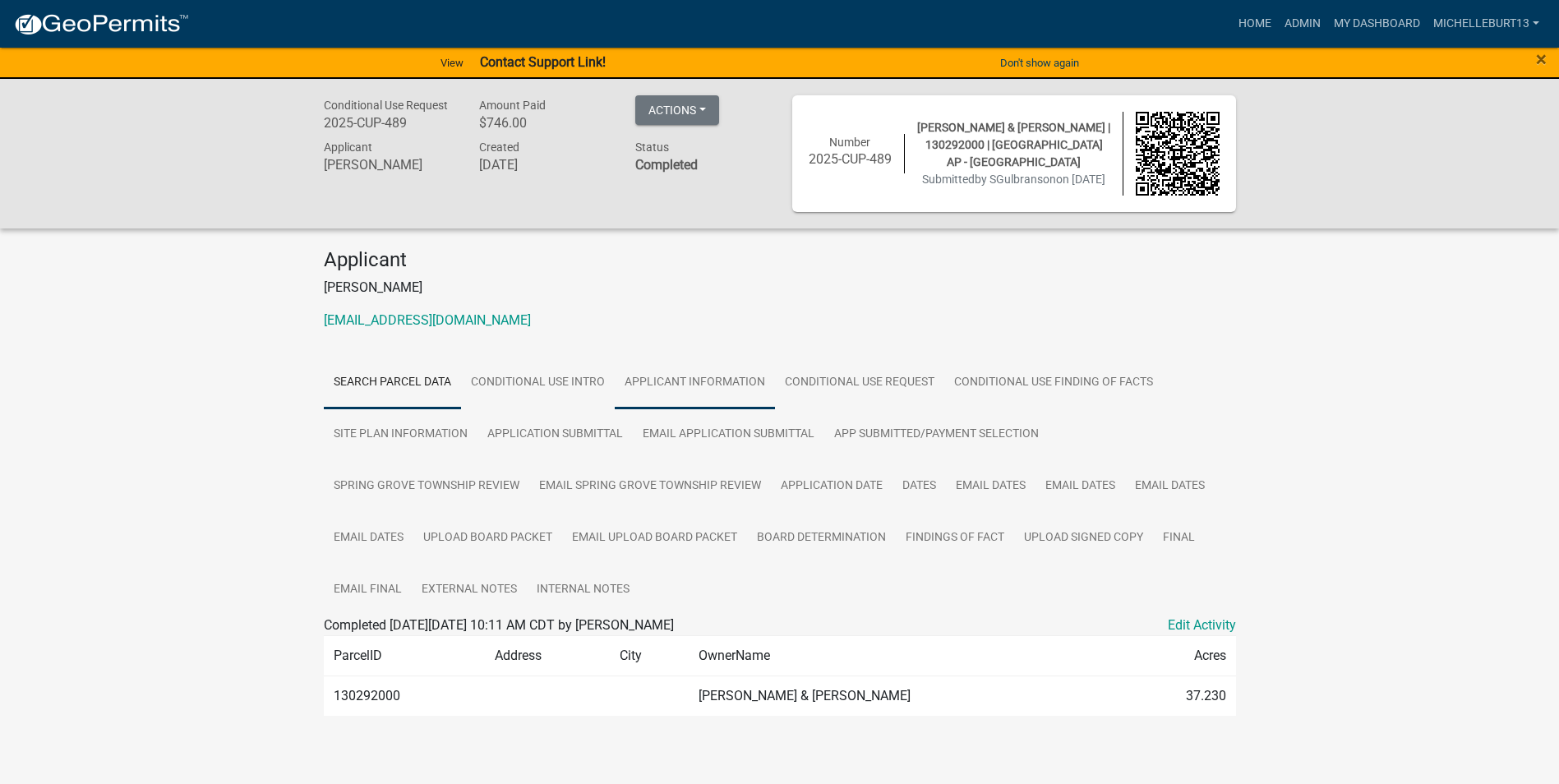
click at [766, 387] on link "APPLICANT INFORMATION" at bounding box center [694, 383] width 160 height 53
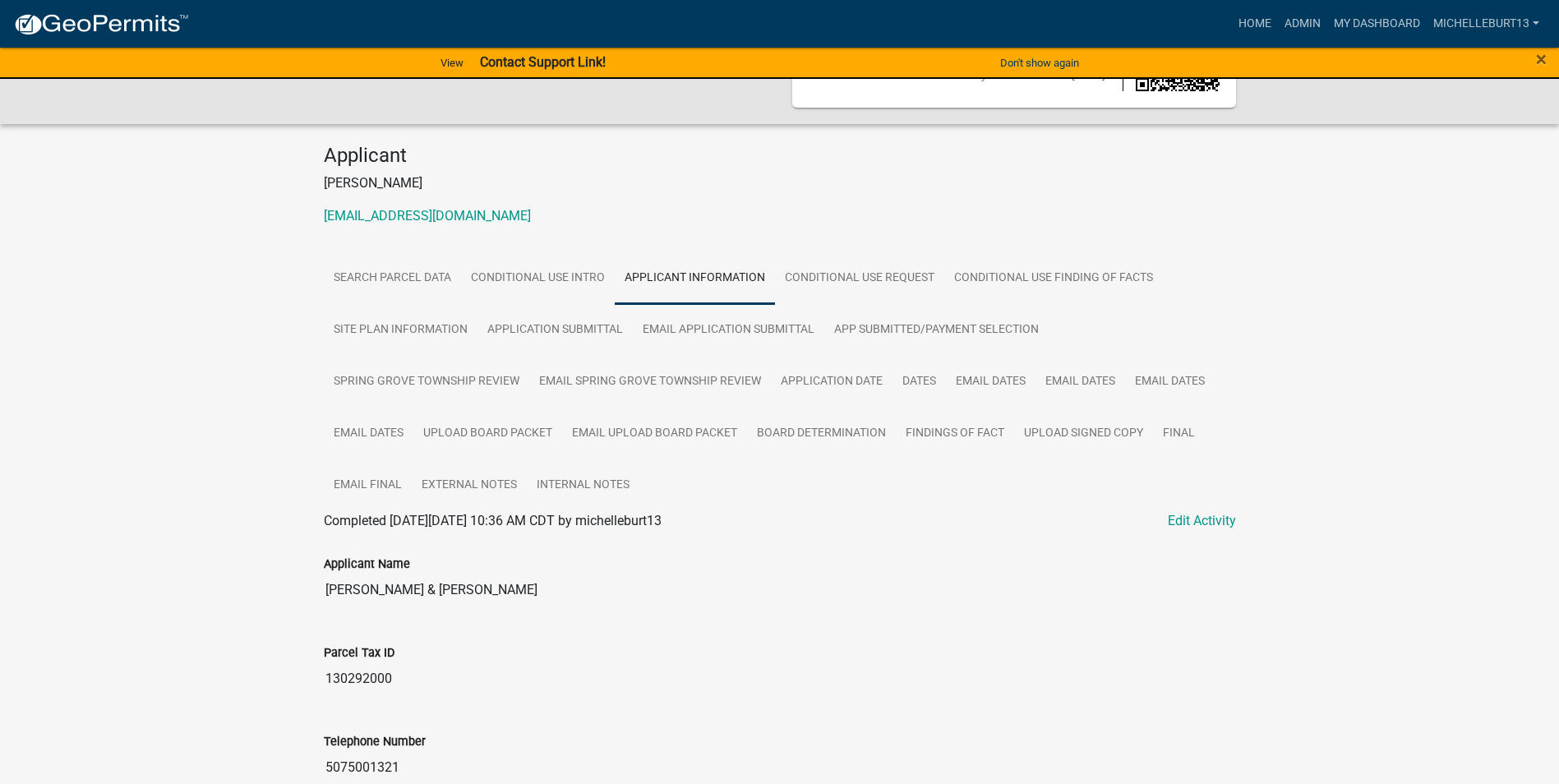
scroll to position [82, 0]
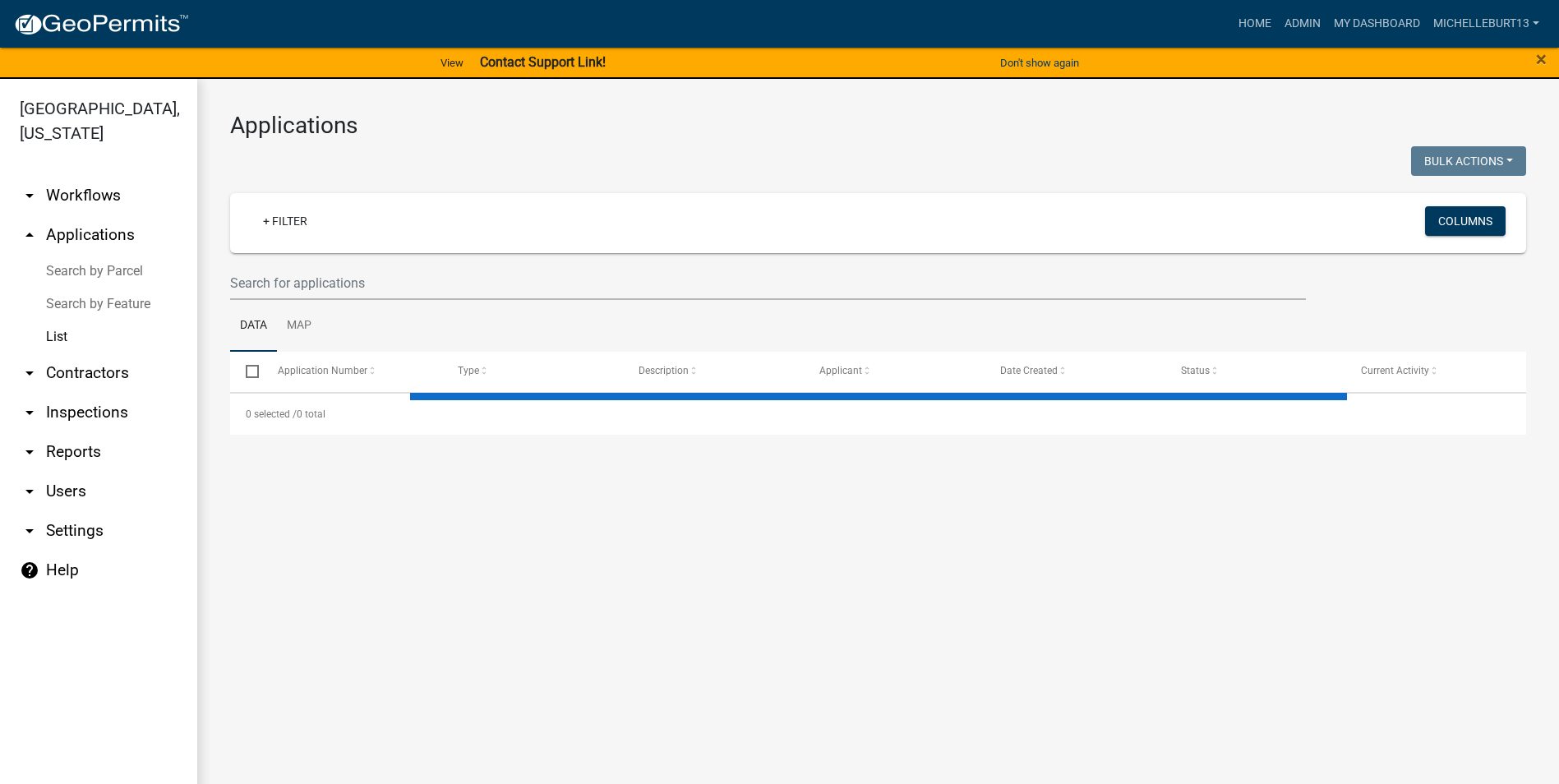
select select "3: 100"
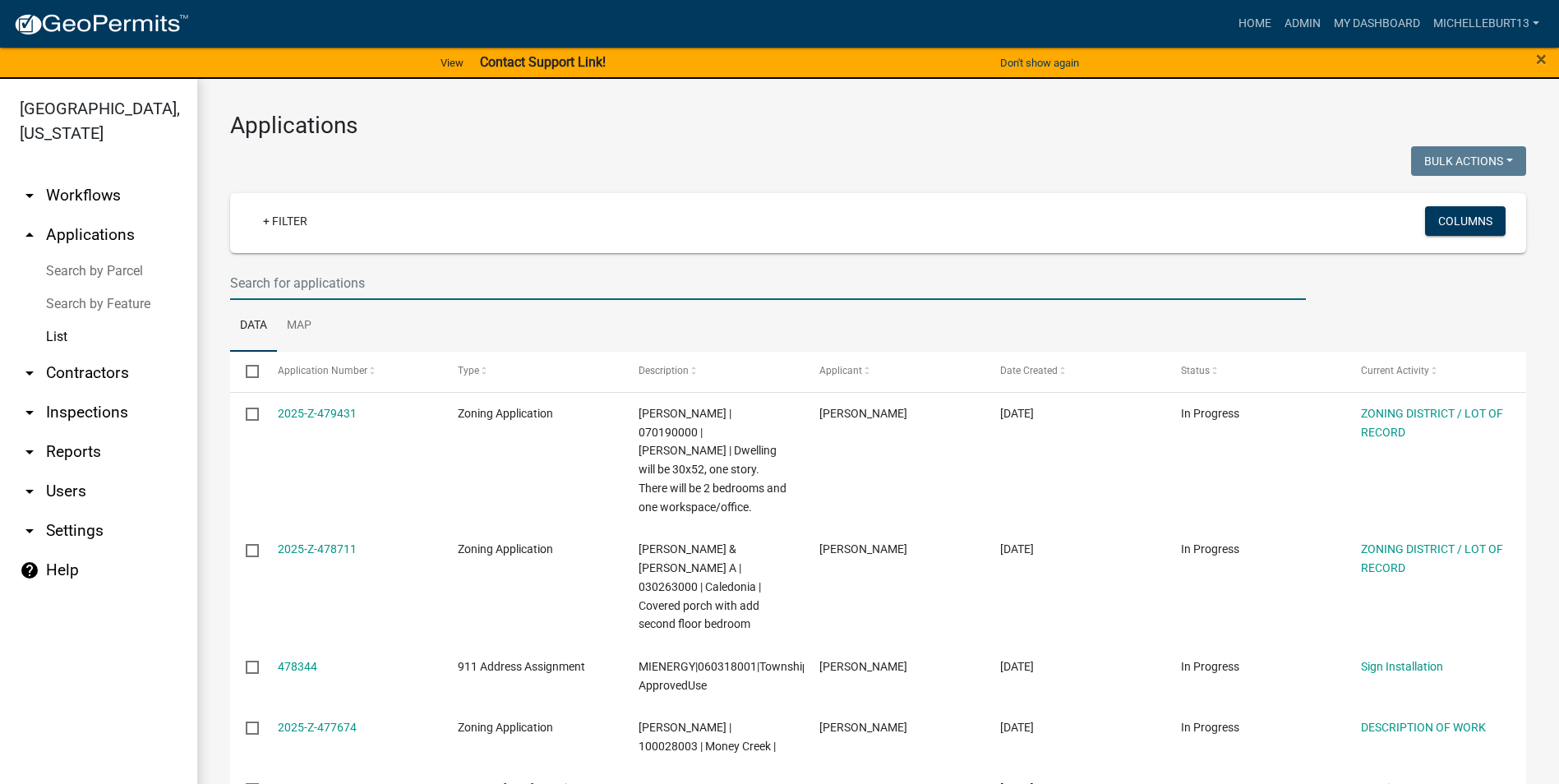
click at [364, 288] on input "text" at bounding box center [768, 282] width 1076 height 33
type input "[PERSON_NAME]"
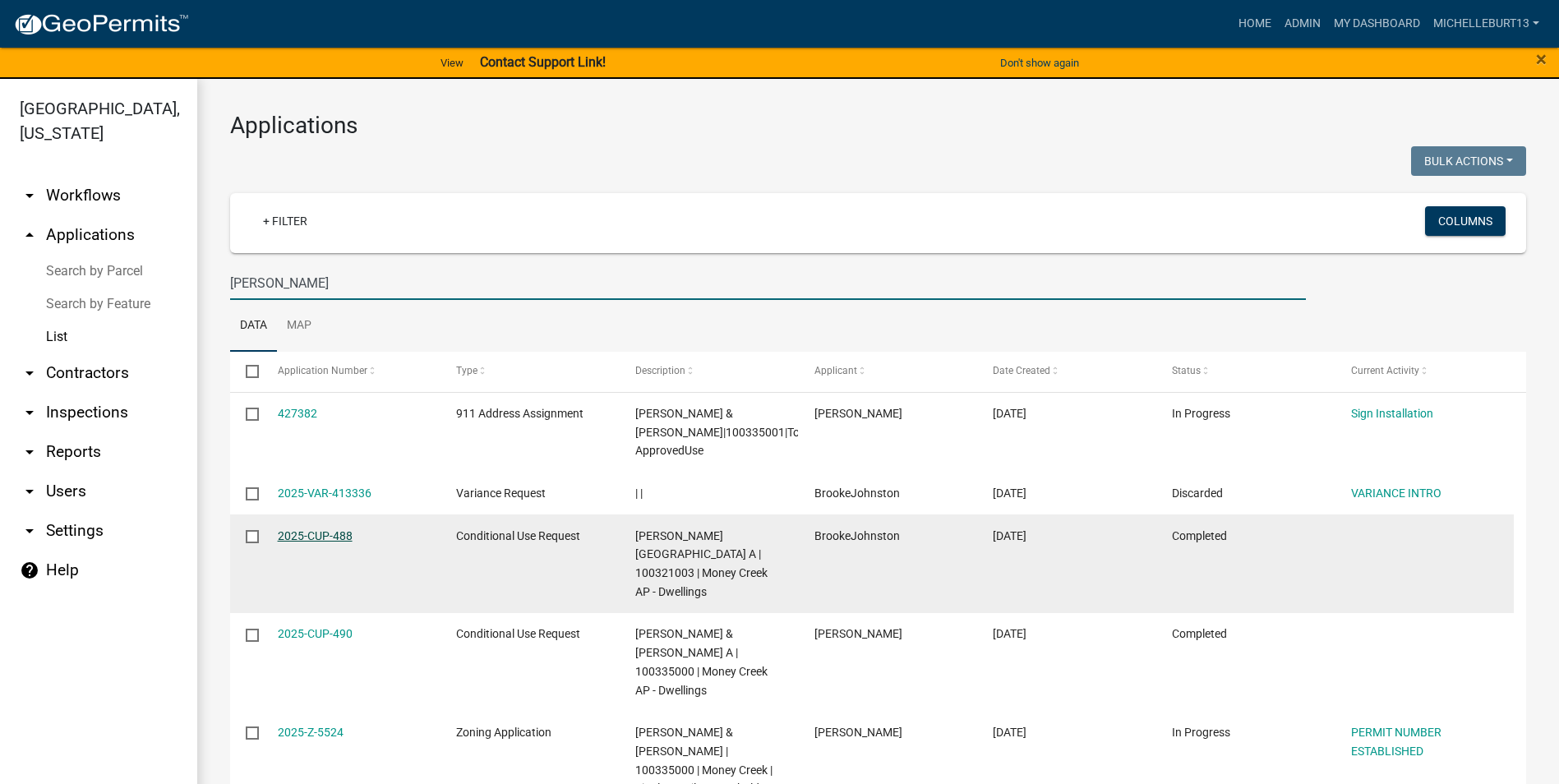
click at [304, 533] on link "2025-CUP-488" at bounding box center [315, 535] width 74 height 13
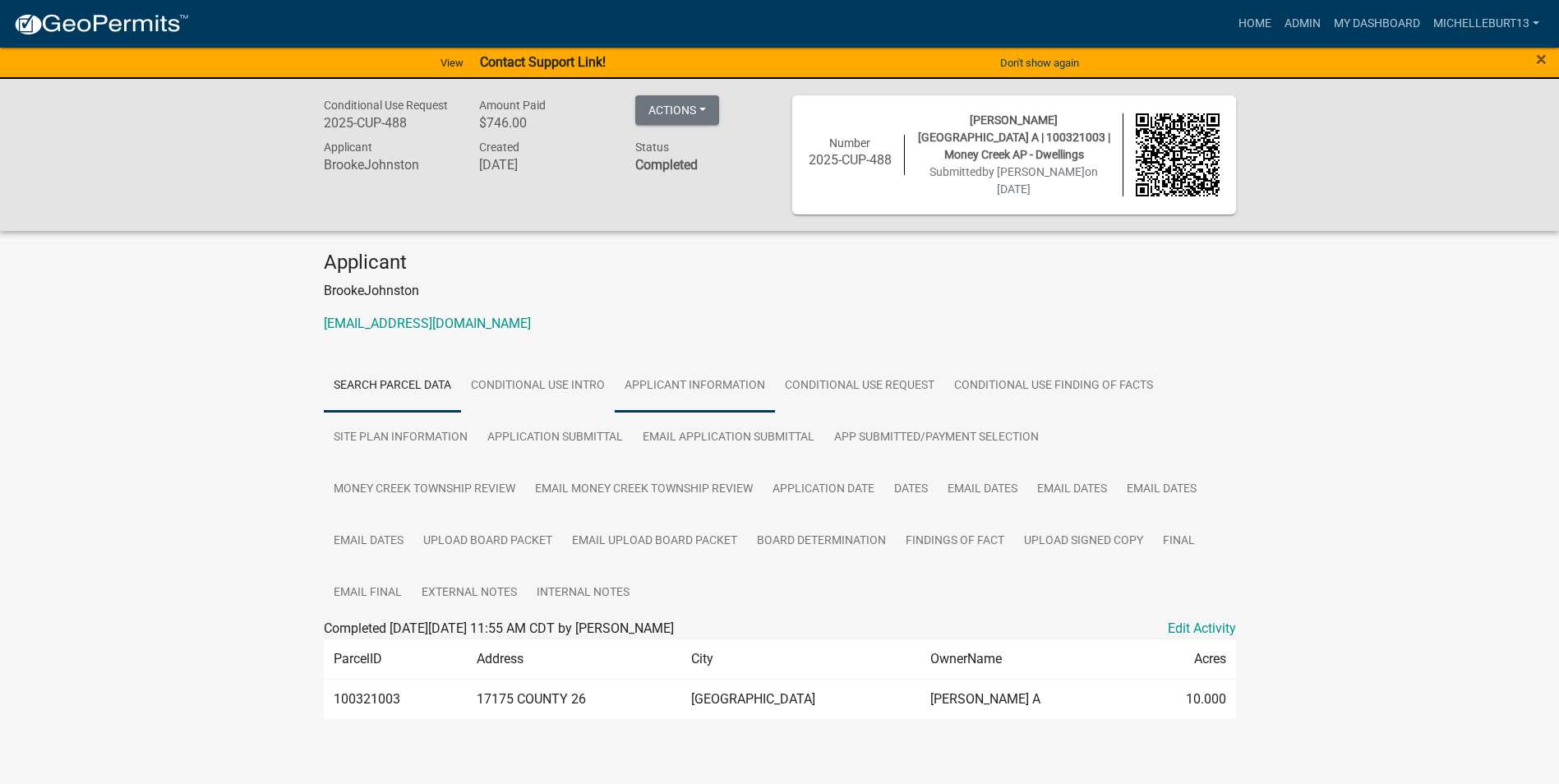
click at [721, 394] on link "APPLICANT INFORMATION" at bounding box center [694, 386] width 160 height 53
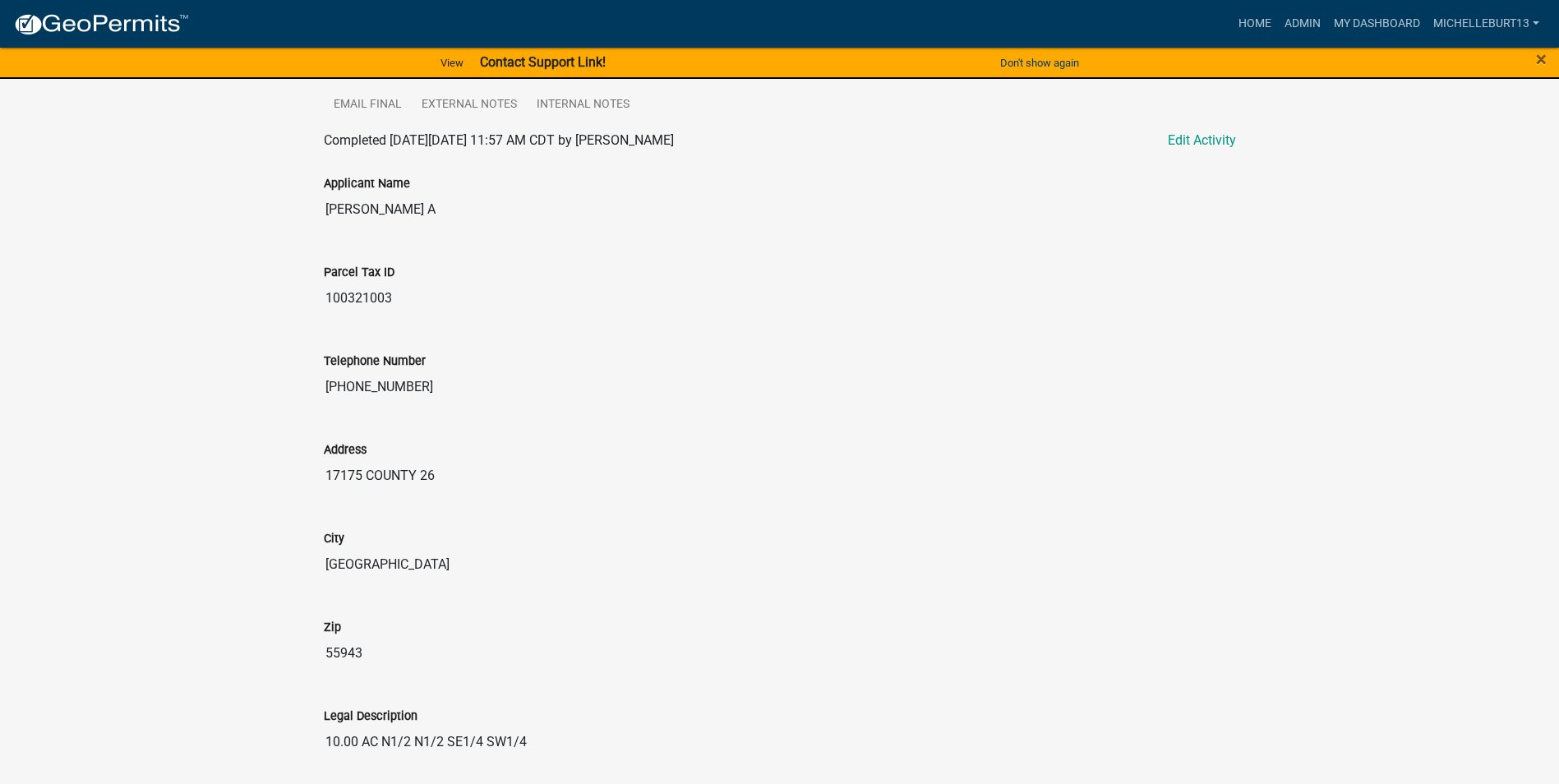
scroll to position [493, 0]
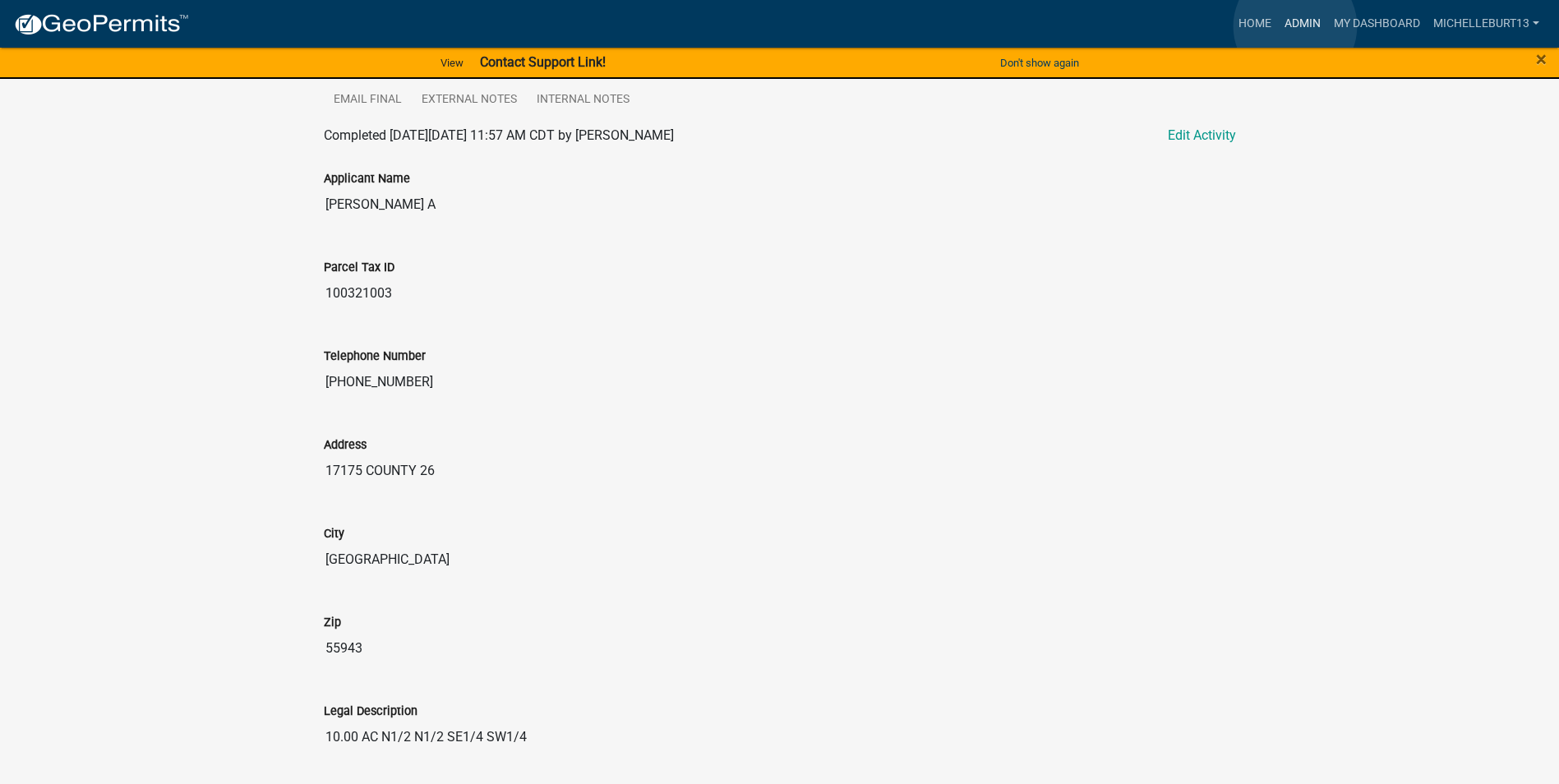
click at [1296, 27] on link "Admin" at bounding box center [1303, 24] width 50 height 32
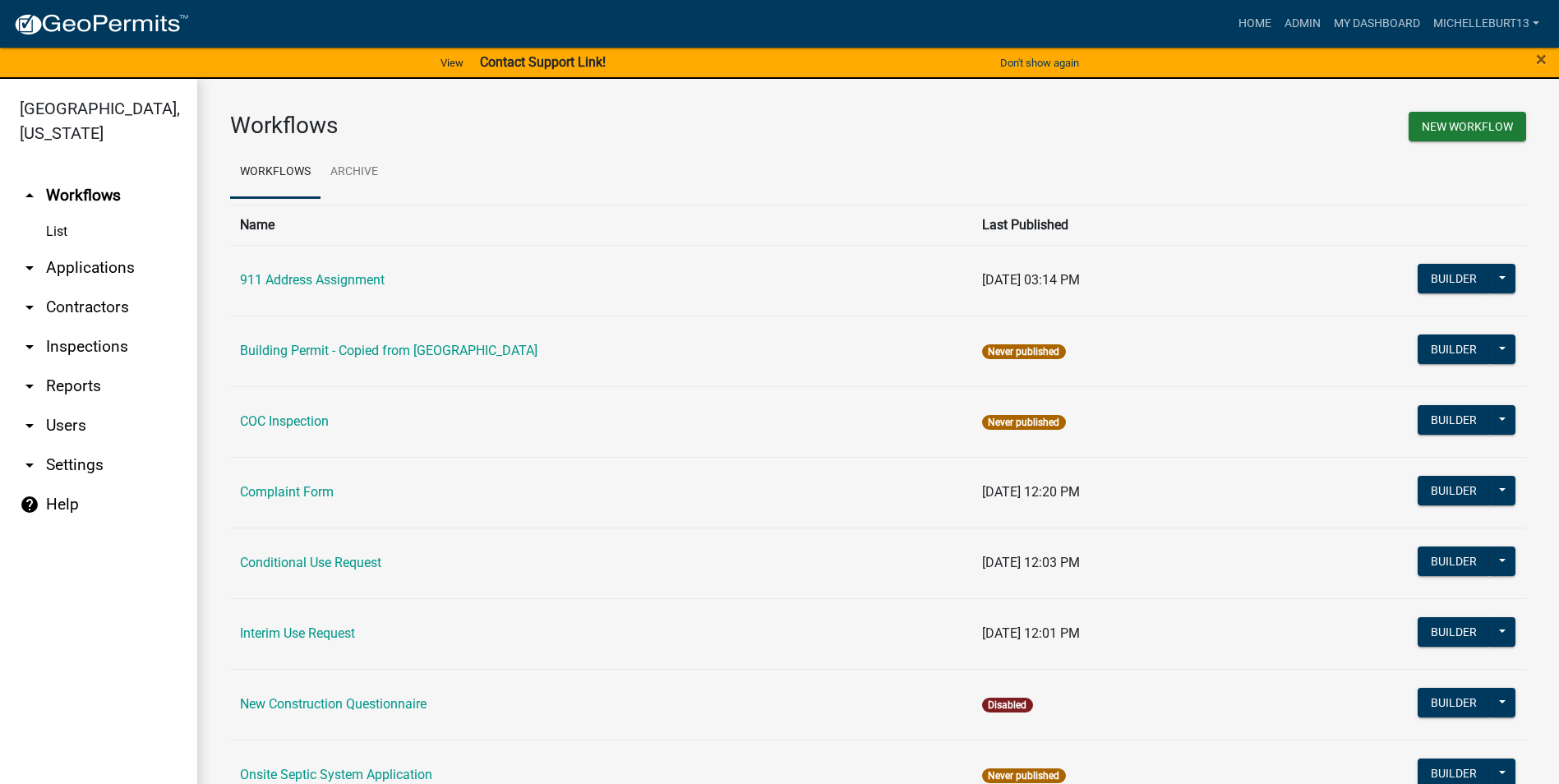
click at [76, 268] on link "arrow_drop_down Applications" at bounding box center [98, 268] width 198 height 39
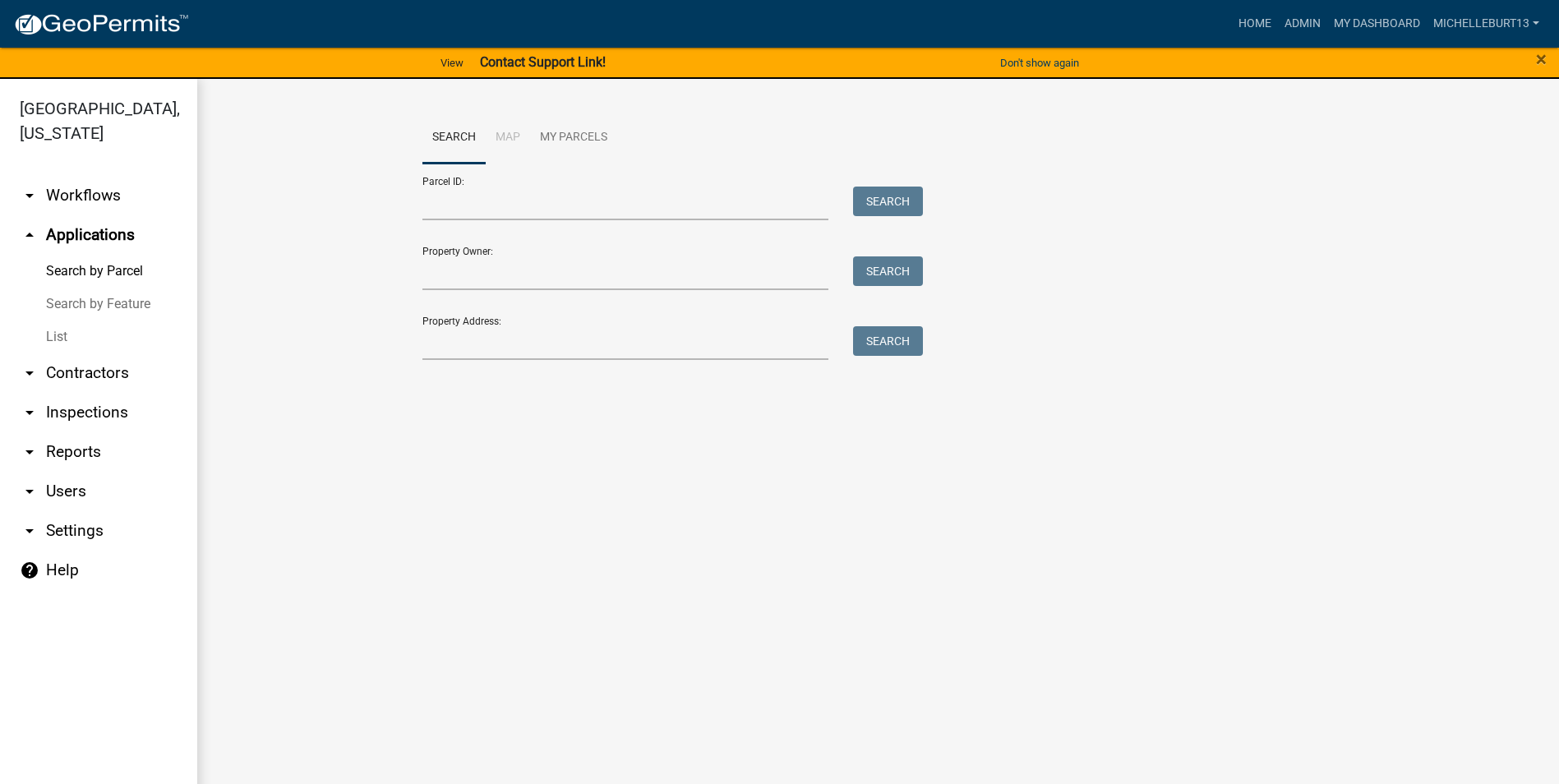
click at [68, 337] on link "List" at bounding box center [98, 337] width 198 height 32
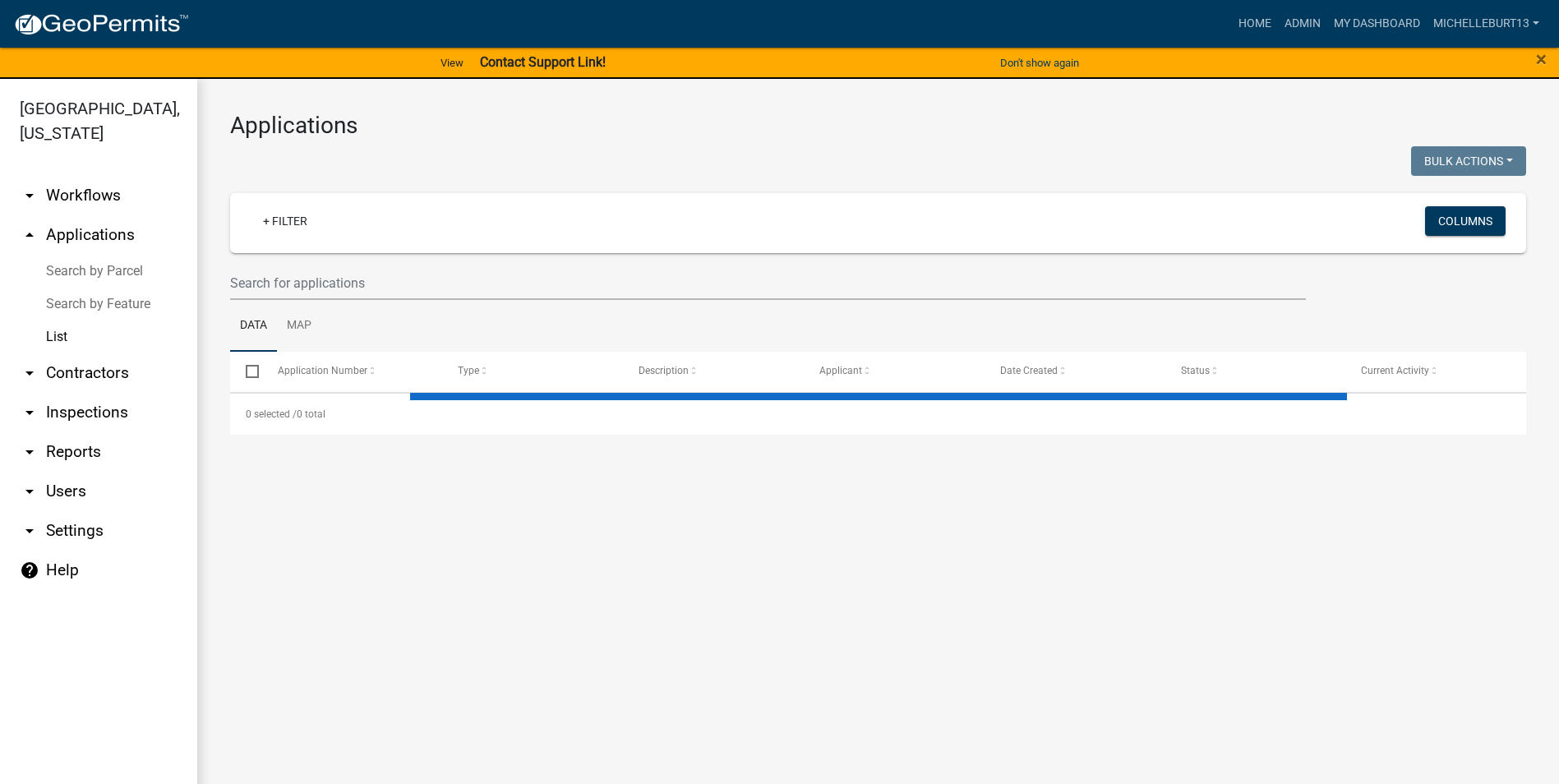
select select "3: 100"
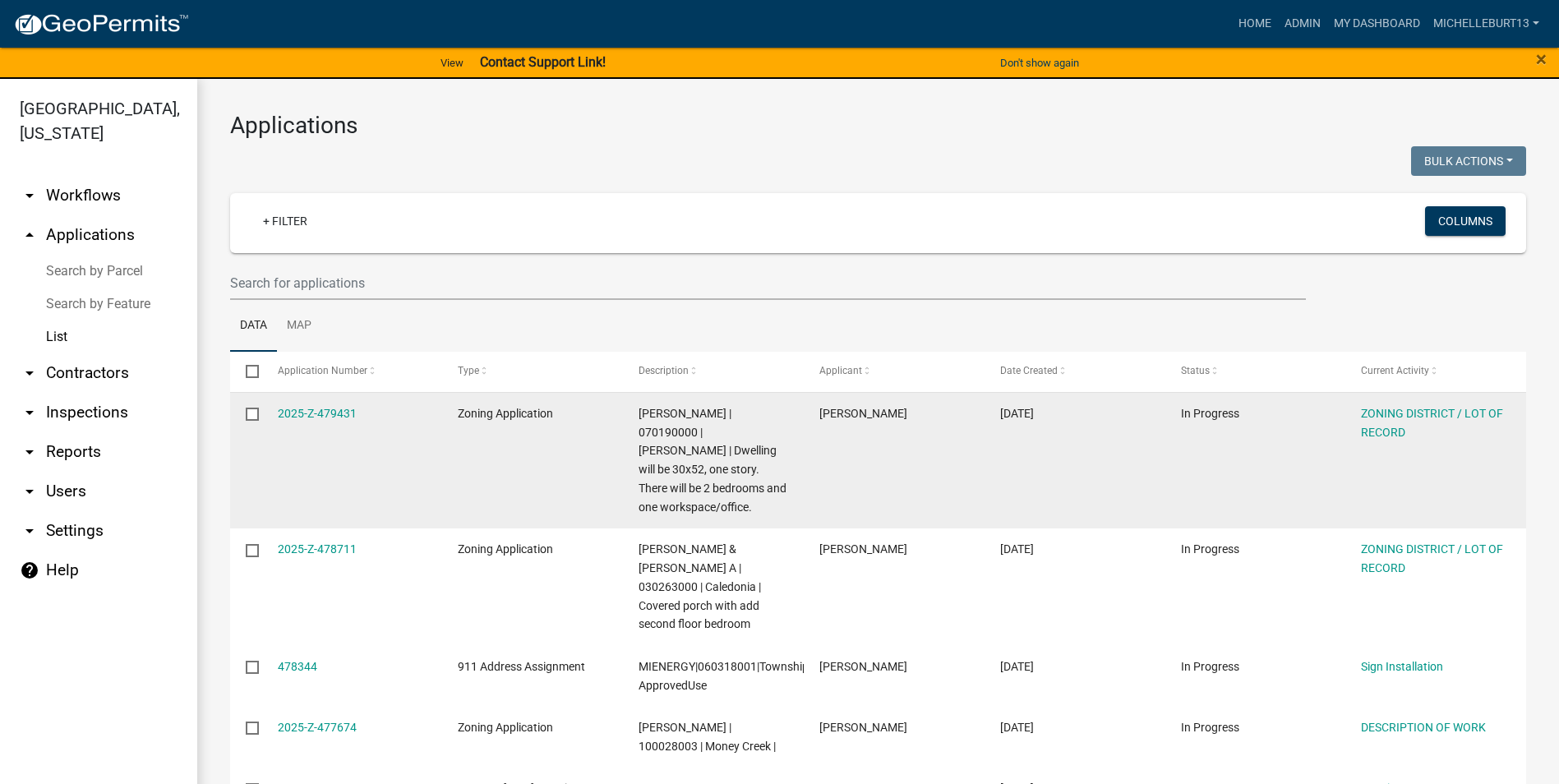
scroll to position [82, 0]
